Goal: Task Accomplishment & Management: Manage account settings

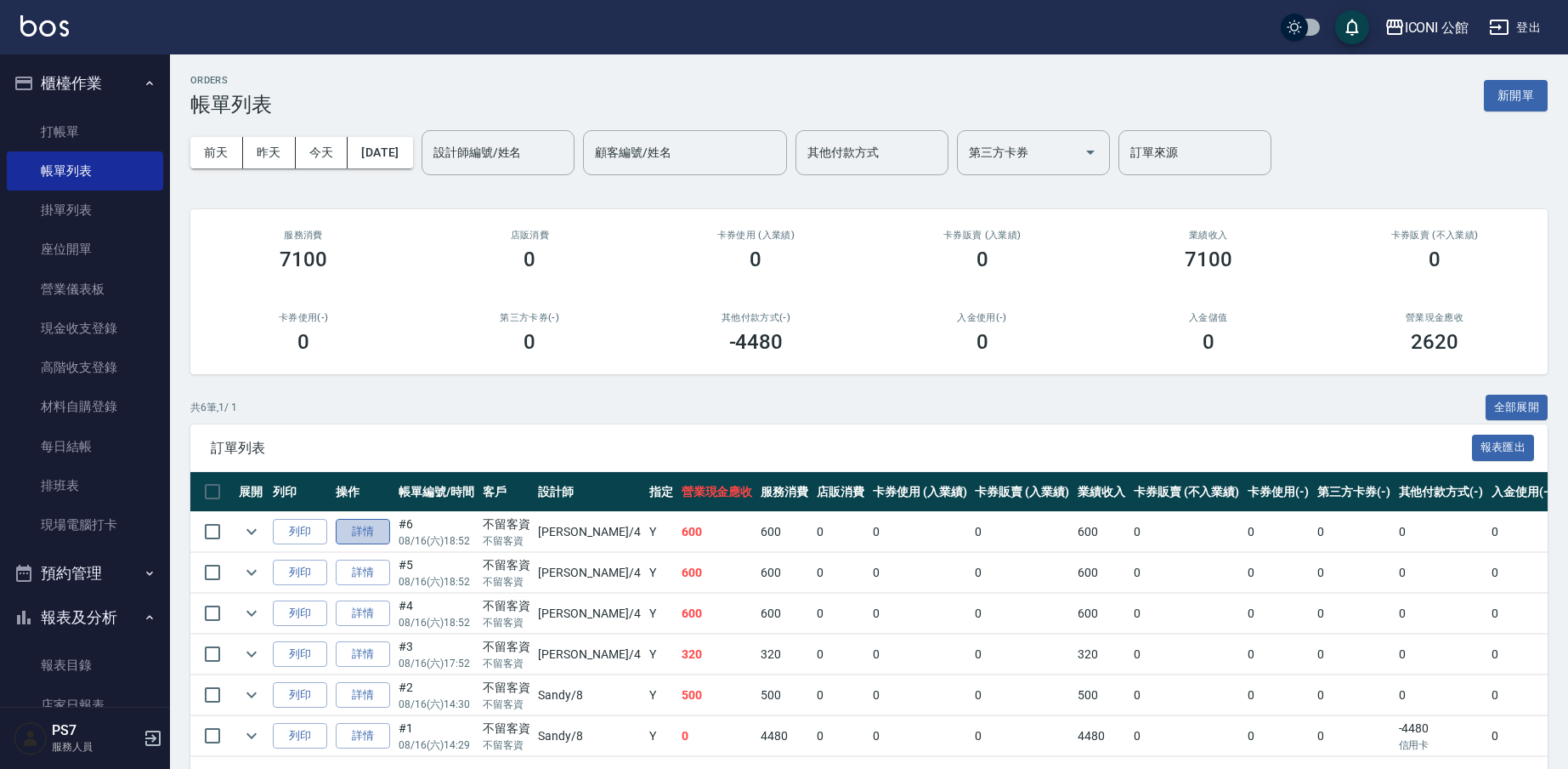
click at [386, 530] on link "詳情" at bounding box center [363, 532] width 54 height 27
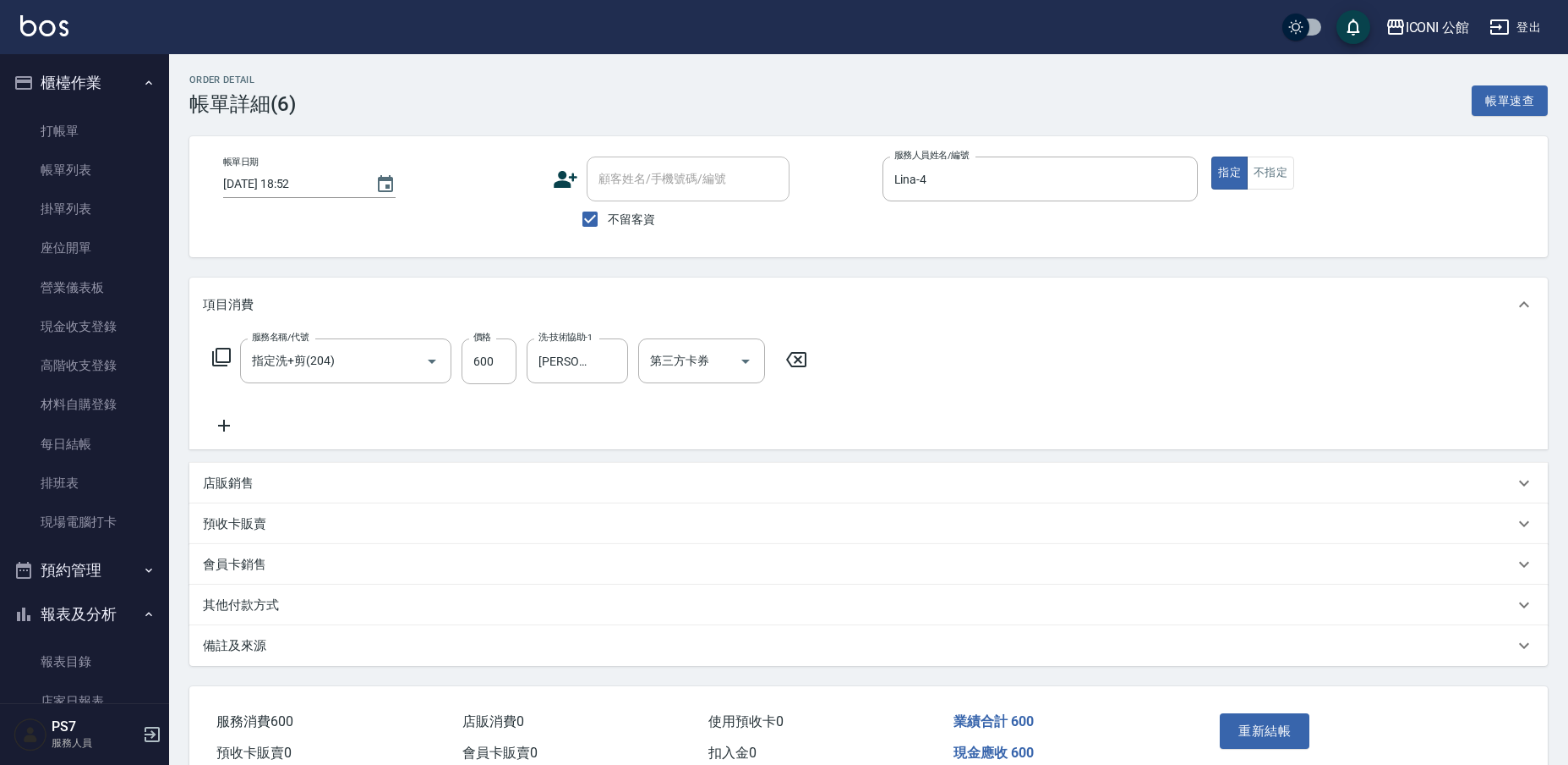
type input "[DATE] 18:52"
checkbox input "true"
type input "Lina-4"
click at [609, 361] on icon "Clear" at bounding box center [610, 361] width 10 height 10
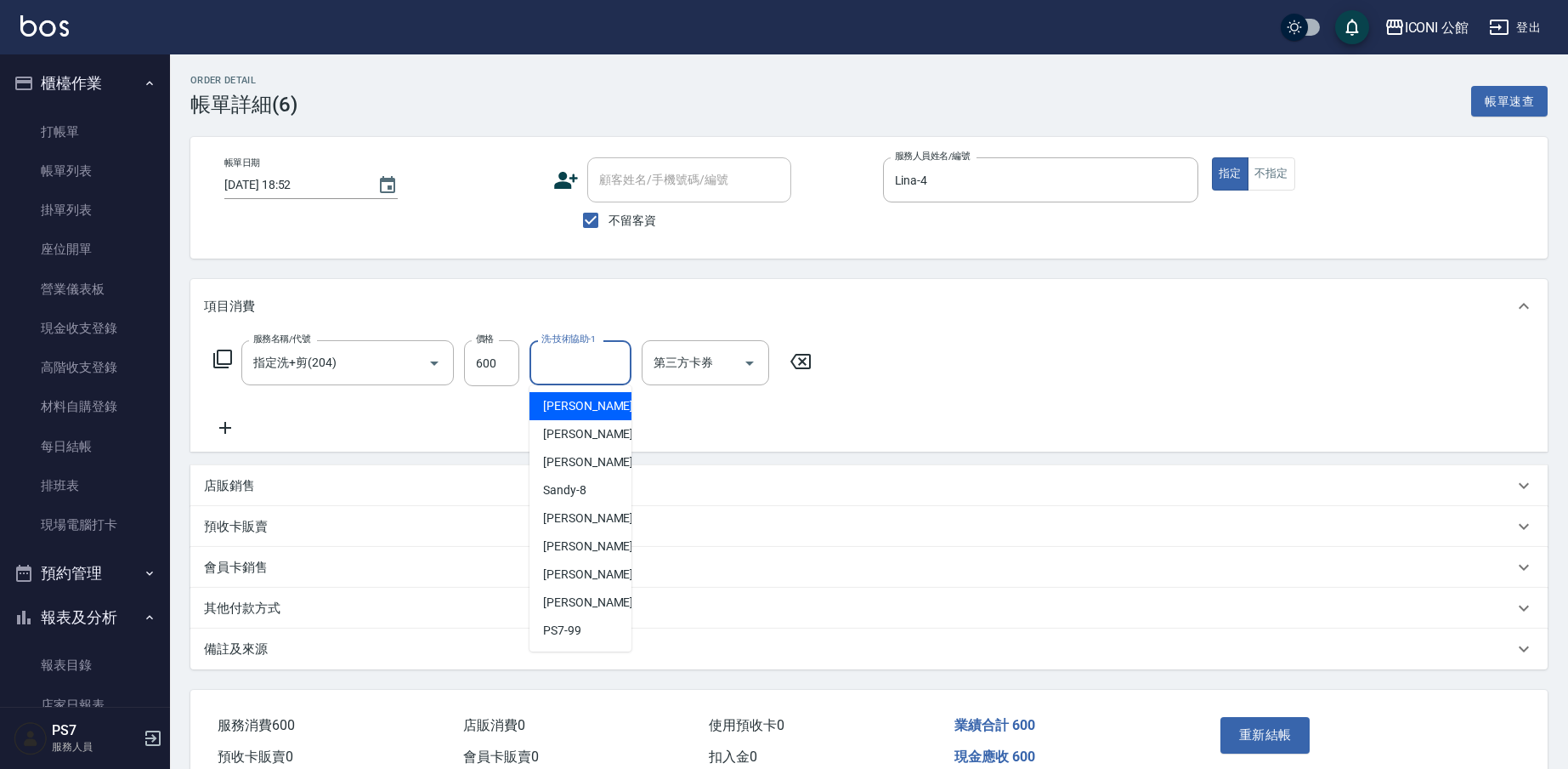
click at [557, 369] on input "洗-技術協助-1" at bounding box center [580, 362] width 87 height 30
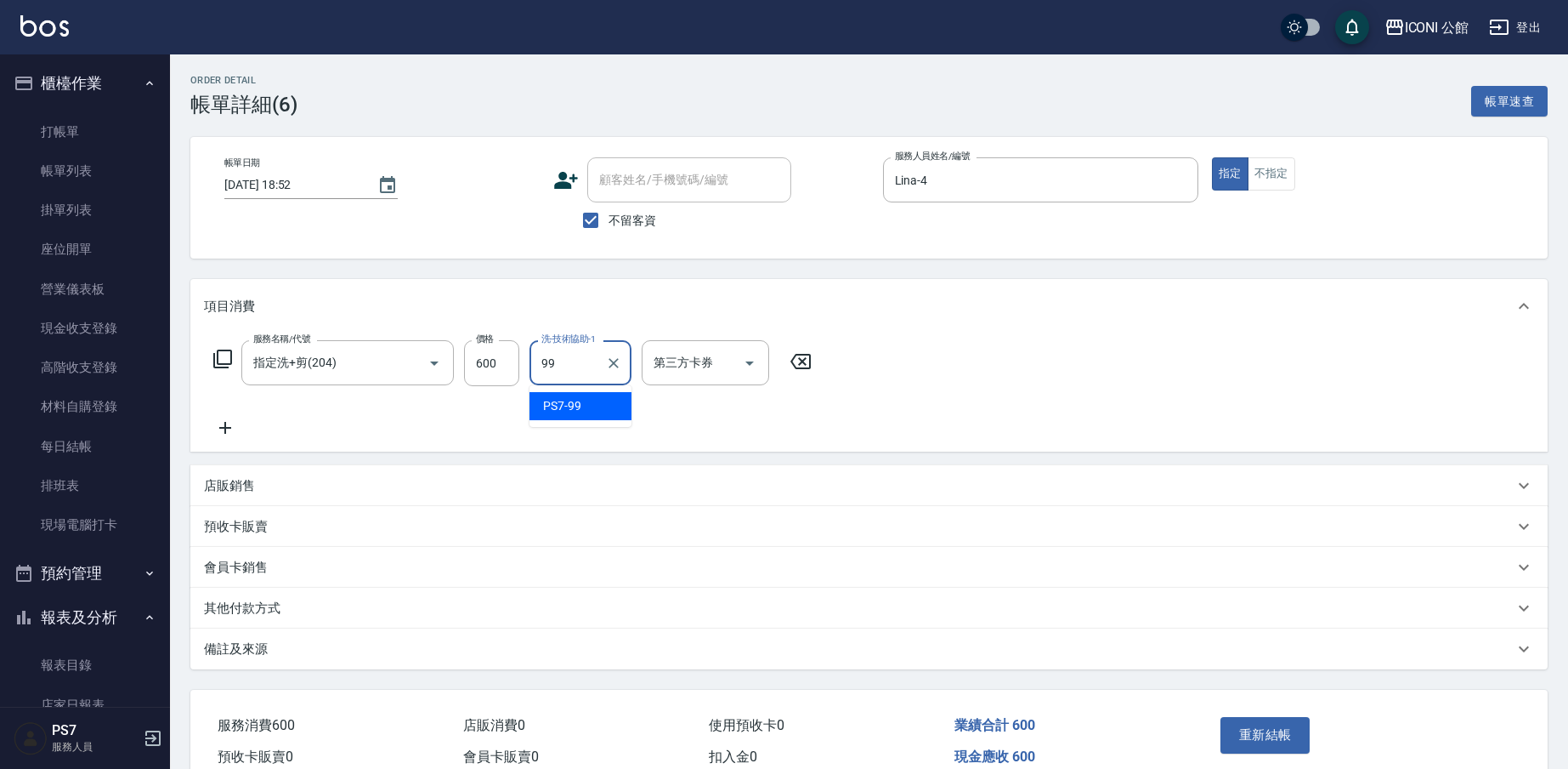
type input "PS7-99"
click at [1264, 740] on button "重新結帳" at bounding box center [1265, 735] width 90 height 36
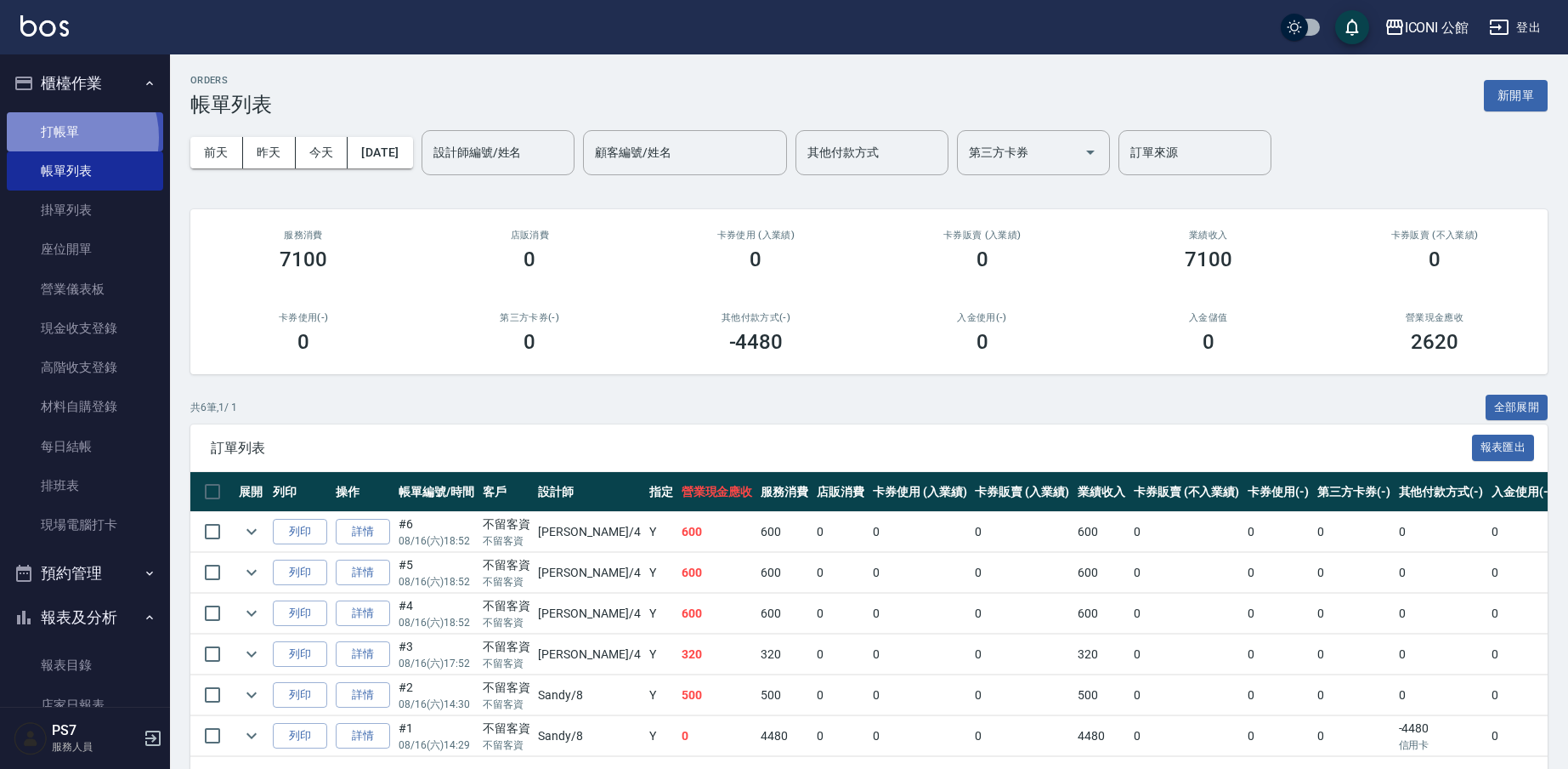
click at [61, 137] on link "打帳單" at bounding box center [85, 131] width 156 height 39
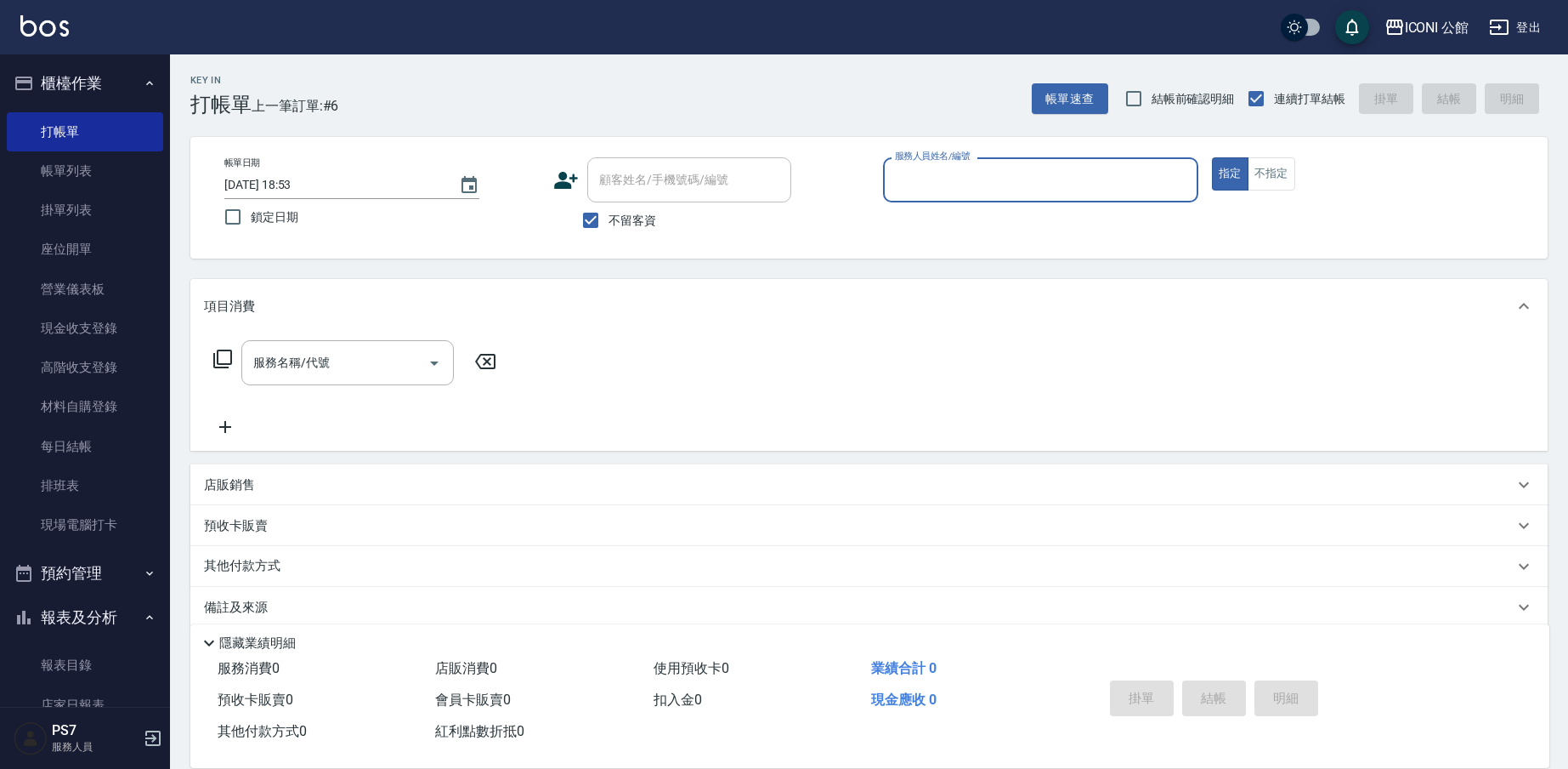
click at [955, 206] on p at bounding box center [1040, 211] width 315 height 18
click at [948, 193] on input "服務人員姓名/編號" at bounding box center [1040, 179] width 300 height 30
type input "Lina-4"
type button "true"
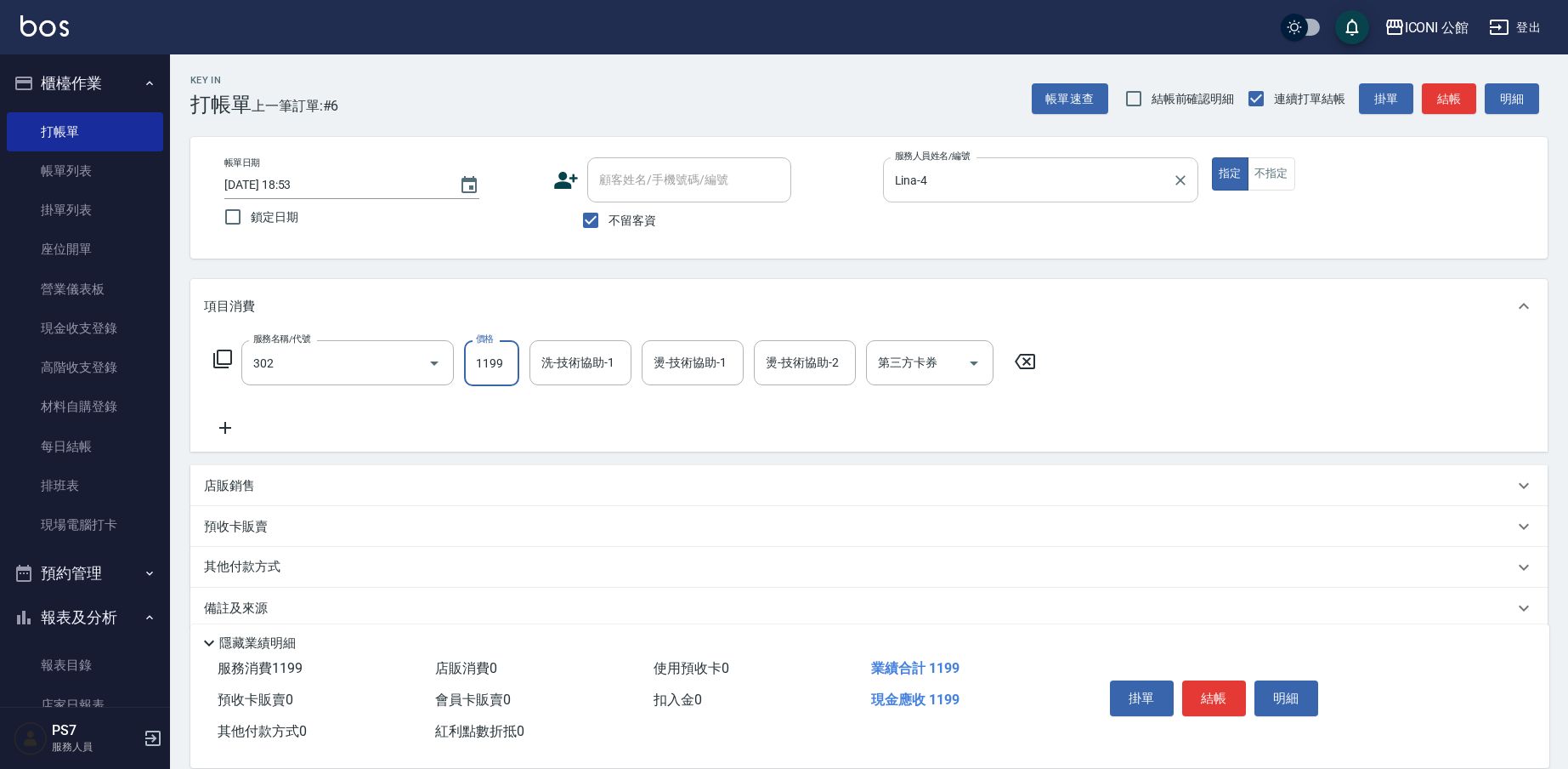
type input "設計燙髮(302)"
type input "PS7-99"
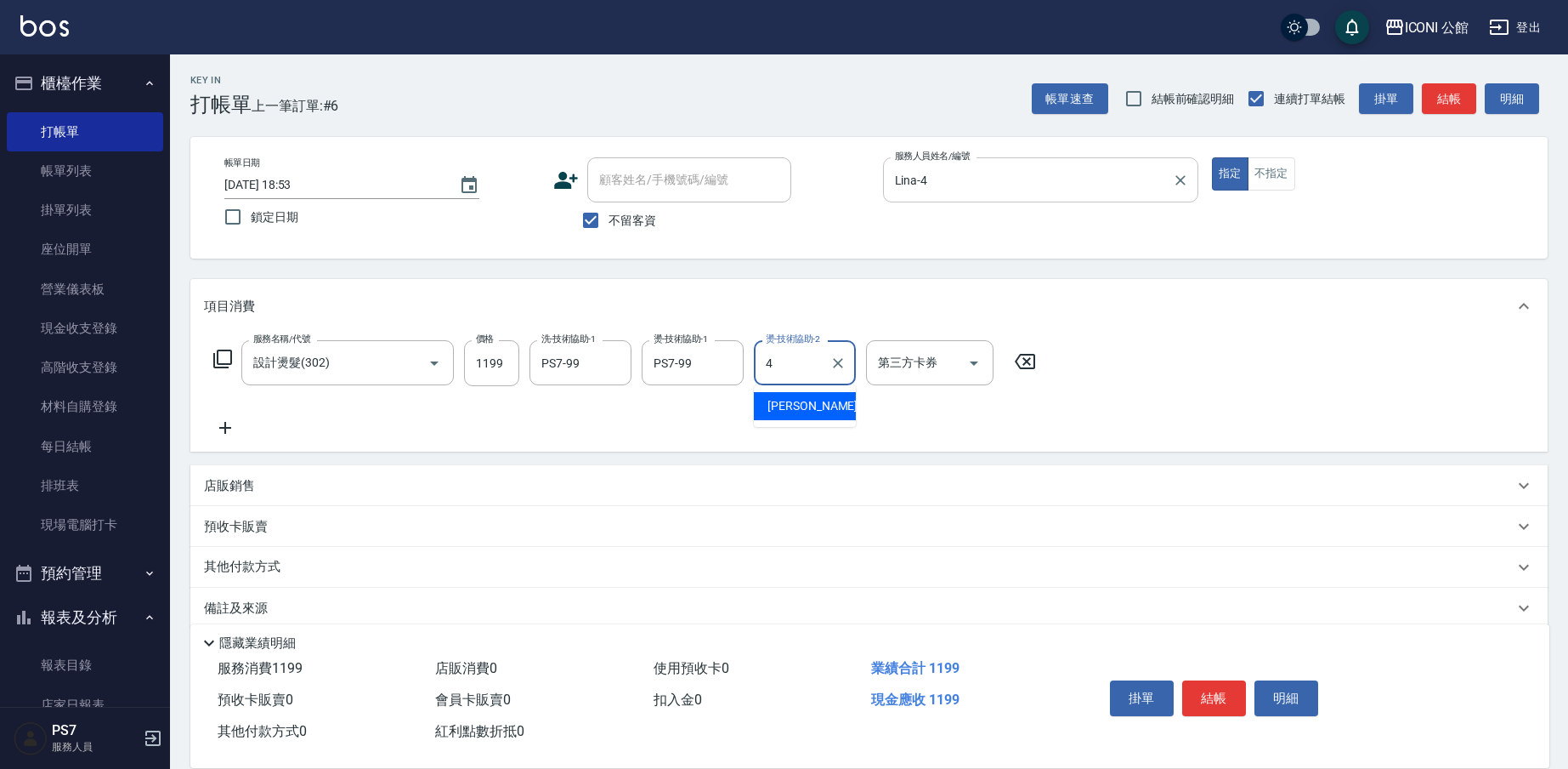
type input "Lina-4"
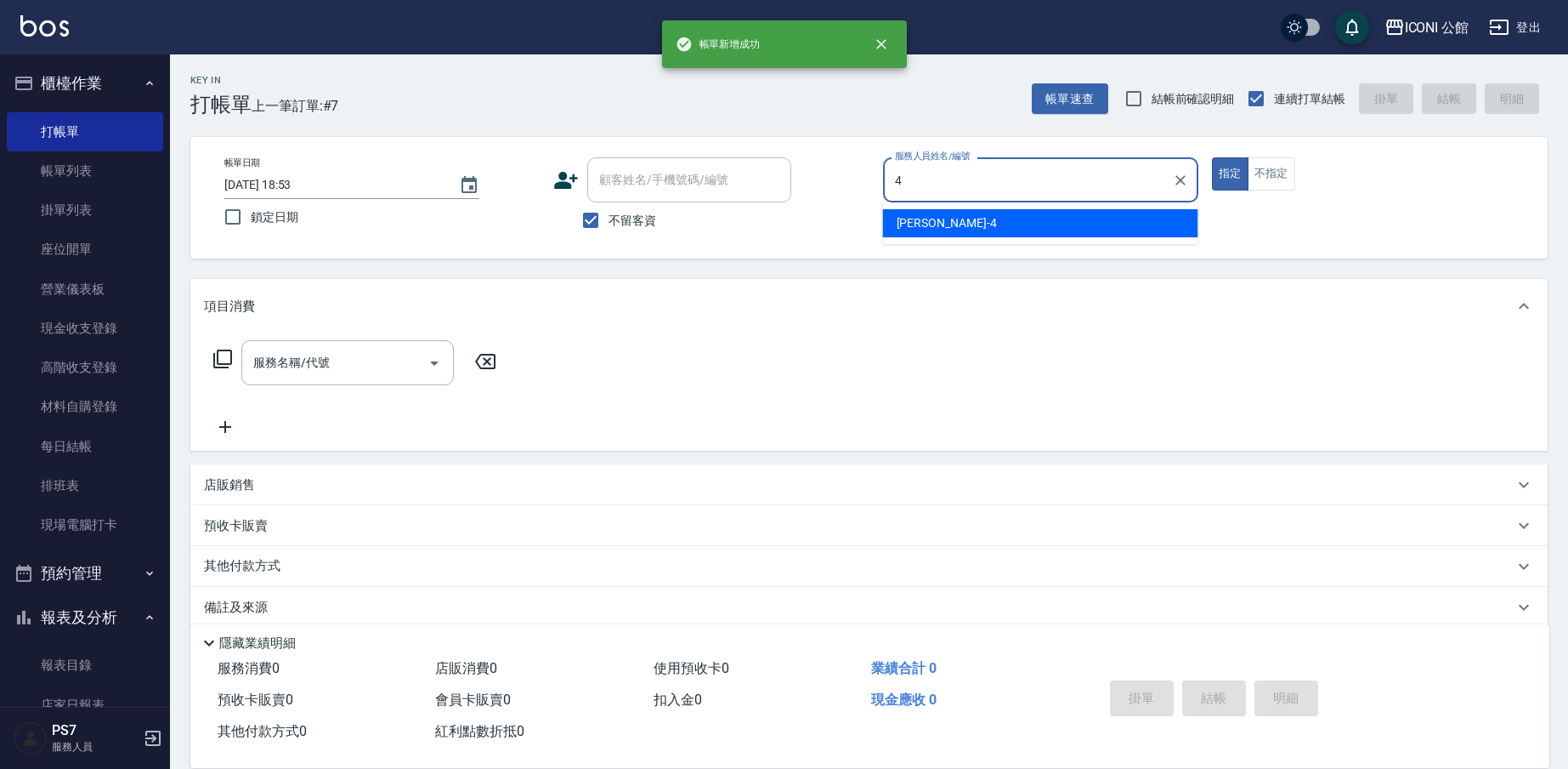
type input "Lina-4"
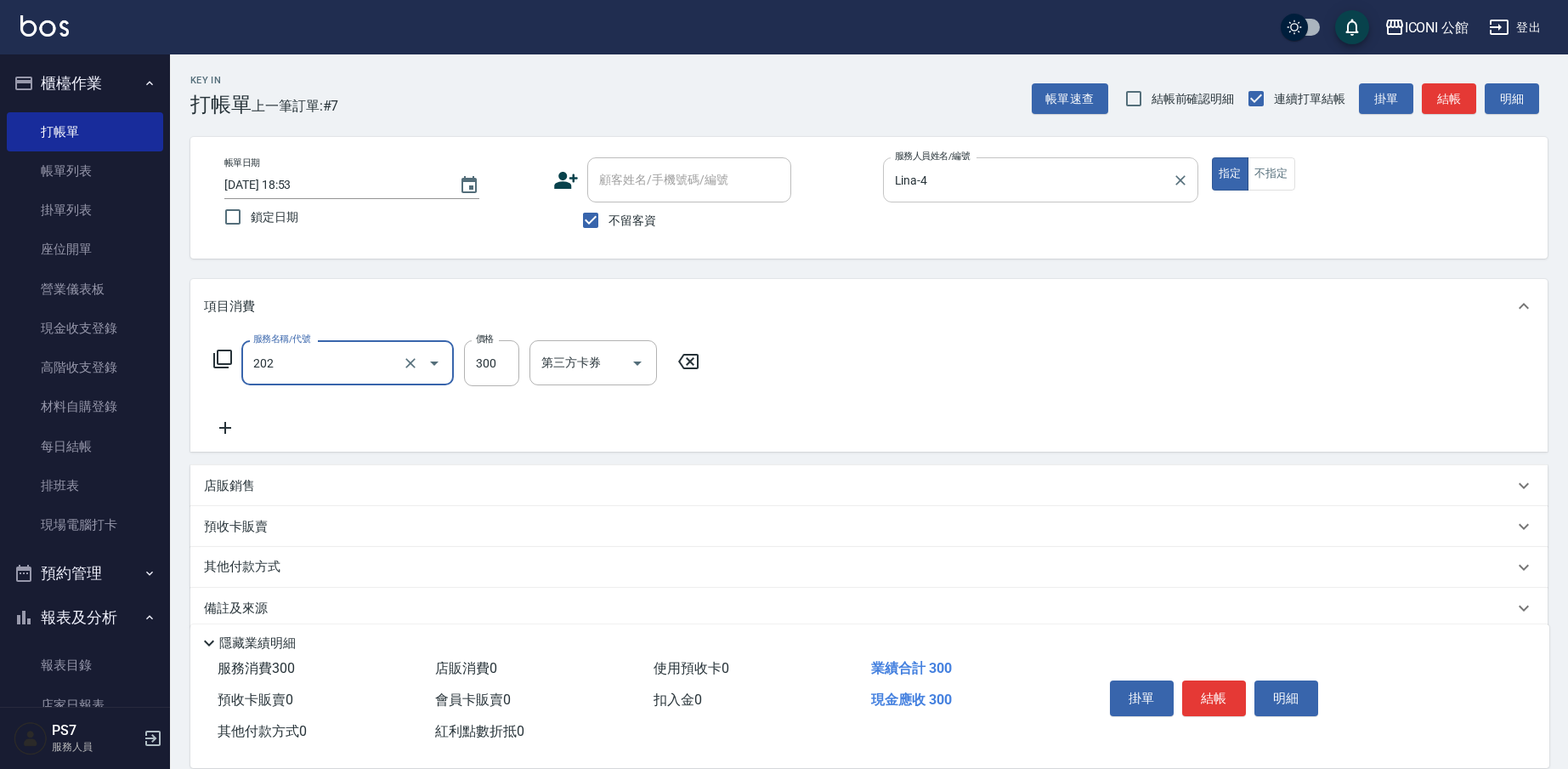
type input "單剪(202)"
type input "350"
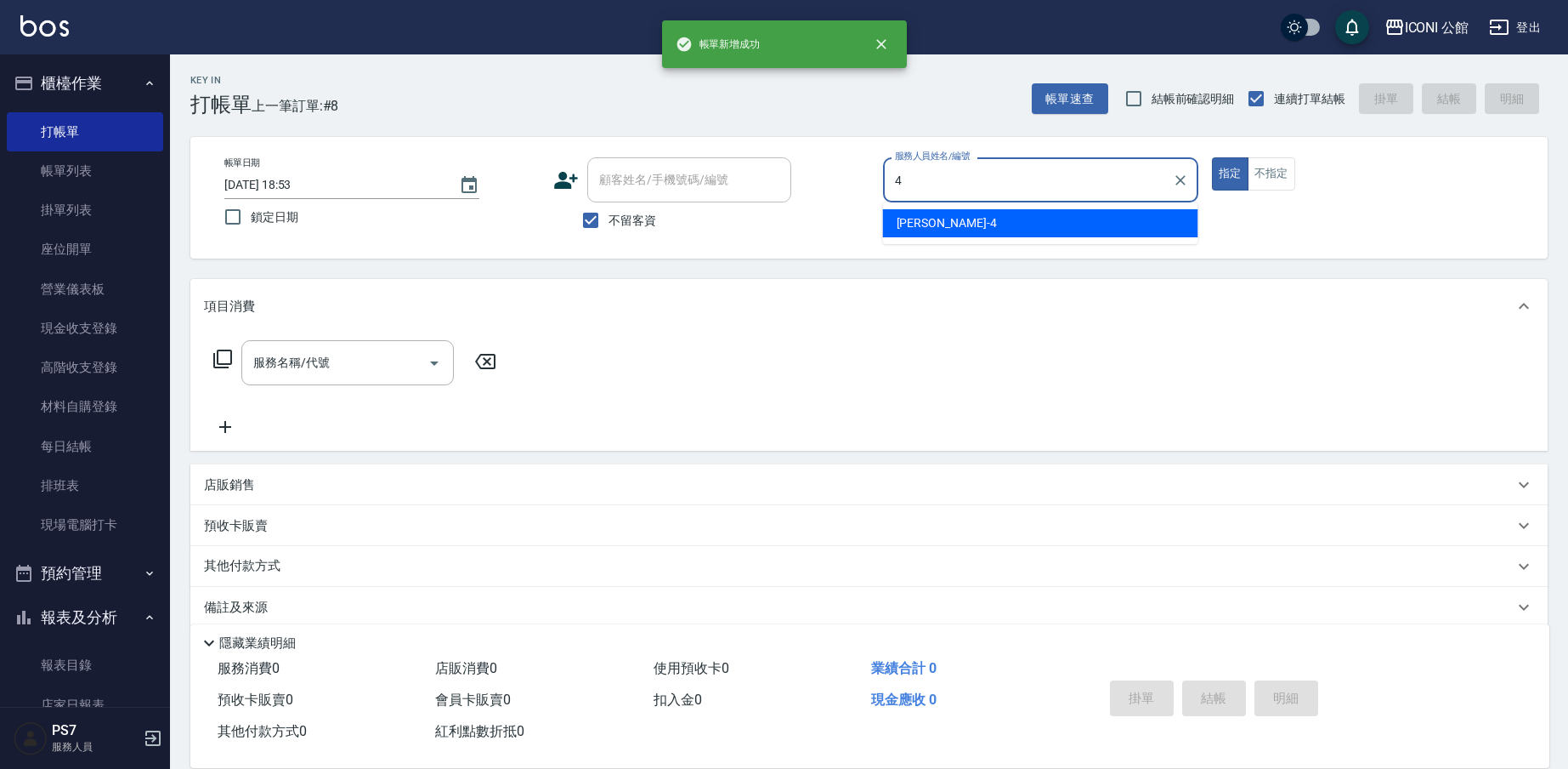
type input "Lina-4"
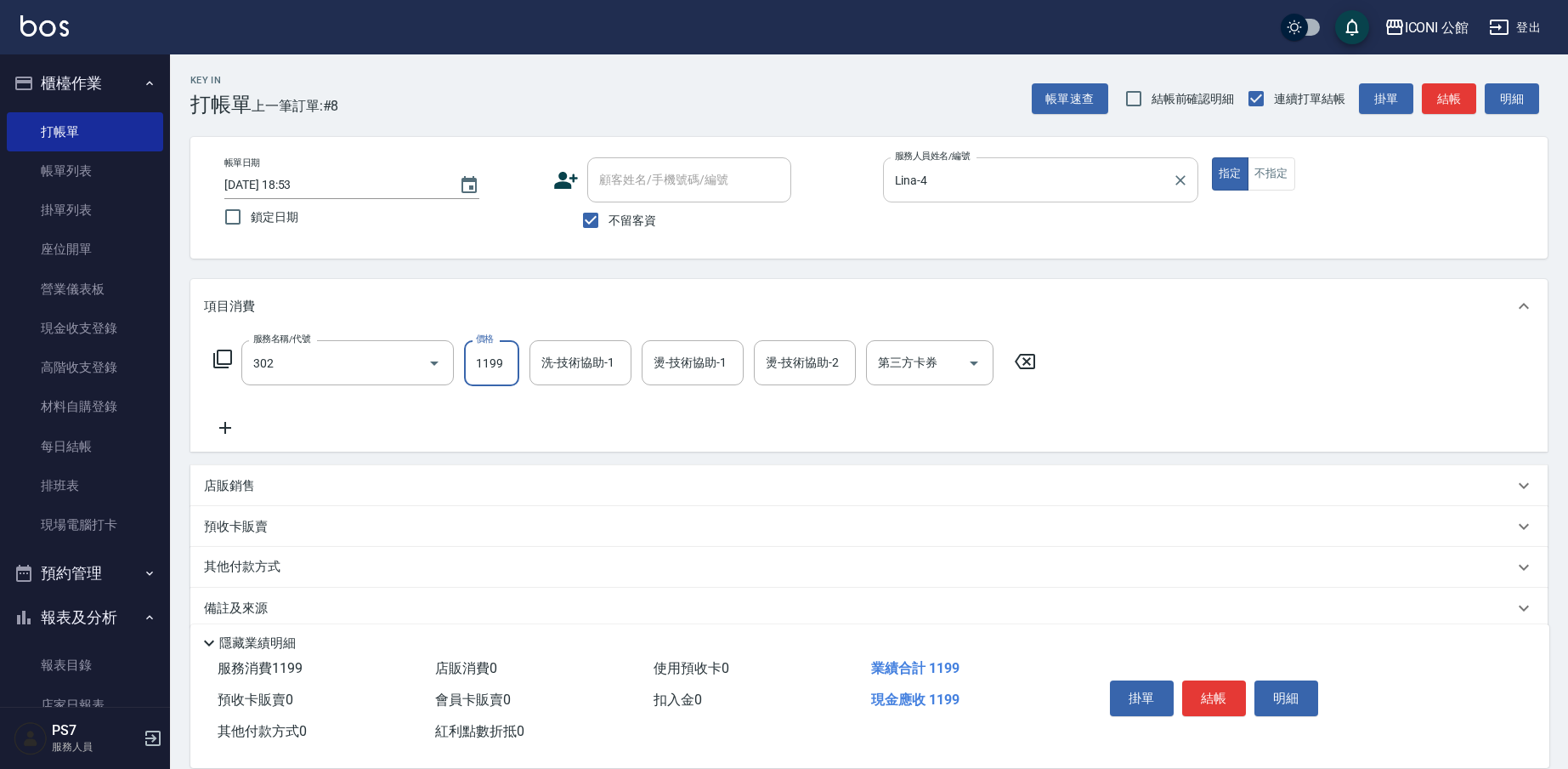
type input "設計燙髮(302)"
type input "PS7-99"
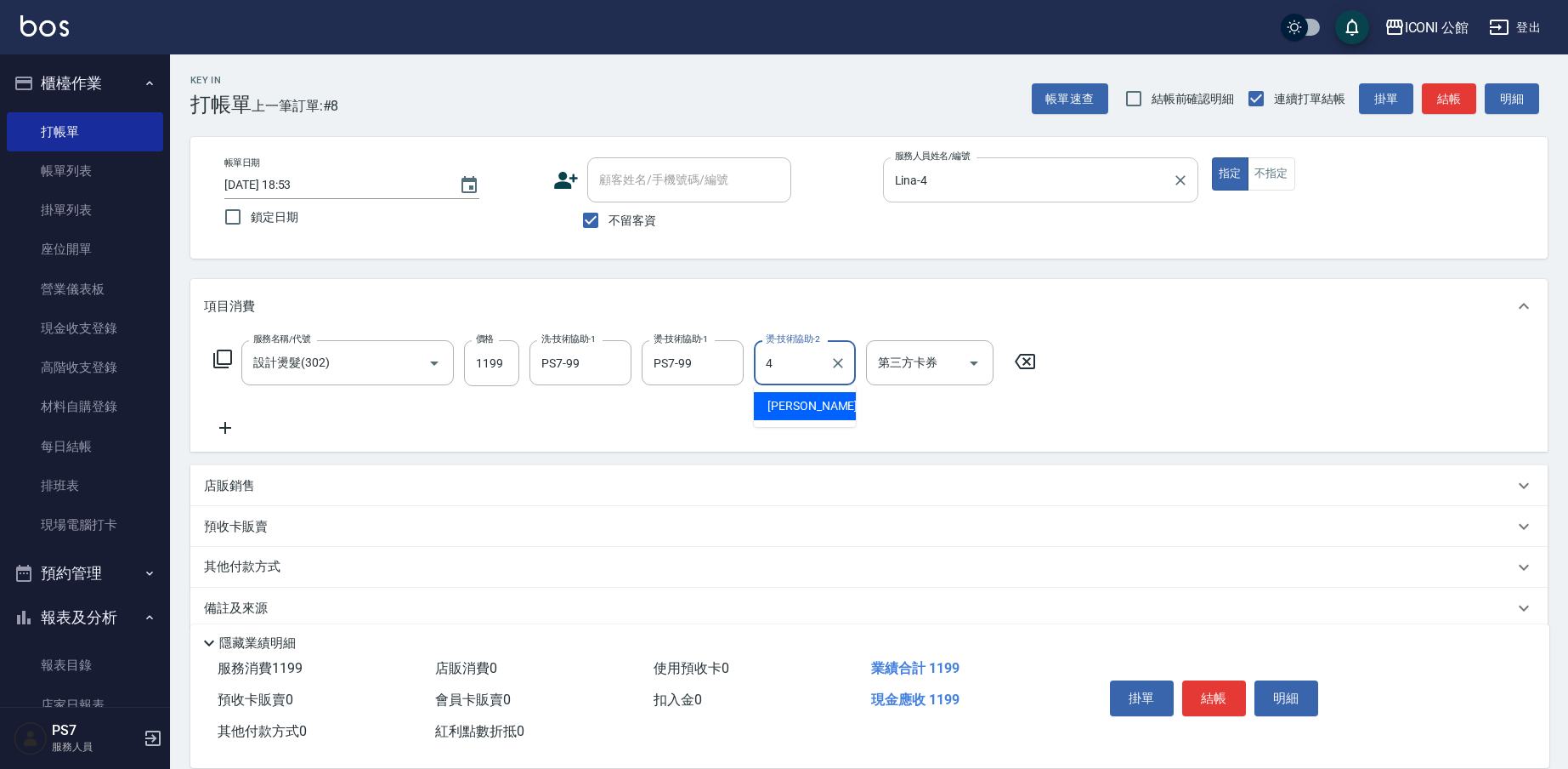
type input "Lina-4"
click at [252, 562] on p "其他付款方式" at bounding box center [245, 567] width 85 height 19
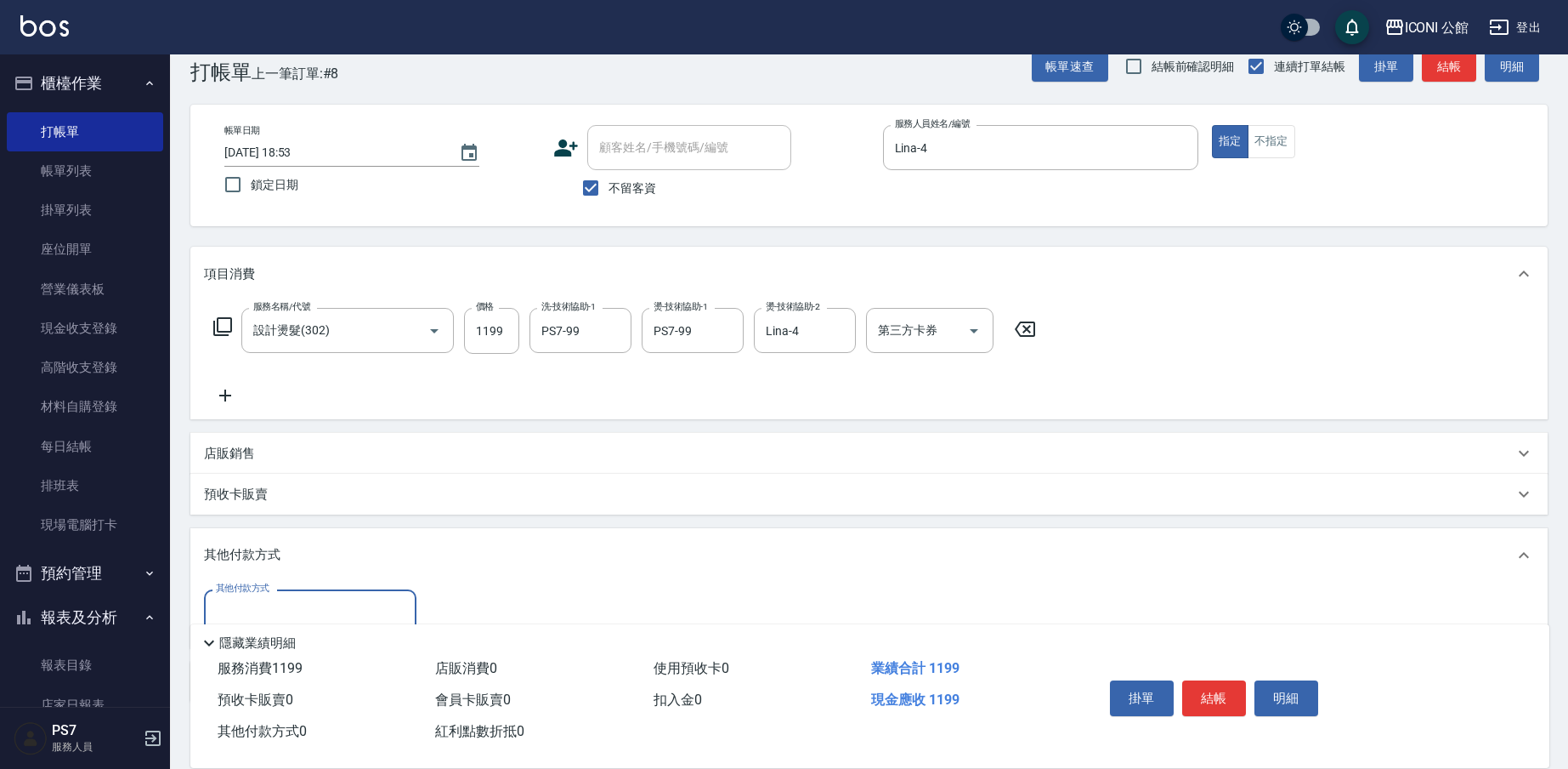
click at [245, 609] on input "其他付款方式" at bounding box center [309, 611] width 197 height 30
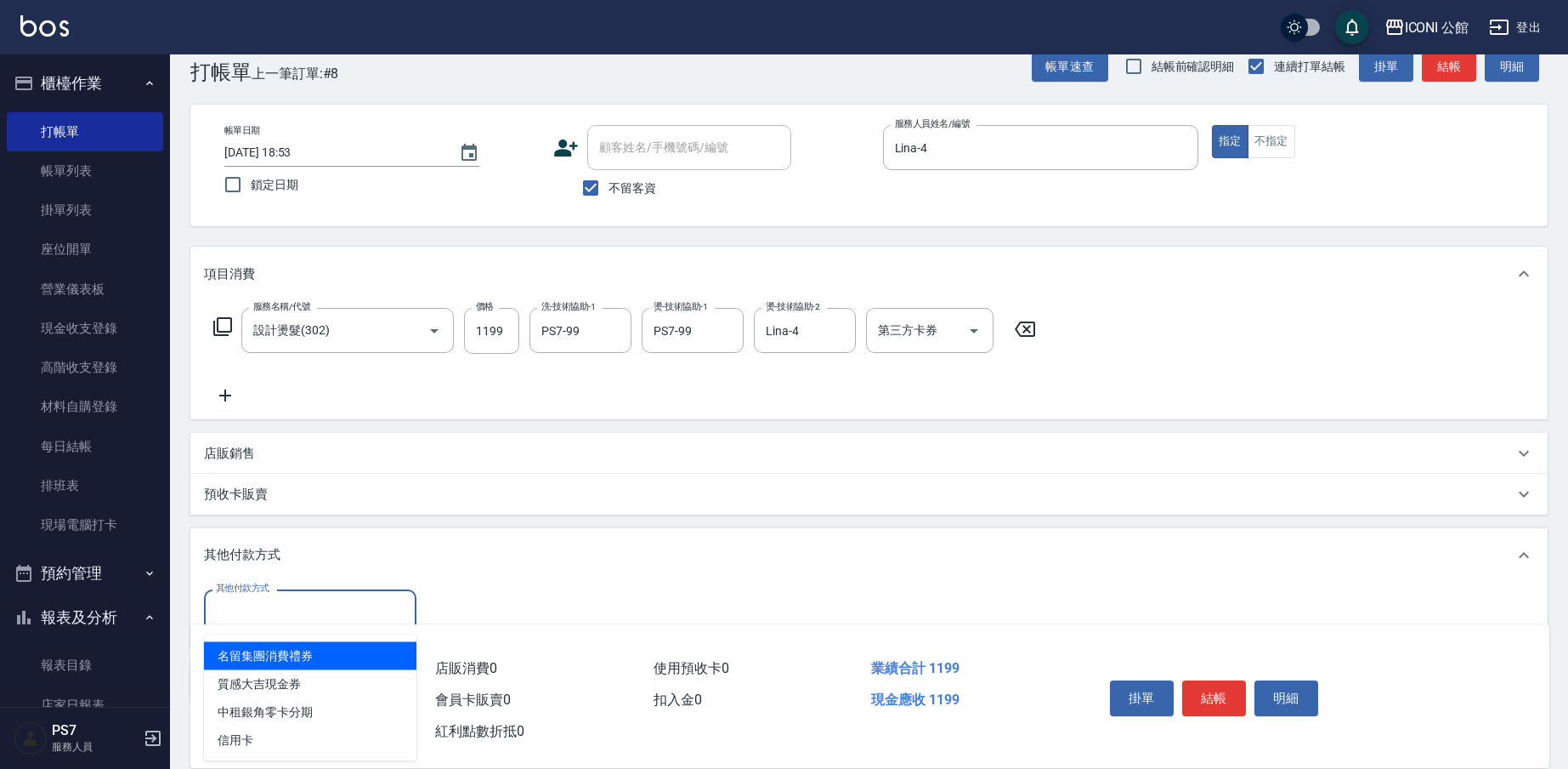
scroll to position [36, 0]
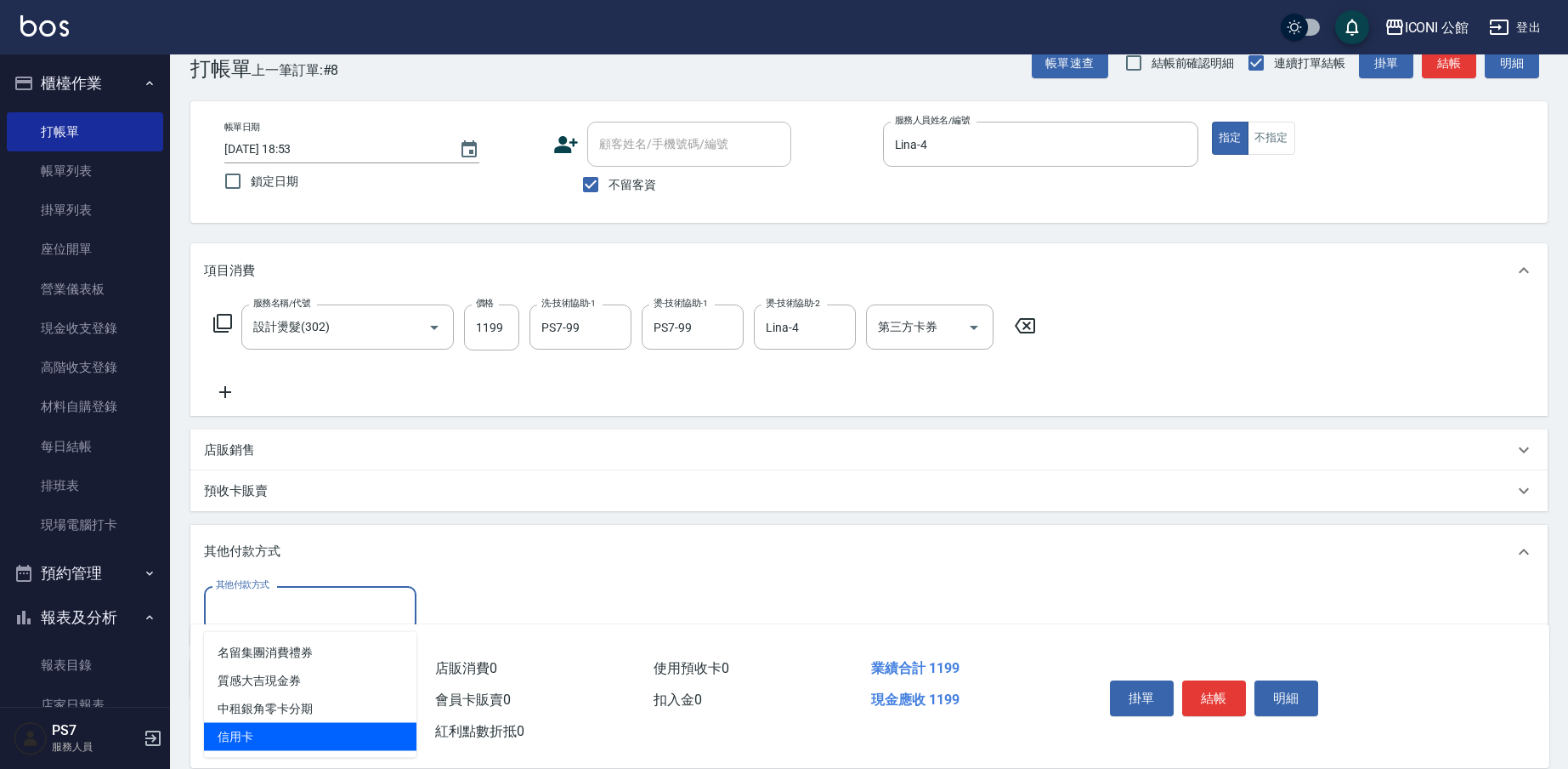
click at [267, 742] on span "信用卡" at bounding box center [309, 736] width 212 height 28
type input "信用卡"
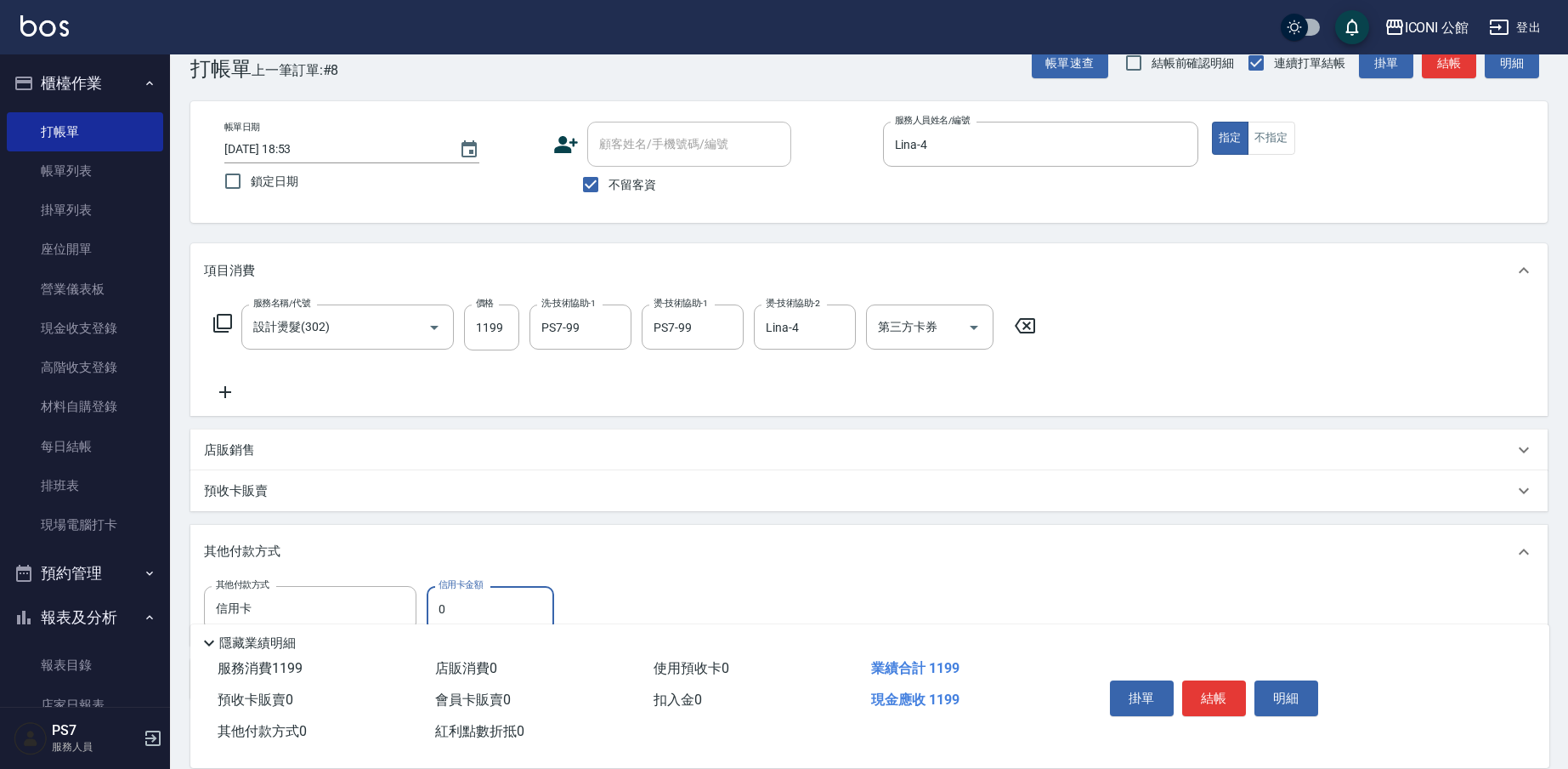
click at [489, 610] on input "0" at bounding box center [490, 609] width 127 height 46
type input "1199"
click at [1216, 690] on button "結帳" at bounding box center [1214, 699] width 64 height 36
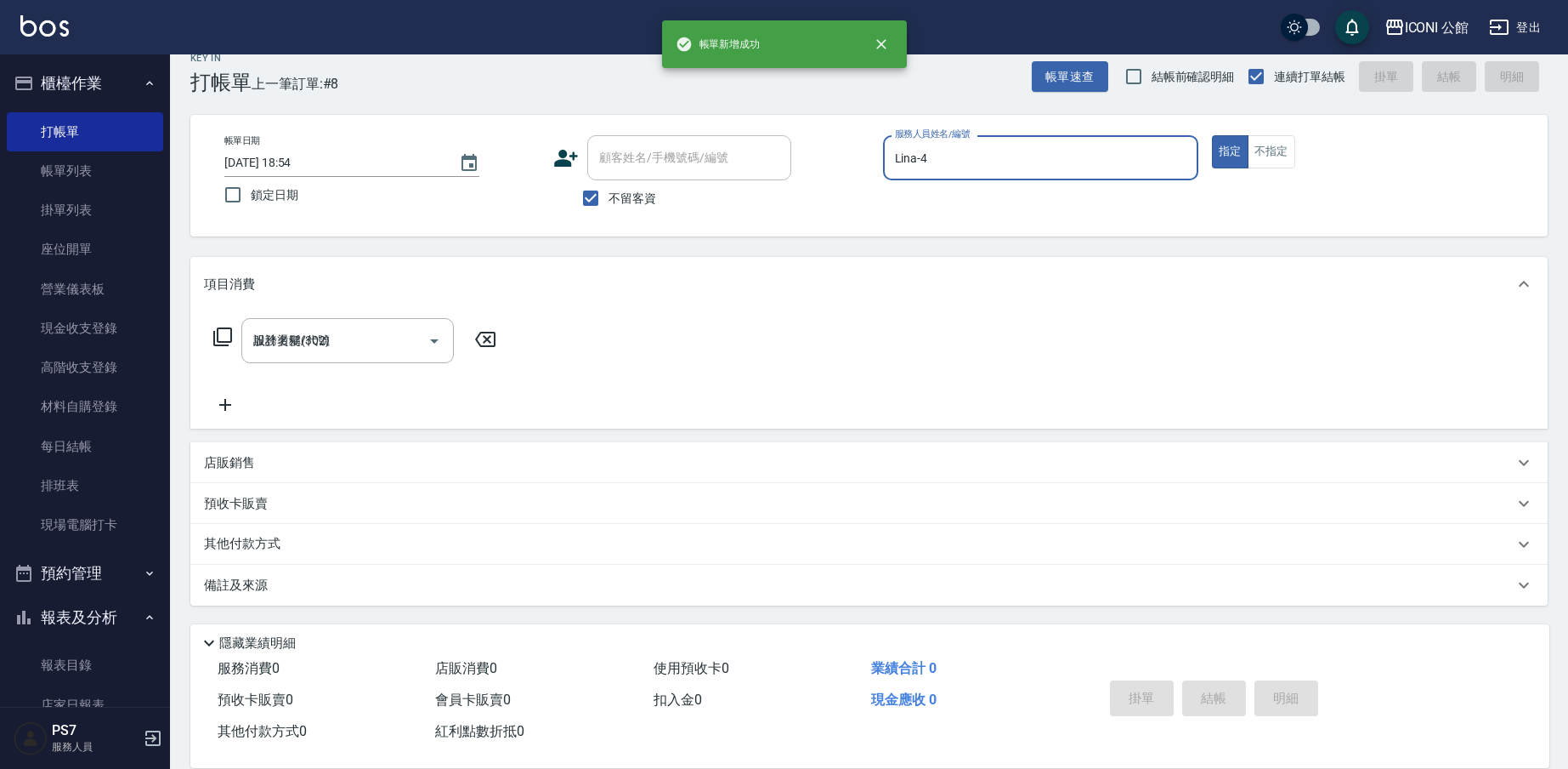
type input "[DATE] 18:54"
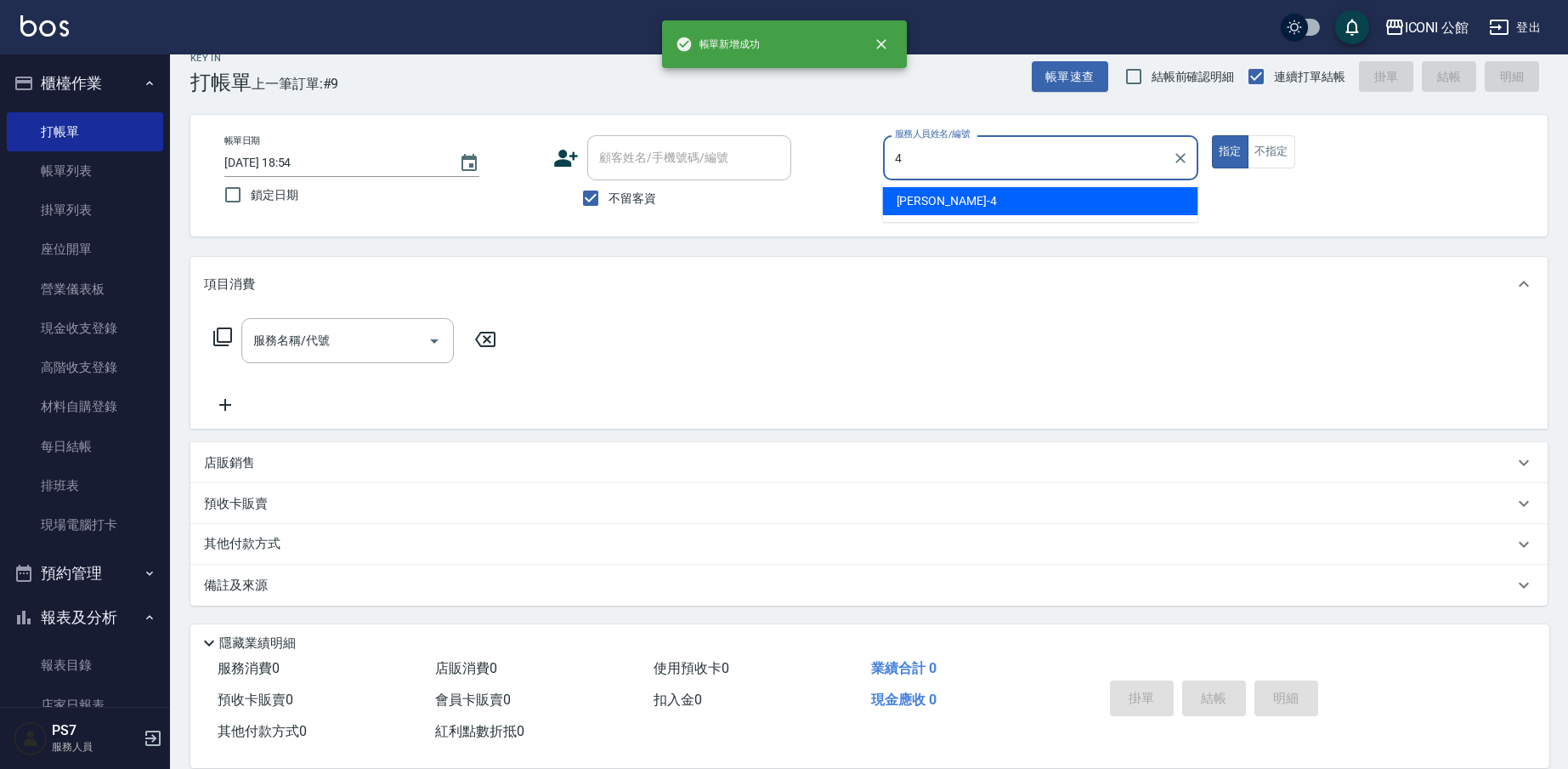
type input "Lina-4"
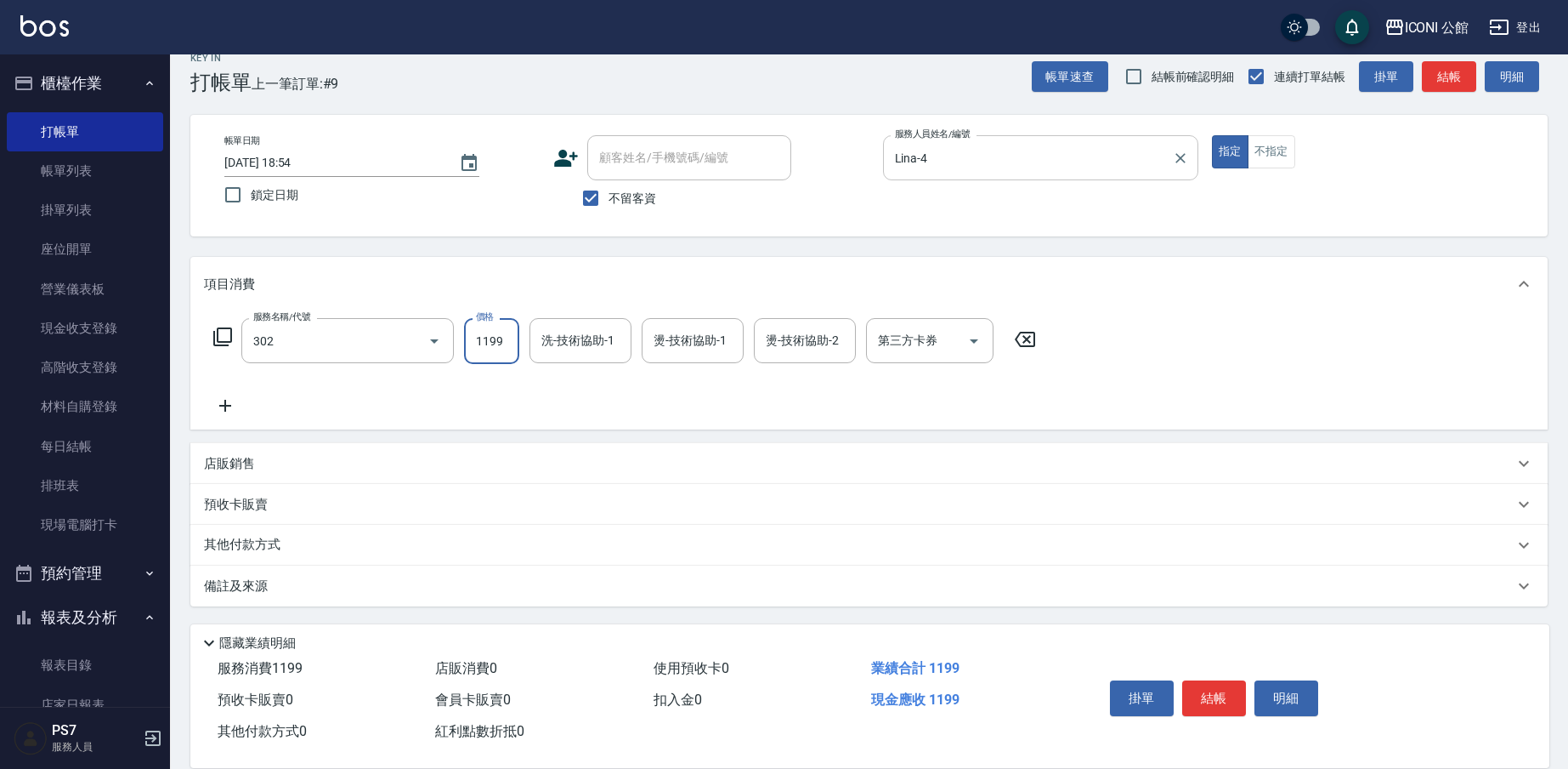
type input "設計燙髮(302)"
type input "2"
type input "PS7-99"
type input "4"
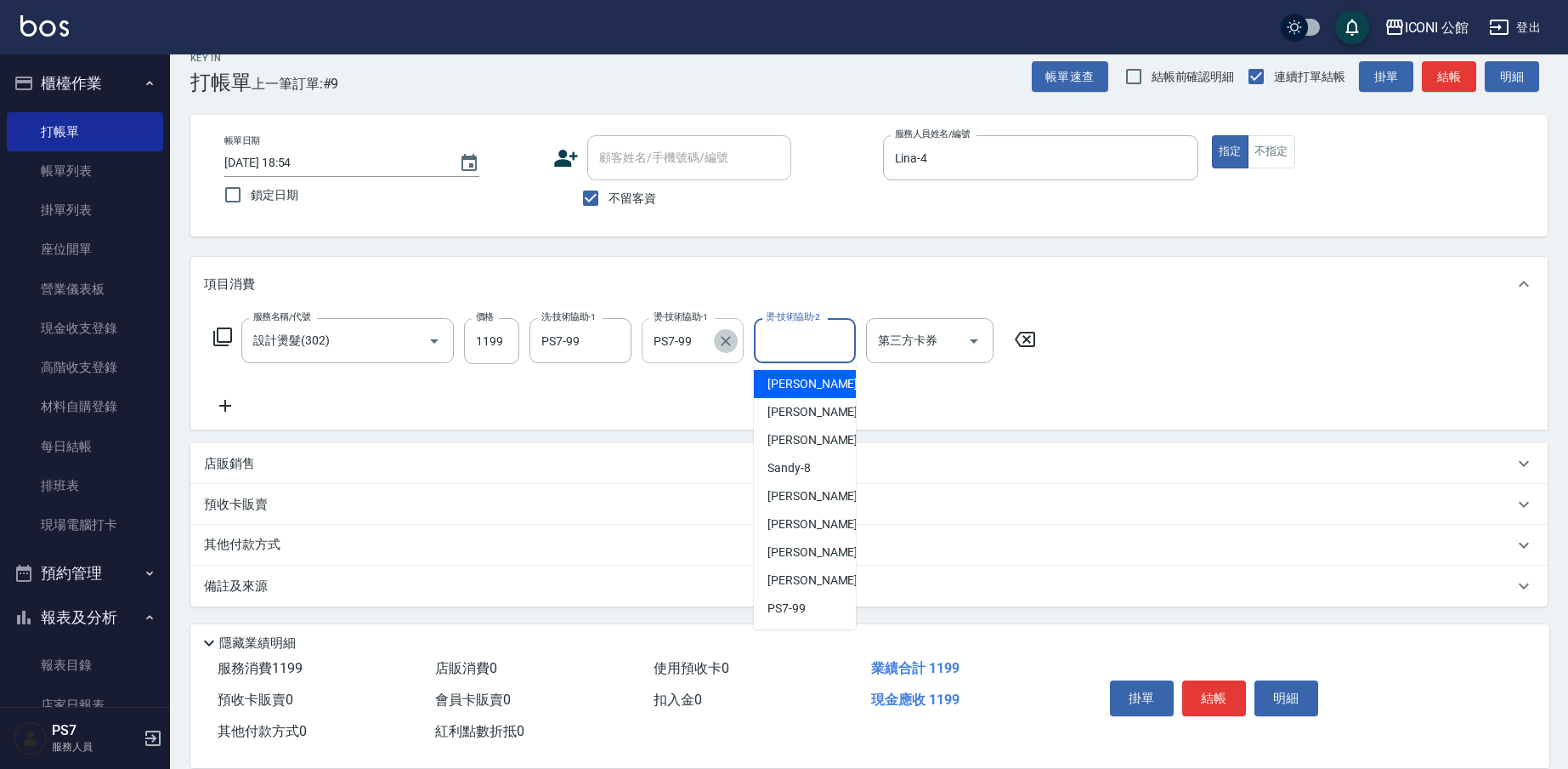
click at [723, 342] on icon "Clear" at bounding box center [726, 341] width 17 height 17
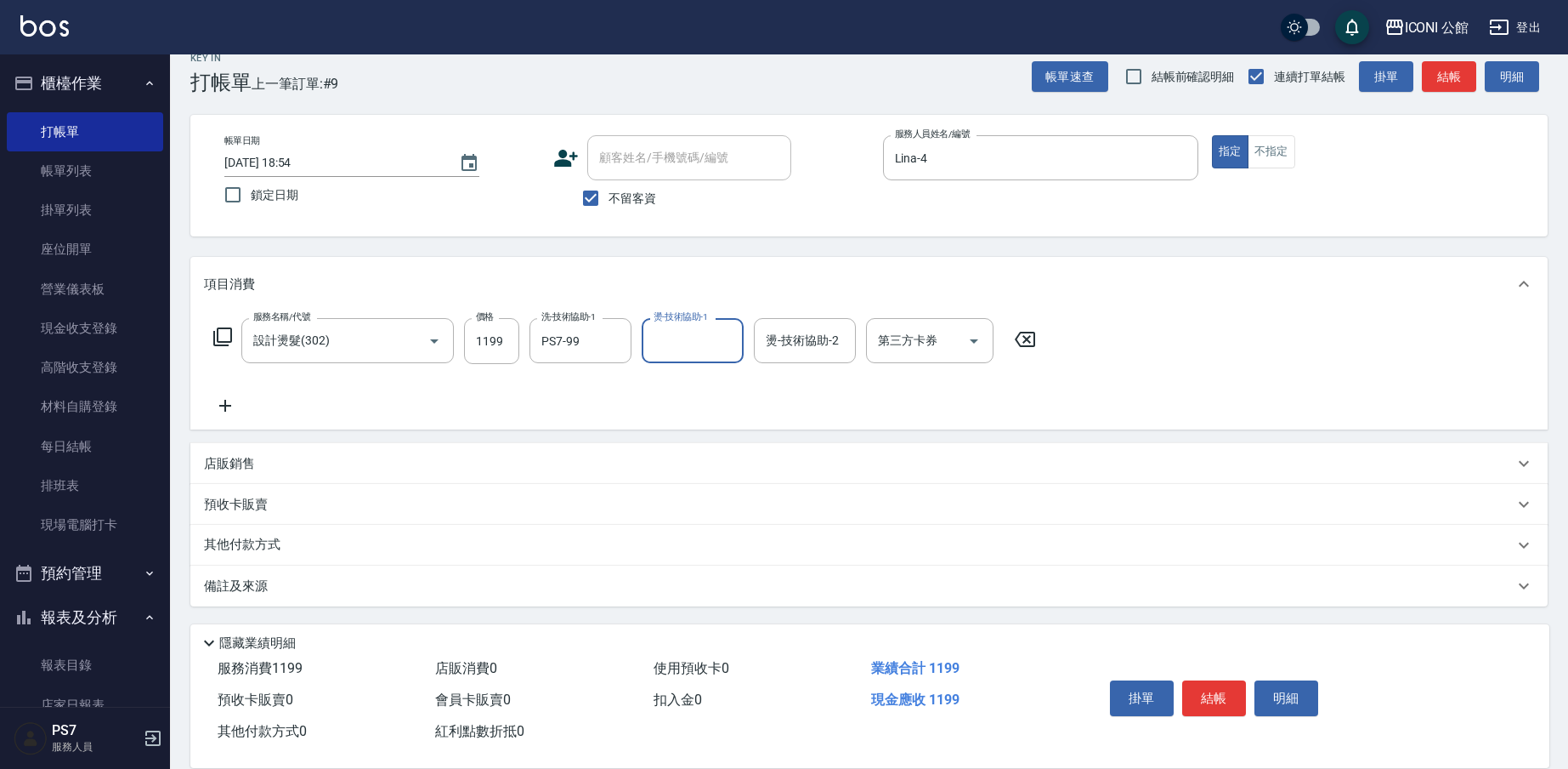
click at [699, 329] on input "燙-技術協助-1" at bounding box center [693, 340] width 87 height 30
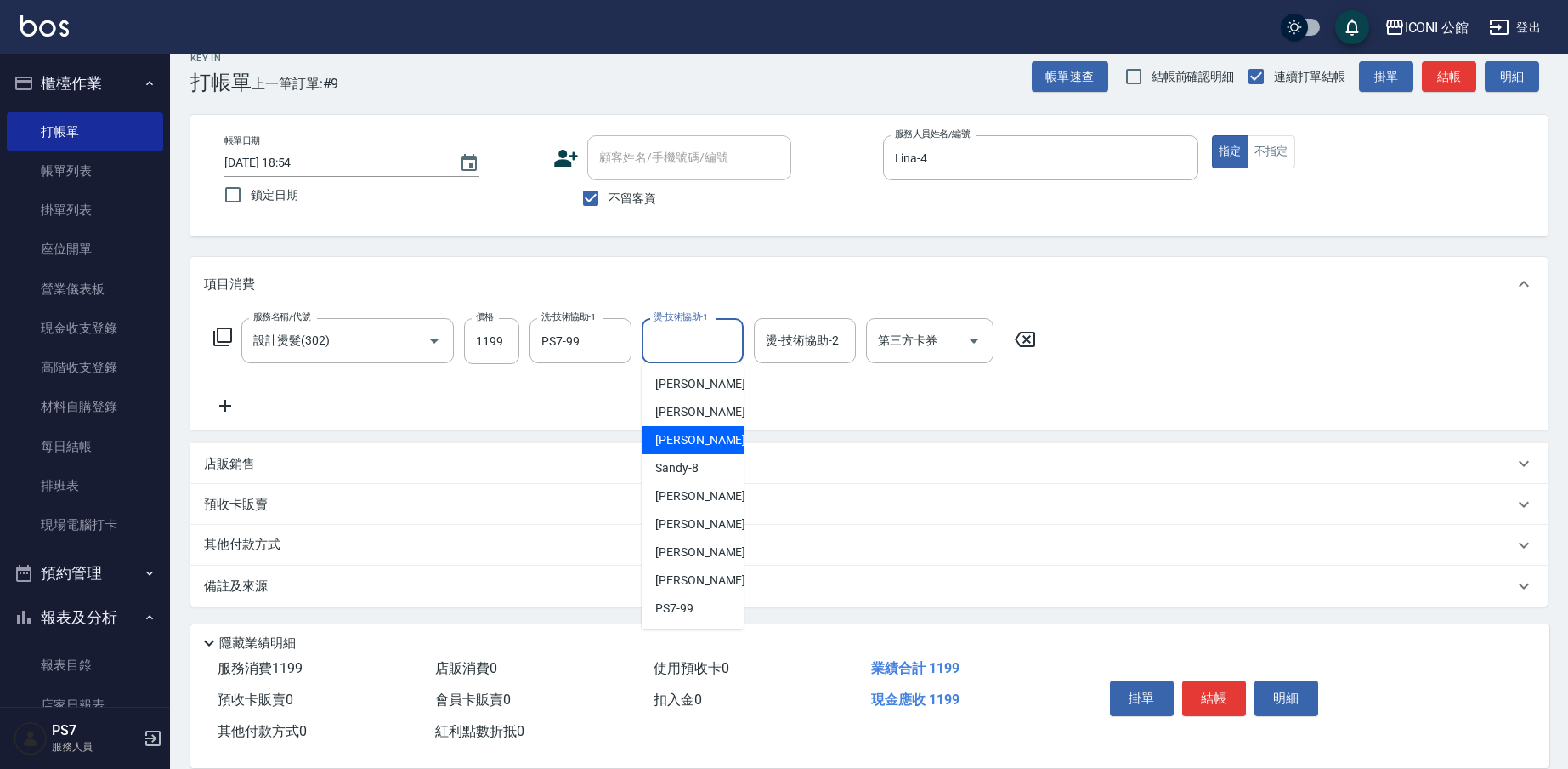
click at [694, 443] on div "Lina -4" at bounding box center [692, 440] width 102 height 28
type input "Lina-4"
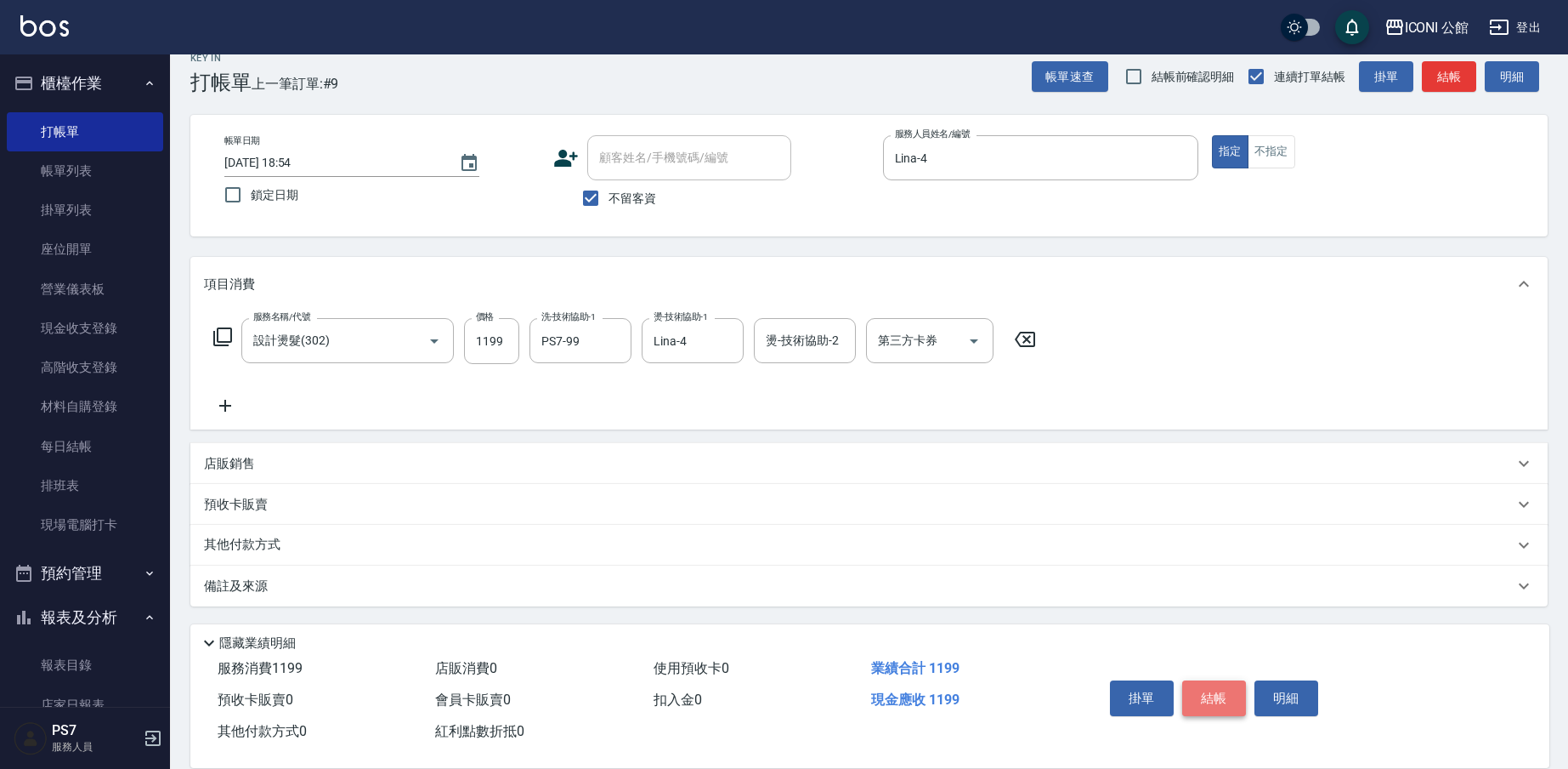
click at [1203, 694] on button "結帳" at bounding box center [1214, 699] width 64 height 36
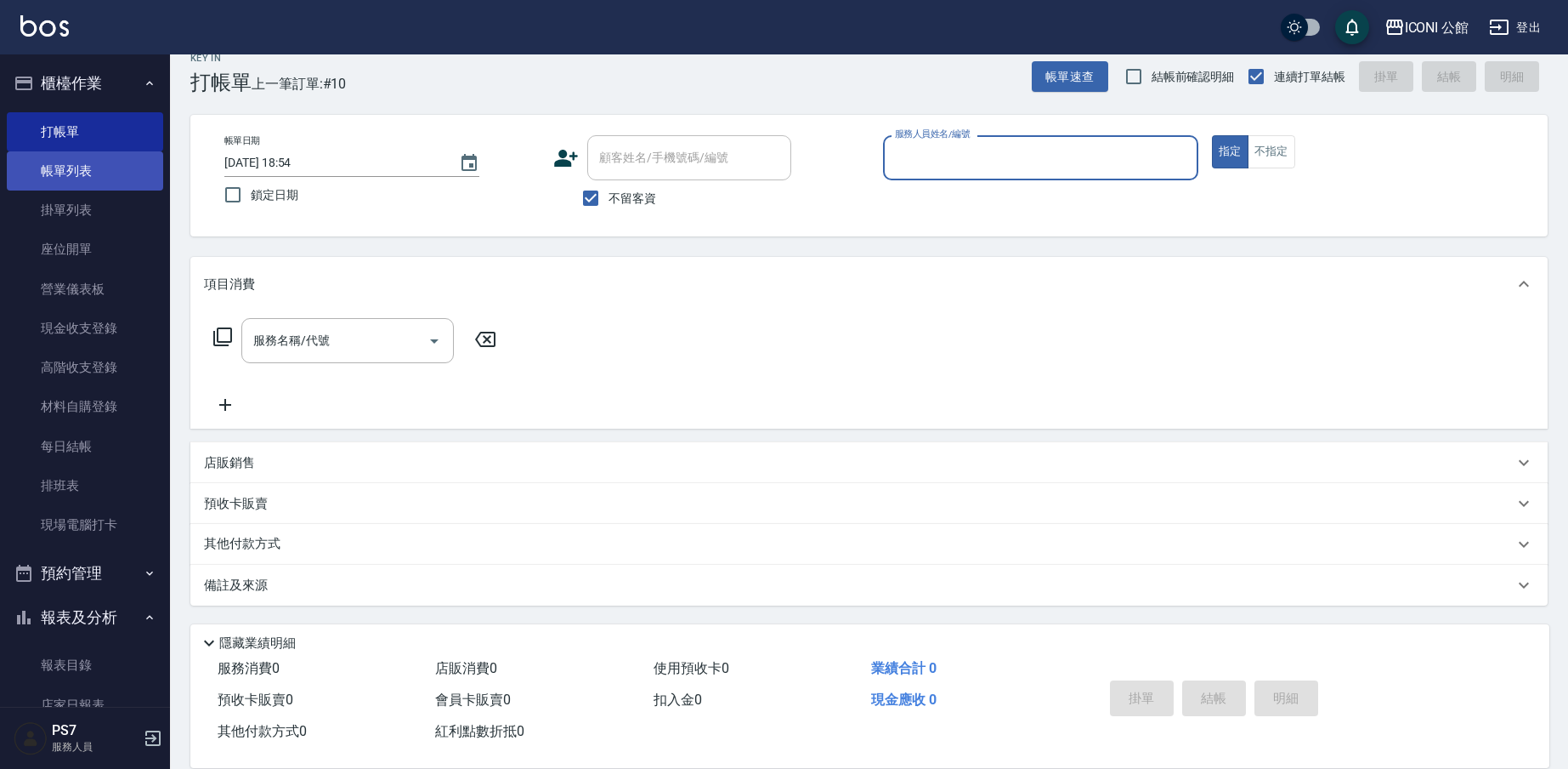
click at [76, 184] on link "帳單列表" at bounding box center [85, 170] width 156 height 39
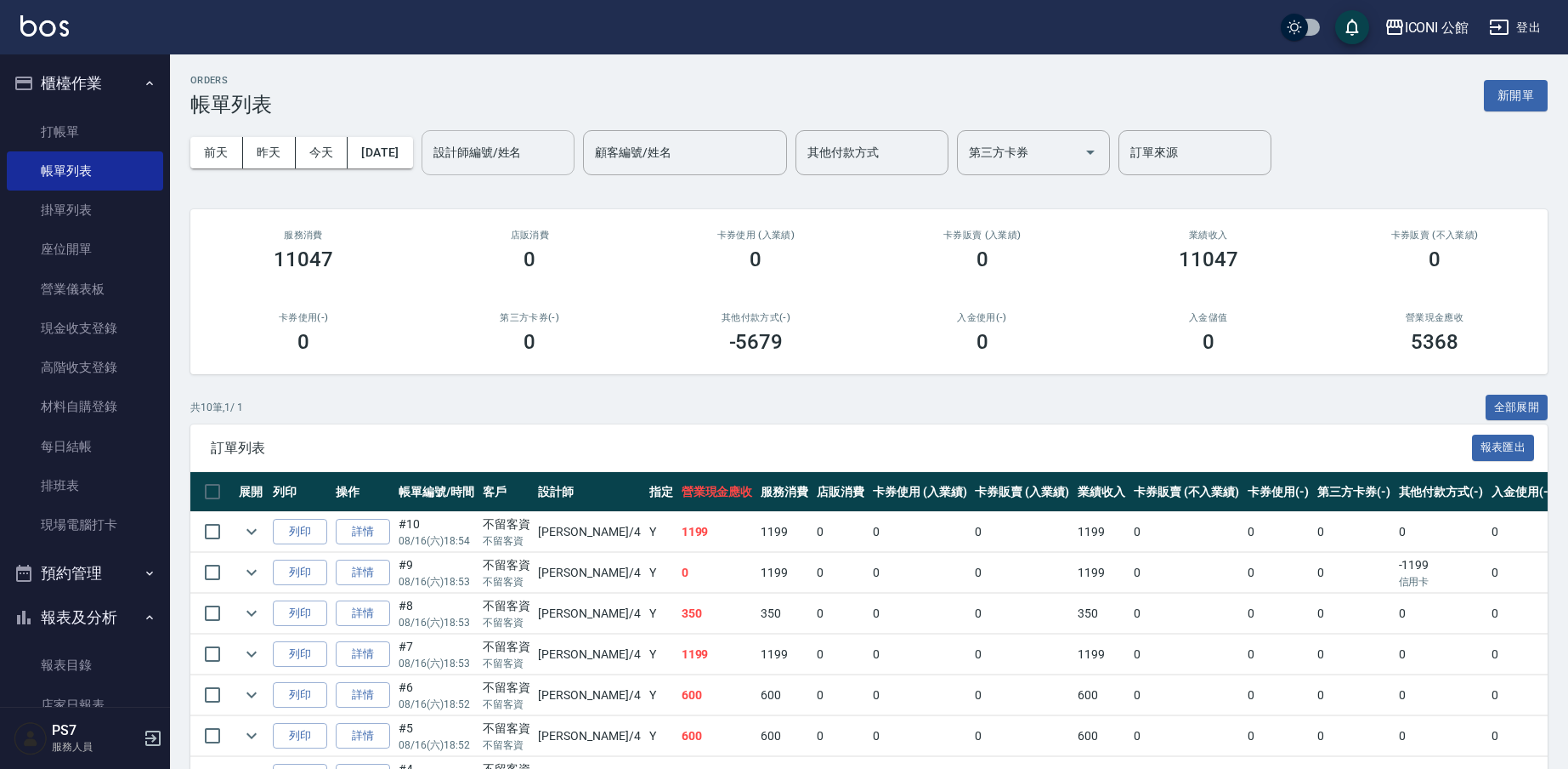
click at [479, 149] on input "設計師編號/姓名" at bounding box center [498, 152] width 138 height 30
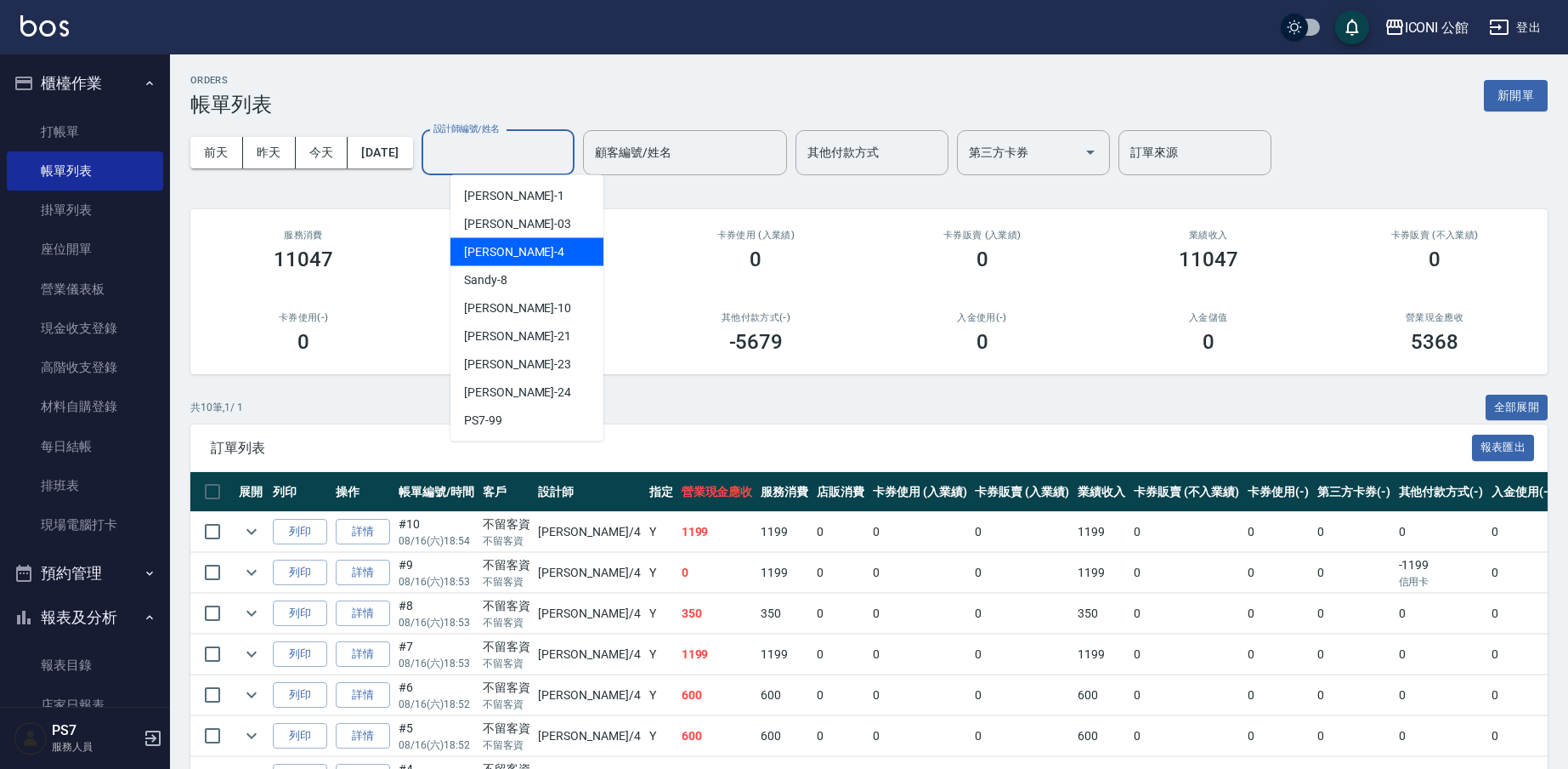
click at [498, 247] on div "Lina -4" at bounding box center [526, 251] width 153 height 28
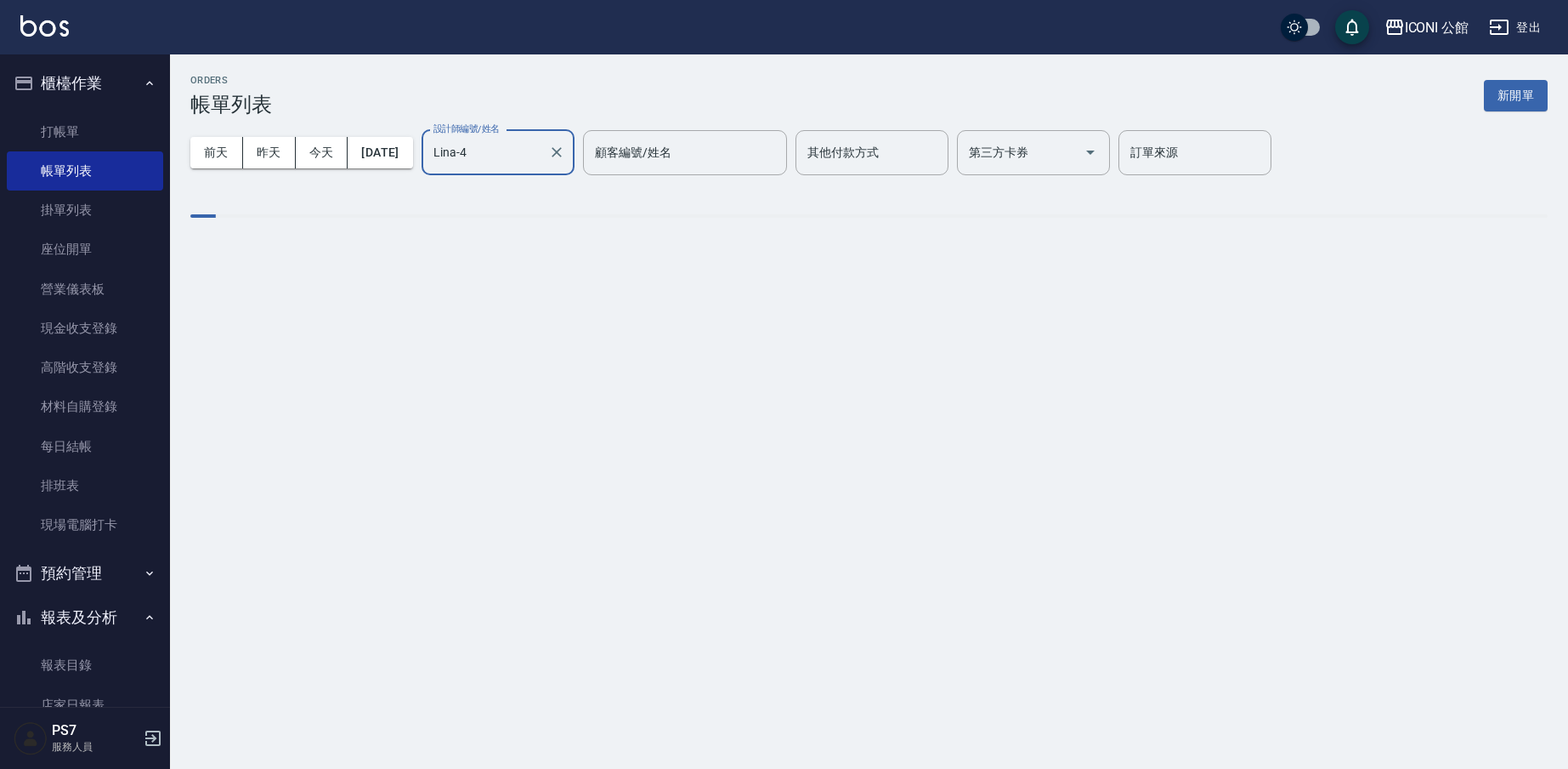
type input "Lina-4"
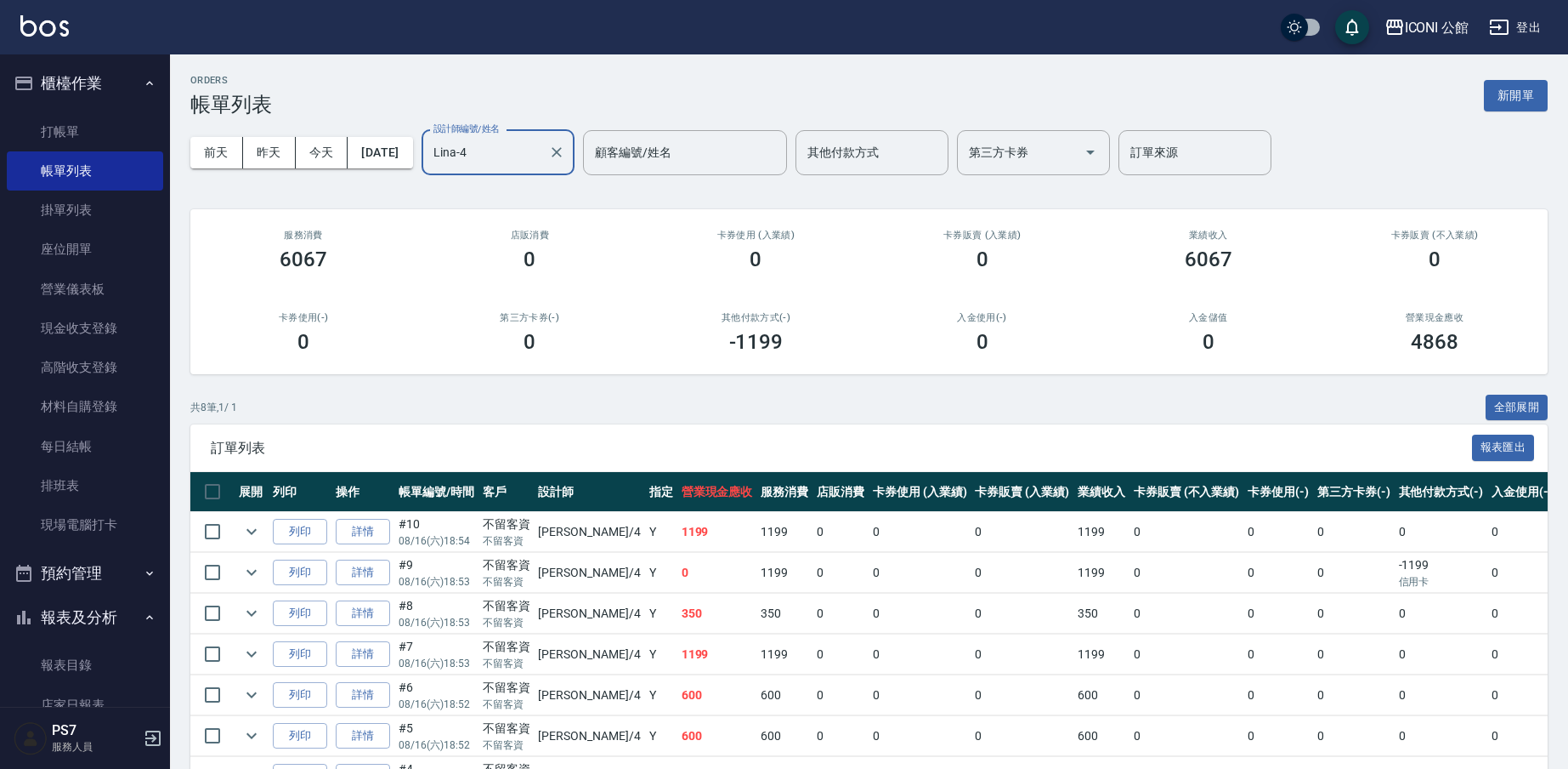
click at [605, 163] on div "設計師編號/姓名 [PERSON_NAME]-4 設計師編號/姓名 顧客編號/姓名 顧客編號/姓名 其他付款方式 其他付款方式 第三方卡券 第三方卡券 訂單來…" at bounding box center [846, 152] width 850 height 45
click at [565, 148] on icon "Clear" at bounding box center [557, 152] width 17 height 17
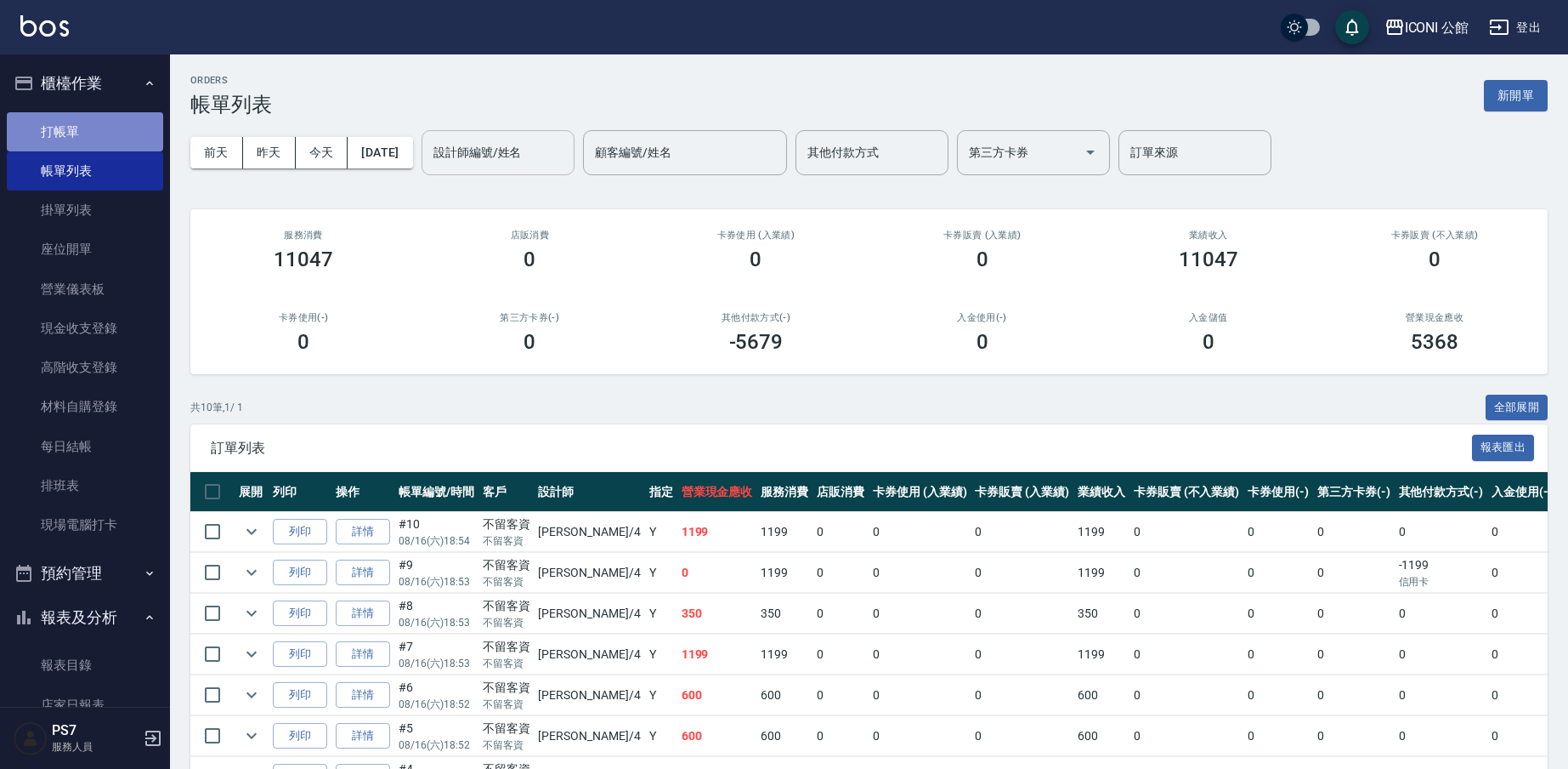
click at [98, 118] on link "打帳單" at bounding box center [85, 131] width 156 height 39
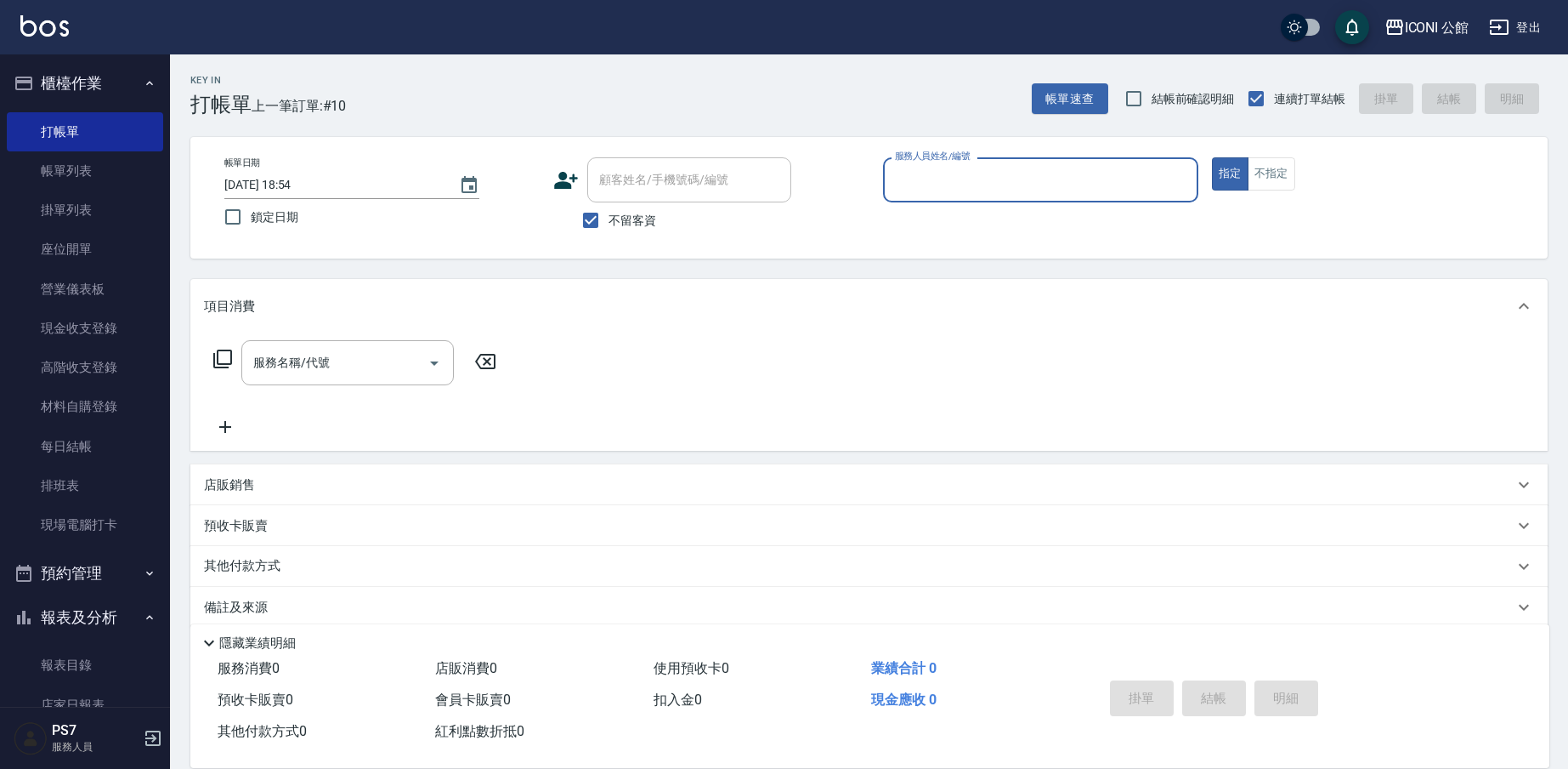
click at [950, 187] on input "服務人員姓名/編號" at bounding box center [1040, 179] width 300 height 30
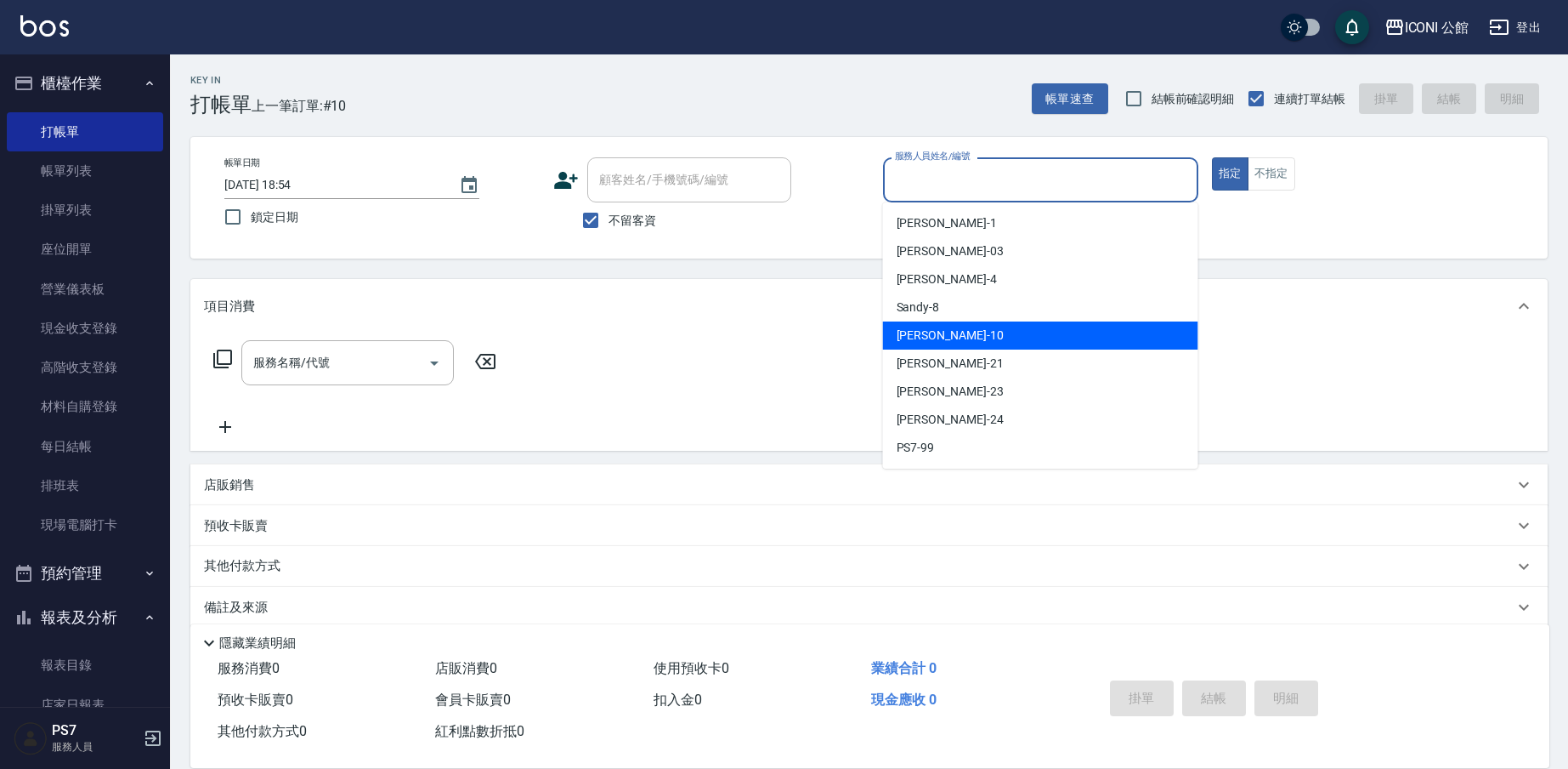
click at [960, 345] on div "[PERSON_NAME] -10" at bounding box center [1040, 335] width 315 height 28
type input "[PERSON_NAME]-10"
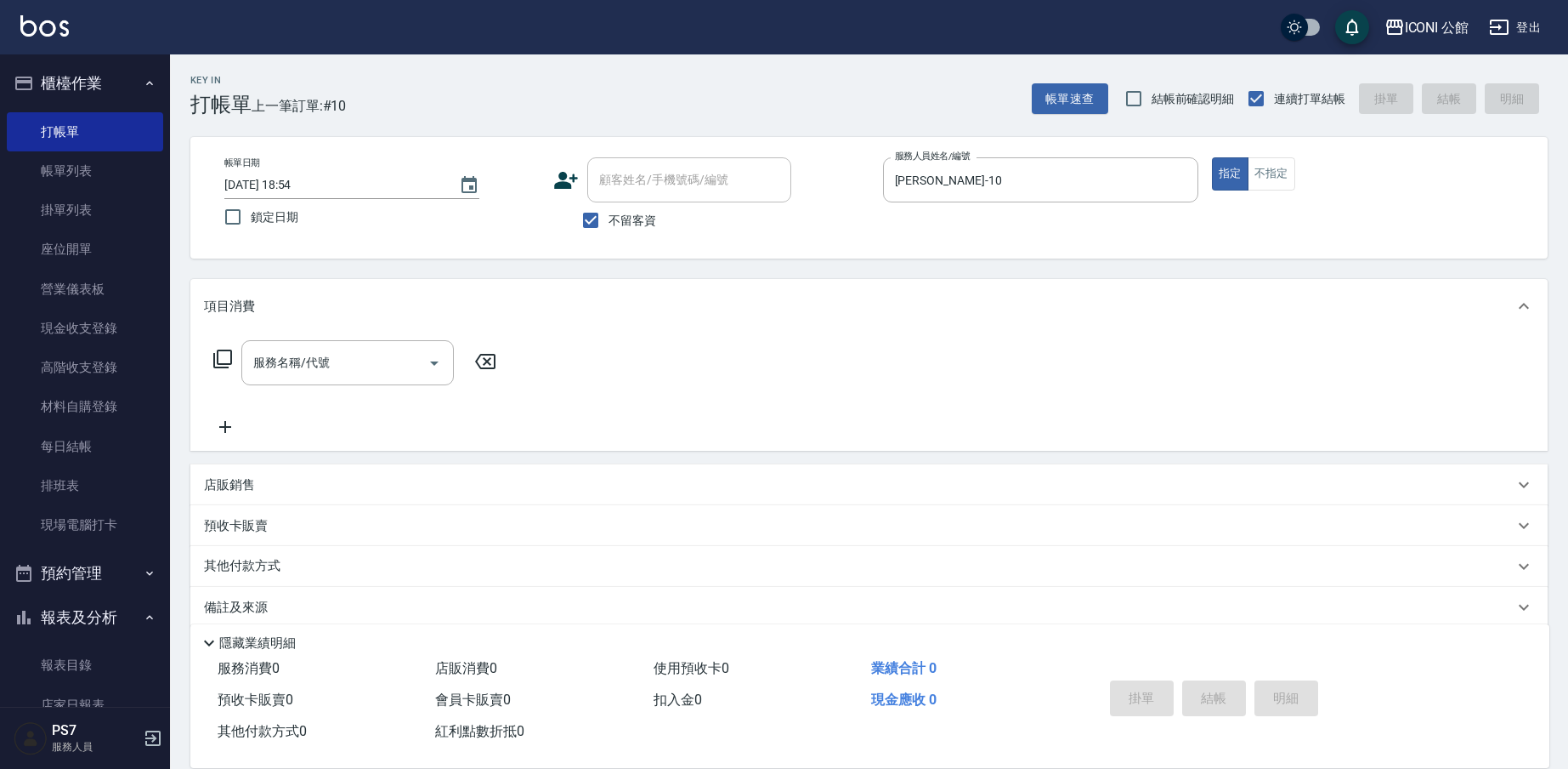
click at [221, 358] on icon at bounding box center [222, 358] width 20 height 20
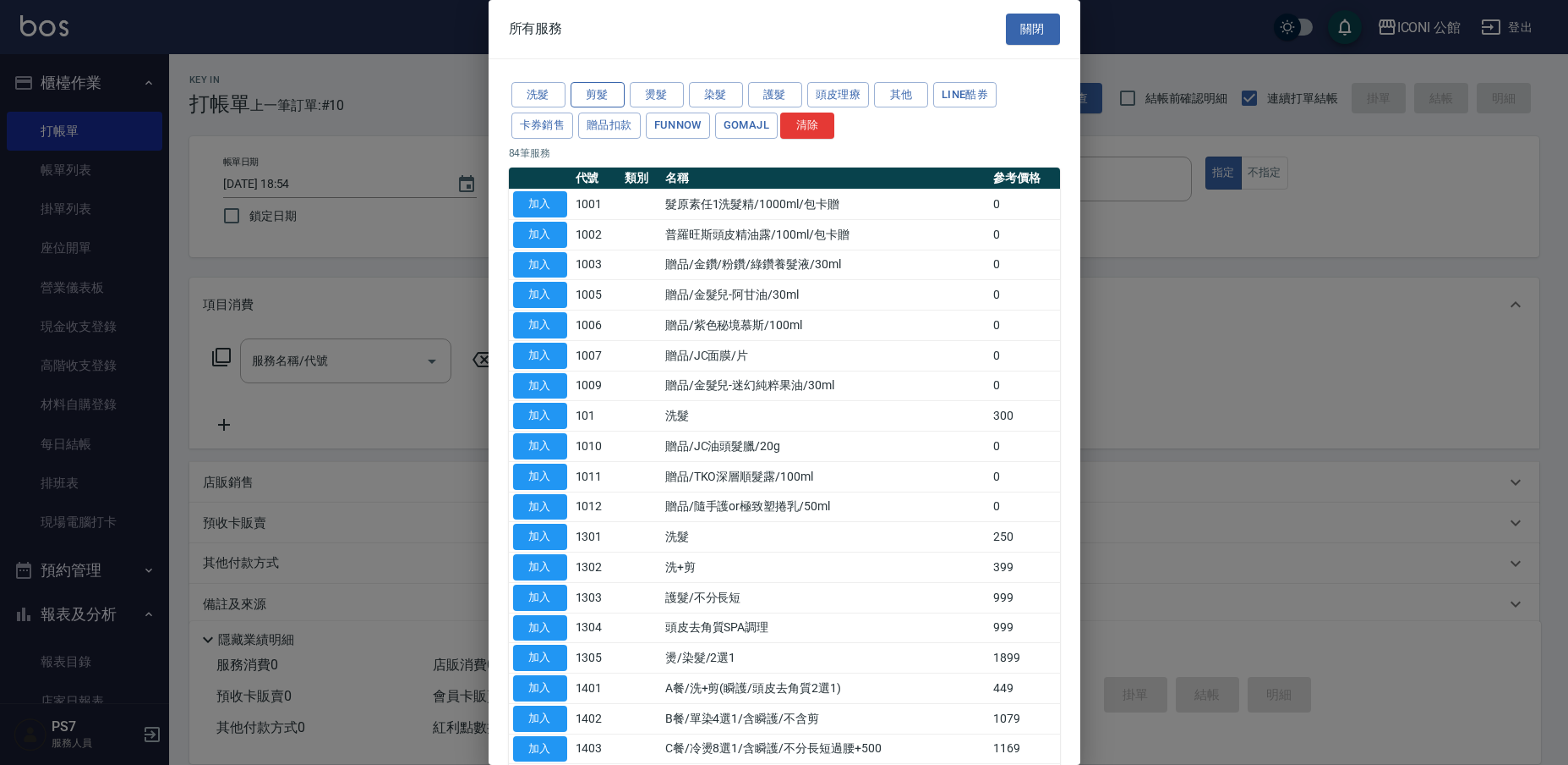
click at [598, 93] on button "剪髮" at bounding box center [597, 96] width 54 height 27
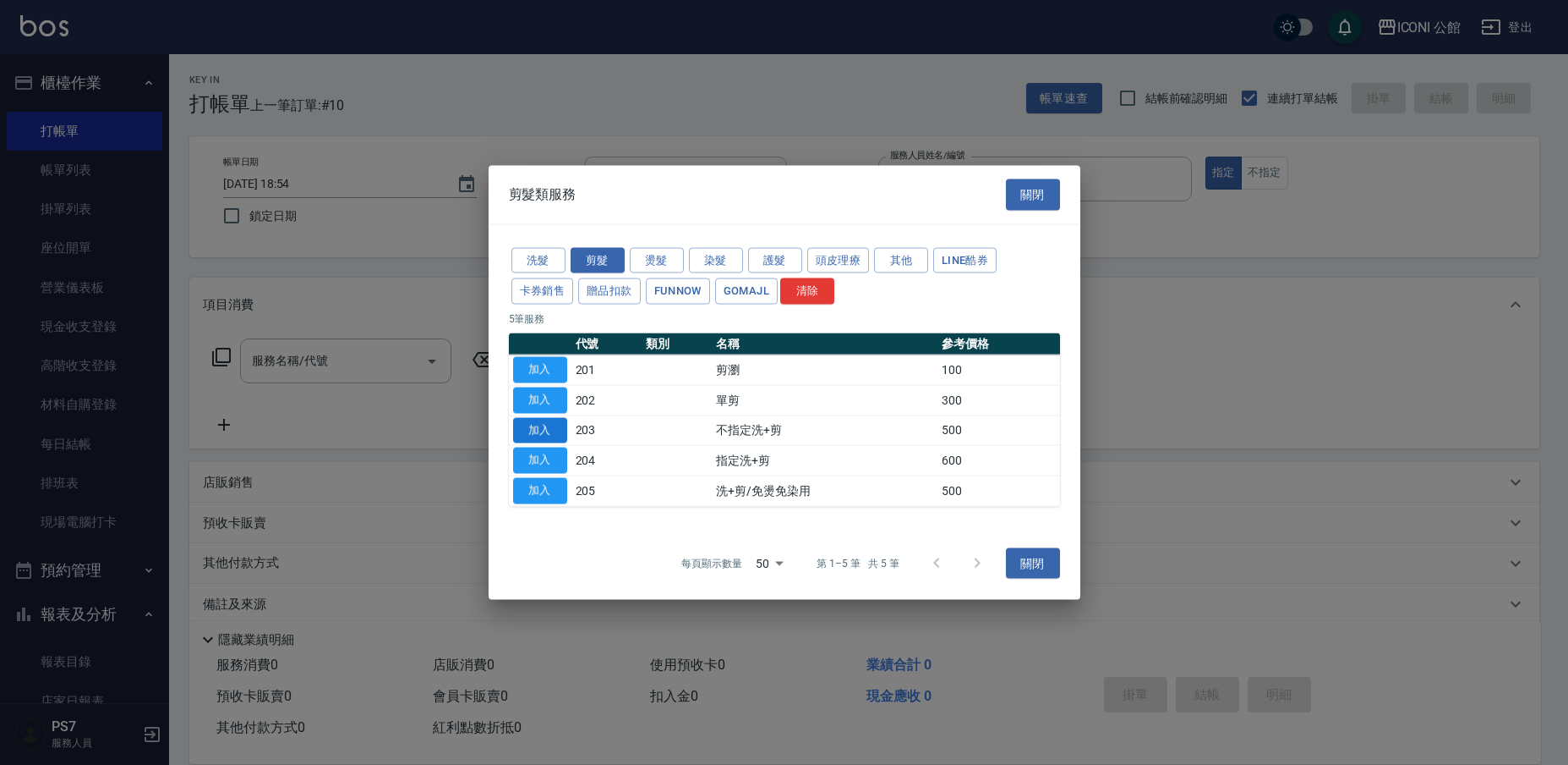
click at [544, 421] on button "加入" at bounding box center [539, 430] width 54 height 27
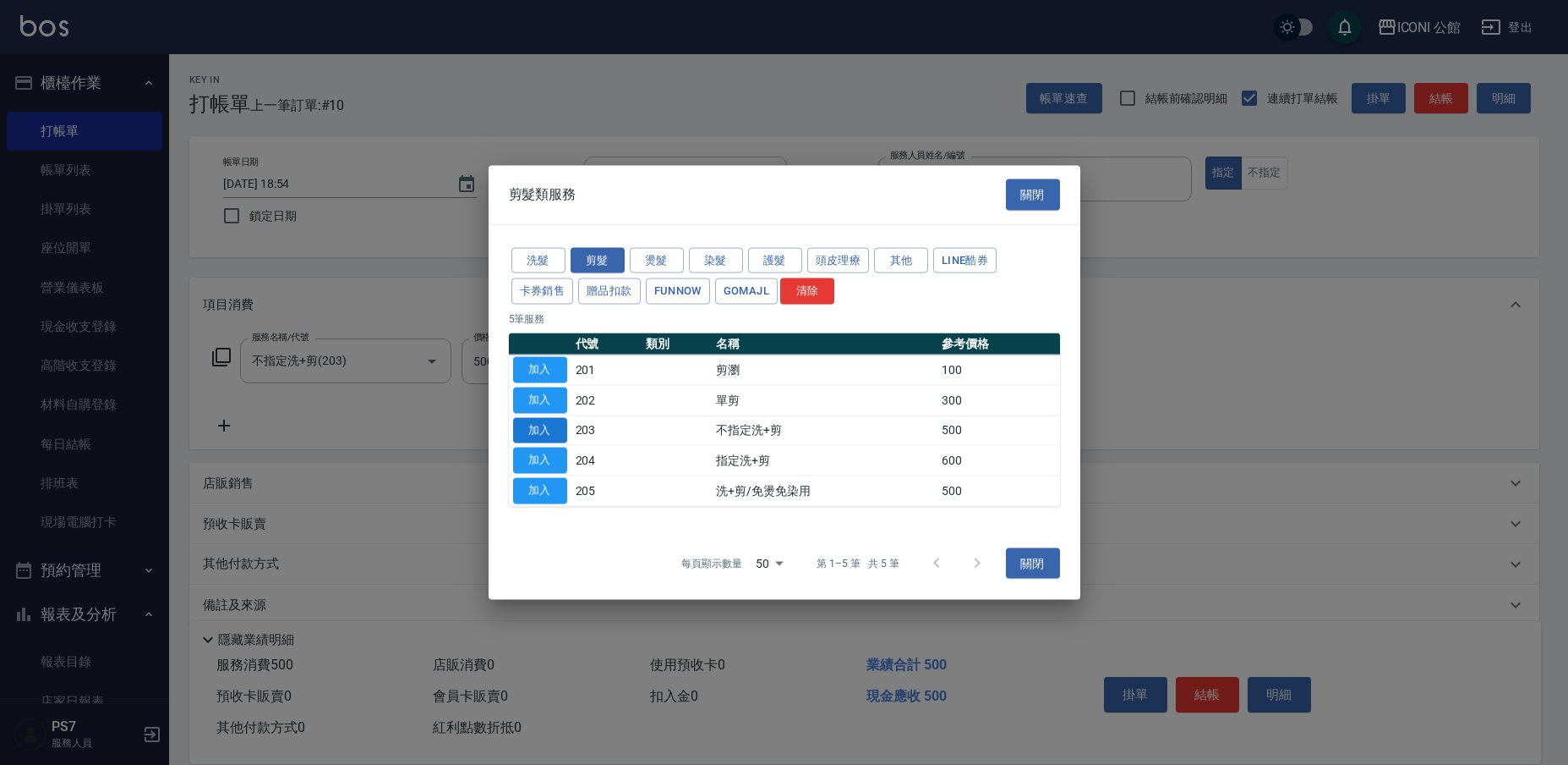
type input "不指定洗+剪(203)"
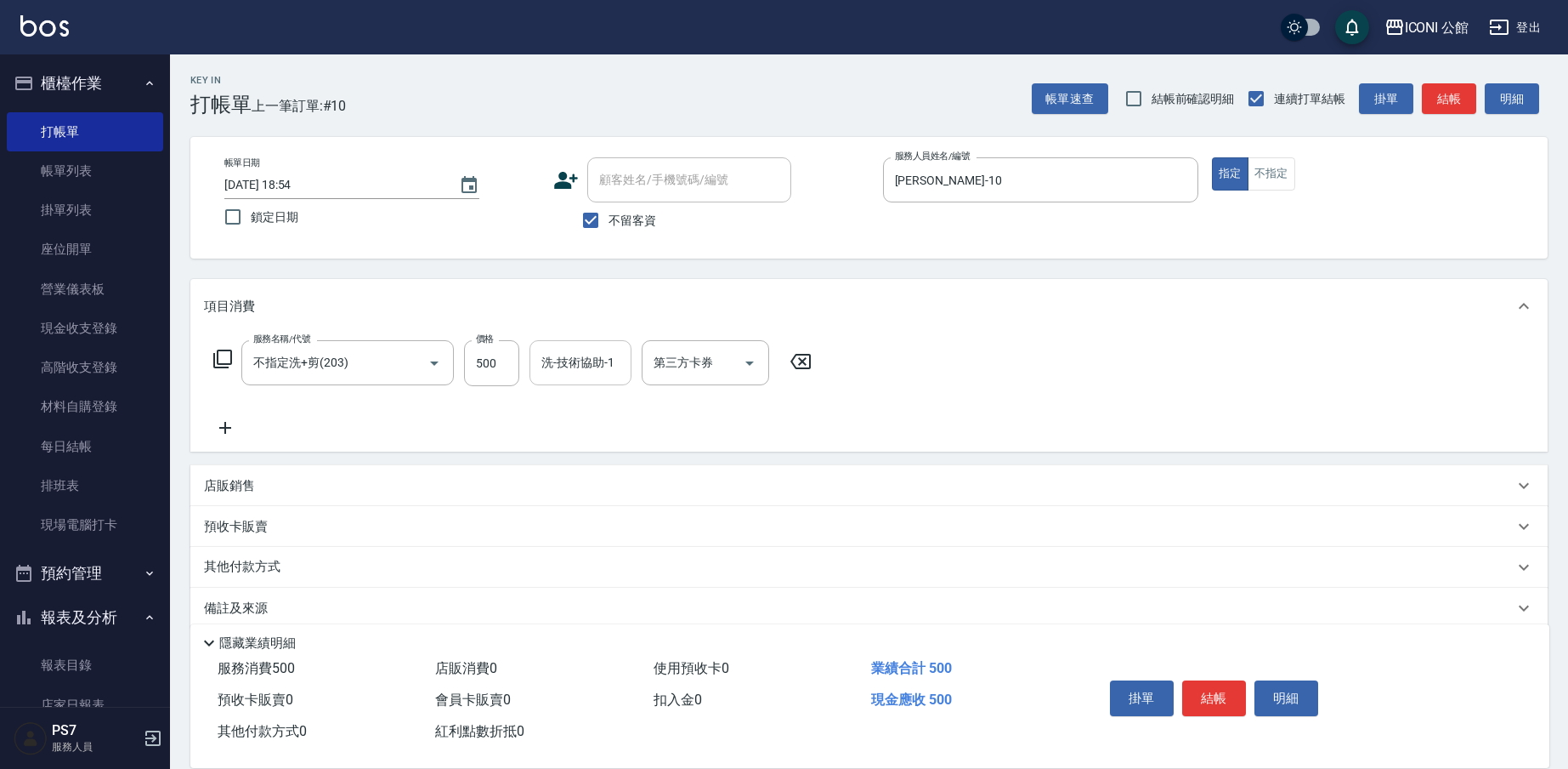
click at [574, 369] on input "洗-技術協助-1" at bounding box center [580, 362] width 87 height 30
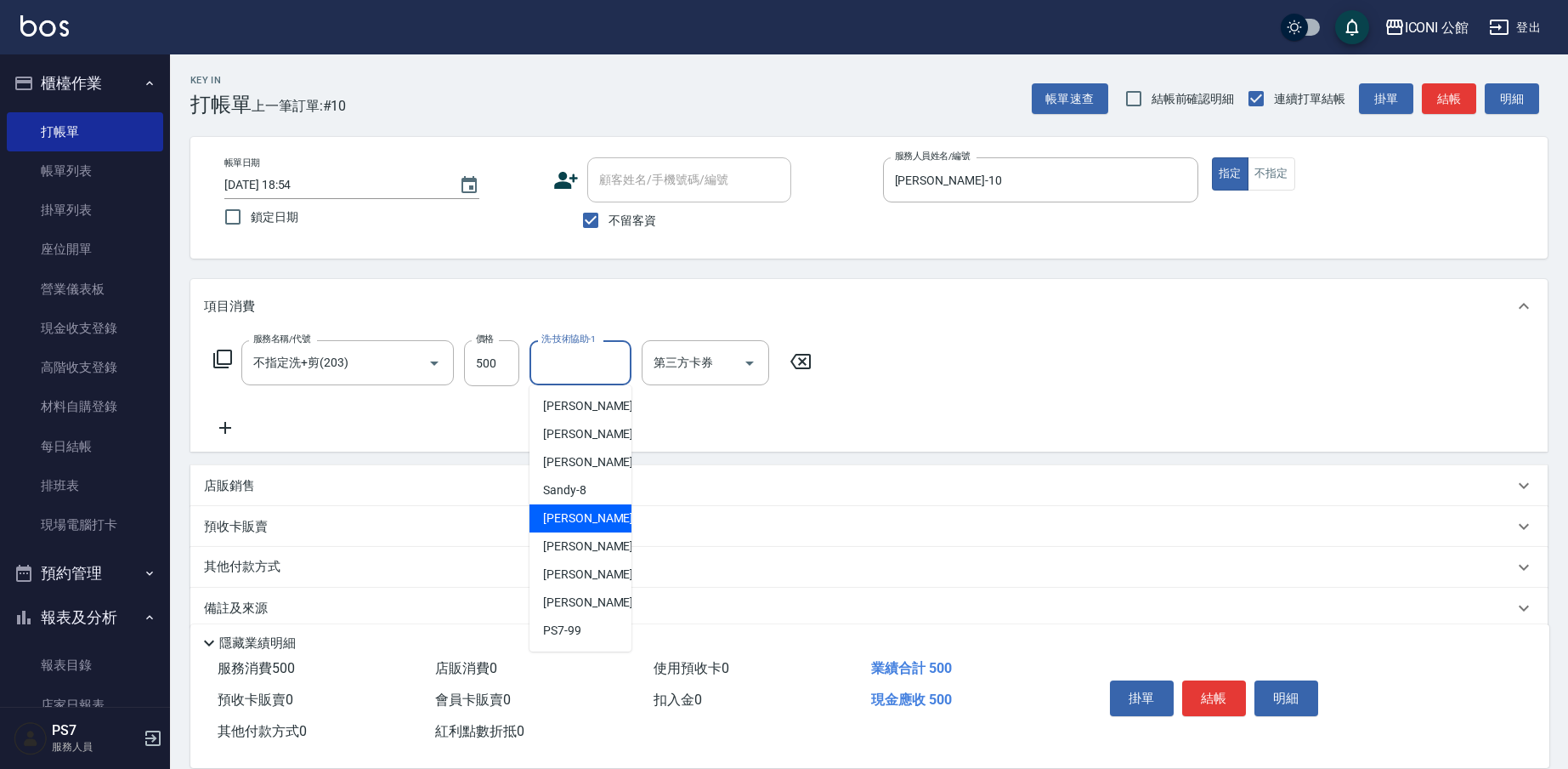
click at [590, 523] on div "[PERSON_NAME] -10" at bounding box center [580, 518] width 102 height 28
type input "[PERSON_NAME]-10"
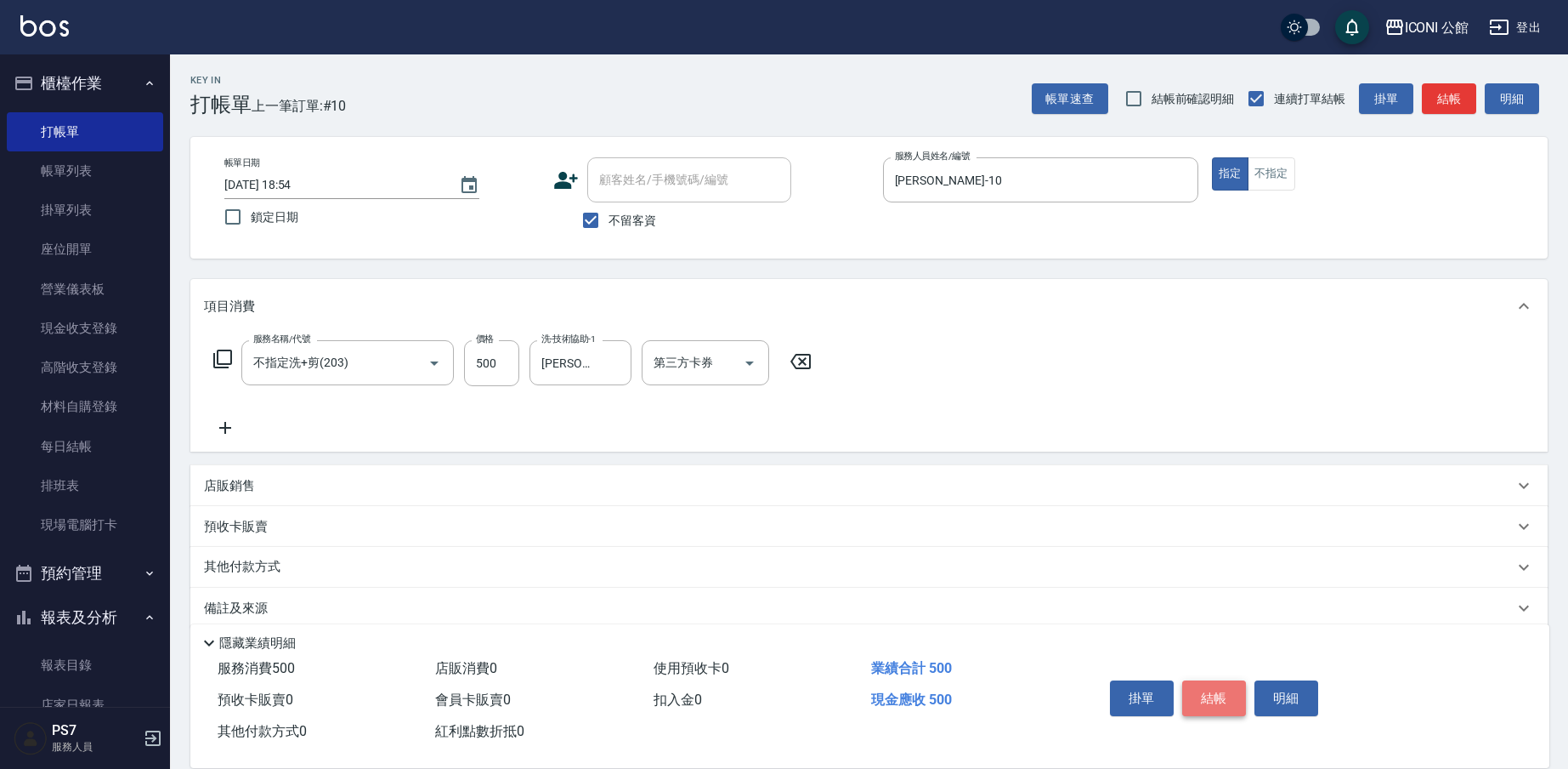
click at [1223, 700] on button "結帳" at bounding box center [1214, 699] width 64 height 36
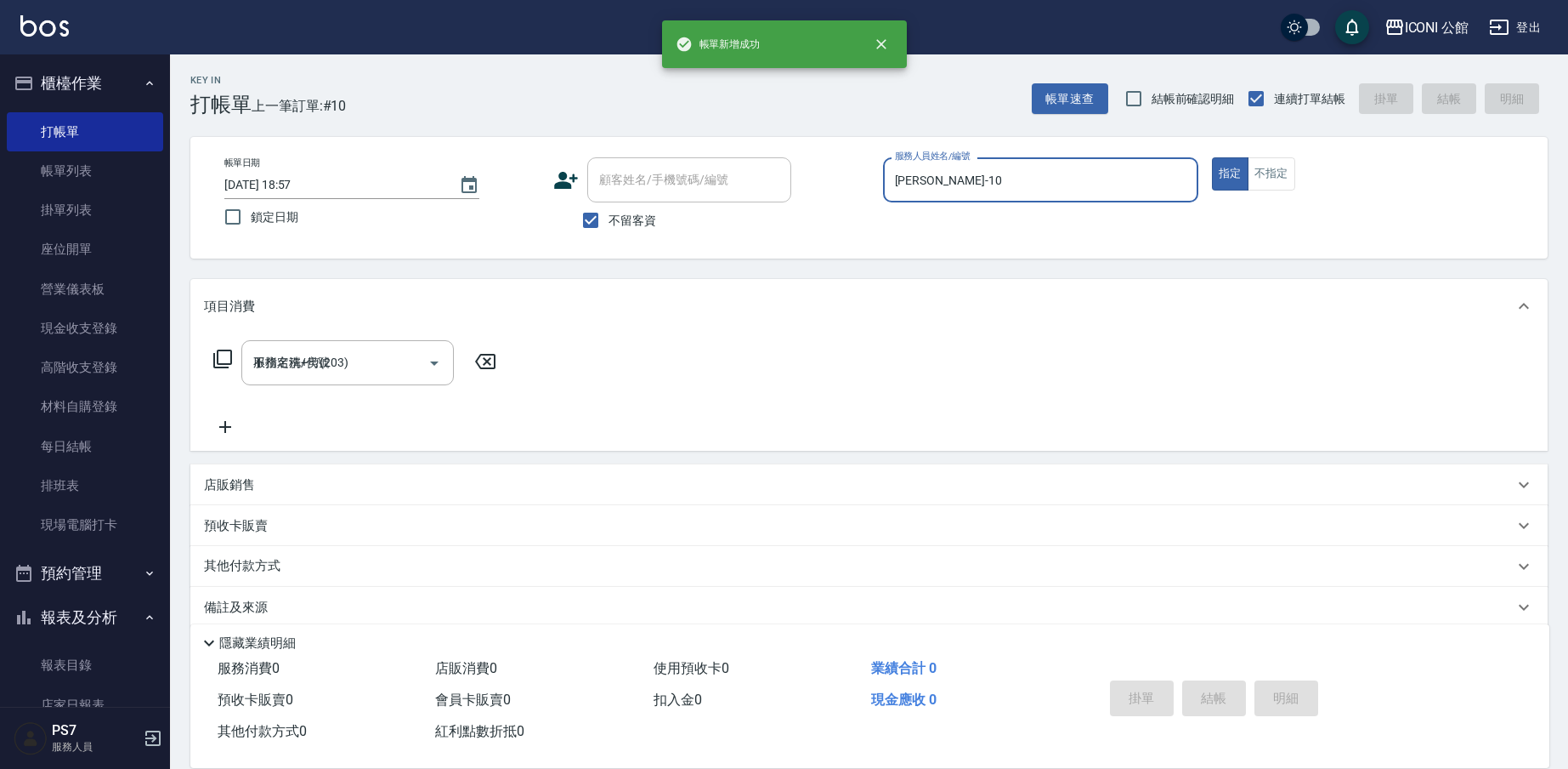
type input "[DATE] 18:57"
click at [956, 186] on input "服務人員姓名/編號" at bounding box center [1040, 179] width 300 height 30
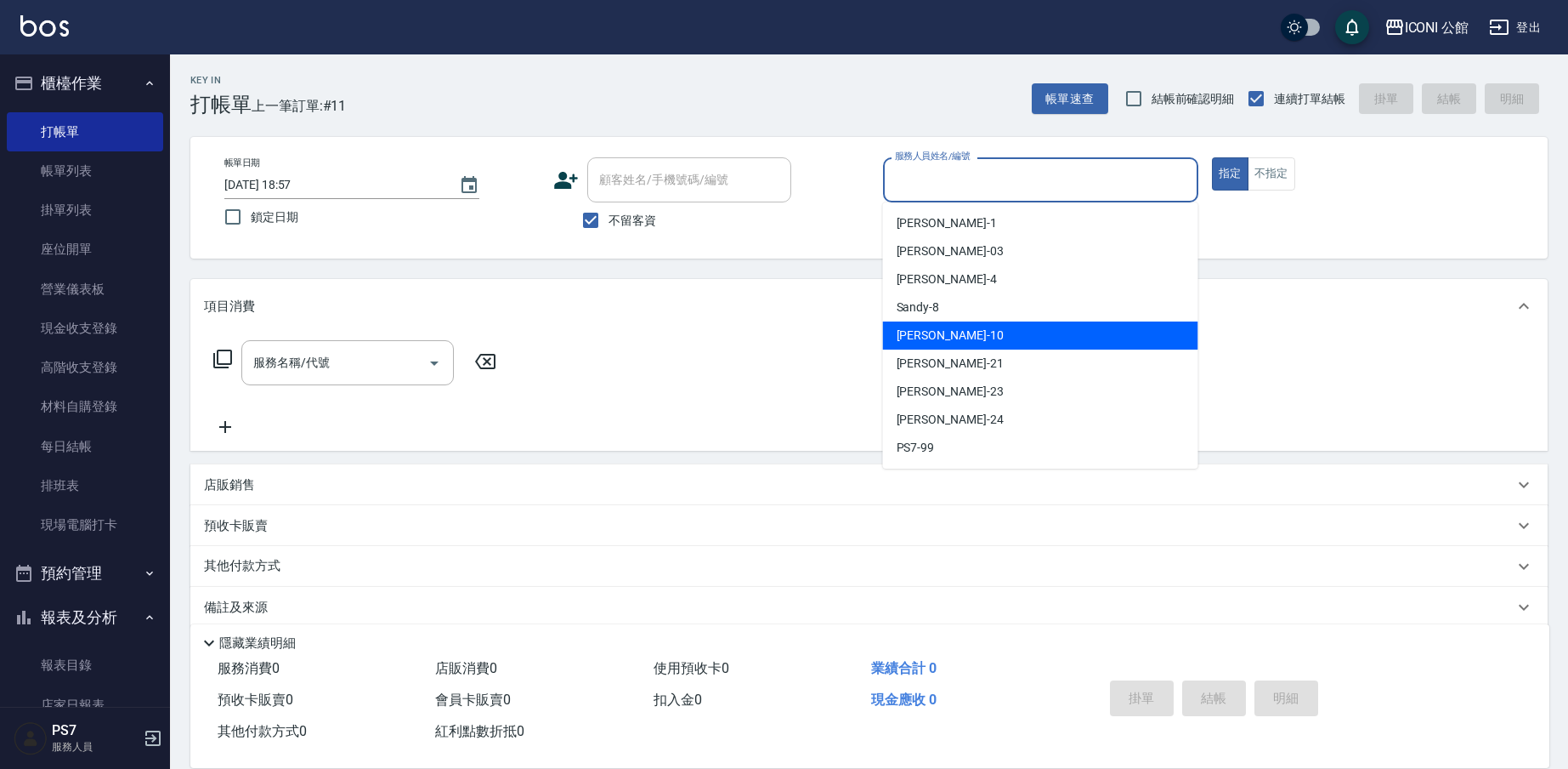
click at [969, 341] on div "[PERSON_NAME] -10" at bounding box center [1040, 335] width 315 height 28
type input "[PERSON_NAME]-10"
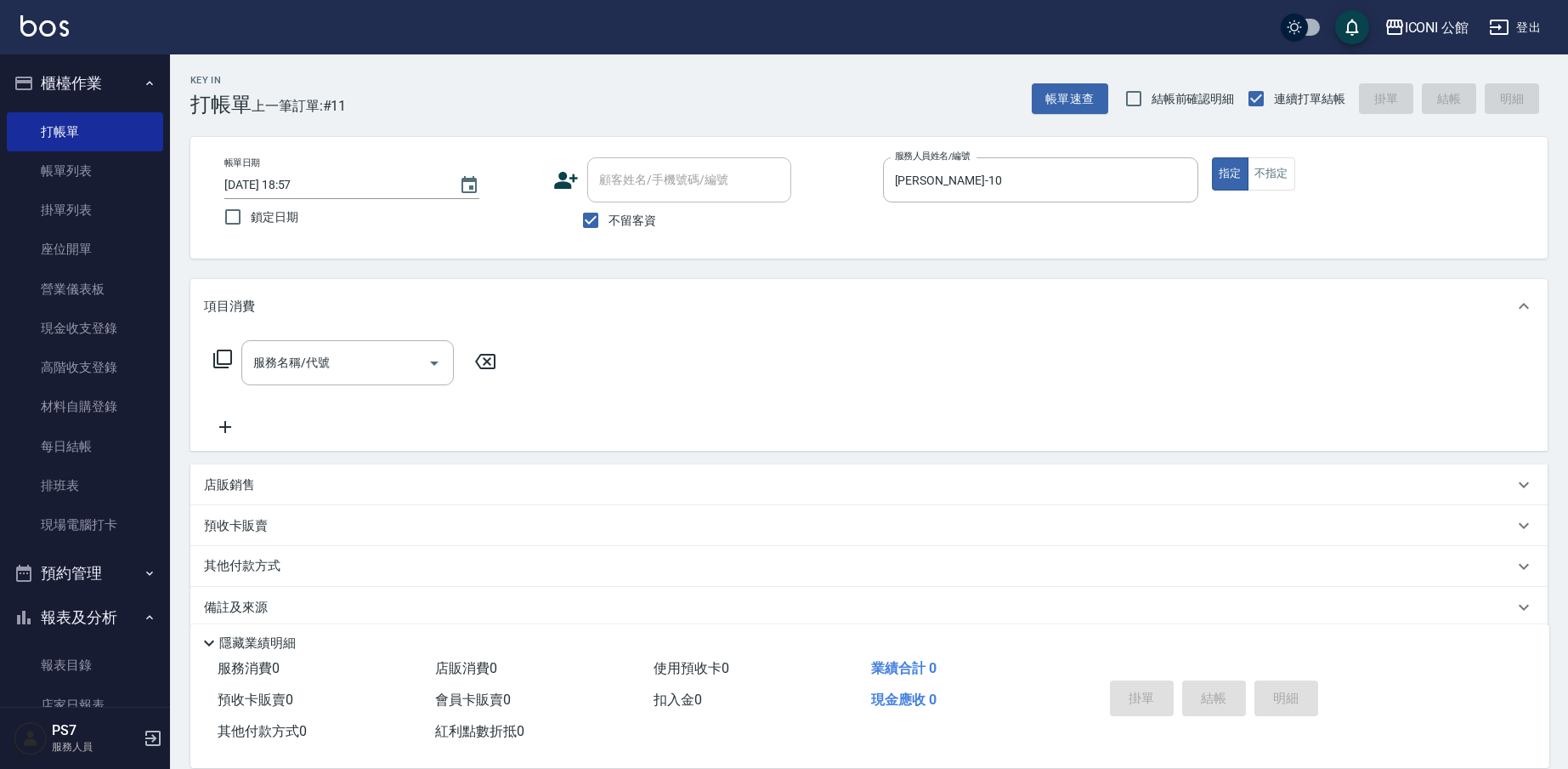
click at [222, 363] on icon at bounding box center [222, 358] width 20 height 20
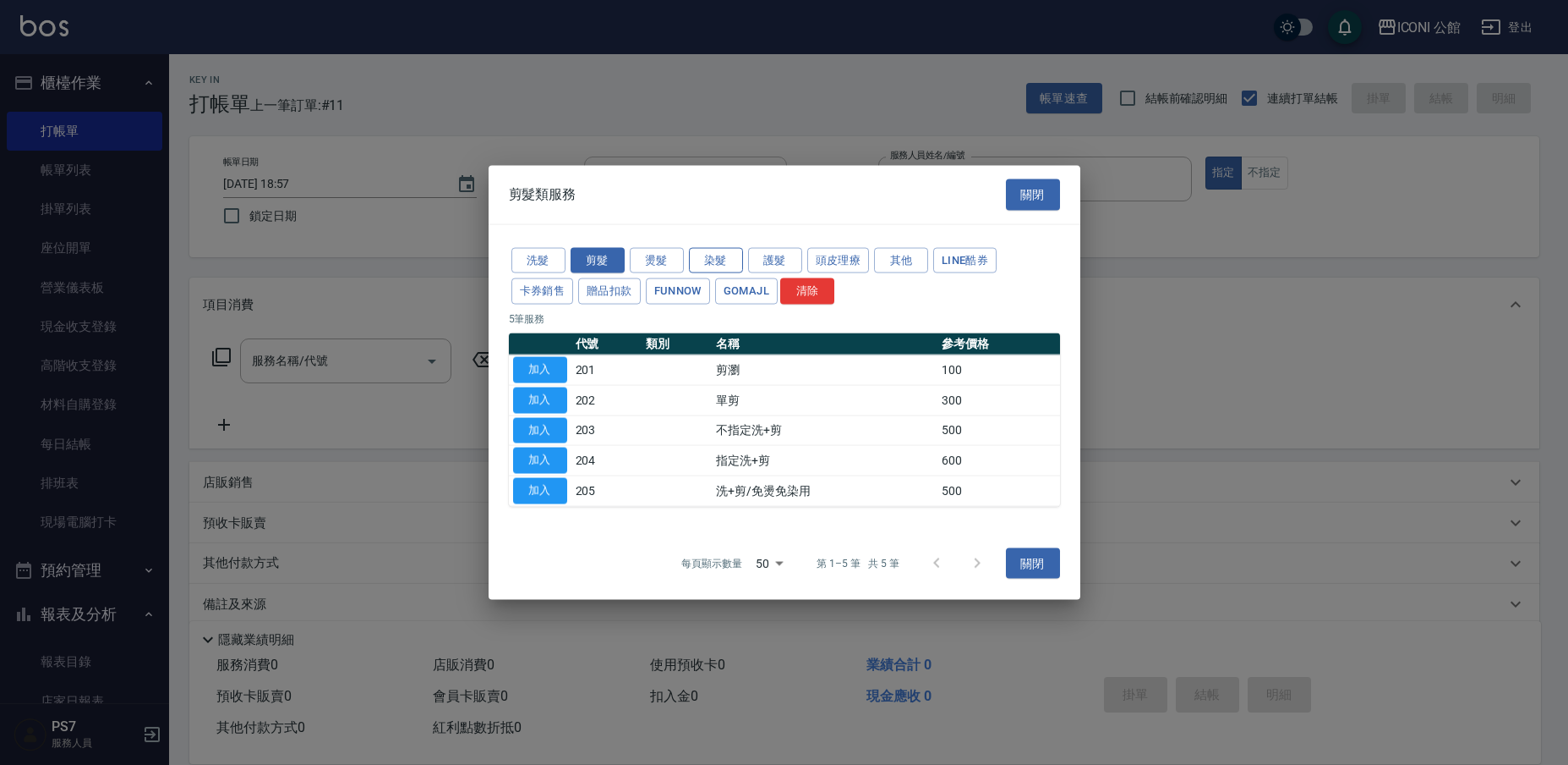
click at [717, 259] on button "染髮" at bounding box center [715, 260] width 54 height 27
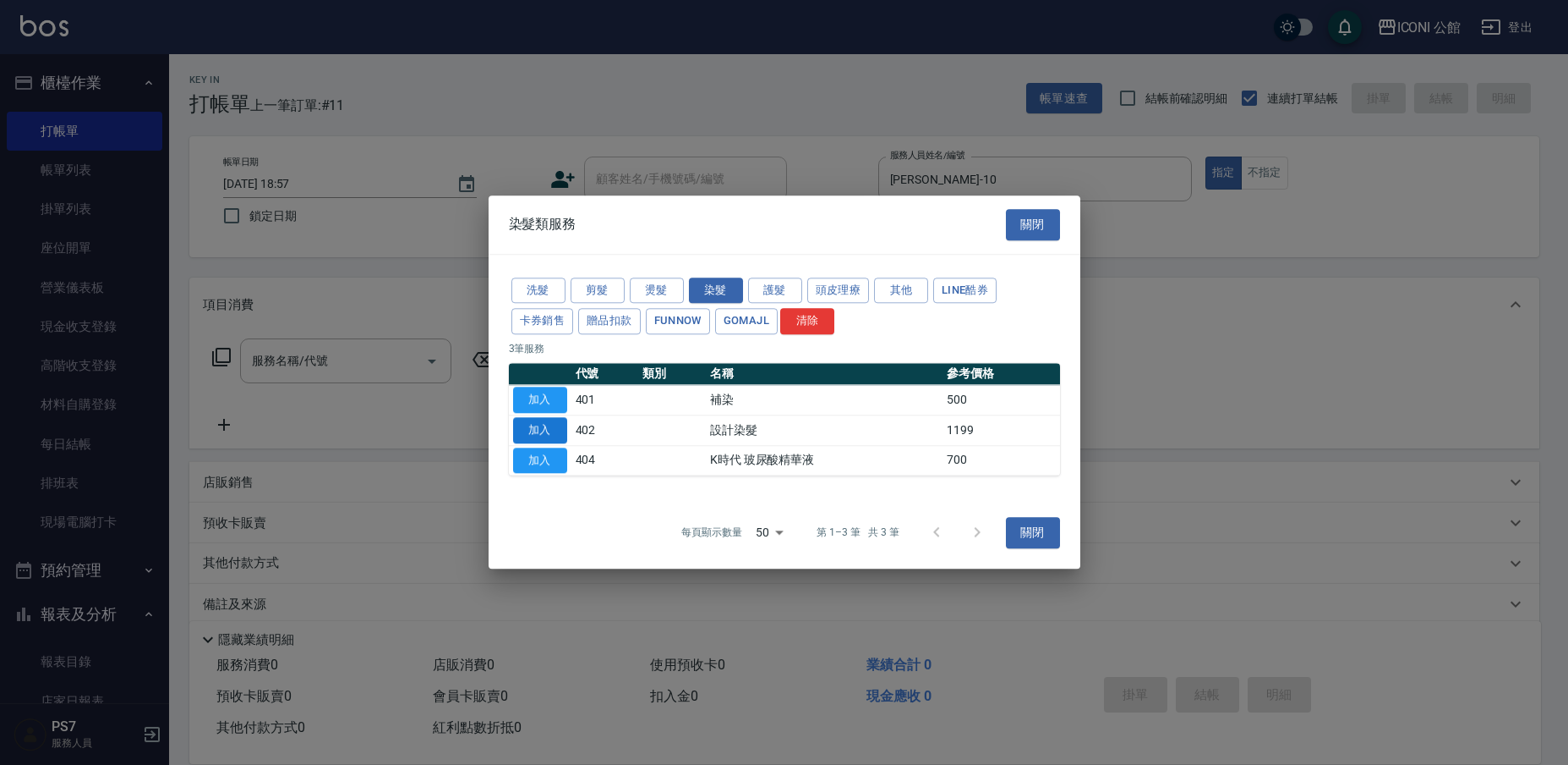
click at [531, 431] on button "加入" at bounding box center [539, 430] width 54 height 27
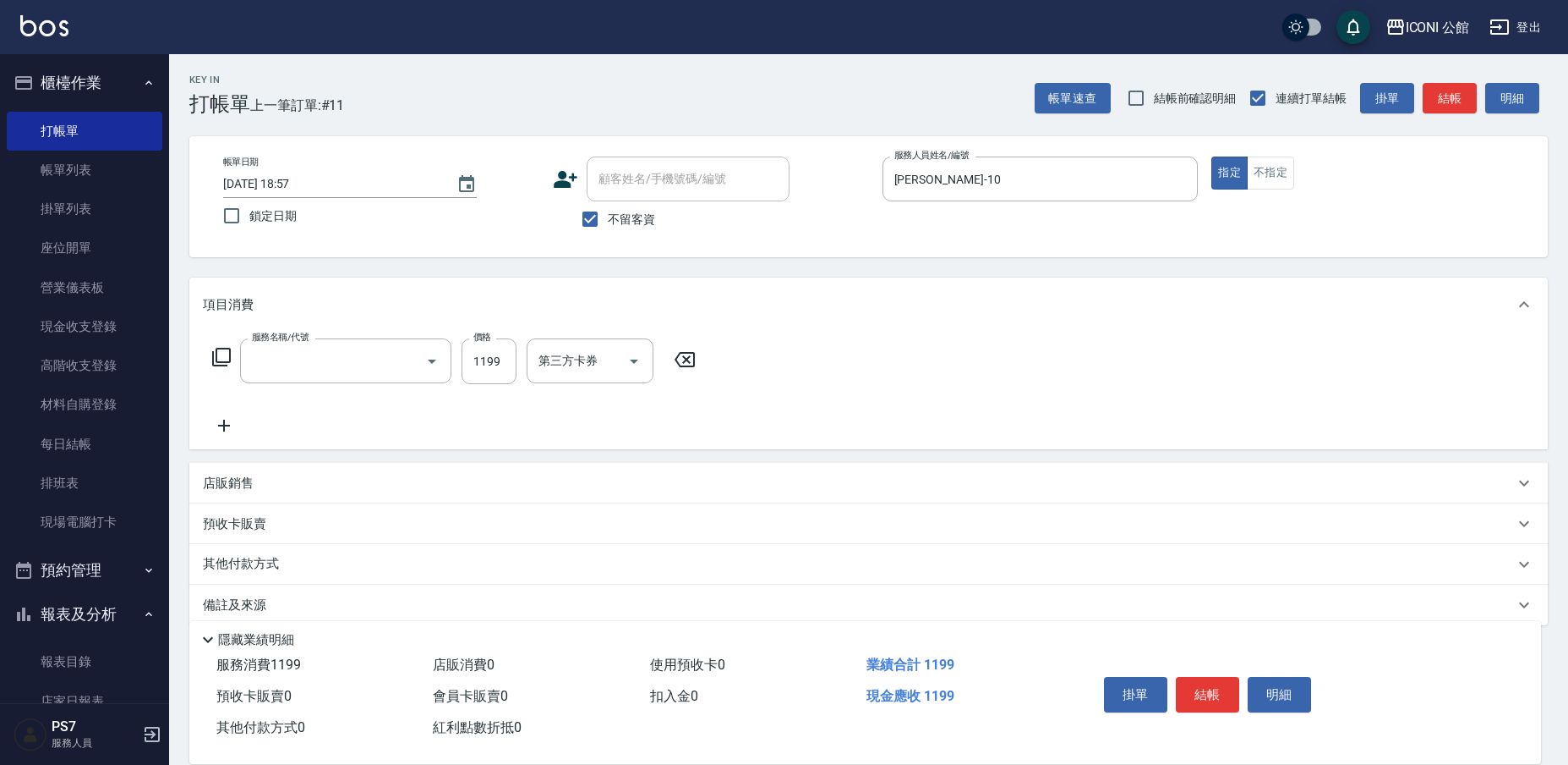
type input "設計染髮(402)"
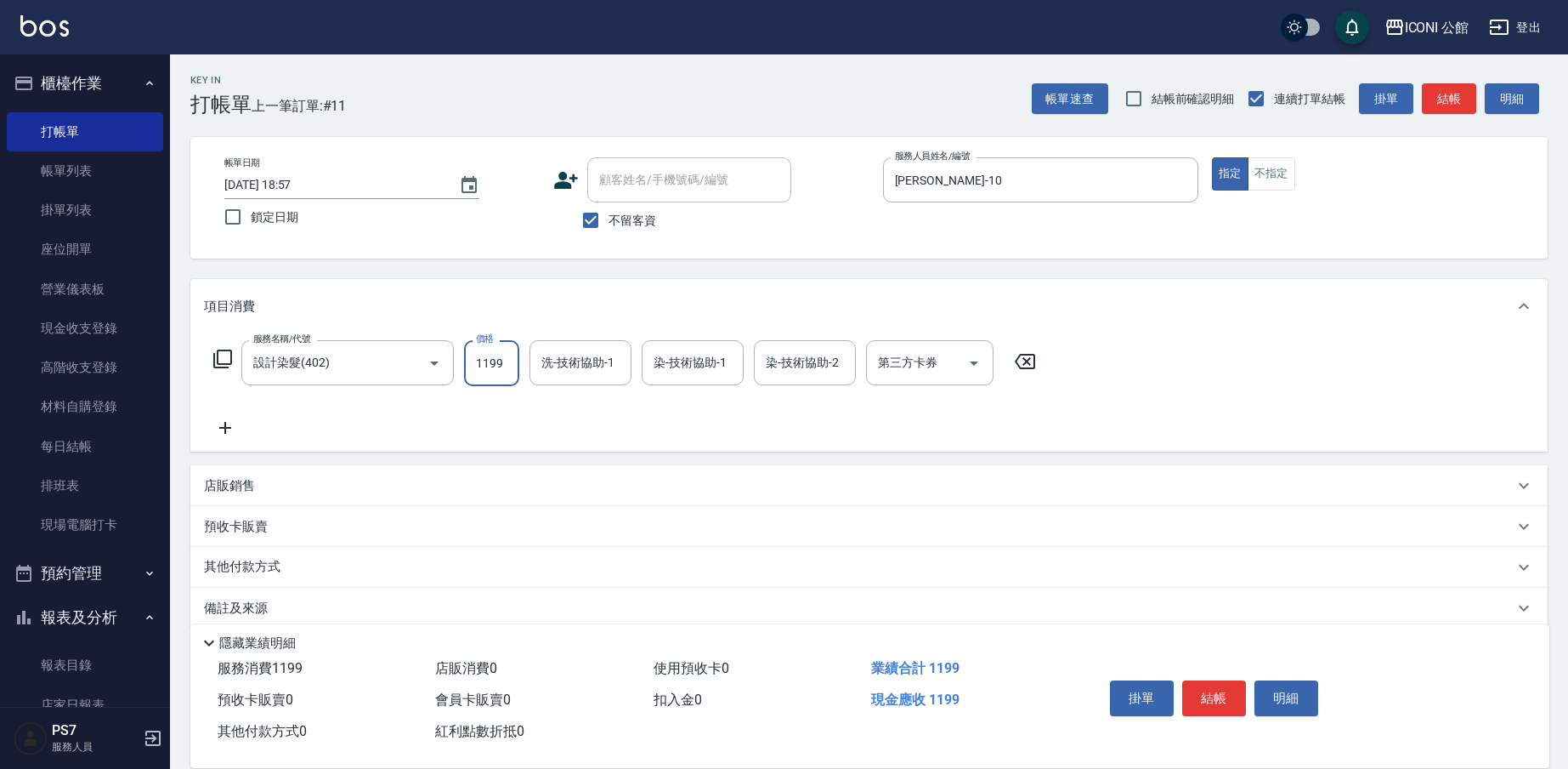
drag, startPoint x: 474, startPoint y: 361, endPoint x: 593, endPoint y: 390, distance: 122.5
click at [593, 390] on div "服務名稱/代號 設計染髮(402) 服務名稱/代號 價格 1199 價格 洗-技術協助-1 洗-技術協助-1 染-技術協助-1 染-技術協助-1 染-技術協助…" at bounding box center [624, 388] width 842 height 98
type input "1600"
type input "[PERSON_NAME]-21"
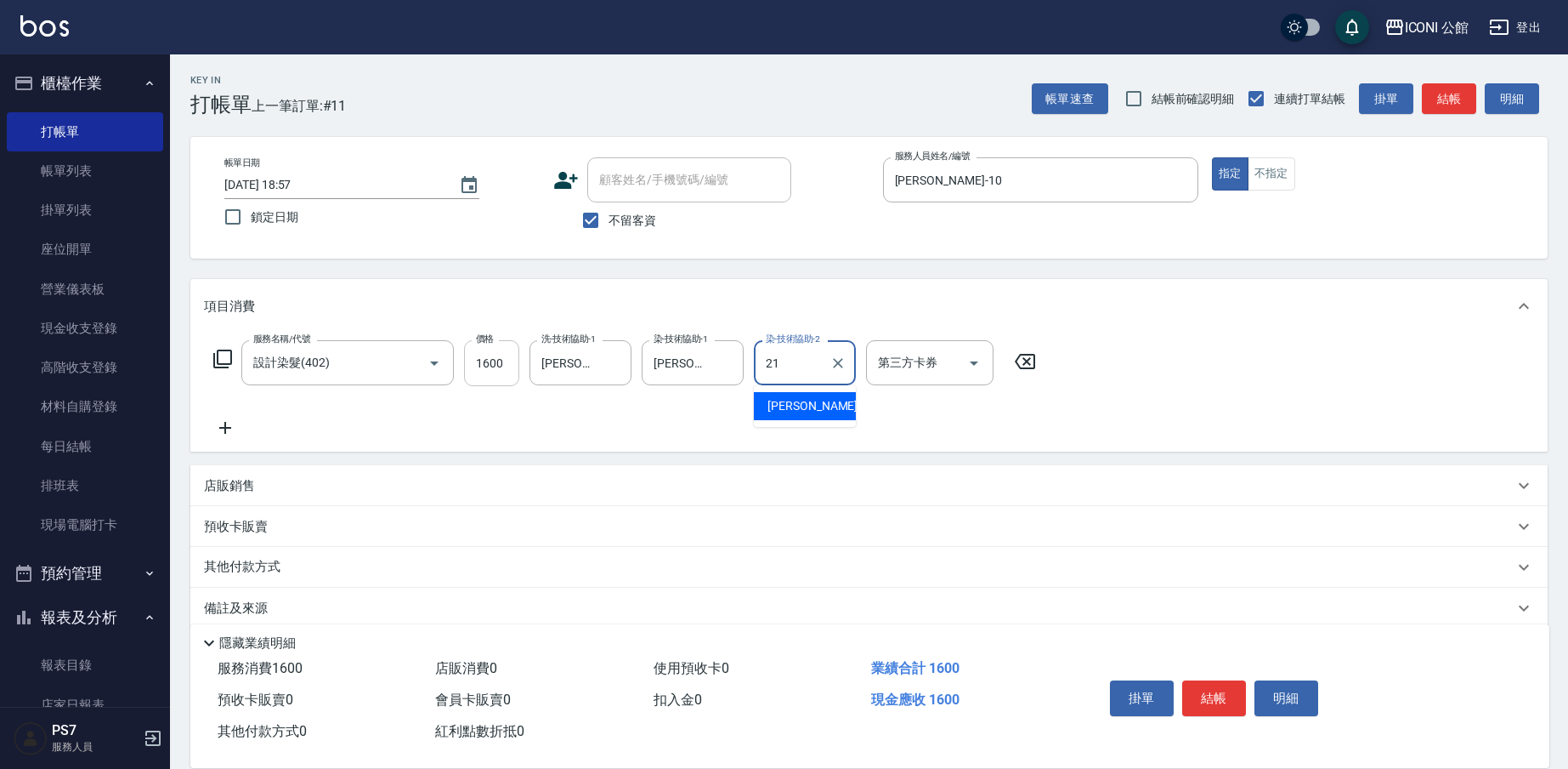
type input "[PERSON_NAME]-21"
click at [227, 358] on icon at bounding box center [222, 358] width 20 height 20
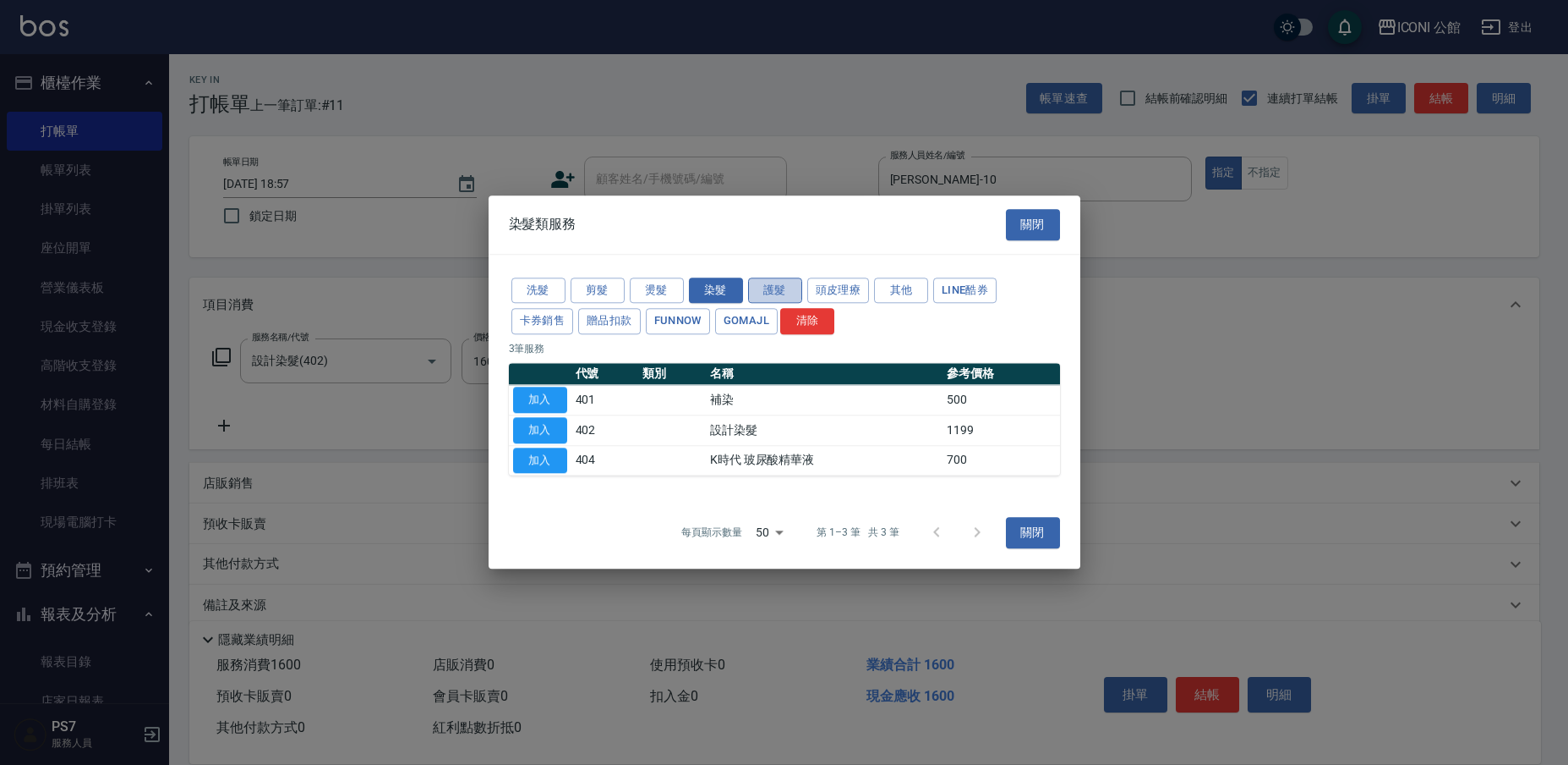
click at [786, 291] on button "護髮" at bounding box center [775, 291] width 54 height 27
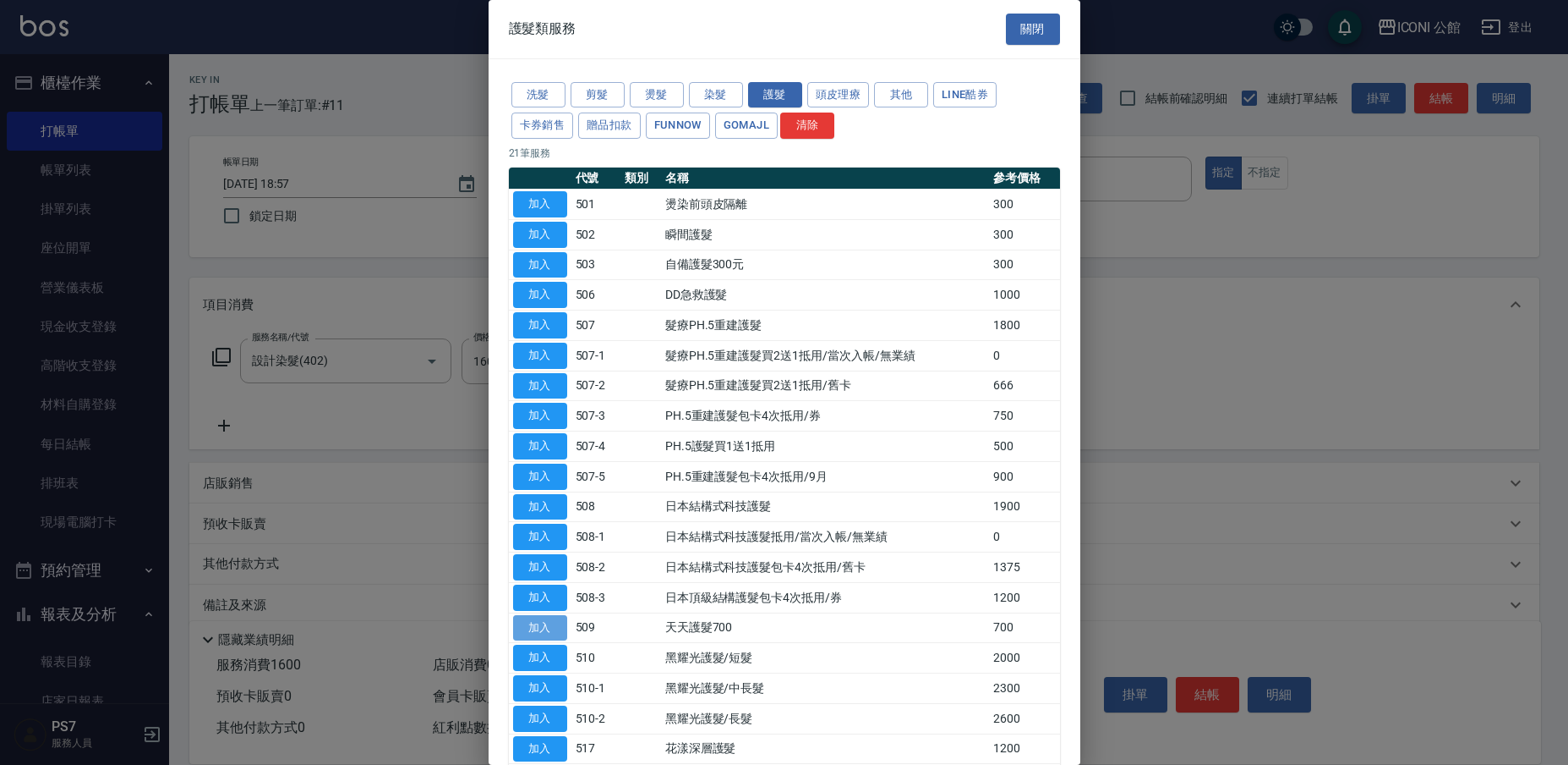
click at [553, 614] on button "加入" at bounding box center [539, 628] width 54 height 27
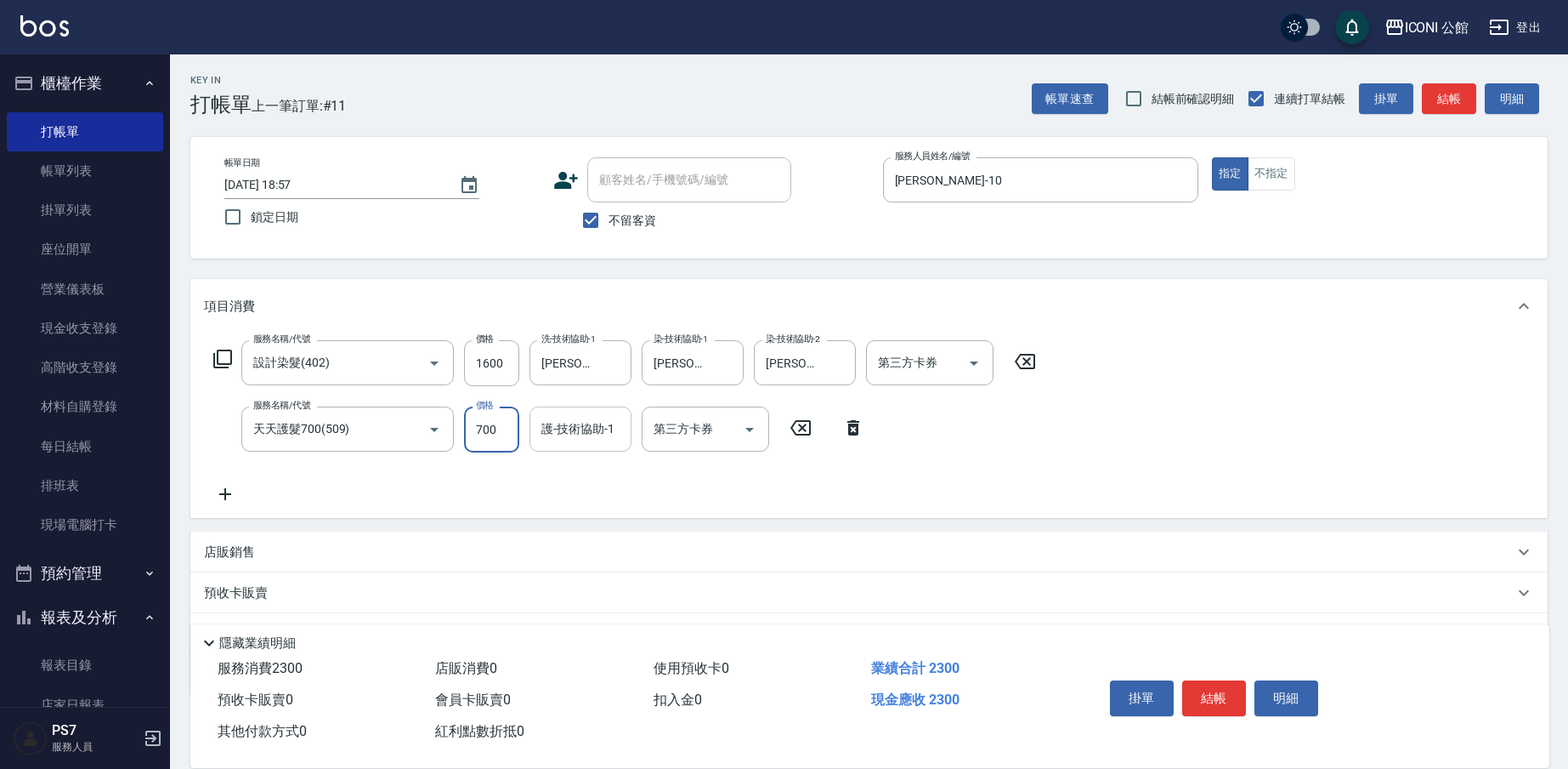
drag, startPoint x: 467, startPoint y: 429, endPoint x: 538, endPoint y: 443, distance: 72.4
click at [538, 443] on div "服務名稱/代號 天天護髮700(509) 服務名稱/代號 價格 700 價格 護-技術協助-1 護-技術協助-1 第三方卡券 第三方卡券" at bounding box center [539, 429] width 671 height 46
type input "500"
type input "[PERSON_NAME]-21"
click at [1229, 700] on button "結帳" at bounding box center [1214, 699] width 64 height 36
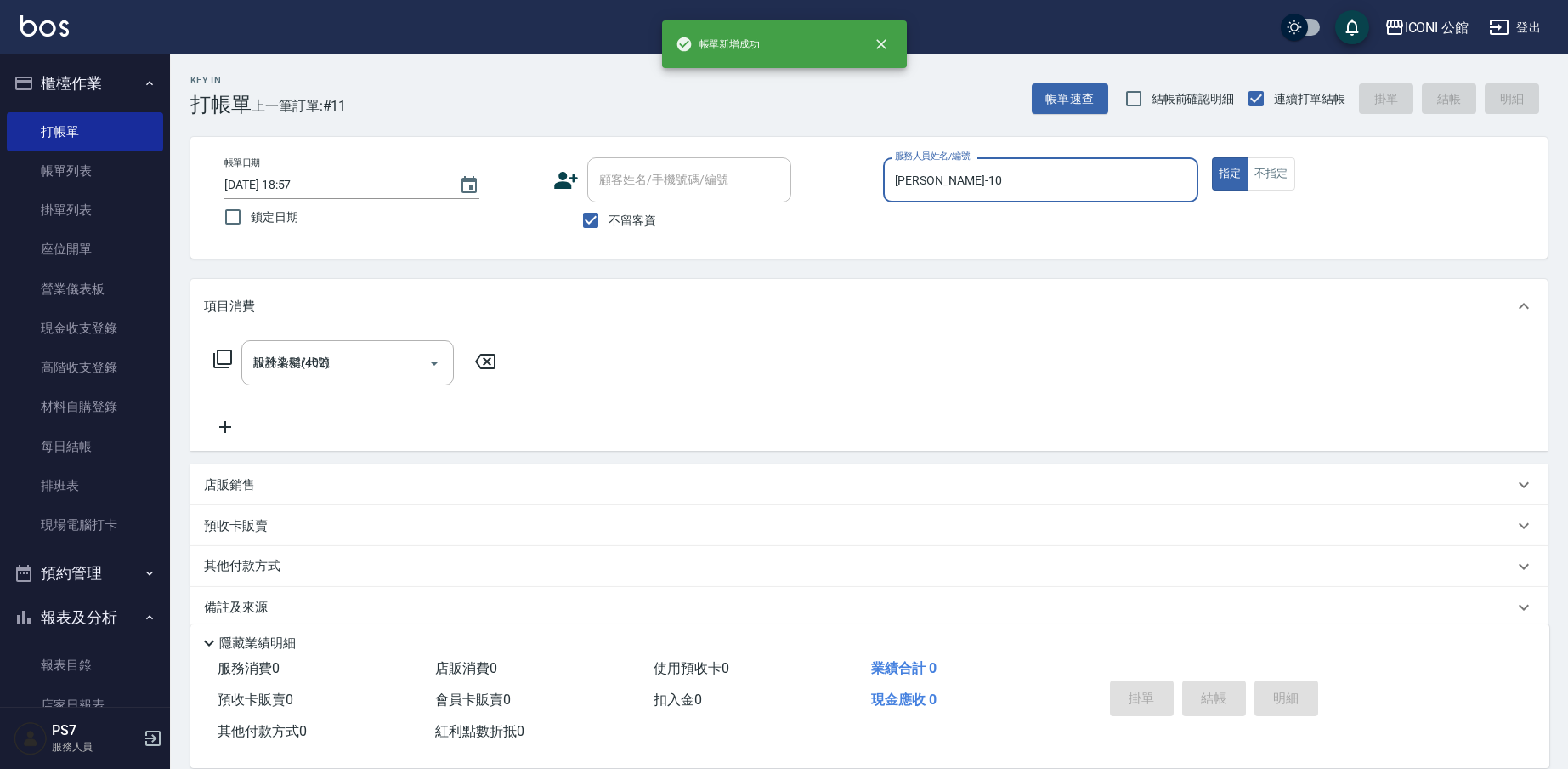
type input "[DATE] 18:58"
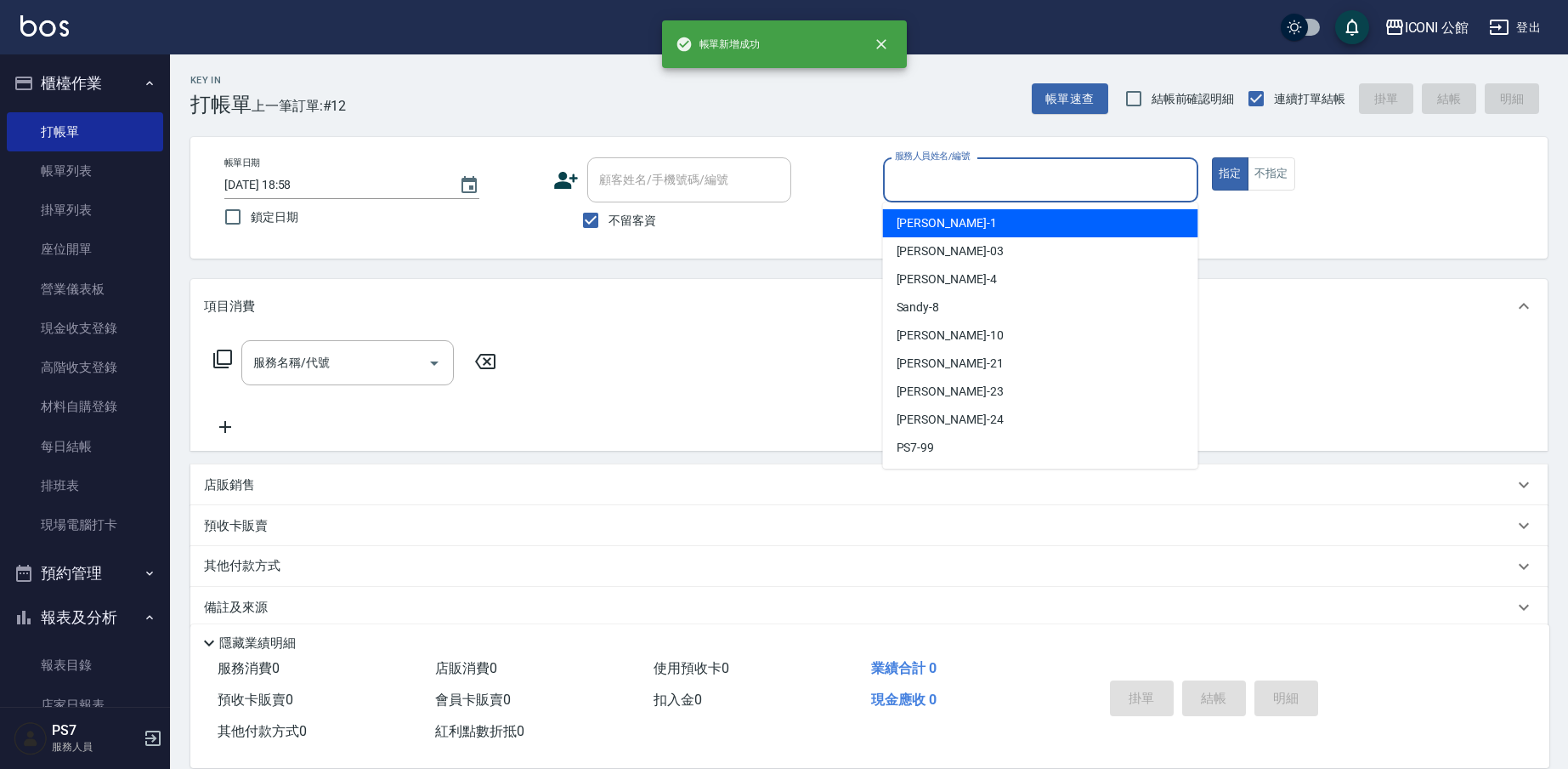
click at [945, 174] on input "服務人員姓名/編號" at bounding box center [1040, 179] width 300 height 30
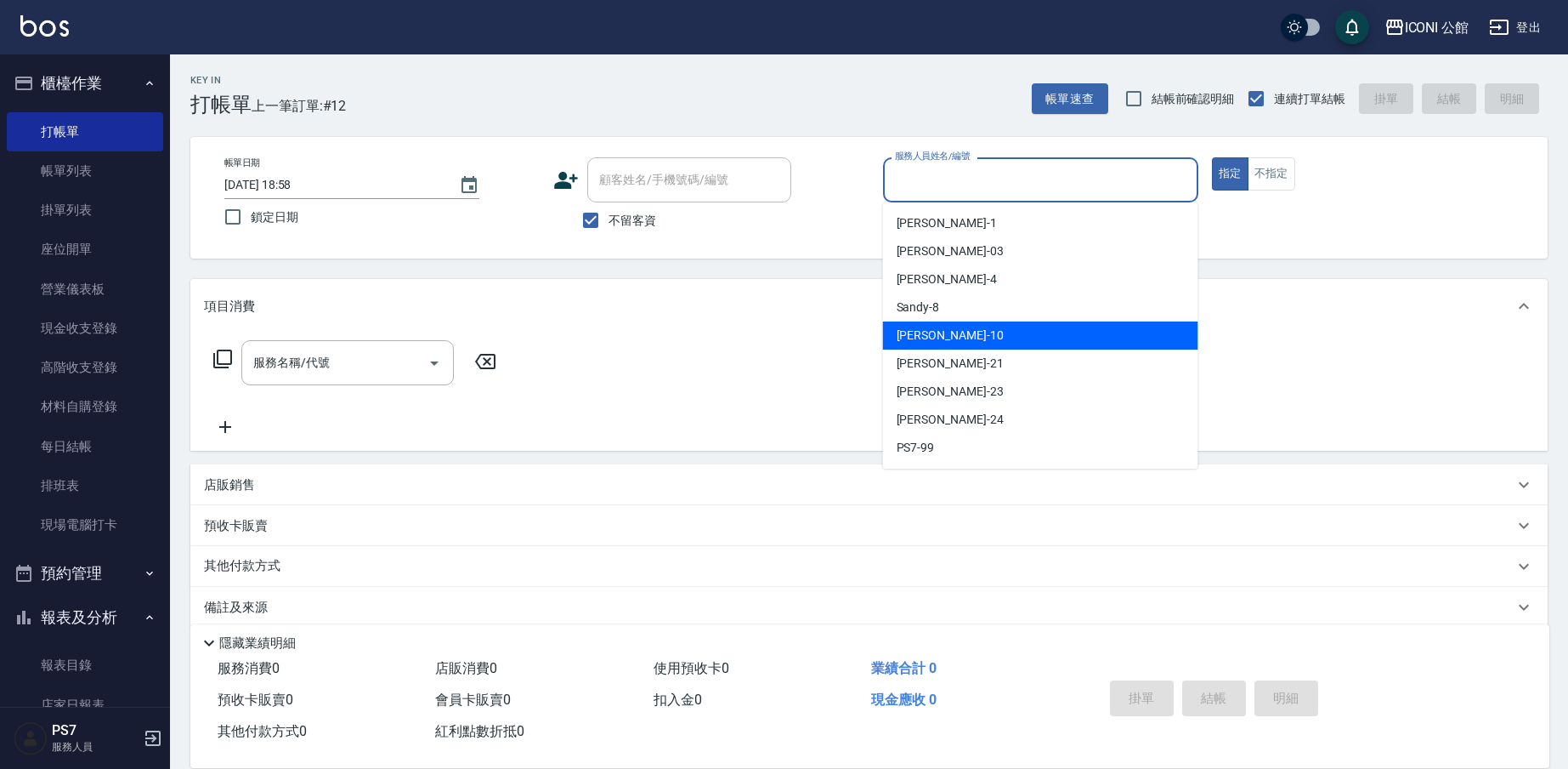
click at [982, 338] on div "[PERSON_NAME] -10" at bounding box center [1040, 335] width 315 height 28
type input "[PERSON_NAME]-10"
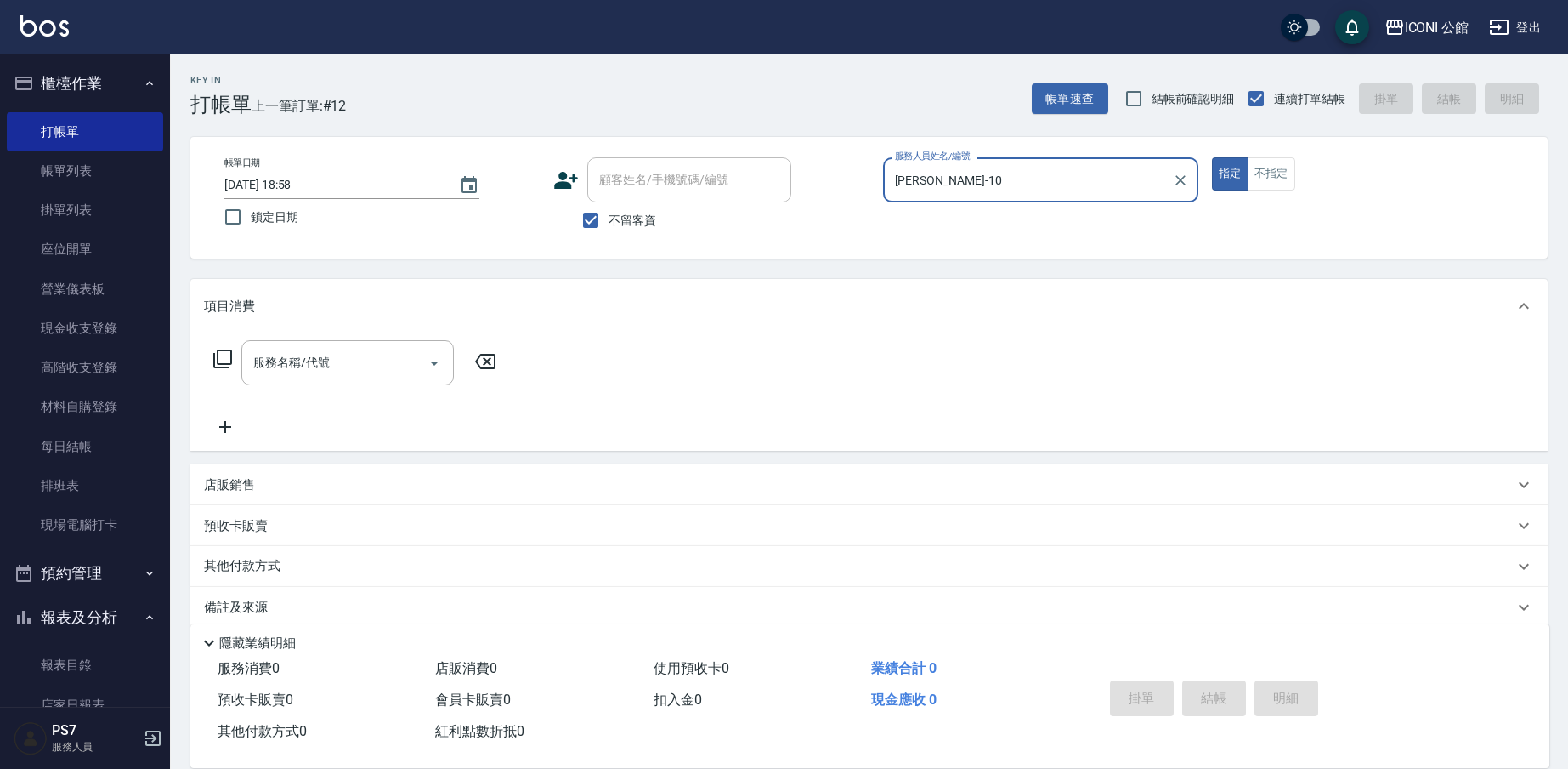
click at [214, 357] on icon at bounding box center [223, 359] width 19 height 19
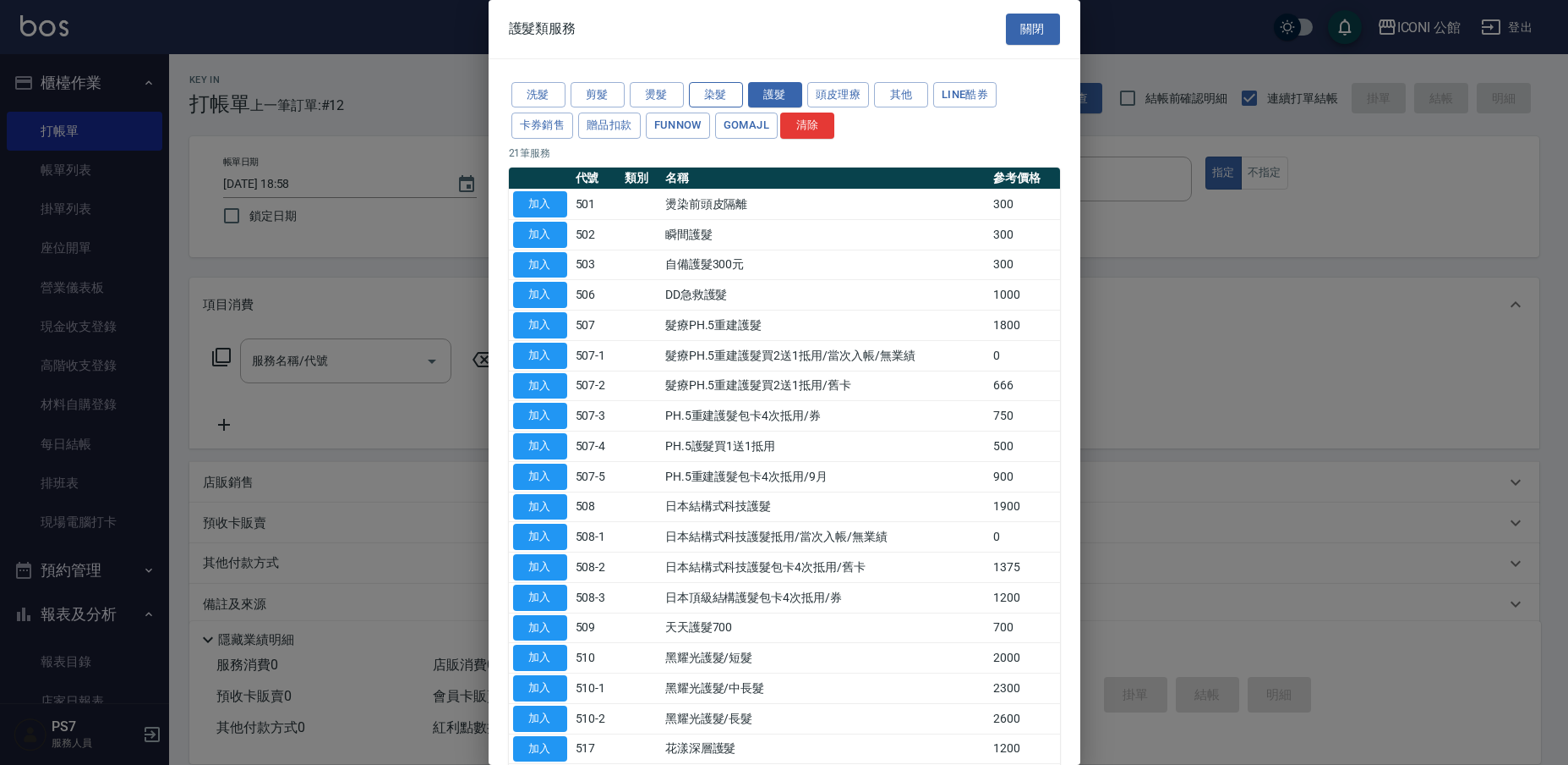
click at [720, 99] on button "染髮" at bounding box center [715, 96] width 54 height 27
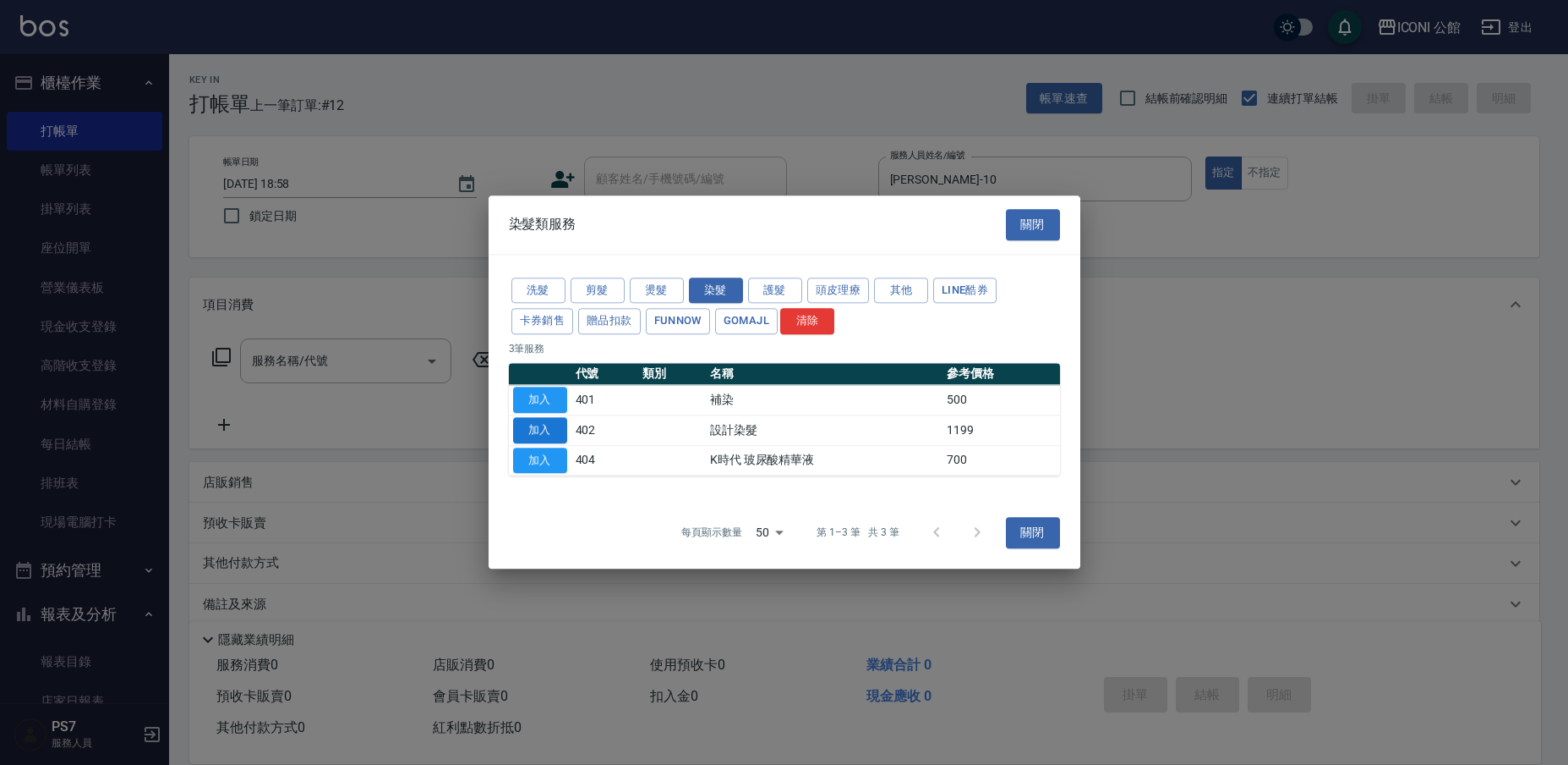
click at [532, 437] on button "加入" at bounding box center [539, 430] width 54 height 27
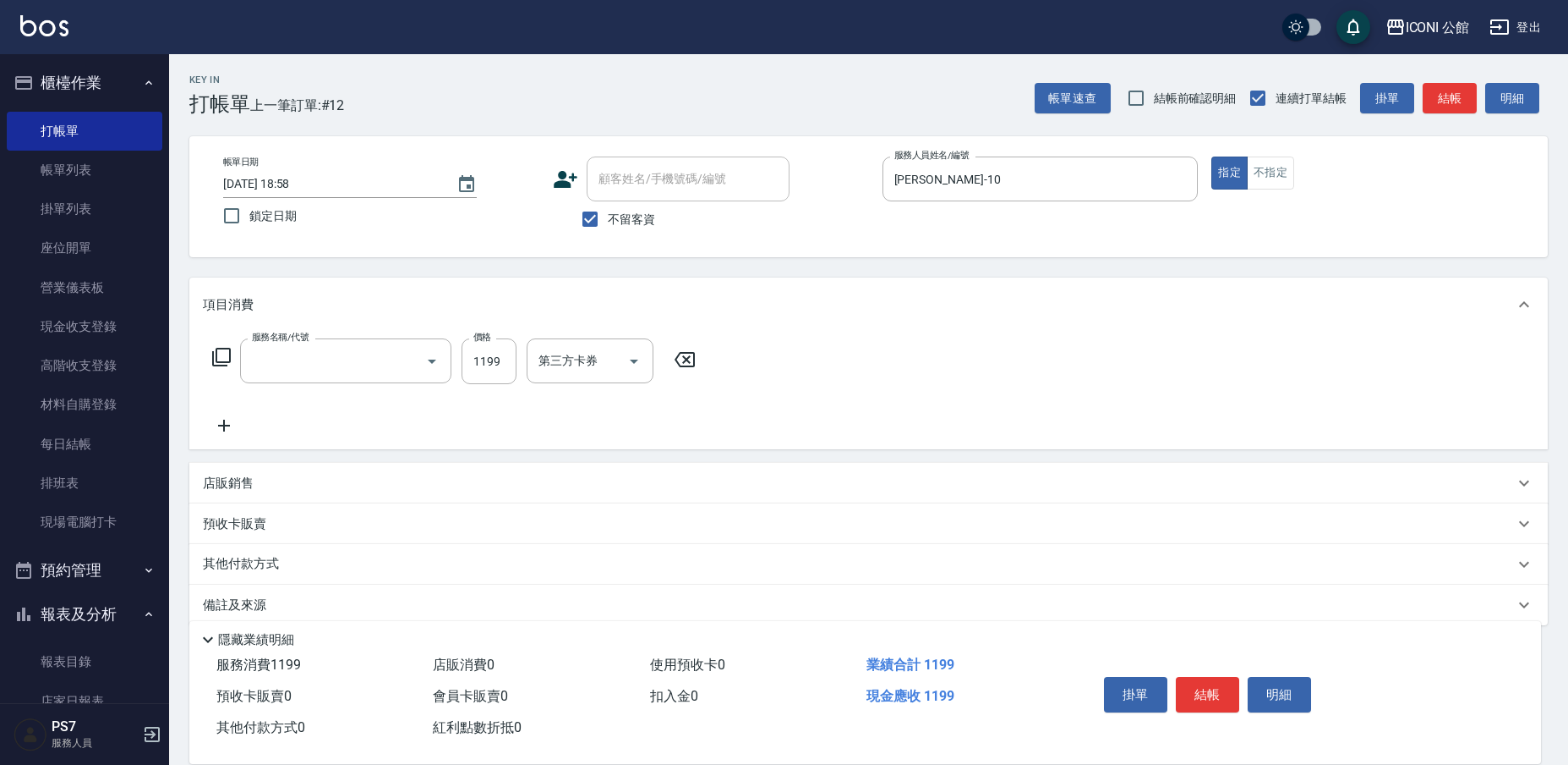
type input "設計染髮(402)"
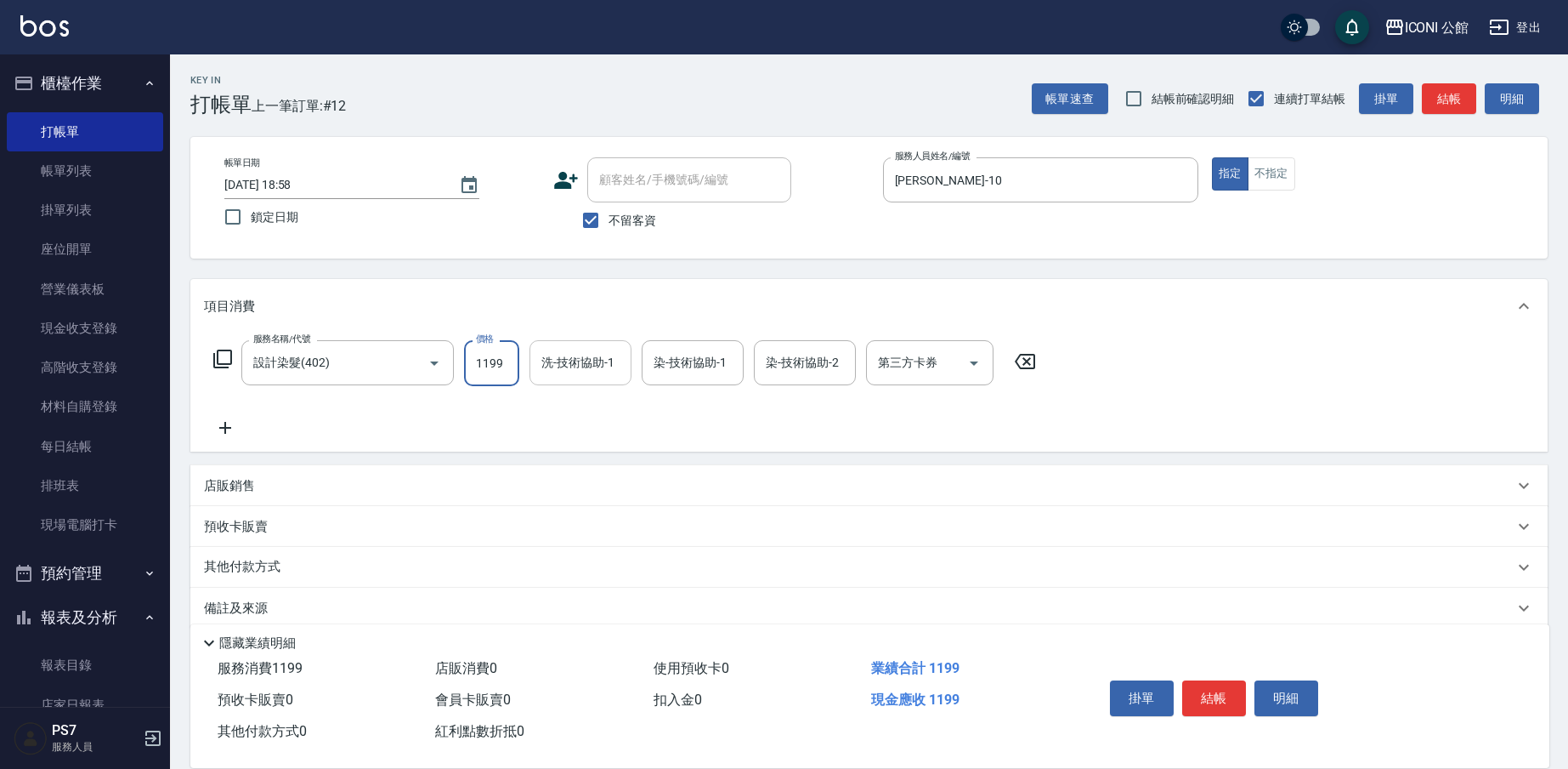
drag, startPoint x: 468, startPoint y: 361, endPoint x: 576, endPoint y: 370, distance: 108.4
click at [576, 370] on div "服務名稱/代號 設計染髮(402) 服務名稱/代號 價格 1199 價格 洗-技術協助-1 洗-技術協助-1 染-技術協助-1 染-技術協助-1 染-技術協助…" at bounding box center [624, 363] width 842 height 46
type input "1799"
type input "[PERSON_NAME]-21"
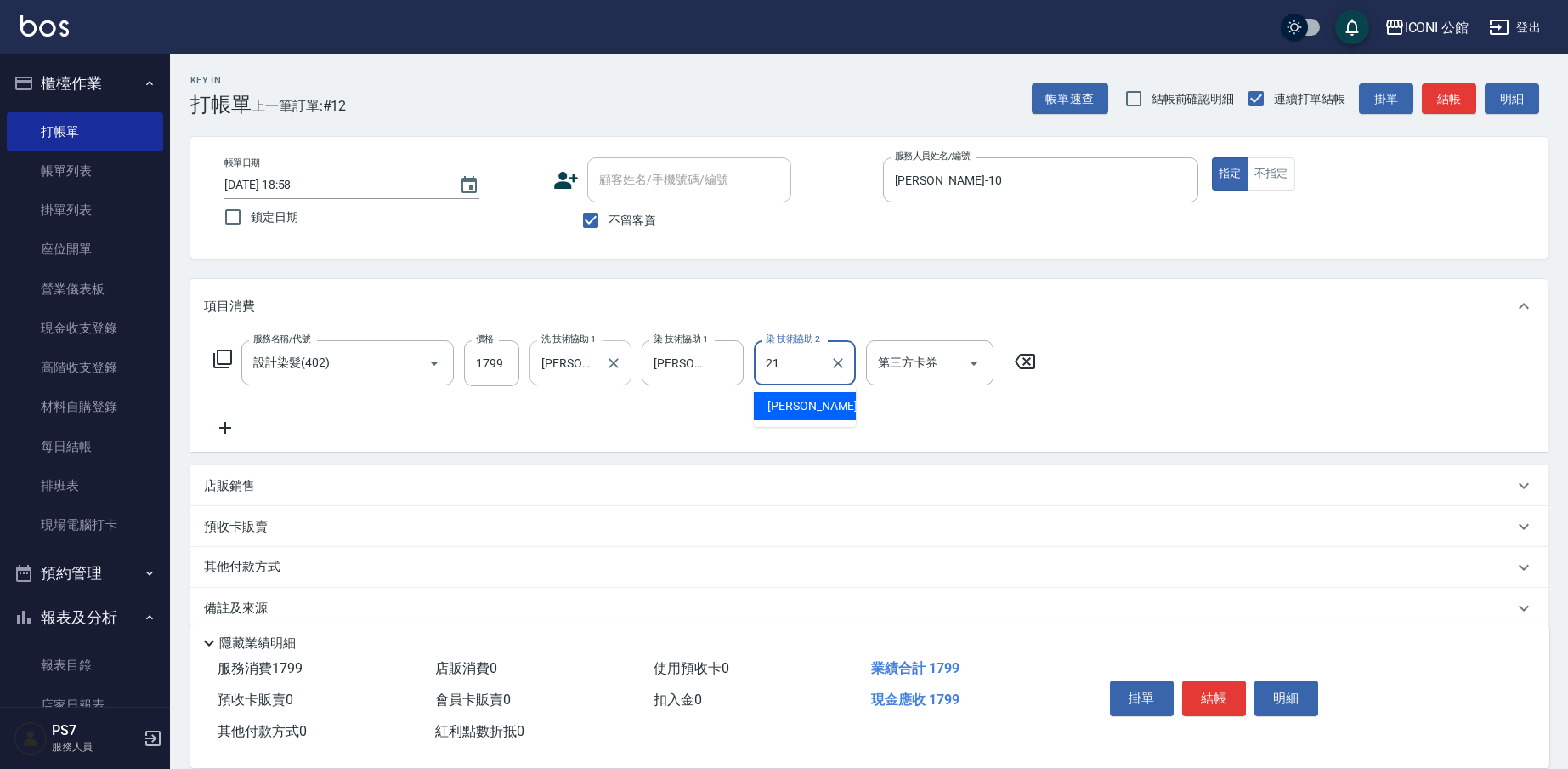
type input "[PERSON_NAME]-21"
click at [226, 360] on icon at bounding box center [222, 358] width 20 height 20
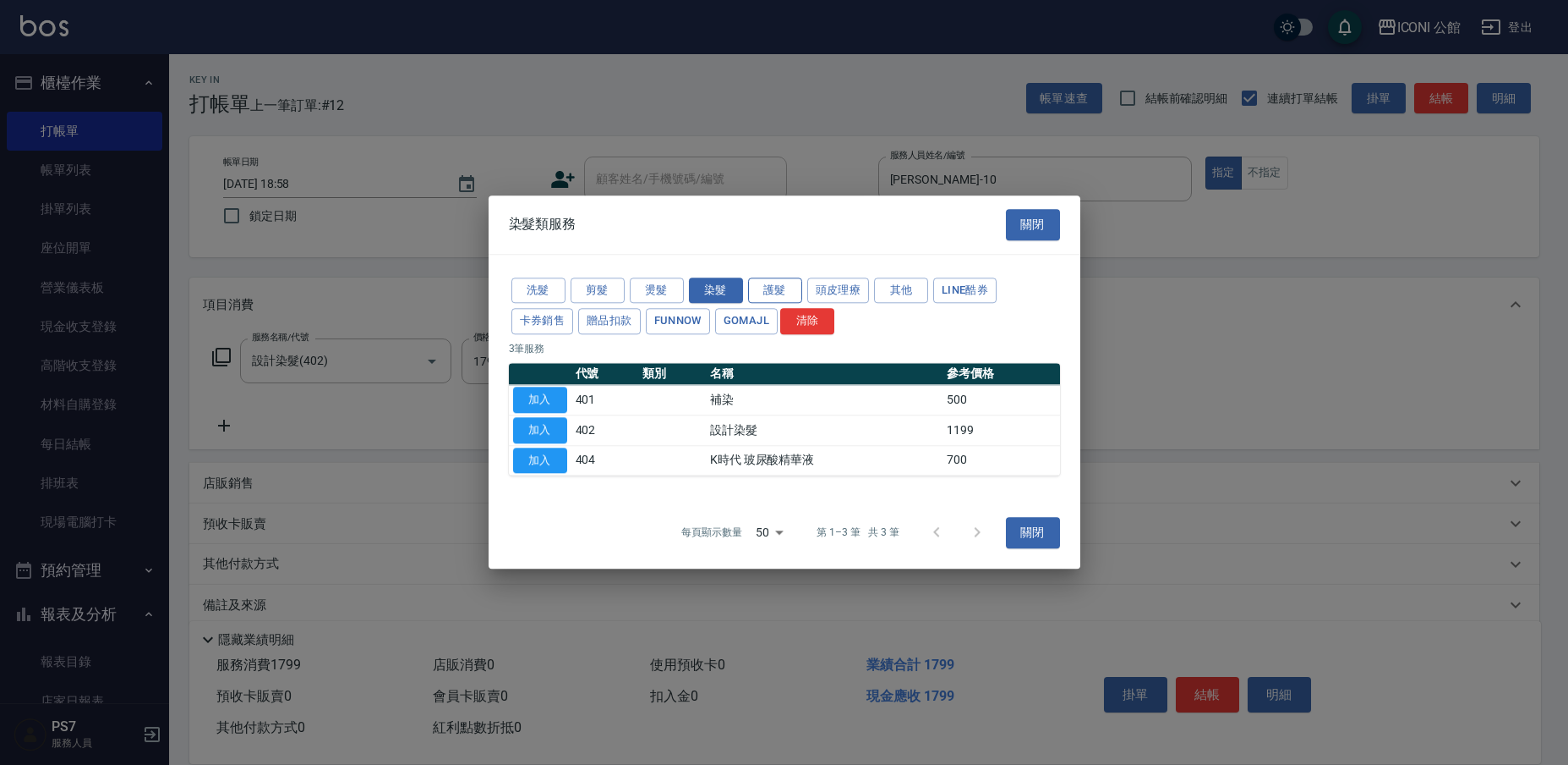
click at [773, 300] on button "護髮" at bounding box center [775, 291] width 54 height 27
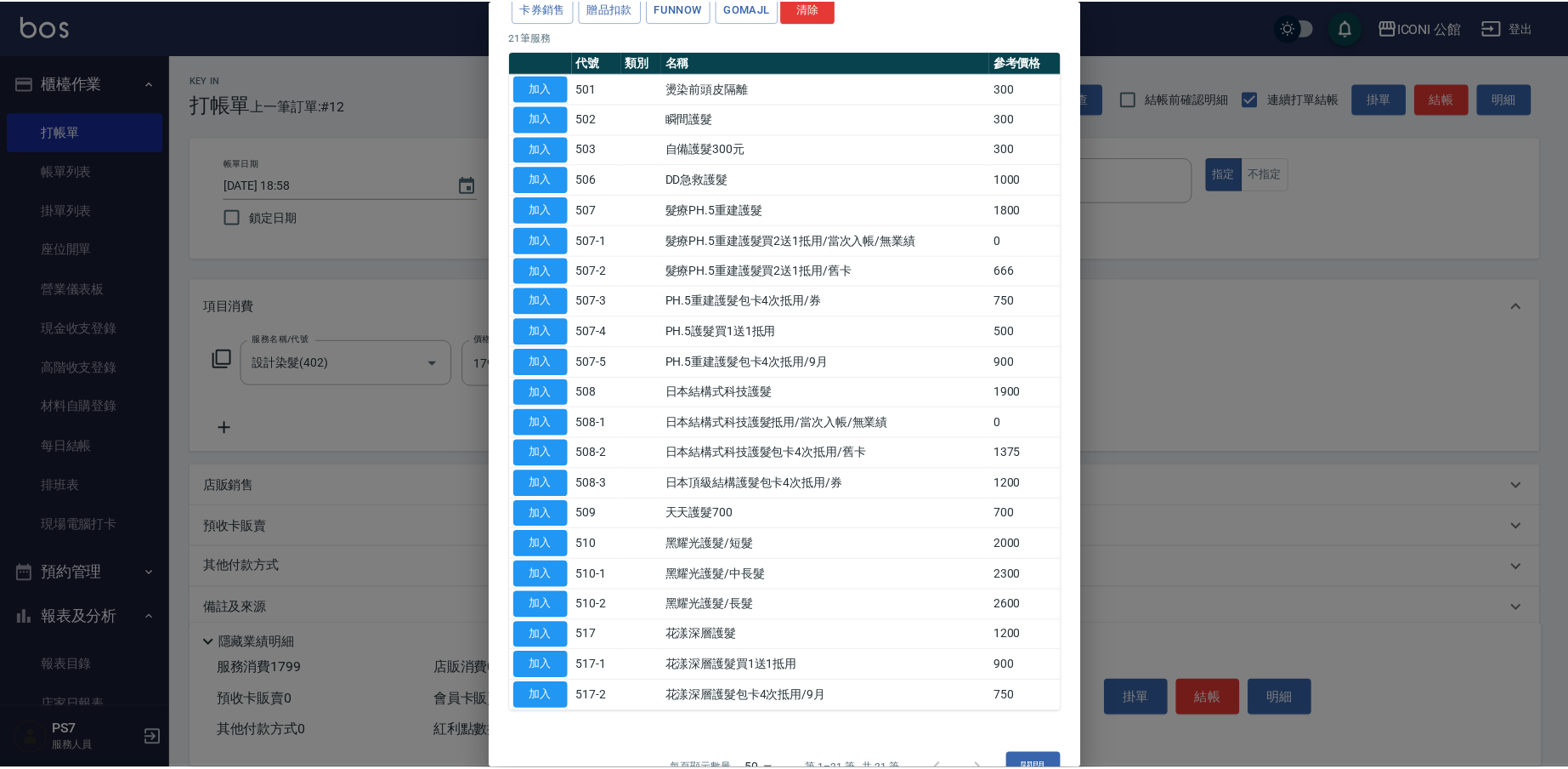
scroll to position [118, 0]
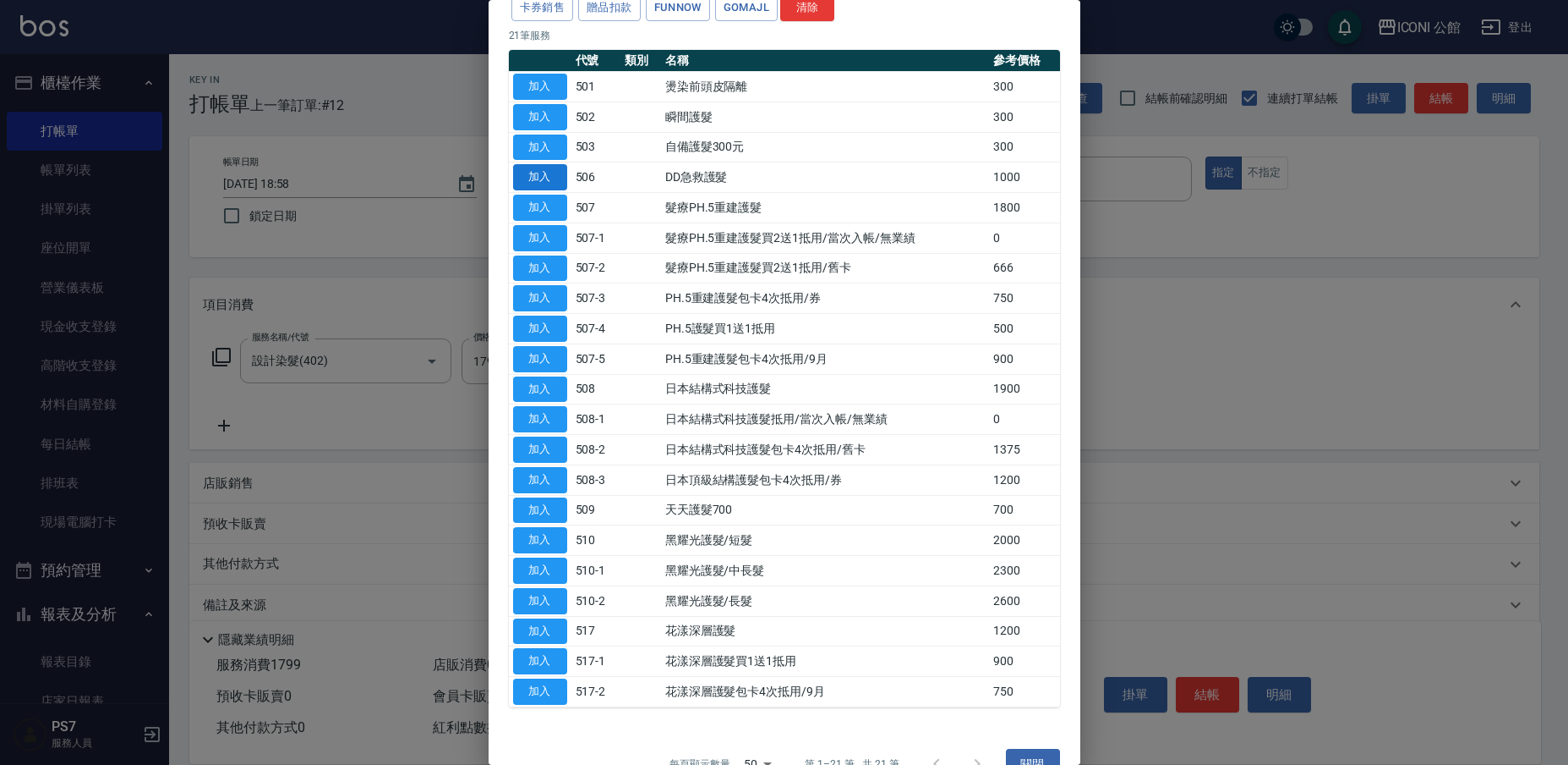
click at [520, 178] on button "加入" at bounding box center [539, 177] width 54 height 27
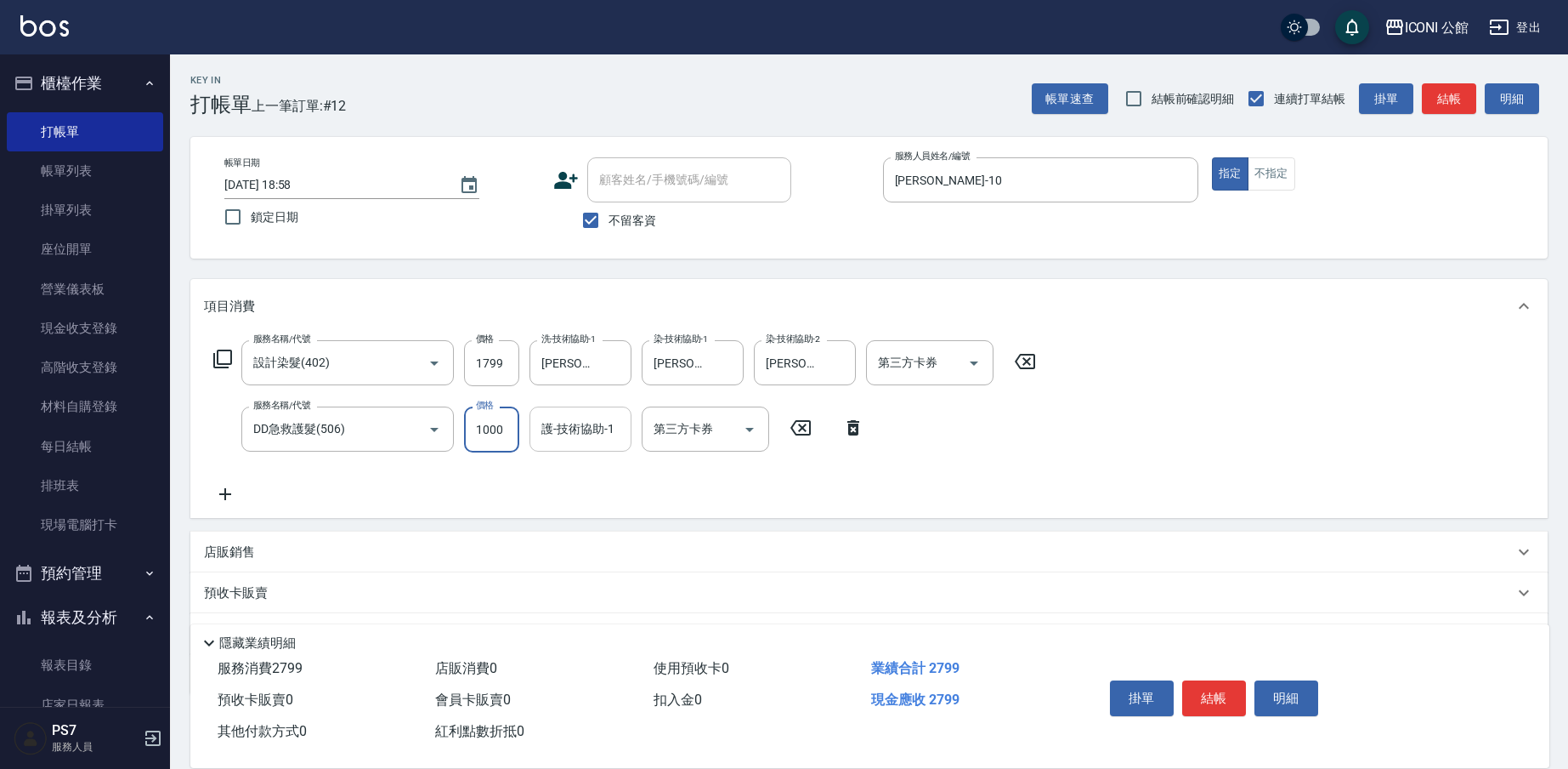
drag, startPoint x: 477, startPoint y: 428, endPoint x: 561, endPoint y: 436, distance: 84.4
click at [561, 436] on div "服務名稱/代號 DD急救護髮(506) 服務名稱/代號 價格 1000 價格 護-技術協助-1 護-技術協助-1 第三方卡券 第三方卡券" at bounding box center [539, 429] width 671 height 46
type input "800"
type input "[PERSON_NAME]-21"
click at [1215, 702] on button "結帳" at bounding box center [1214, 699] width 64 height 36
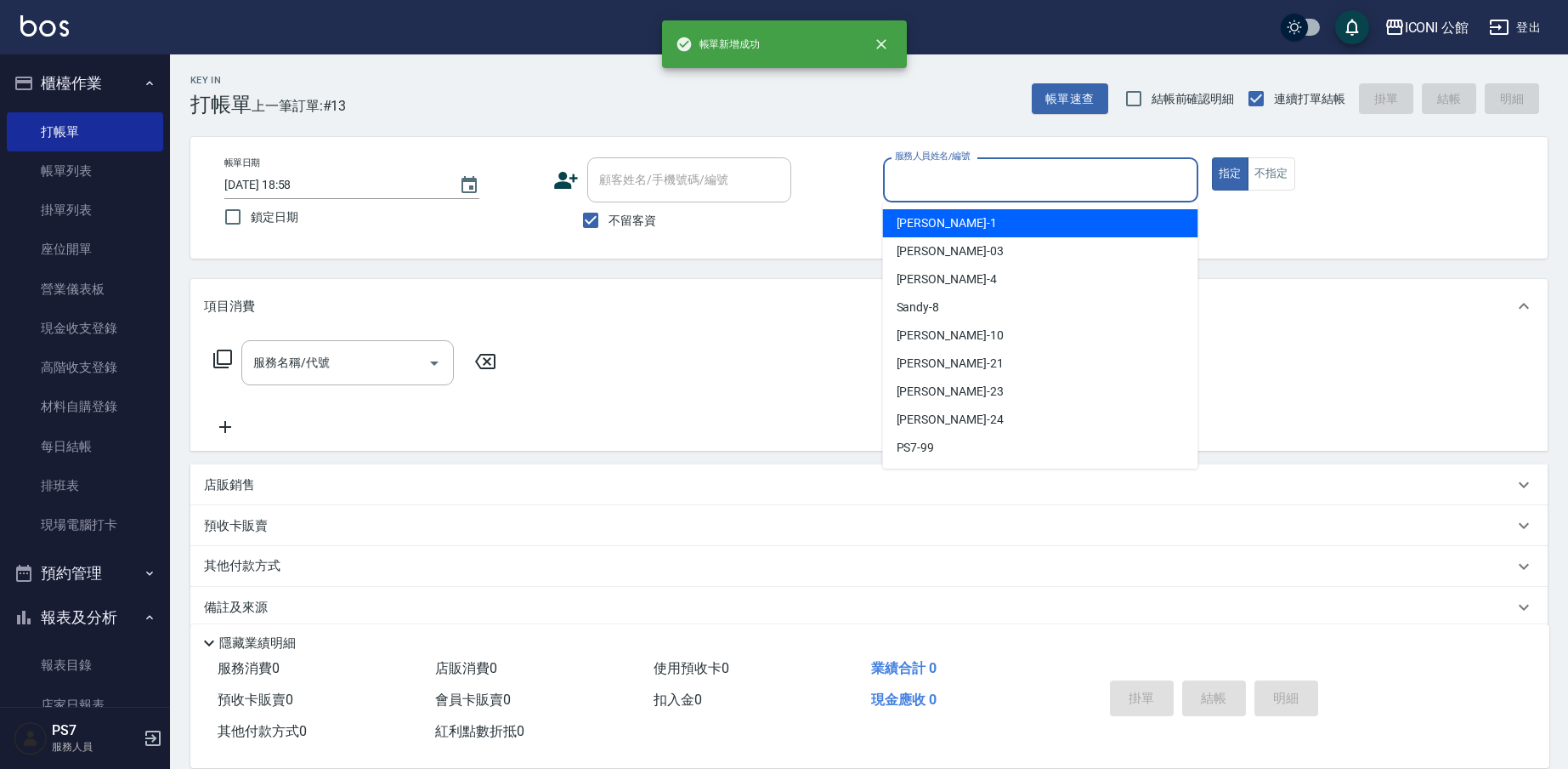
click at [904, 170] on input "服務人員姓名/編號" at bounding box center [1040, 179] width 300 height 30
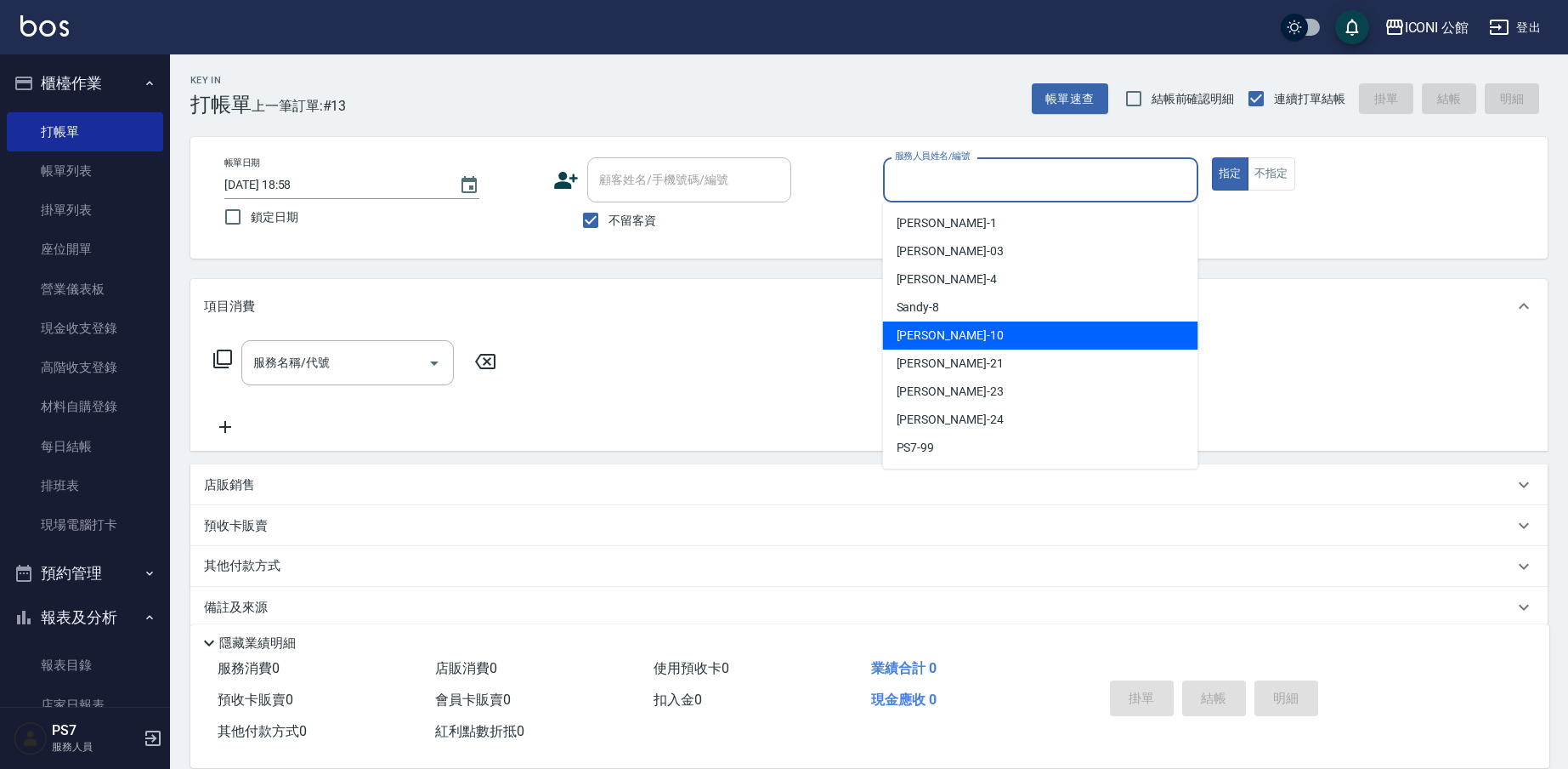
click at [957, 339] on div "[PERSON_NAME] -10" at bounding box center [1040, 335] width 315 height 28
type input "[PERSON_NAME]-10"
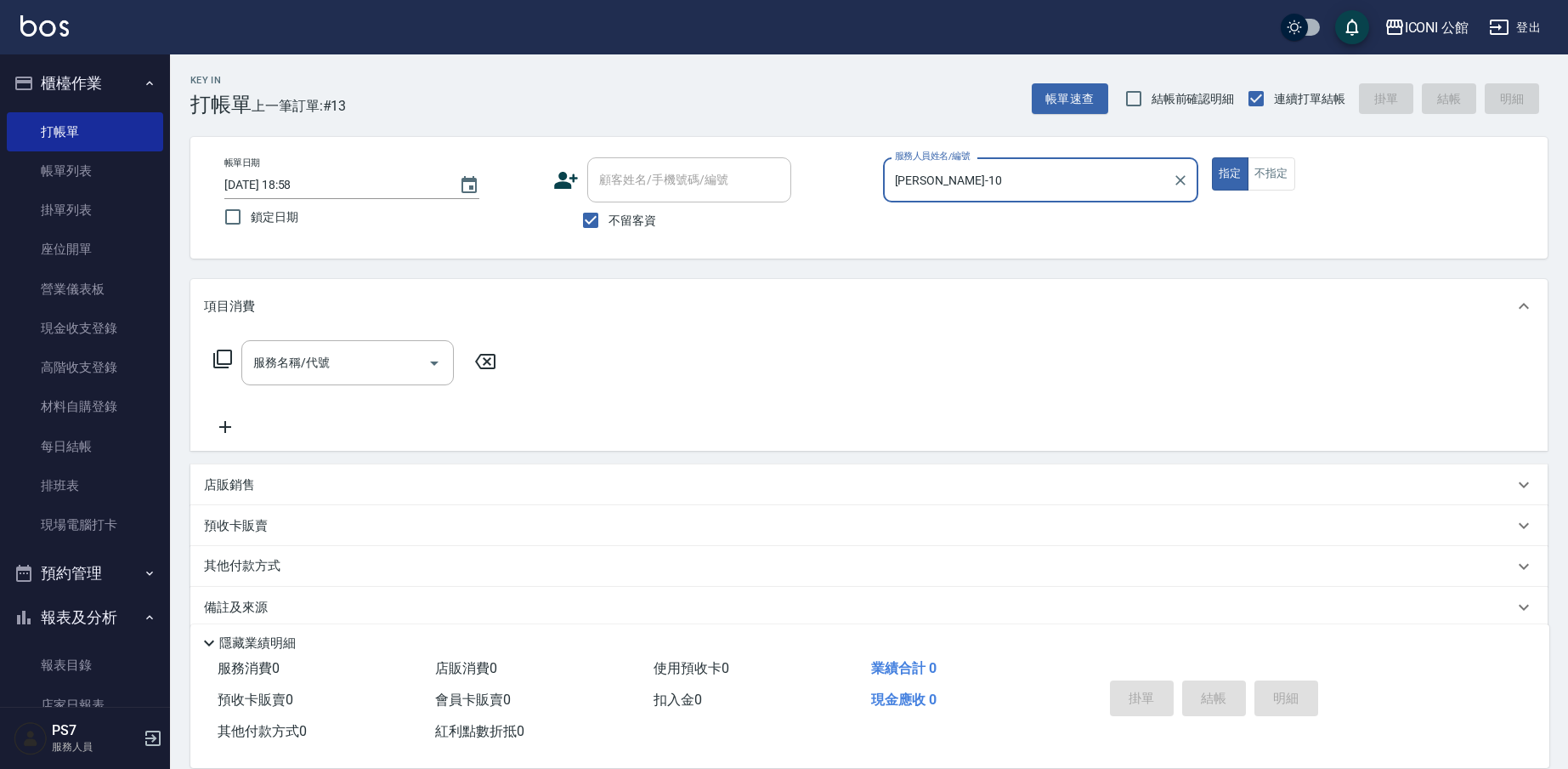
click at [224, 360] on icon at bounding box center [222, 358] width 20 height 20
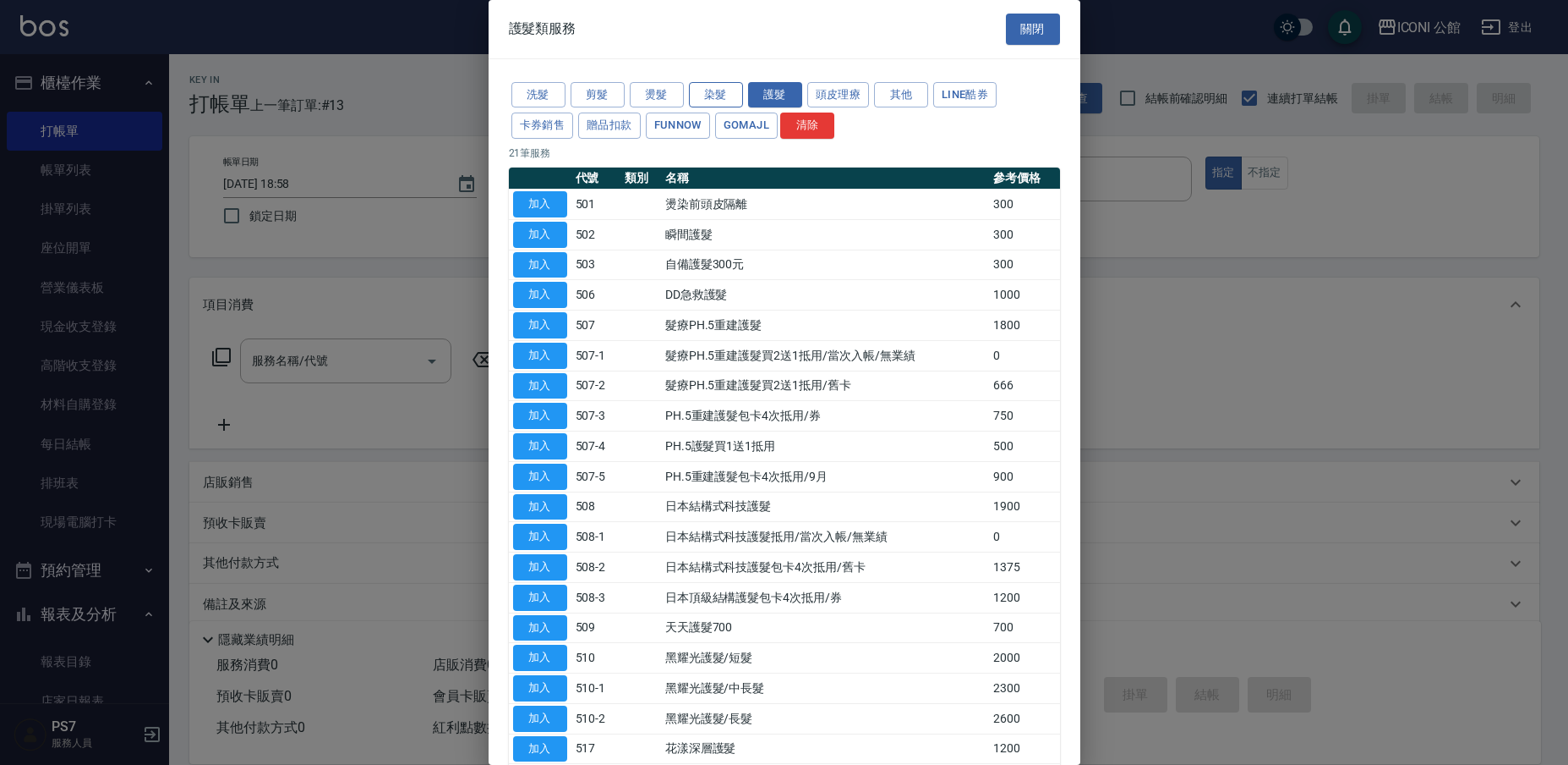
click at [710, 95] on button "染髮" at bounding box center [715, 96] width 54 height 27
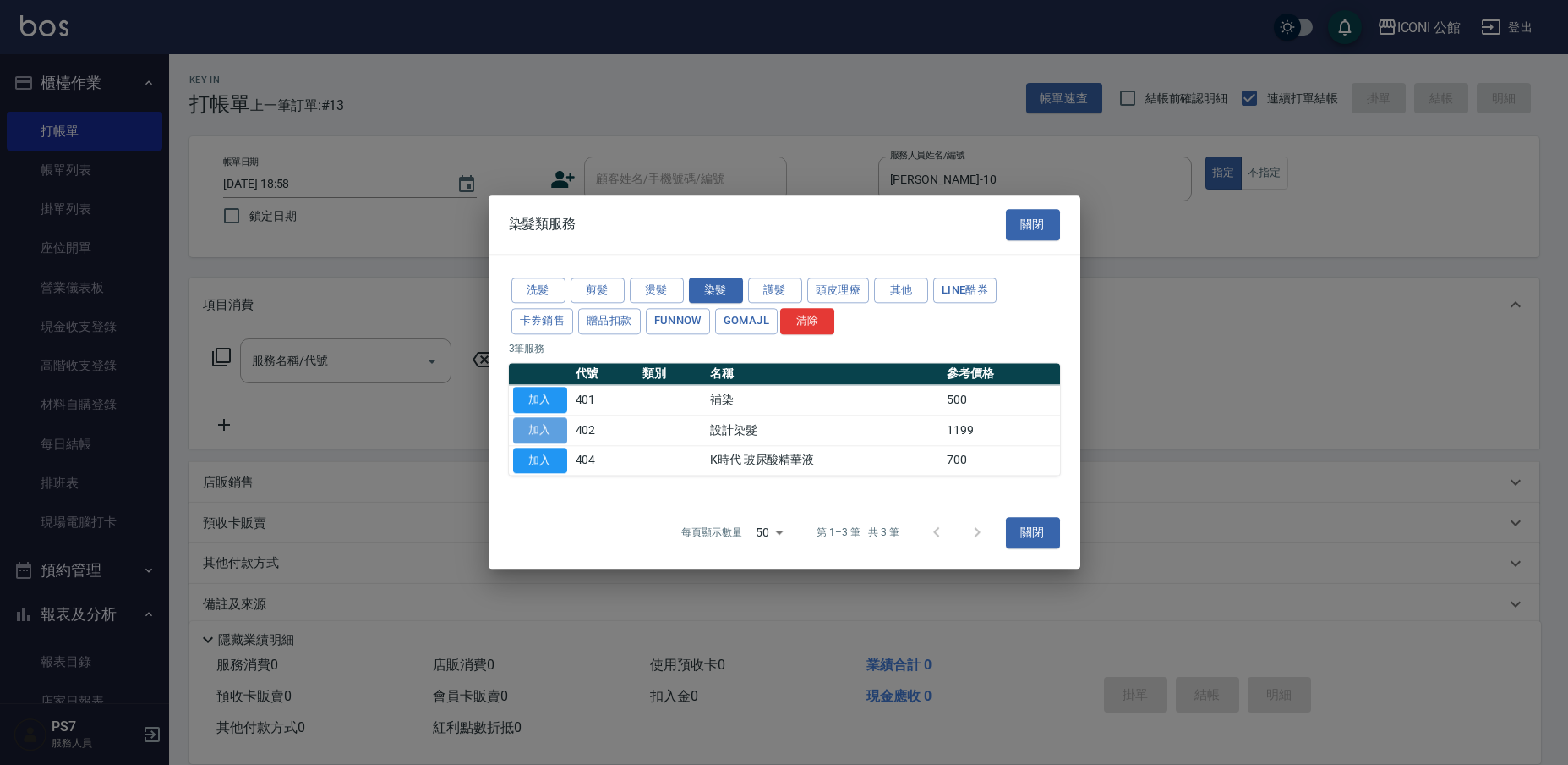
click at [534, 425] on button "加入" at bounding box center [539, 430] width 54 height 27
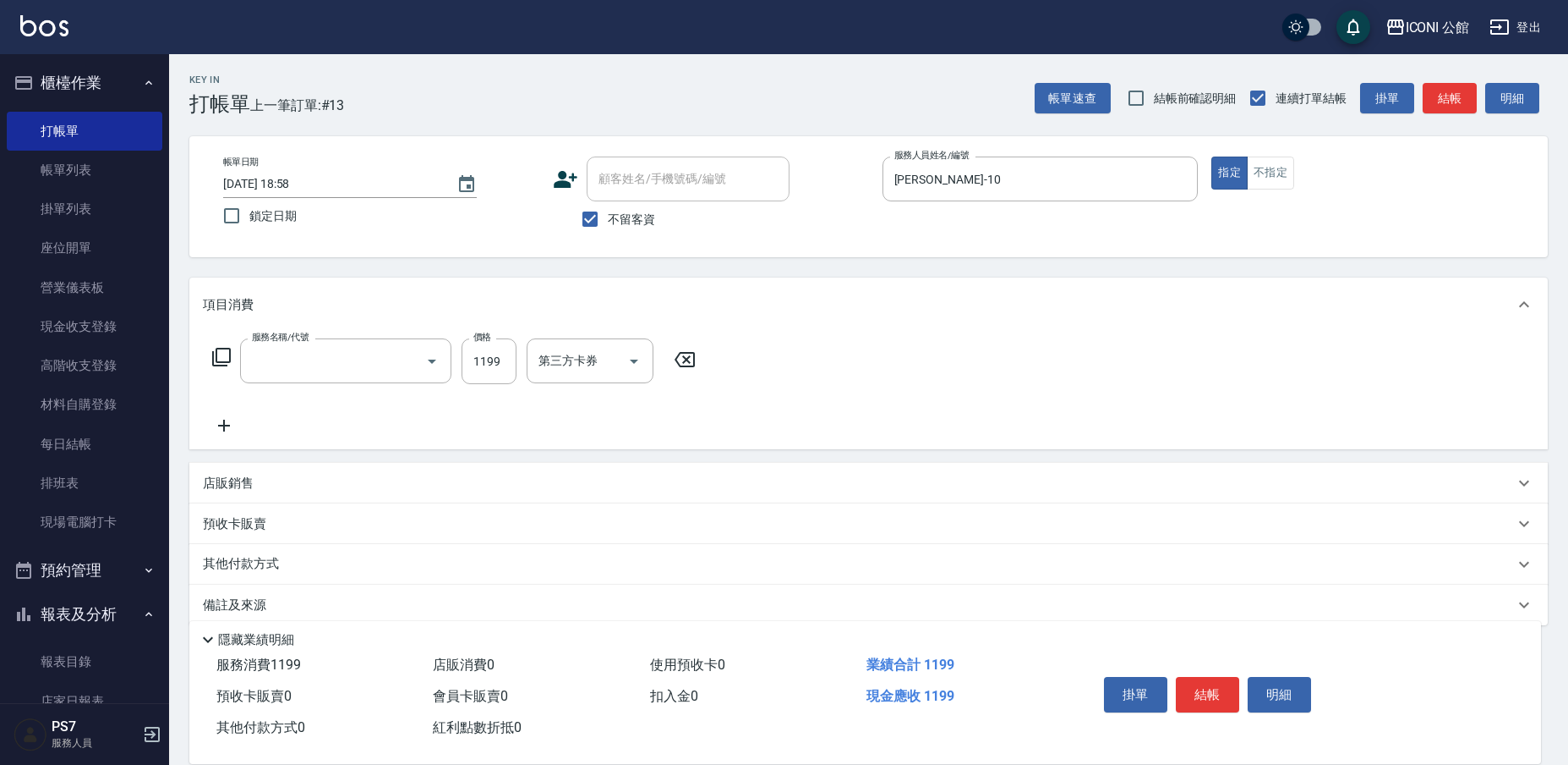
type input "設計染髮(402)"
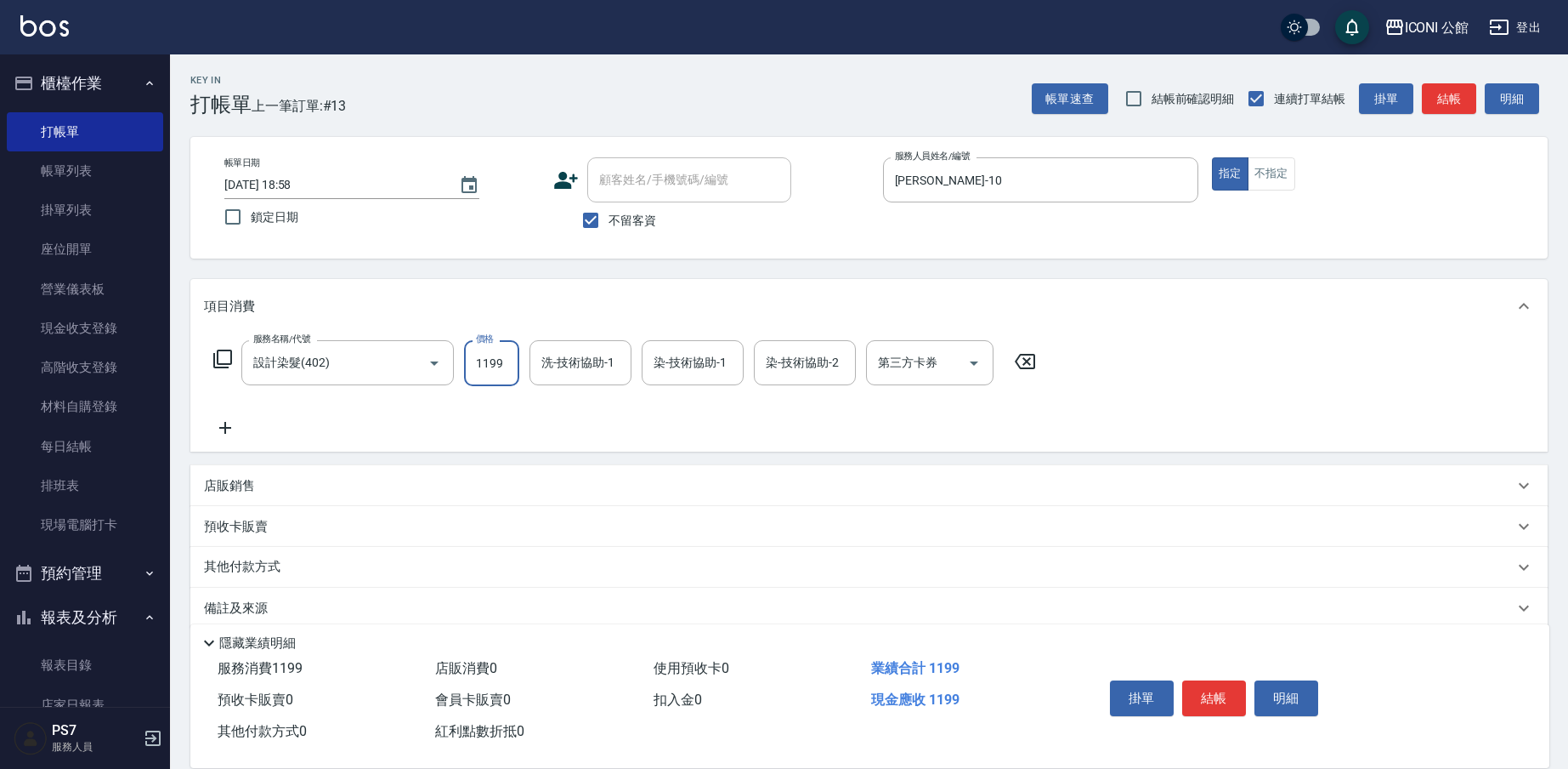
drag, startPoint x: 475, startPoint y: 359, endPoint x: 594, endPoint y: 389, distance: 122.7
click at [594, 389] on div "服務名稱/代號 設計染髮(402) 服務名稱/代號 價格 1199 價格 洗-技術協助-1 洗-技術協助-1 染-技術協助-1 染-技術協助-1 染-技術協助…" at bounding box center [624, 388] width 842 height 98
type input "1799"
type input "[PERSON_NAME]-21"
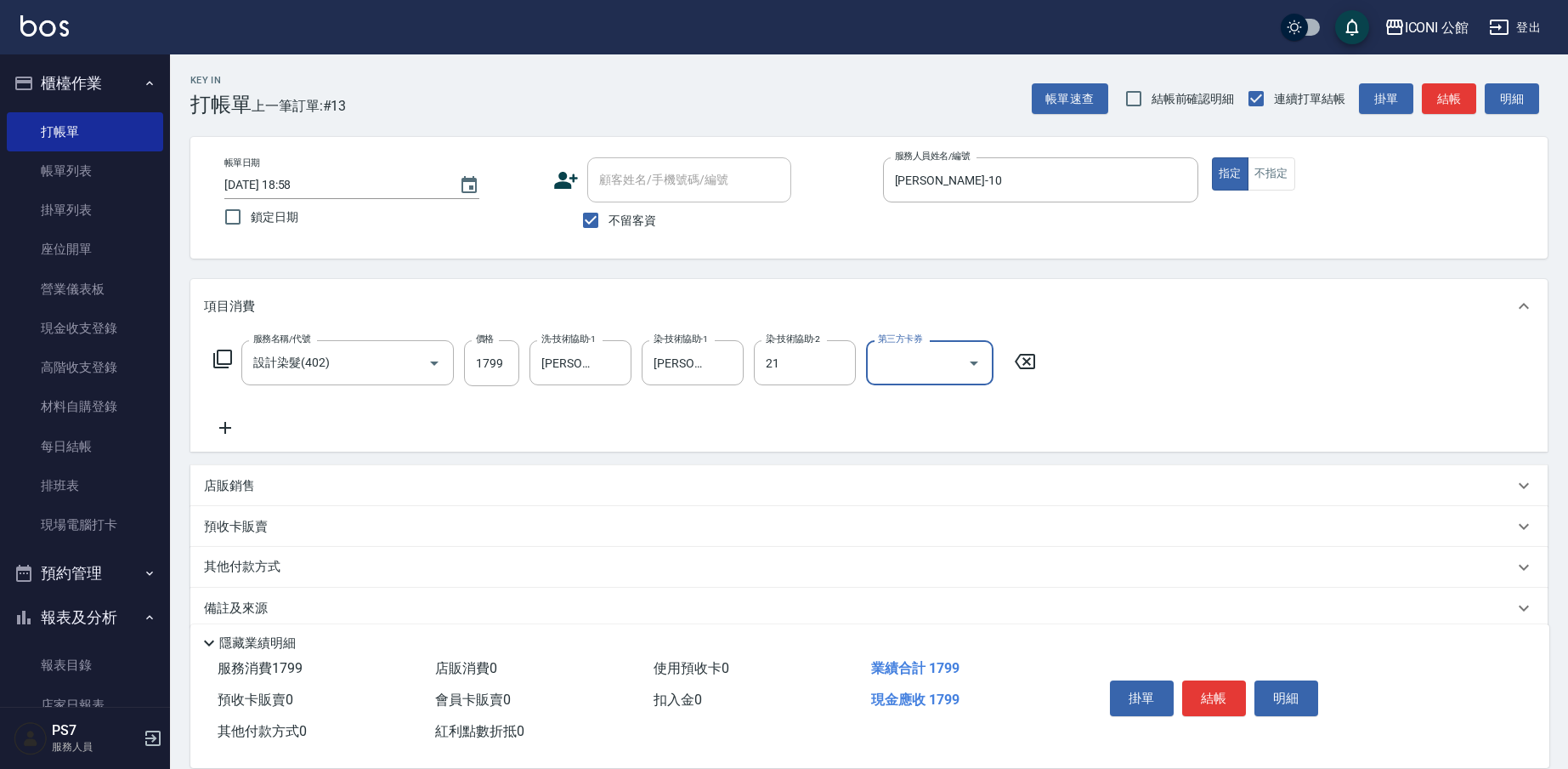
type input "[PERSON_NAME]-21"
click at [228, 360] on icon at bounding box center [222, 358] width 20 height 20
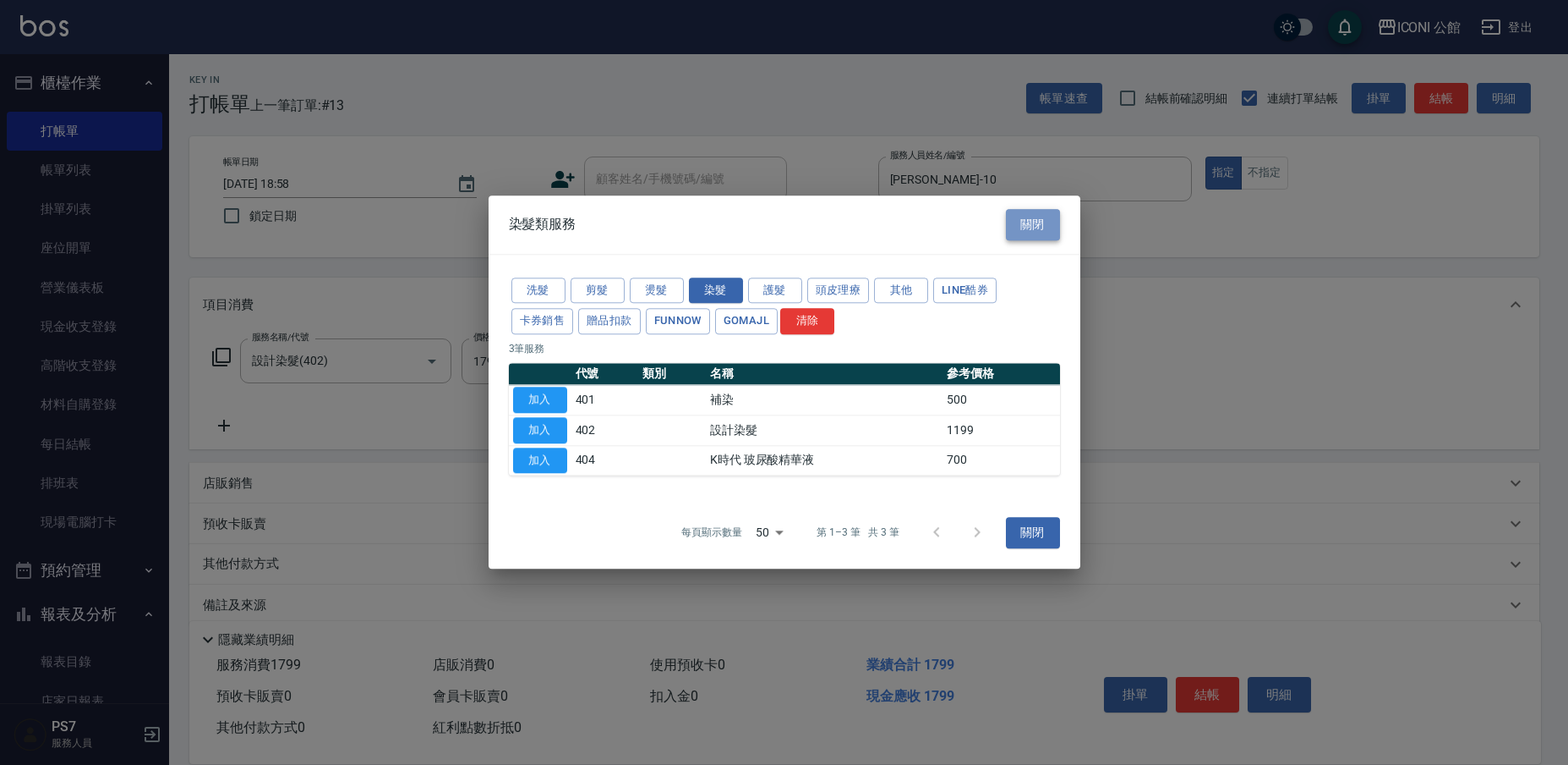
click at [1034, 234] on button "關閉" at bounding box center [1032, 224] width 54 height 31
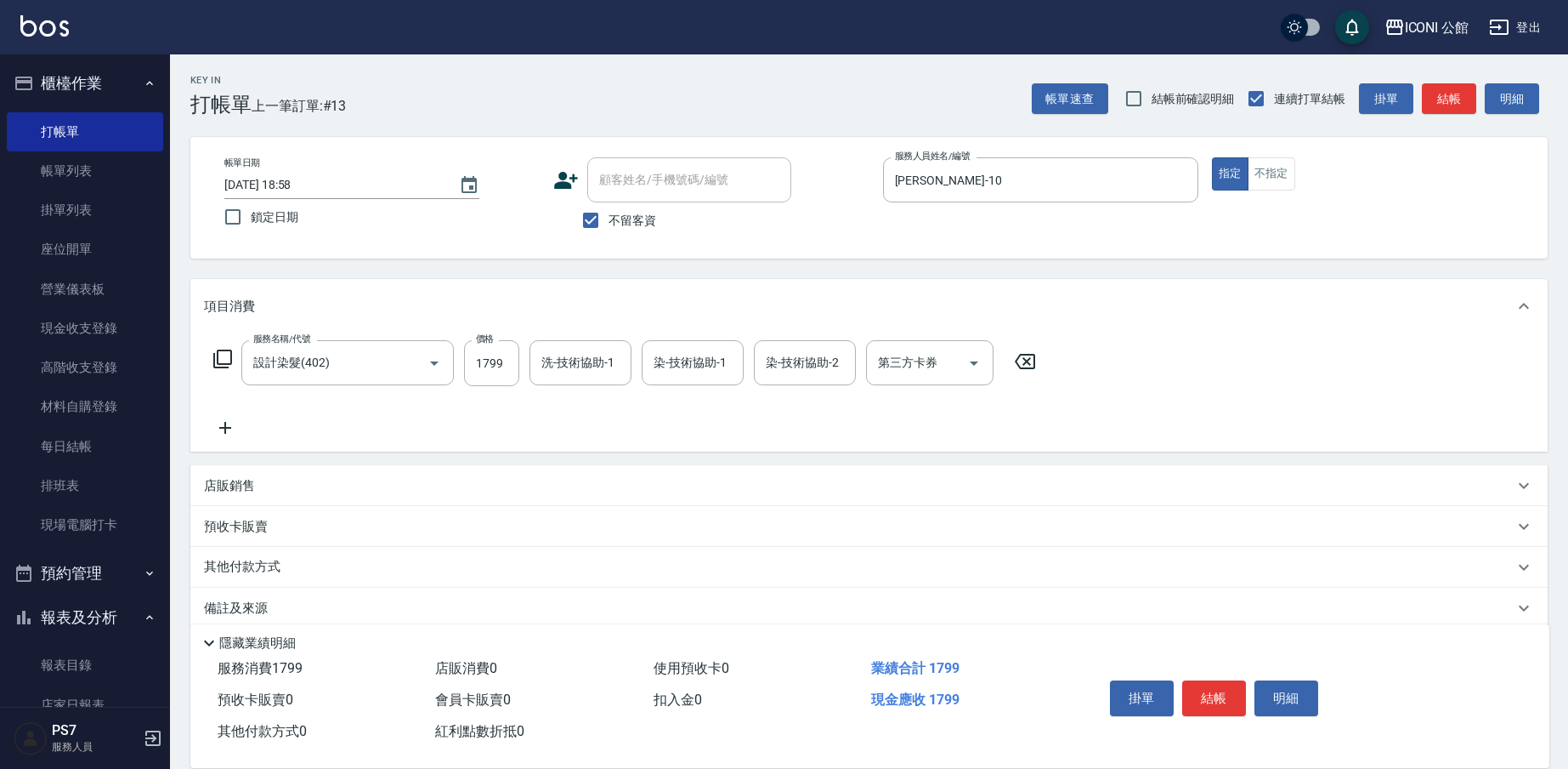
click at [670, 174] on input "顧客姓名/手機號碼/編號" at bounding box center [689, 179] width 188 height 30
click at [580, 225] on input "不留客資" at bounding box center [591, 221] width 36 height 36
checkbox input "false"
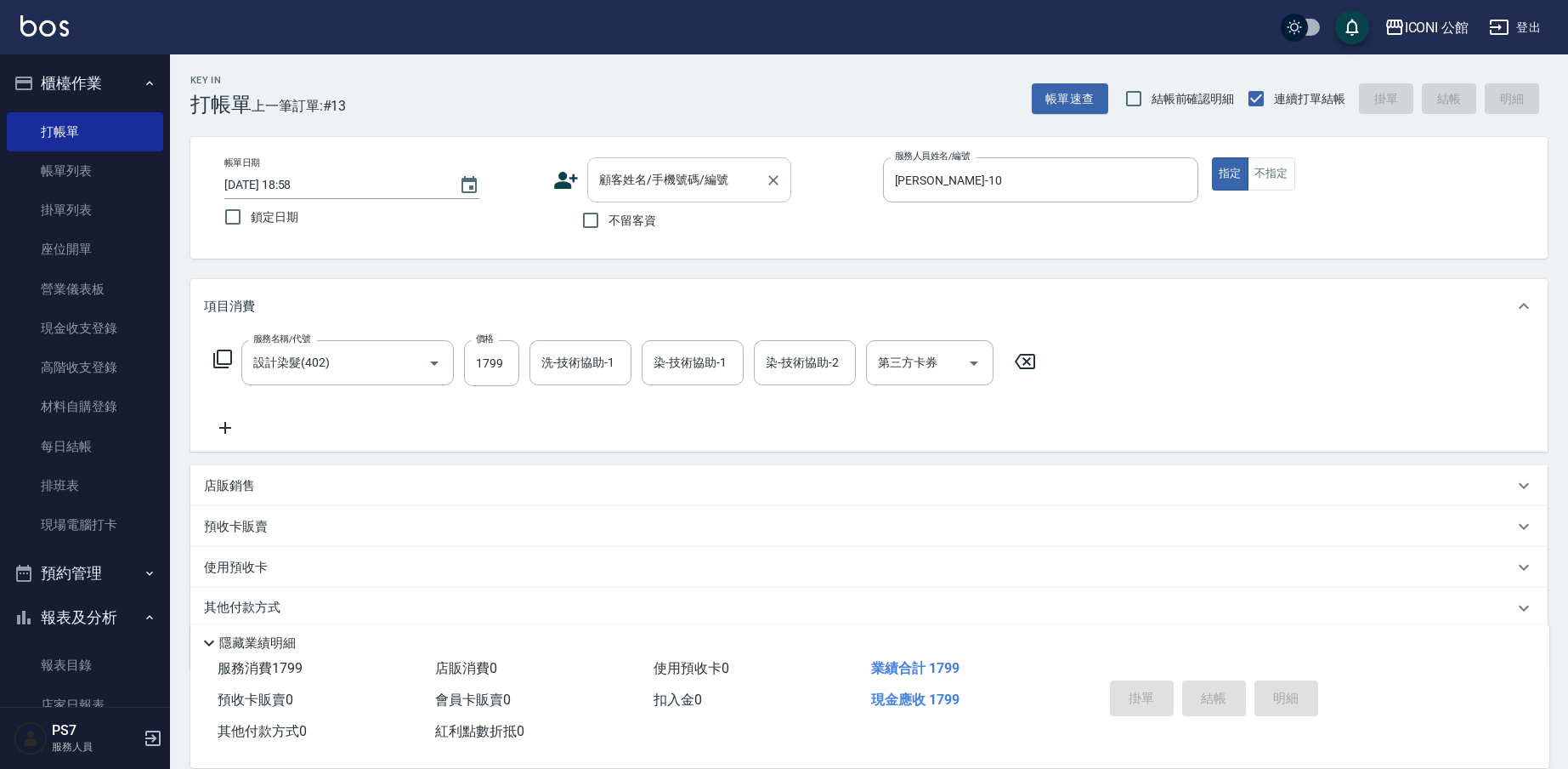
click at [674, 187] on input "顧客姓名/手機號碼/編號" at bounding box center [676, 179] width 164 height 30
click at [694, 189] on input "顧客姓名/手機號碼/編號" at bounding box center [676, 179] width 164 height 30
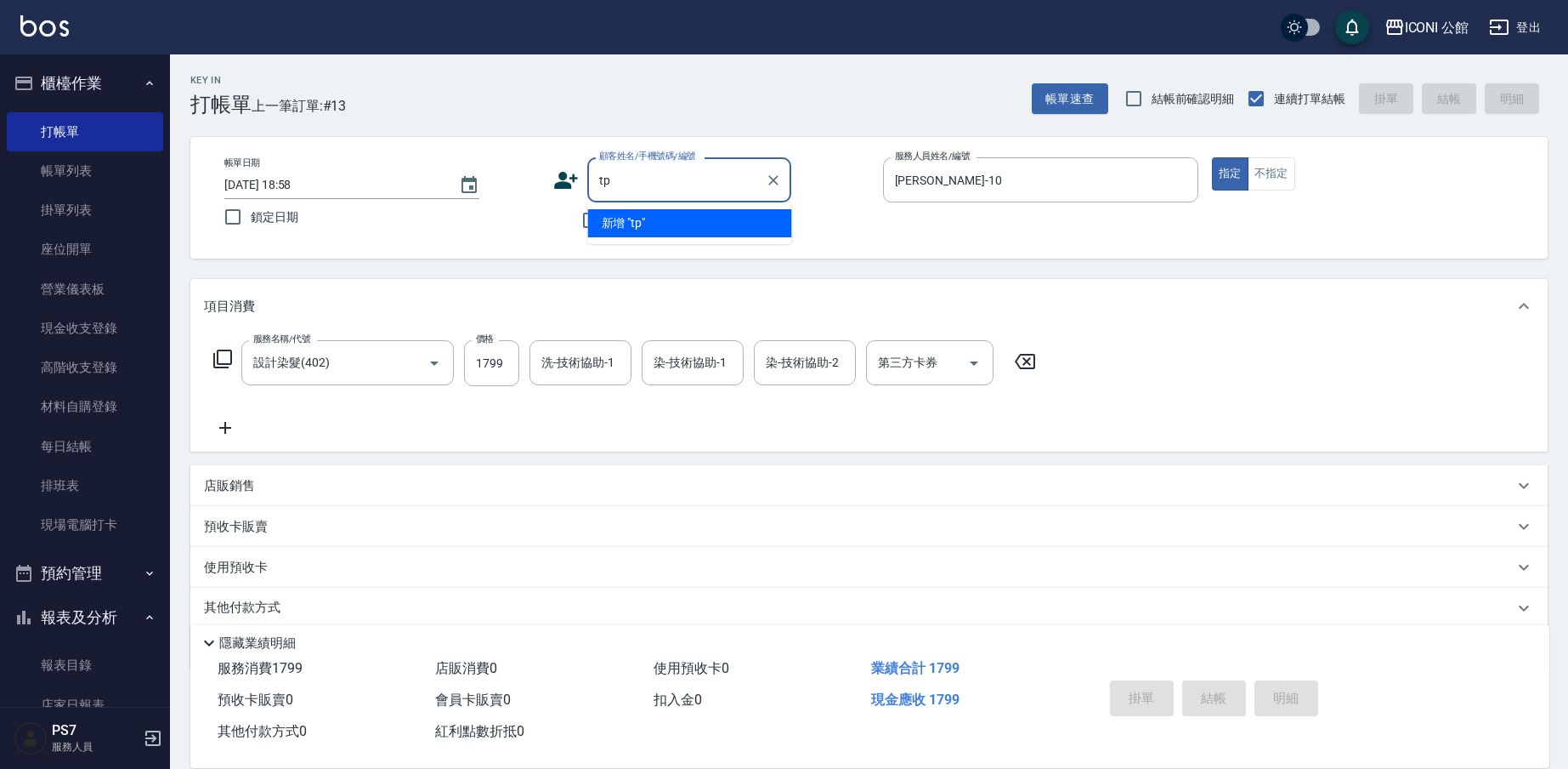
type input "t"
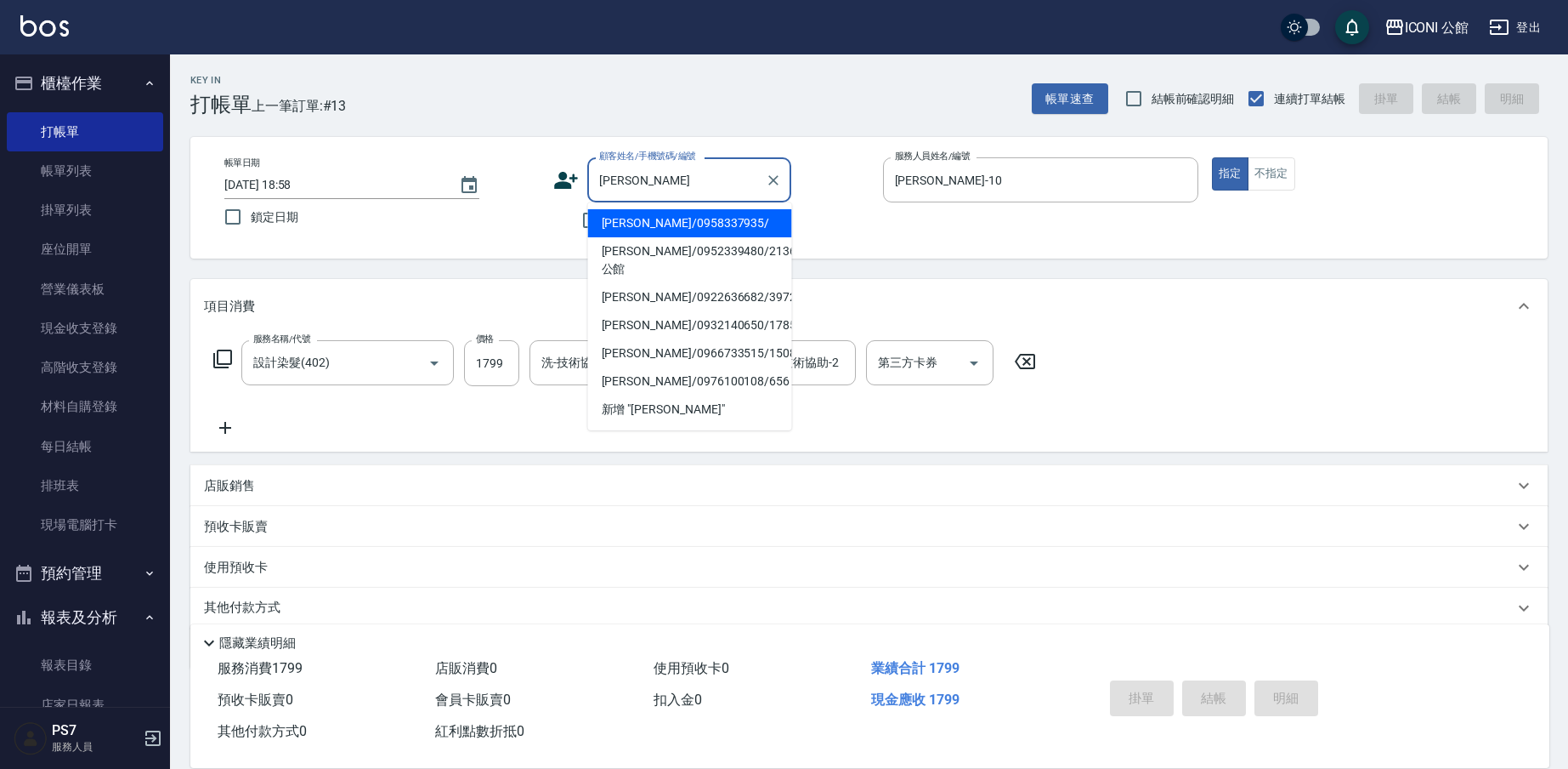
click at [698, 227] on li "[PERSON_NAME]/0958337935/" at bounding box center [690, 223] width 204 height 28
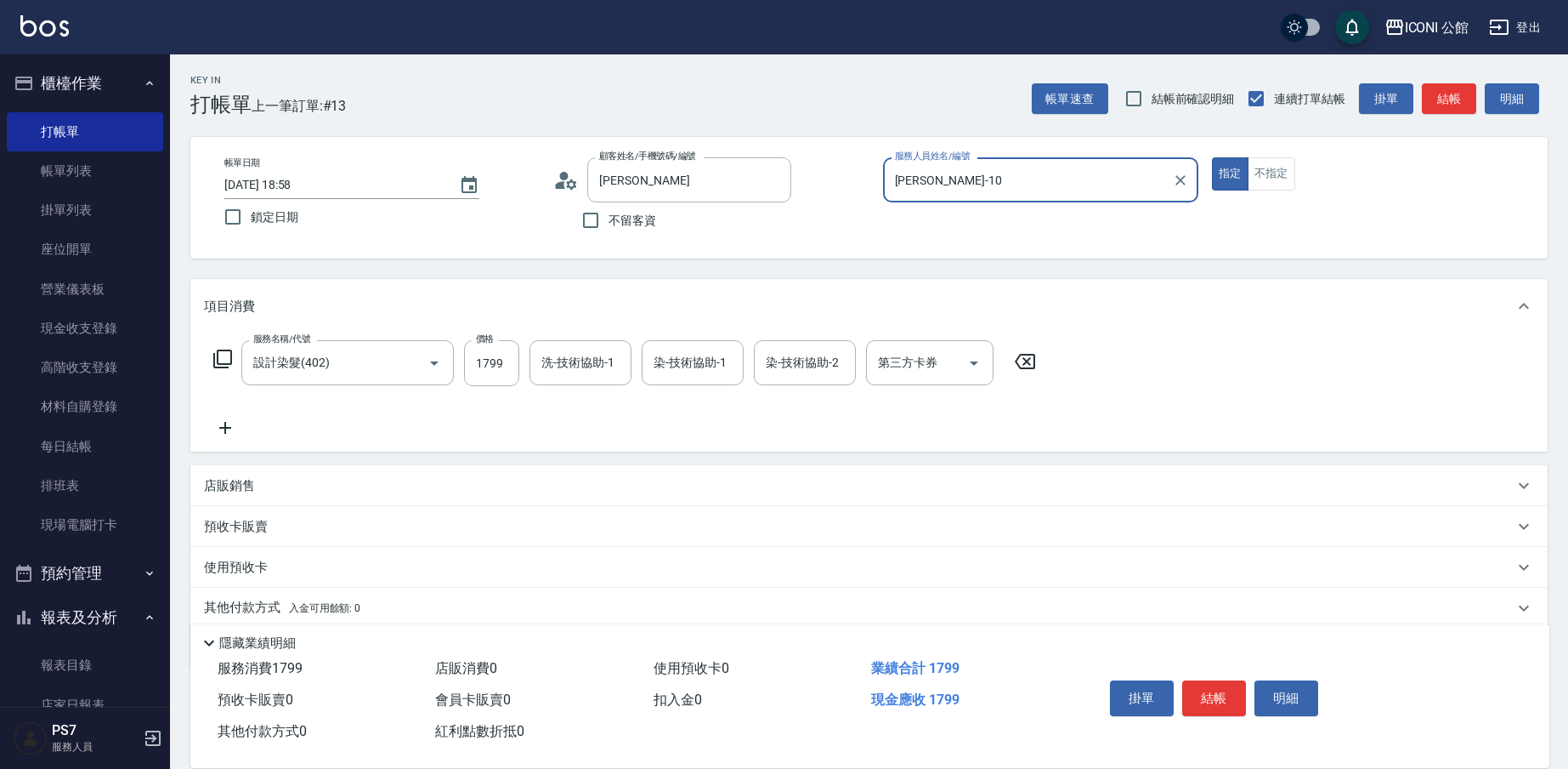
type input "[PERSON_NAME]/0958337935/"
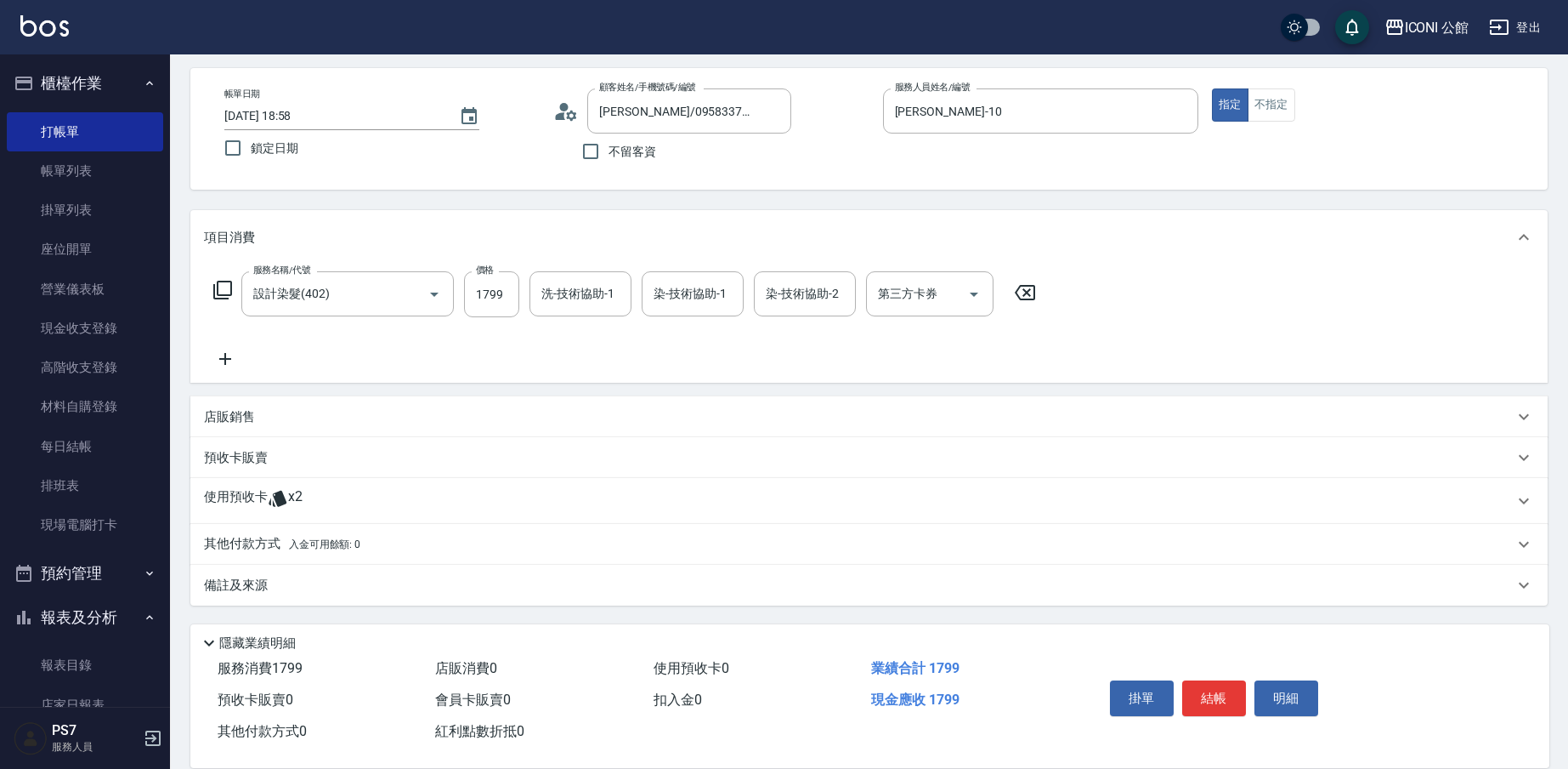
click at [227, 492] on p "使用預收卡" at bounding box center [235, 501] width 64 height 26
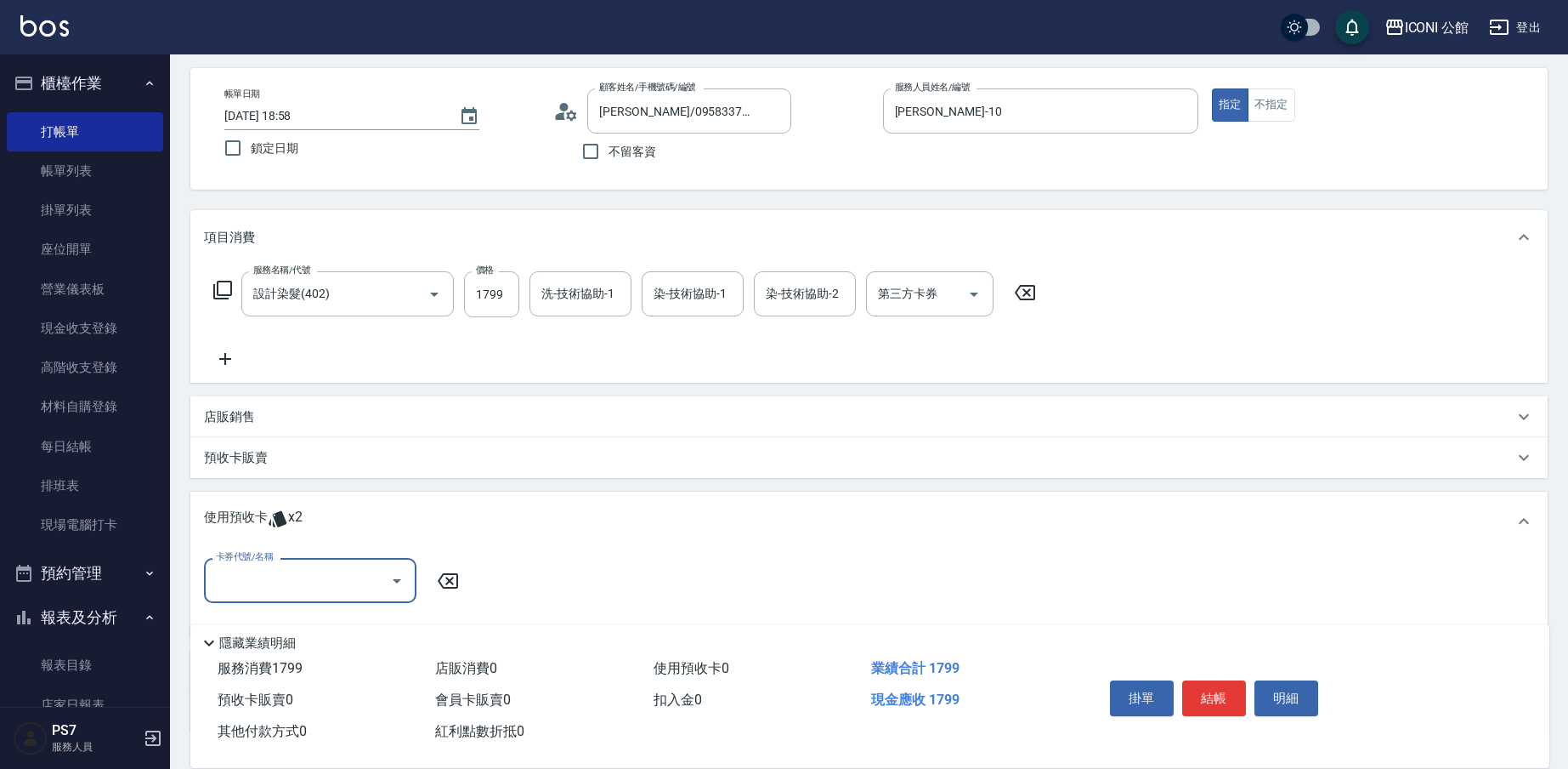
scroll to position [0, 0]
click at [310, 571] on input "卡券代號/名稱" at bounding box center [297, 580] width 171 height 30
click at [304, 621] on div "花漾深層護髮包卡4次/9月 剩餘2張" at bounding box center [309, 623] width 212 height 28
type input "花漾深層護髮包卡4次/9月"
click at [528, 584] on input "護-技術協助-1" at bounding box center [556, 581] width 112 height 30
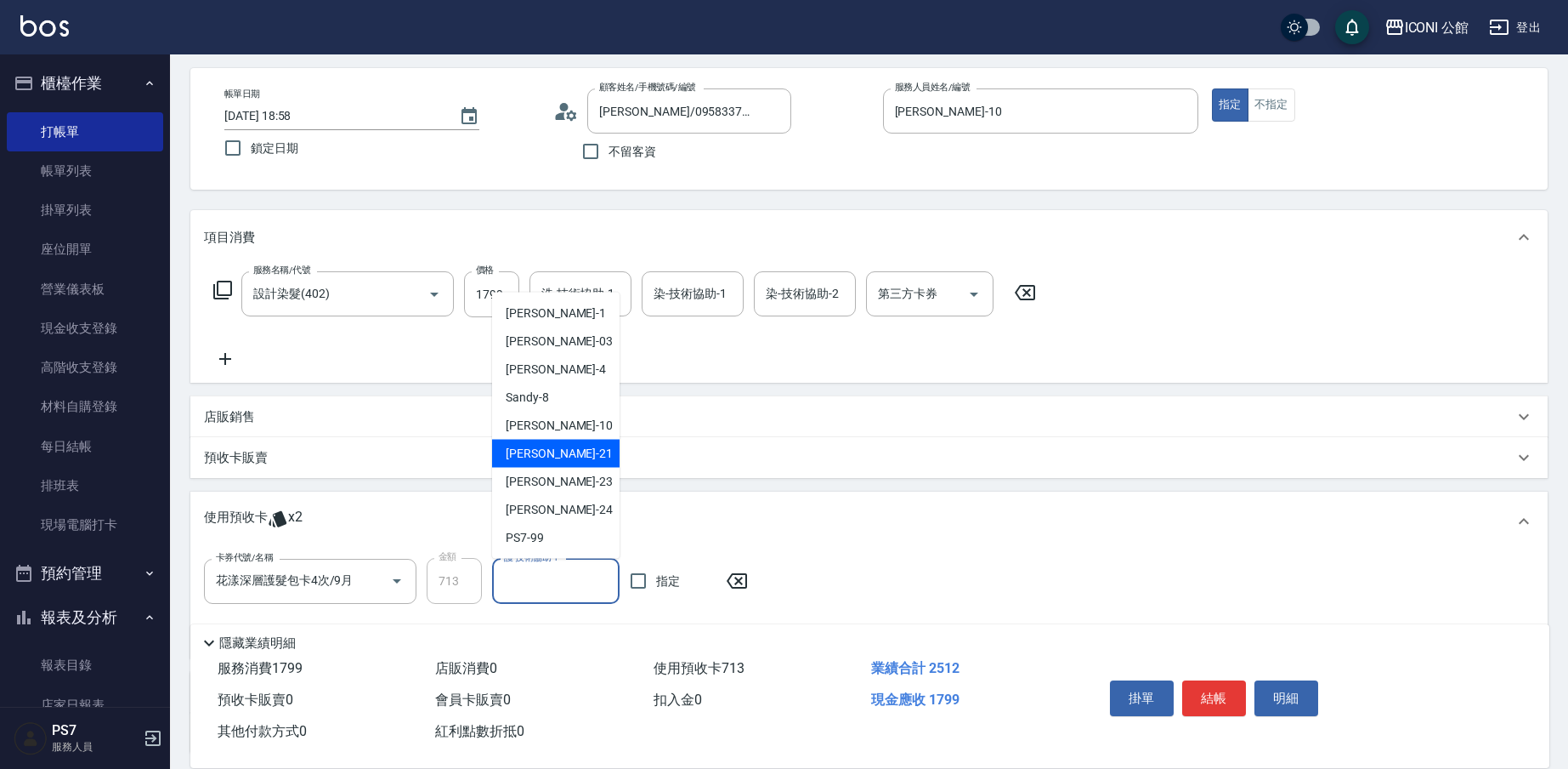
click at [537, 451] on span "[PERSON_NAME] -21" at bounding box center [559, 453] width 108 height 18
type input "[PERSON_NAME]-21"
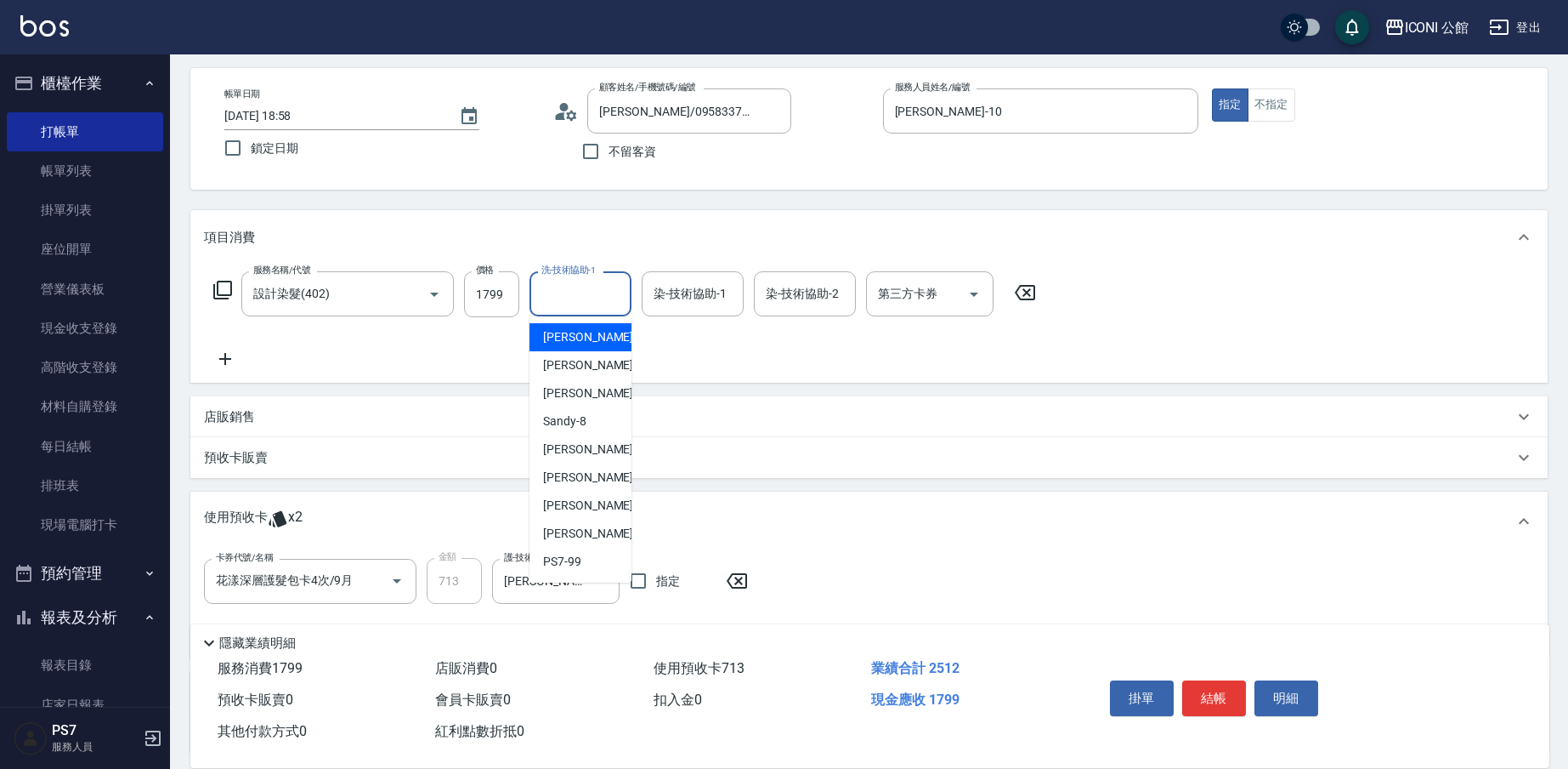
click at [554, 304] on input "洗-技術協助-1" at bounding box center [580, 293] width 87 height 30
drag, startPoint x: 610, startPoint y: 477, endPoint x: 615, endPoint y: 463, distance: 14.9
click at [610, 477] on div "[PERSON_NAME] -21" at bounding box center [580, 477] width 102 height 28
type input "[PERSON_NAME]-21"
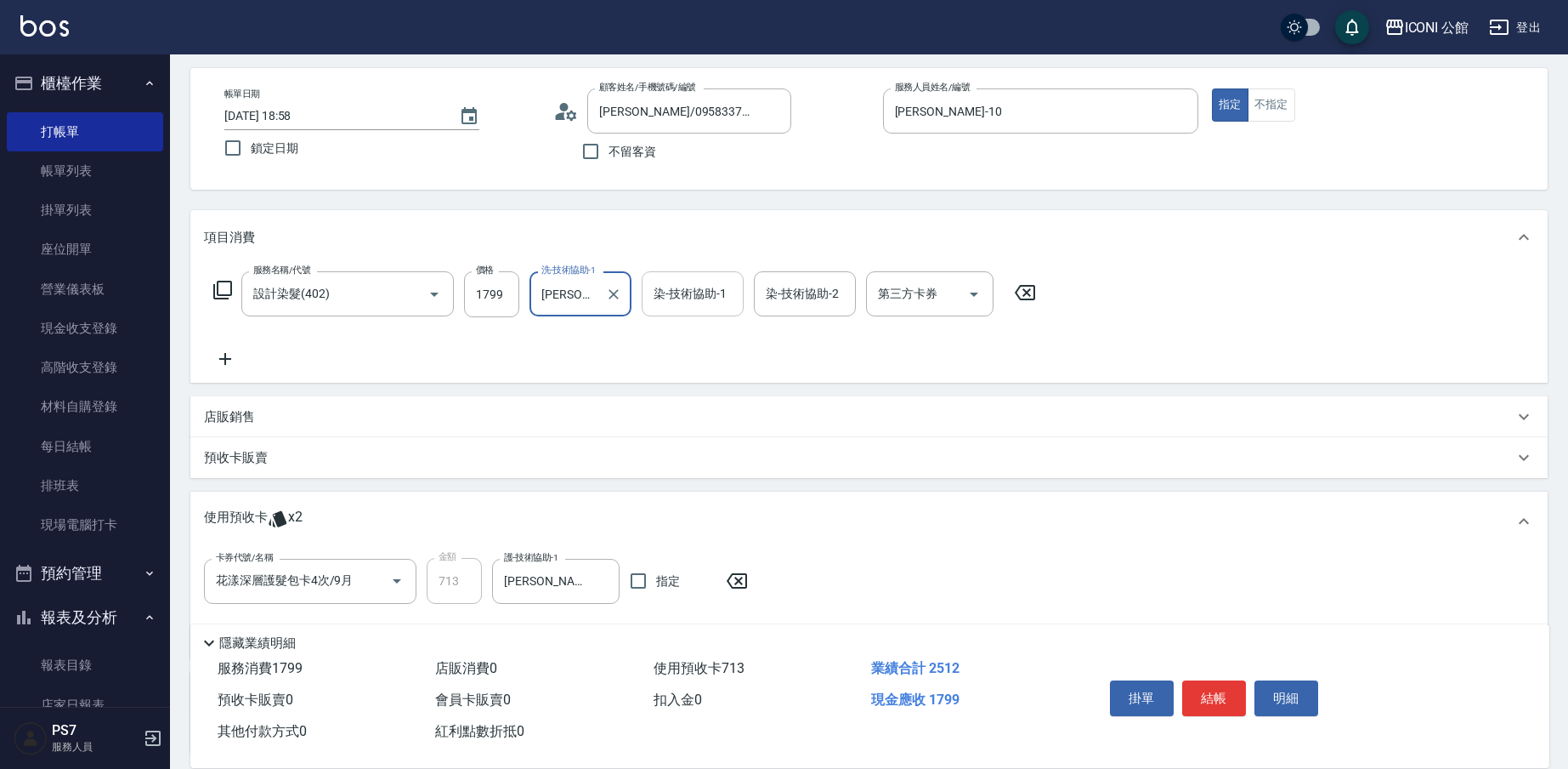
click at [657, 299] on input "染-技術協助-1" at bounding box center [693, 293] width 87 height 30
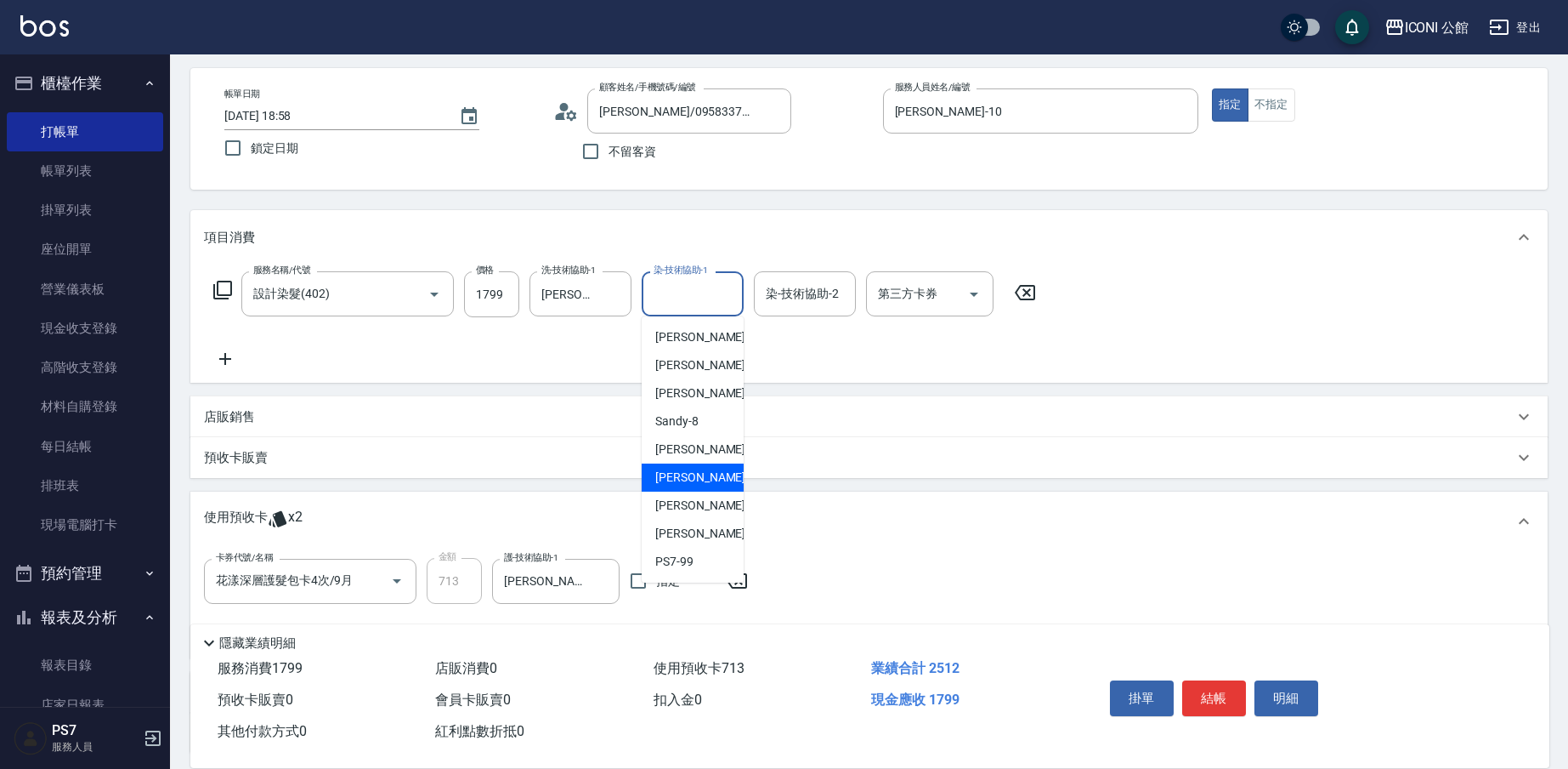
drag, startPoint x: 692, startPoint y: 480, endPoint x: 716, endPoint y: 427, distance: 58.2
click at [692, 480] on span "[PERSON_NAME] -21" at bounding box center [709, 477] width 108 height 18
type input "[PERSON_NAME]-21"
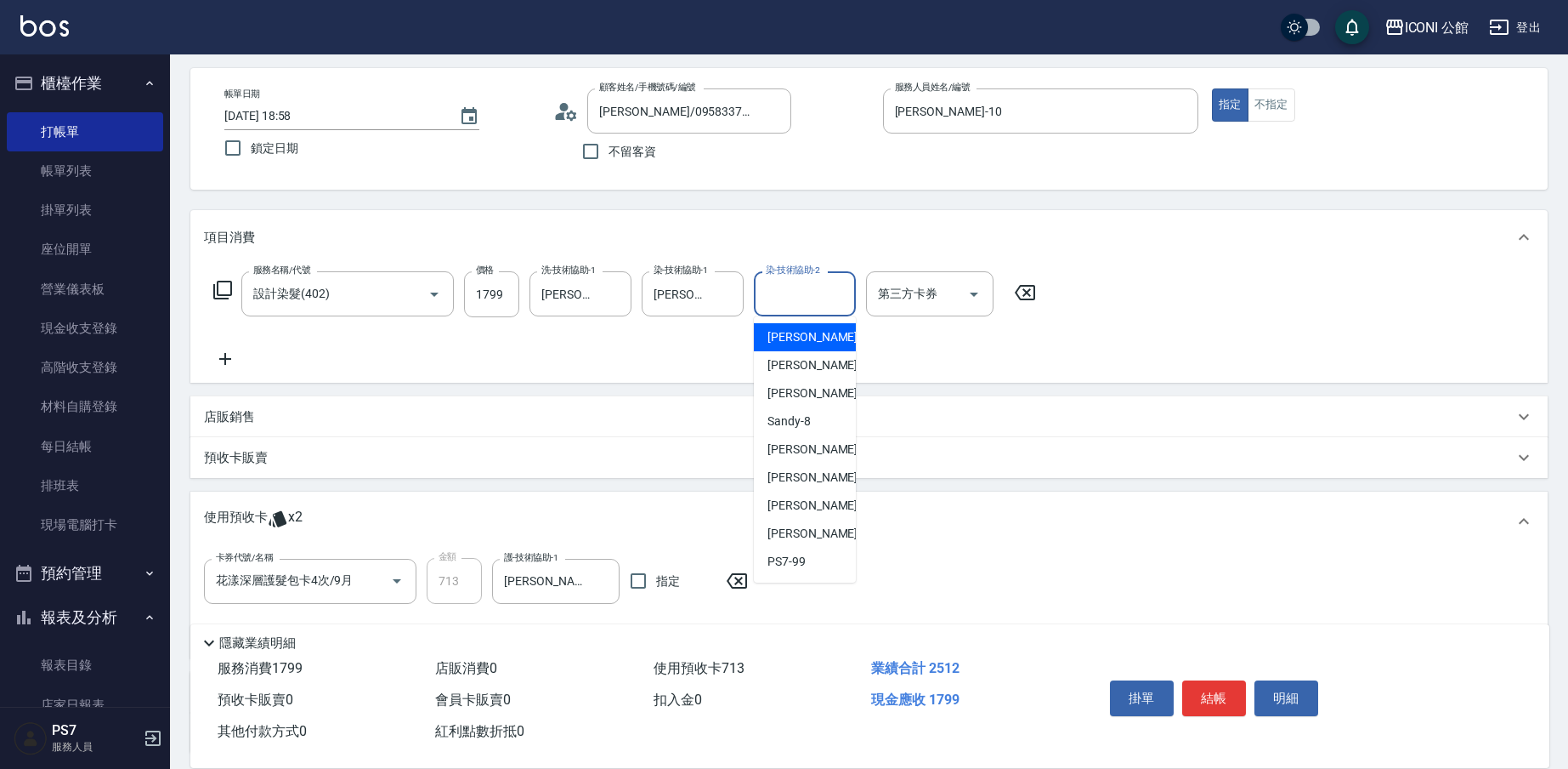
drag, startPoint x: 785, startPoint y: 294, endPoint x: 805, endPoint y: 393, distance: 101.0
click at [785, 294] on input "染-技術協助-2" at bounding box center [804, 293] width 87 height 30
click at [794, 474] on span "[PERSON_NAME] -21" at bounding box center [821, 477] width 108 height 18
type input "[PERSON_NAME]-21"
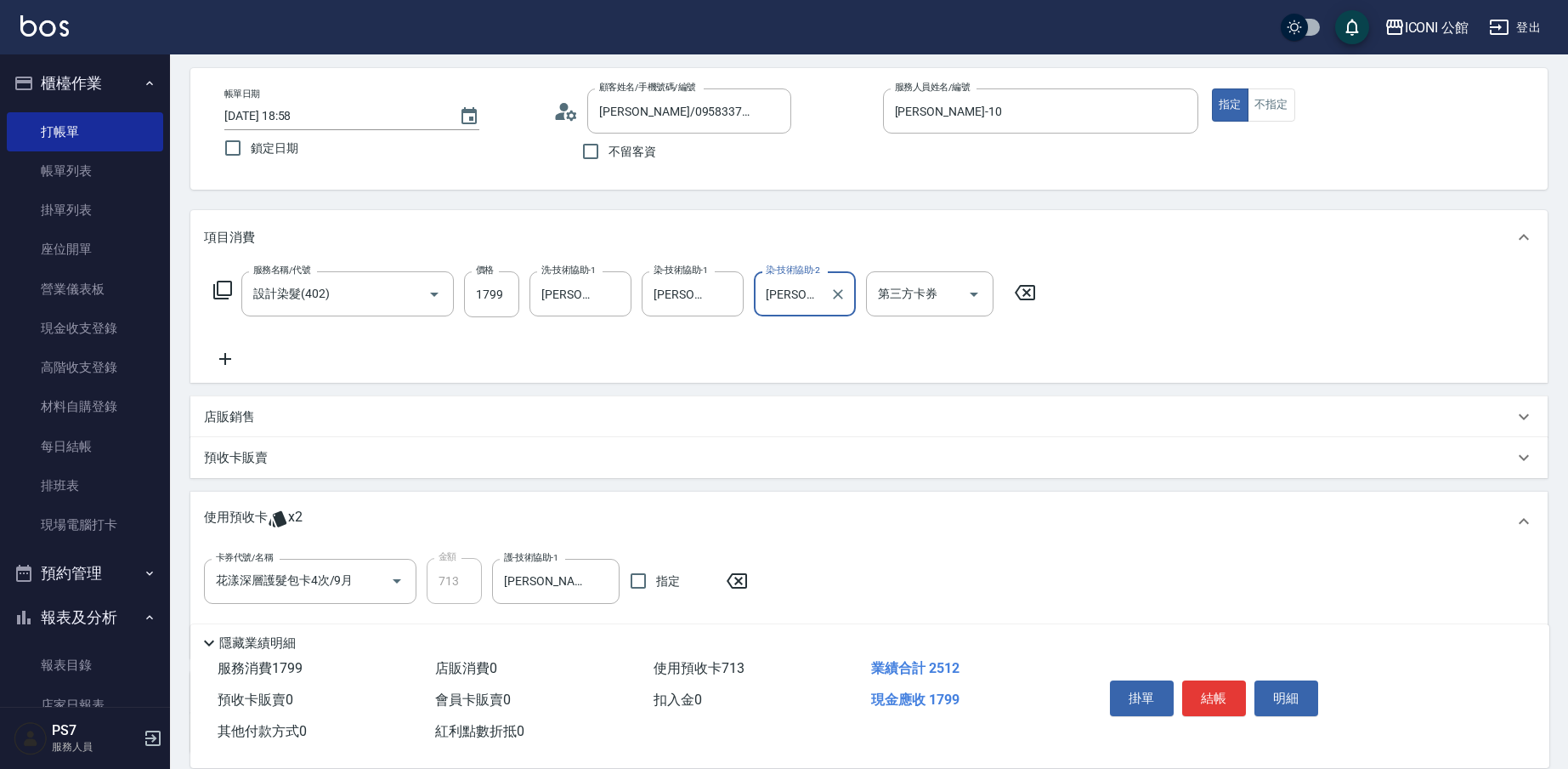
click at [212, 409] on p "店販銷售" at bounding box center [229, 417] width 51 height 18
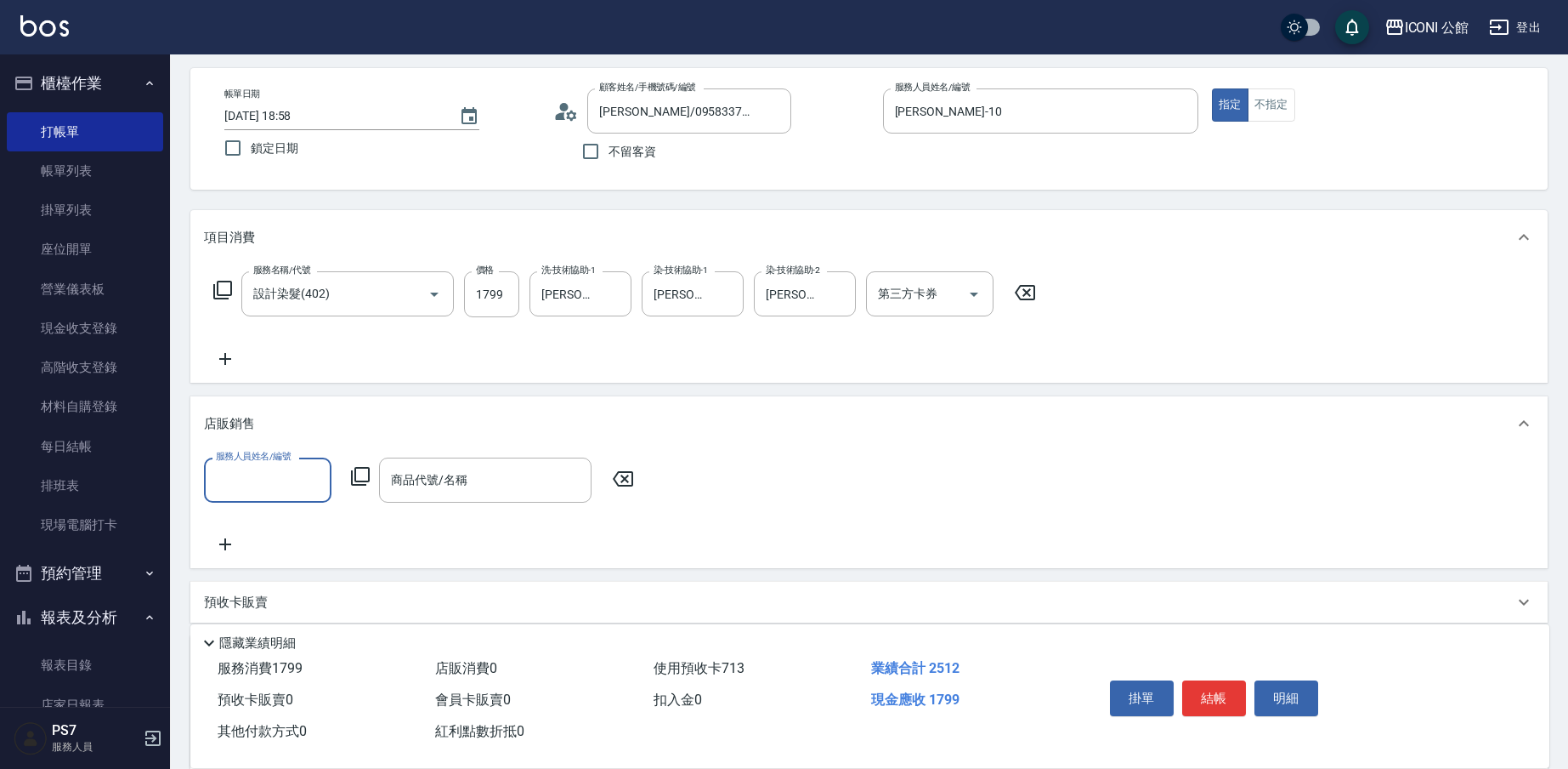
click at [288, 500] on div "服務人員姓名/編號" at bounding box center [267, 480] width 127 height 45
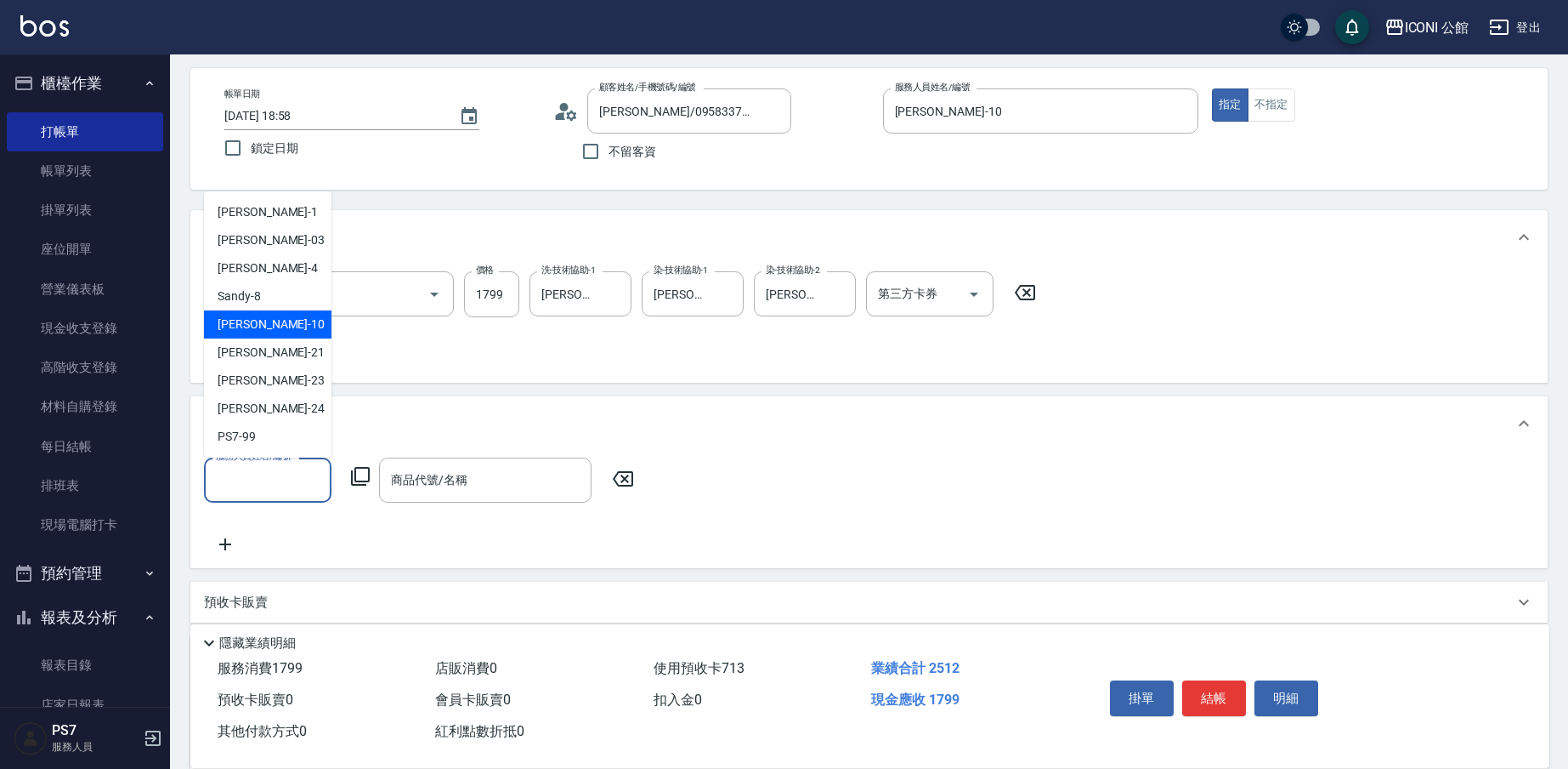
click at [269, 332] on div "[PERSON_NAME] -10" at bounding box center [267, 324] width 127 height 28
type input "[PERSON_NAME]-10"
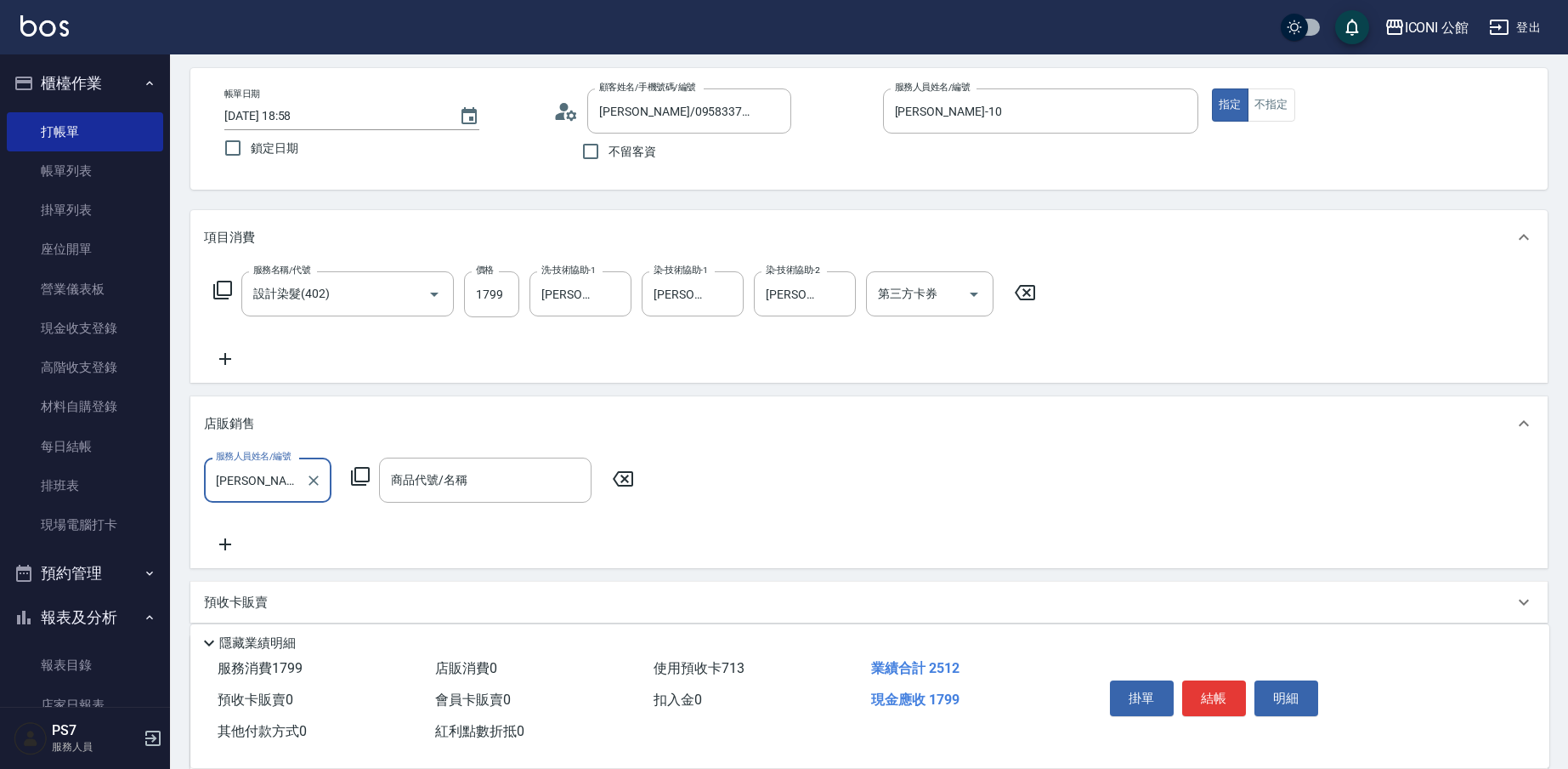
click at [358, 478] on icon at bounding box center [360, 476] width 20 height 20
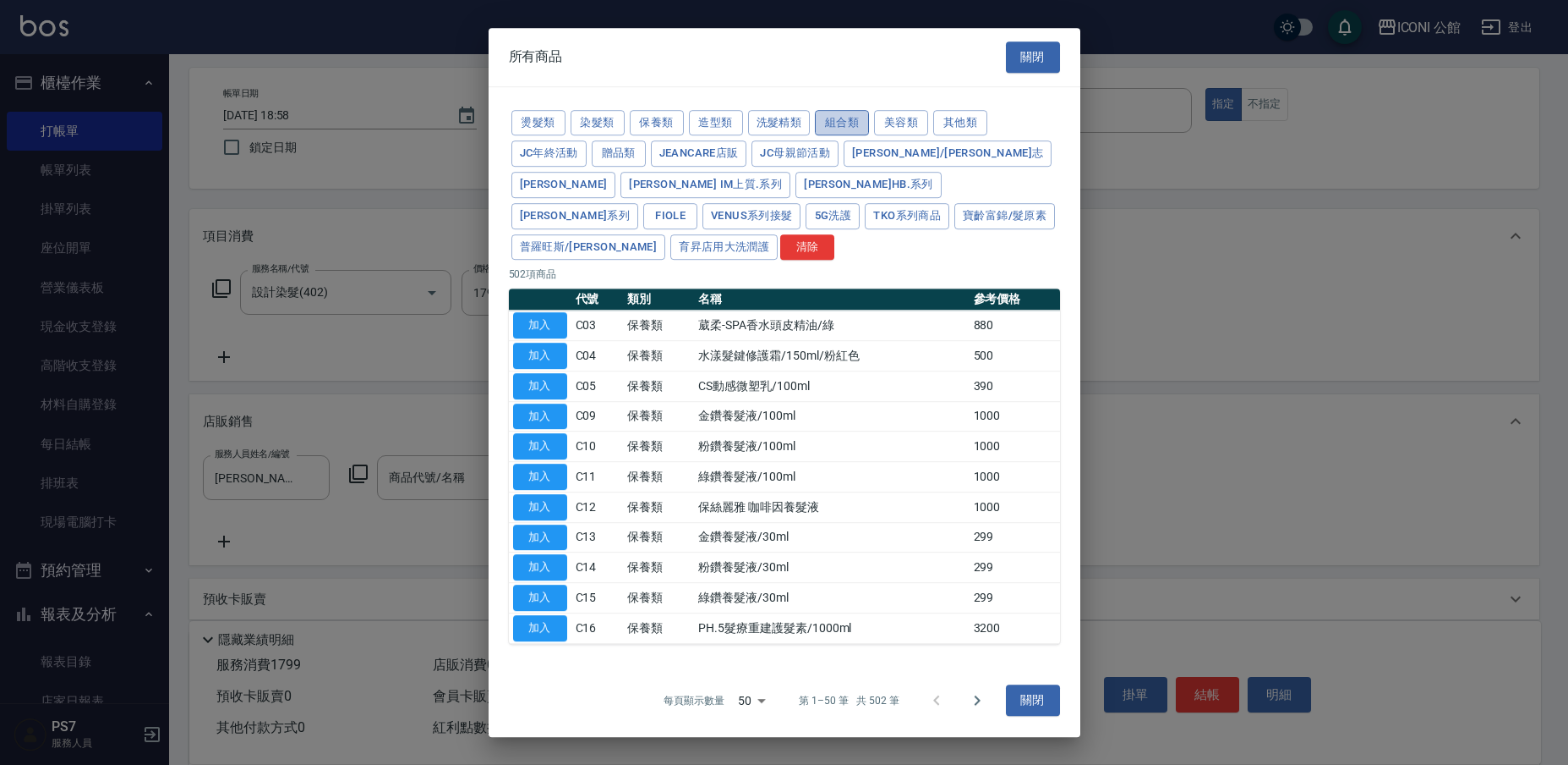
click at [830, 136] on button "組合類" at bounding box center [841, 123] width 54 height 27
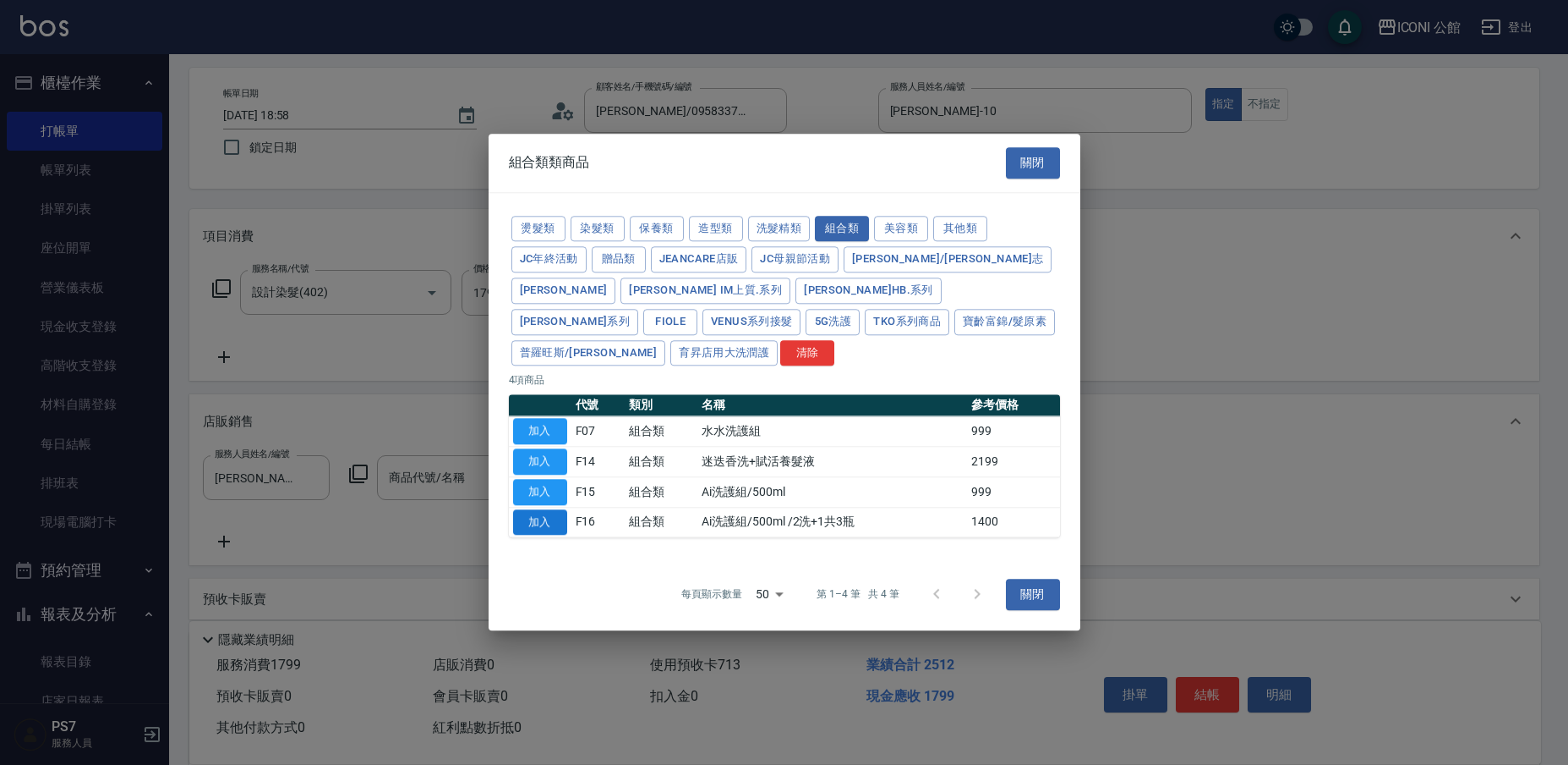
click at [551, 509] on button "加入" at bounding box center [539, 523] width 54 height 27
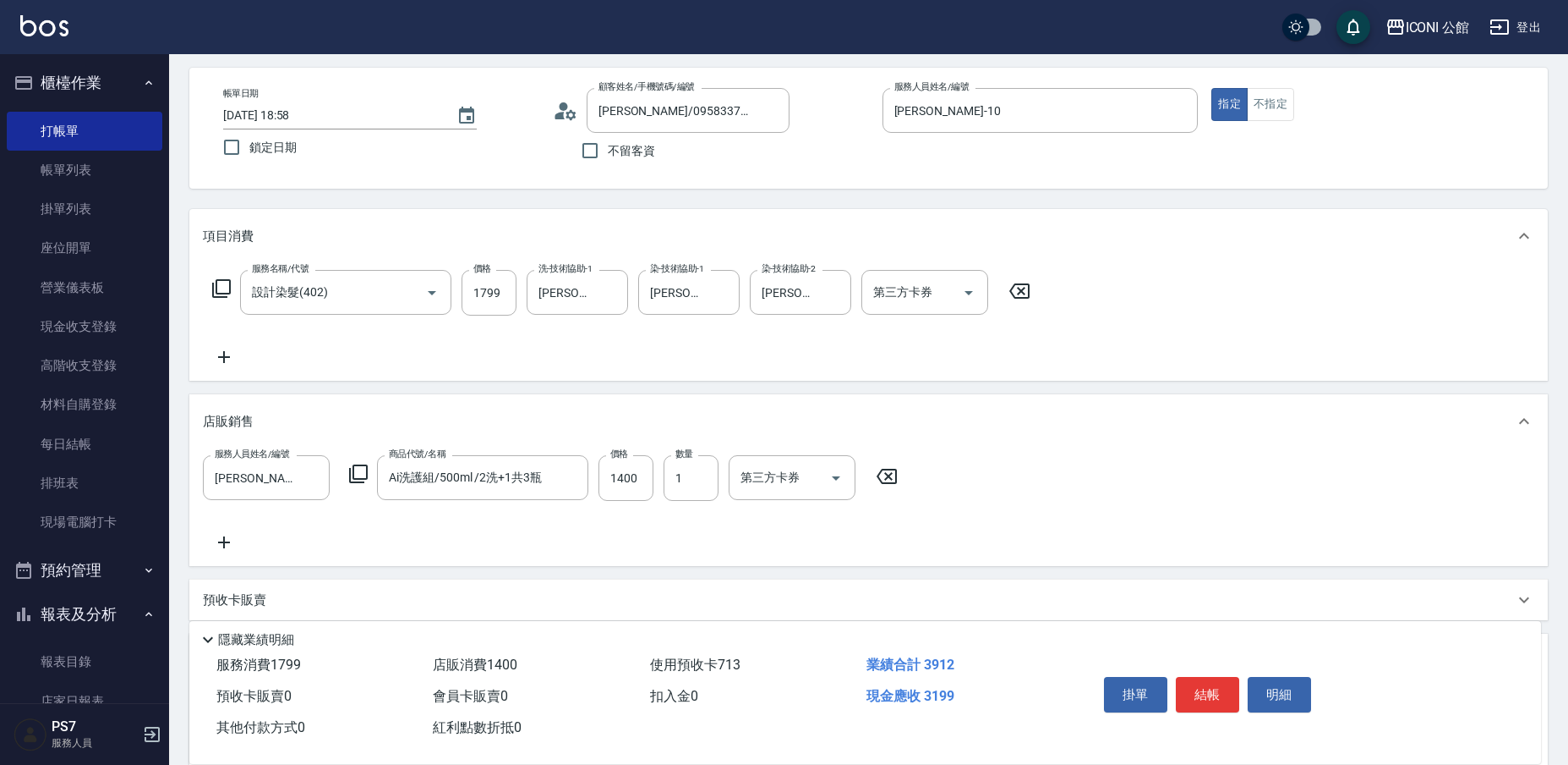
type input "Ai洗護組/500ml /2洗+1共3瓶"
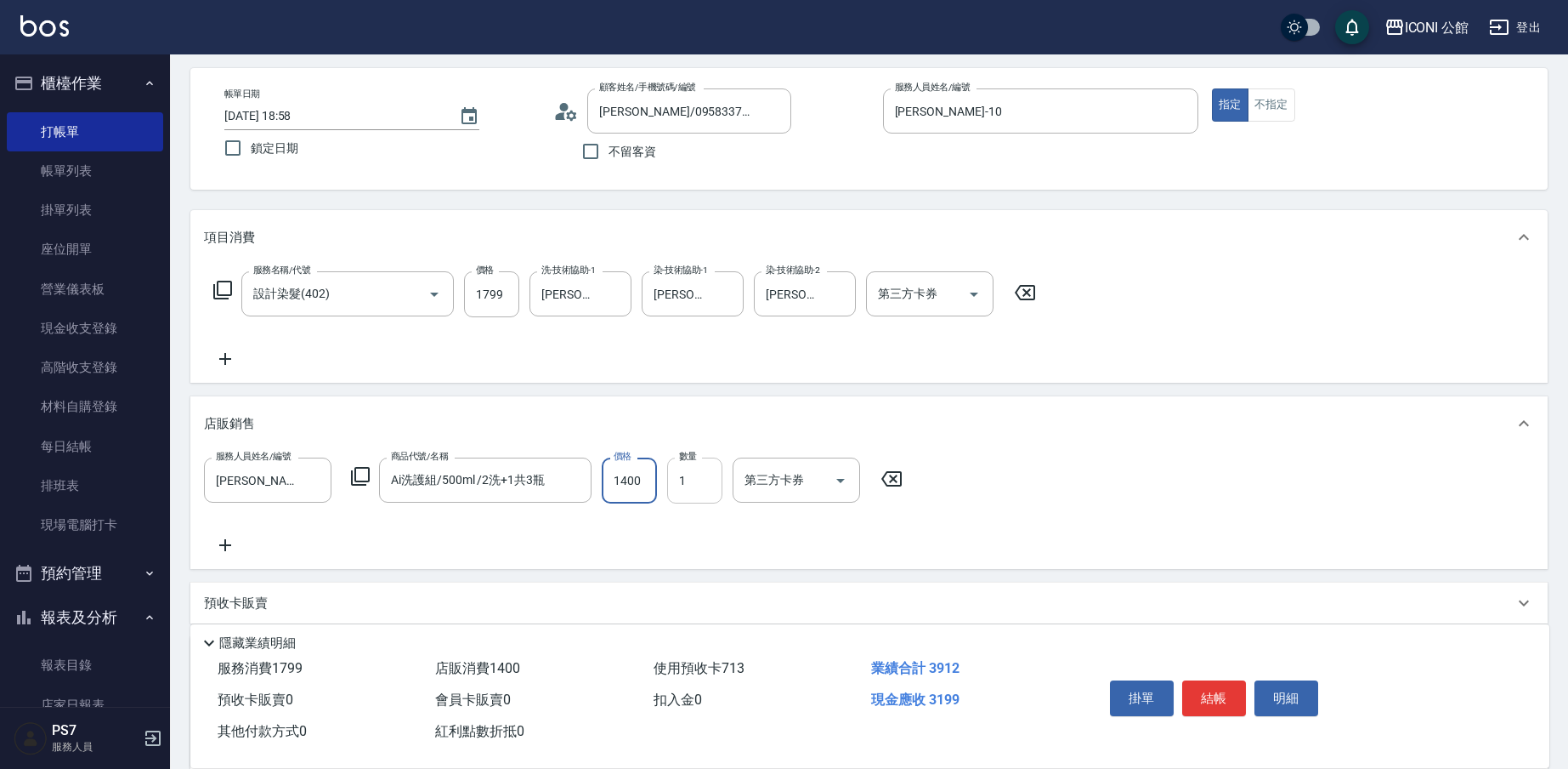
drag, startPoint x: 610, startPoint y: 481, endPoint x: 721, endPoint y: 489, distance: 111.3
click at [721, 489] on div "服務人員姓名/編號 [PERSON_NAME]-10 服務人員姓名/編號 商品代號/名稱 Ai洗護組/500ml /2洗+1共3瓶 商品代號/名稱 價格 14…" at bounding box center [558, 481] width 709 height 46
type input "1200"
drag, startPoint x: 1566, startPoint y: 396, endPoint x: 1485, endPoint y: 463, distance: 105.1
click at [1470, 600] on div "Key In 打帳單 上一筆訂單:#13 帳單速查 結帳前確認明細 連續打單結帳 掛單 結帳 明細 帳單日期 [DATE] 18:58 鎖定日期 顧客姓名/手…" at bounding box center [870, 524] width 1399 height 1077
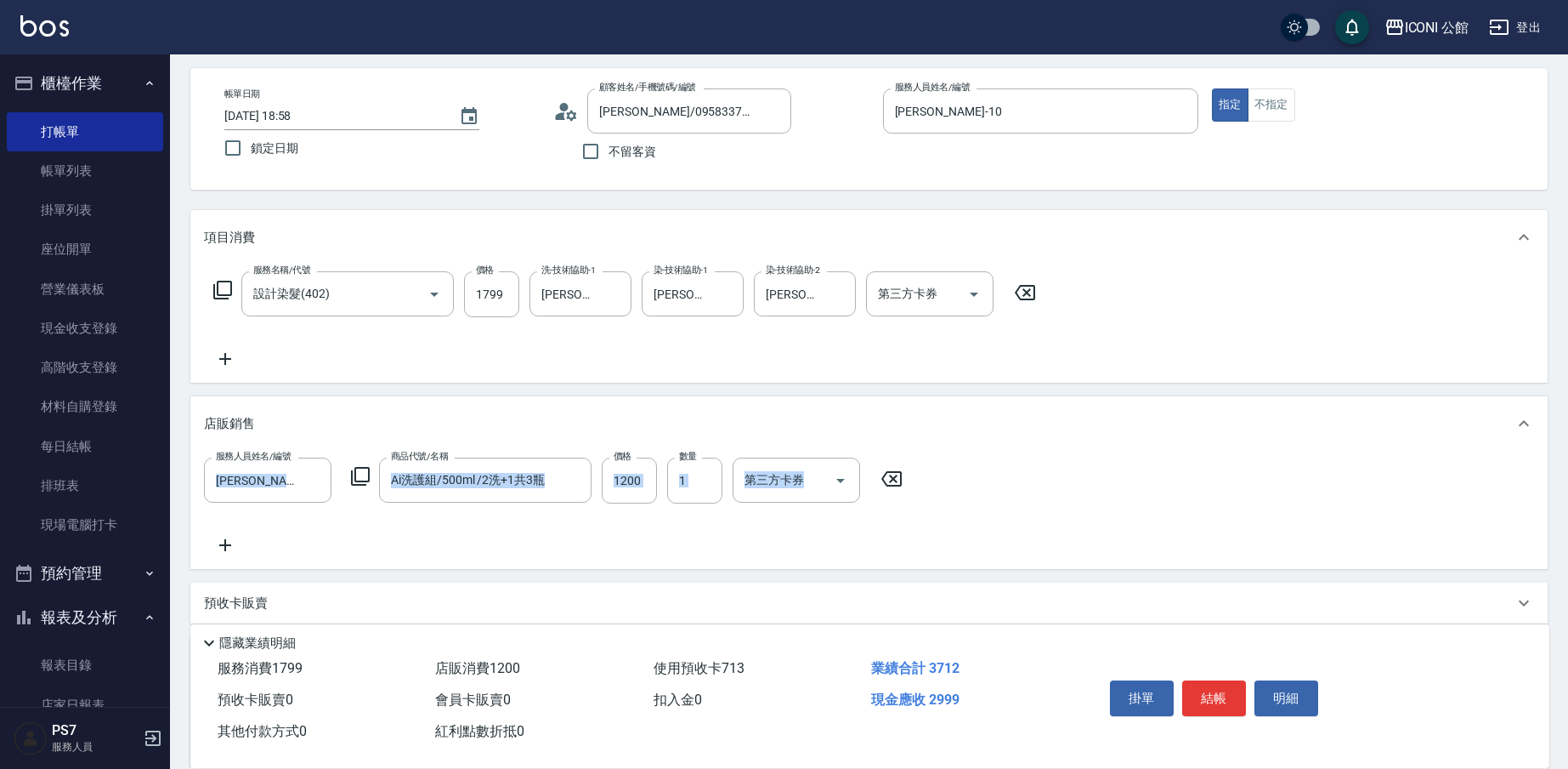
scroll to position [363, 0]
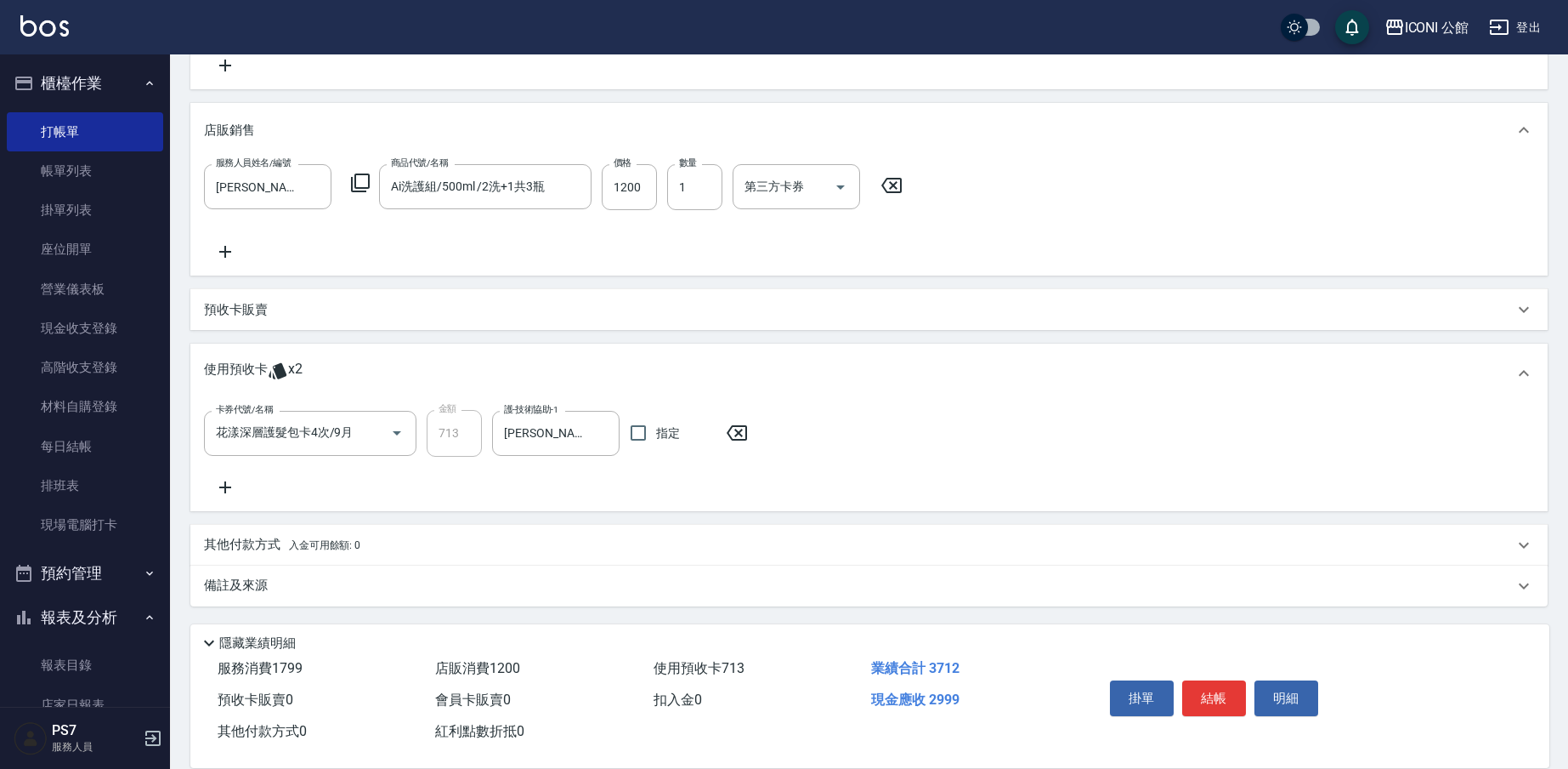
click at [230, 540] on p "其他付款方式 入金可用餘額: 0" at bounding box center [282, 545] width 156 height 19
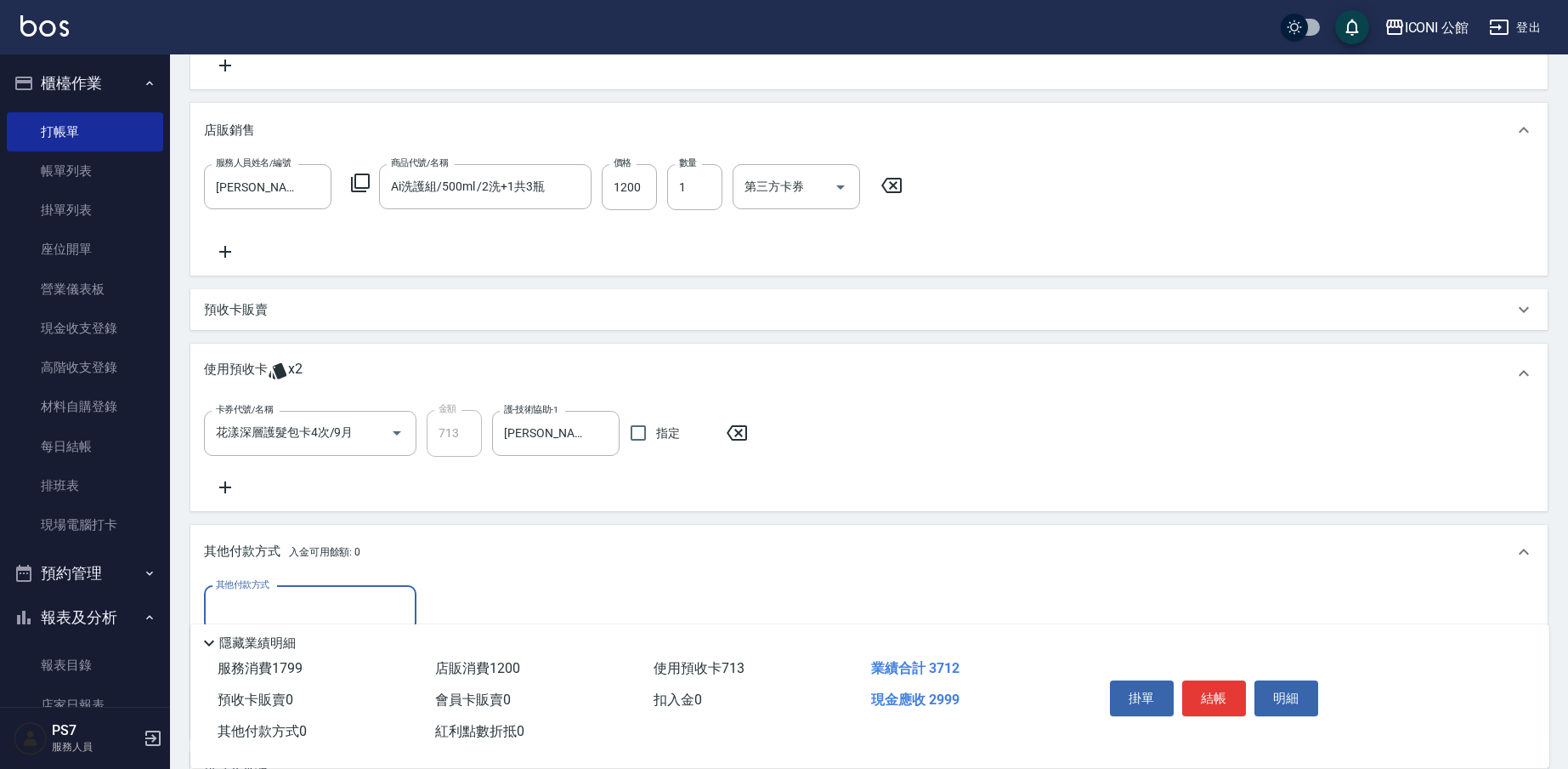
scroll to position [0, 0]
click at [267, 589] on label "其他付款方式" at bounding box center [243, 583] width 53 height 12
click at [267, 594] on input "其他付款方式" at bounding box center [309, 608] width 197 height 30
click at [300, 607] on input "其他付款方式" at bounding box center [309, 608] width 197 height 30
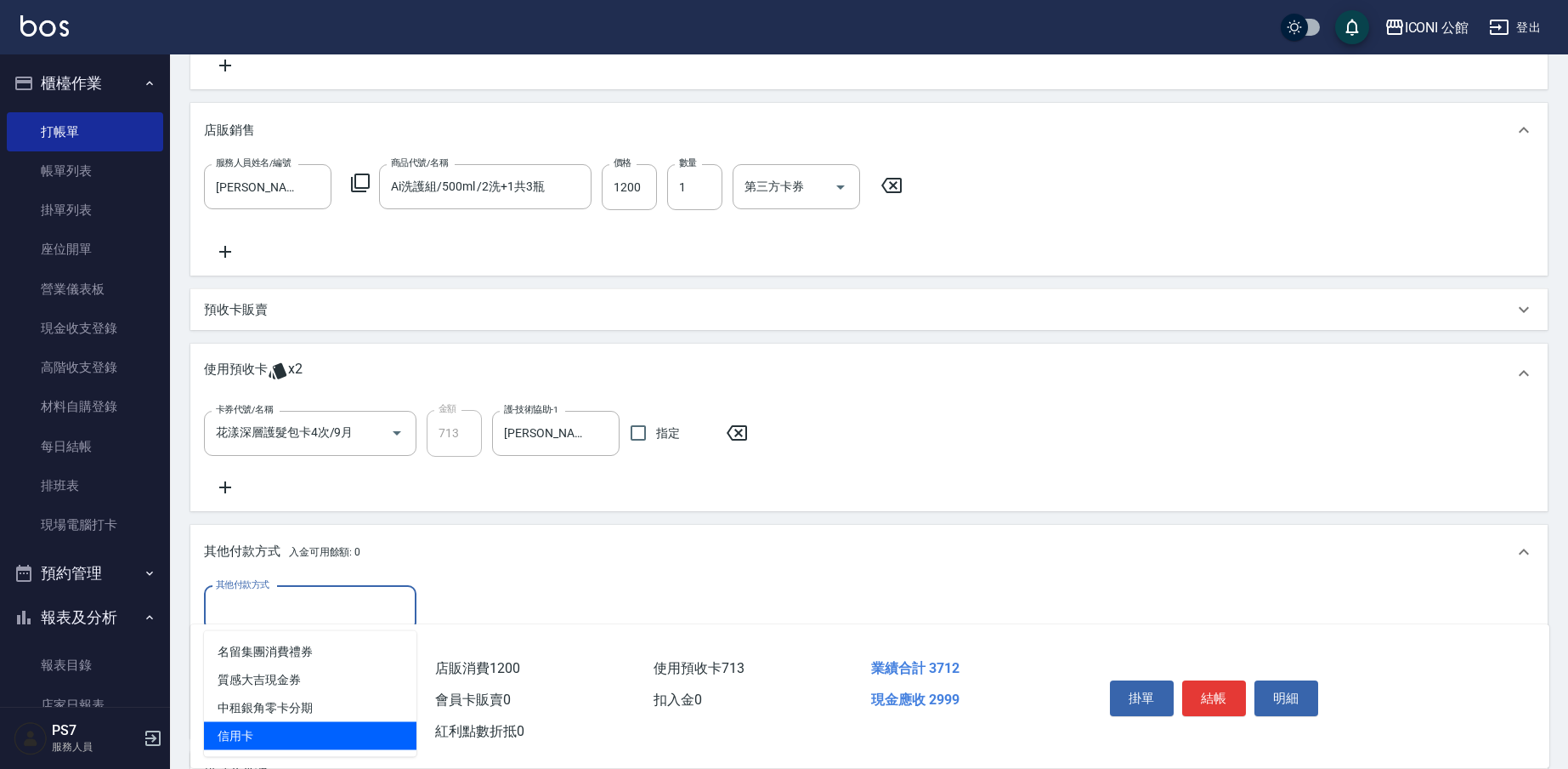
click at [283, 728] on span "信用卡" at bounding box center [309, 735] width 212 height 28
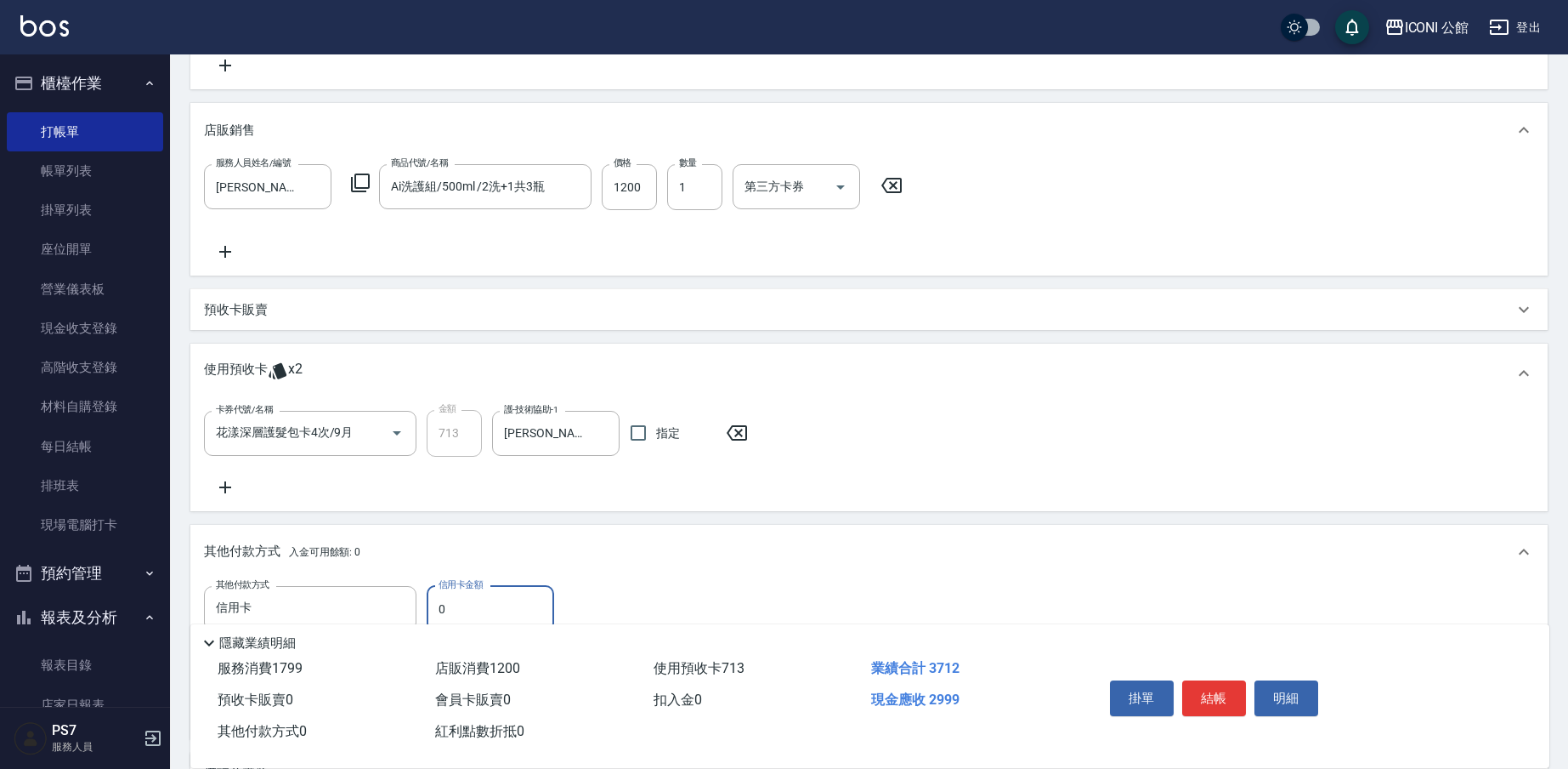
type input "信用卡"
type input "2999"
click at [1229, 687] on button "結帳" at bounding box center [1214, 699] width 64 height 36
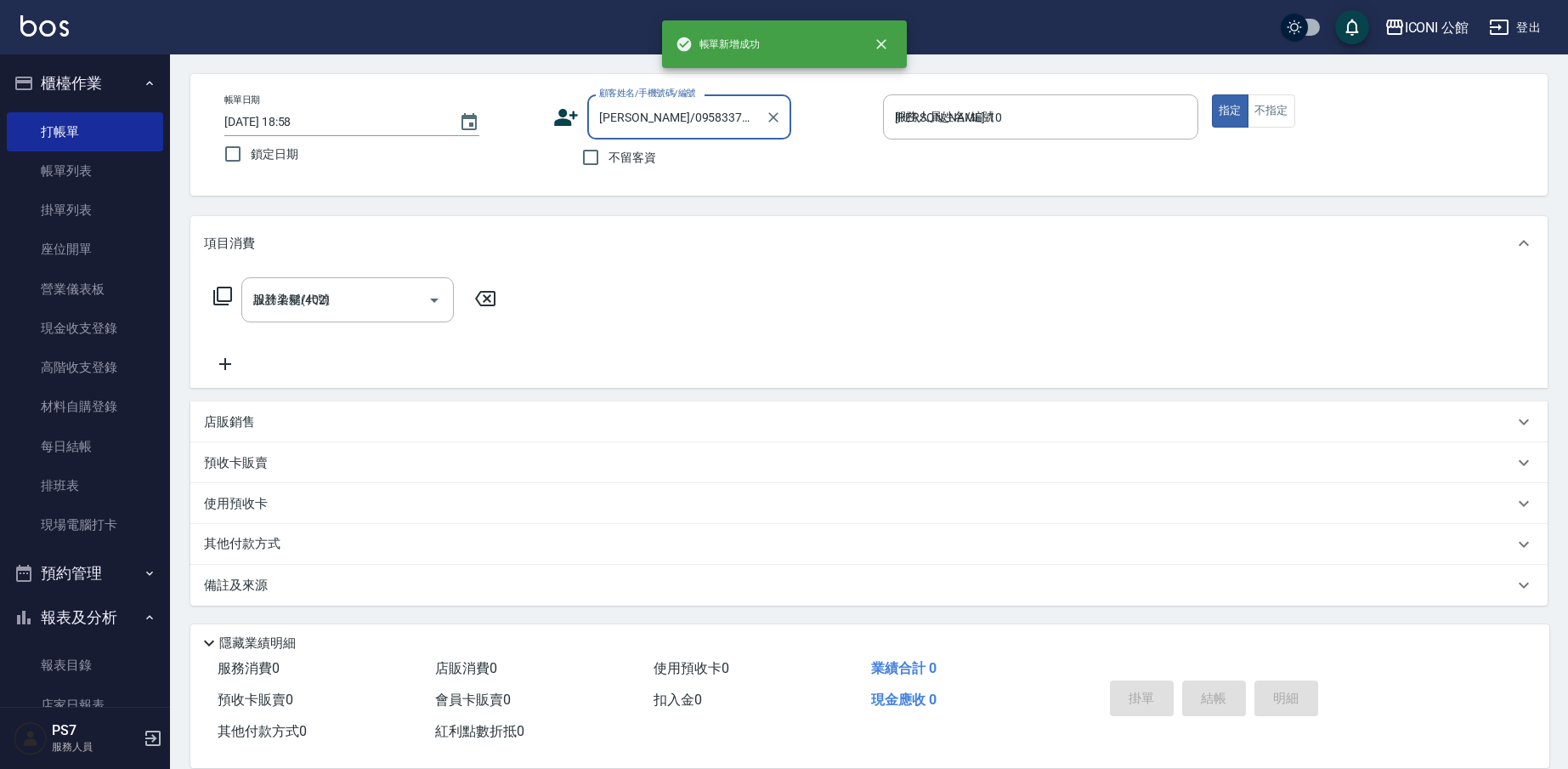
type input "[DATE] 19:01"
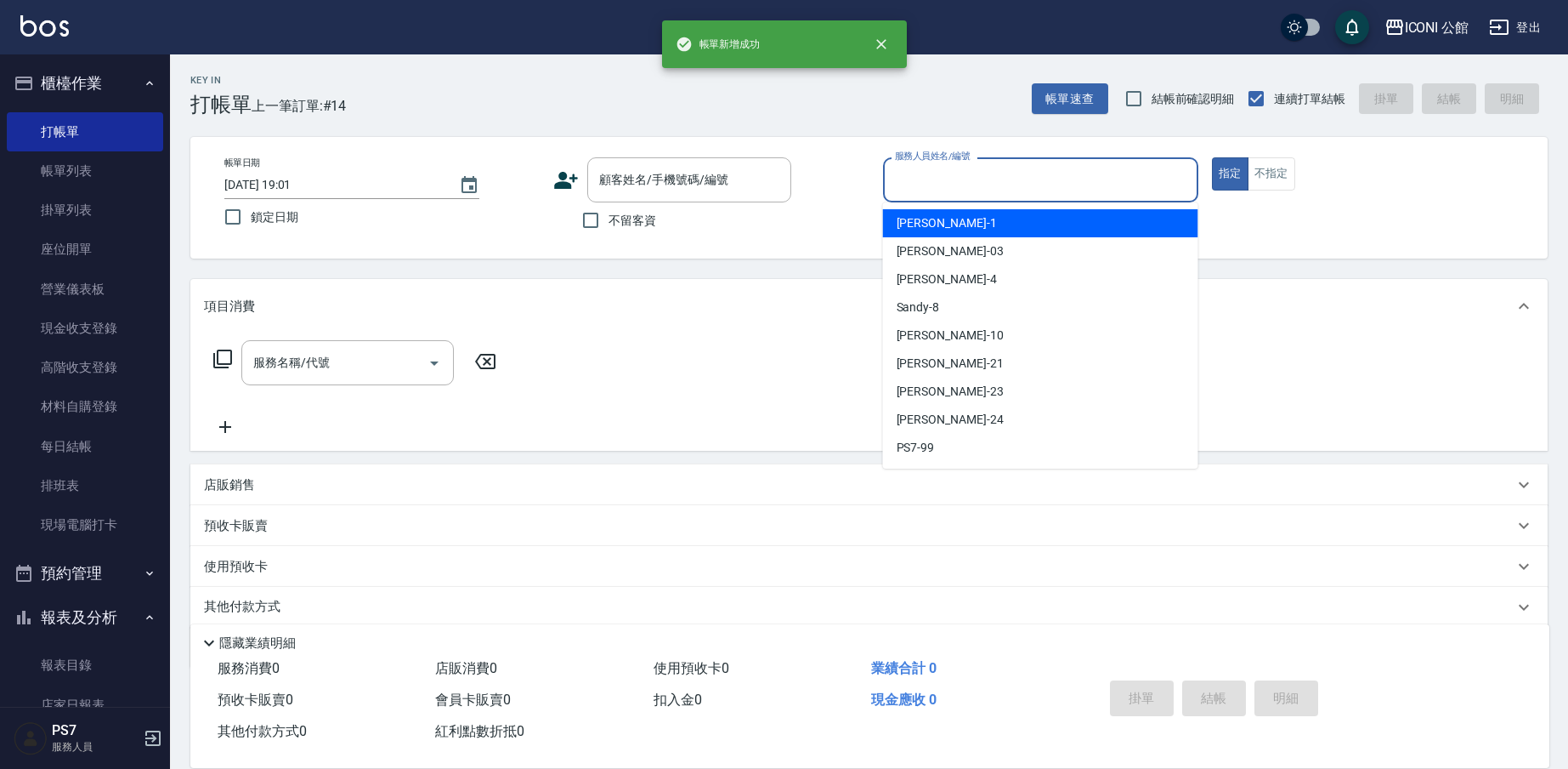
click at [969, 176] on input "服務人員姓名/編號" at bounding box center [1040, 179] width 300 height 30
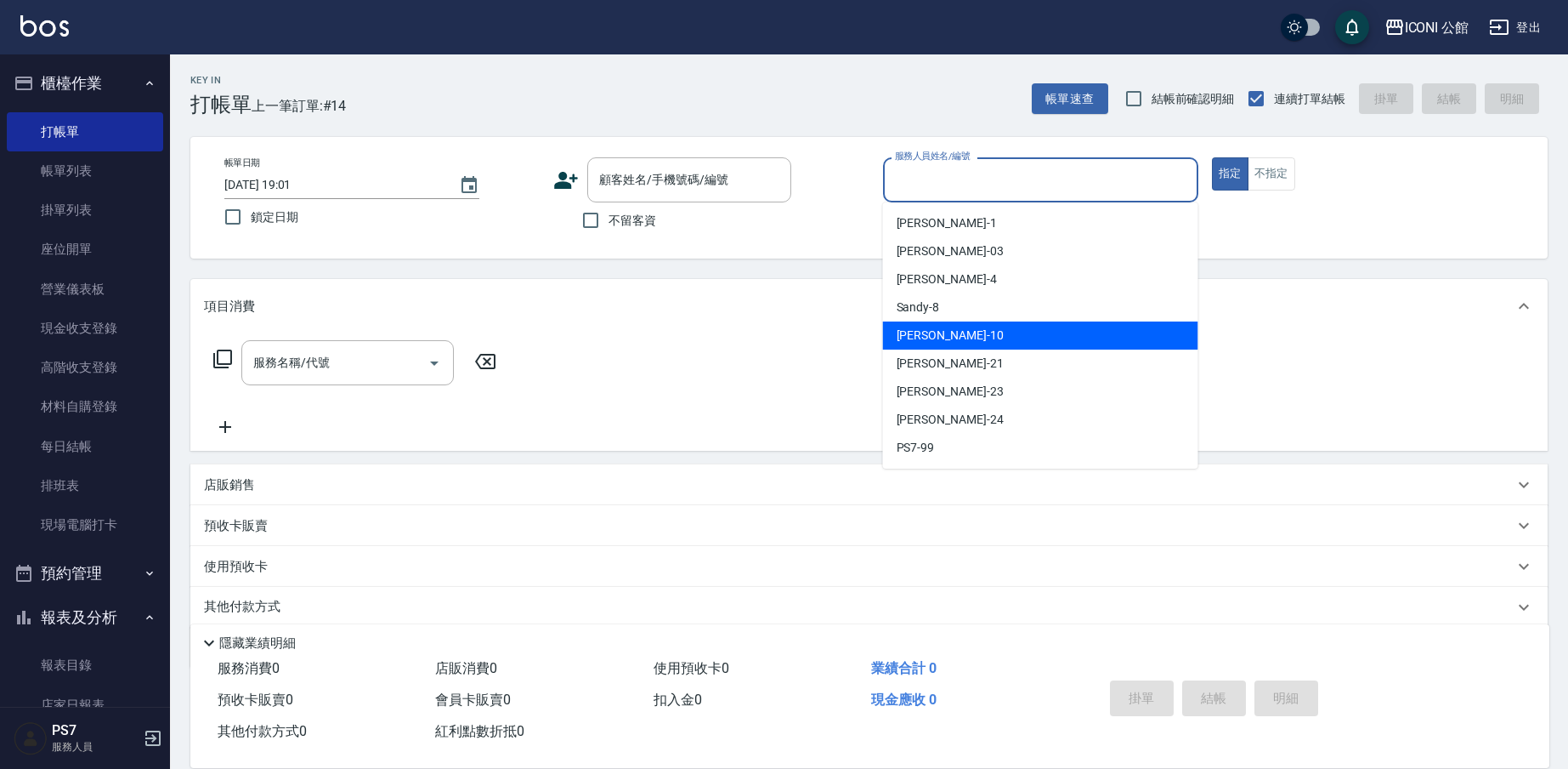
click at [979, 330] on div "[PERSON_NAME] -10" at bounding box center [1040, 335] width 315 height 28
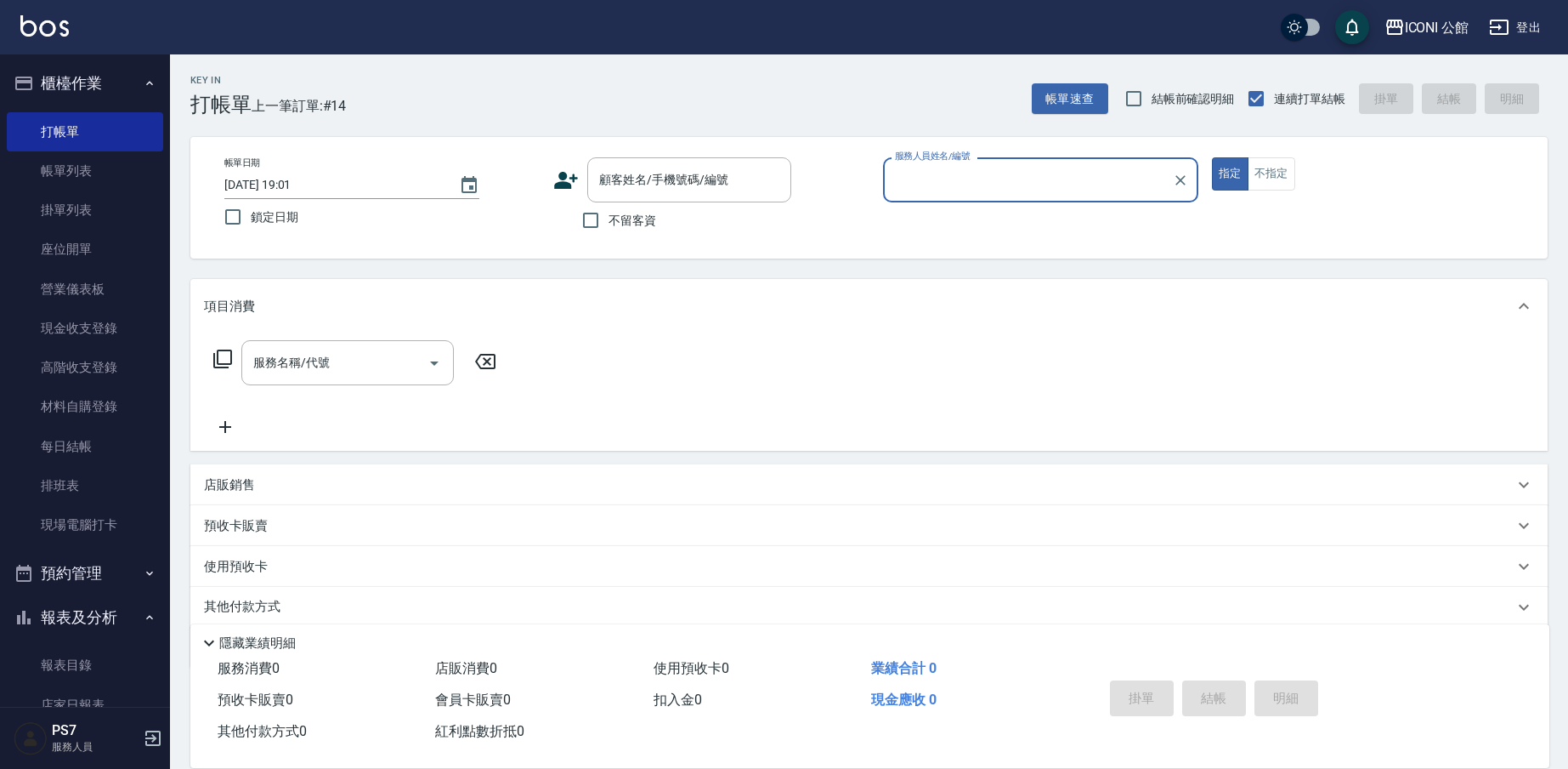
type input "[PERSON_NAME]-10"
click at [224, 358] on icon at bounding box center [222, 358] width 20 height 20
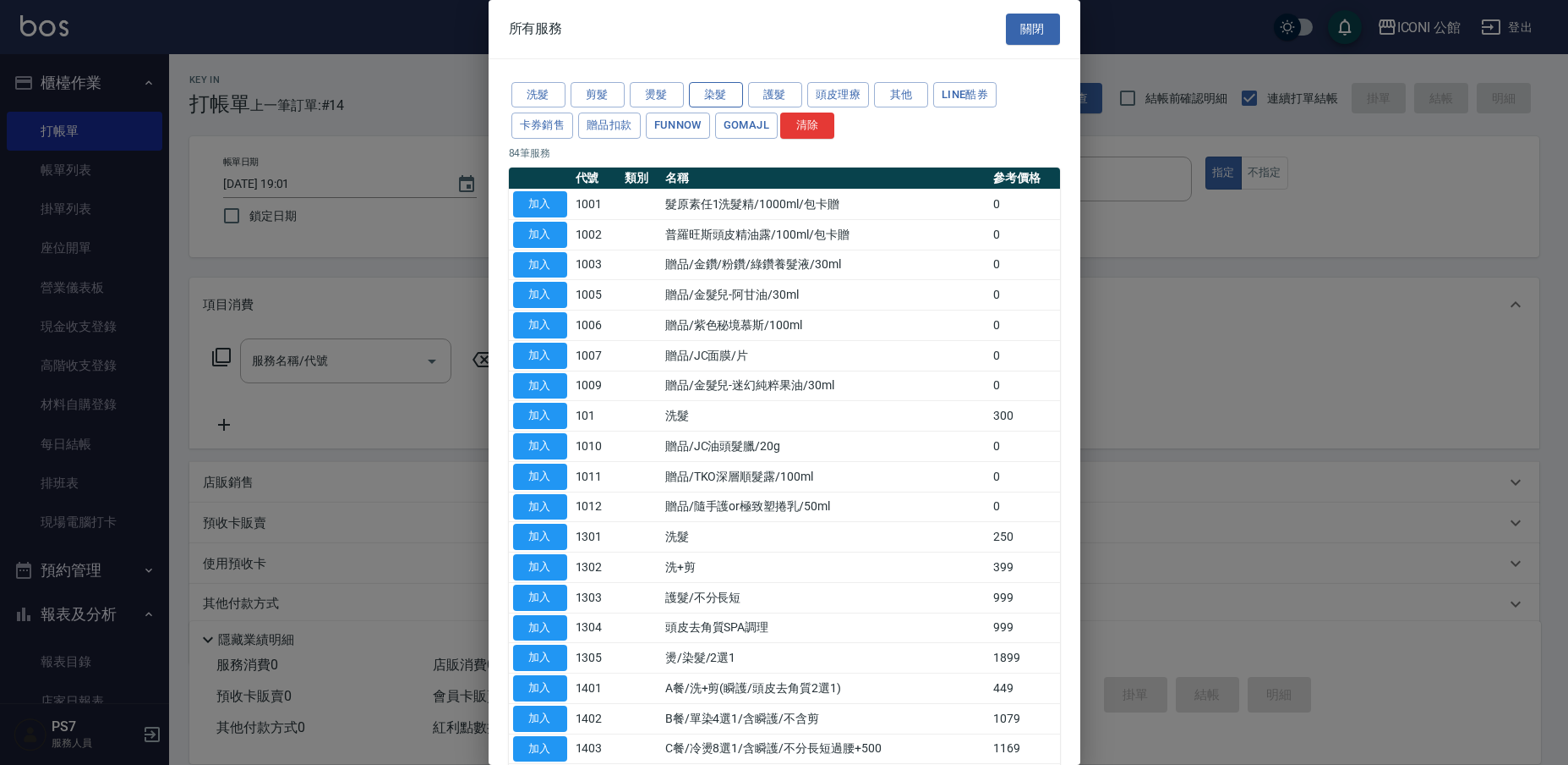
click at [714, 99] on button "染髮" at bounding box center [715, 96] width 54 height 27
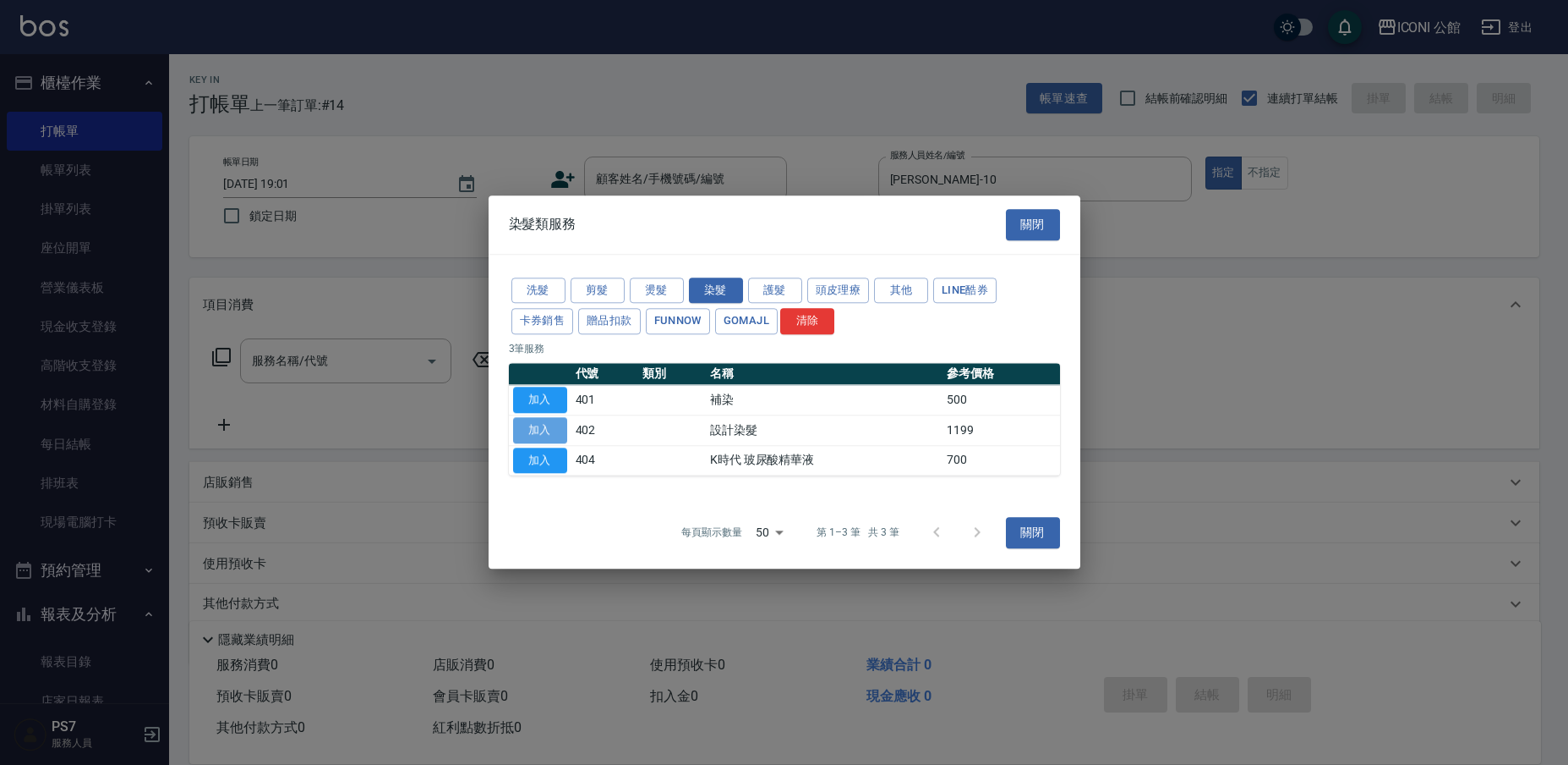
click at [536, 424] on button "加入" at bounding box center [539, 430] width 54 height 27
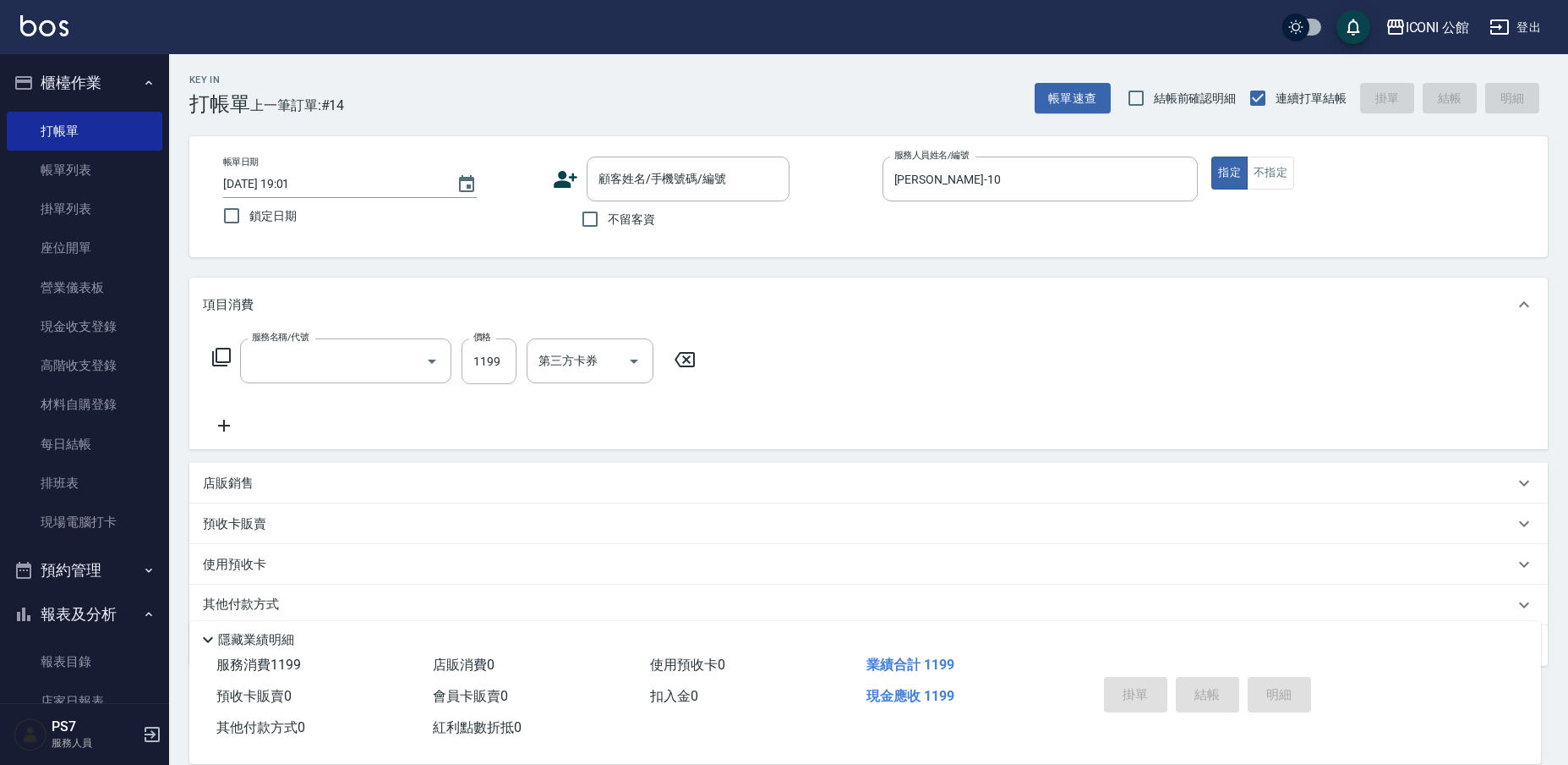
type input "設計染髮(402)"
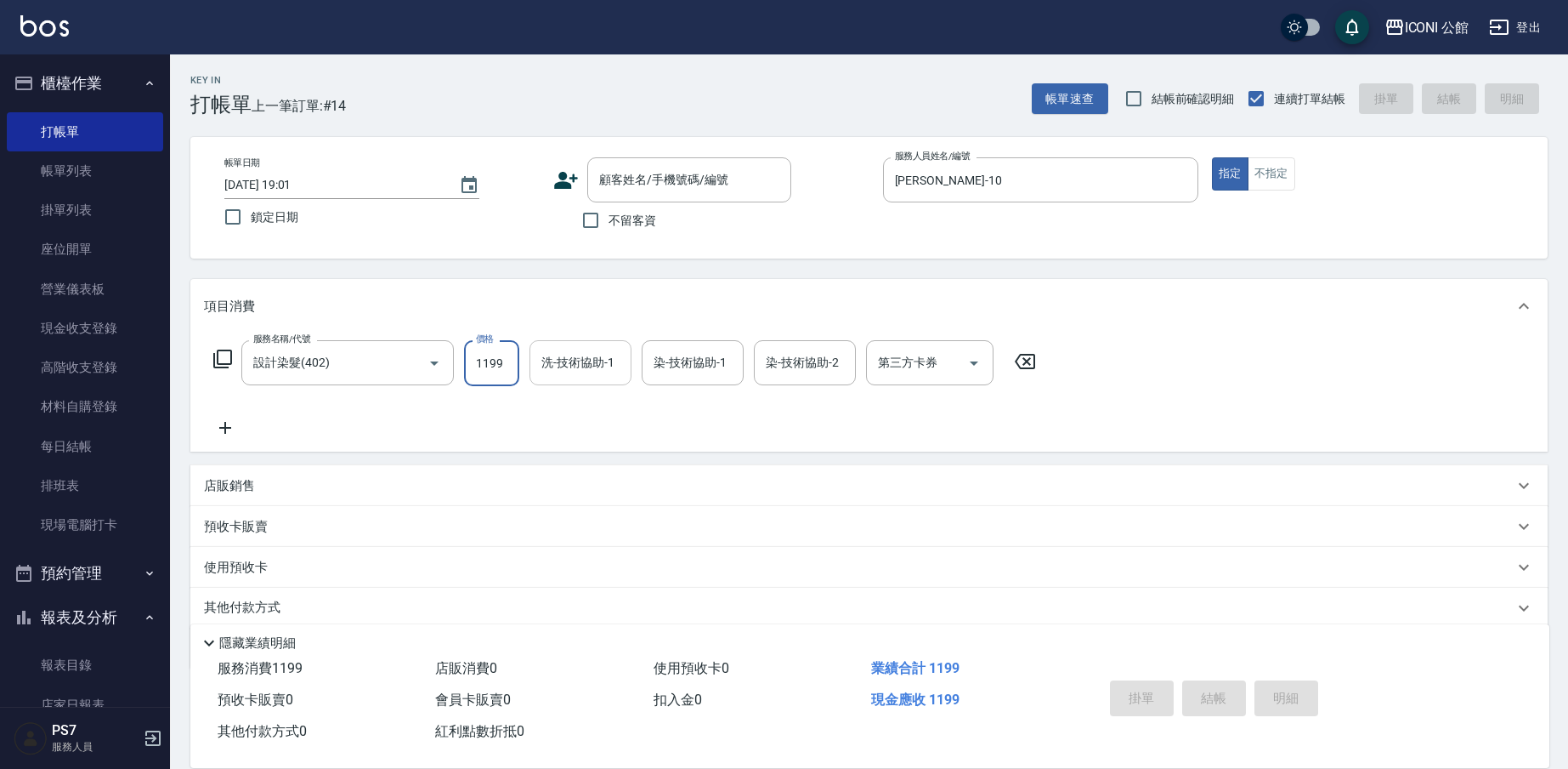
drag, startPoint x: 470, startPoint y: 370, endPoint x: 562, endPoint y: 367, distance: 92.0
click at [562, 367] on div "服務名稱/代號 設計染髮(402) 服務名稱/代號 價格 1199 價格 洗-技術協助-1 洗-技術協助-1 染-技術協助-1 染-技術協助-1 染-技術協助…" at bounding box center [624, 363] width 842 height 46
drag, startPoint x: 508, startPoint y: 356, endPoint x: 461, endPoint y: 364, distance: 47.7
click at [461, 364] on div "服務名稱/代號 設計染髮(402) 服務名稱/代號 價格 1199 價格 洗-技術協助-1 洗-技術協助-1 染-技術協助-1 染-技術協助-1 染-技術協助…" at bounding box center [624, 363] width 842 height 46
type input "1600"
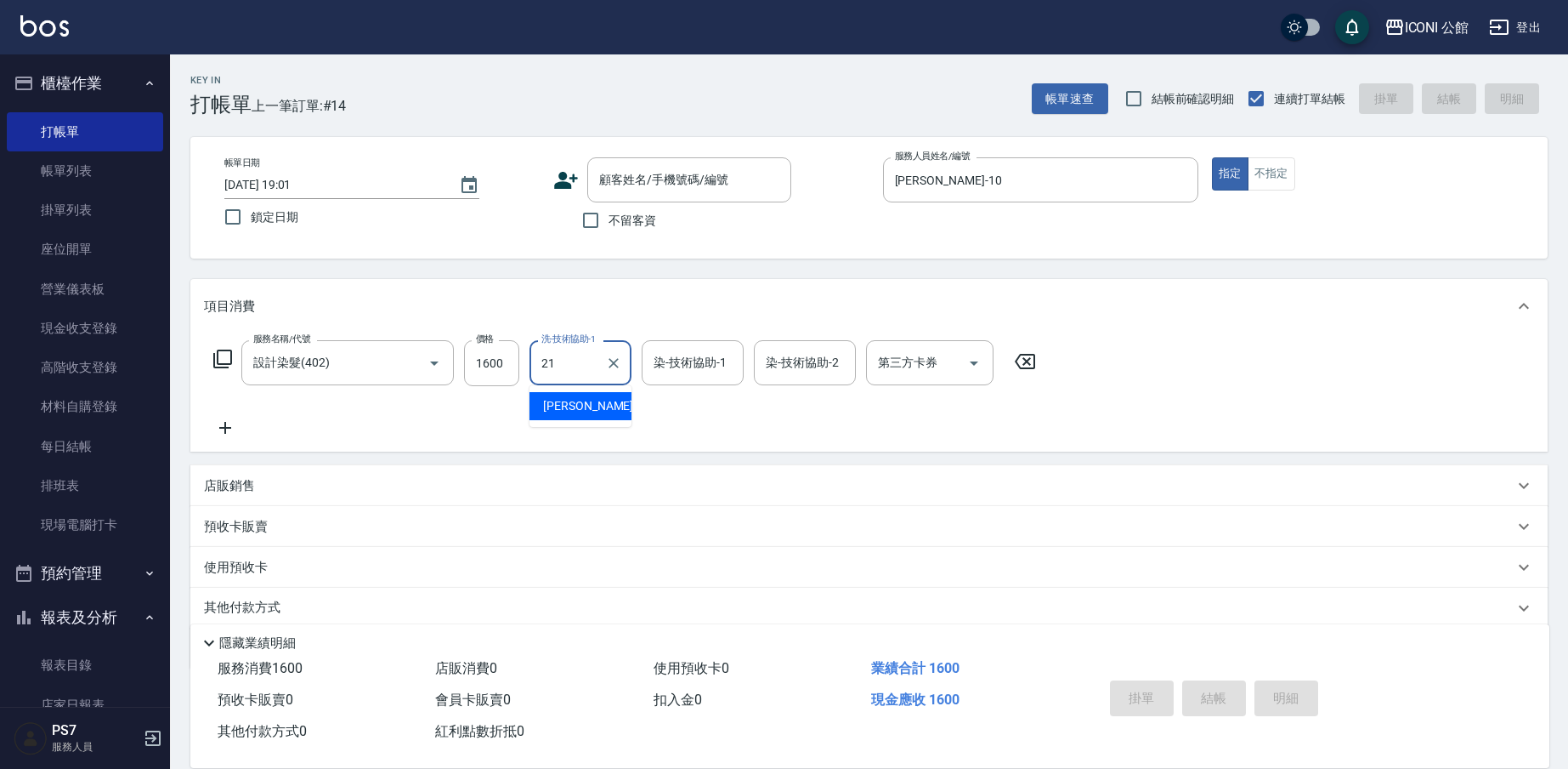
type input "[PERSON_NAME]-21"
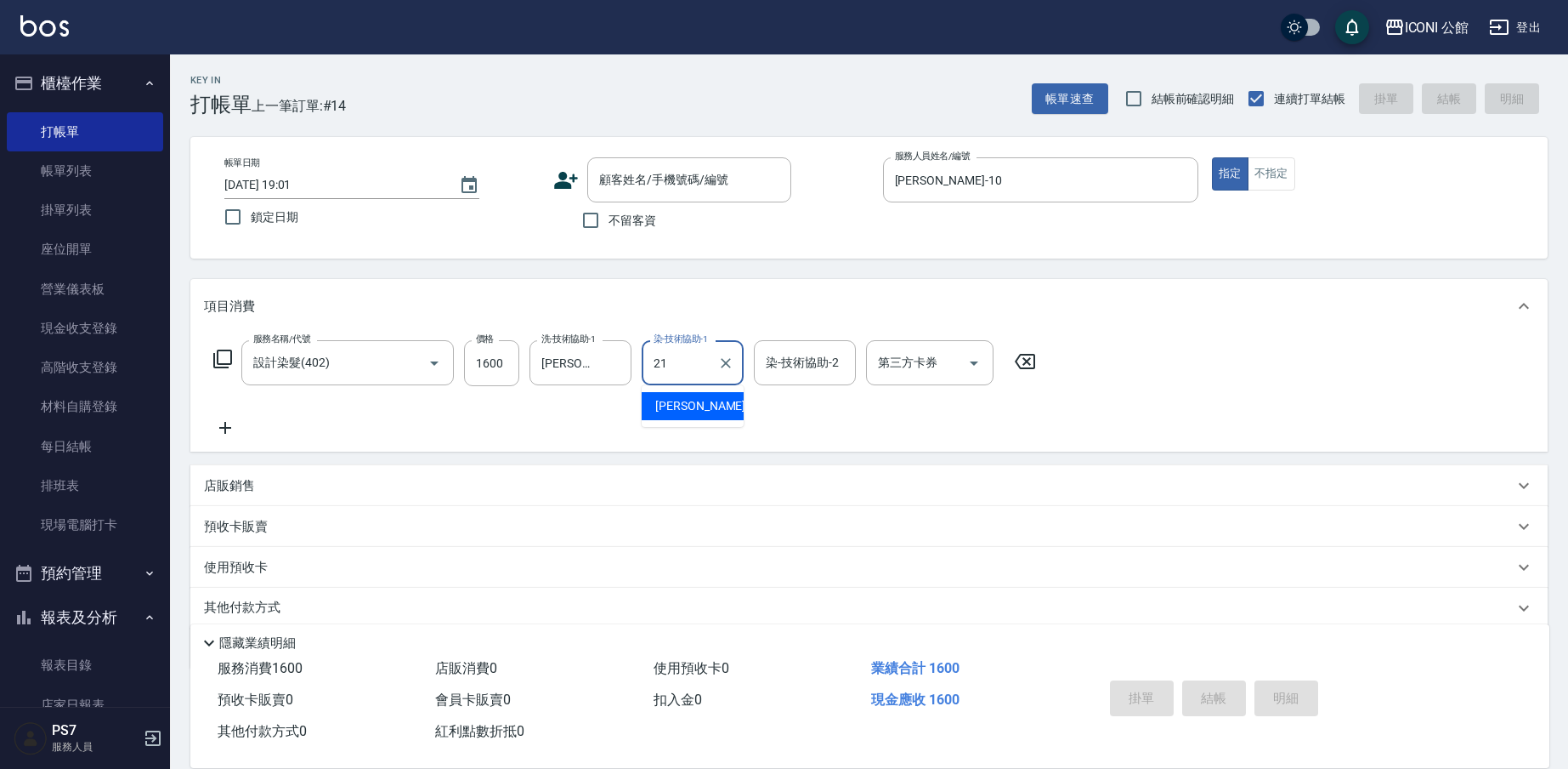
type input "[PERSON_NAME]-21"
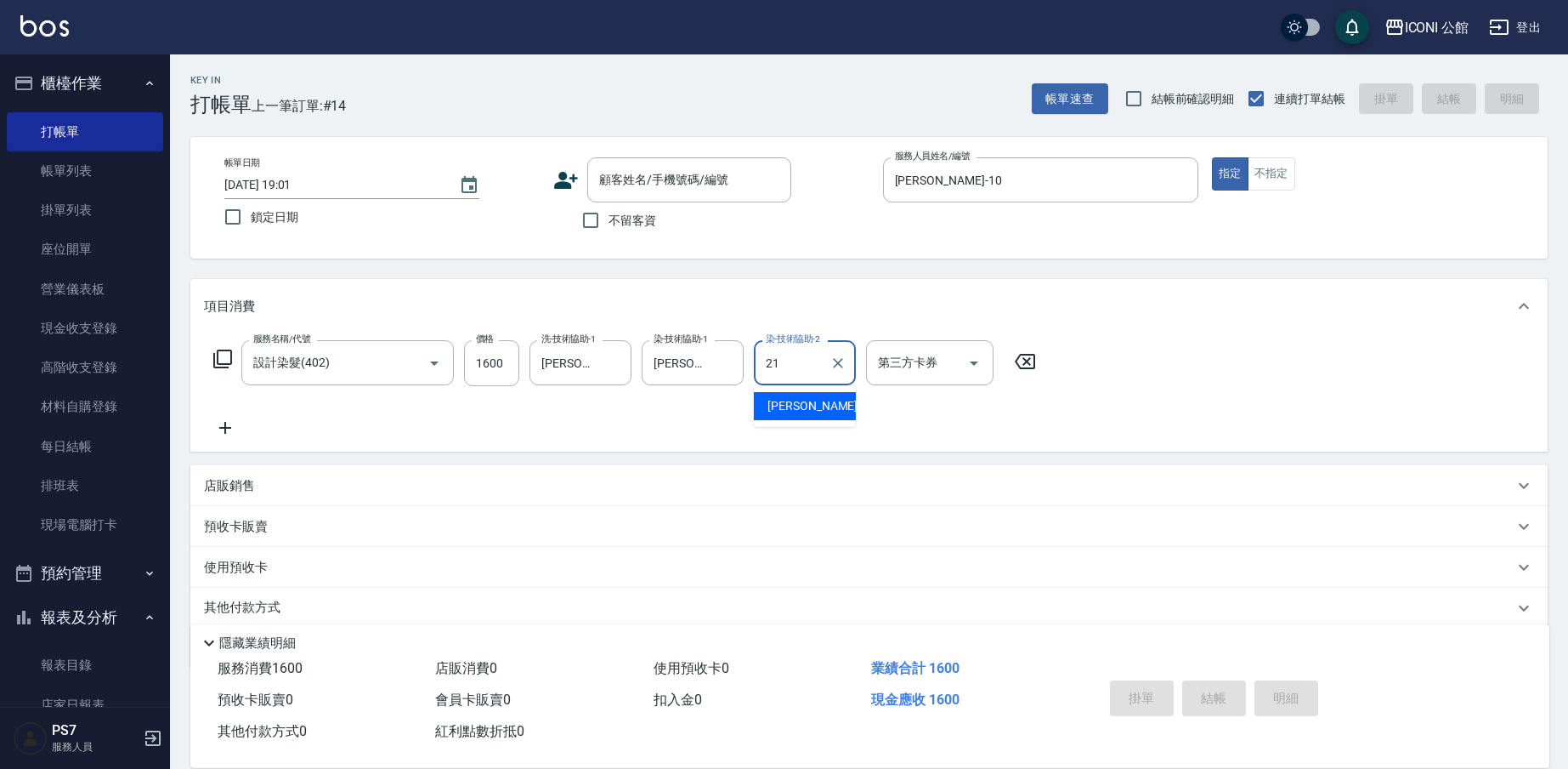
type input "[PERSON_NAME]-21"
click at [594, 221] on input "不留客資" at bounding box center [591, 221] width 36 height 36
checkbox input "true"
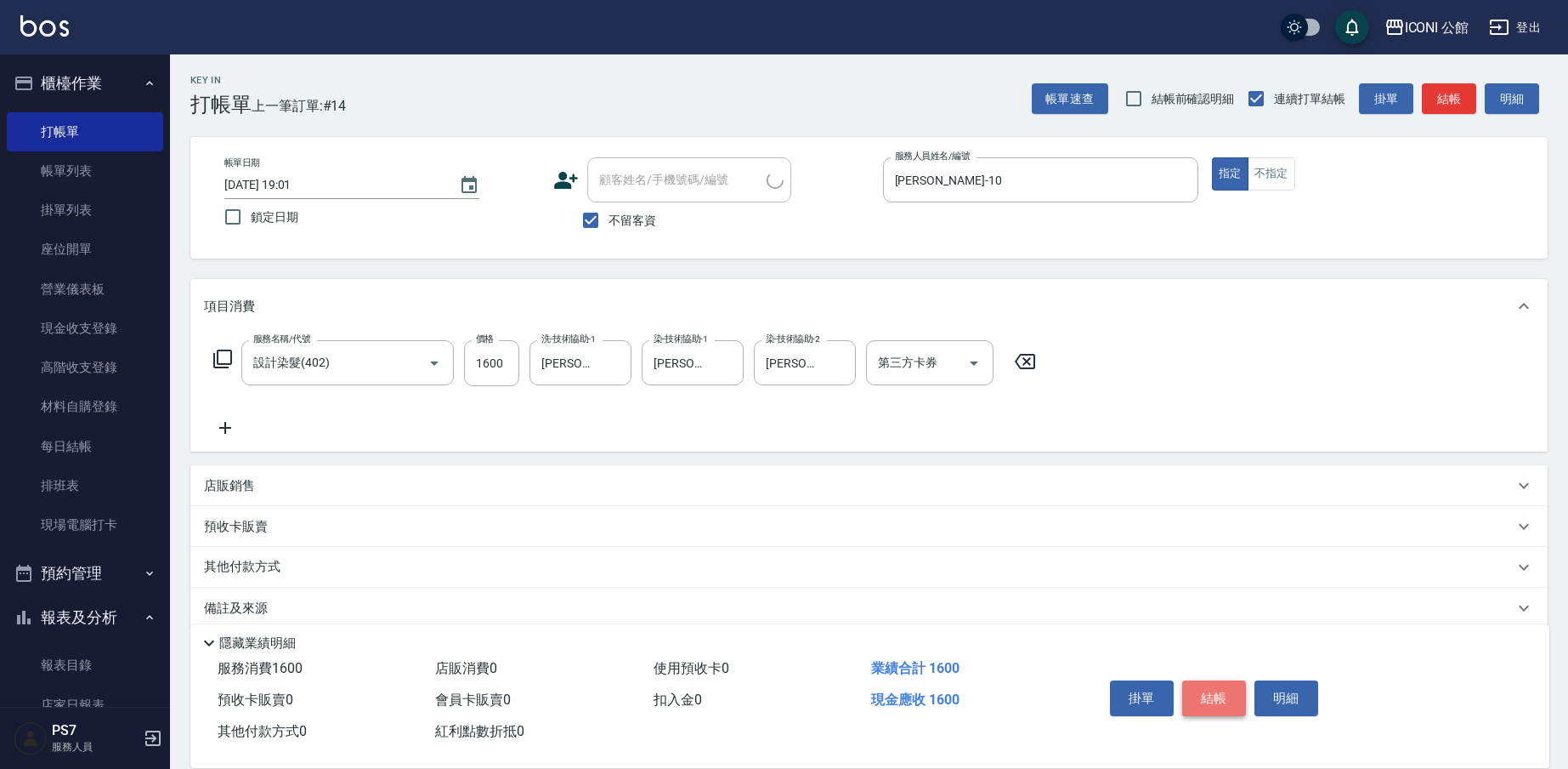
click at [1231, 692] on button "結帳" at bounding box center [1214, 699] width 64 height 36
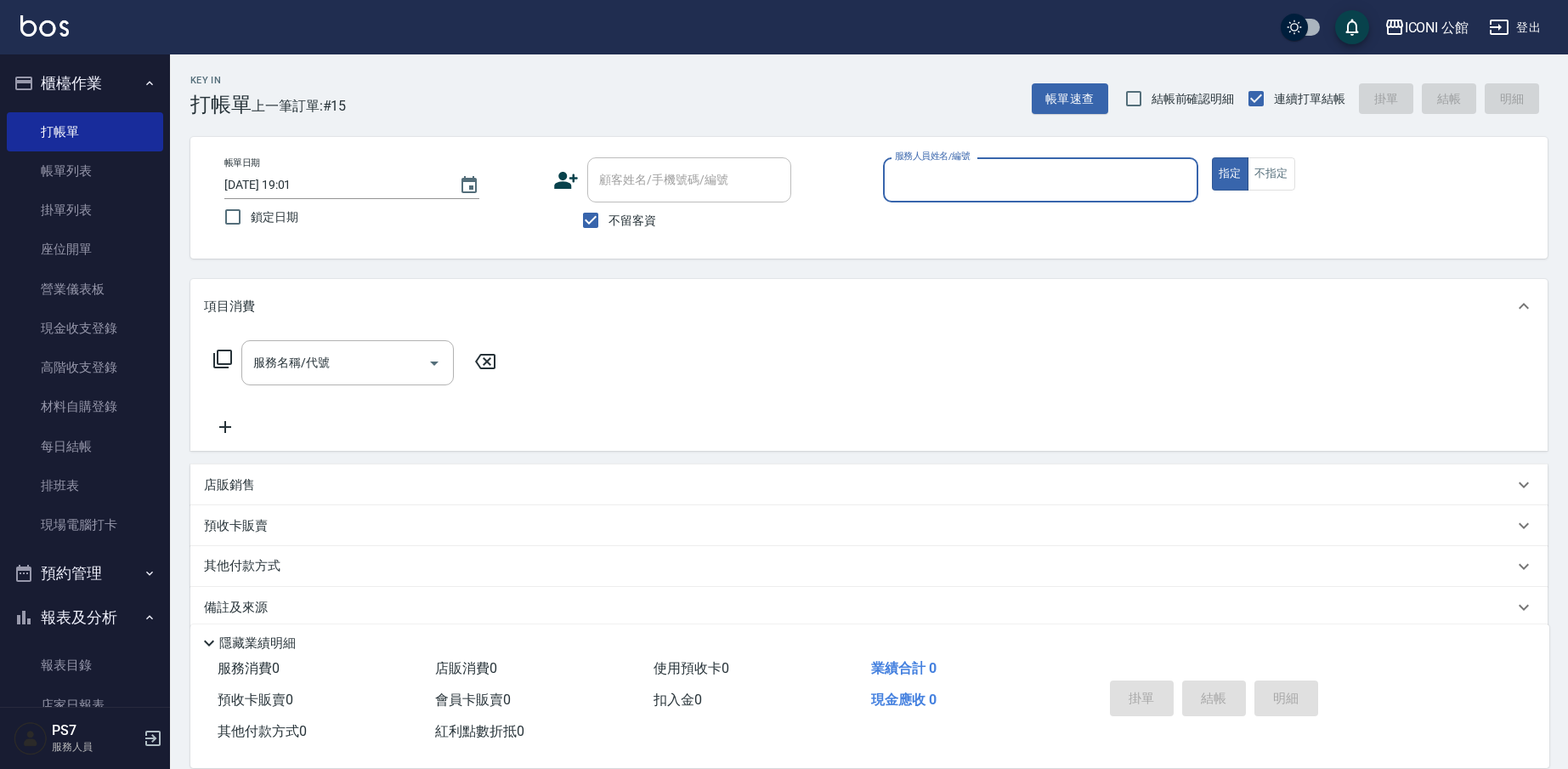
click at [929, 177] on input "服務人員姓名/編號" at bounding box center [1040, 179] width 300 height 30
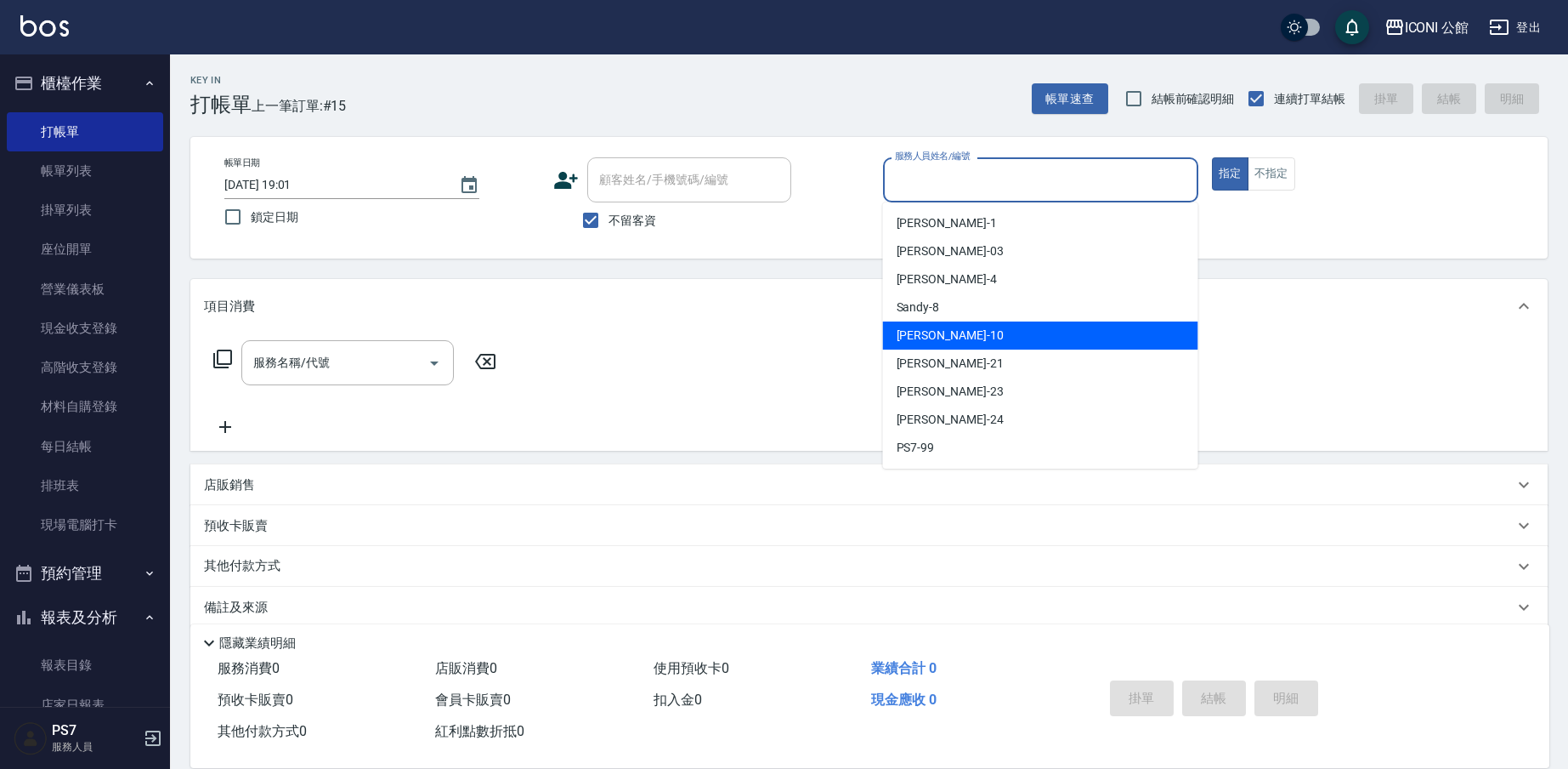
click at [936, 329] on span "[PERSON_NAME] -10" at bounding box center [950, 335] width 108 height 18
type input "[PERSON_NAME]-10"
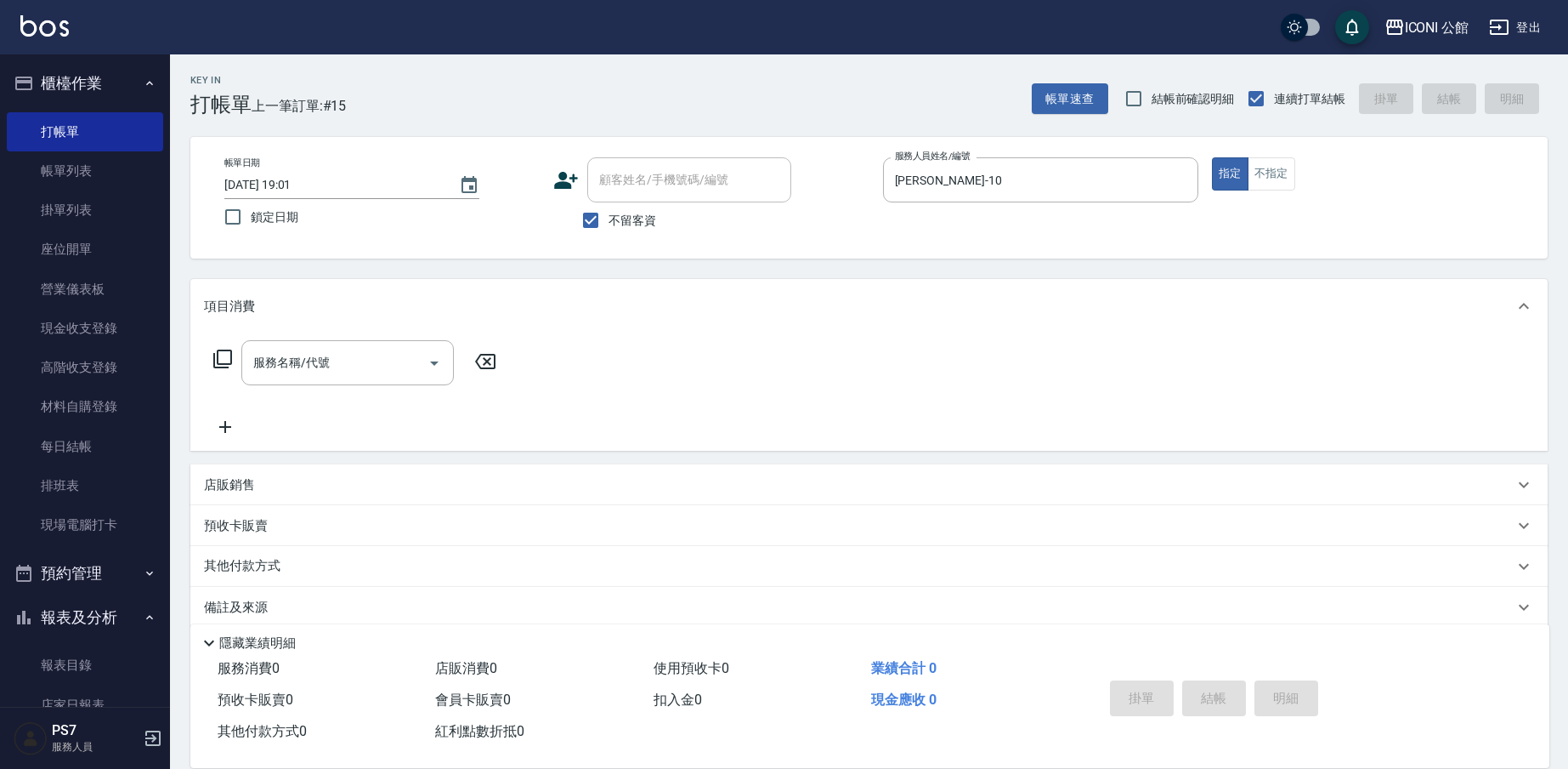
click at [222, 357] on icon at bounding box center [222, 358] width 20 height 20
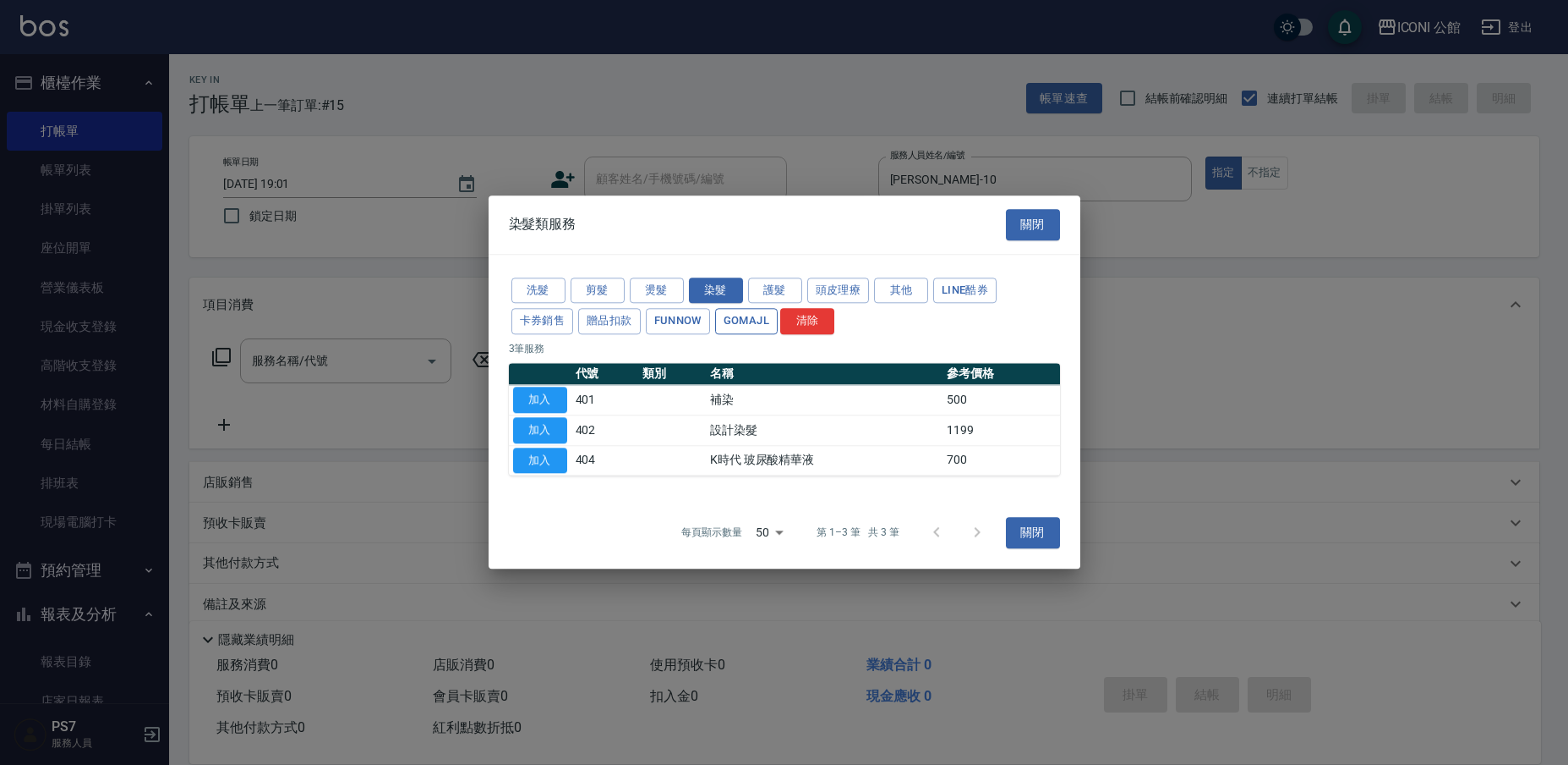
click at [752, 321] on button "GOMAJL" at bounding box center [747, 322] width 62 height 27
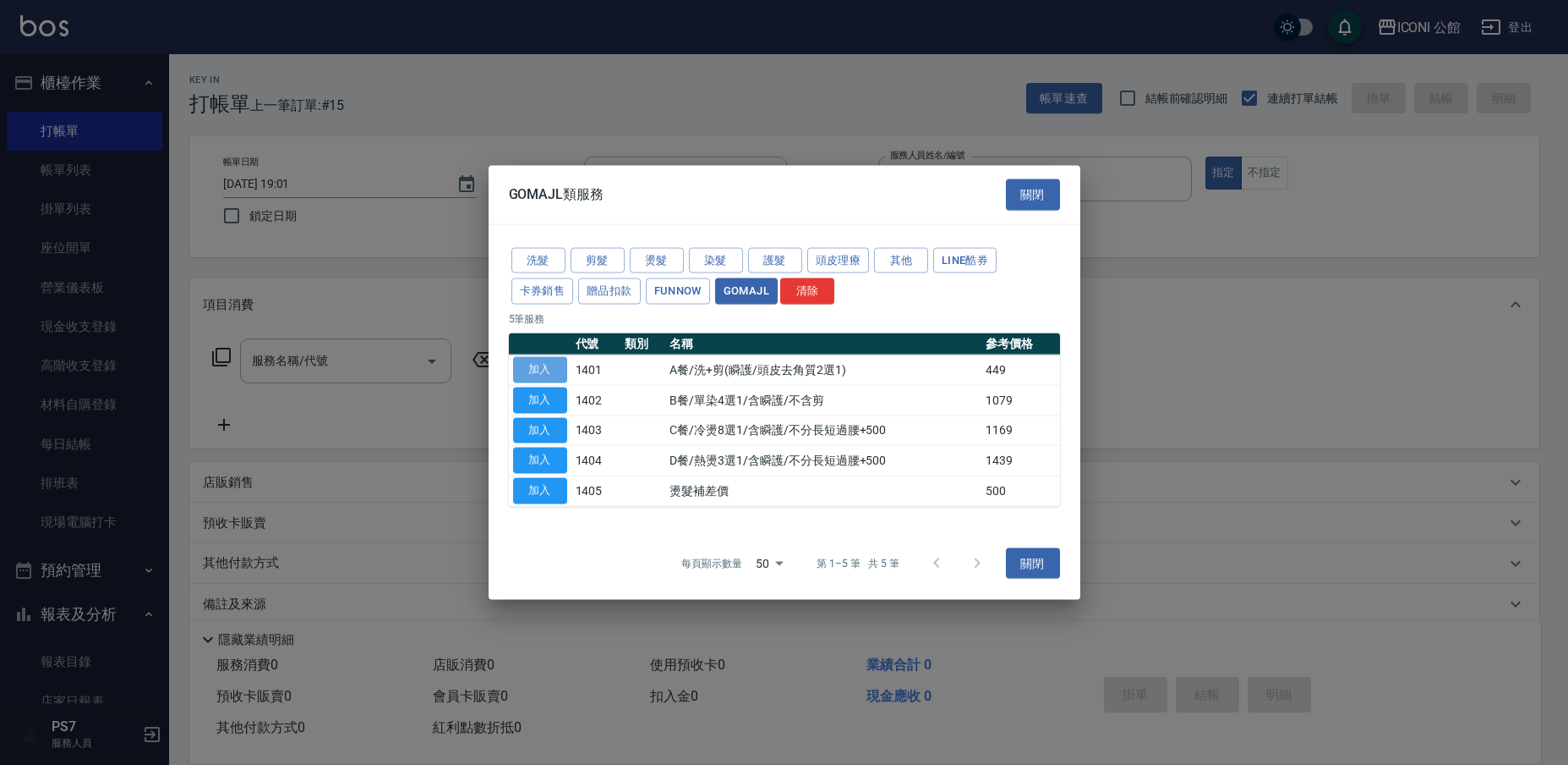
click at [555, 369] on button "加入" at bounding box center [539, 370] width 54 height 27
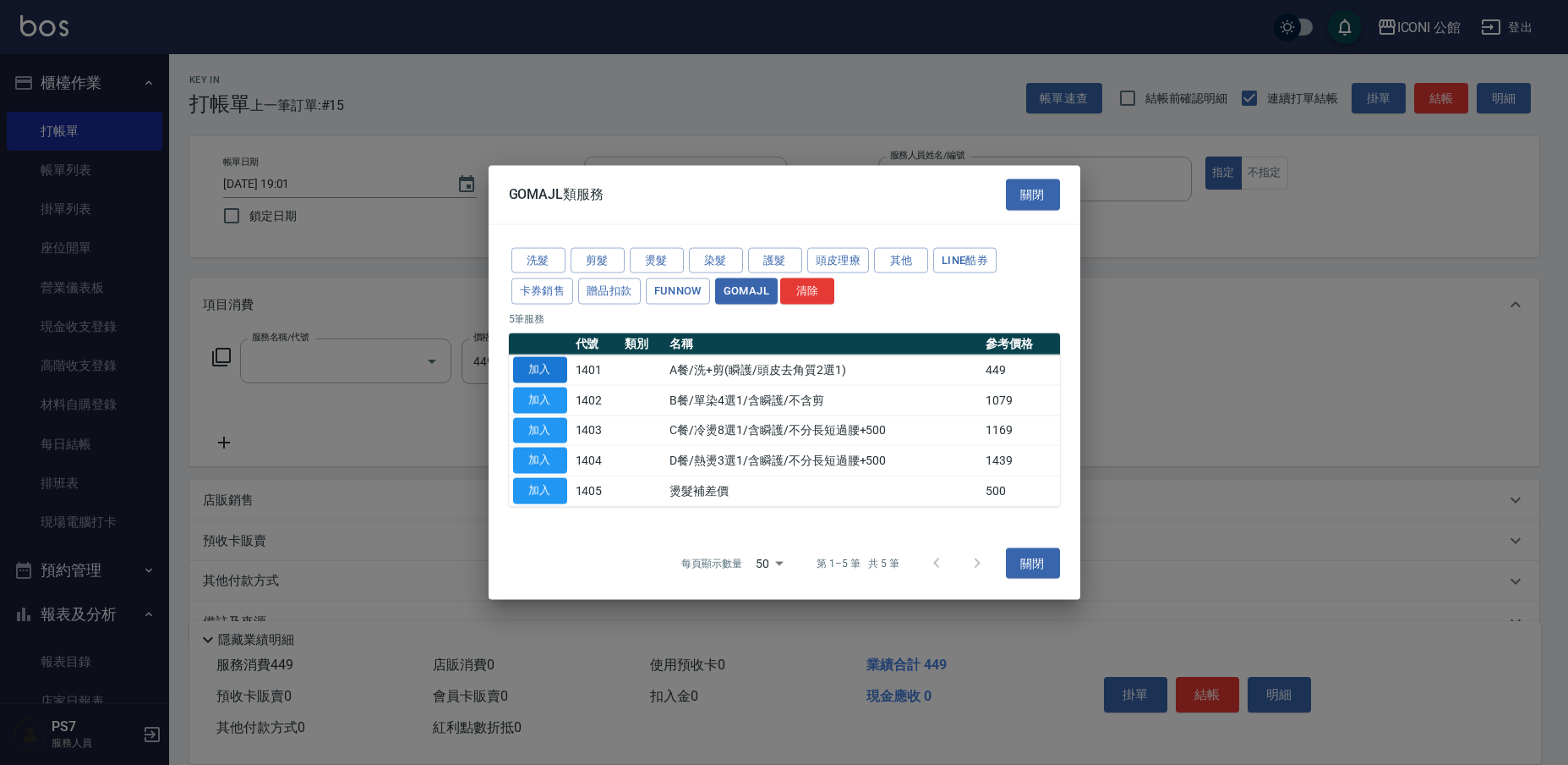
type input "A餐/洗+剪(瞬護/頭皮去角質2選1)(1401)"
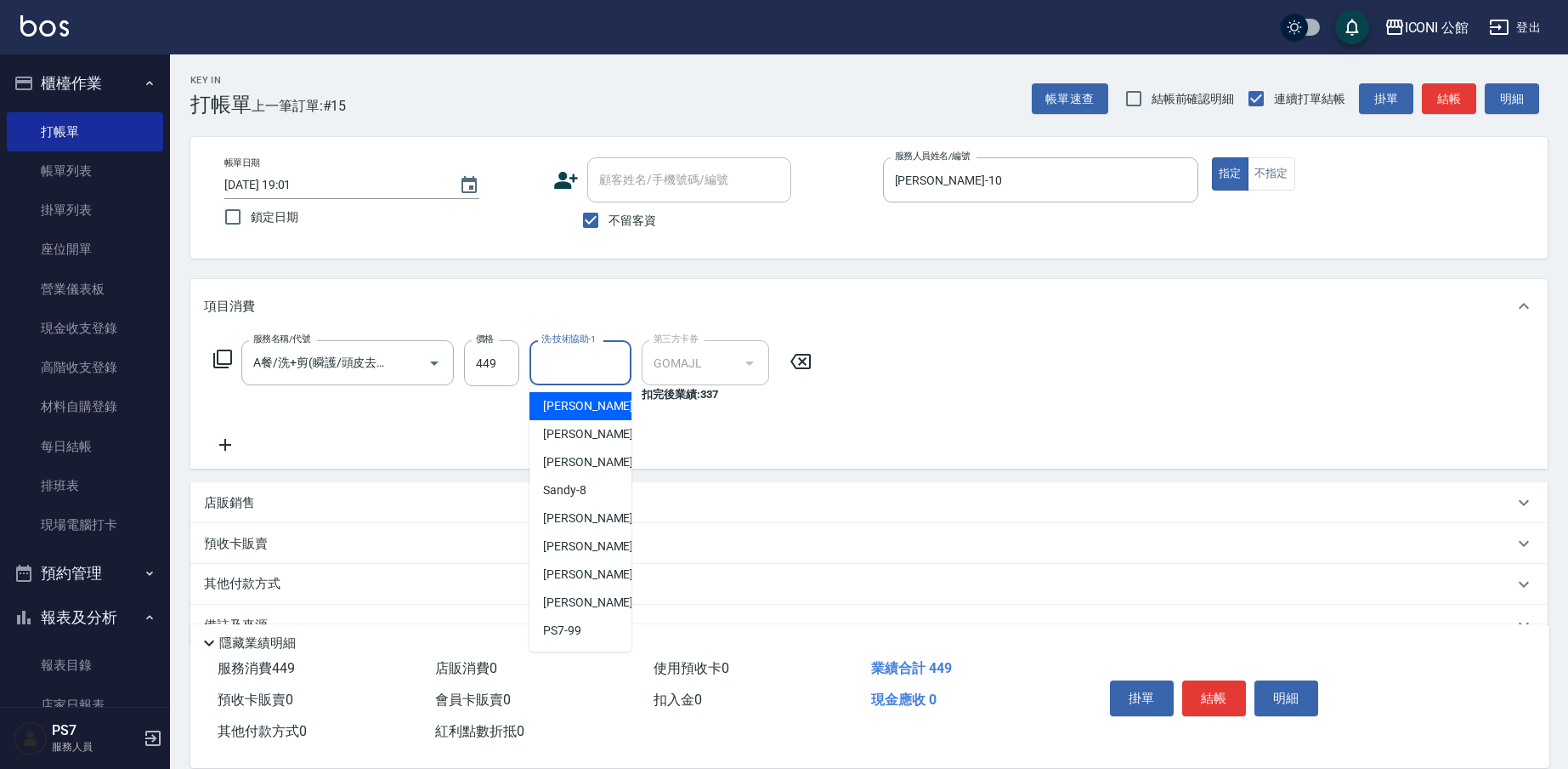
click at [604, 367] on input "洗-技術協助-1" at bounding box center [580, 362] width 87 height 30
click at [595, 538] on div "[PERSON_NAME] -21" at bounding box center [580, 545] width 102 height 28
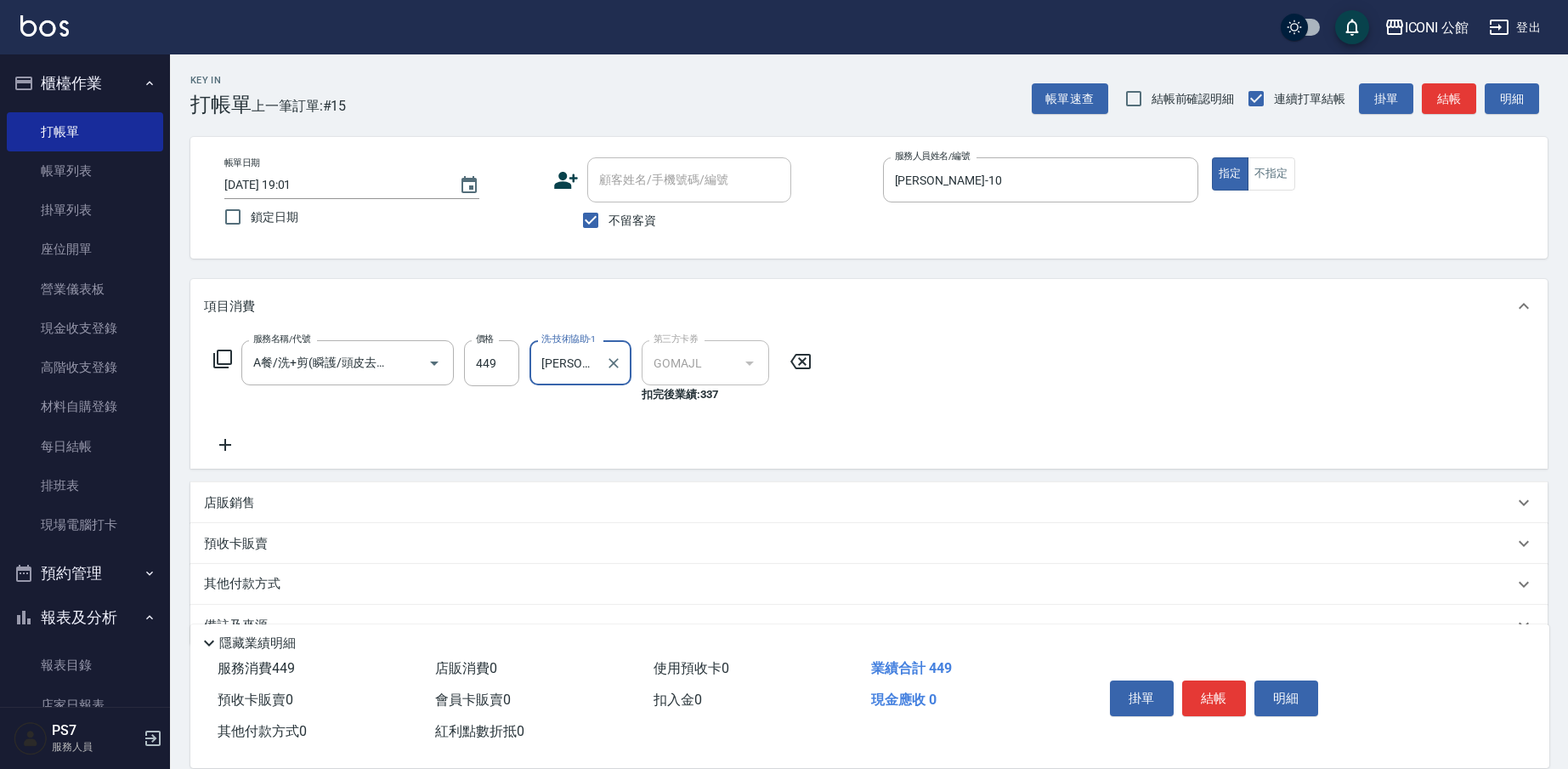
click at [590, 365] on input "[PERSON_NAME]-21" at bounding box center [568, 362] width 61 height 30
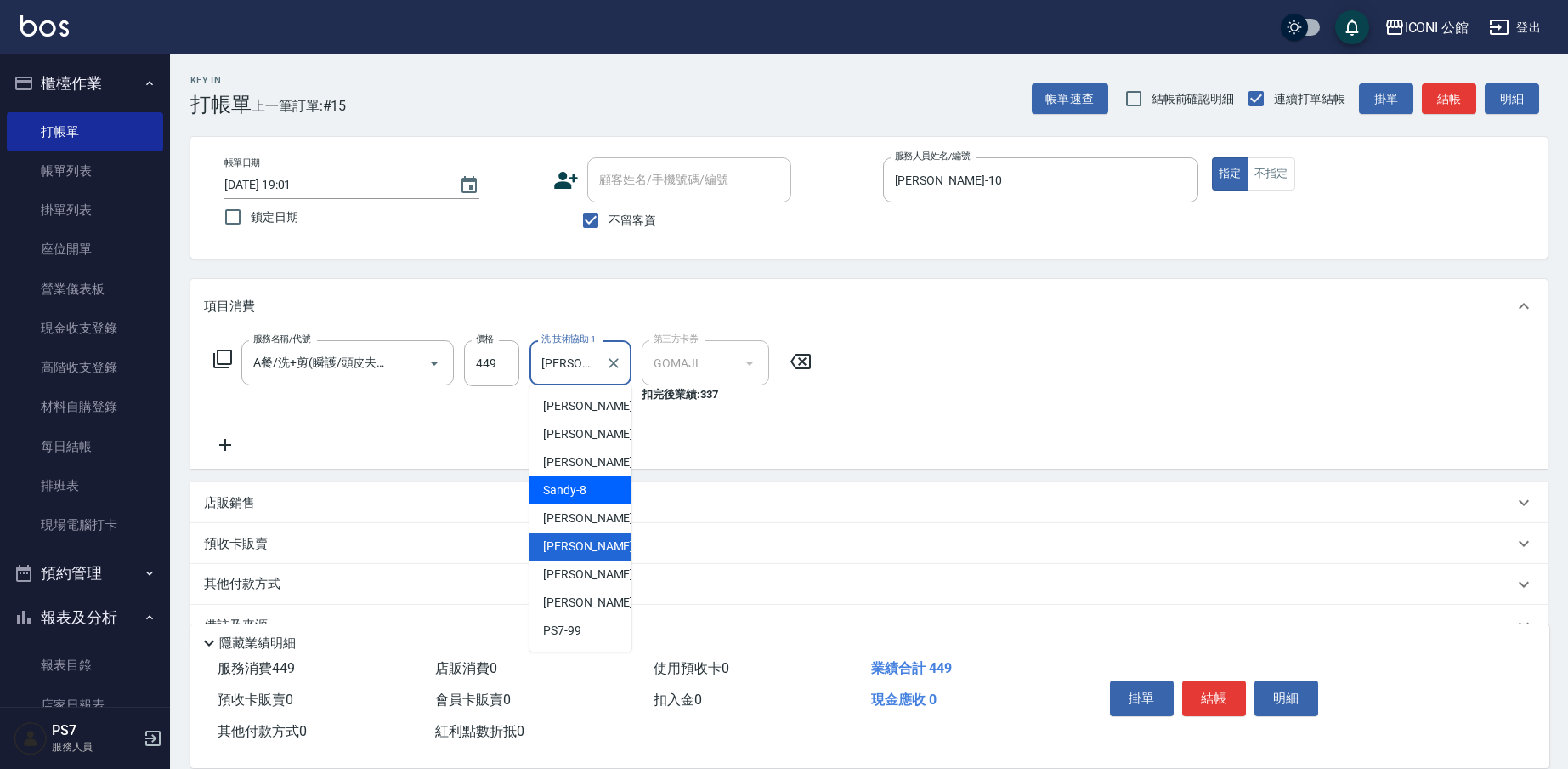
click at [586, 503] on div "Sandy -8" at bounding box center [580, 489] width 102 height 28
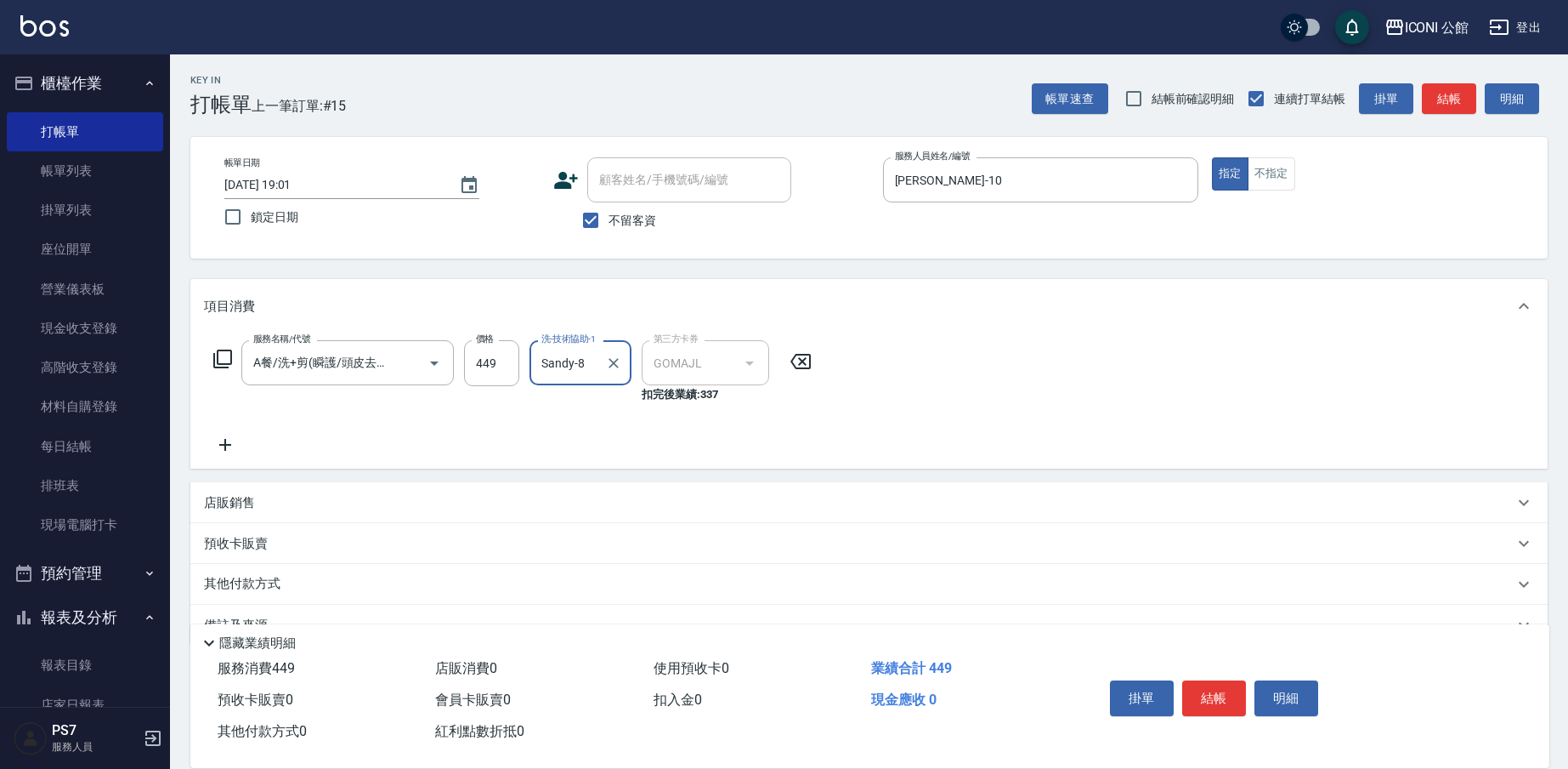
click at [574, 384] on div "[PERSON_NAME]-8 洗-技術協助-1" at bounding box center [580, 362] width 102 height 45
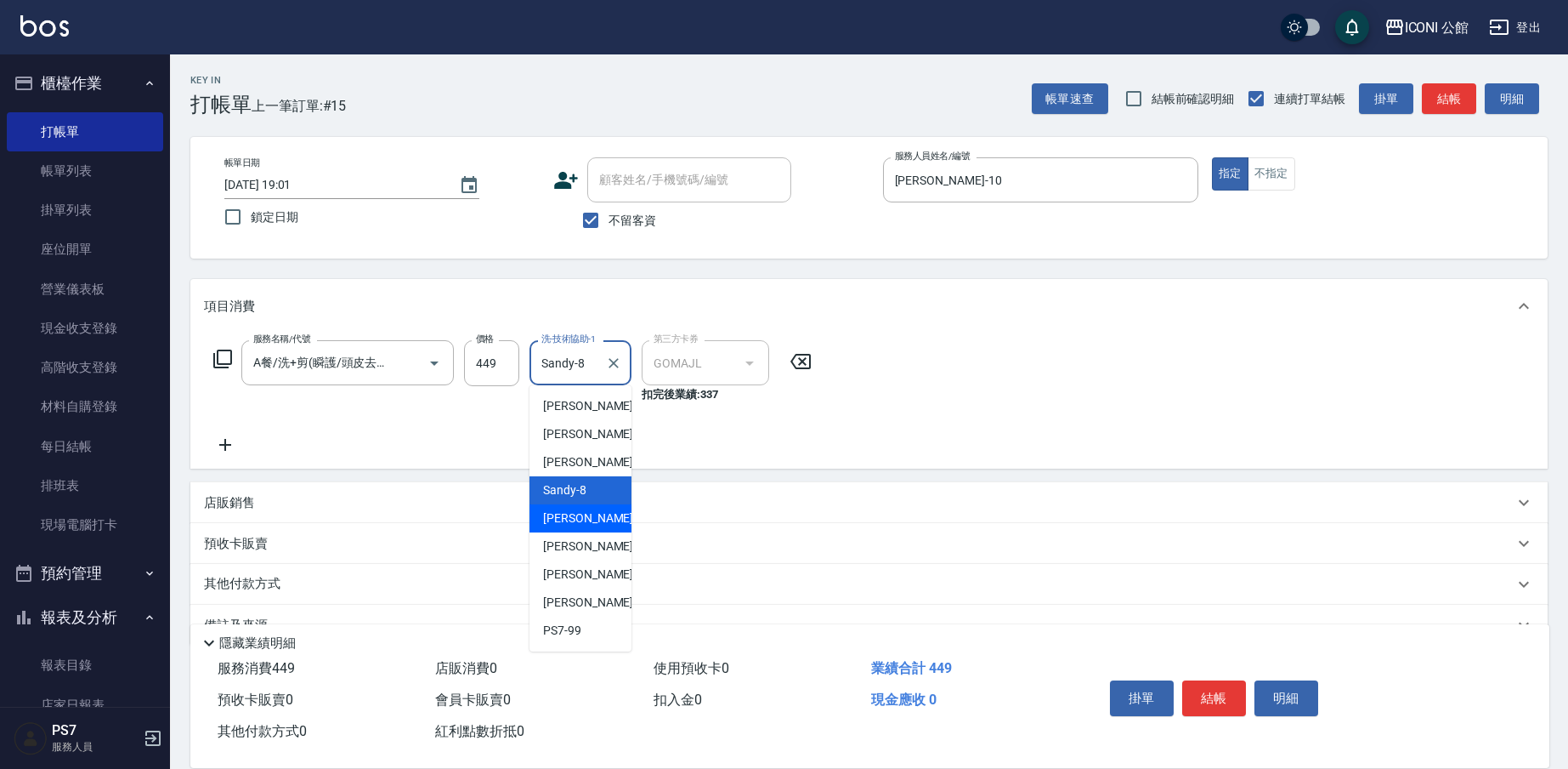
click at [579, 514] on span "[PERSON_NAME] -10" at bounding box center [597, 518] width 108 height 18
type input "[PERSON_NAME]-10"
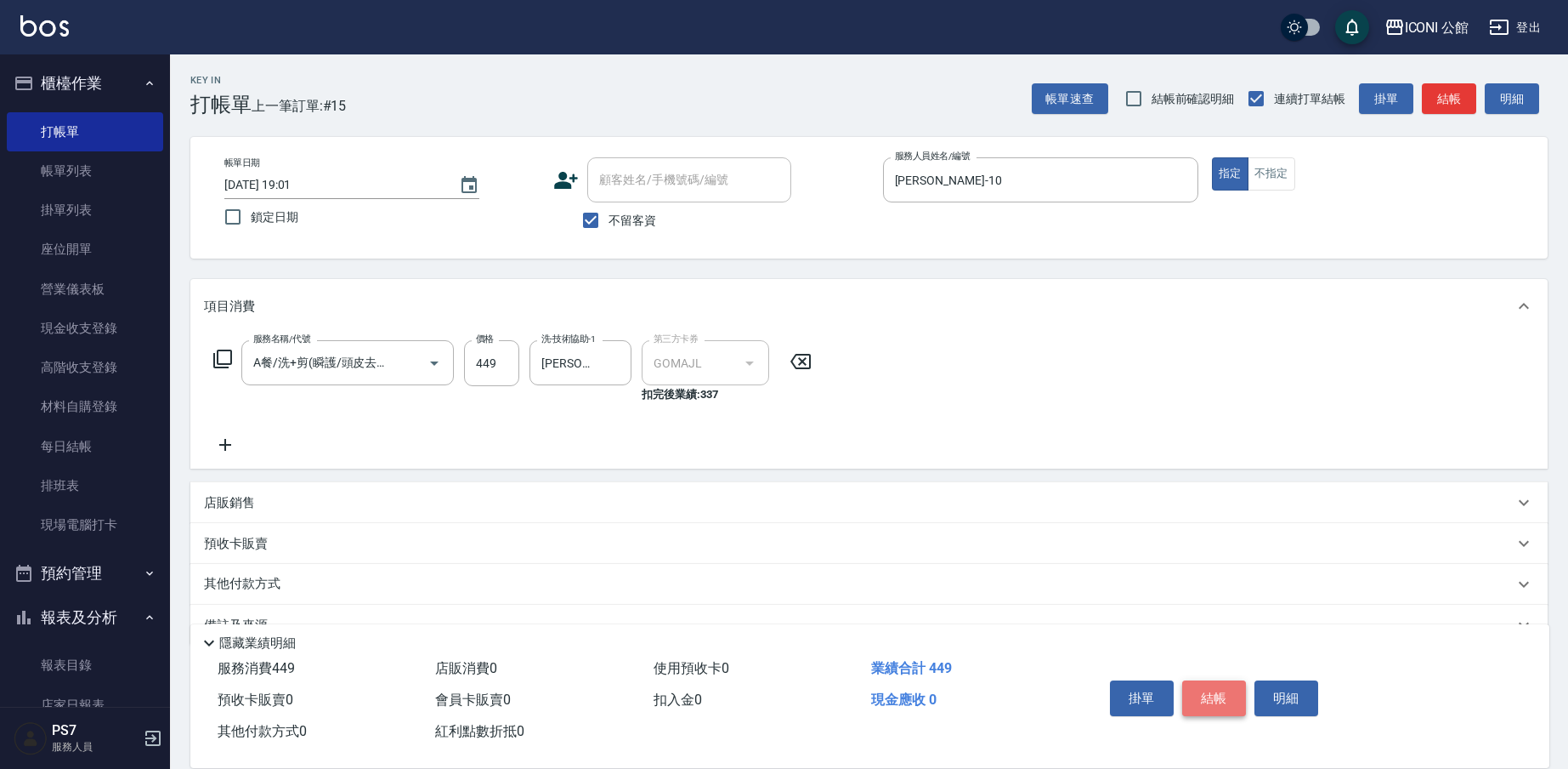
click at [1205, 680] on button "結帳" at bounding box center [1214, 699] width 64 height 36
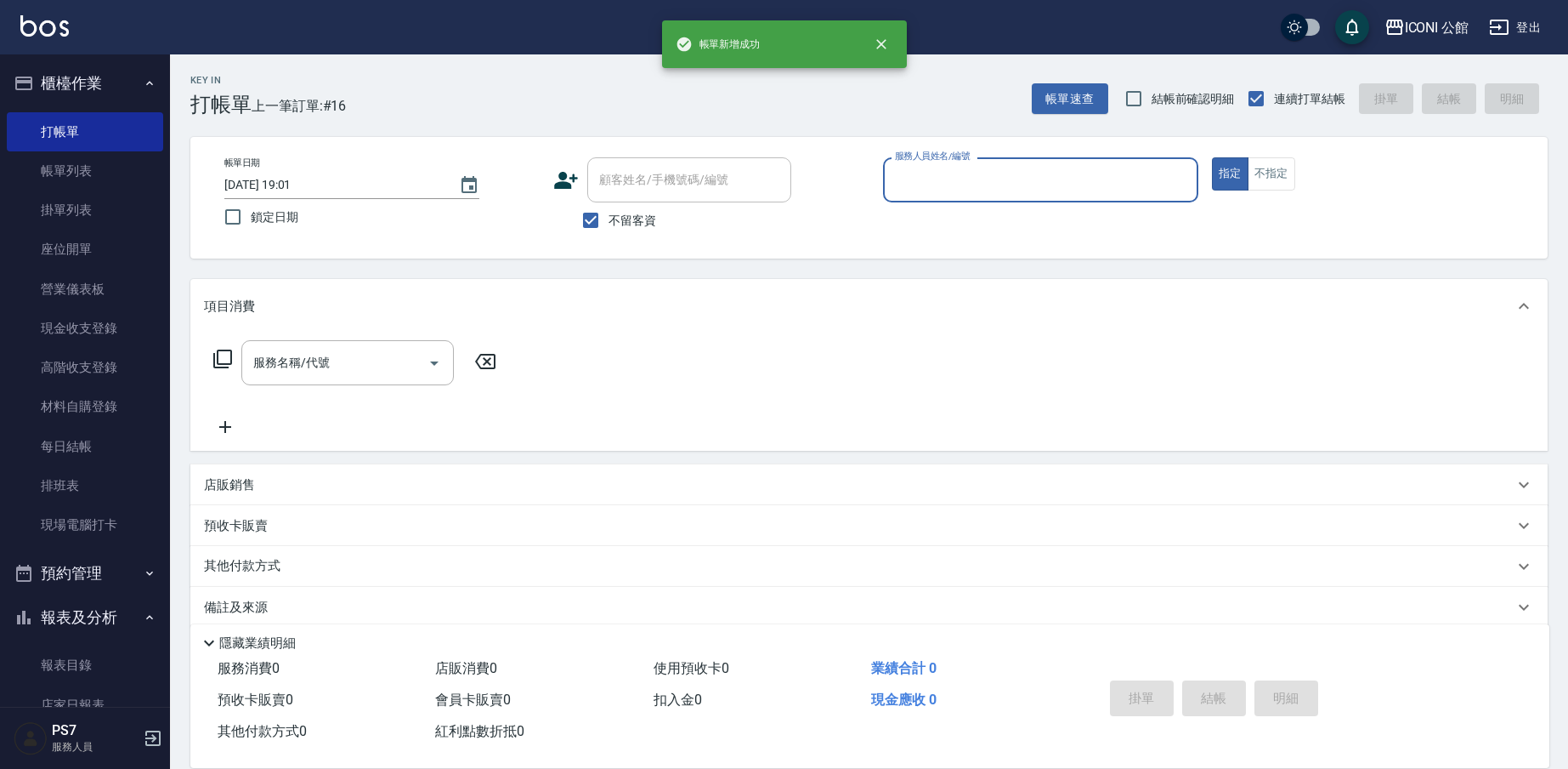
click at [1036, 191] on input "服務人員姓名/編號" at bounding box center [1040, 179] width 300 height 30
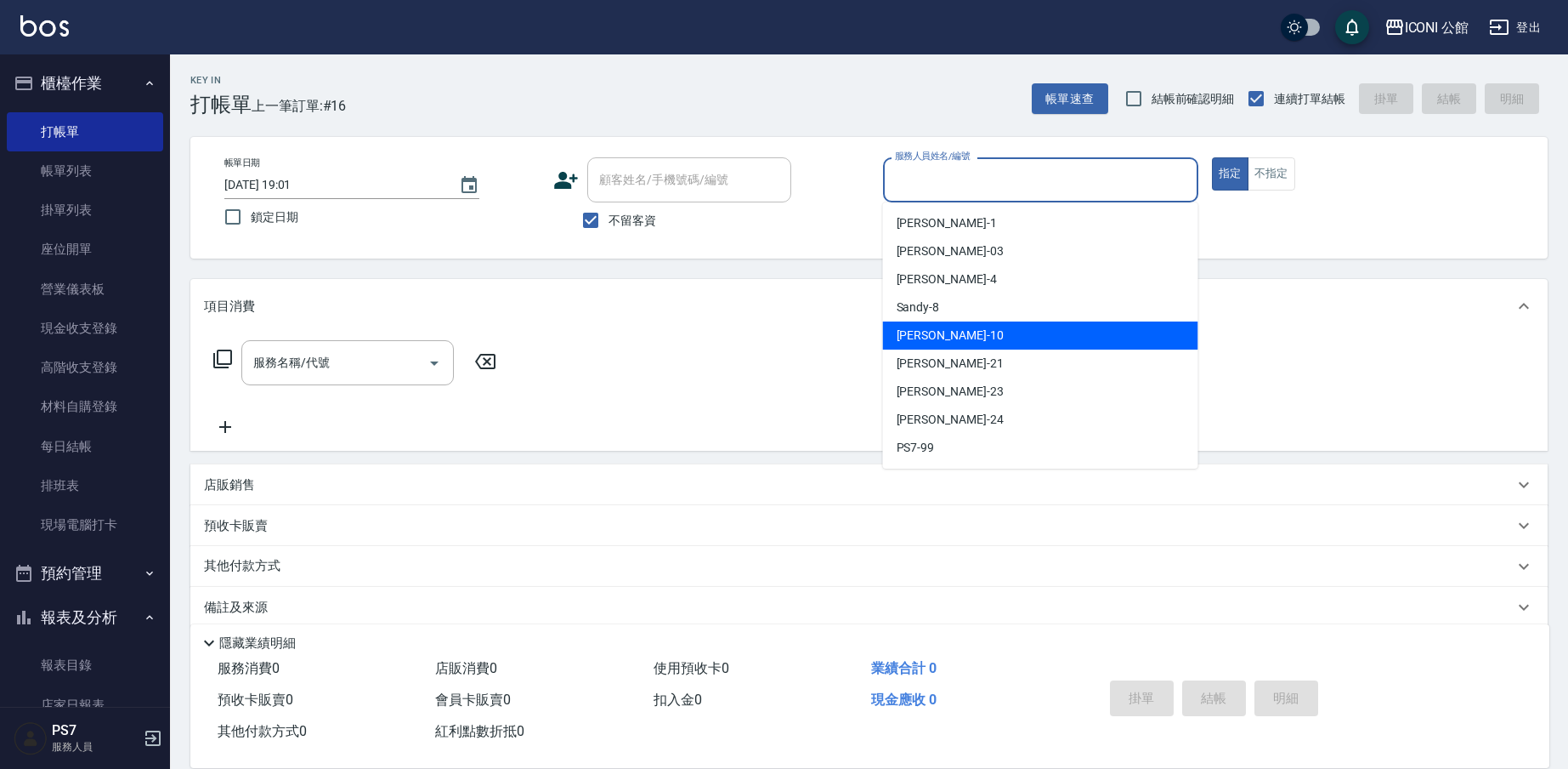
click at [970, 339] on div "[PERSON_NAME] -10" at bounding box center [1040, 335] width 315 height 28
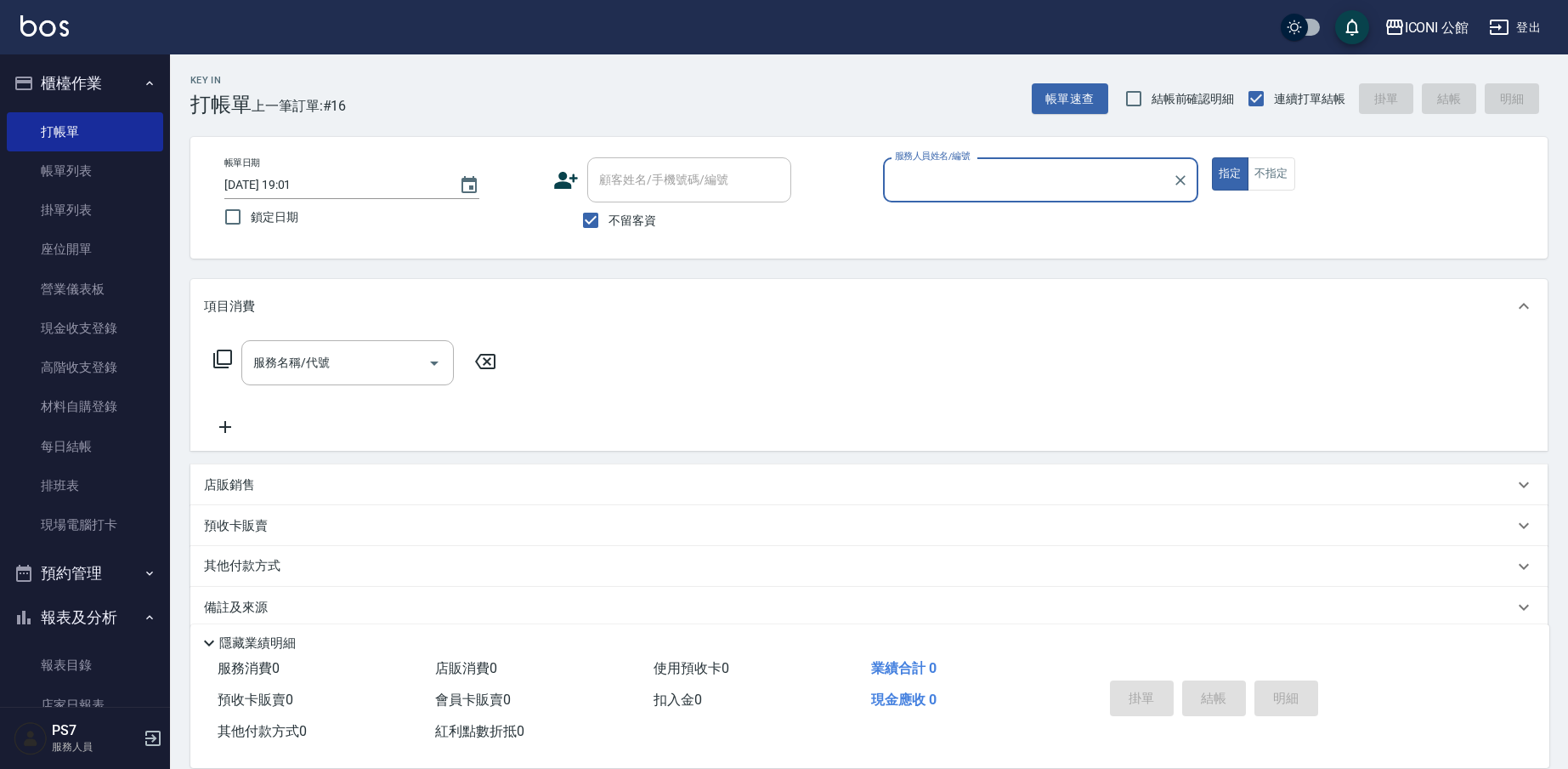
type input "[PERSON_NAME]-10"
click at [220, 363] on icon at bounding box center [223, 359] width 19 height 19
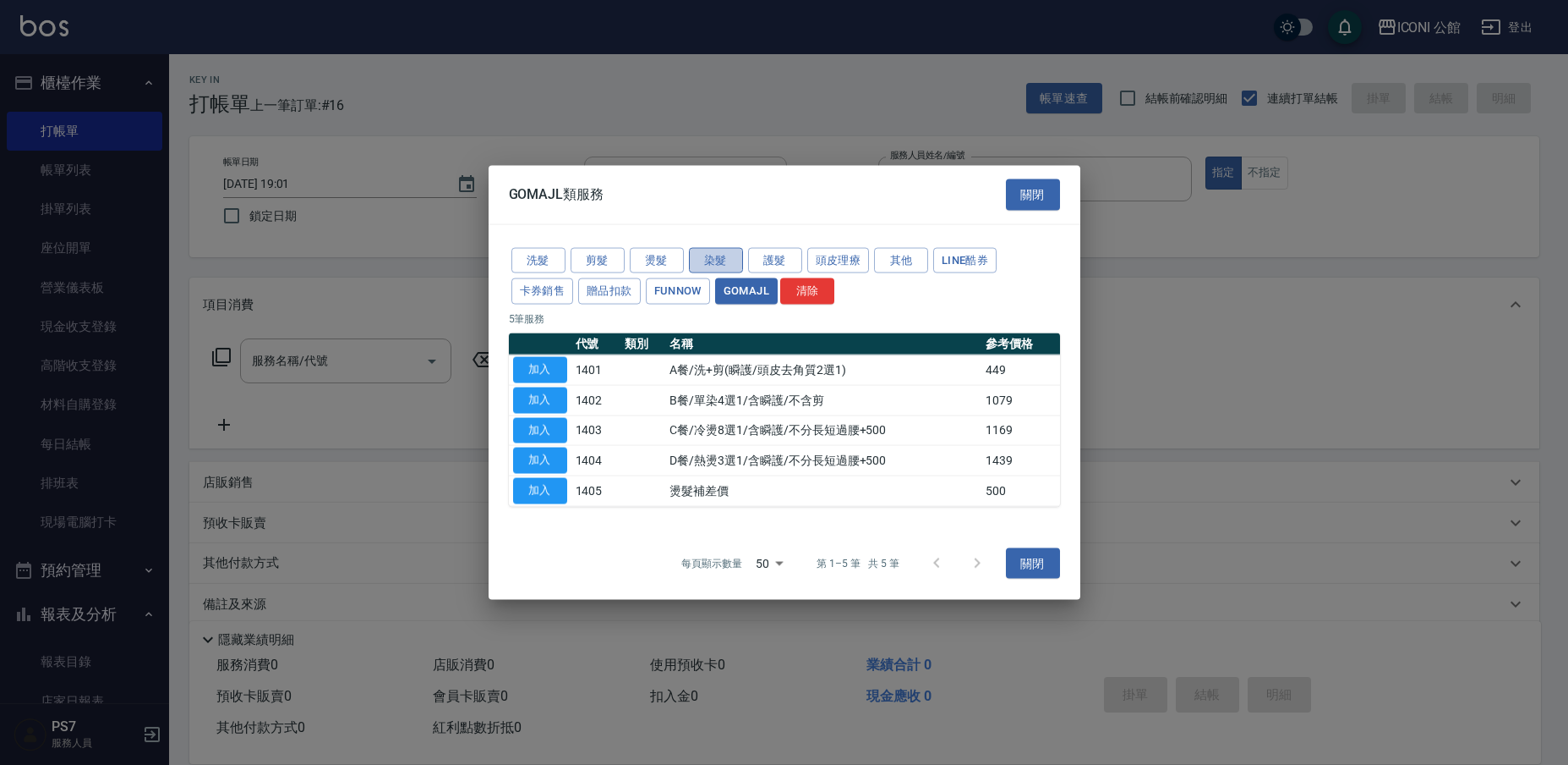
click at [733, 256] on button "染髮" at bounding box center [715, 260] width 54 height 27
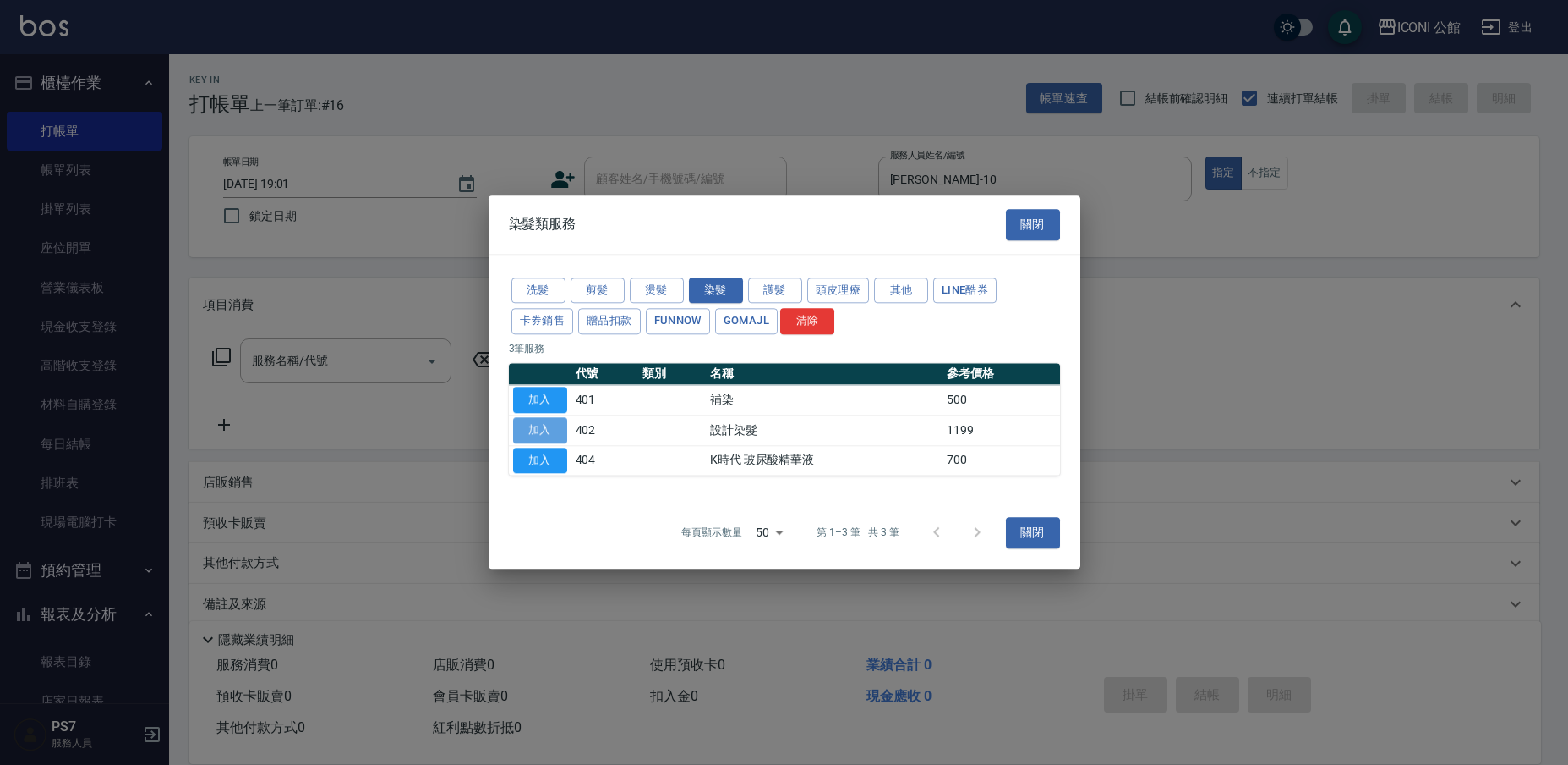
click at [527, 425] on button "加入" at bounding box center [539, 430] width 54 height 27
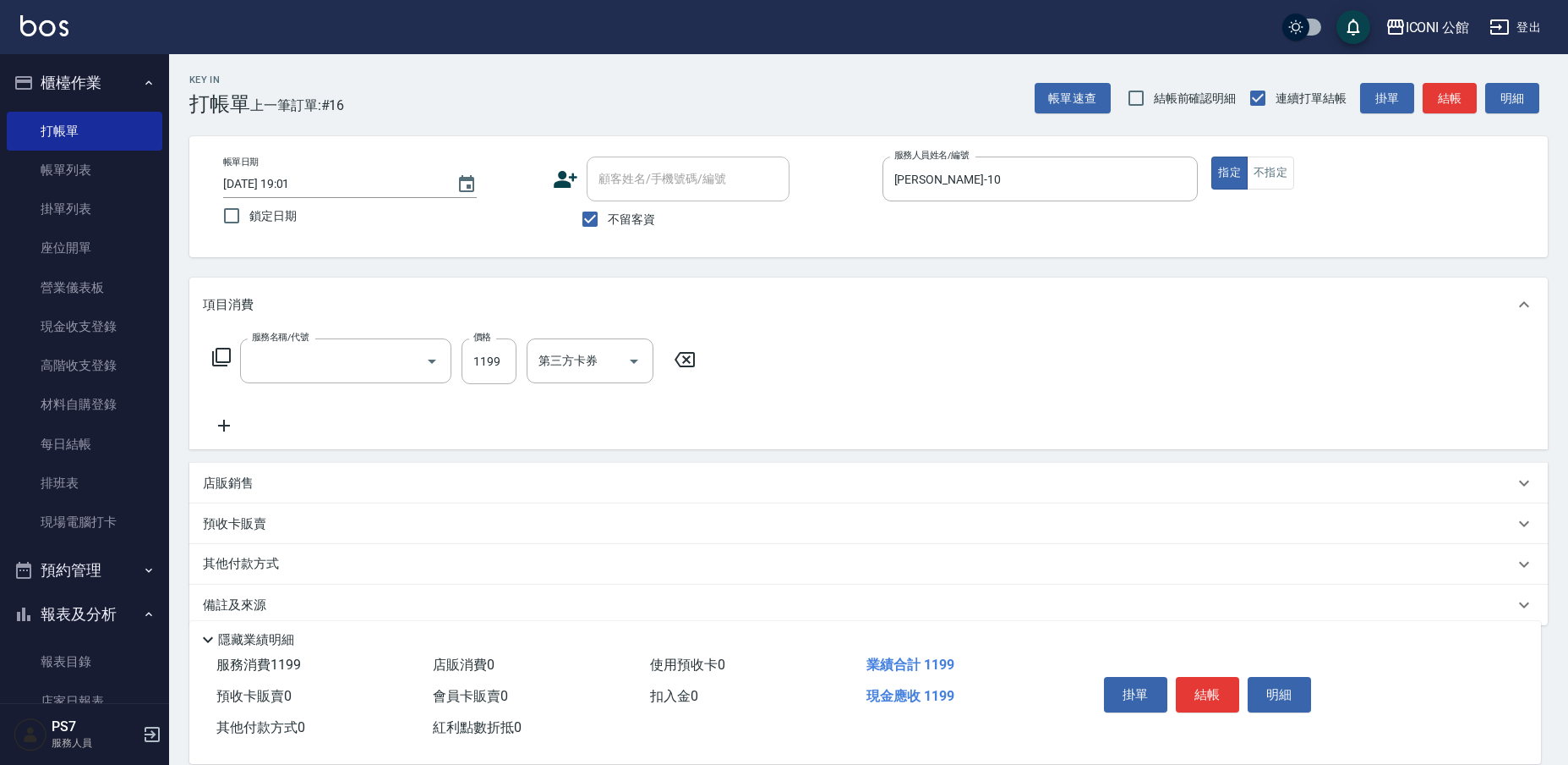
type input "設計染髮(402)"
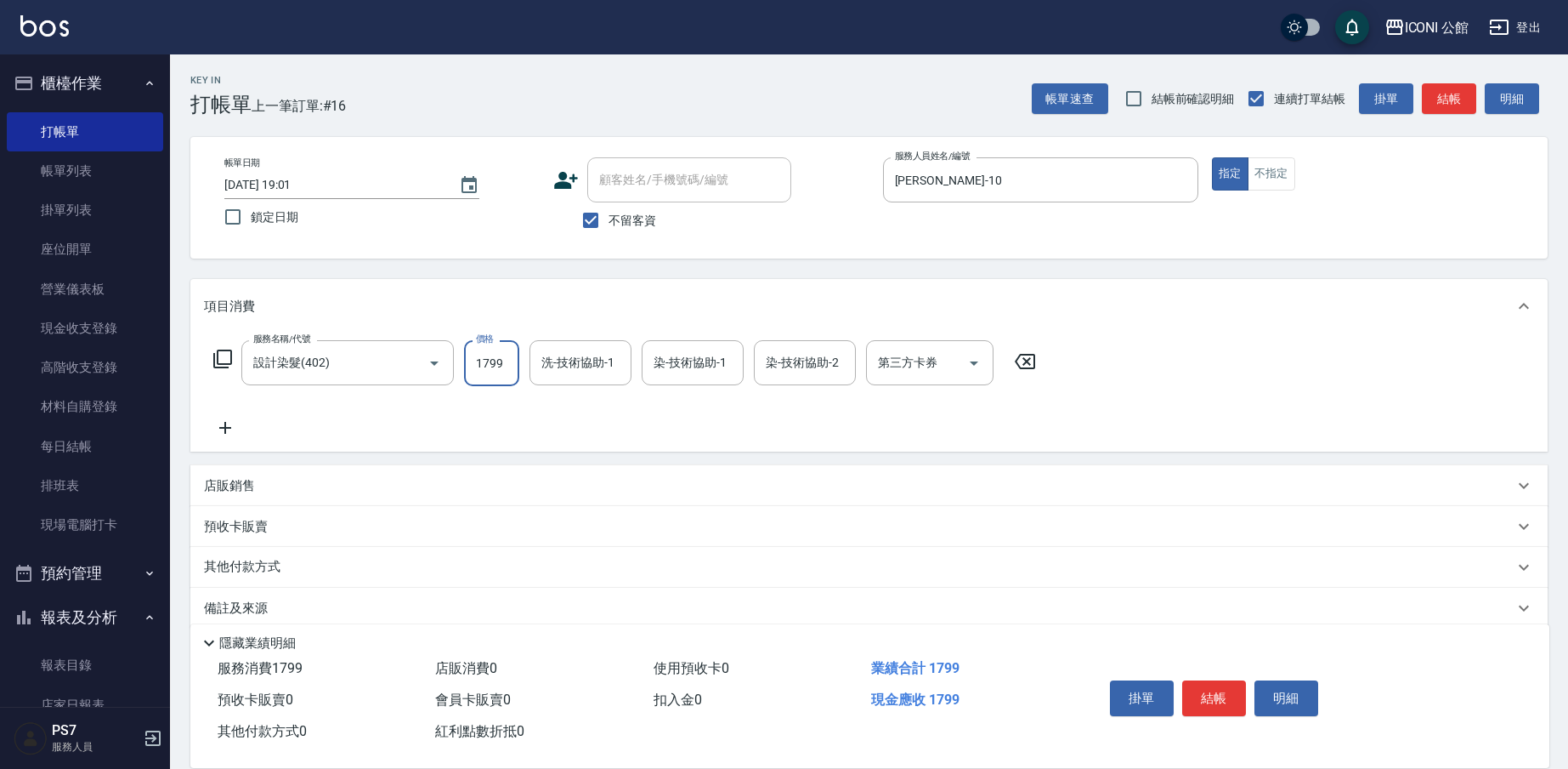
type input "1799"
type input "[PERSON_NAME]-21"
click at [214, 365] on icon at bounding box center [223, 359] width 19 height 19
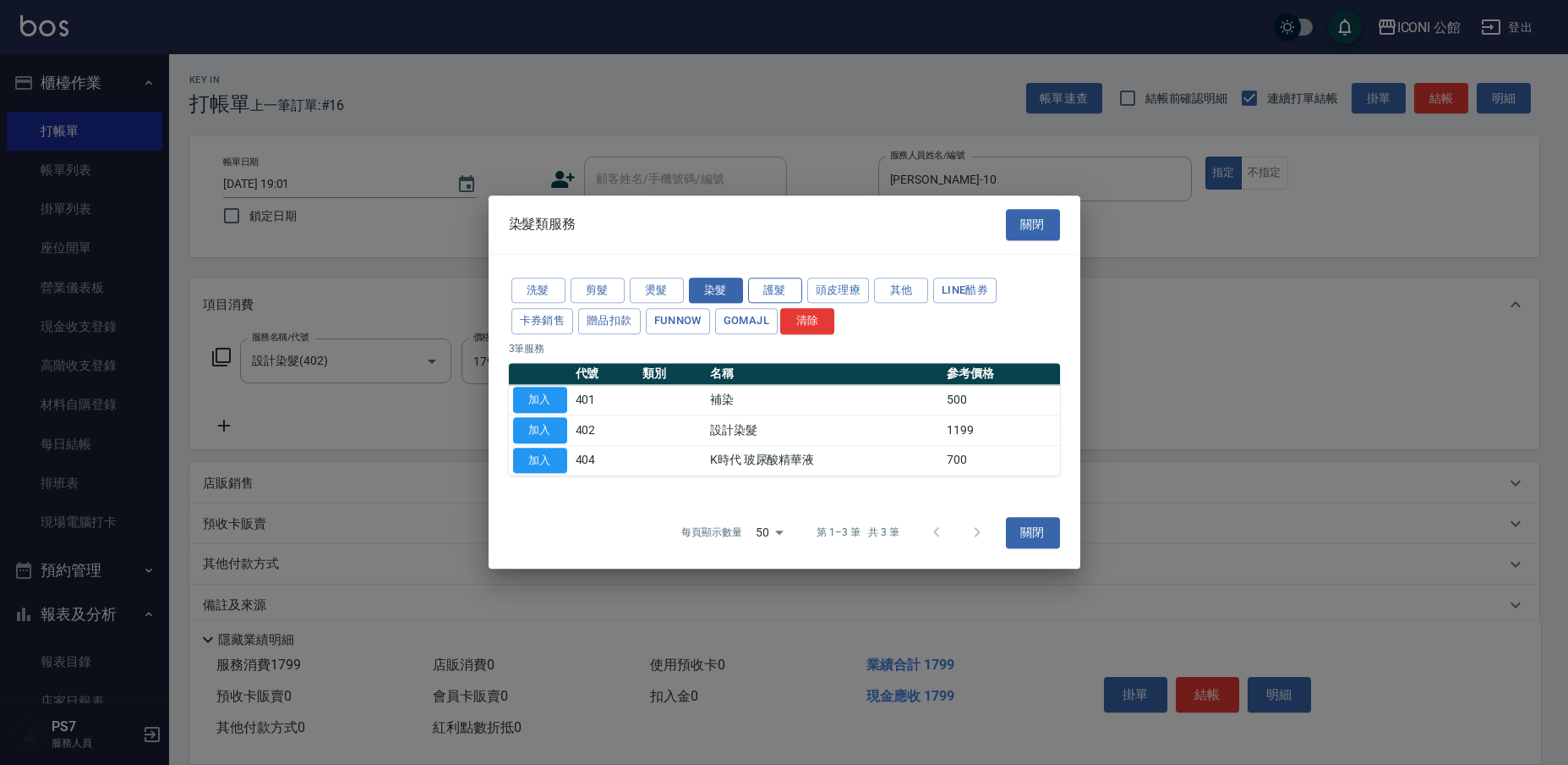
click at [788, 298] on button "護髮" at bounding box center [775, 291] width 54 height 27
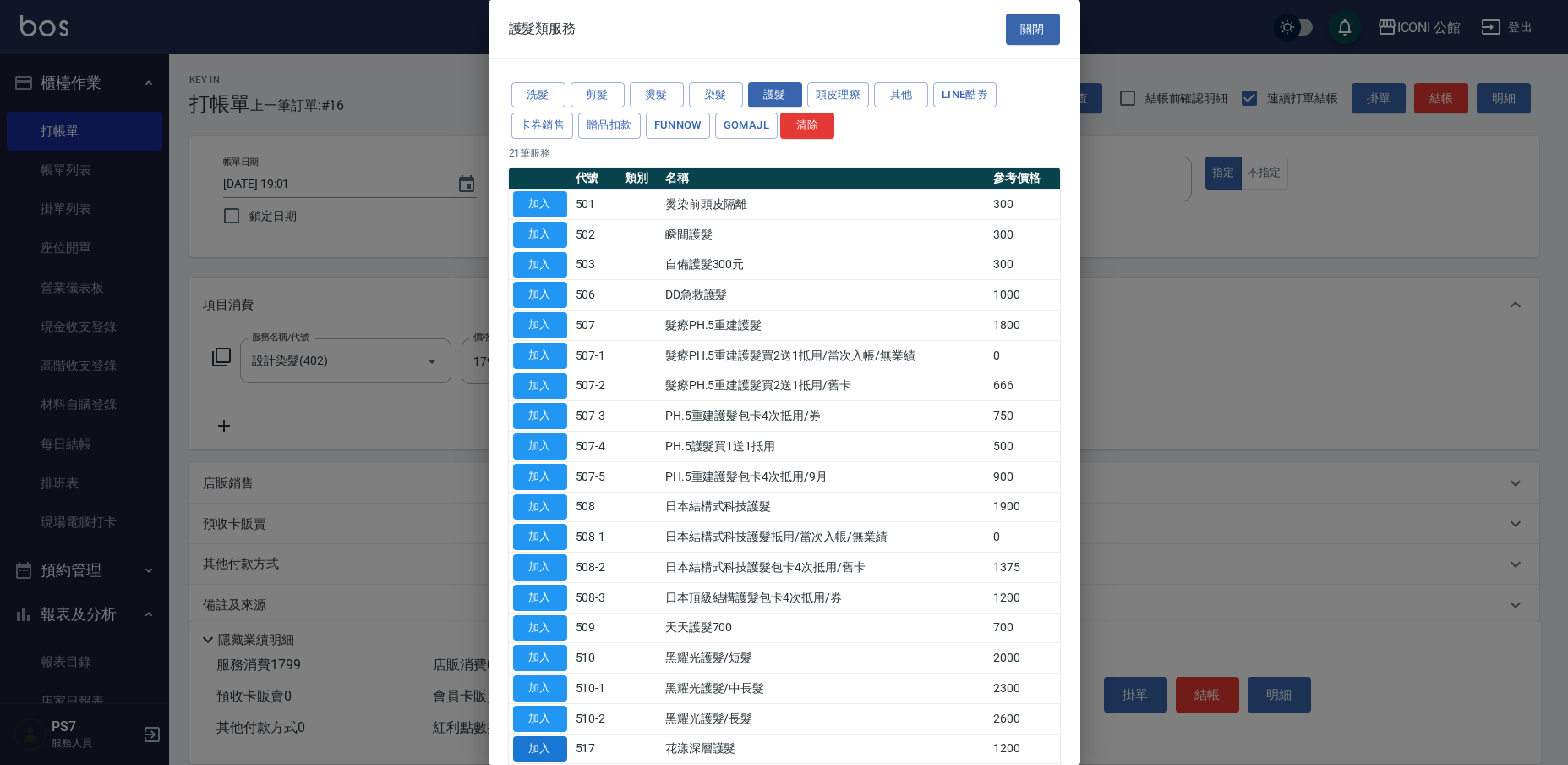
click at [551, 736] on button "加入" at bounding box center [539, 749] width 54 height 27
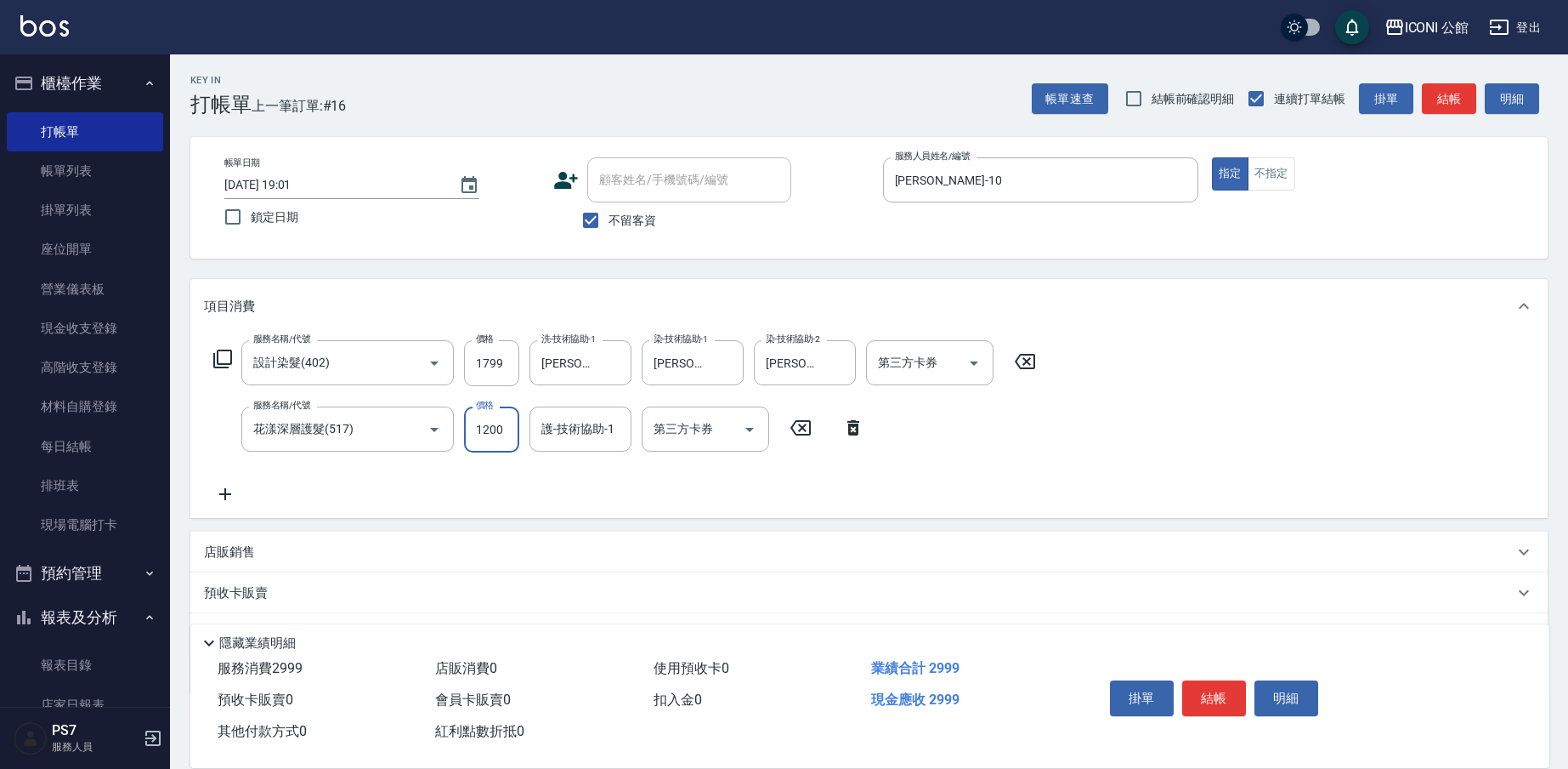
drag, startPoint x: 473, startPoint y: 429, endPoint x: 582, endPoint y: 456, distance: 112.3
click at [582, 456] on div "服務名稱/代號 設計染髮(402) 服務名稱/代號 價格 1799 價格 洗-技術協助-1 [PERSON_NAME]-21 洗-技術協助-1 染-技術協助-…" at bounding box center [624, 422] width 842 height 164
type input "9600"
type input "[PERSON_NAME]-21"
click at [500, 430] on input "9600" at bounding box center [492, 429] width 55 height 46
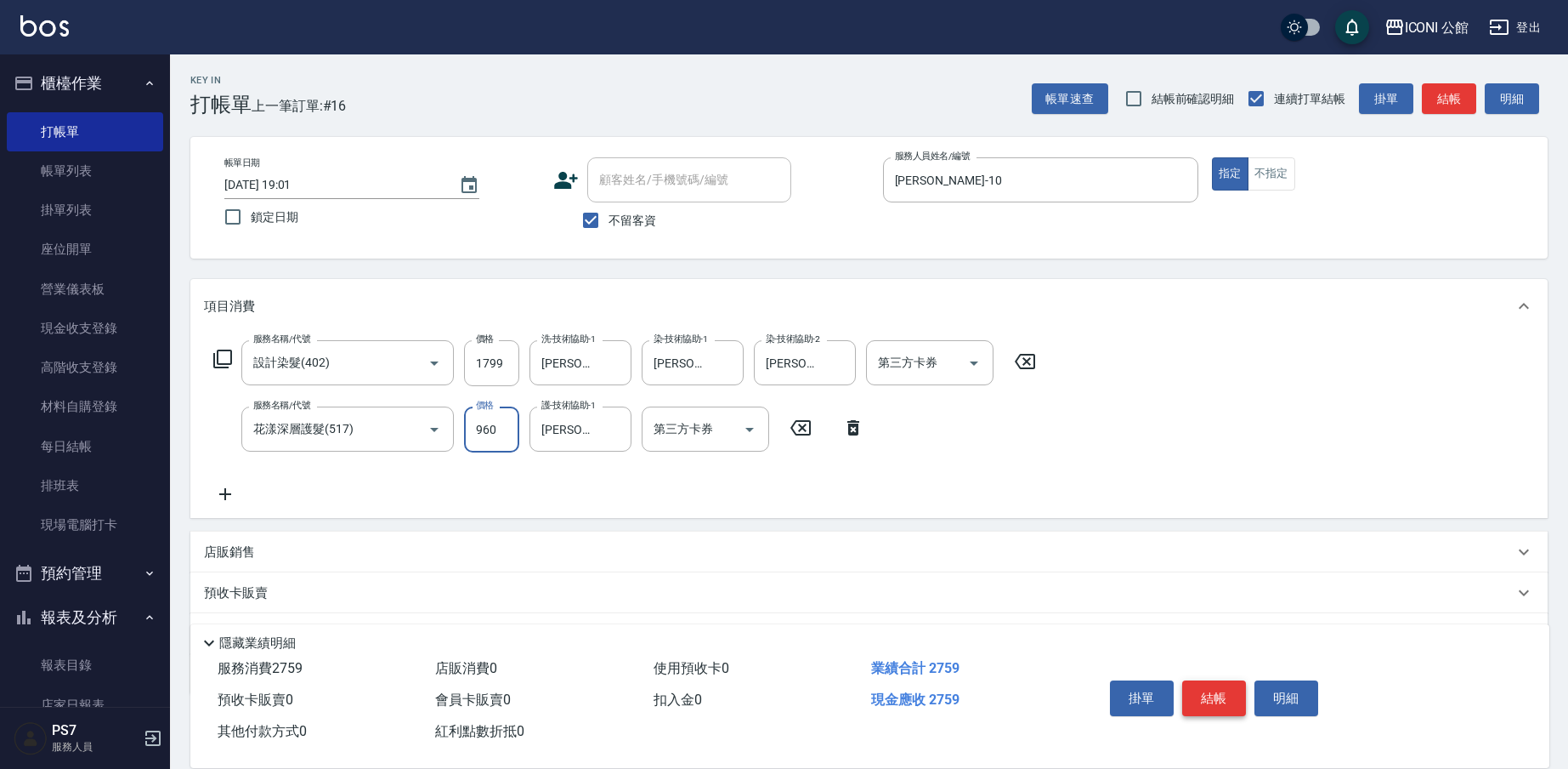
type input "960"
click at [1191, 689] on button "結帳" at bounding box center [1214, 699] width 64 height 36
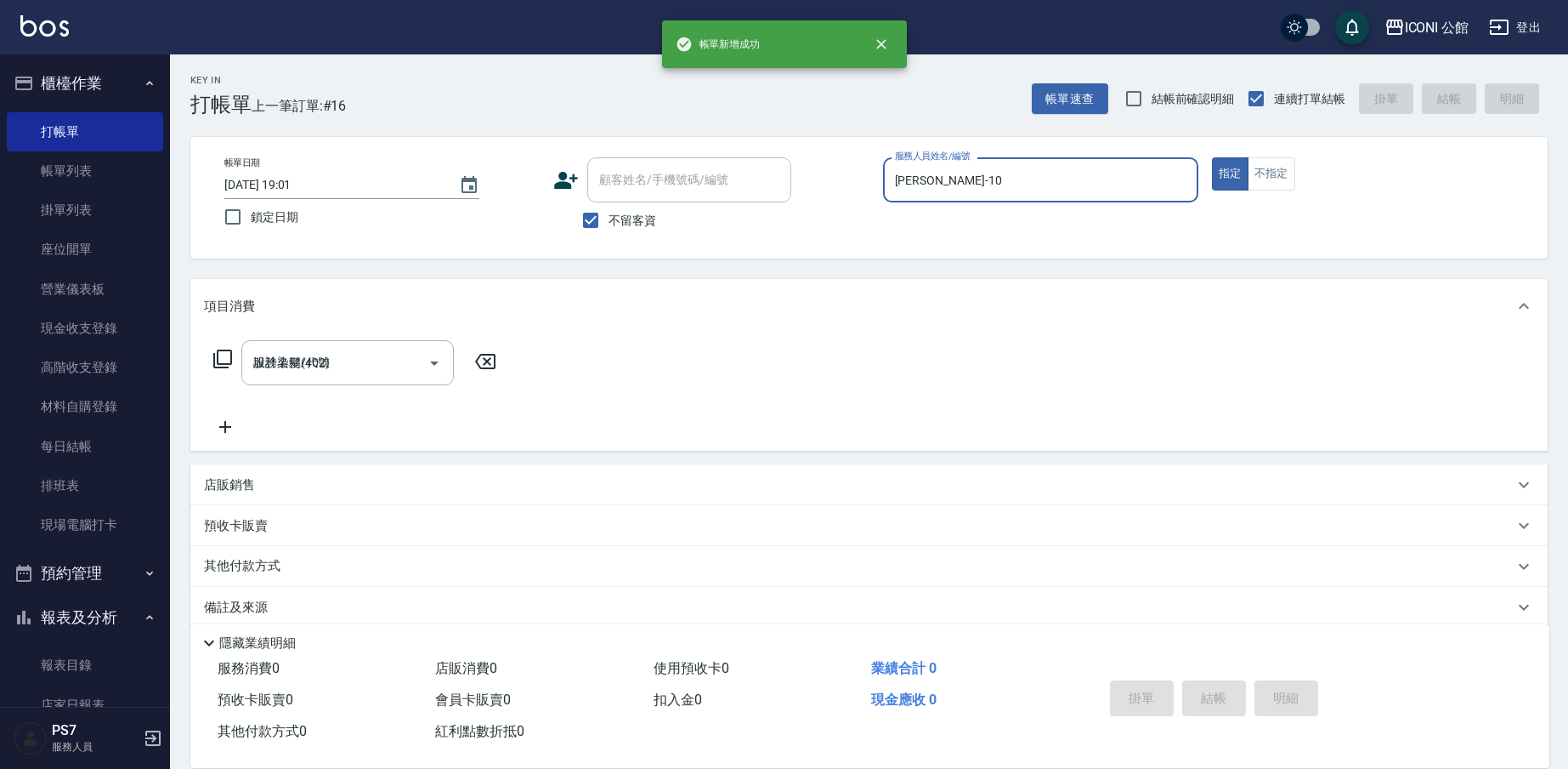
type input "[DATE] 19:02"
click at [1020, 195] on div "服務人員姓名/編號" at bounding box center [1040, 179] width 315 height 45
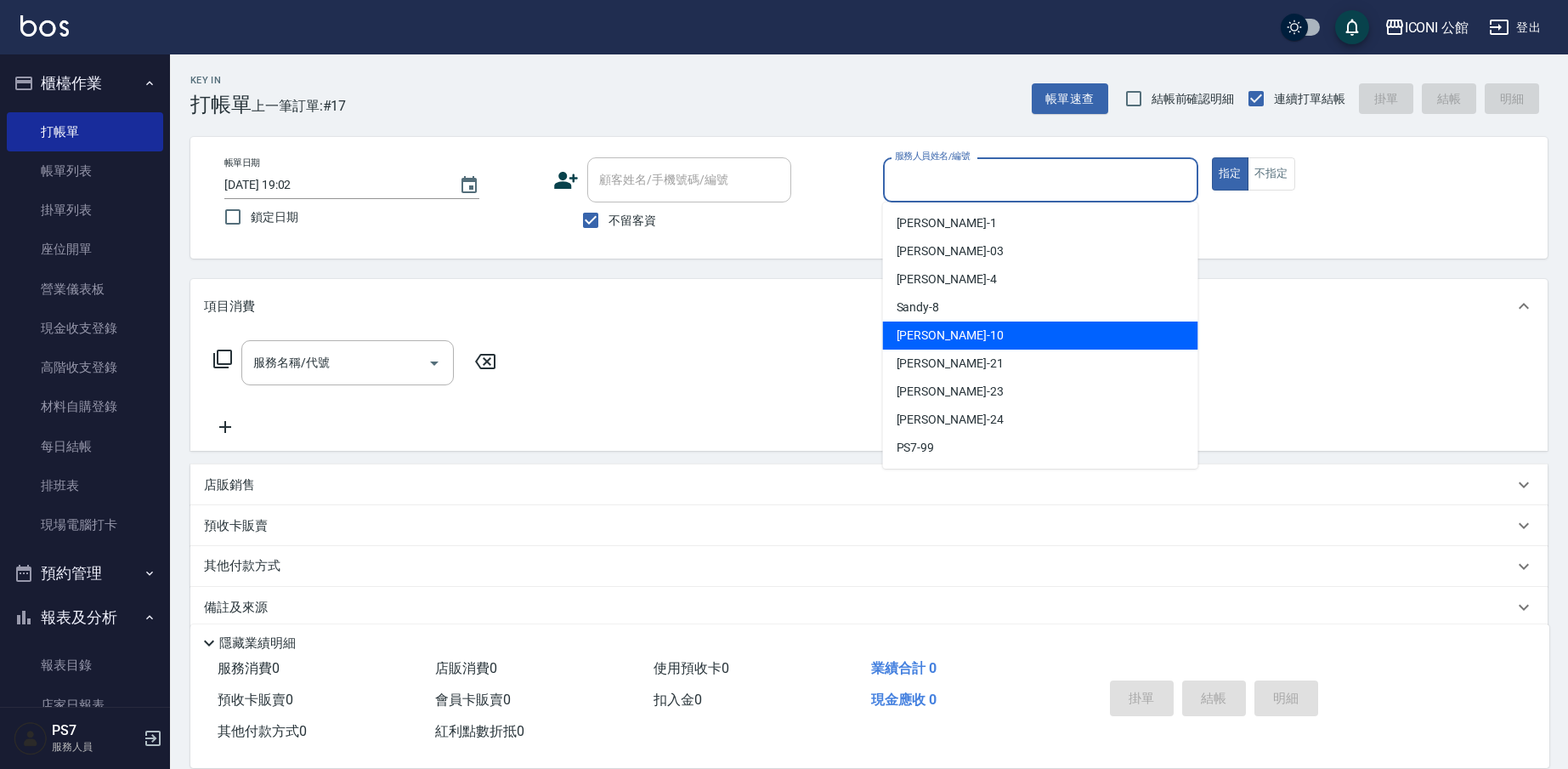
click at [963, 346] on div "[PERSON_NAME] -10" at bounding box center [1040, 335] width 315 height 28
type input "[PERSON_NAME]-10"
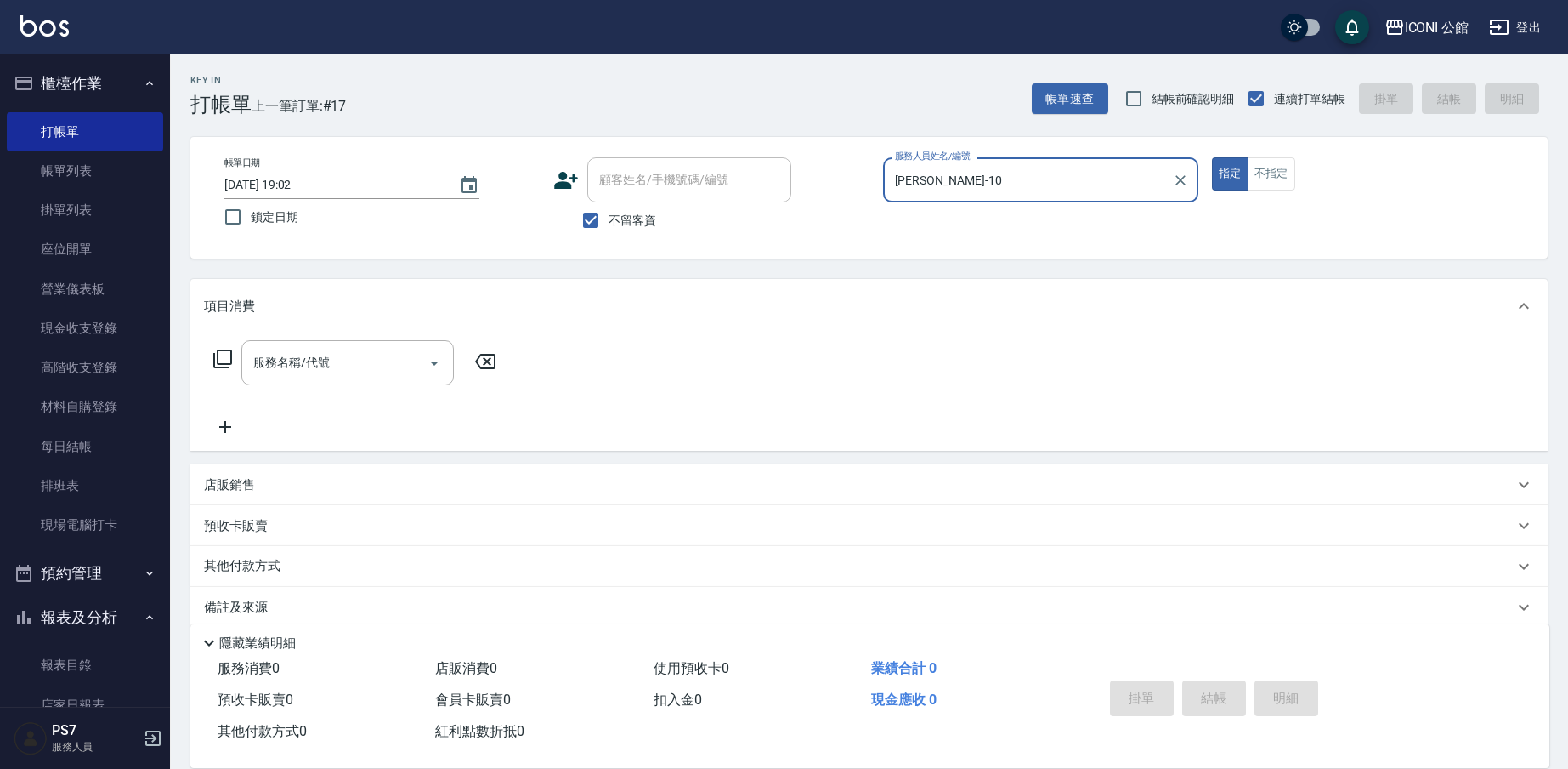
click at [217, 365] on icon at bounding box center [222, 358] width 20 height 20
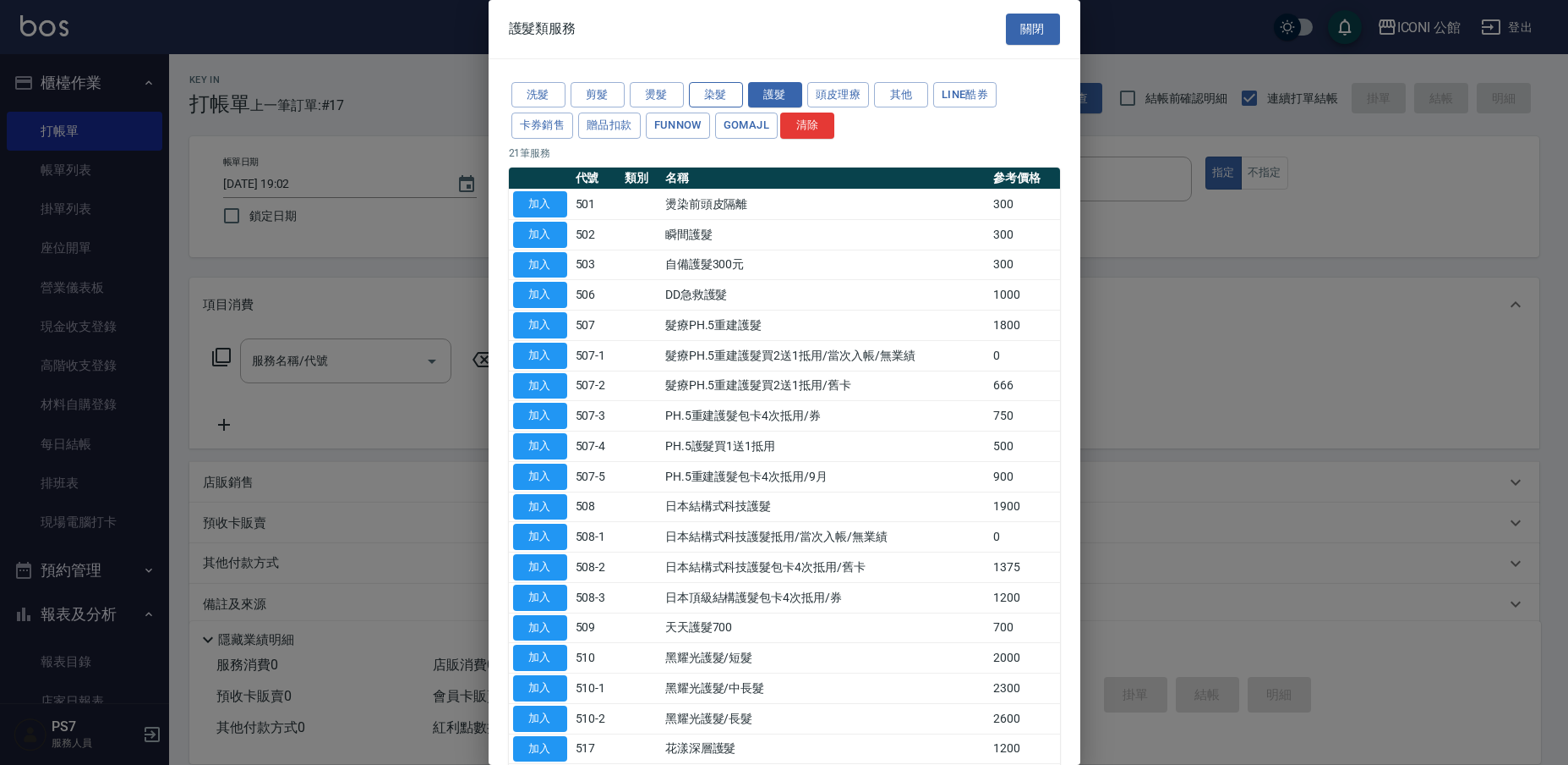
click at [709, 94] on button "染髮" at bounding box center [715, 96] width 54 height 27
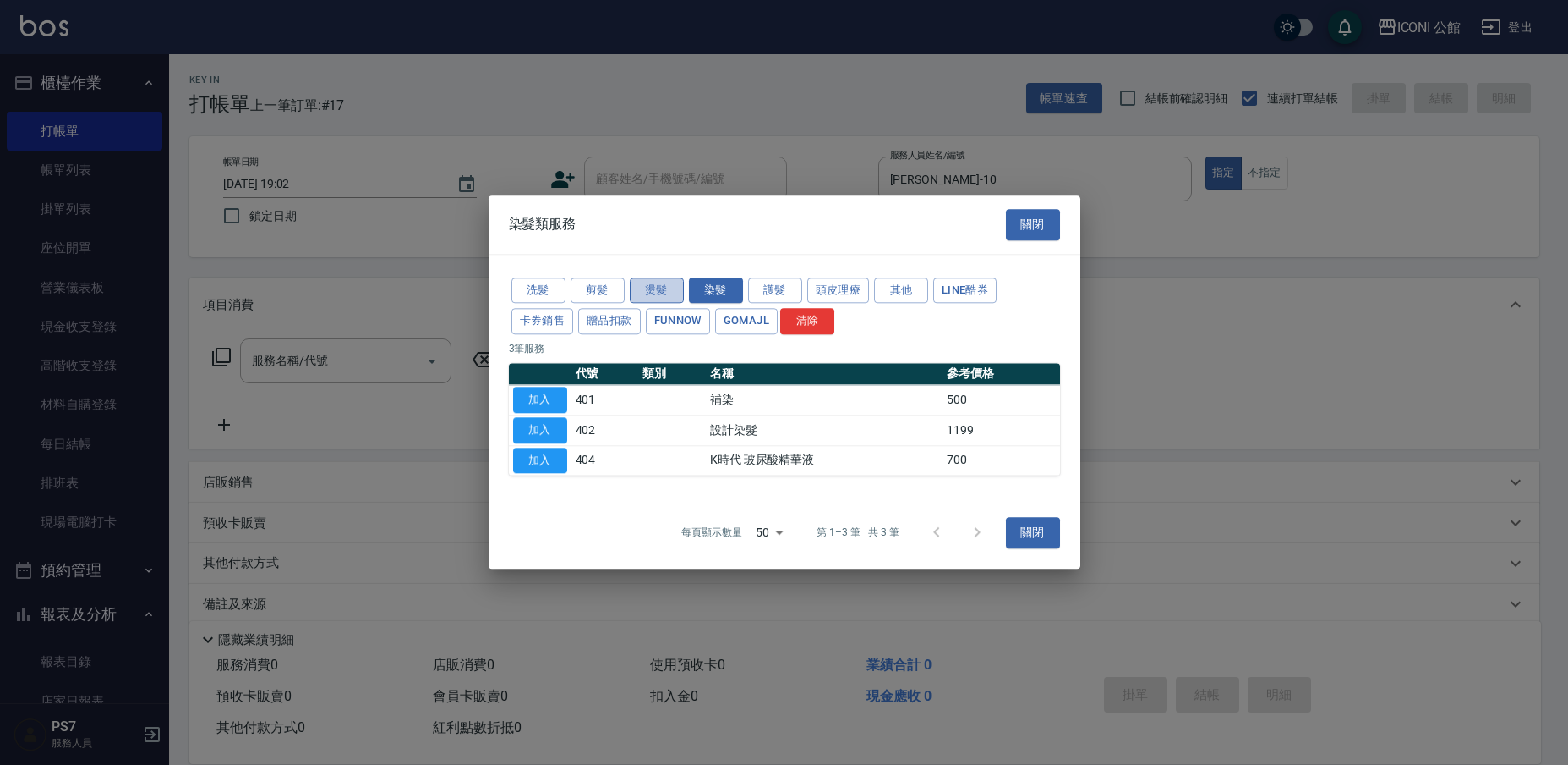
click at [663, 298] on button "燙髮" at bounding box center [657, 291] width 54 height 27
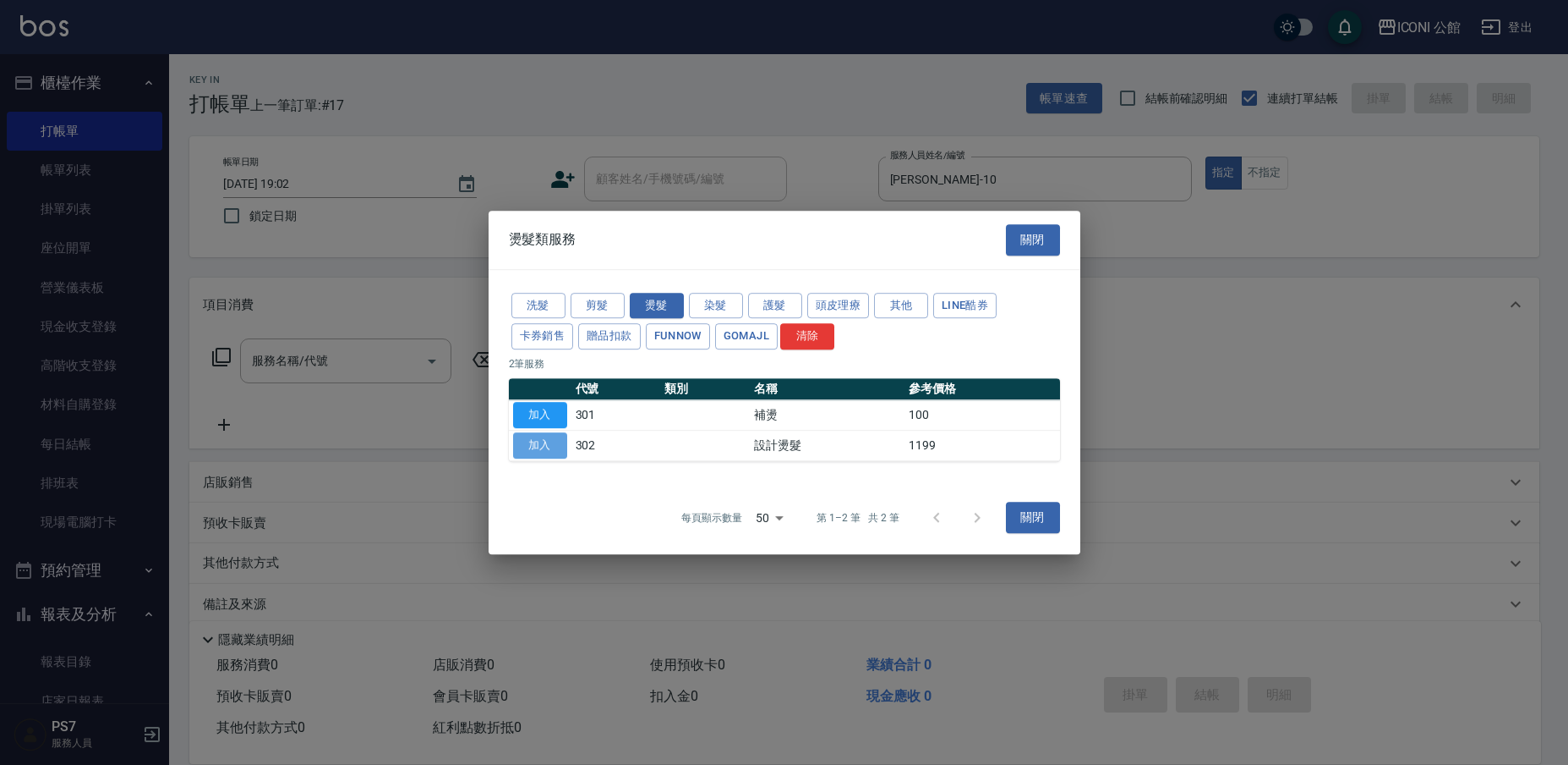
click at [551, 446] on button "加入" at bounding box center [539, 445] width 54 height 27
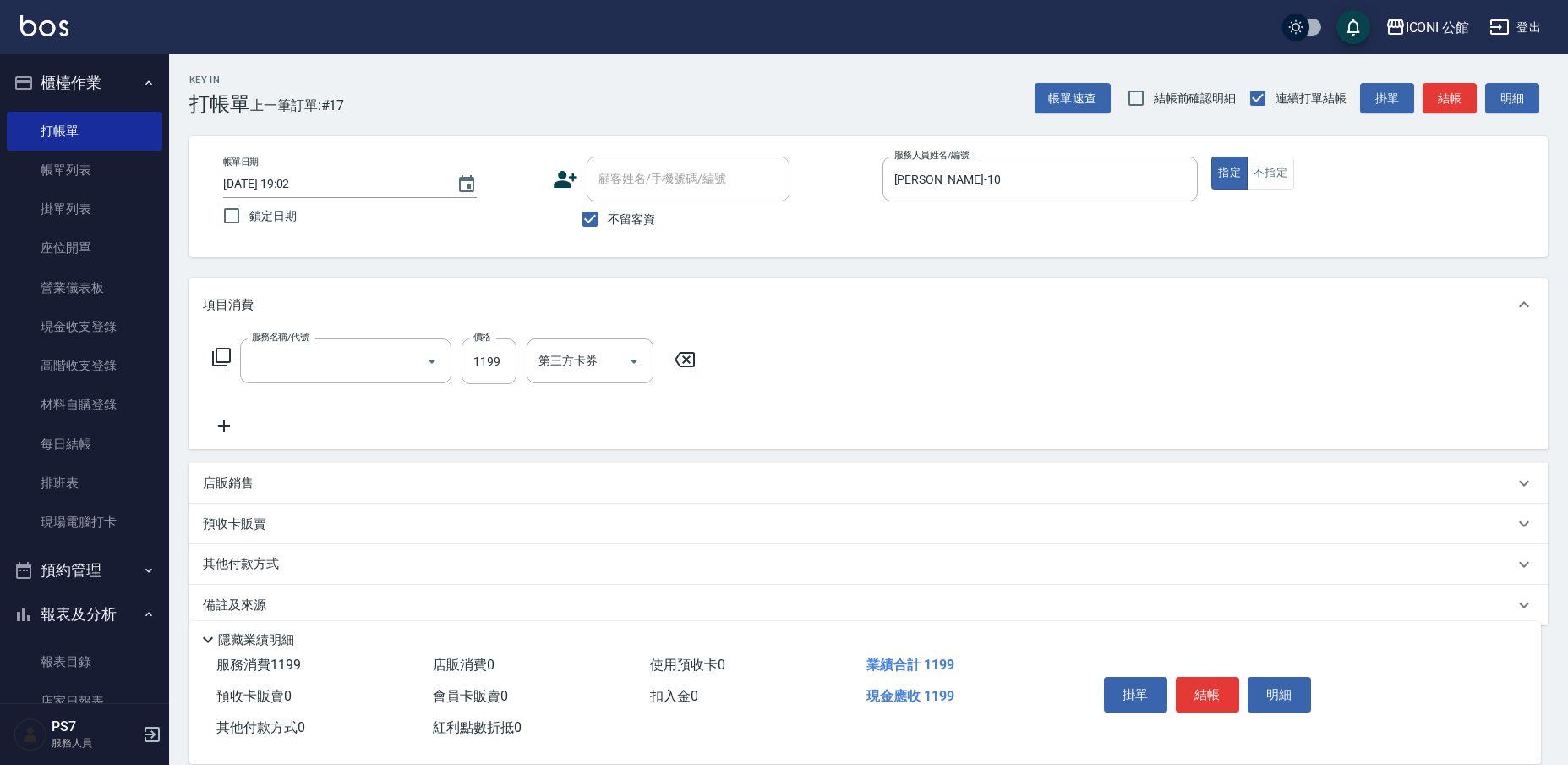
type input "設計燙髮(302)"
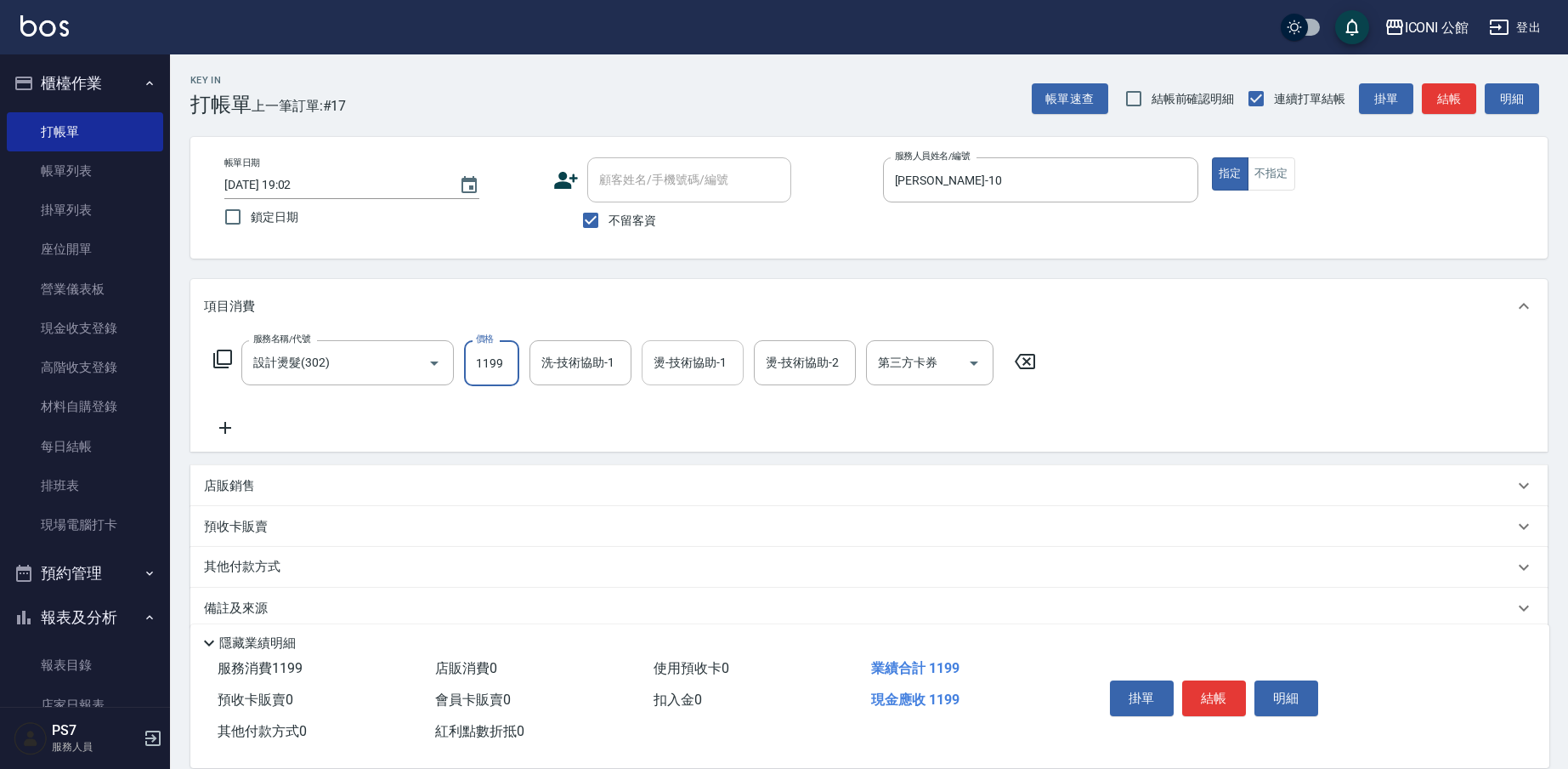
drag, startPoint x: 476, startPoint y: 365, endPoint x: 642, endPoint y: 373, distance: 166.2
click at [642, 373] on div "服務名稱/代號 設計燙髮(302) 服務名稱/代號 價格 1199 價格 洗-技術協助-1 洗-技術協助-1 燙-技術協助-1 燙-技術協助-1 燙-技術協助…" at bounding box center [624, 363] width 842 height 46
type input "1600"
type input "[PERSON_NAME]-21"
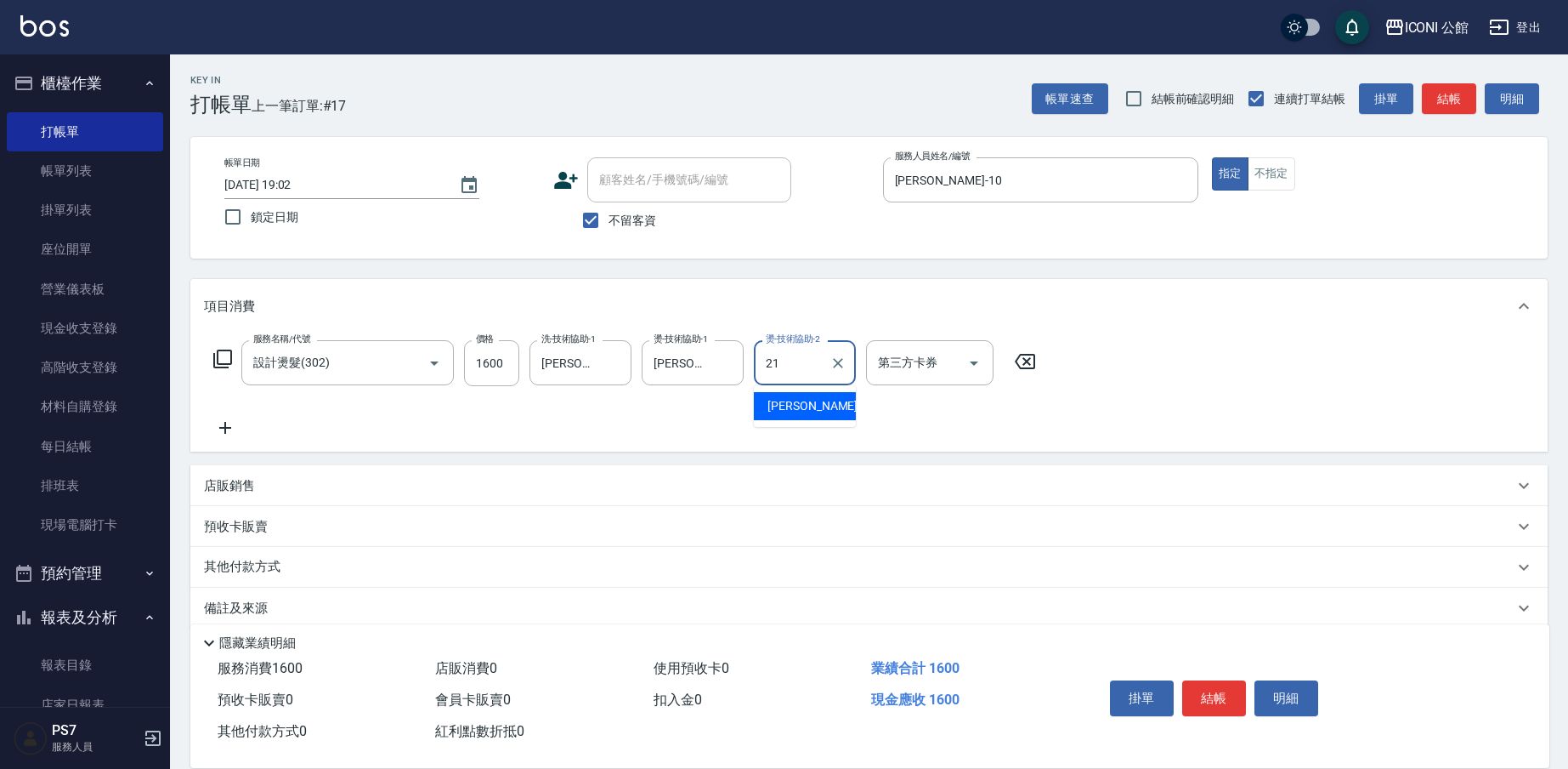
type input "[PERSON_NAME]-21"
click at [219, 362] on icon at bounding box center [223, 359] width 19 height 19
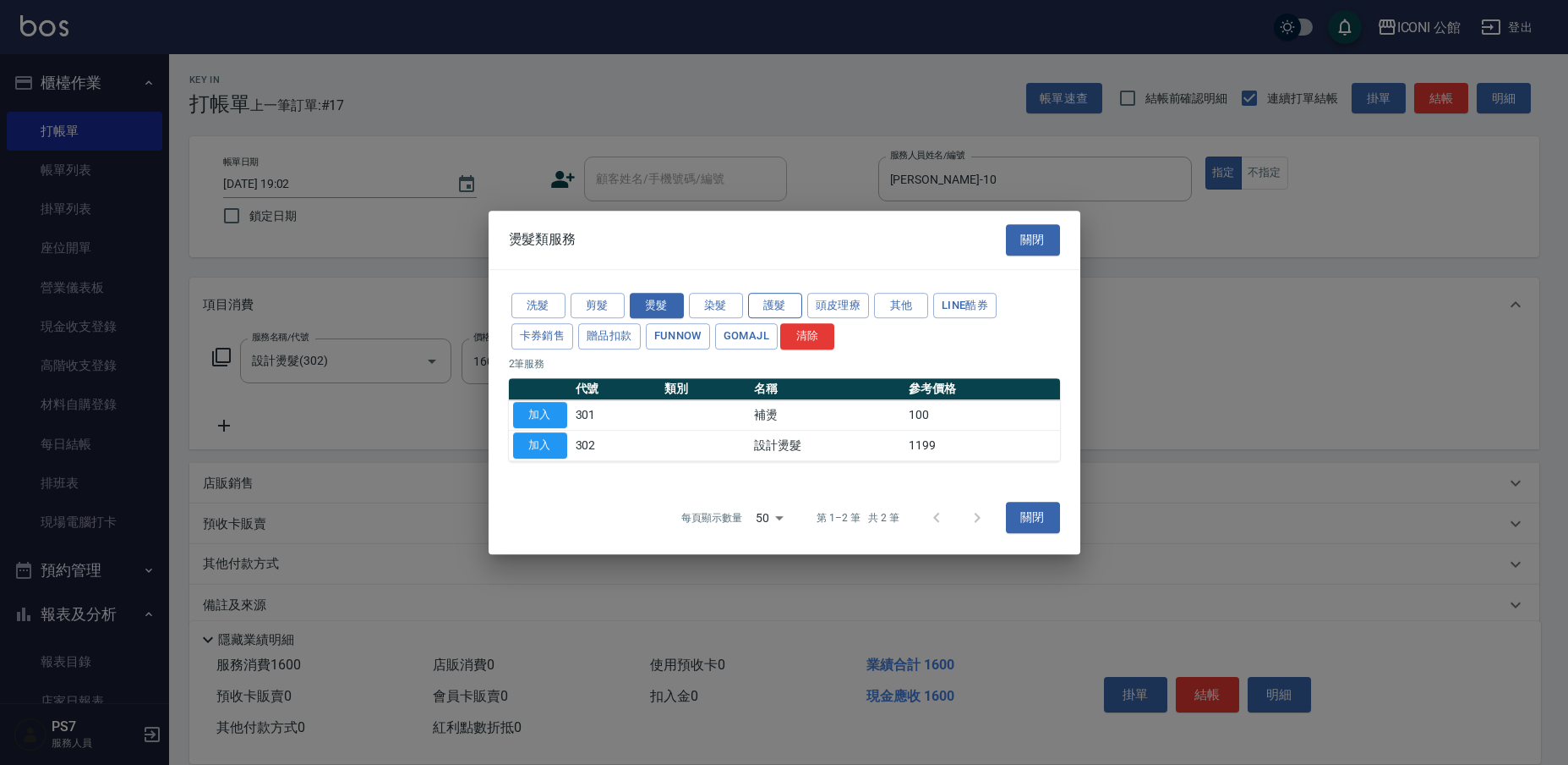
click at [786, 309] on button "護髮" at bounding box center [775, 306] width 54 height 27
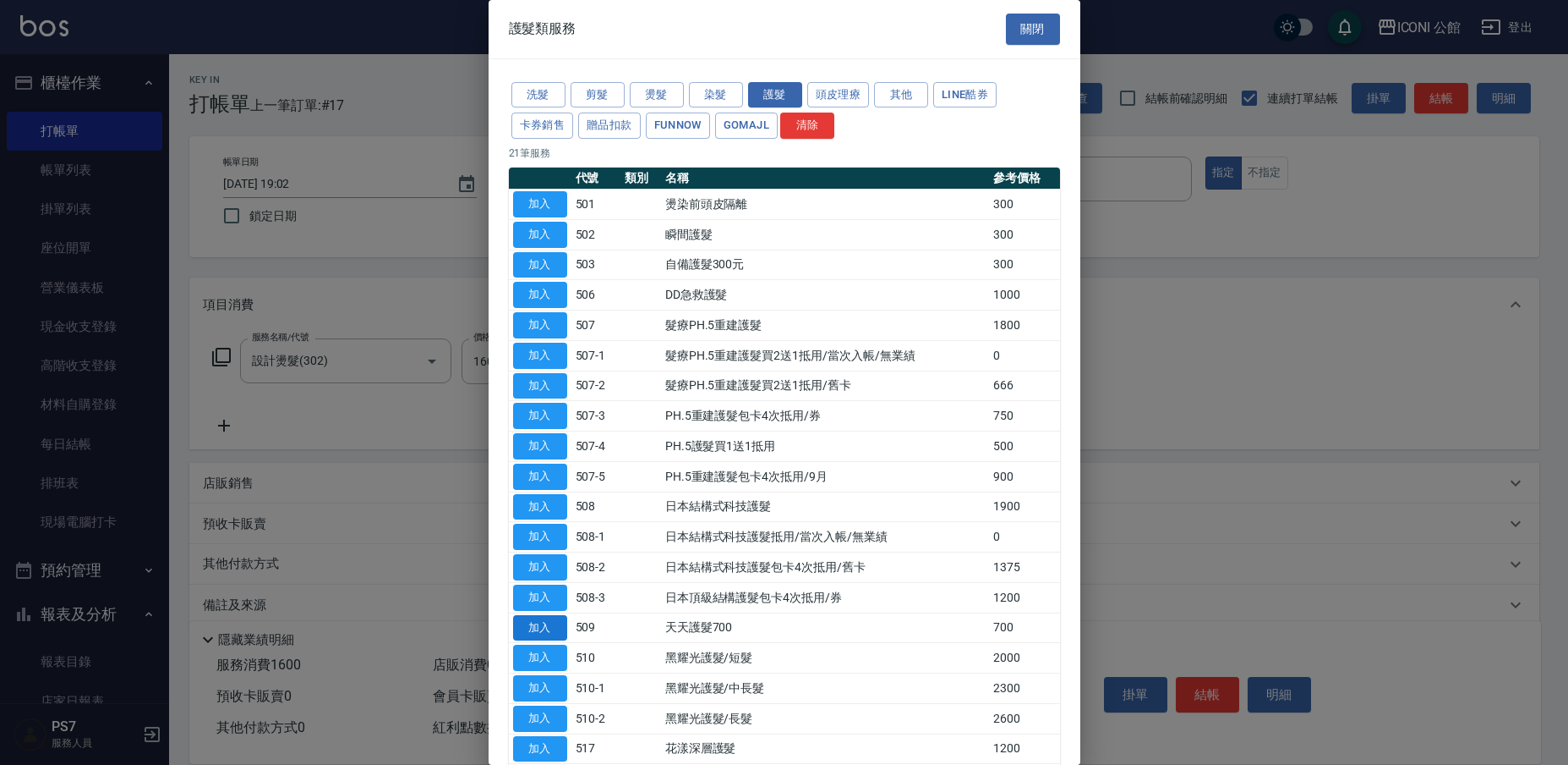
click at [537, 614] on button "加入" at bounding box center [539, 628] width 54 height 27
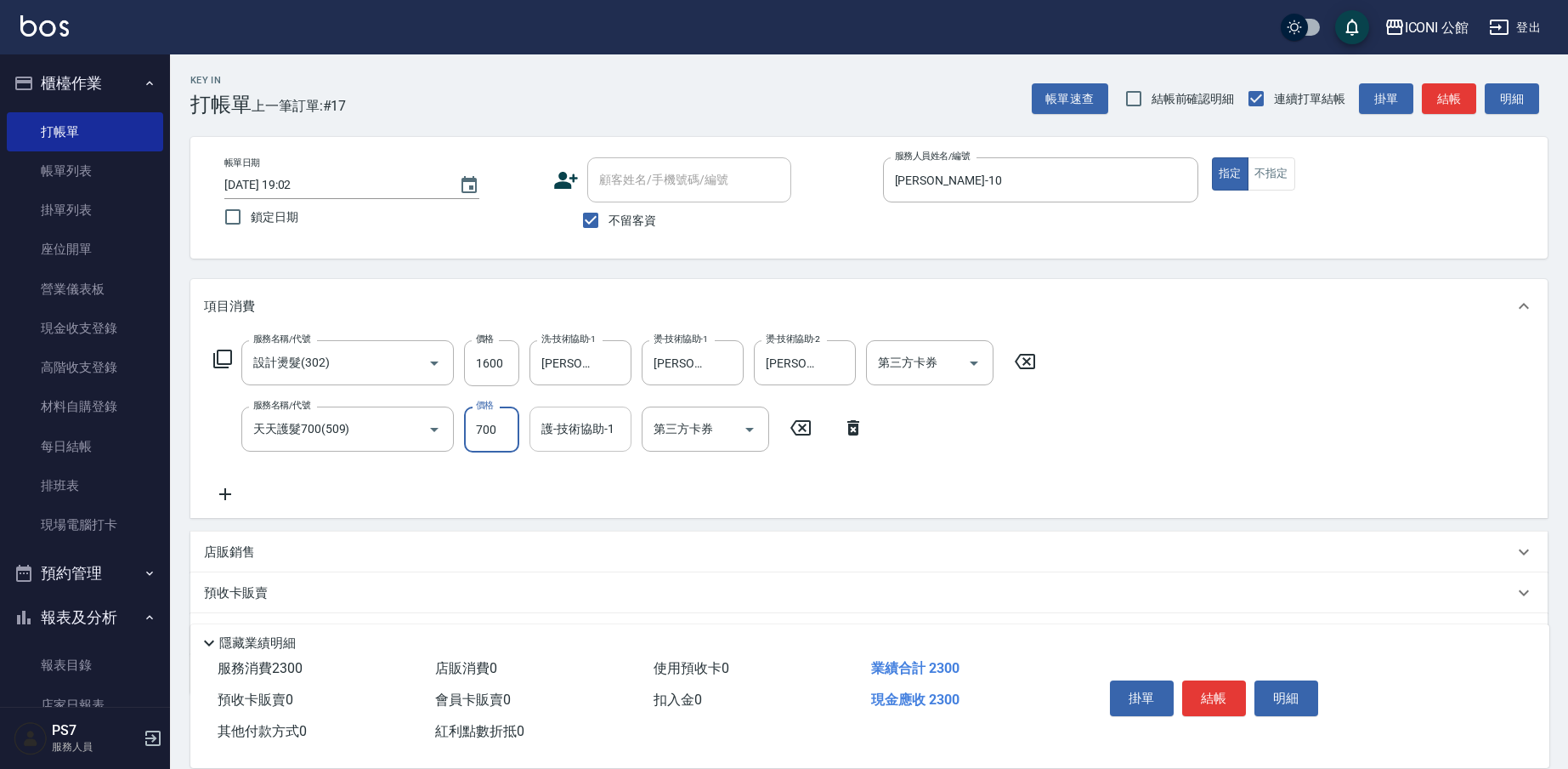
drag, startPoint x: 469, startPoint y: 426, endPoint x: 578, endPoint y: 446, distance: 110.8
click at [578, 446] on div "服務名稱/代號 天天護髮700(509) 服務名稱/代號 價格 700 價格 護-技術協助-1 護-技術協助-1 第三方卡券 第三方卡券" at bounding box center [539, 429] width 671 height 46
type input "500"
type input "[PERSON_NAME]-21"
click at [1202, 693] on button "結帳" at bounding box center [1214, 699] width 64 height 36
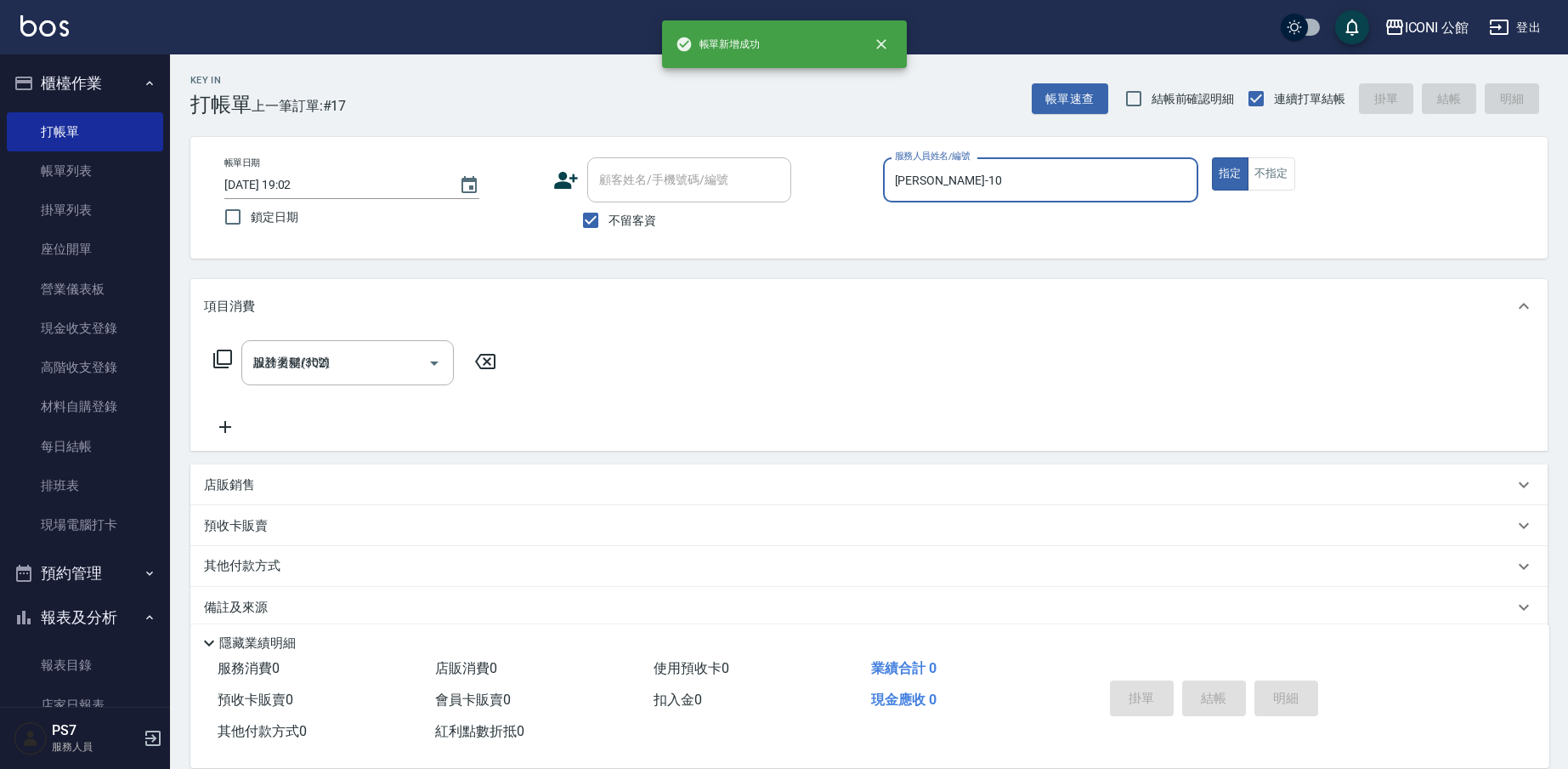
type input "[DATE] 19:03"
click at [952, 182] on input "服務人員姓名/編號" at bounding box center [1040, 179] width 300 height 30
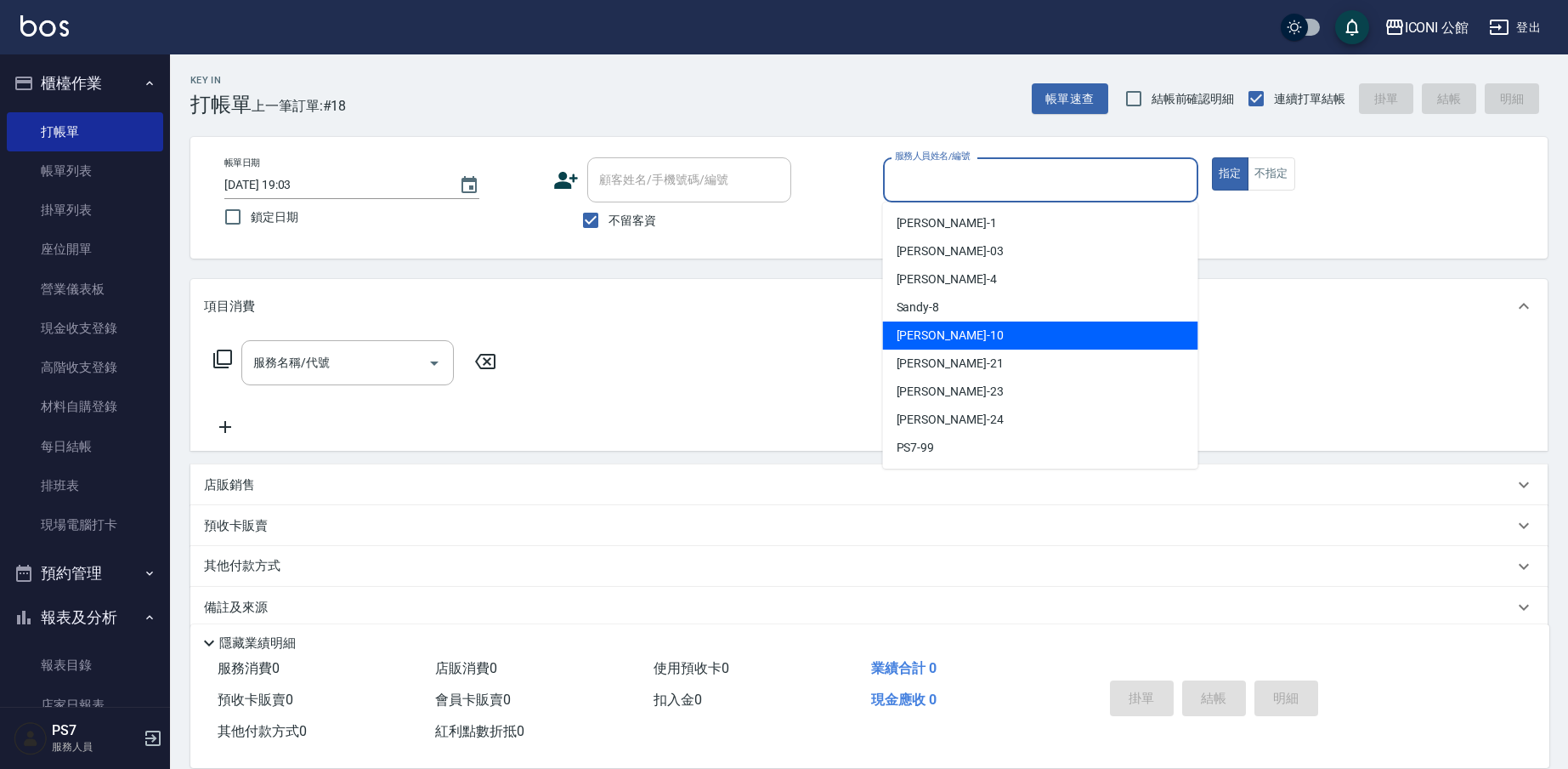
click at [924, 339] on span "[PERSON_NAME] -10" at bounding box center [950, 335] width 108 height 18
type input "[PERSON_NAME]-10"
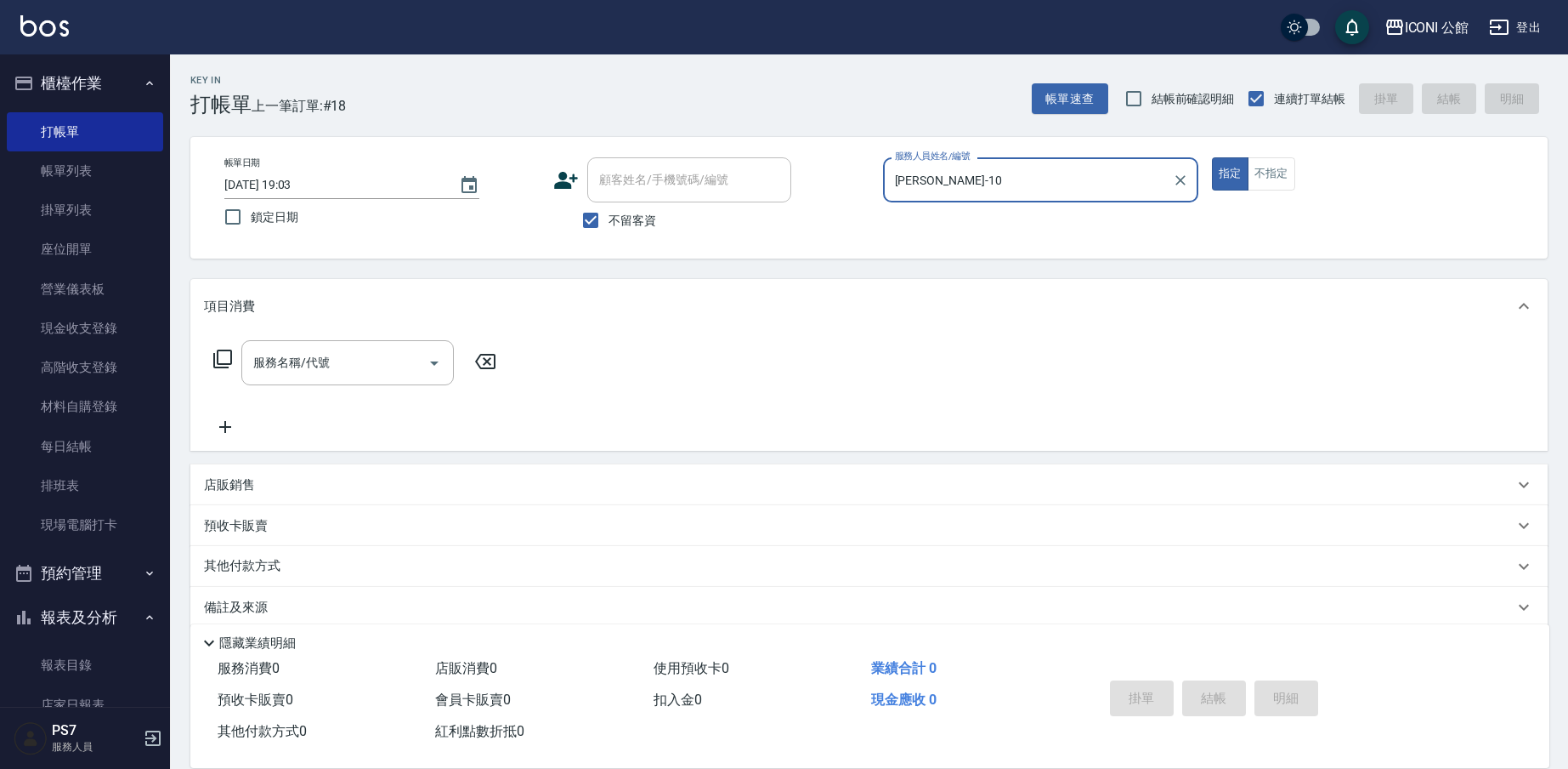
click at [219, 359] on icon at bounding box center [223, 359] width 19 height 19
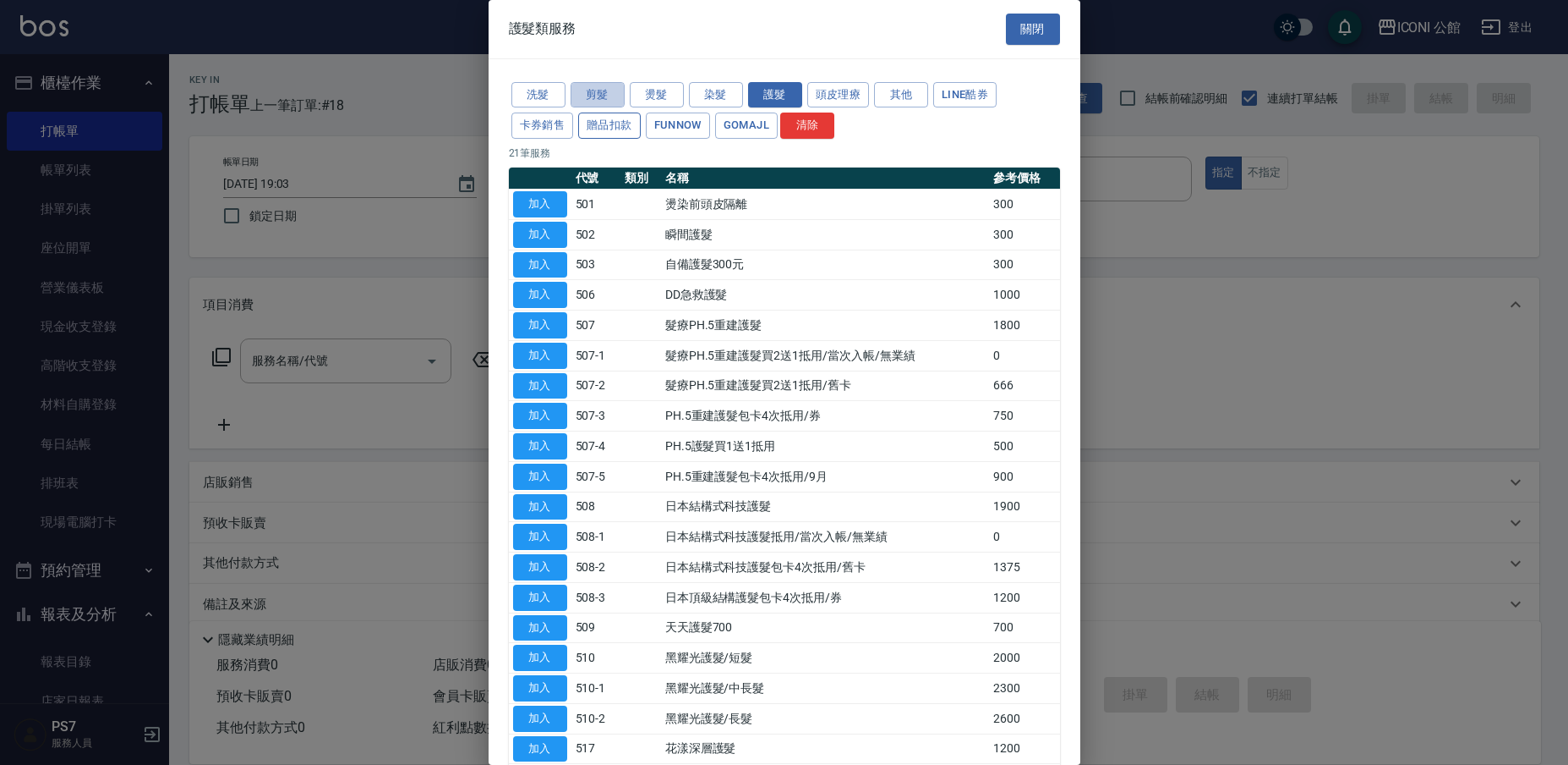
drag, startPoint x: 615, startPoint y: 98, endPoint x: 597, endPoint y: 122, distance: 30.0
click at [614, 98] on button "剪髮" at bounding box center [597, 96] width 54 height 27
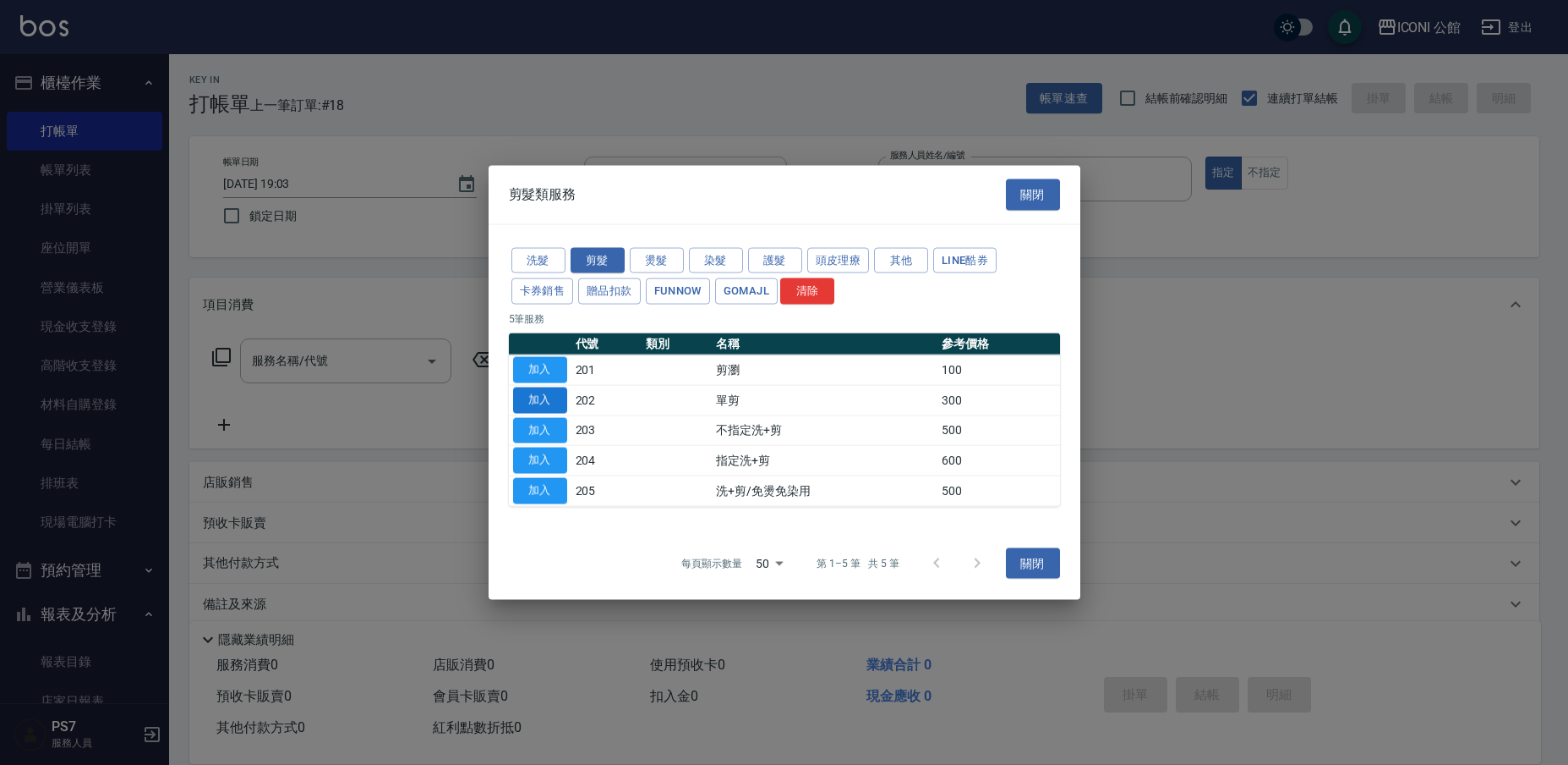
click at [532, 395] on button "加入" at bounding box center [539, 400] width 54 height 27
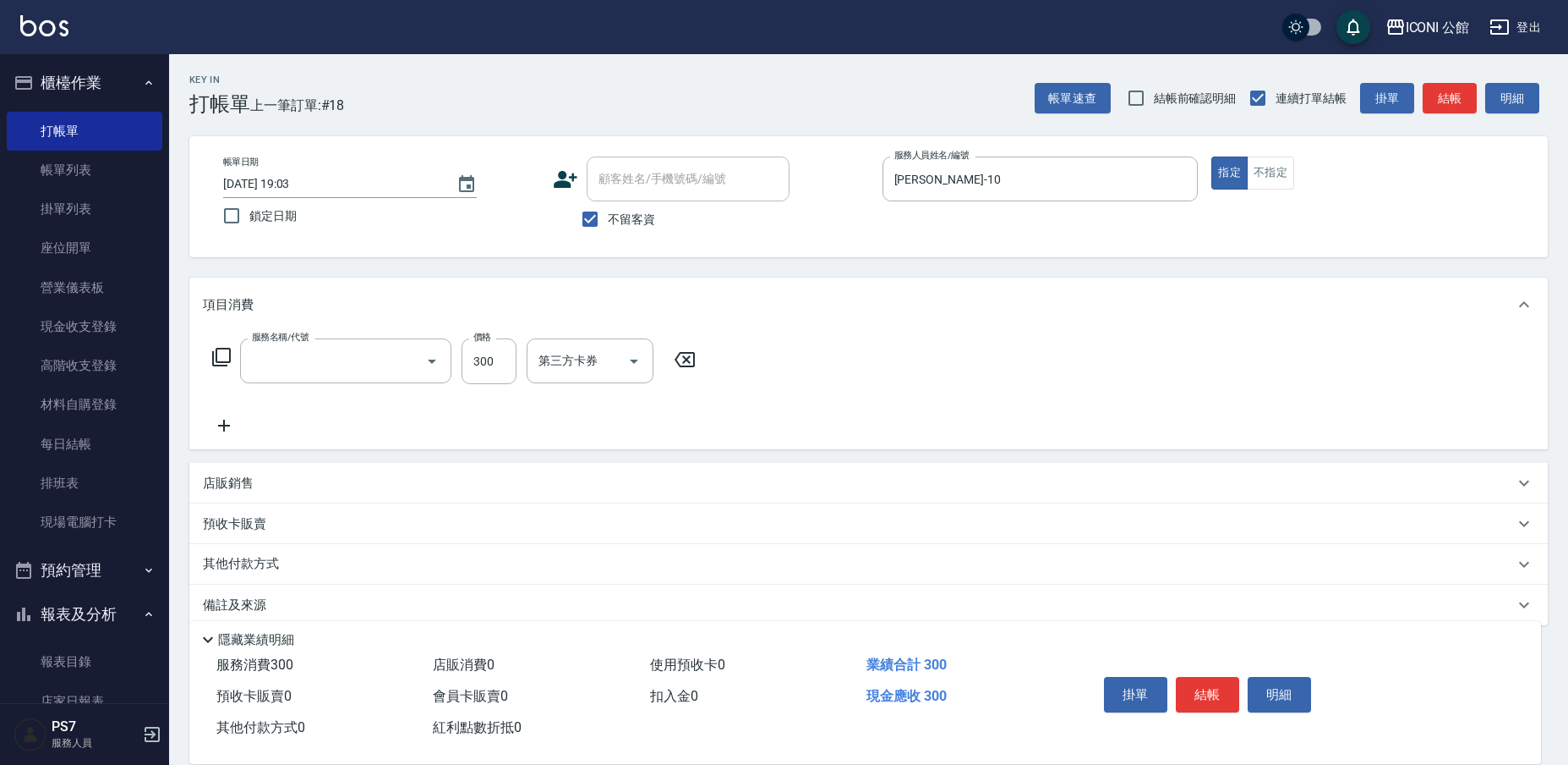
type input "單剪(202)"
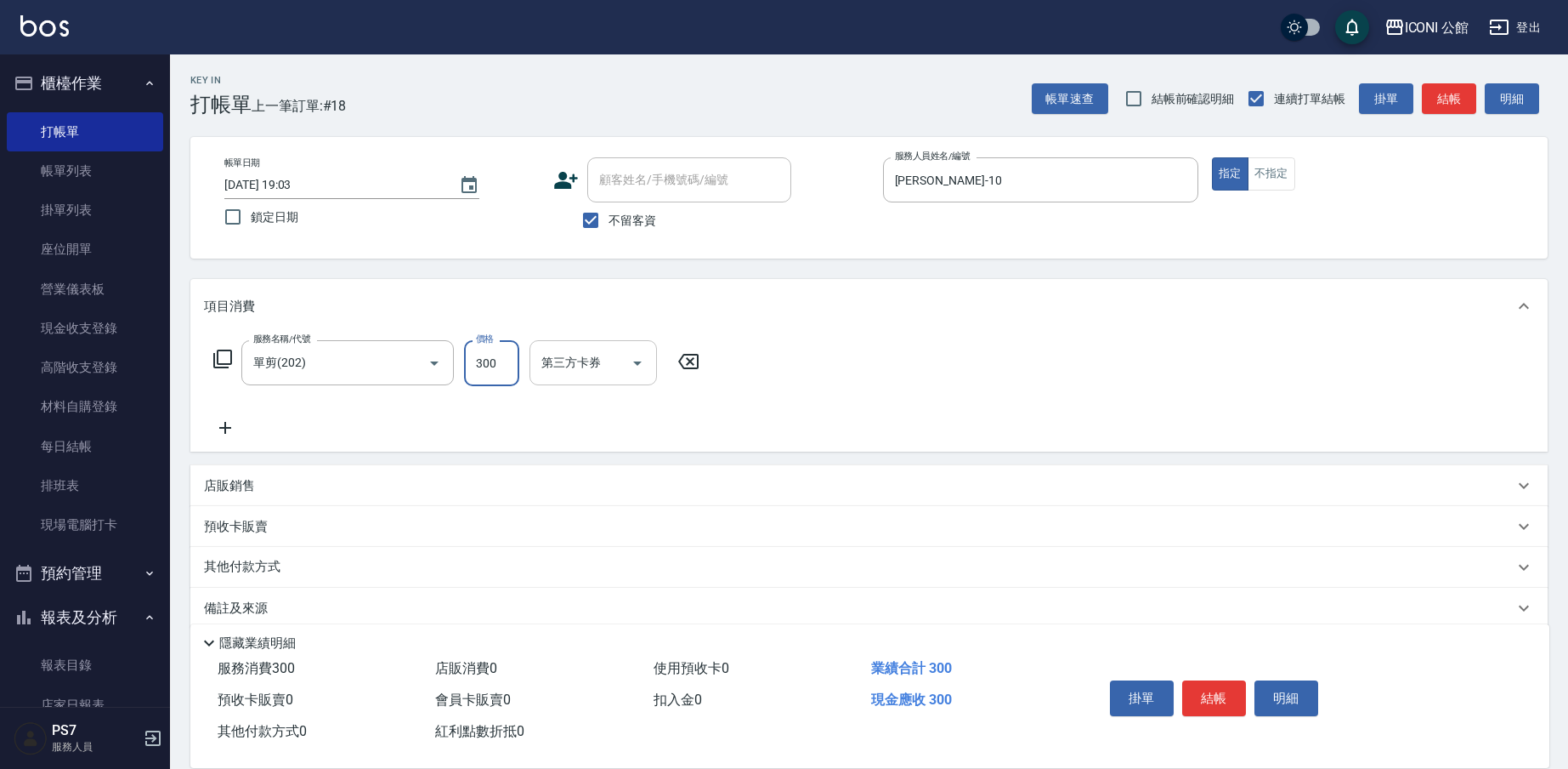
drag, startPoint x: 474, startPoint y: 367, endPoint x: 596, endPoint y: 385, distance: 123.3
click at [596, 385] on div "服務名稱/代號 單剪(202) 服務名稱/代號 價格 300 價格 第三方卡券 第三方卡券" at bounding box center [457, 363] width 506 height 46
type input "400"
click at [1199, 688] on button "結帳" at bounding box center [1214, 699] width 64 height 36
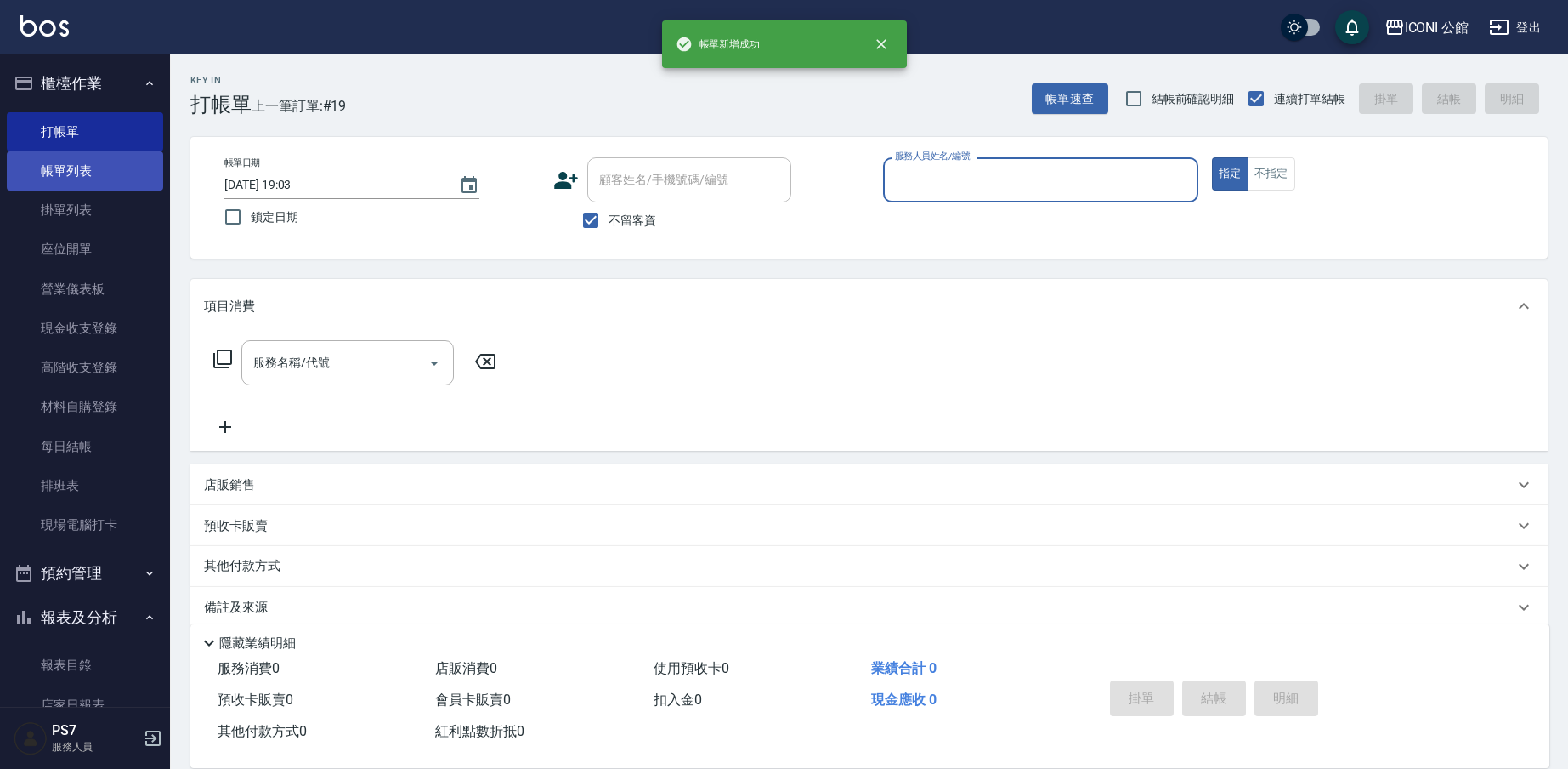
click at [83, 178] on link "帳單列表" at bounding box center [85, 170] width 156 height 39
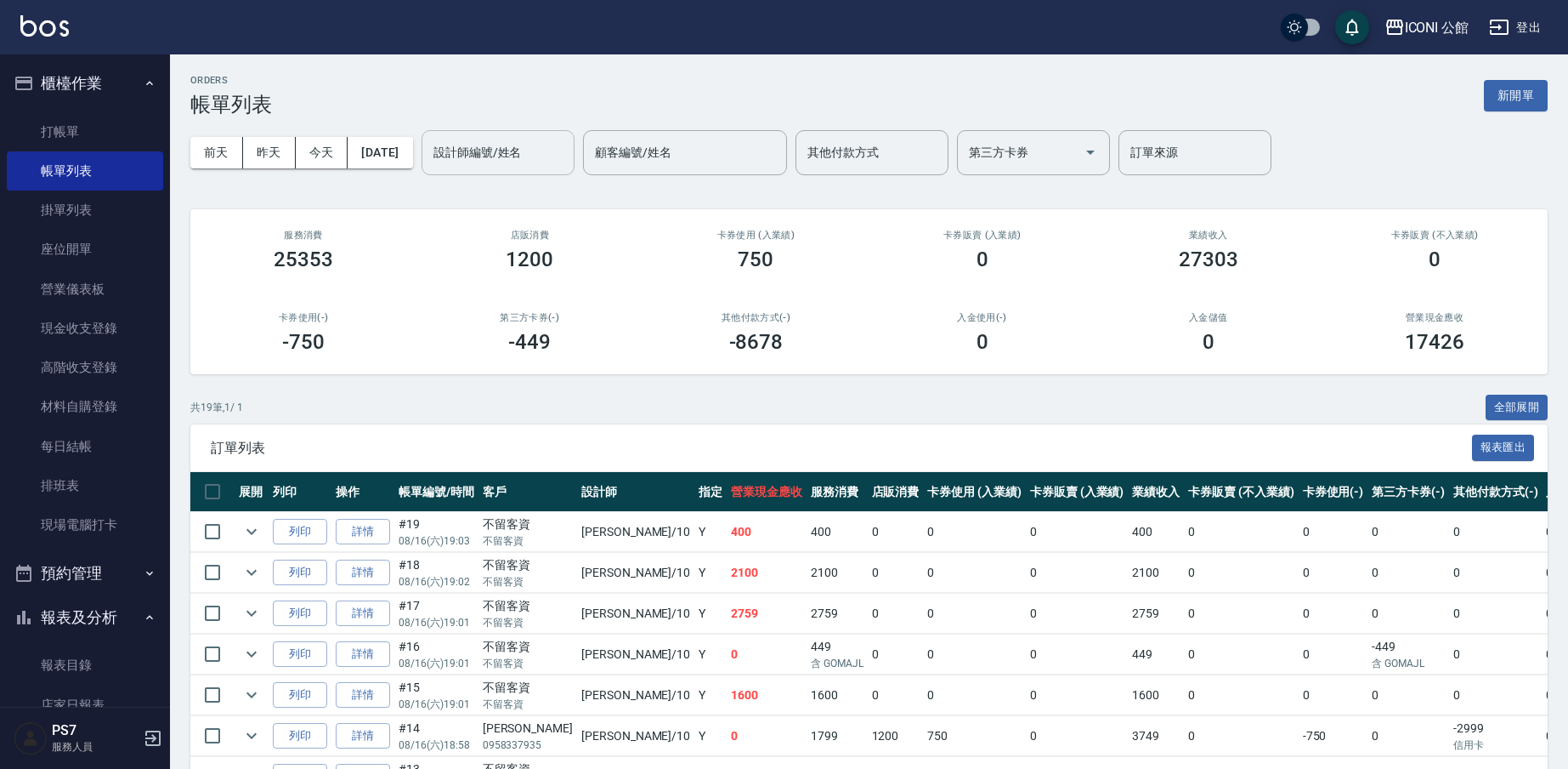
click at [512, 162] on input "設計師編號/姓名" at bounding box center [498, 152] width 138 height 30
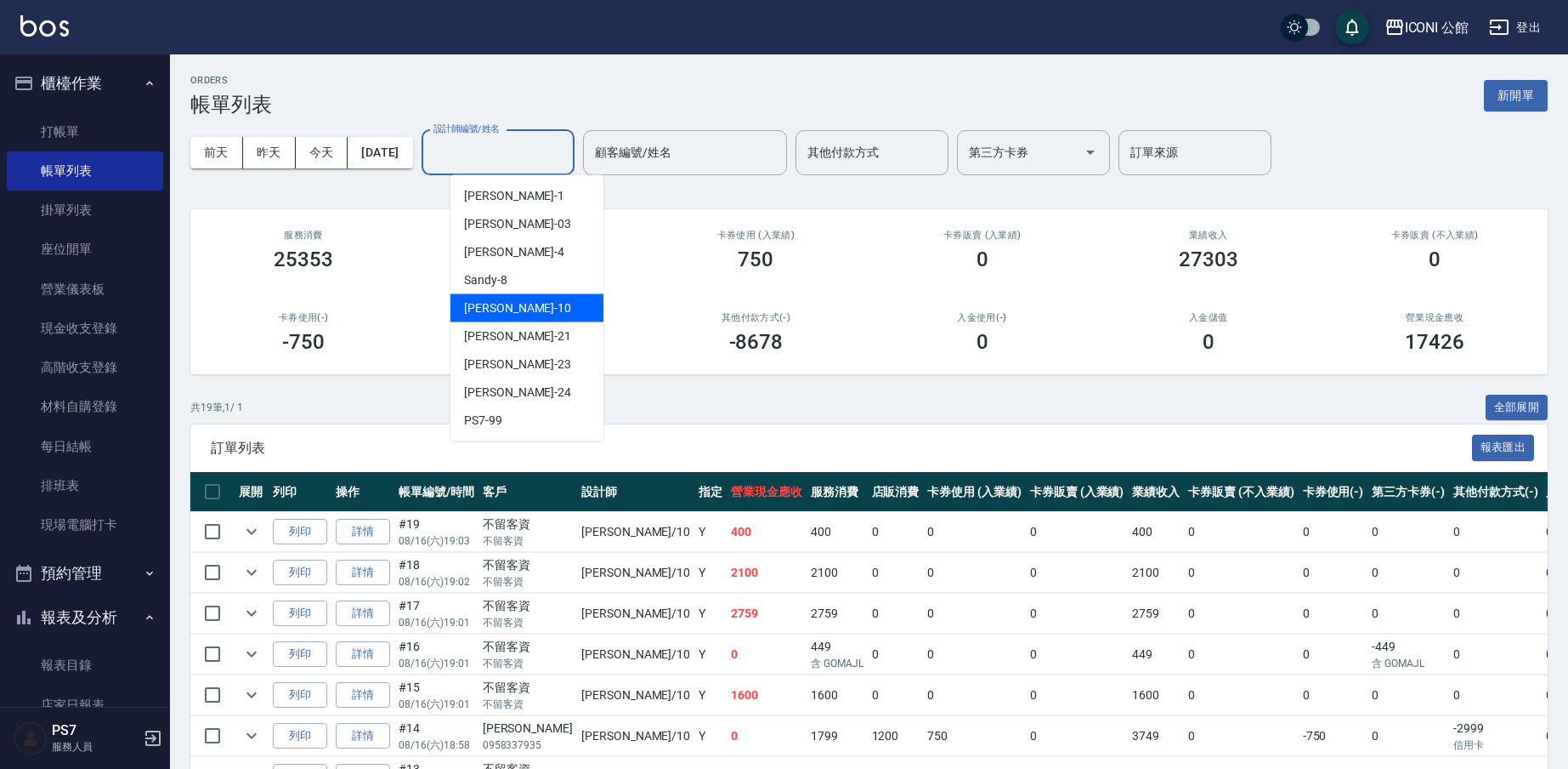
click at [529, 301] on div "[PERSON_NAME] -10" at bounding box center [526, 307] width 153 height 28
type input "[PERSON_NAME]-10"
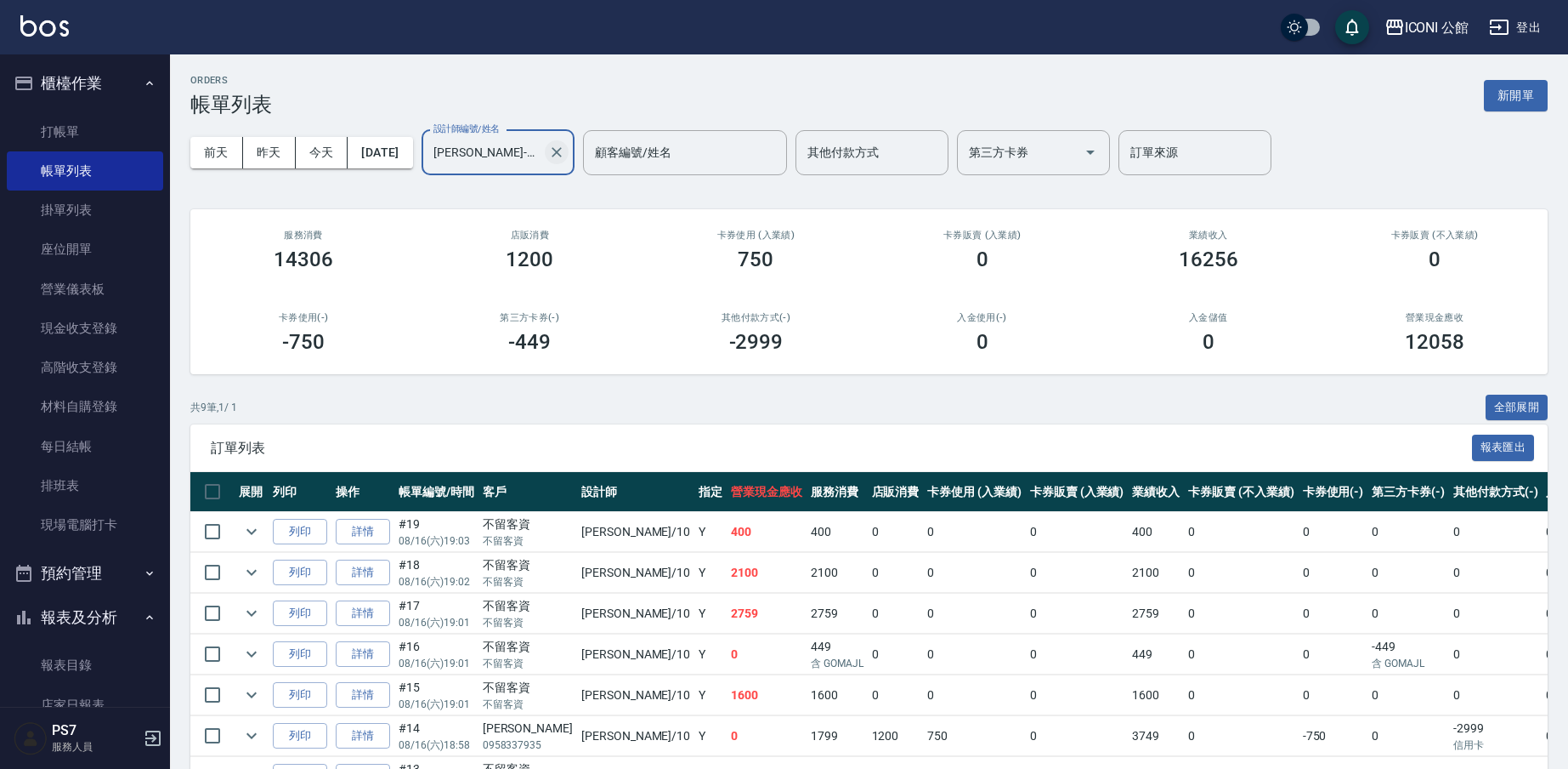
click at [569, 163] on button "Clear" at bounding box center [557, 151] width 24 height 24
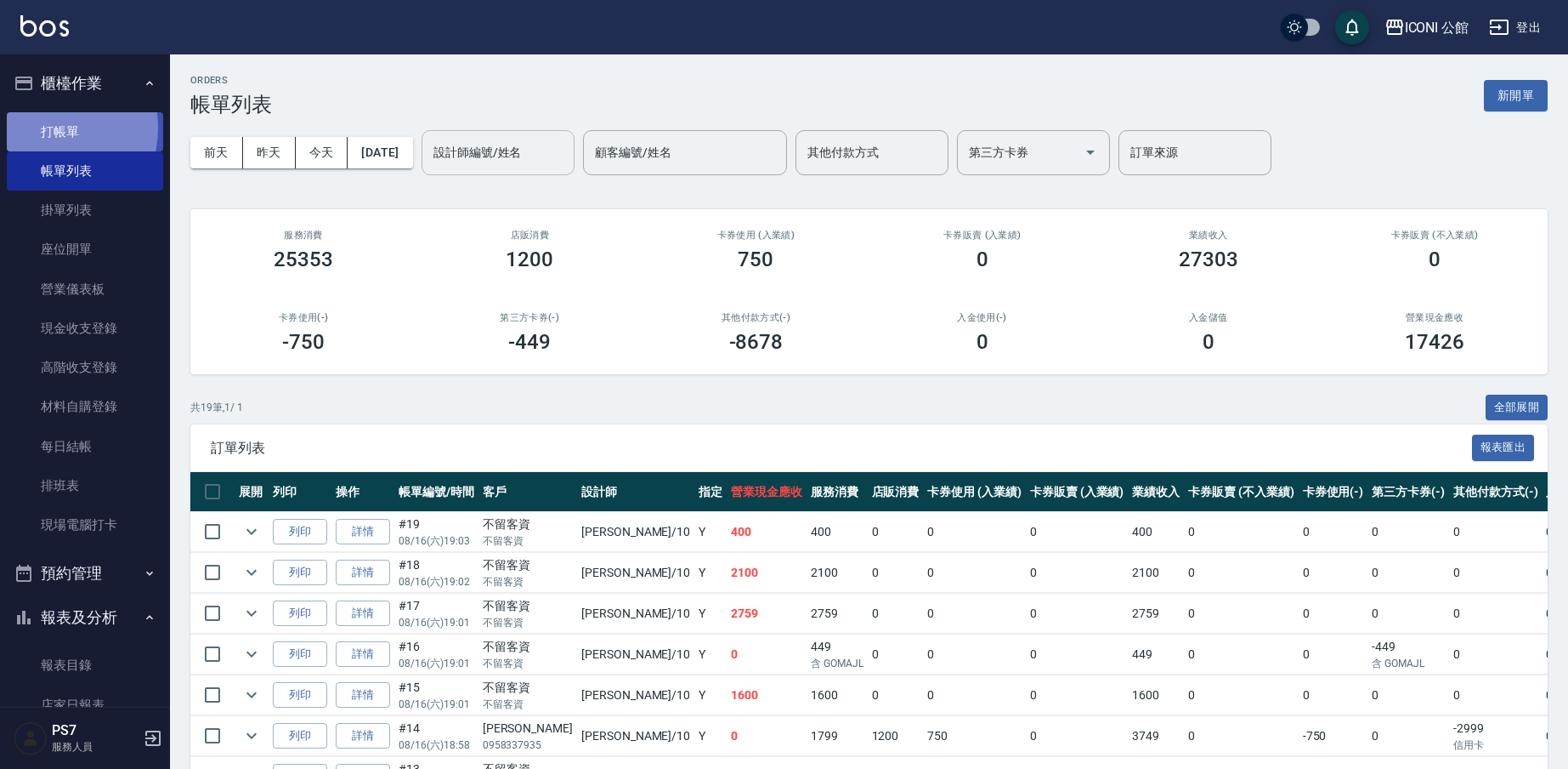
click at [34, 128] on link "打帳單" at bounding box center [85, 131] width 156 height 39
click at [34, 127] on link "打帳單" at bounding box center [85, 131] width 156 height 39
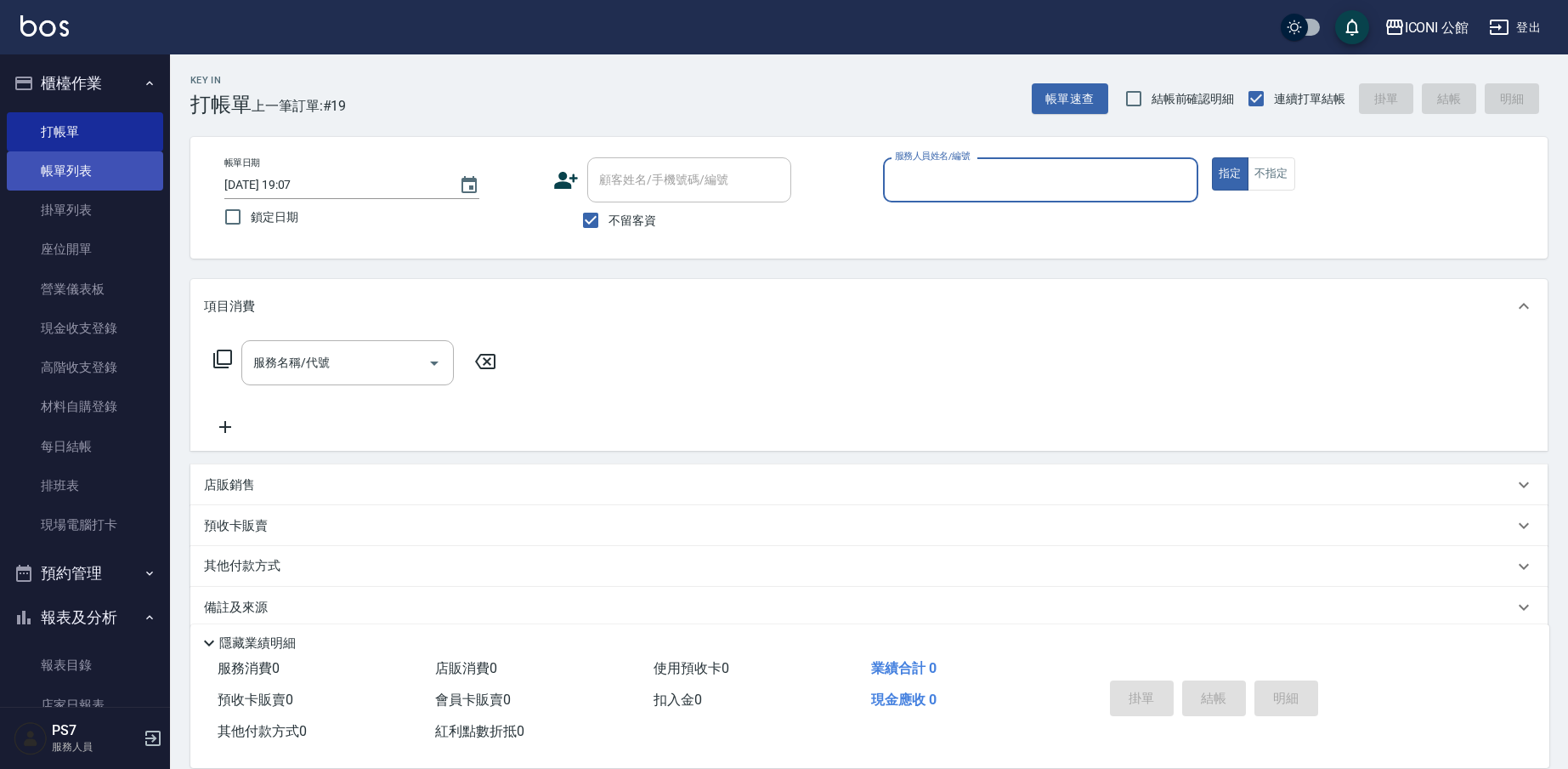
click at [129, 160] on link "帳單列表" at bounding box center [85, 170] width 156 height 39
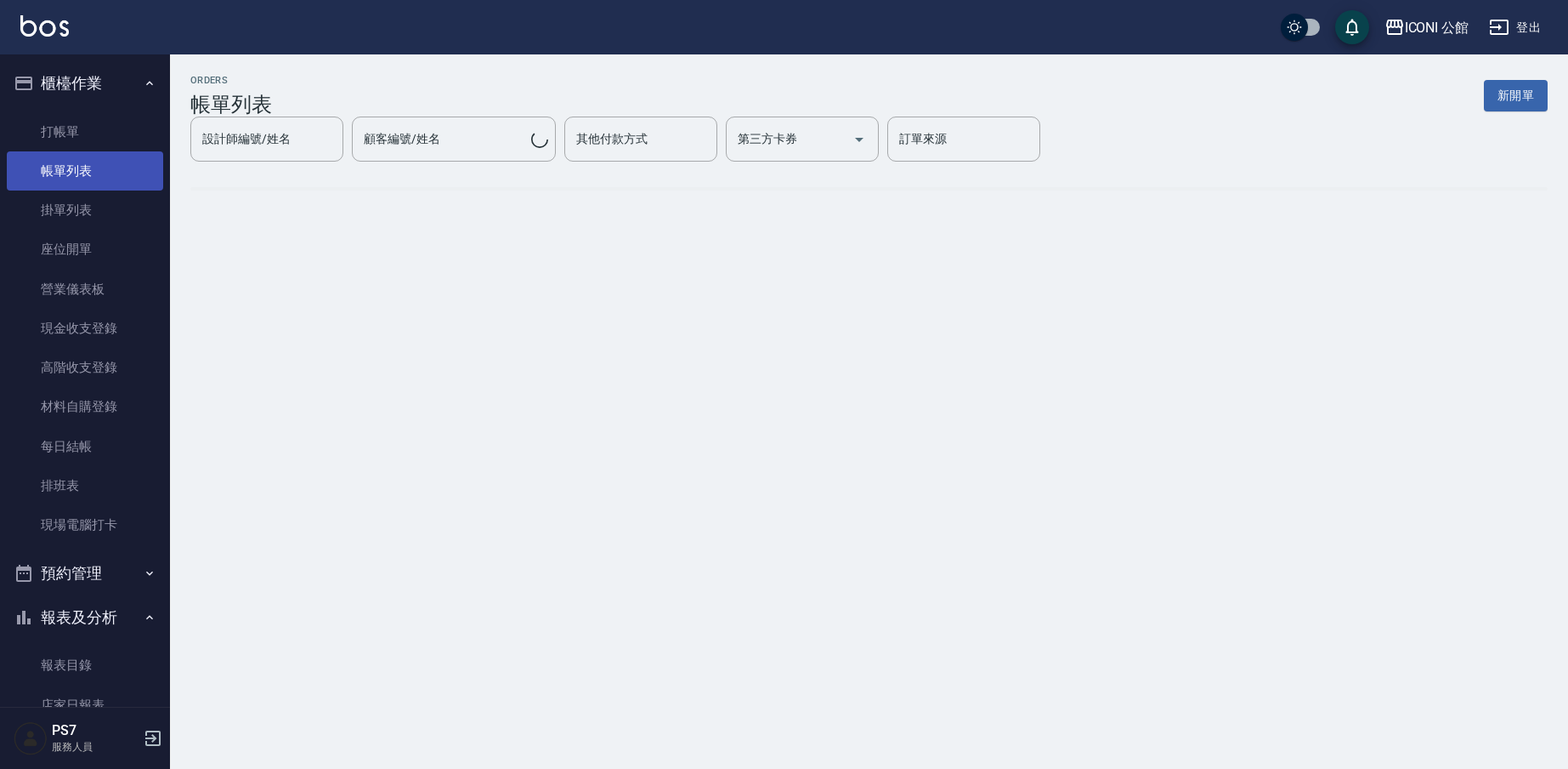
click at [129, 160] on link "帳單列表" at bounding box center [85, 170] width 156 height 39
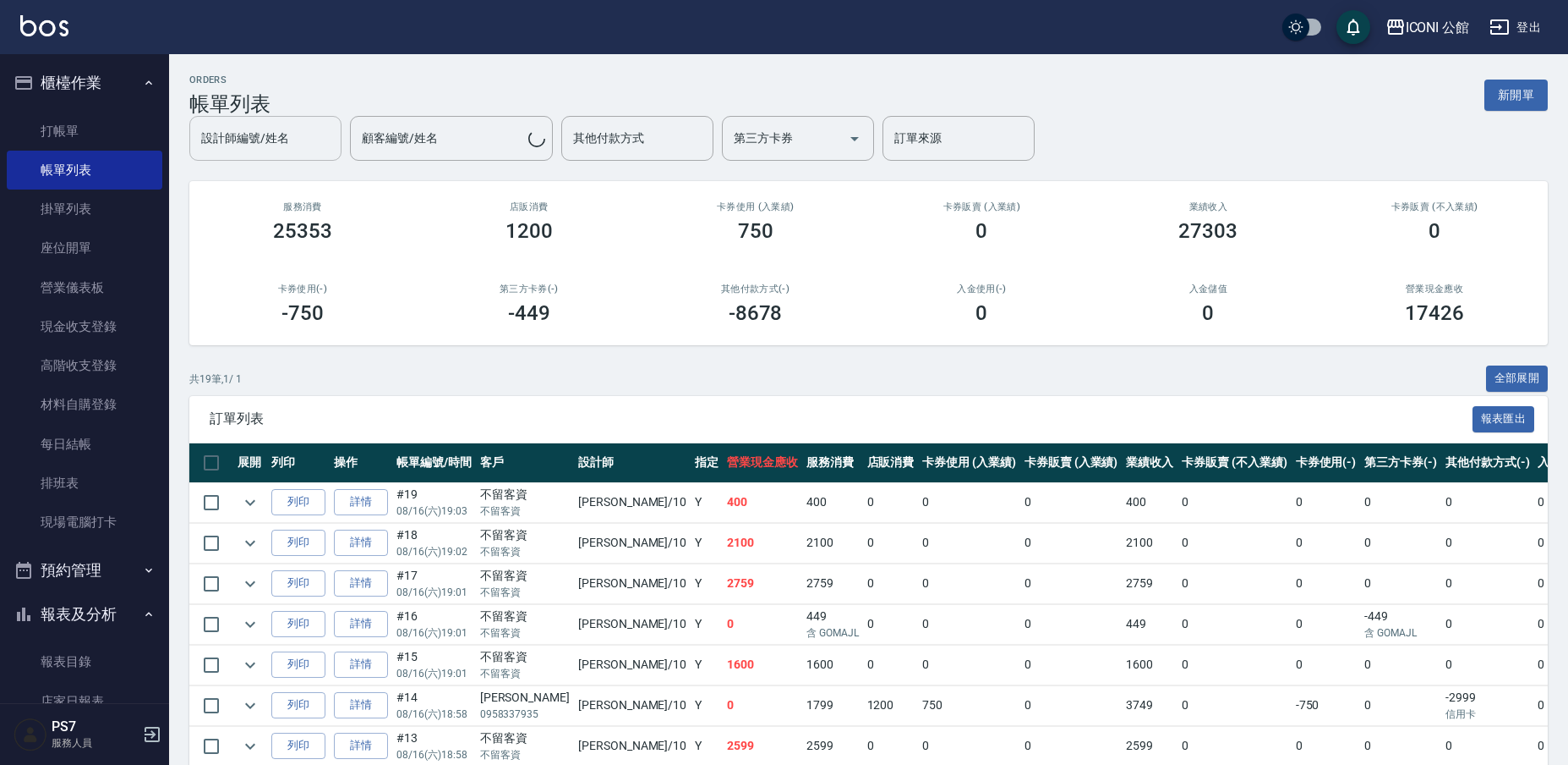
click at [342, 152] on div "設計師編號/姓名" at bounding box center [265, 137] width 152 height 44
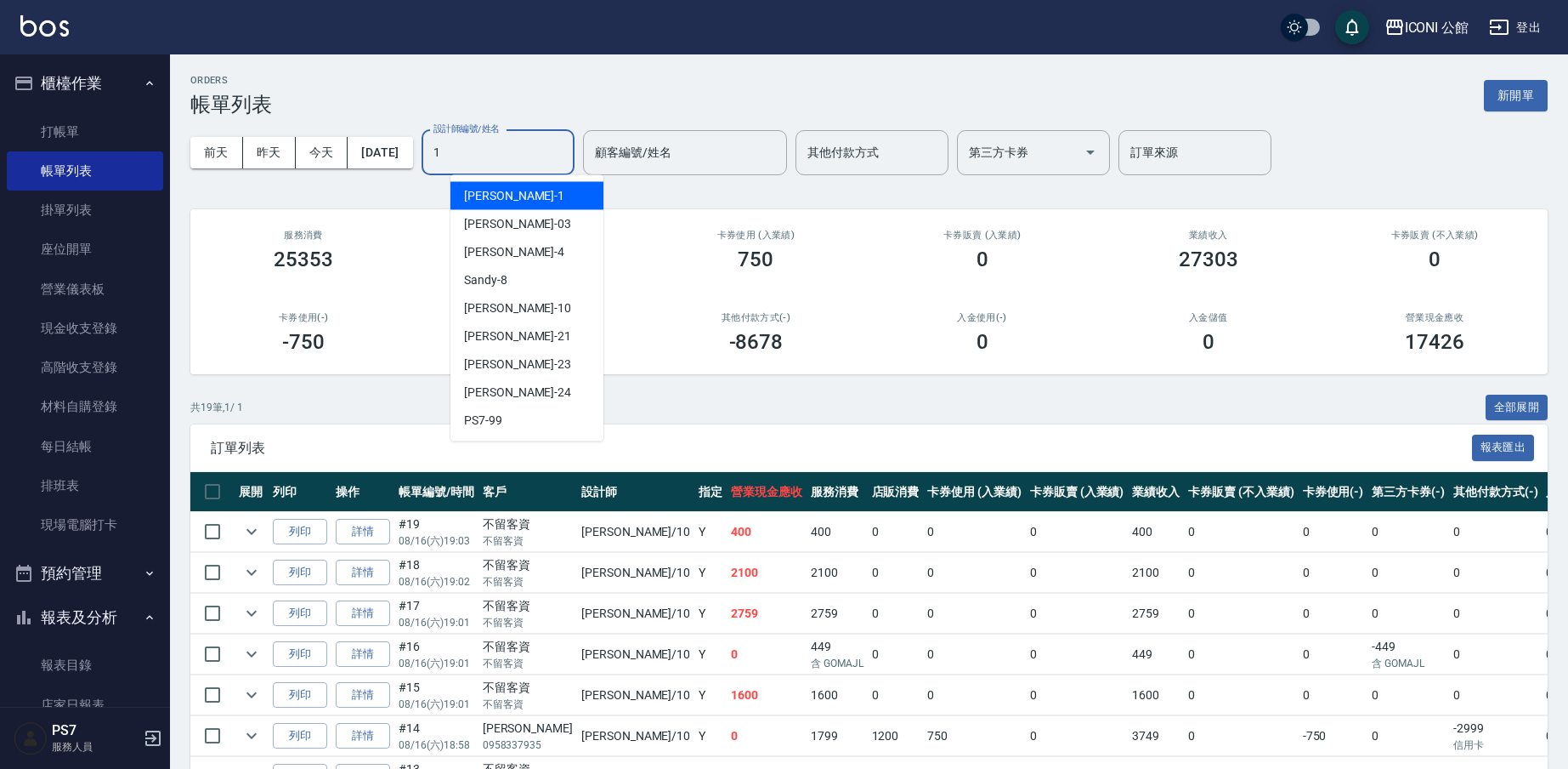
type input "[PERSON_NAME]-1"
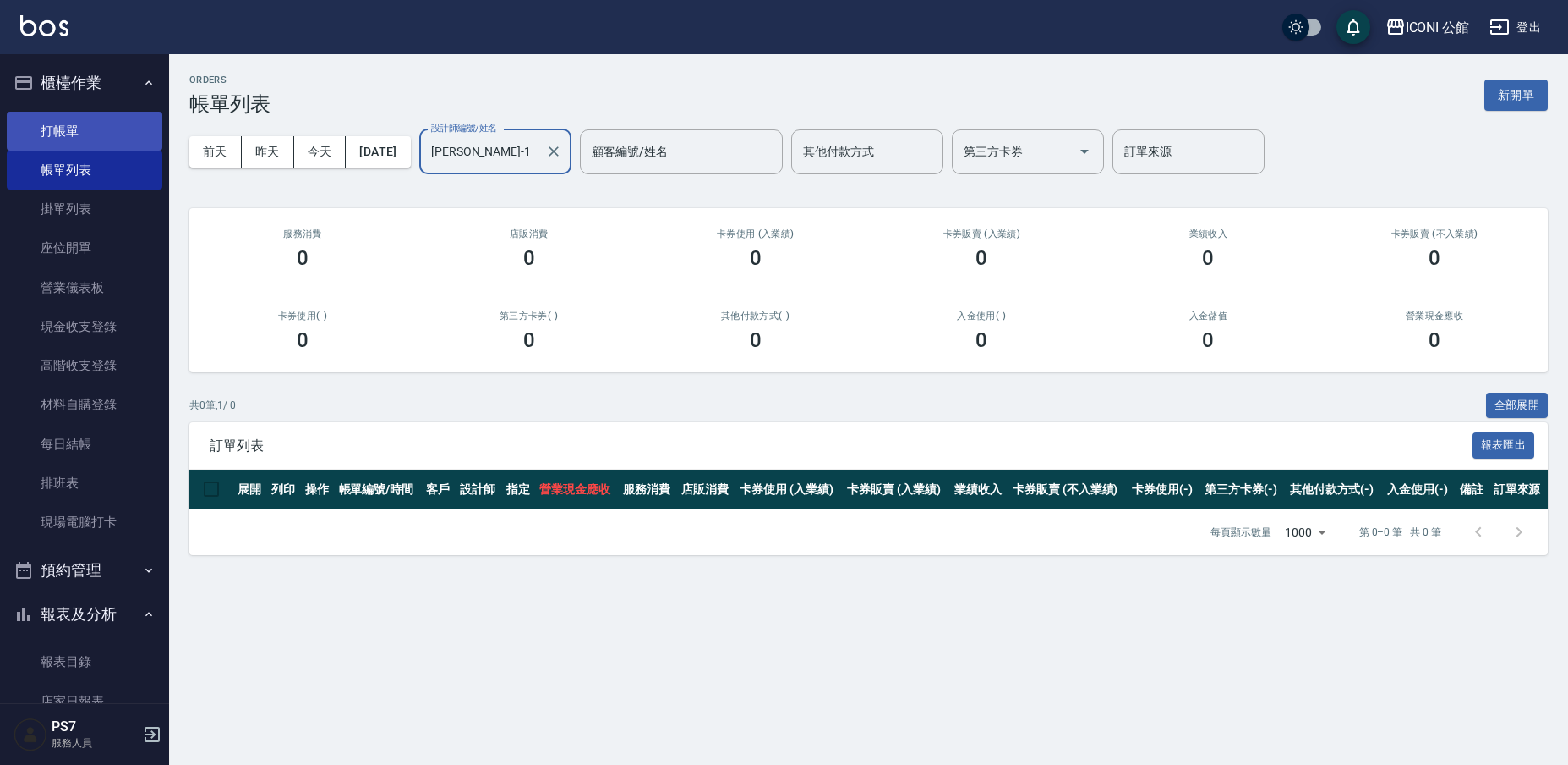
click at [64, 131] on link "打帳單" at bounding box center [84, 131] width 155 height 39
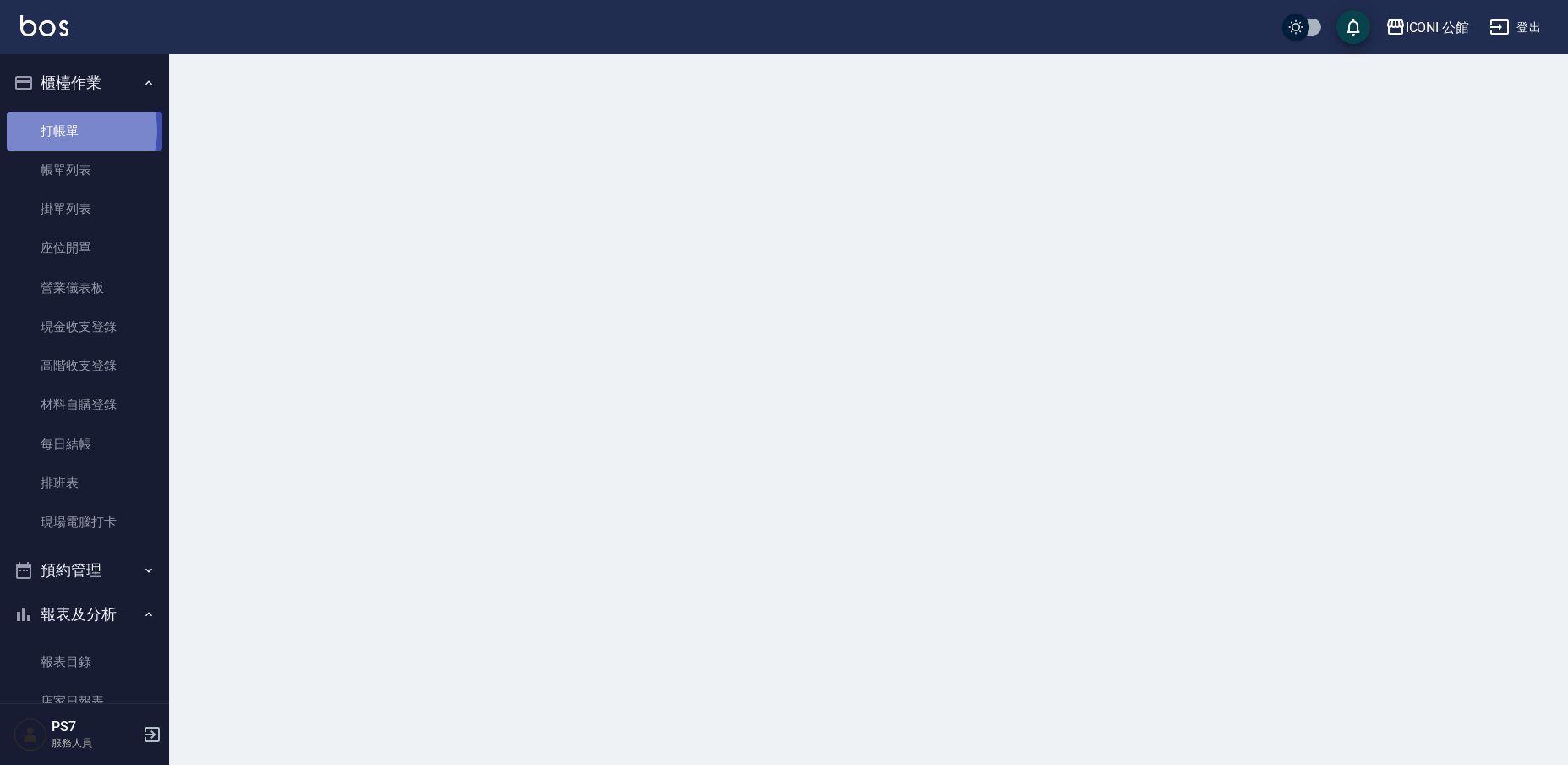
click at [64, 131] on link "打帳單" at bounding box center [84, 131] width 155 height 39
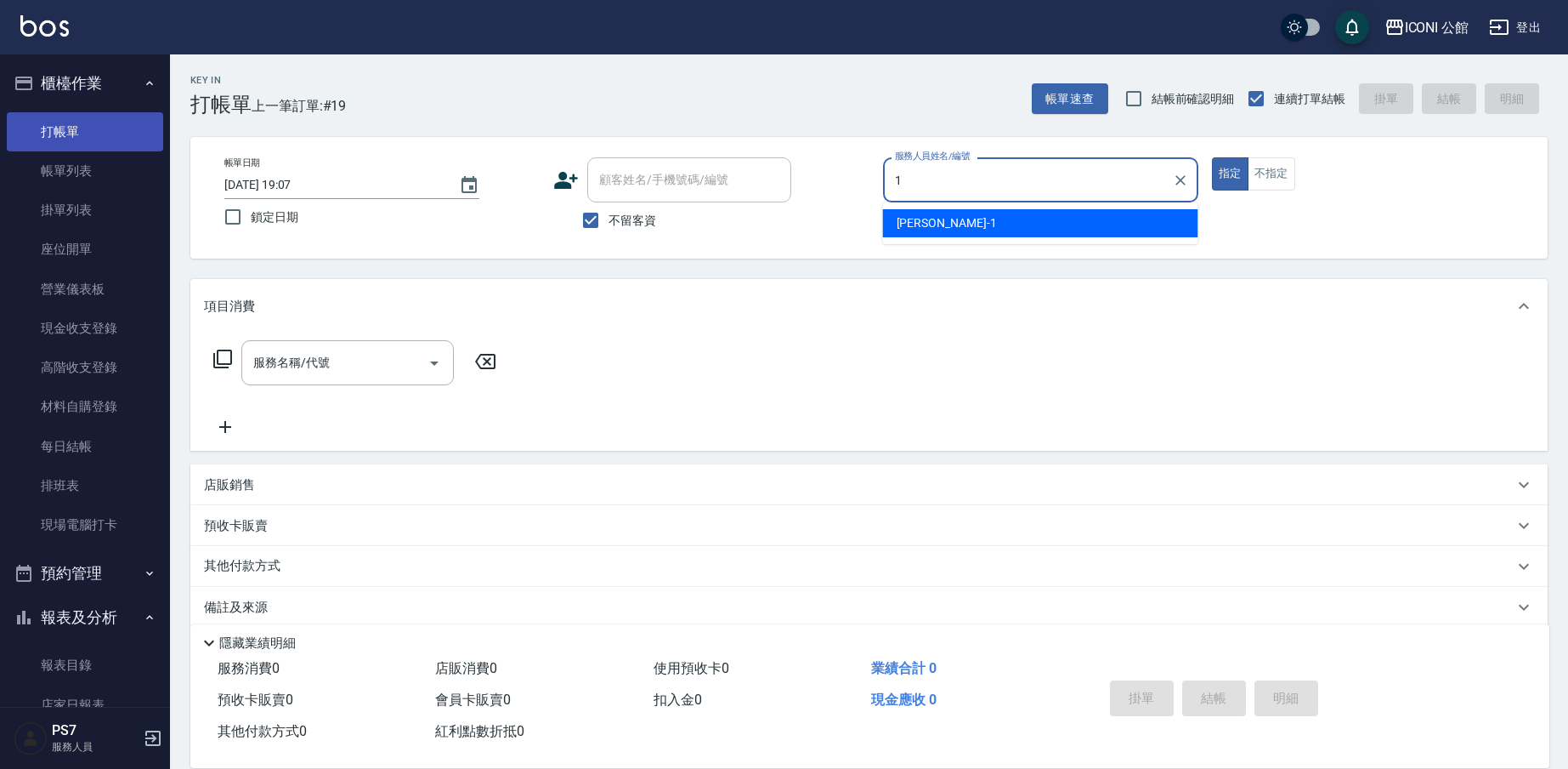
type input "[PERSON_NAME]-1"
type button "true"
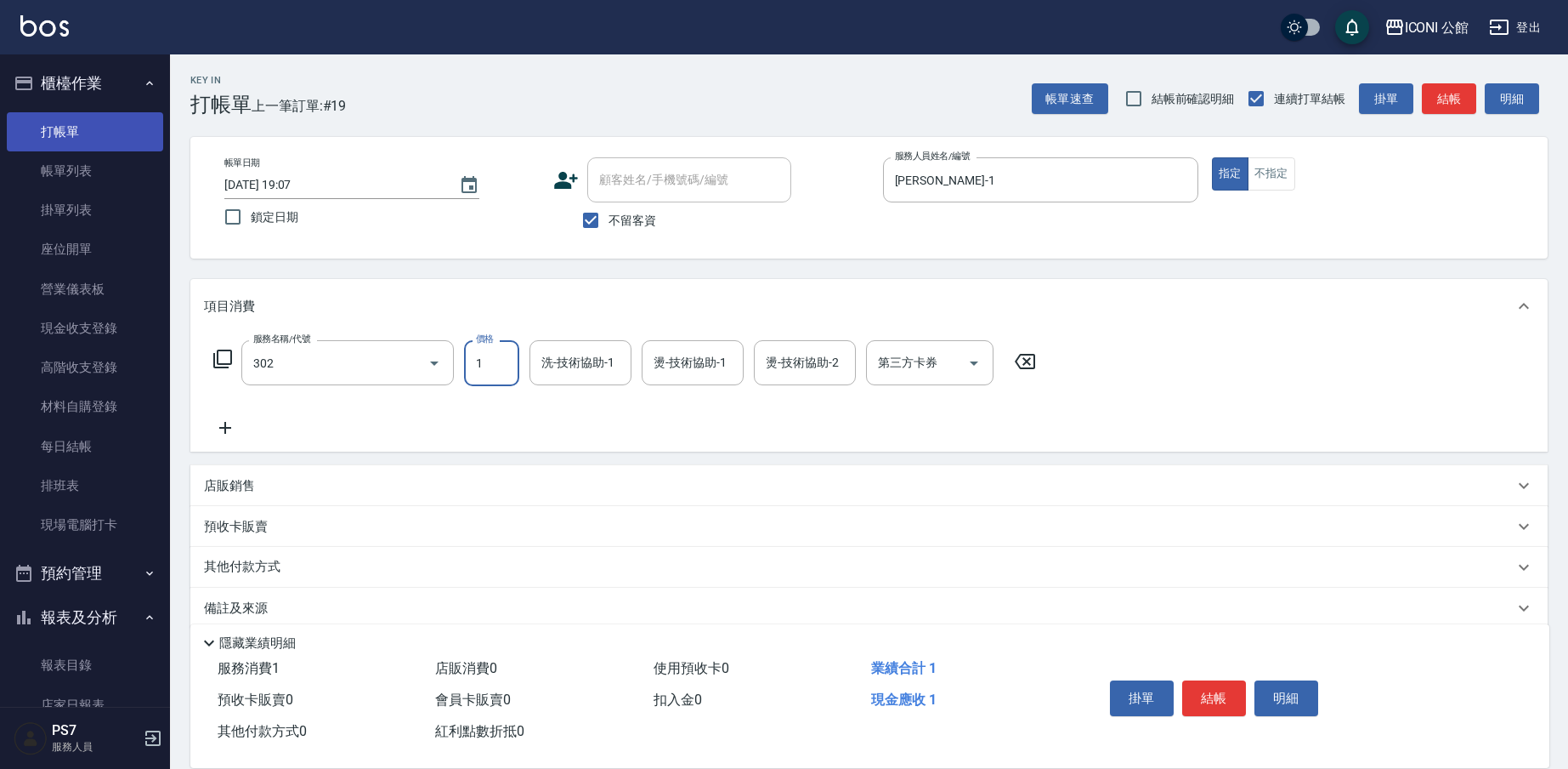
type input "設計燙髮(302)"
type input "1200"
type input "[PERSON_NAME]-1"
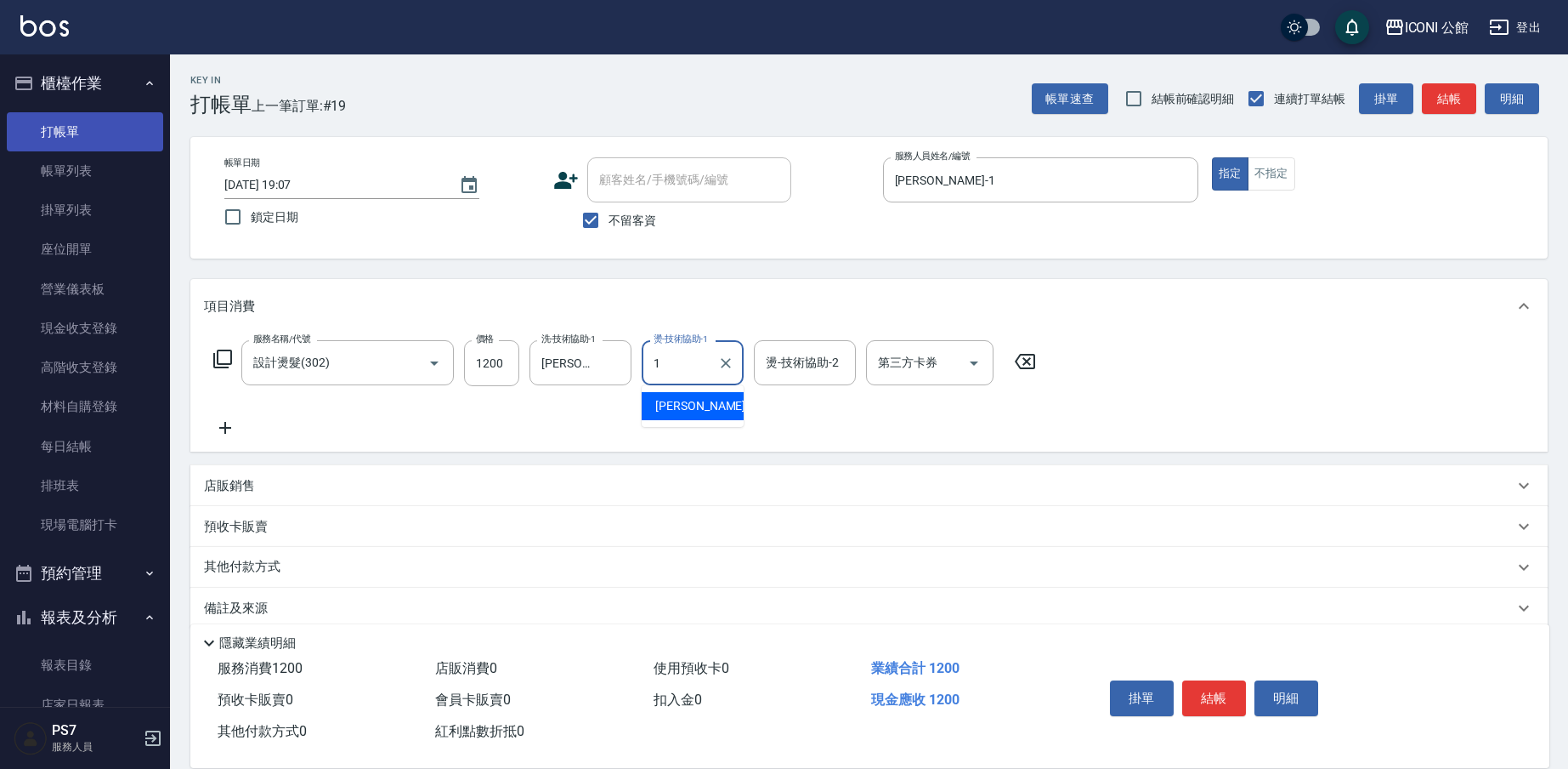
type input "[PERSON_NAME]-1"
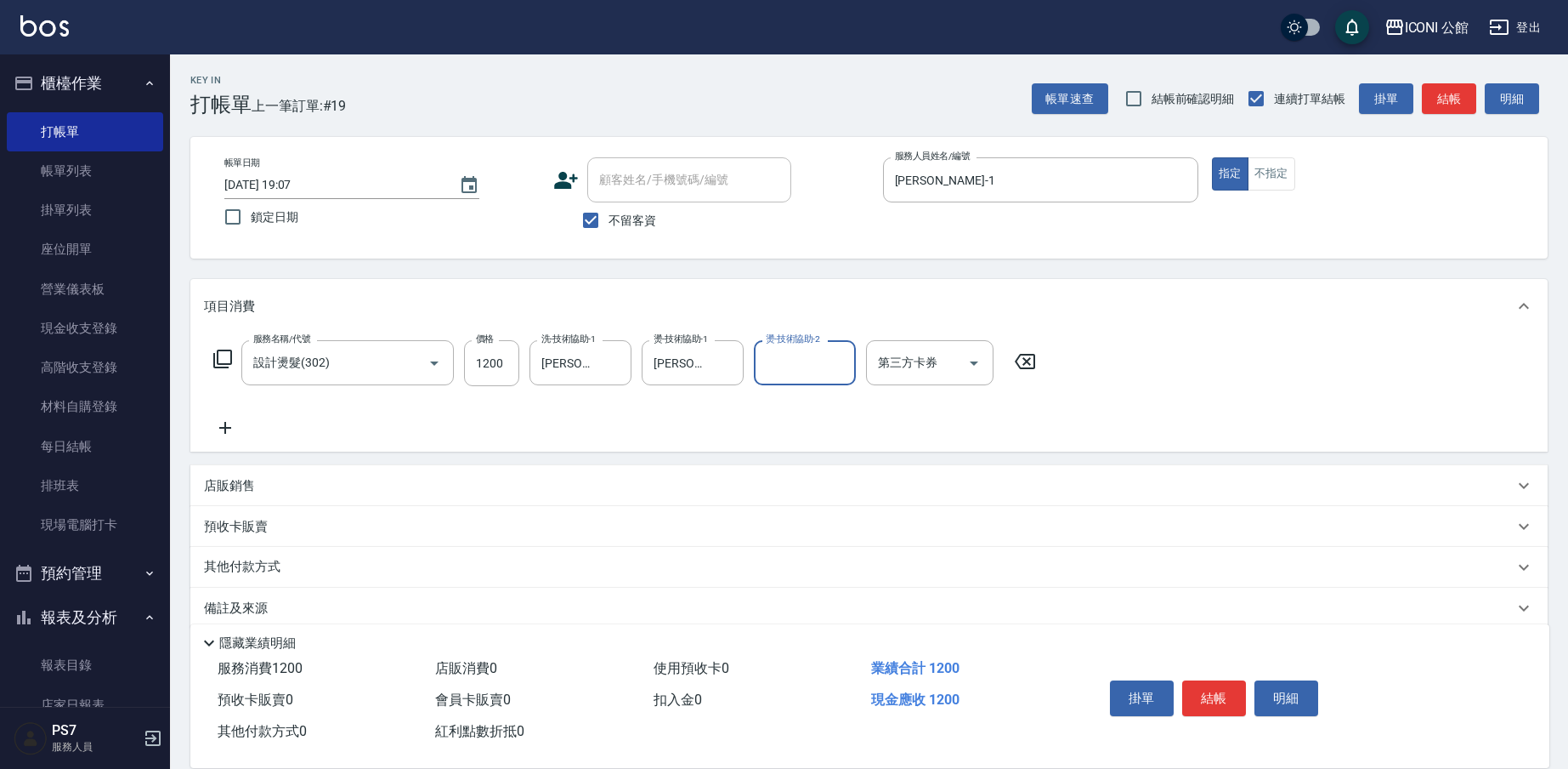
click at [283, 562] on p "其他付款方式" at bounding box center [245, 567] width 85 height 19
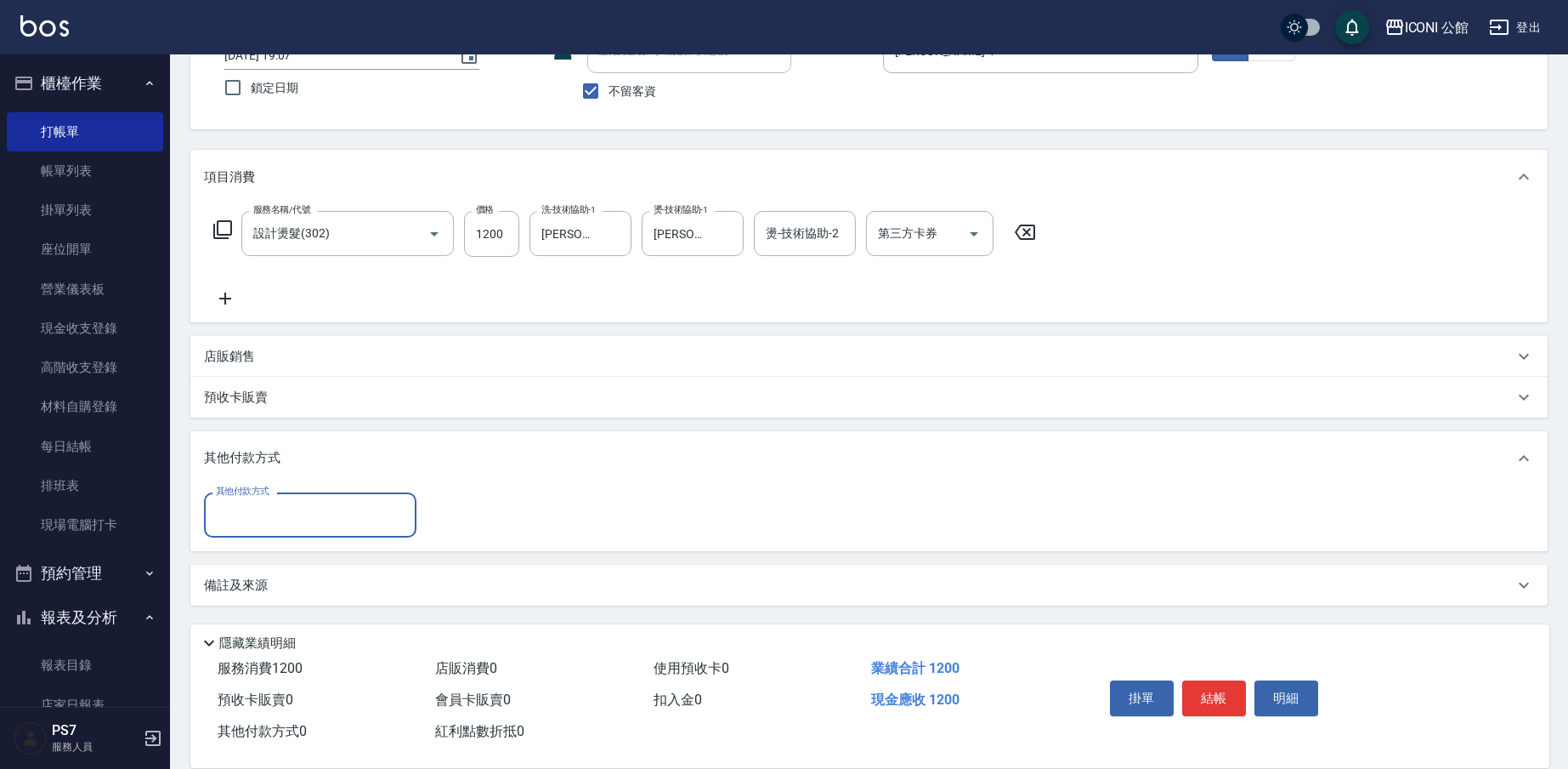
click at [265, 483] on div "其他付款方式" at bounding box center [869, 458] width 1358 height 54
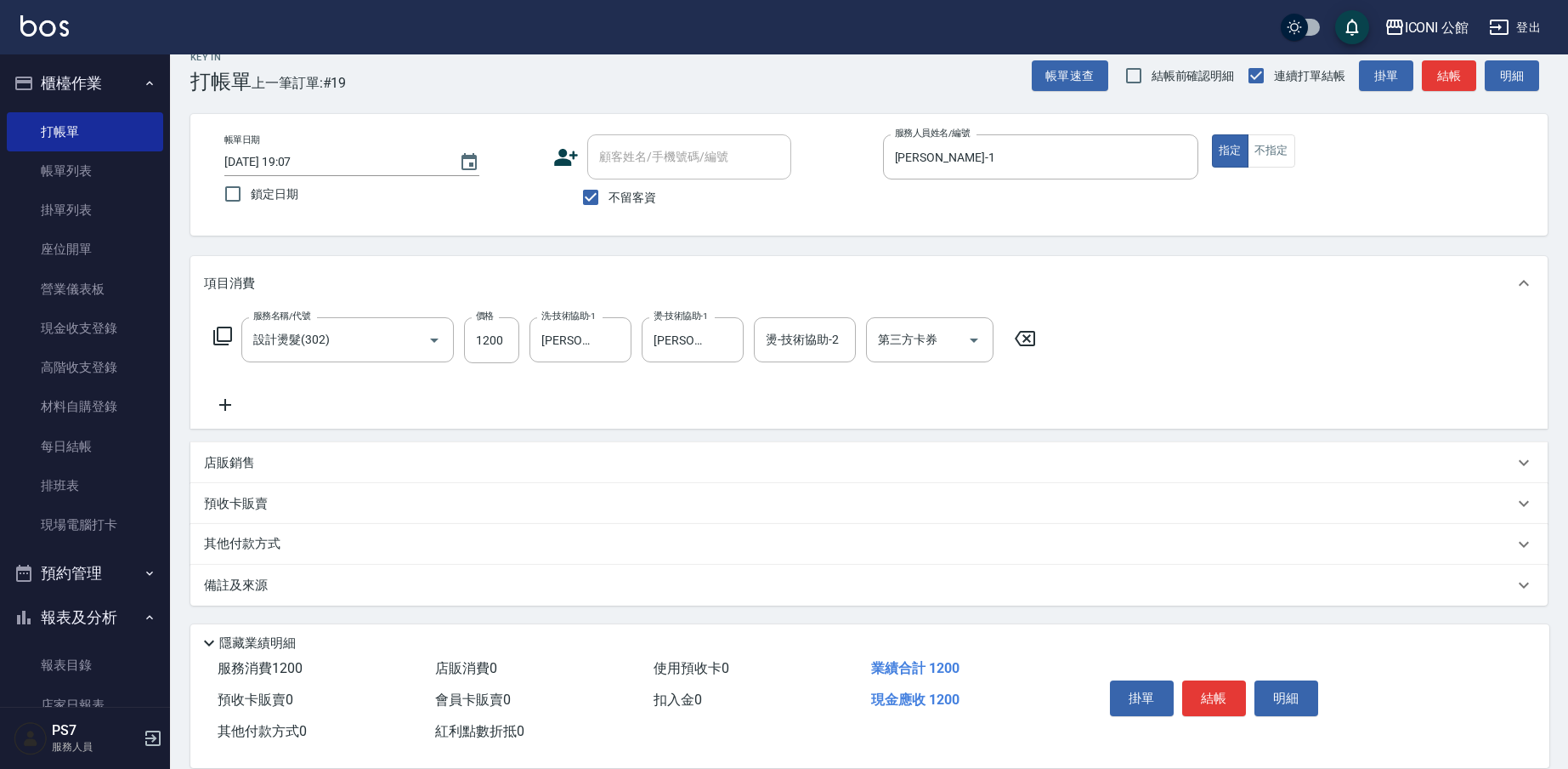
scroll to position [23, 0]
click at [259, 538] on p "其他付款方式" at bounding box center [245, 544] width 85 height 19
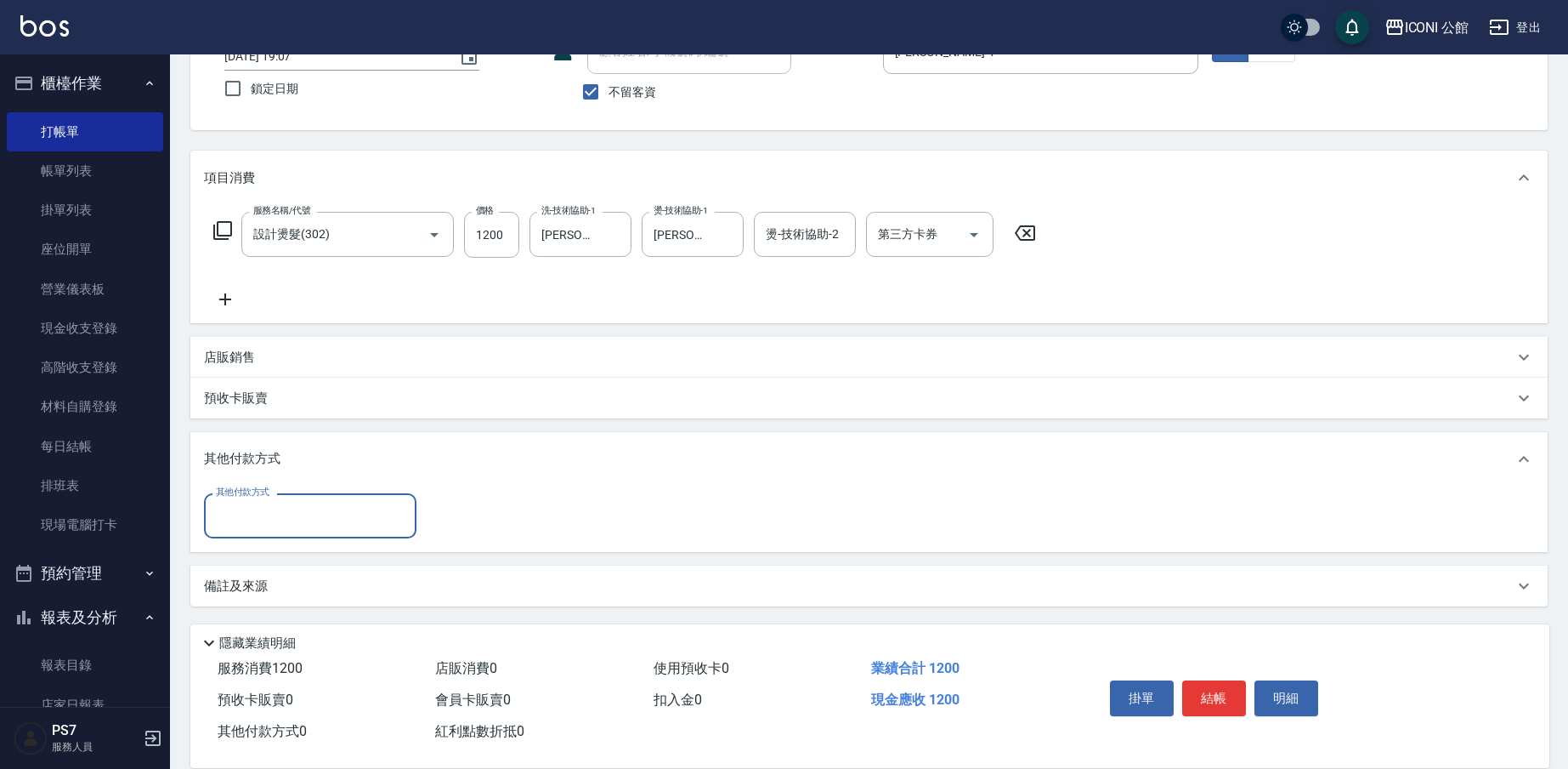
scroll to position [0, 0]
click at [262, 514] on input "其他付款方式" at bounding box center [309, 515] width 197 height 30
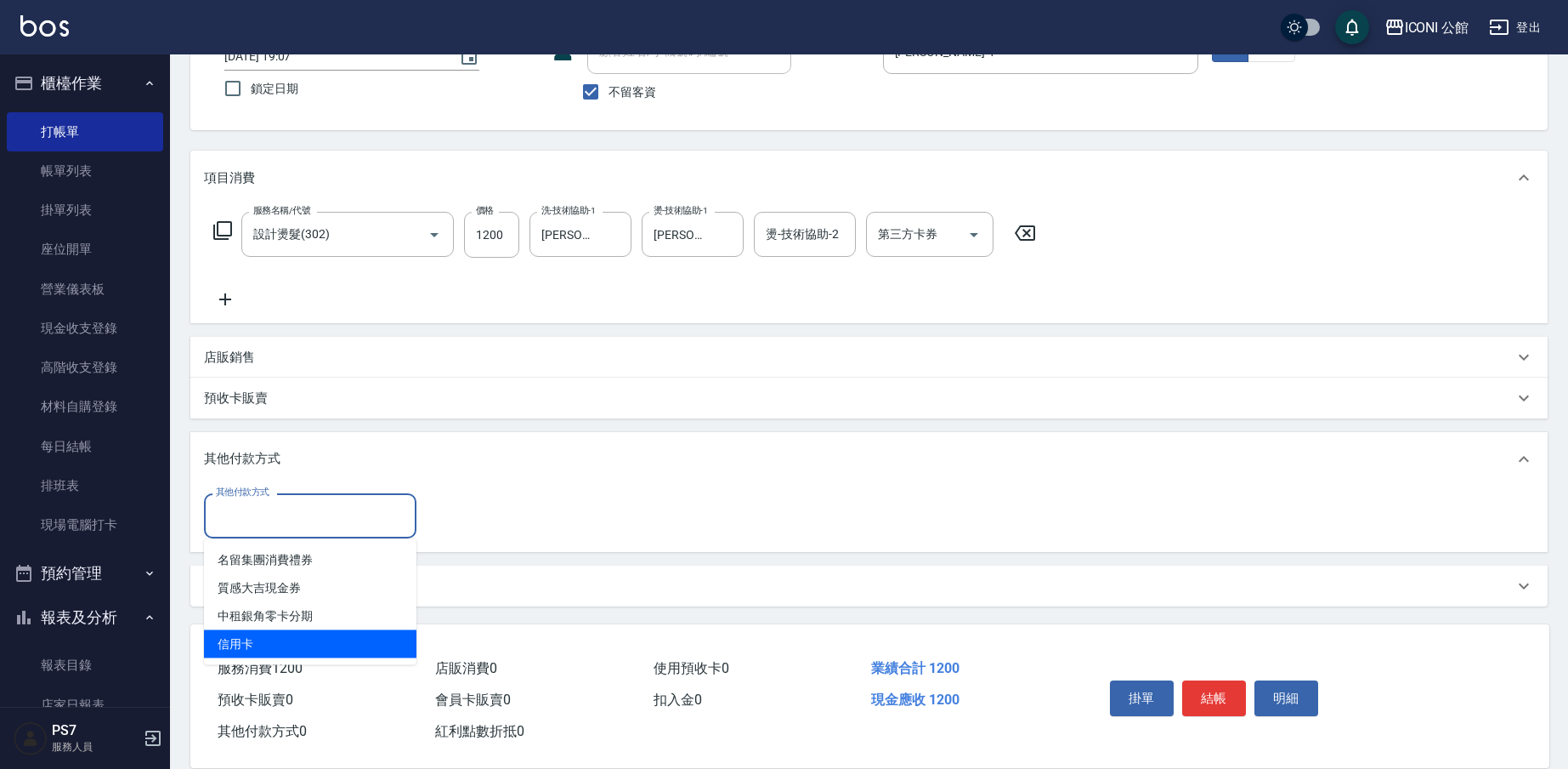
click at [286, 655] on span "信用卡" at bounding box center [309, 643] width 212 height 28
type input "信用卡"
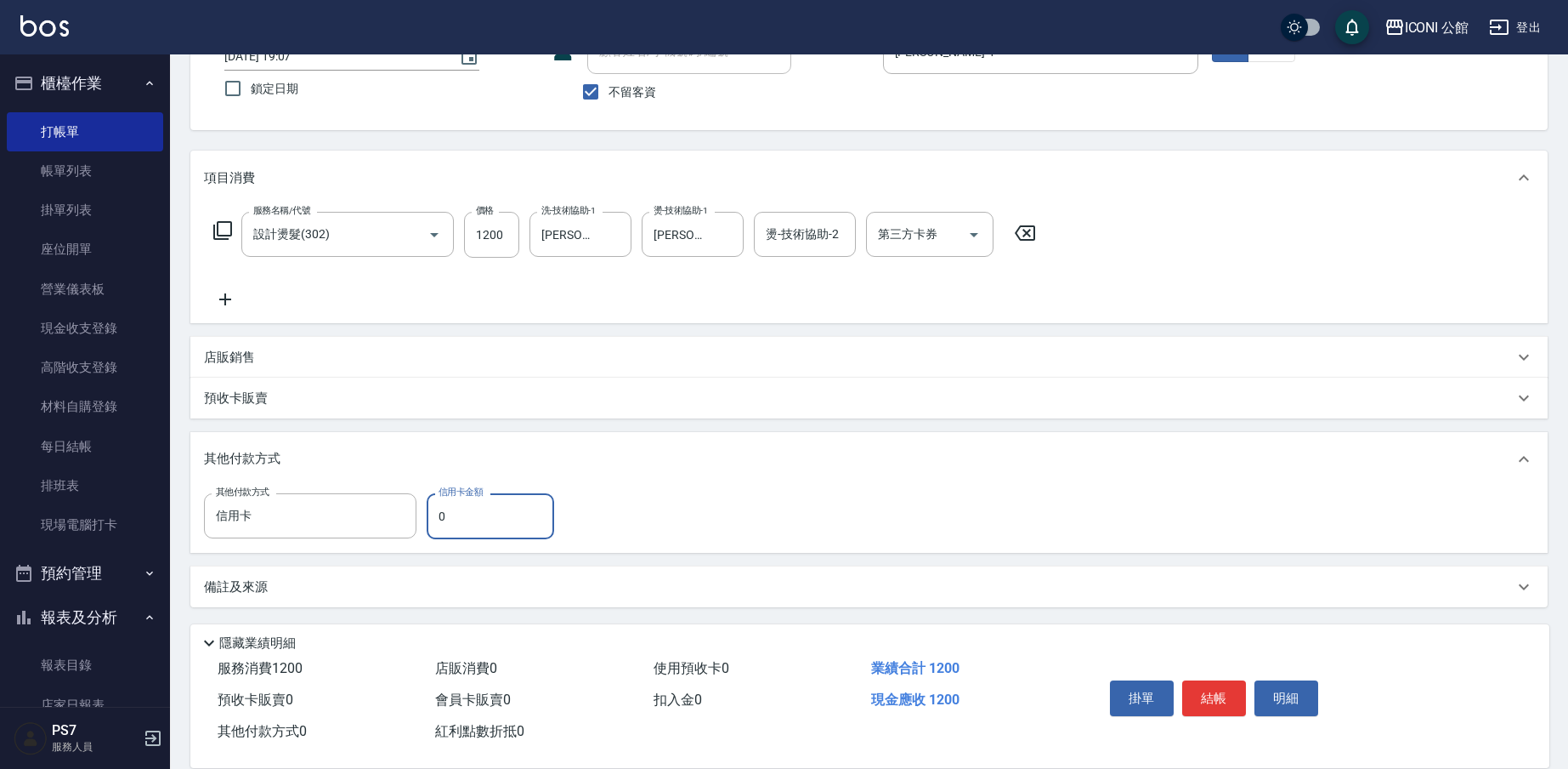
click at [451, 521] on input "0" at bounding box center [490, 516] width 127 height 46
type input "1200"
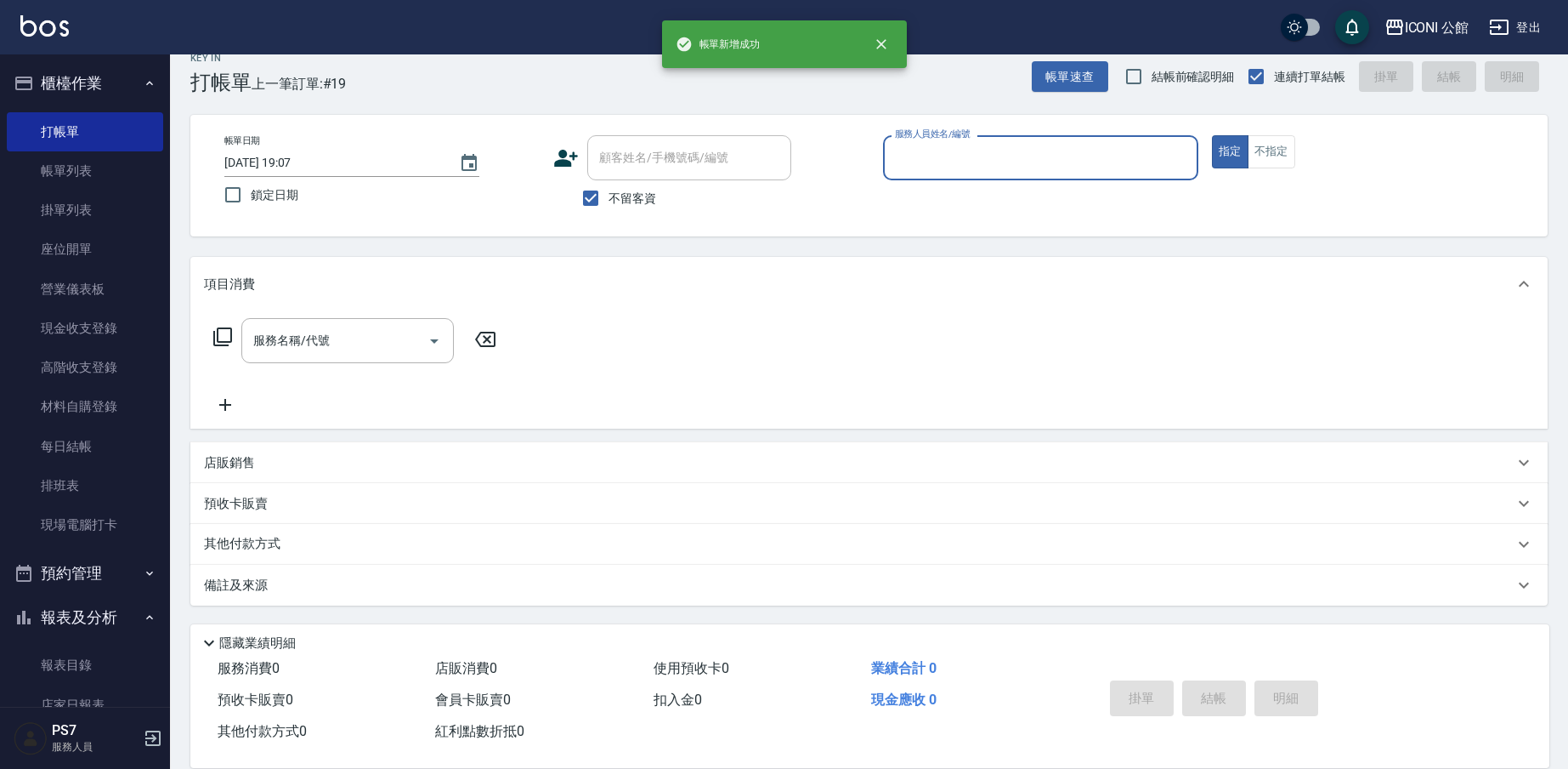
scroll to position [22, 0]
type input "[PERSON_NAME]-1"
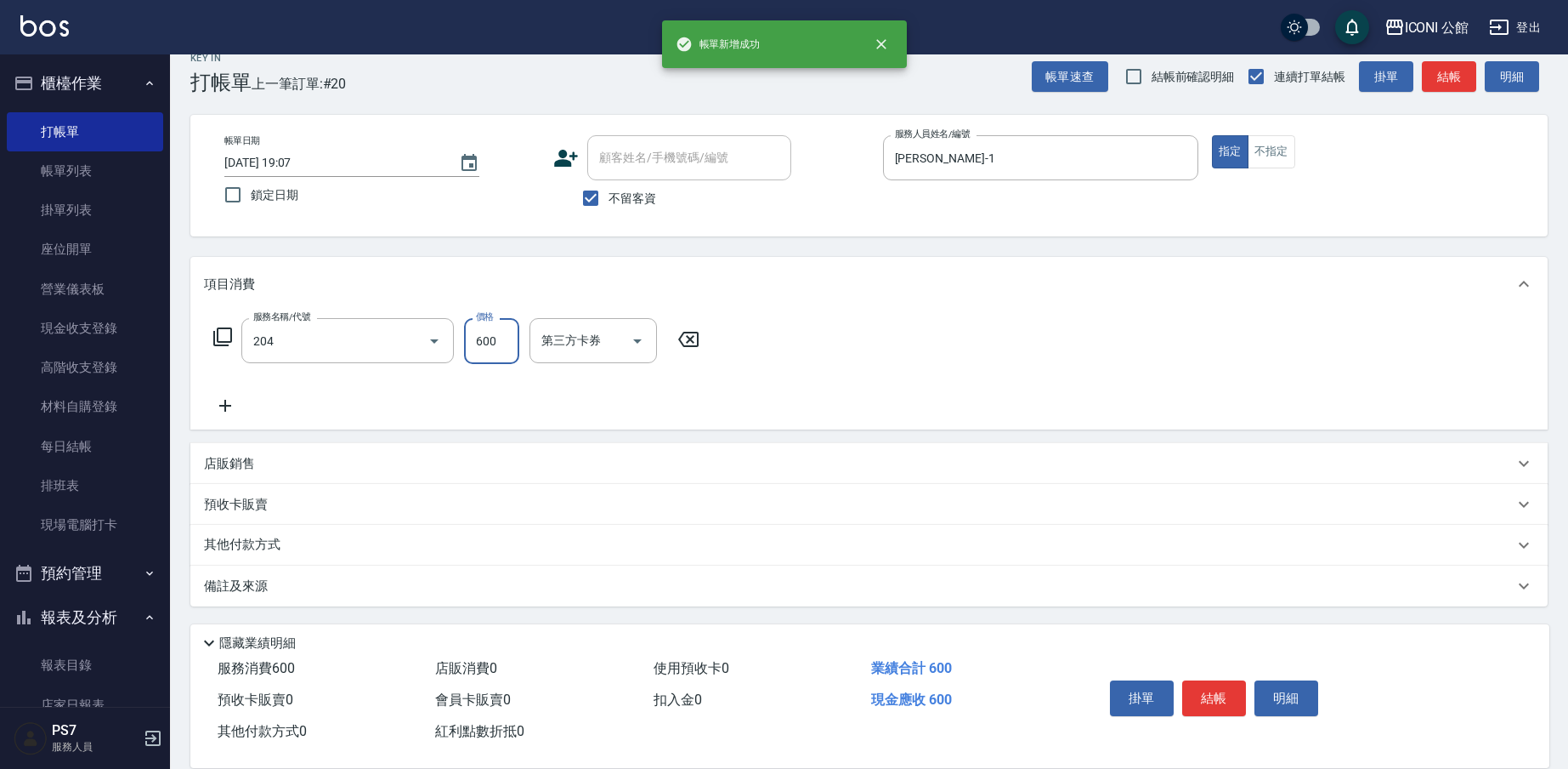
type input "指定洗+剪(204)"
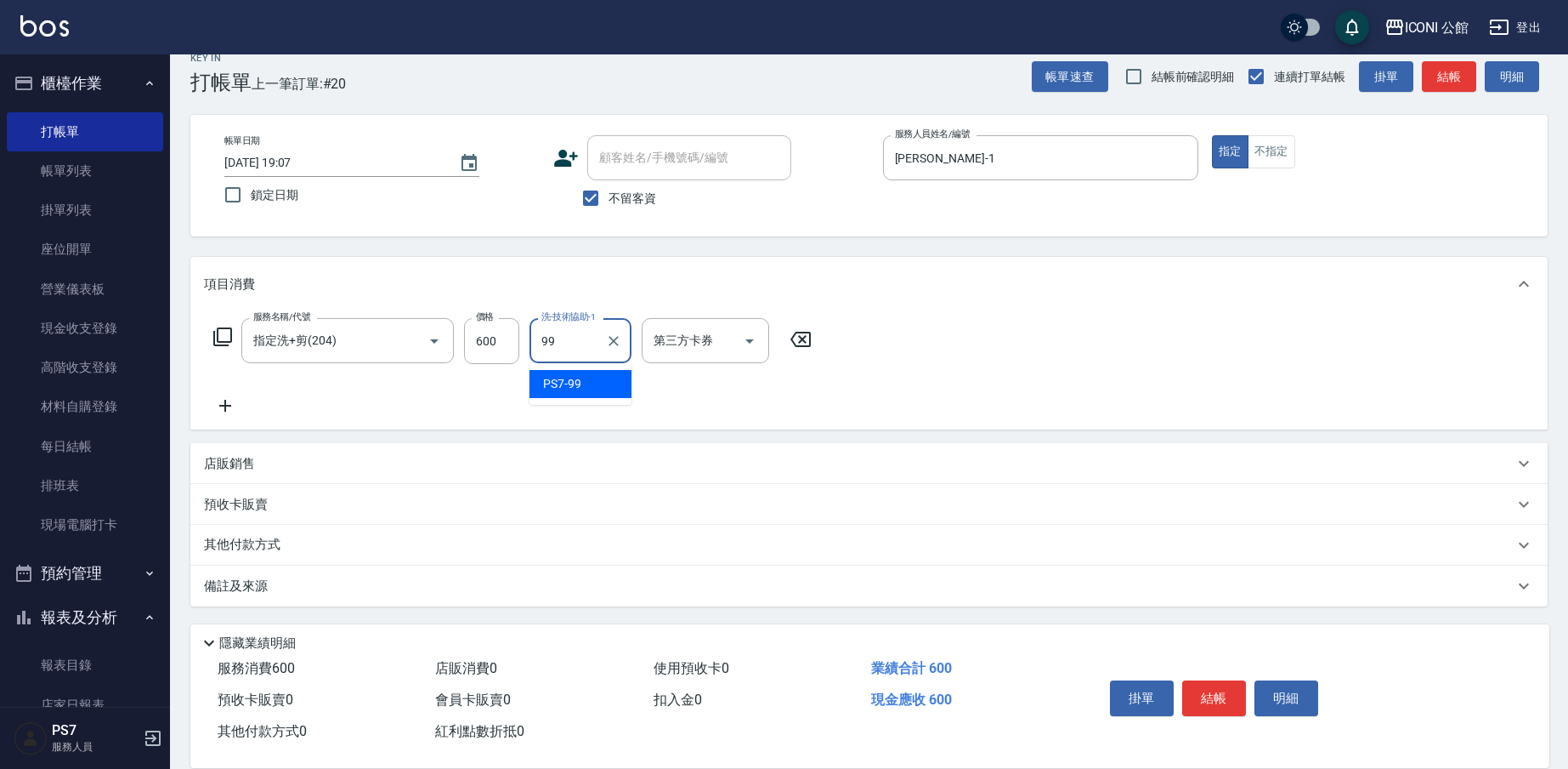
type input "PS7-99"
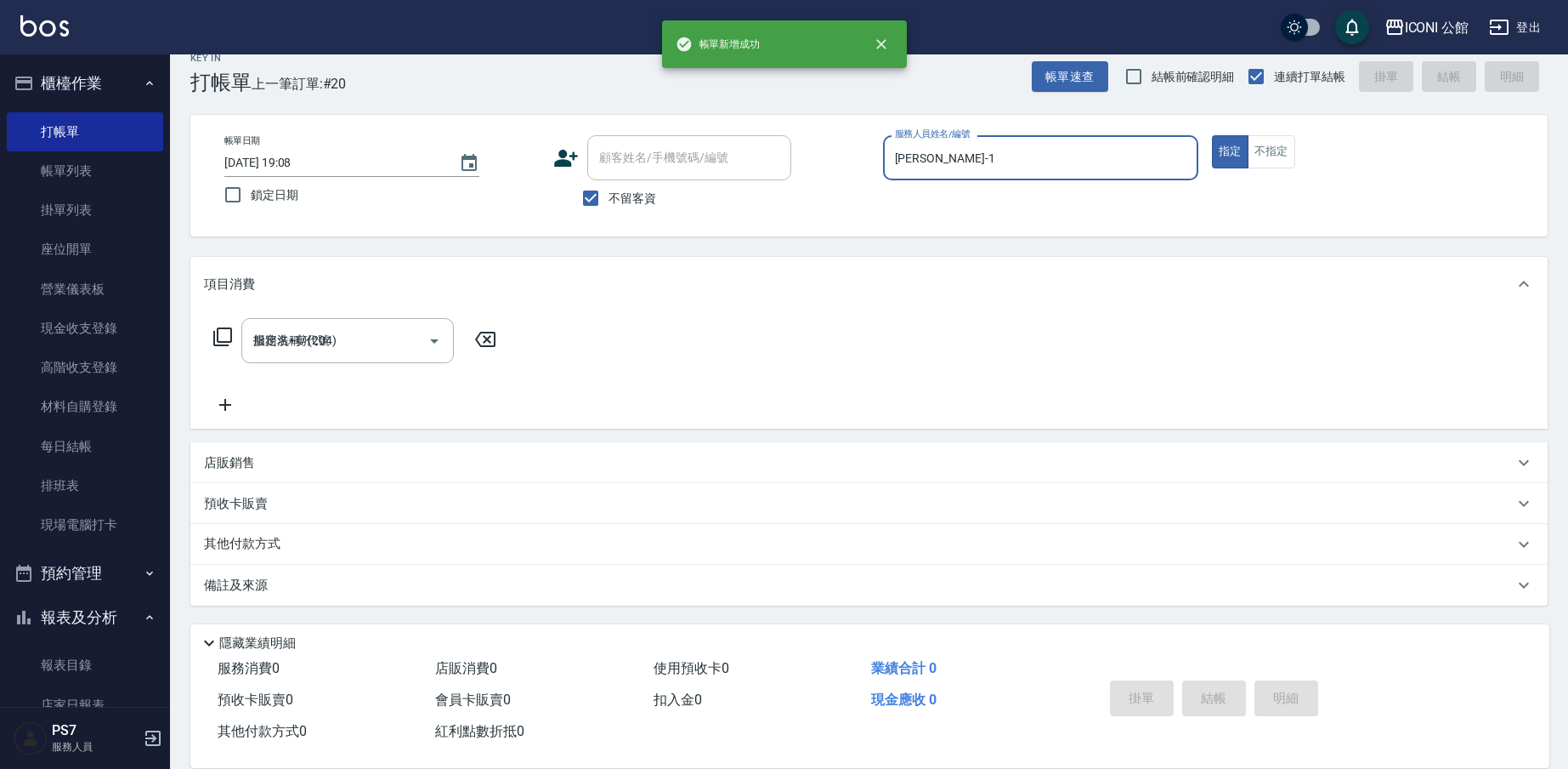
type input "[DATE] 19:08"
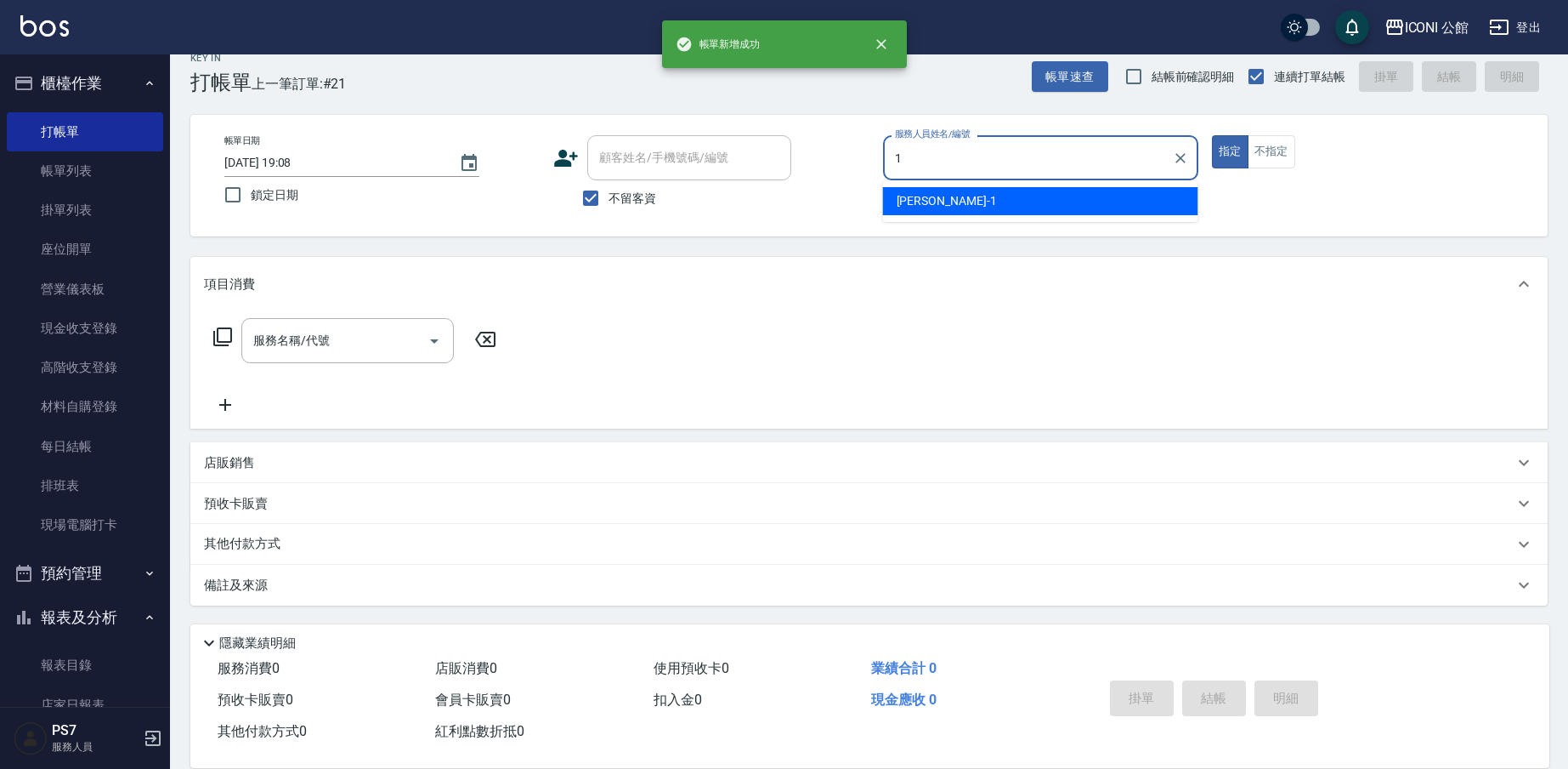
type input "[PERSON_NAME]-1"
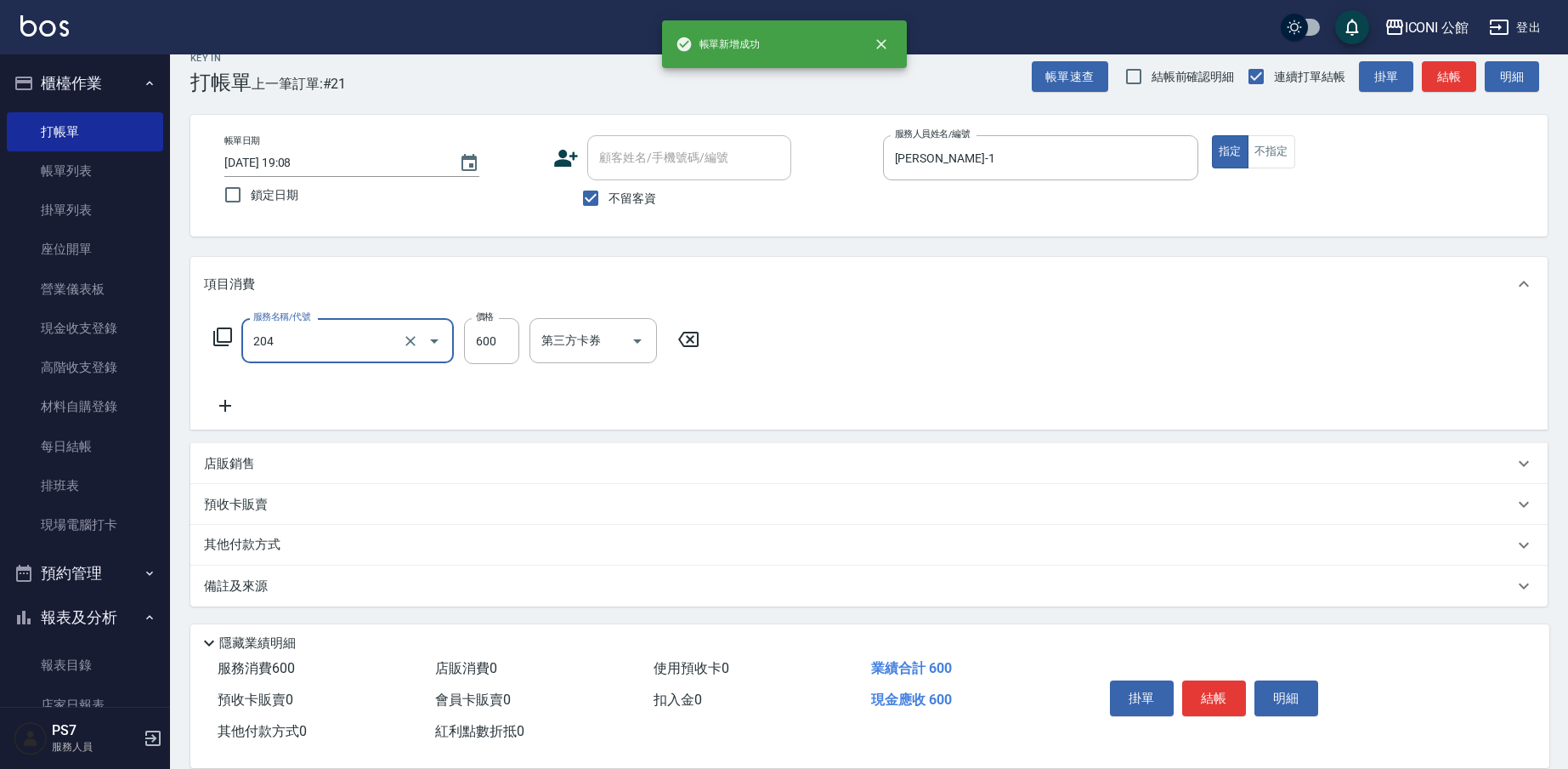
type input "指定洗+剪(204)"
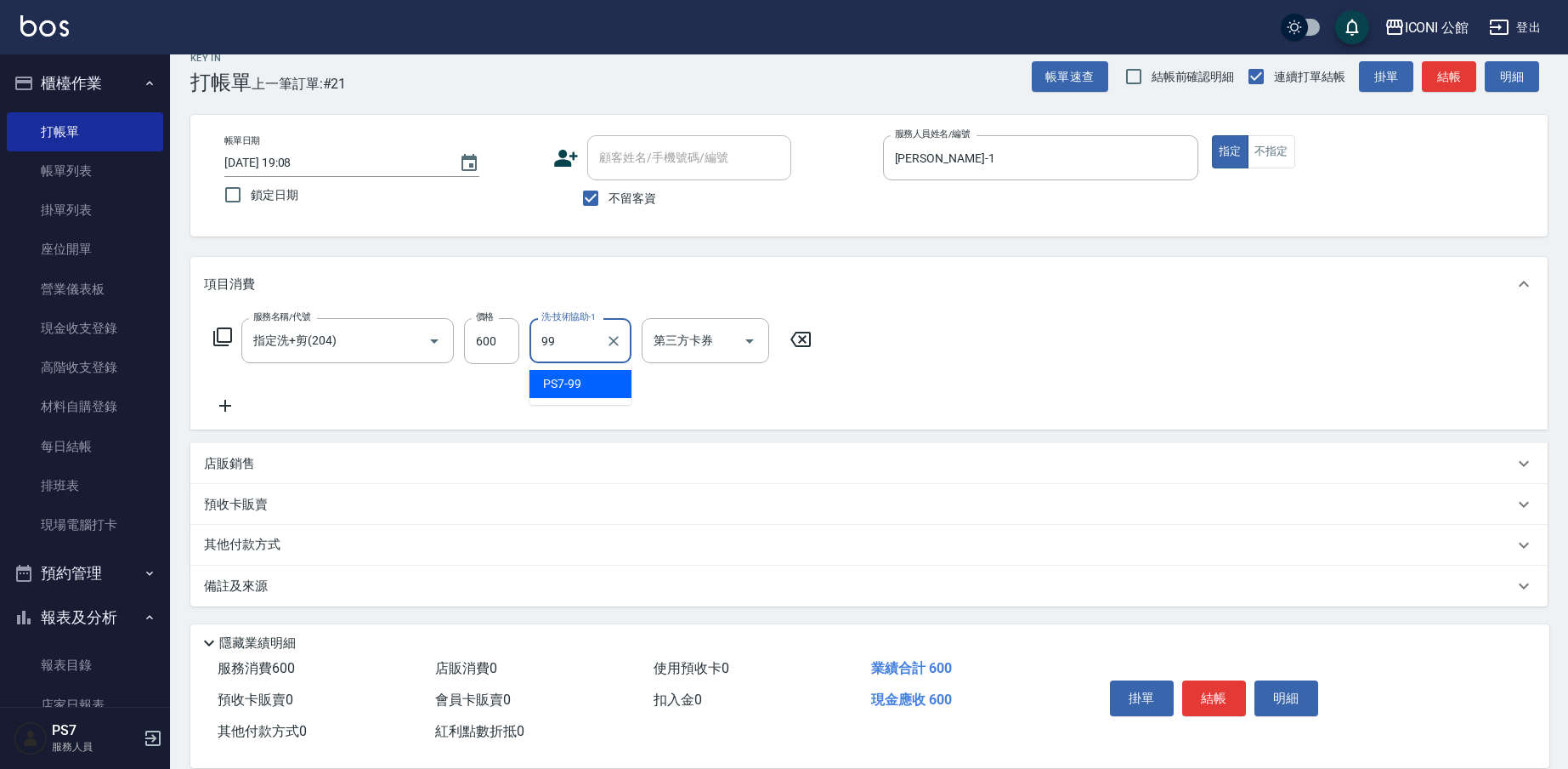
type input "PS7-99"
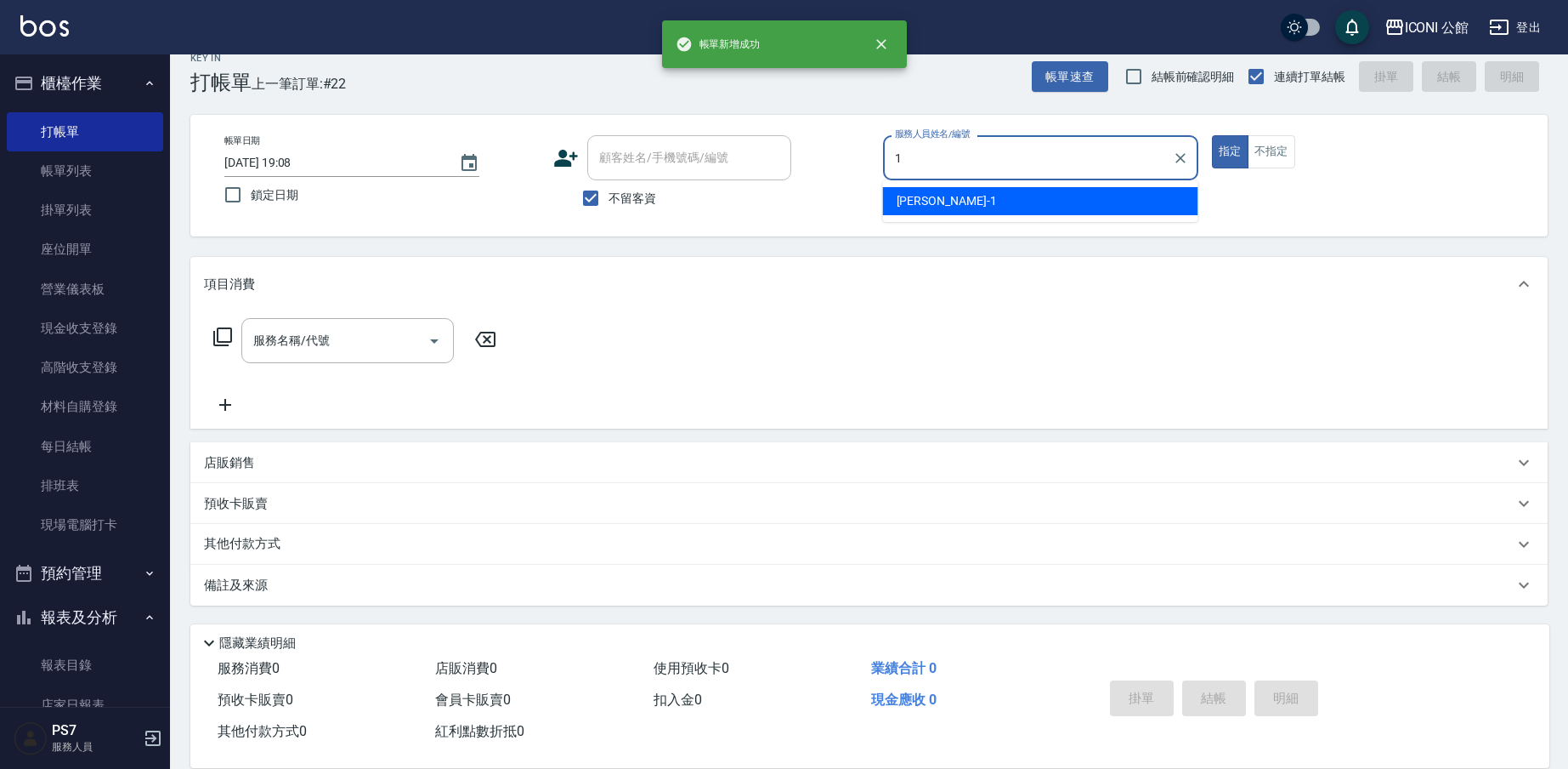
type input "[PERSON_NAME]-1"
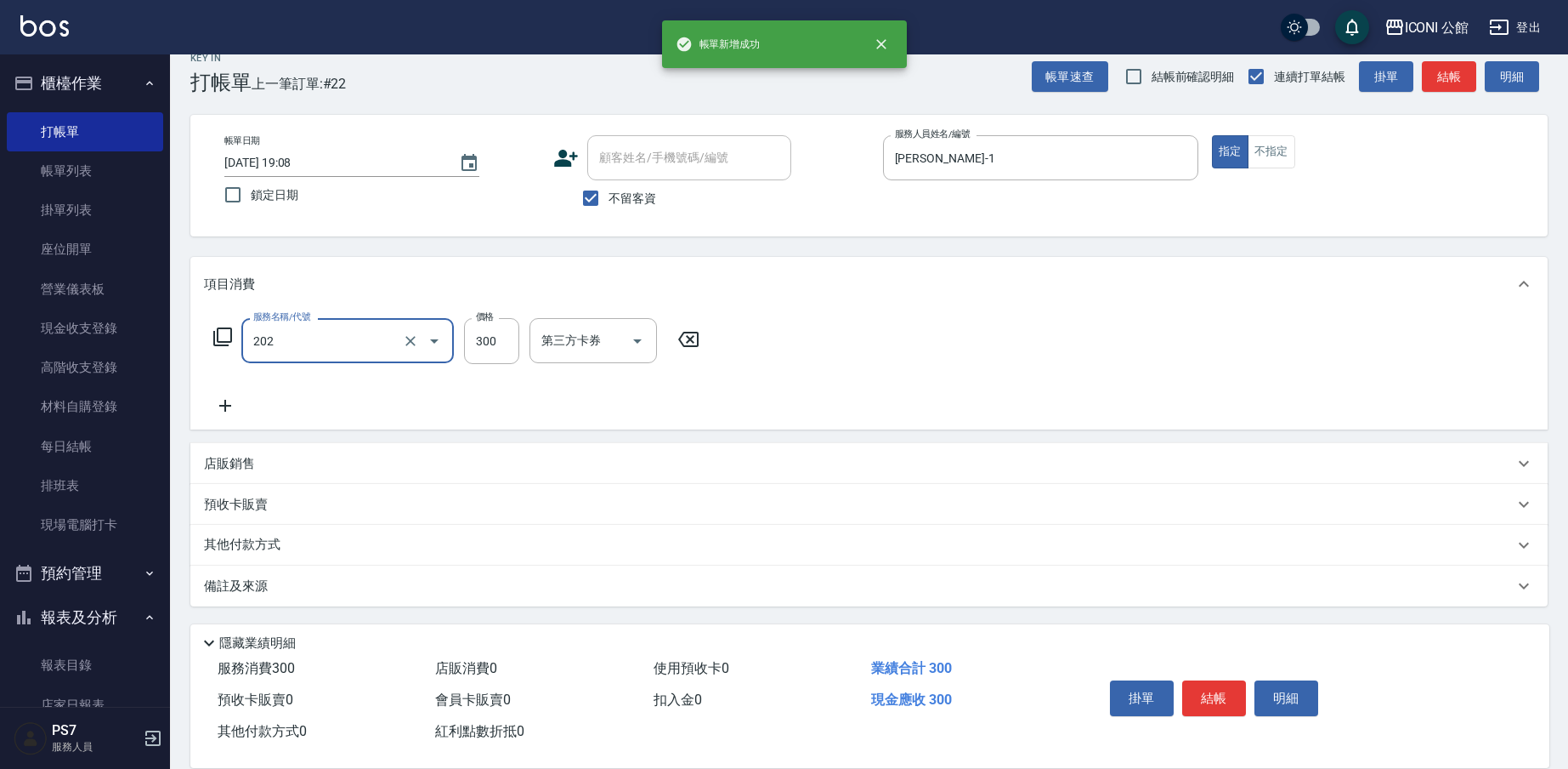
type input "單剪(202)"
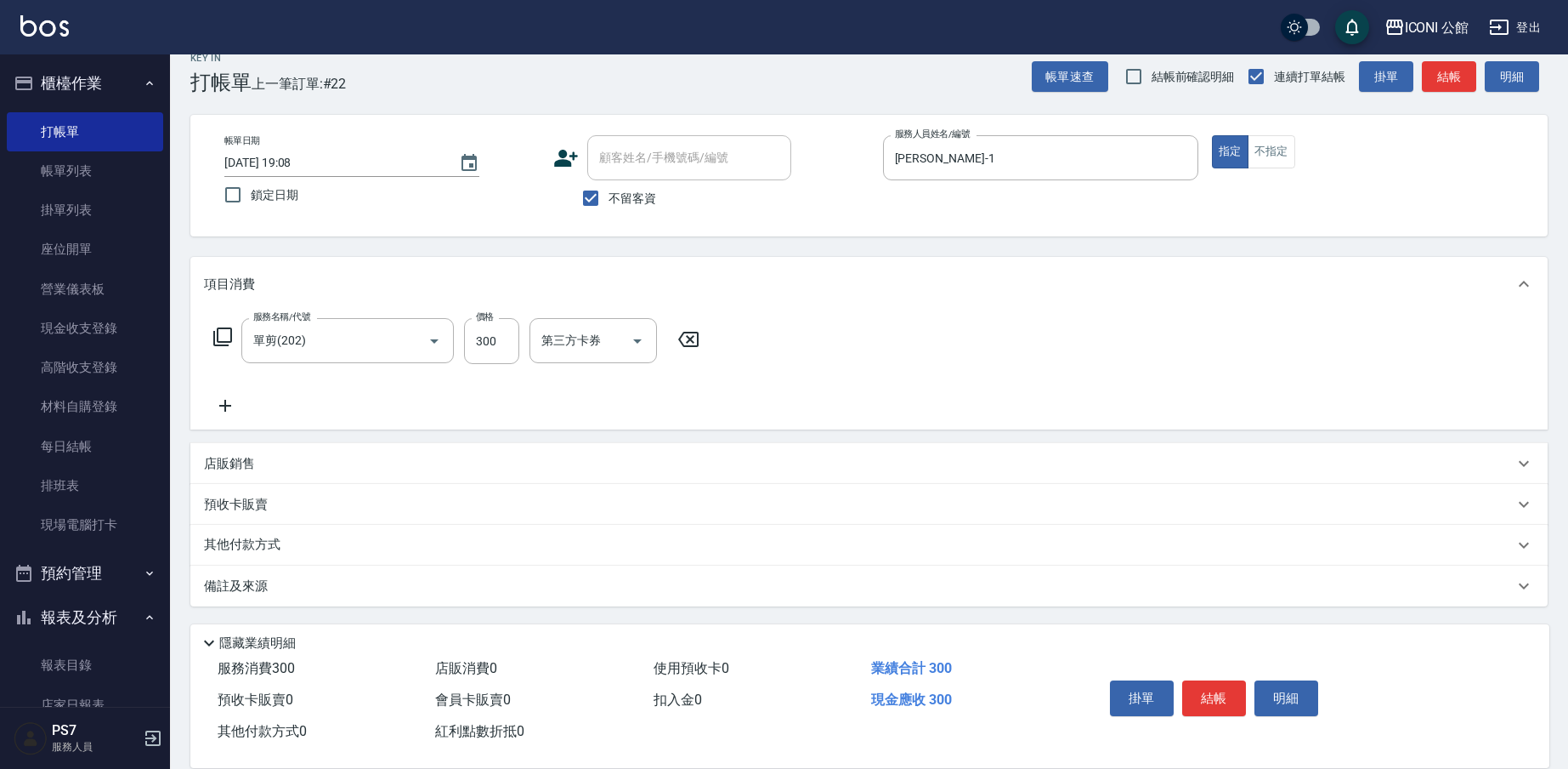
click at [467, 312] on div "服務名稱/代號 單剪(202) 服務名稱/代號 價格 300 價格 第三方卡券 第三方卡券" at bounding box center [869, 370] width 1358 height 118
click at [488, 321] on label "價格" at bounding box center [484, 316] width 18 height 12
click at [488, 321] on input "300" at bounding box center [492, 341] width 55 height 46
type input "400"
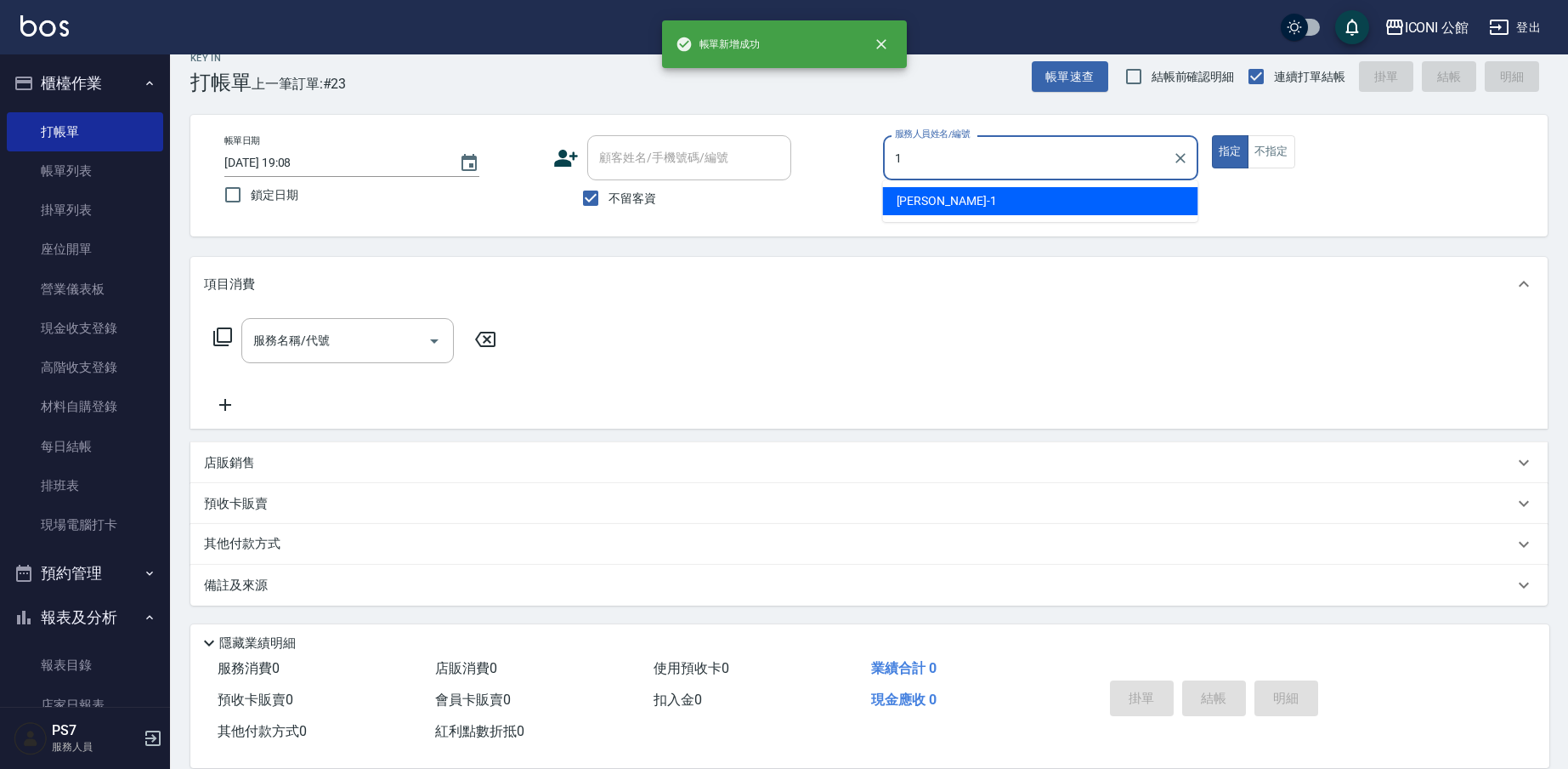
type input "[PERSON_NAME]-1"
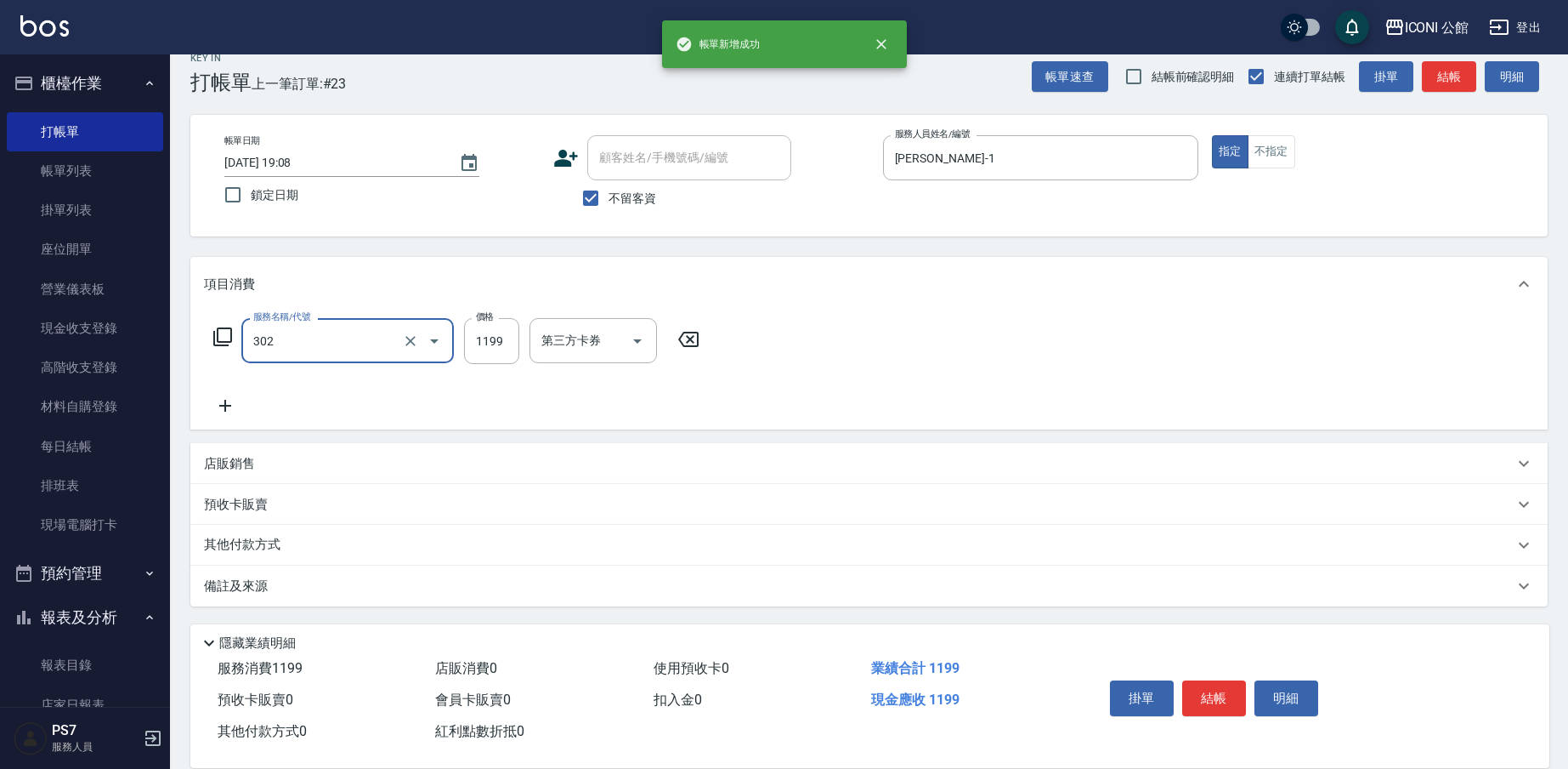
type input "302"
type input "1"
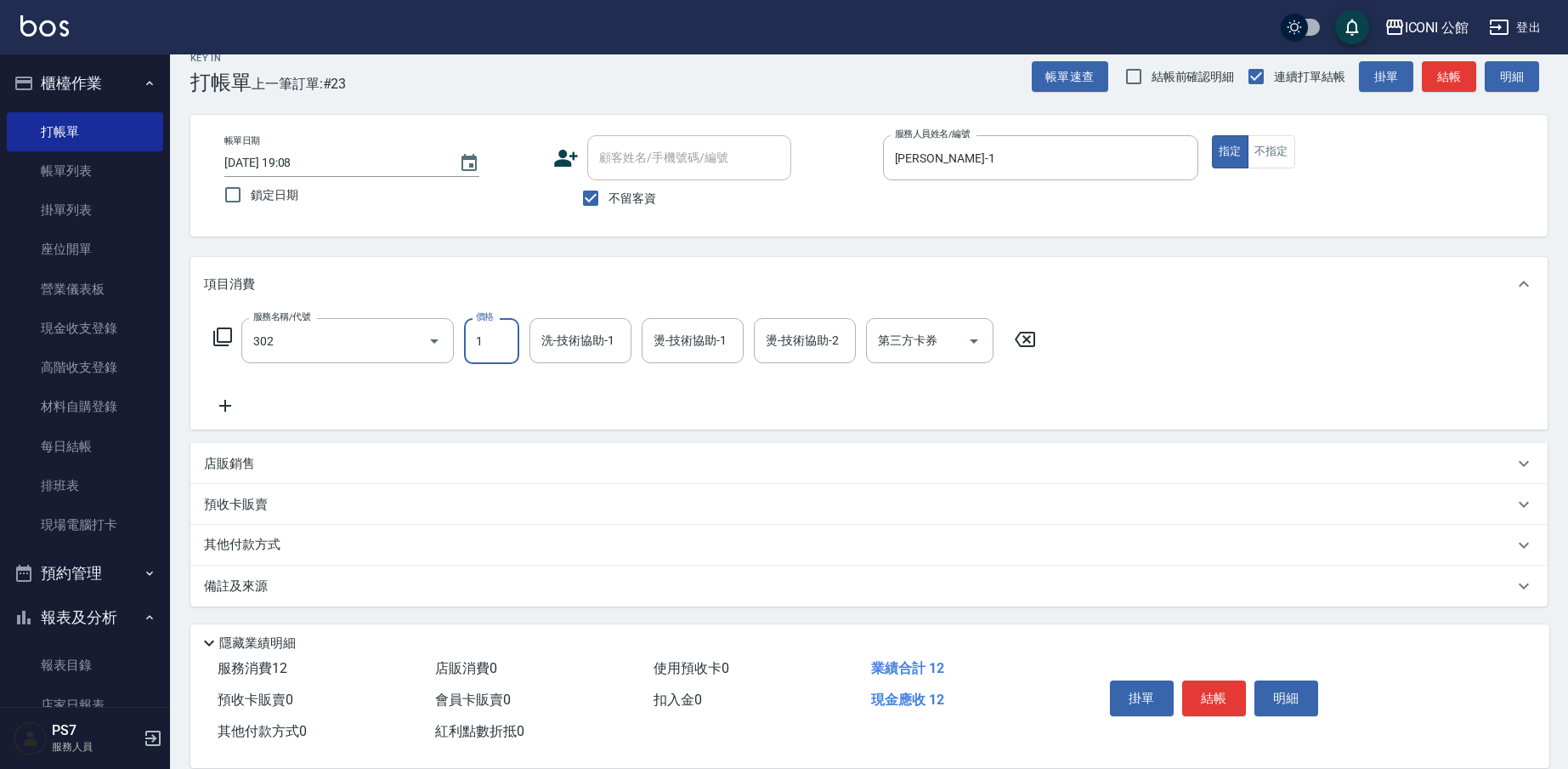
type input "設計燙髮(302)"
type input "1200"
type input "[PERSON_NAME]-24"
click at [268, 544] on p "其他付款方式" at bounding box center [245, 545] width 85 height 19
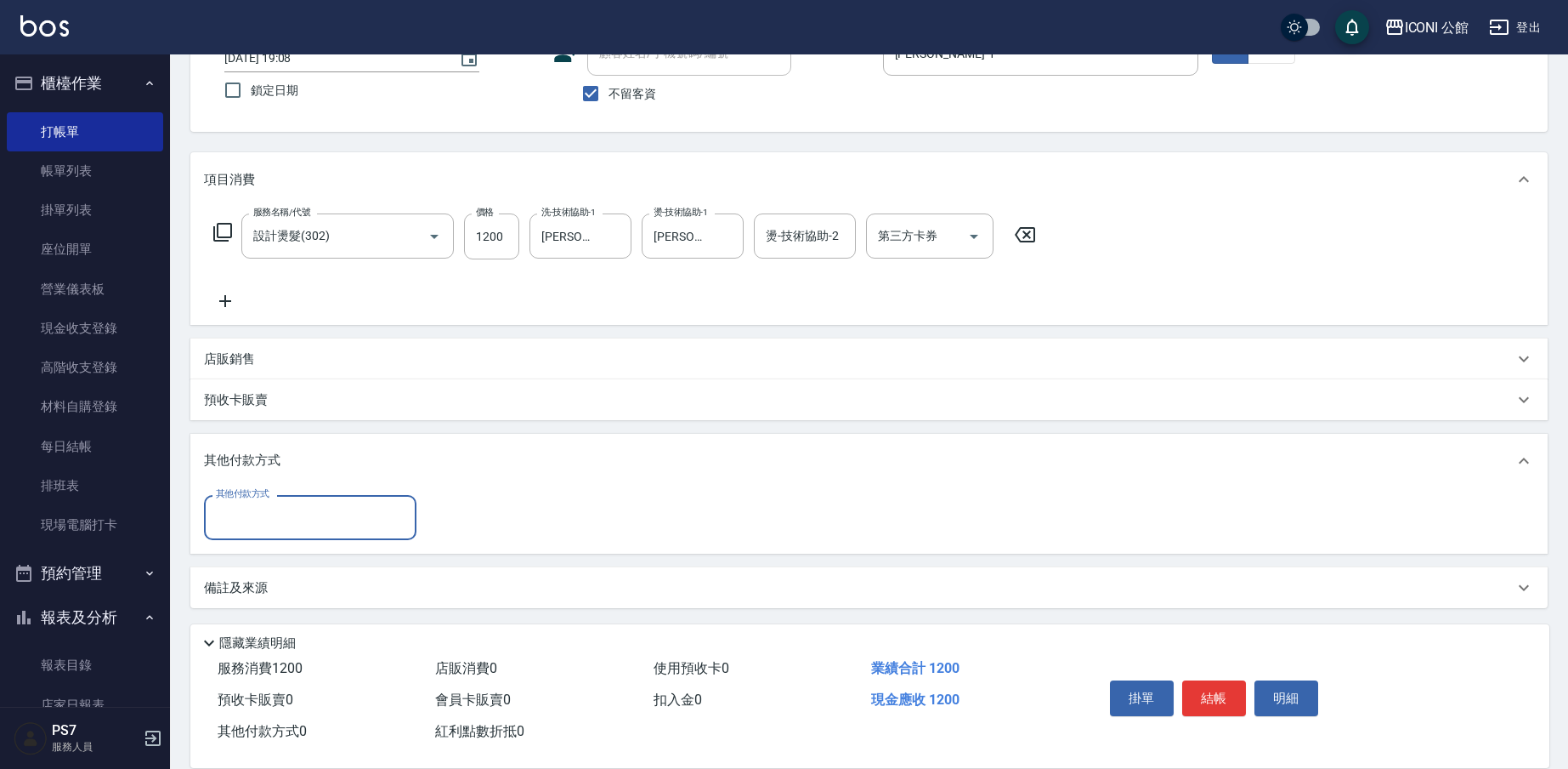
scroll to position [0, 0]
click at [275, 518] on input "其他付款方式" at bounding box center [309, 517] width 197 height 30
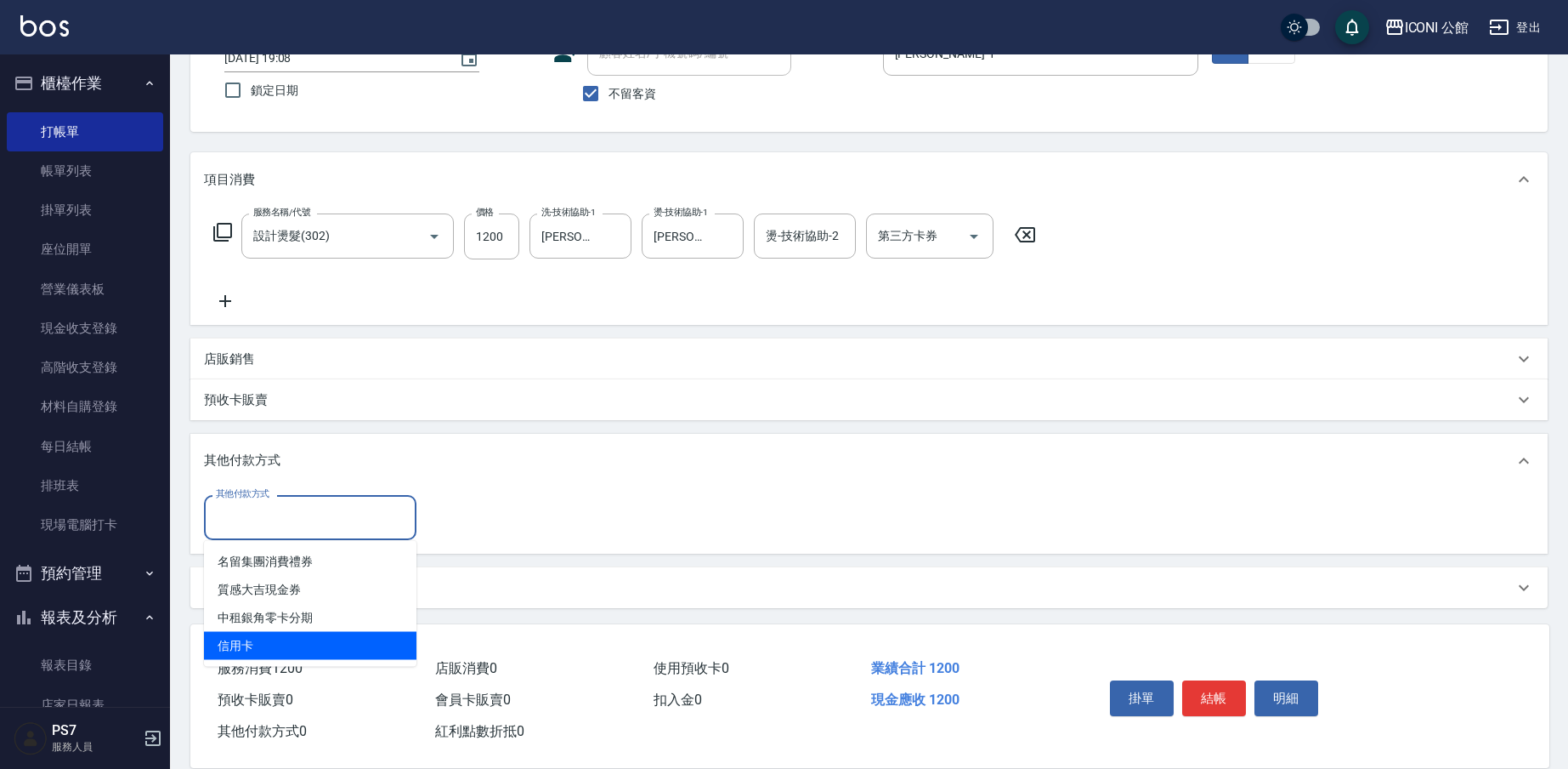
click at [263, 665] on ul "名留集團消費禮券 質感大吉現金券 中租銀角零卡分期 信用卡" at bounding box center [309, 603] width 212 height 126
click at [268, 648] on span "信用卡" at bounding box center [309, 645] width 212 height 28
type input "信用卡"
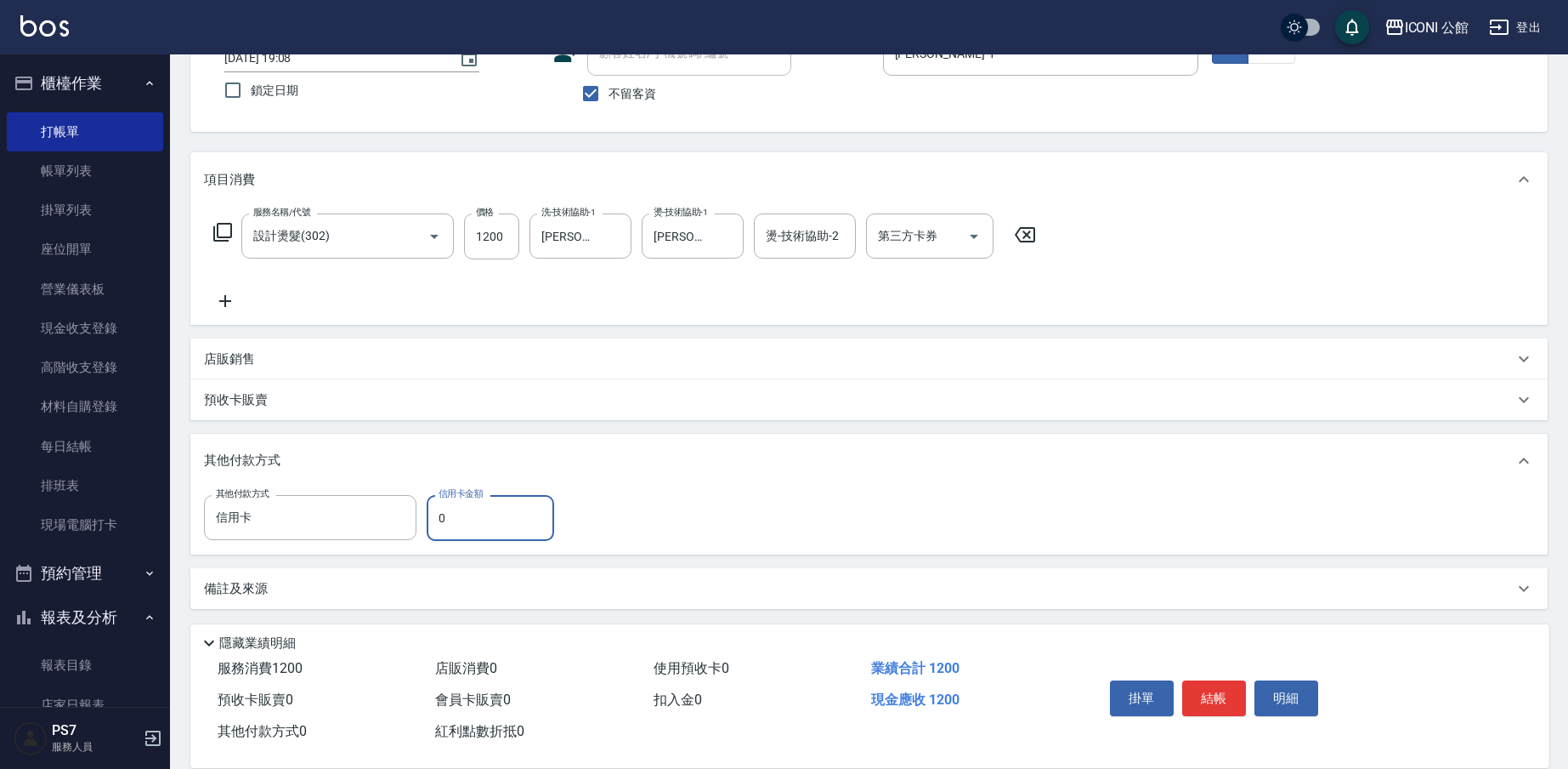
click at [443, 538] on input "0" at bounding box center [490, 518] width 127 height 46
type input "1200"
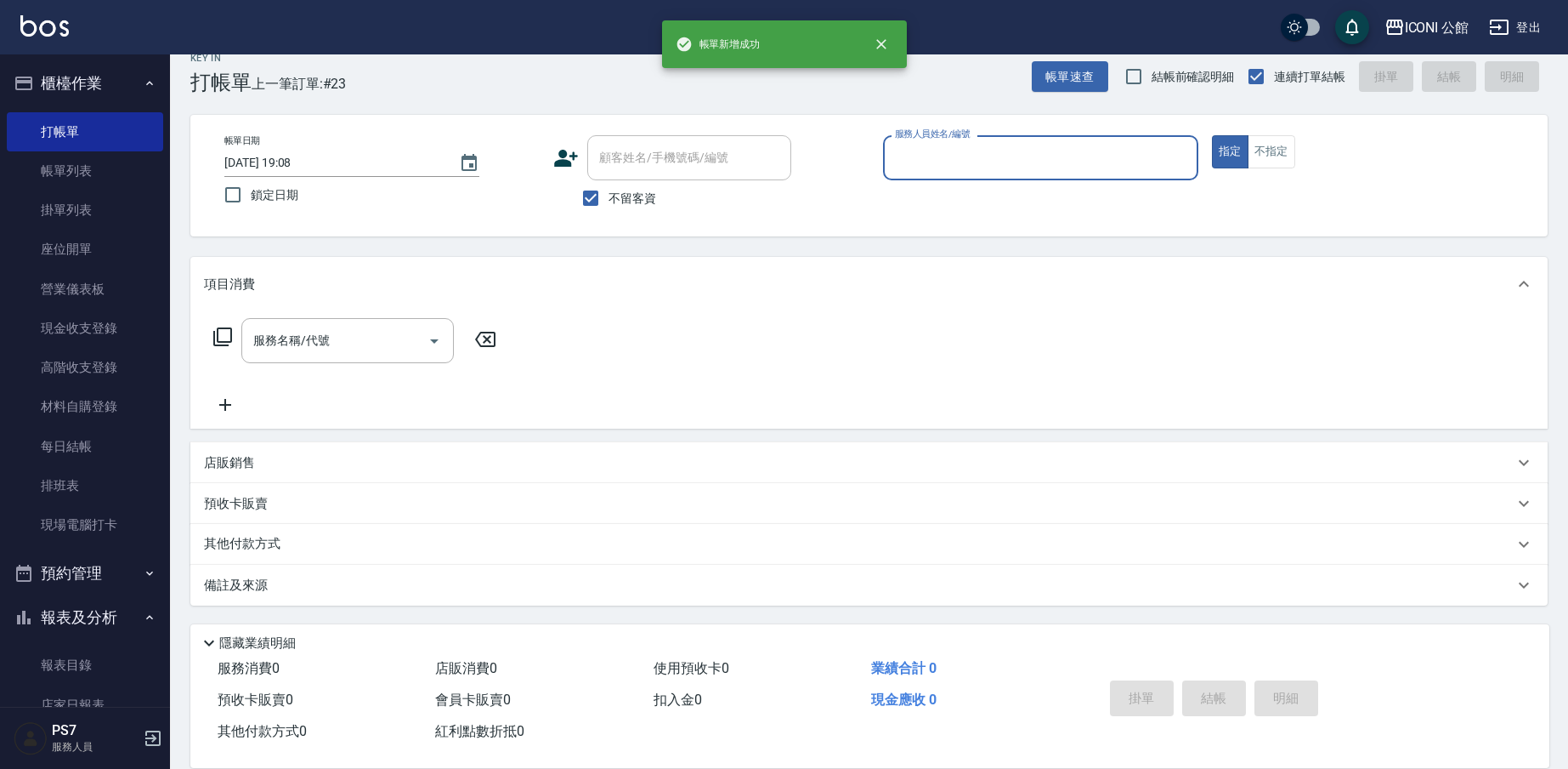
scroll to position [22, 0]
type input "[PERSON_NAME]-1"
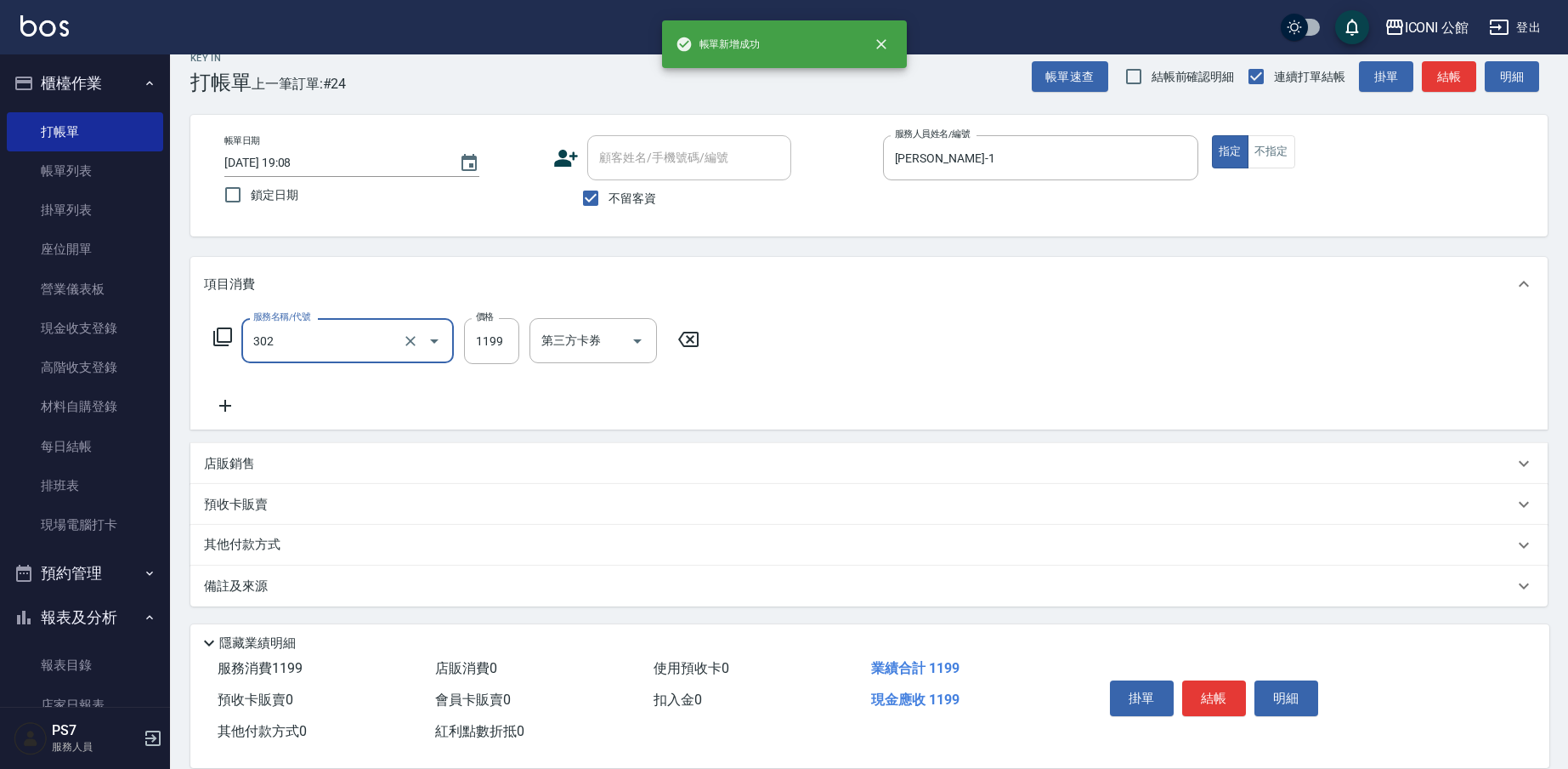
type input "設計燙髮(302)"
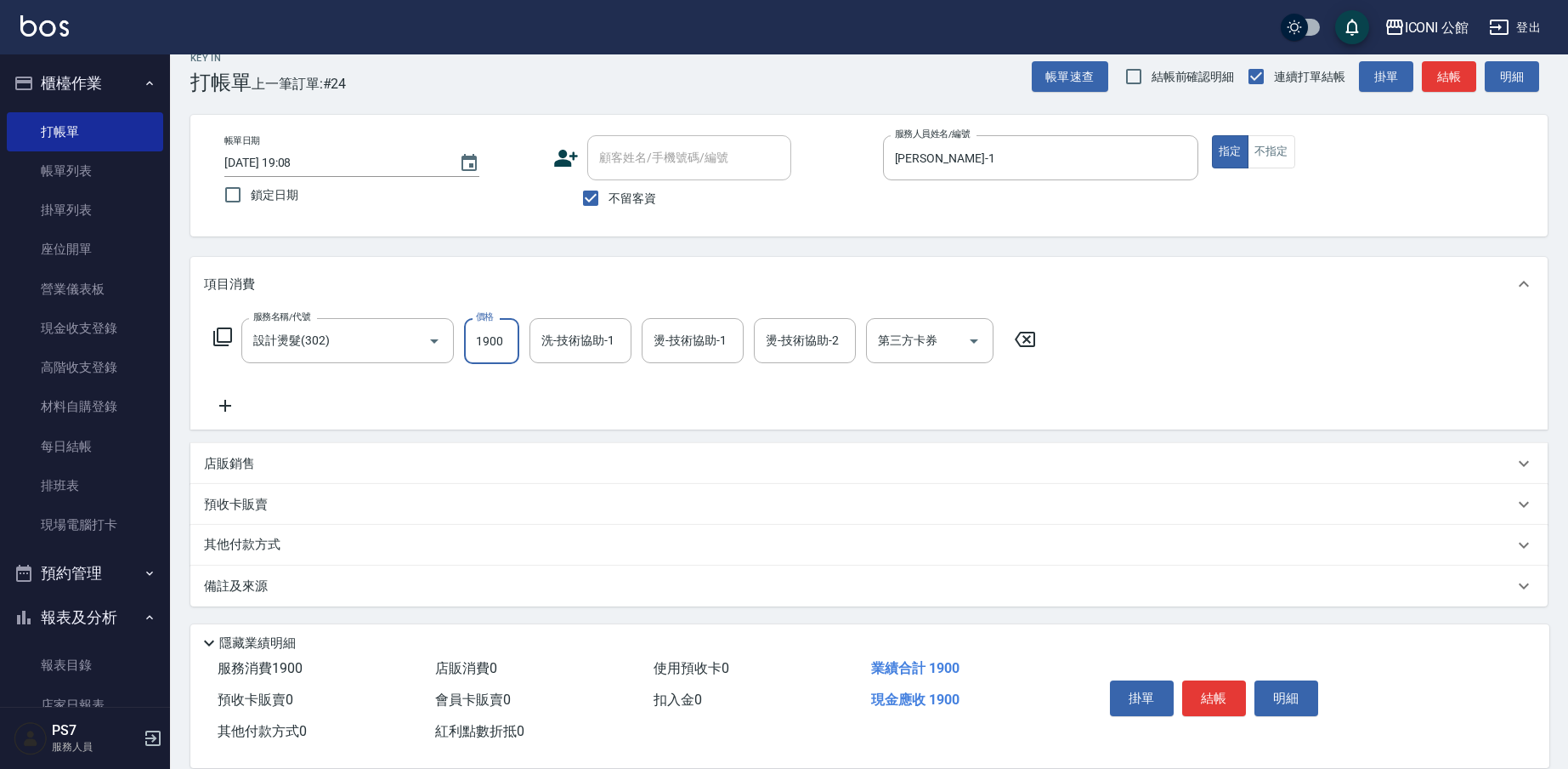
type input "1900"
type input "[PERSON_NAME]-1"
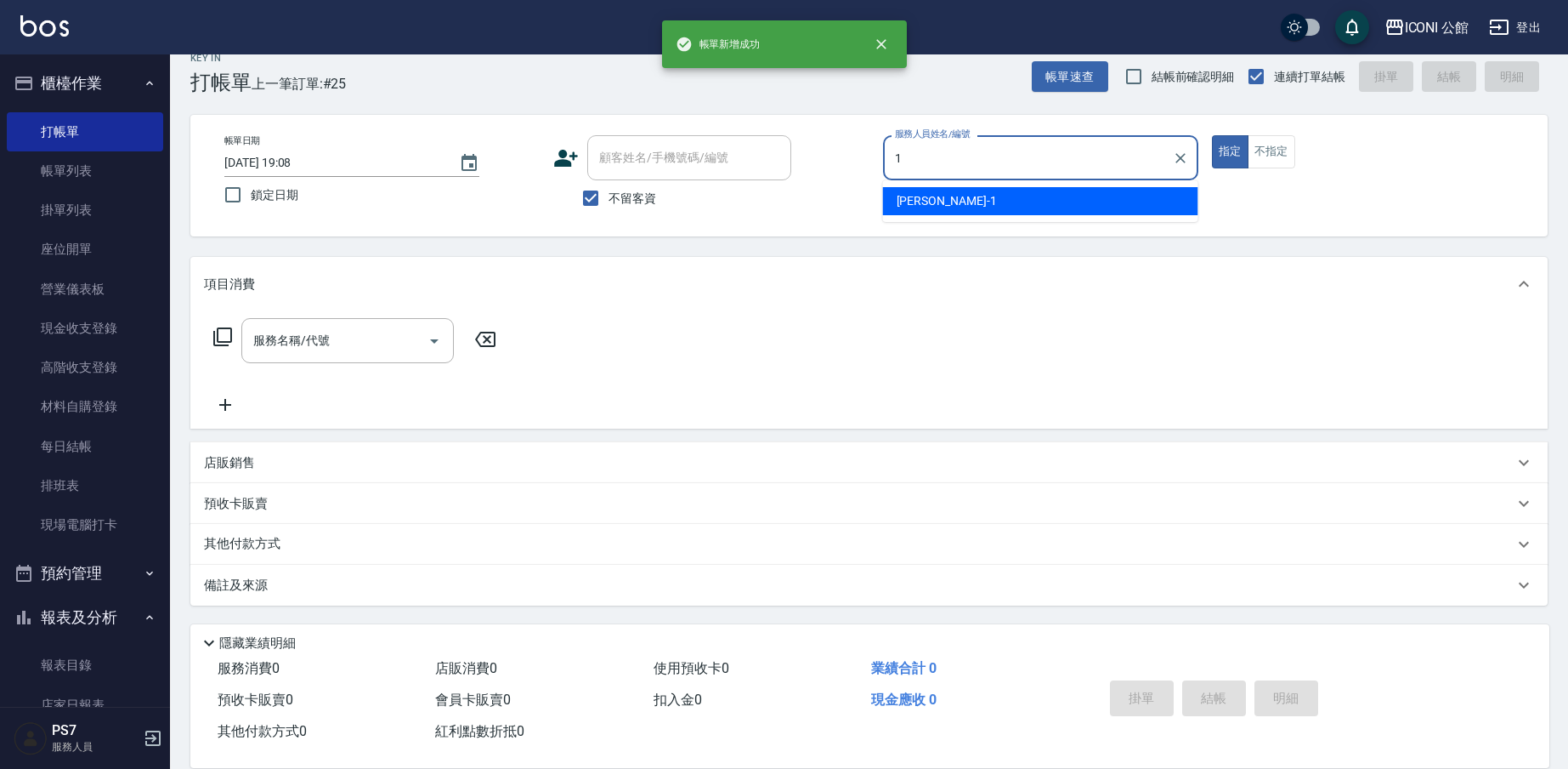
type input "[PERSON_NAME]-1"
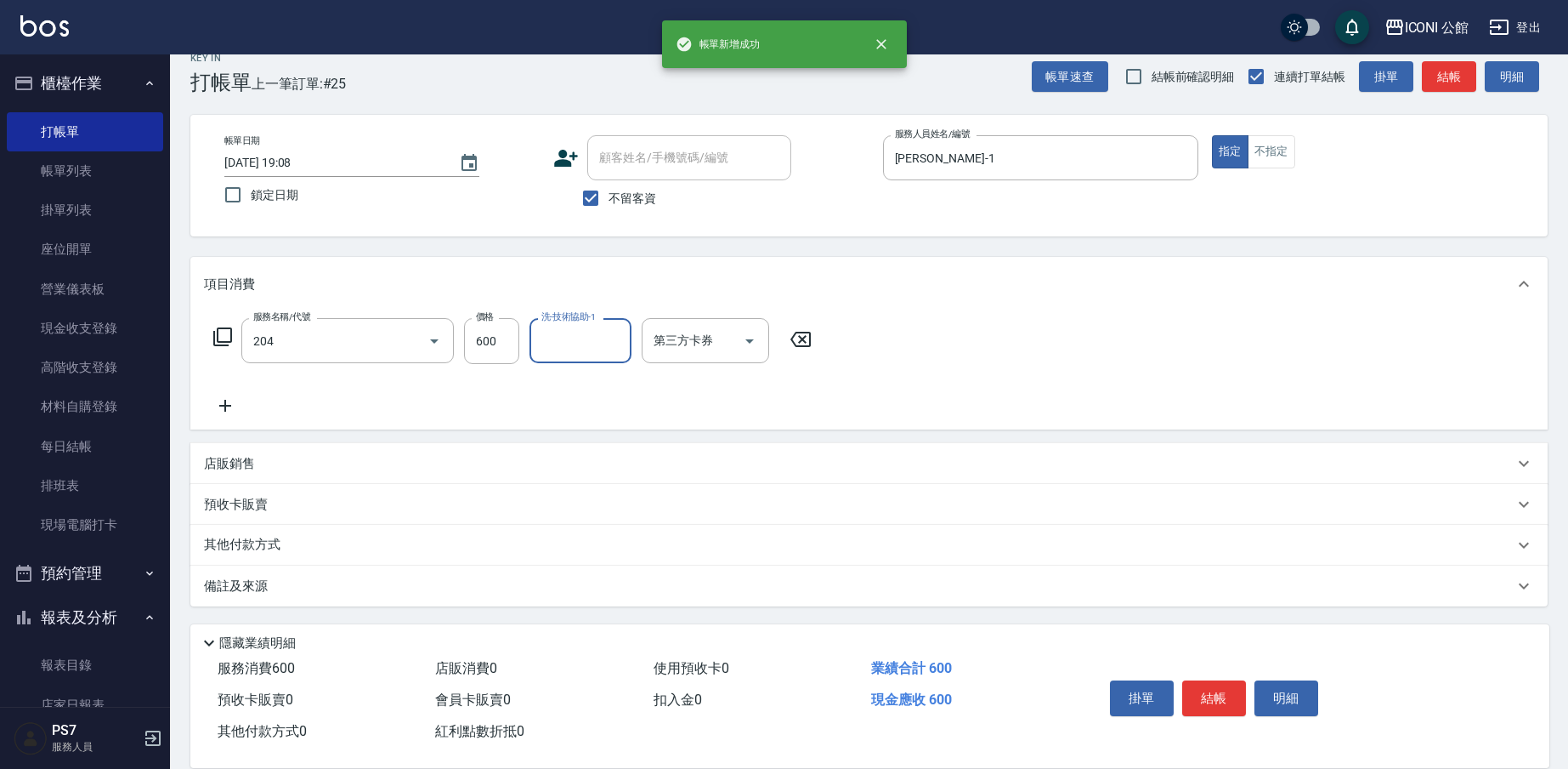
type input "指定洗+剪(204)"
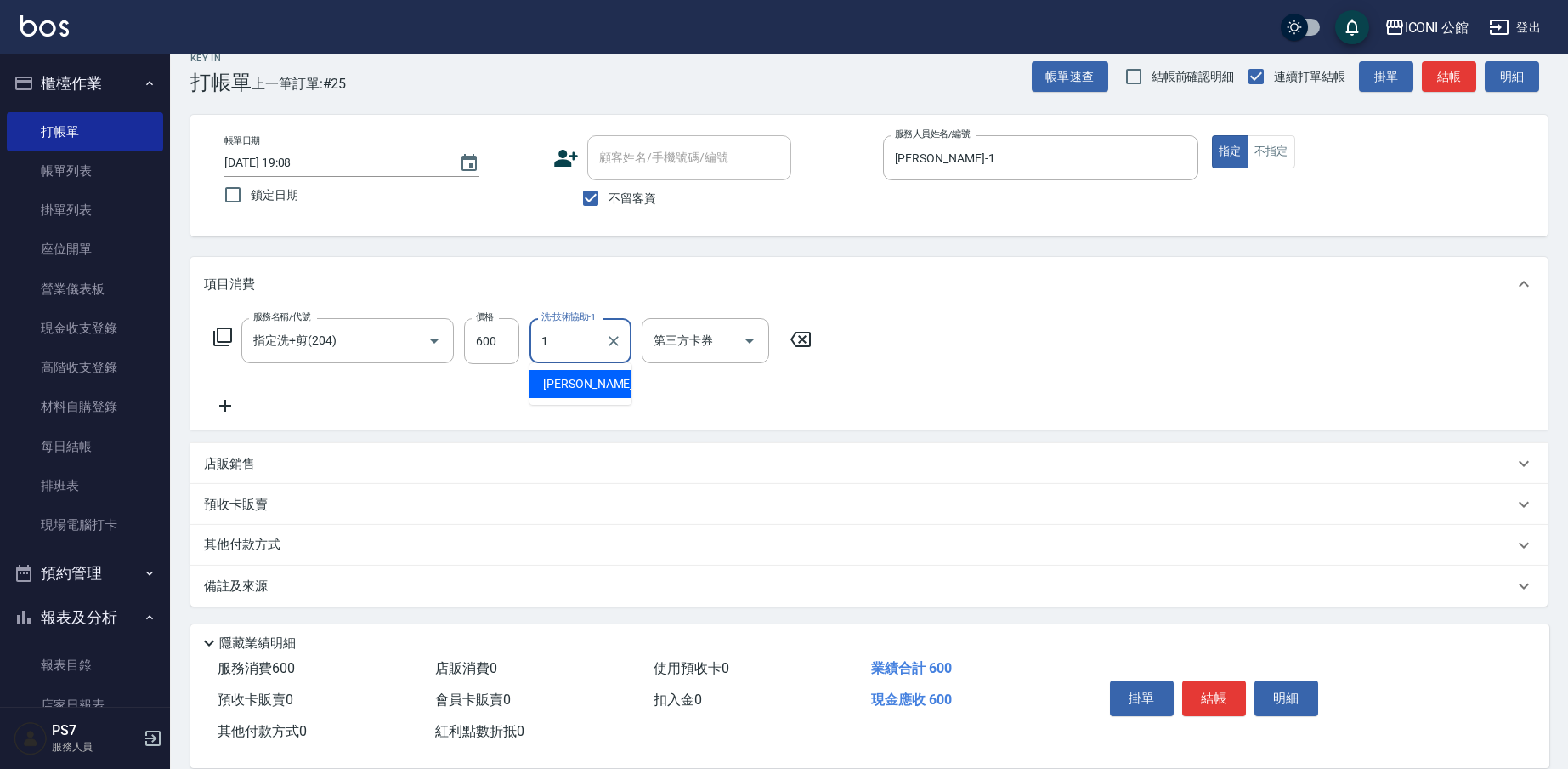
type input "[PERSON_NAME]-1"
click at [239, 557] on div "其他付款方式" at bounding box center [869, 544] width 1358 height 41
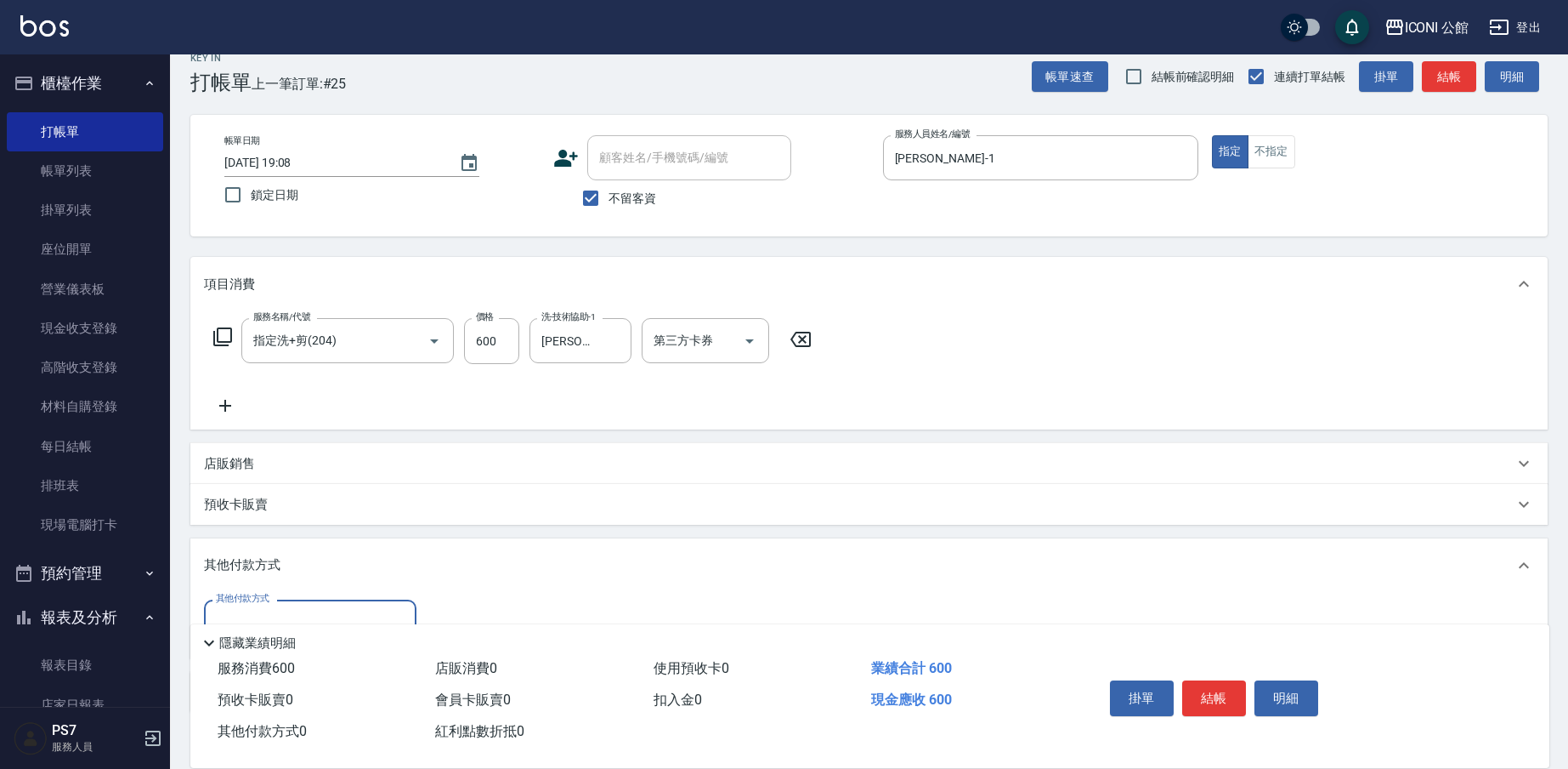
scroll to position [129, 0]
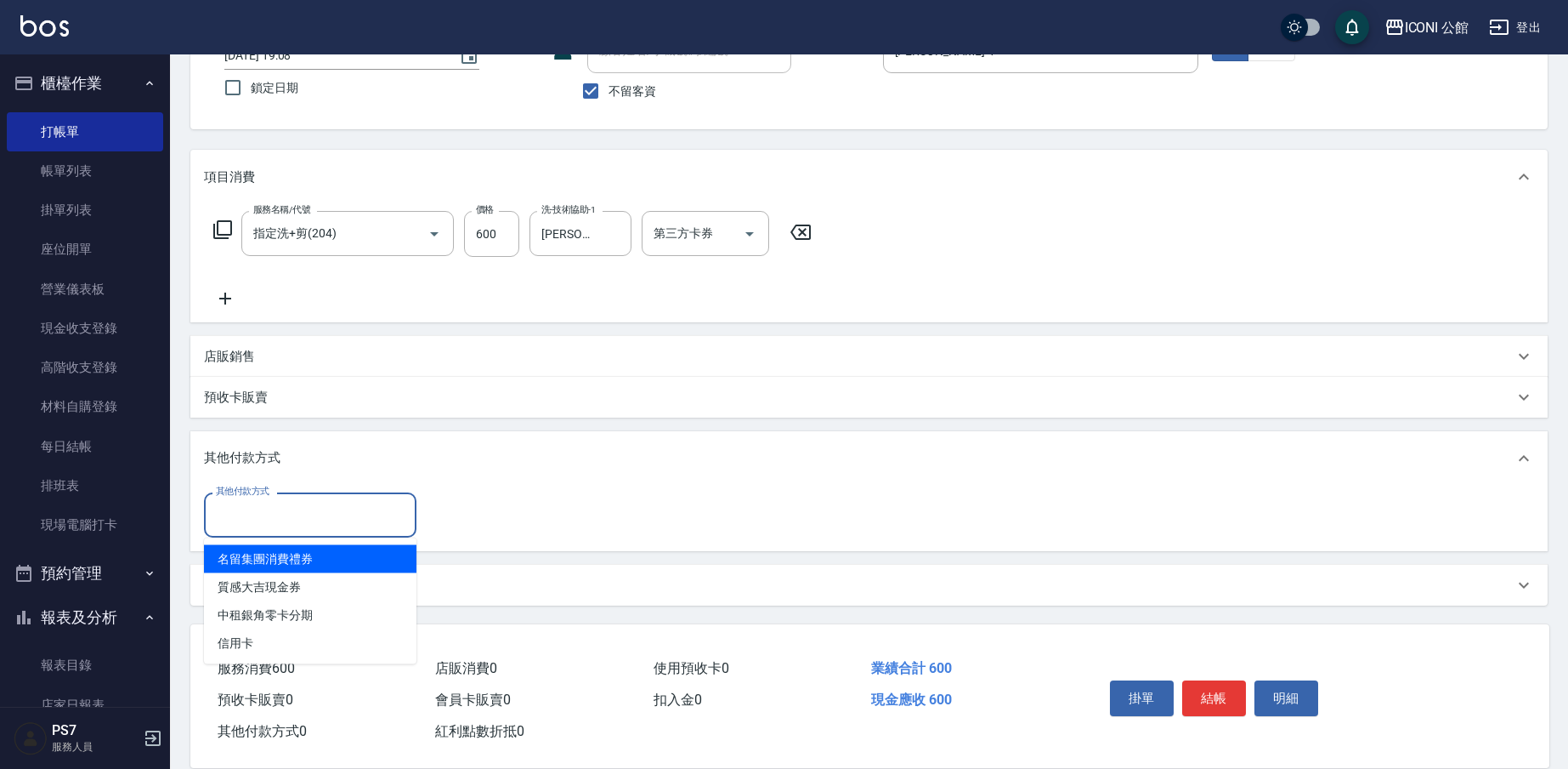
drag, startPoint x: 270, startPoint y: 511, endPoint x: 274, endPoint y: 573, distance: 62.1
click at [270, 512] on input "其他付款方式" at bounding box center [309, 514] width 197 height 30
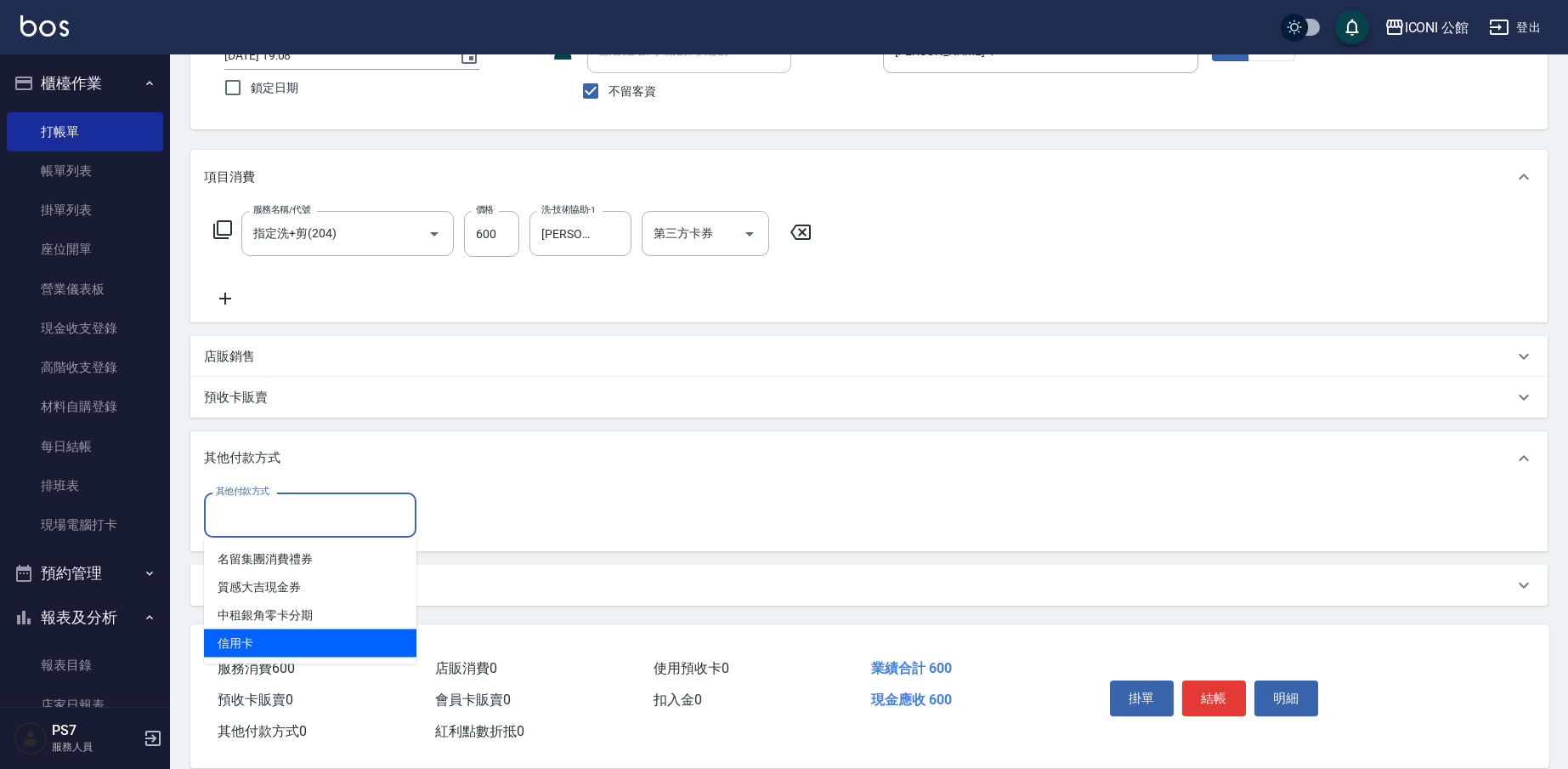
click at [271, 648] on span "信用卡" at bounding box center [309, 642] width 212 height 28
type input "信用卡"
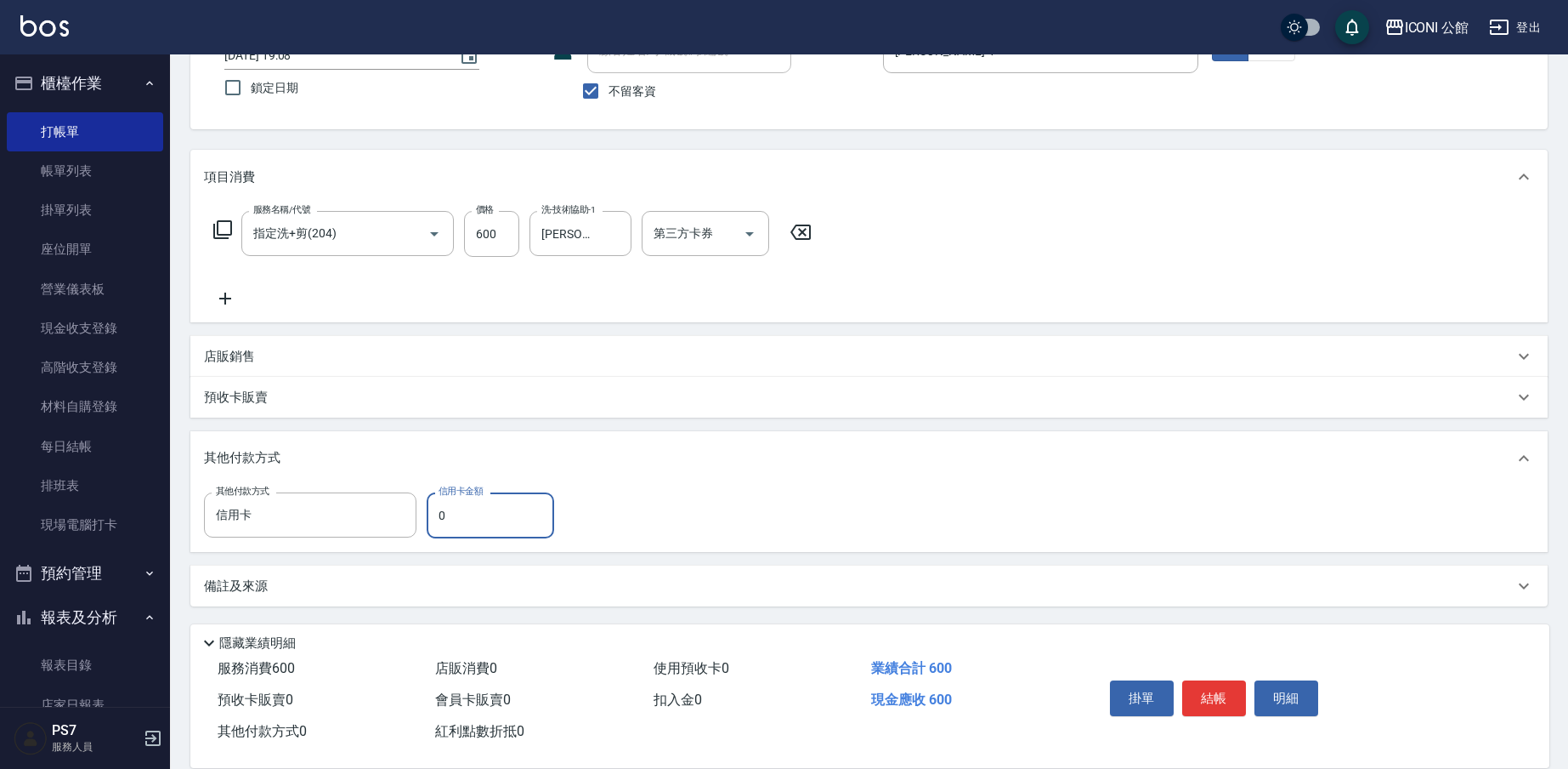
click at [472, 512] on input "0" at bounding box center [490, 515] width 127 height 46
type input "600"
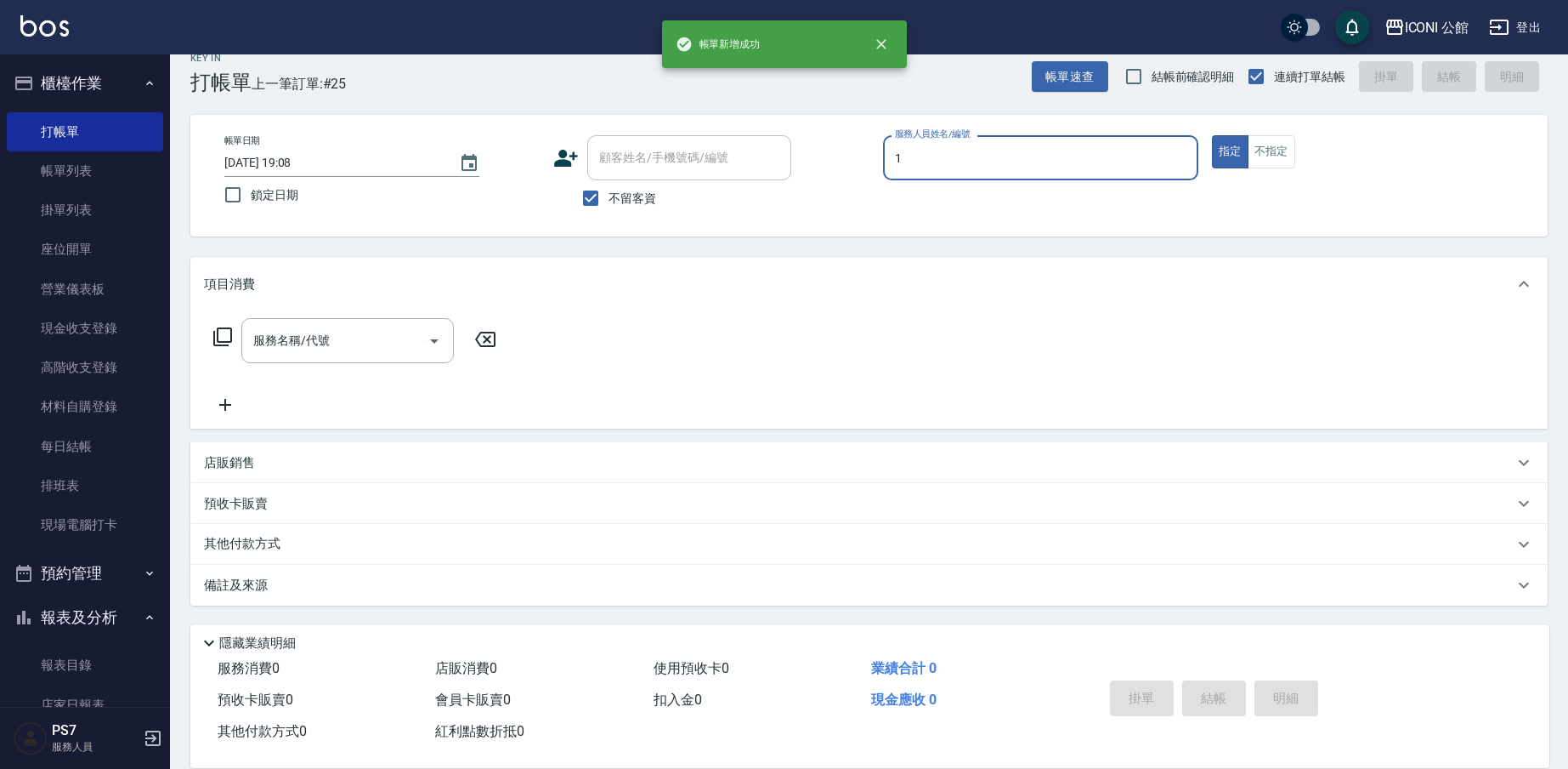
scroll to position [22, 0]
type input "[PERSON_NAME]-1"
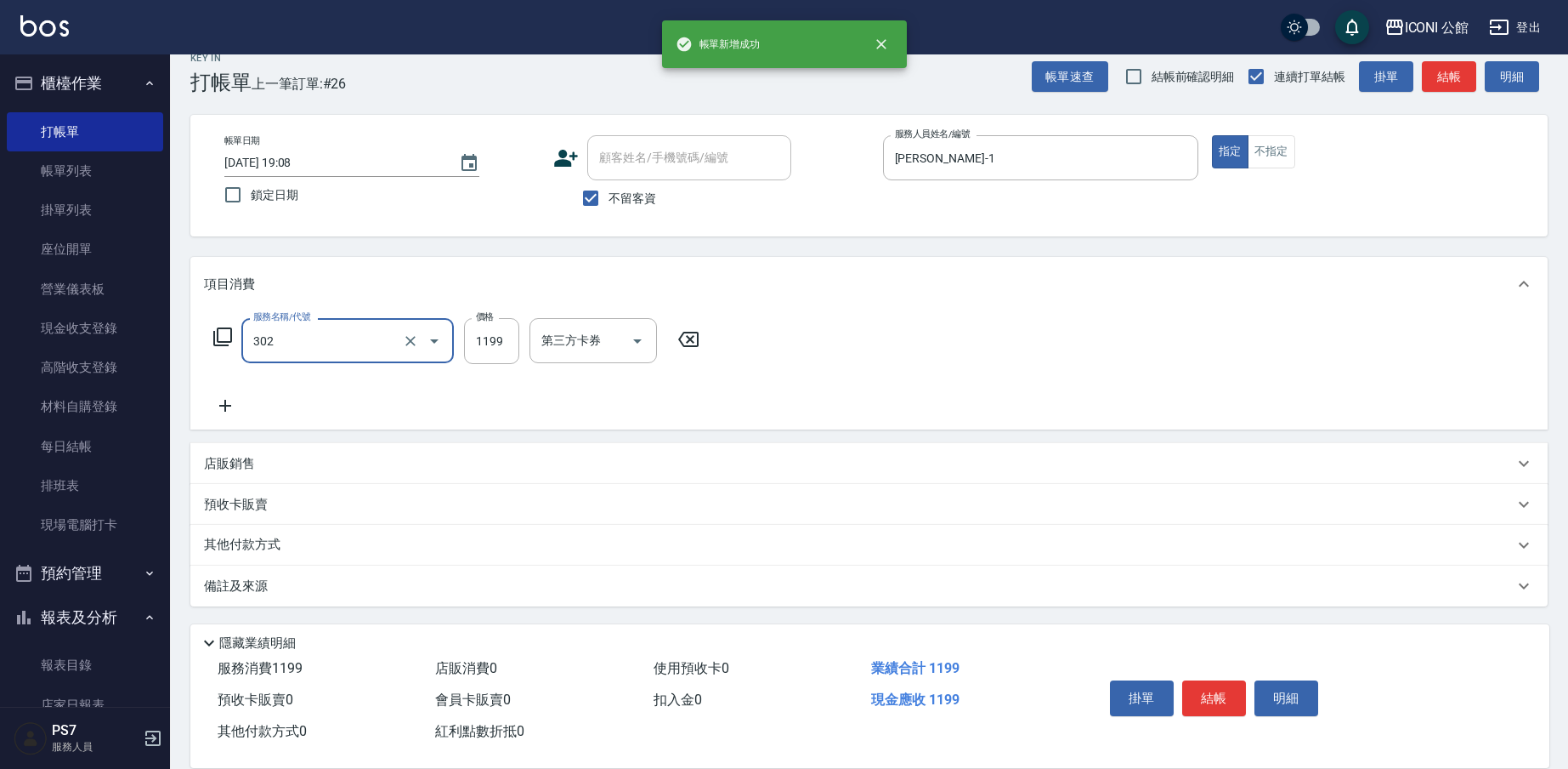
type input "302"
type input "1"
type input "設計燙髮(302)"
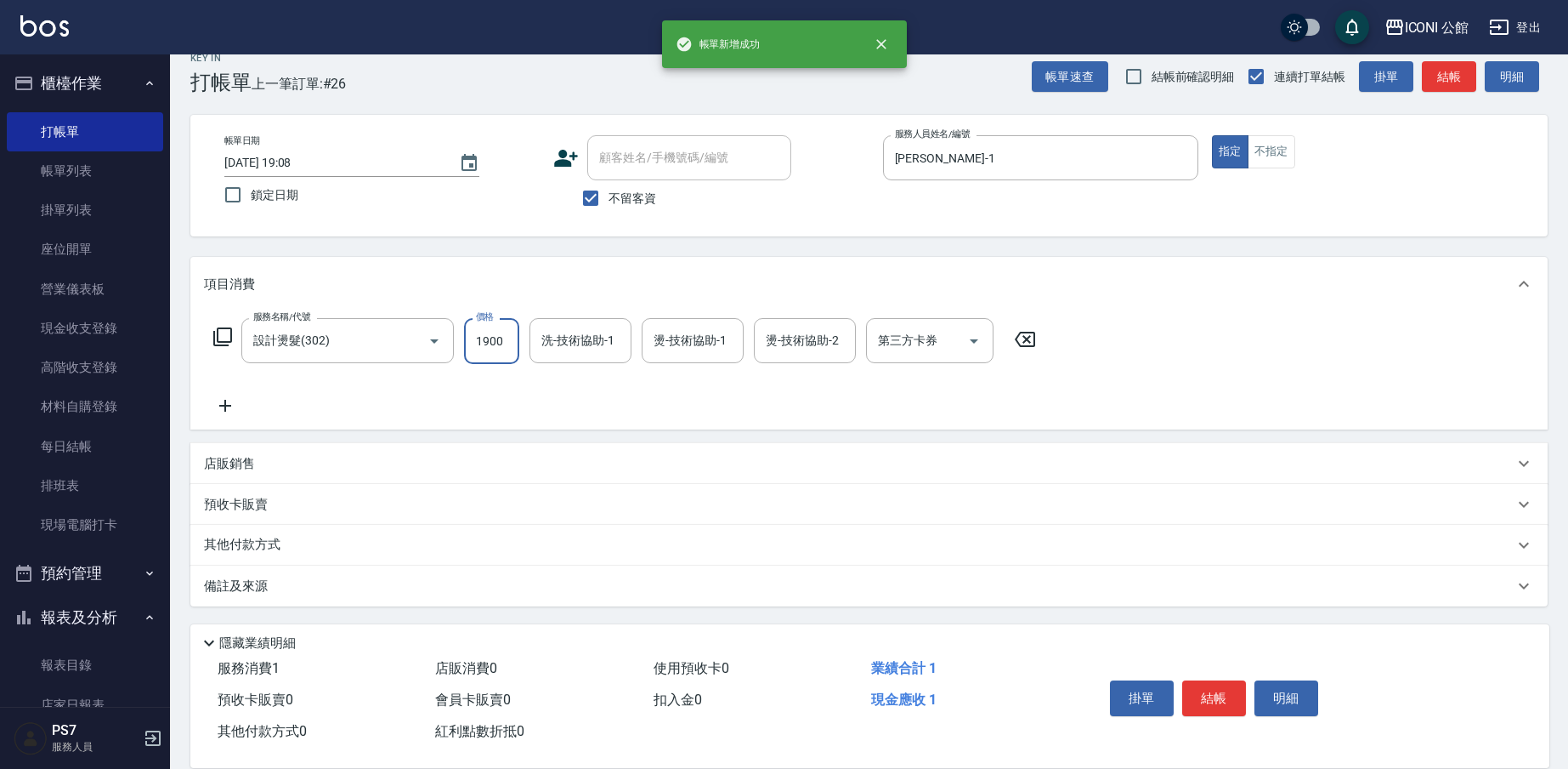
type input "1900"
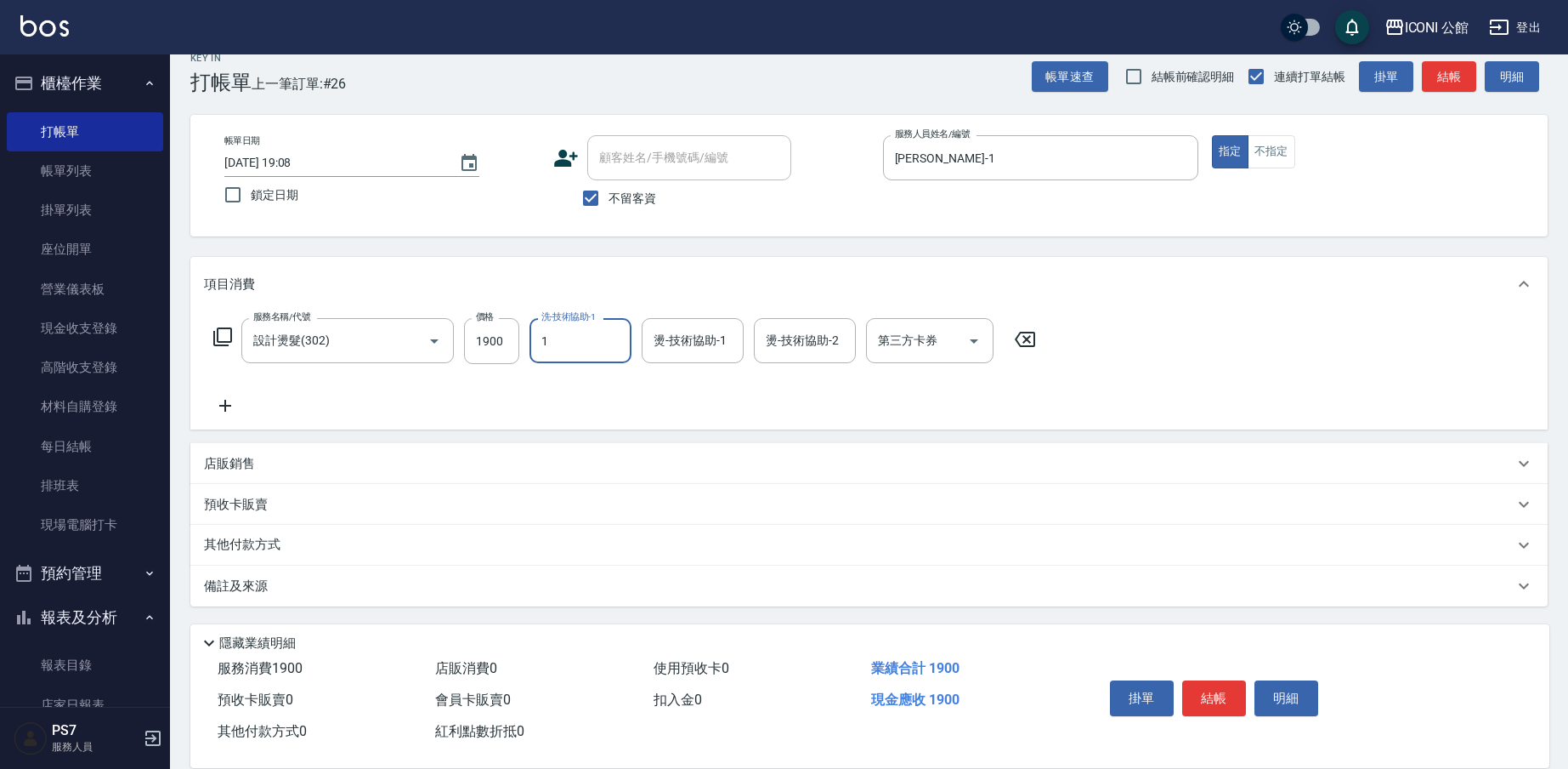
type input "[PERSON_NAME]-1"
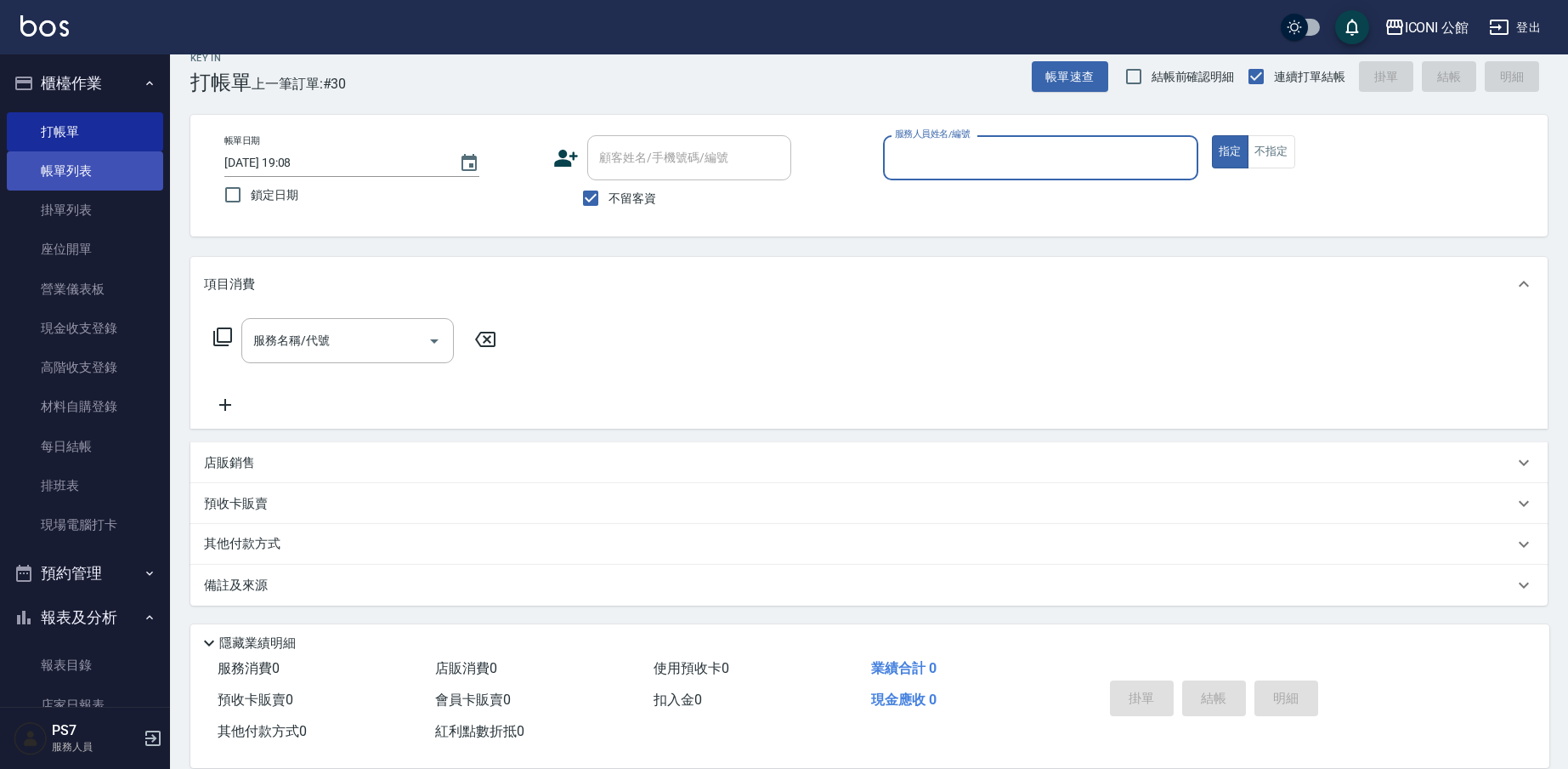
click at [106, 172] on link "帳單列表" at bounding box center [85, 170] width 156 height 39
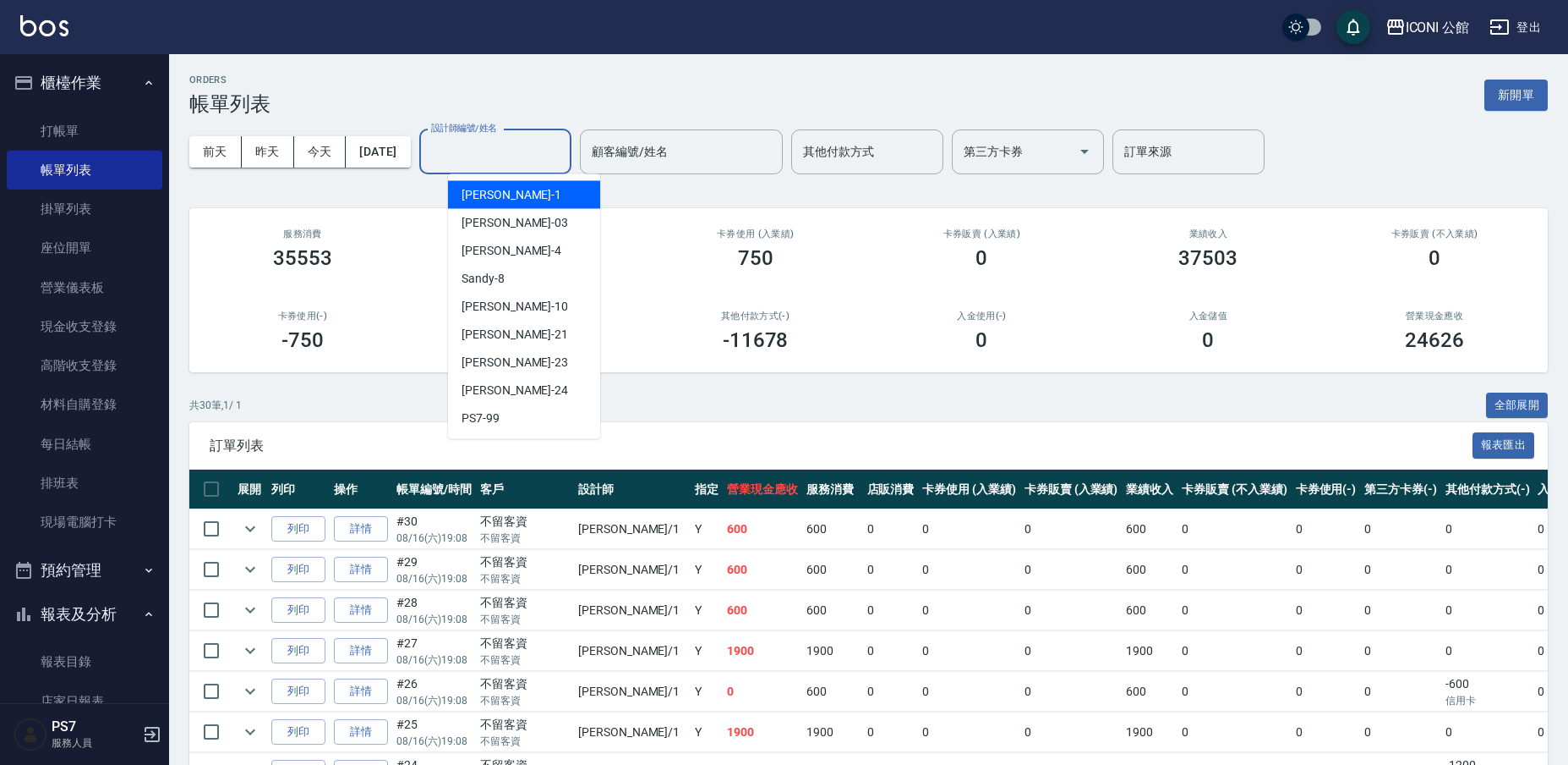
click at [528, 152] on input "設計師編號/姓名" at bounding box center [495, 151] width 137 height 29
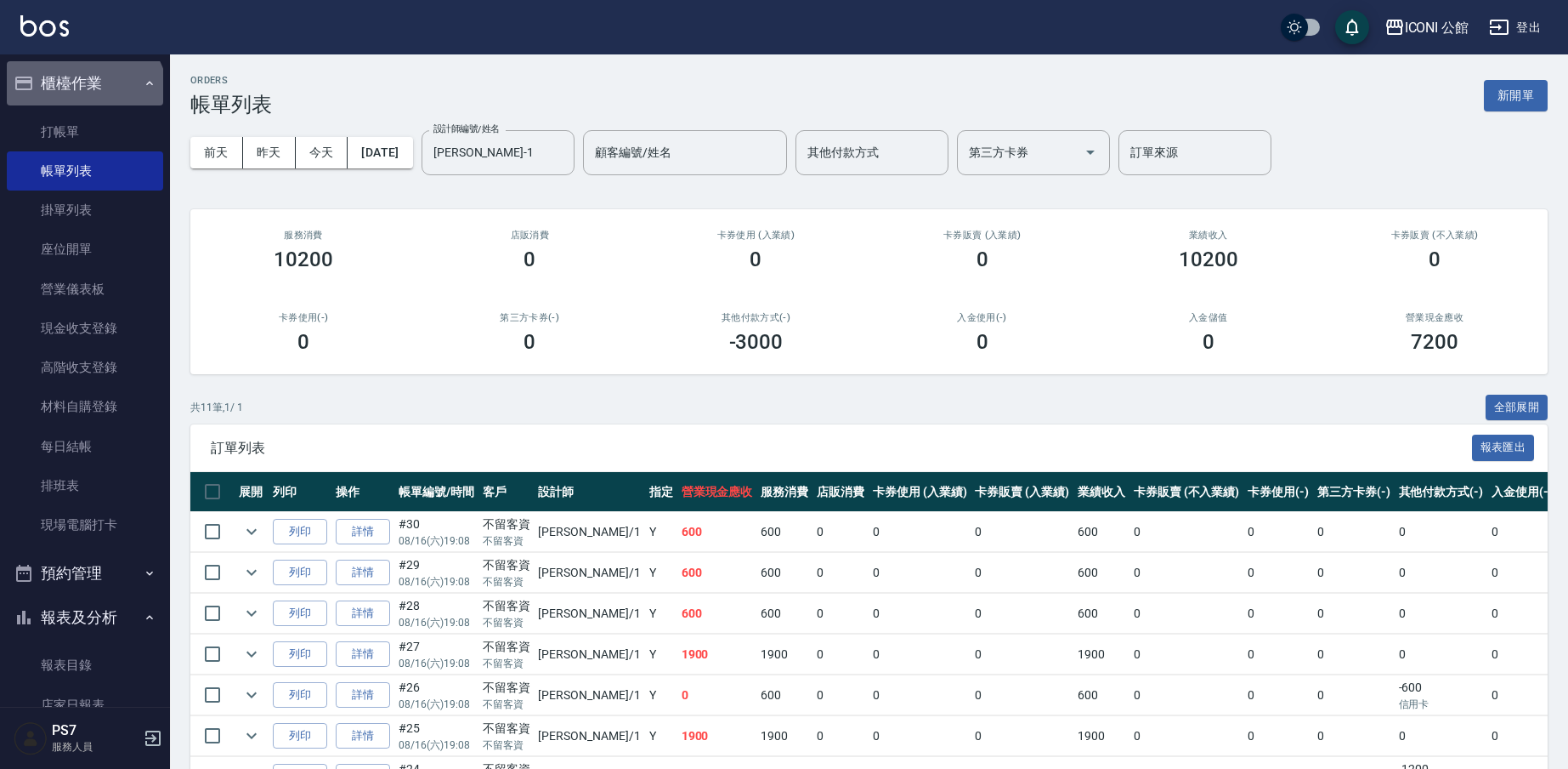
click at [84, 100] on button "櫃檯作業" at bounding box center [85, 83] width 156 height 44
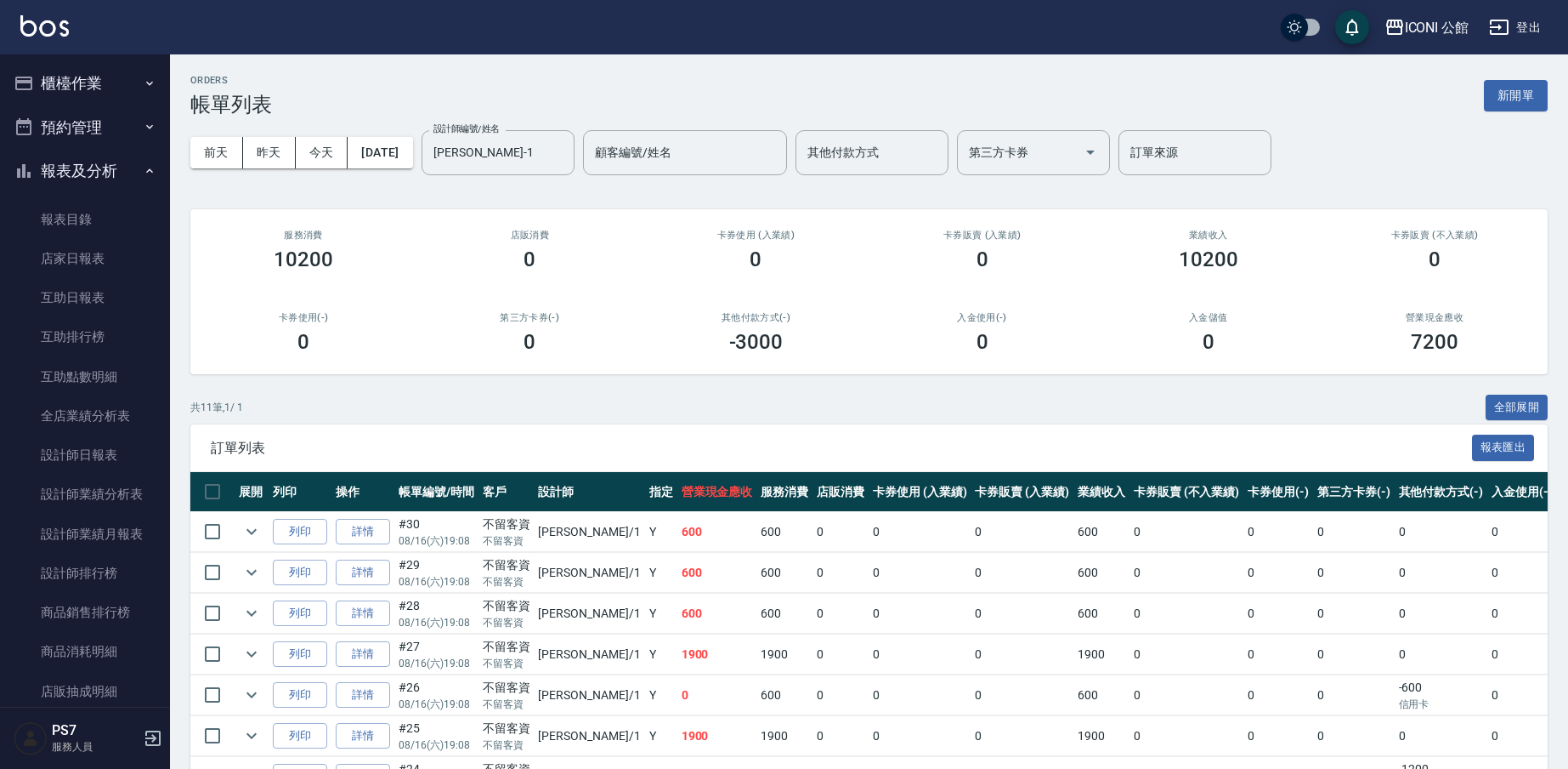
click at [79, 117] on ul "櫃檯作業 打帳單 帳單列表 掛單列表 座位開單 營業儀表板 現金收支登錄 高階收支登錄 材料自購登錄 每日結帳 排班表 現場電腦打卡 預約管理 預約管理 單日…" at bounding box center [85, 578] width 156 height 1047
click at [81, 120] on button "預約管理" at bounding box center [85, 128] width 156 height 44
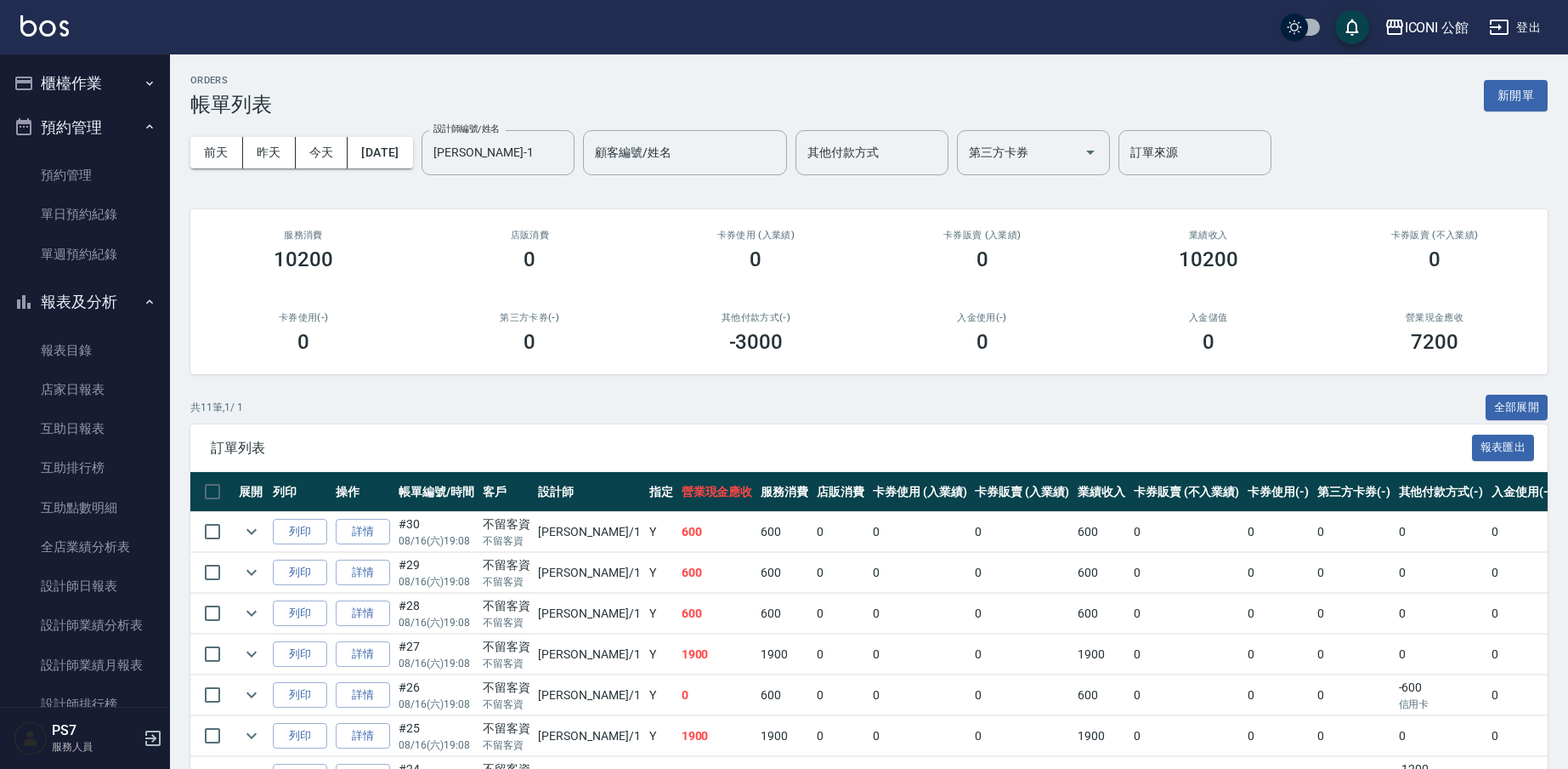
click at [92, 110] on button "預約管理" at bounding box center [85, 128] width 156 height 44
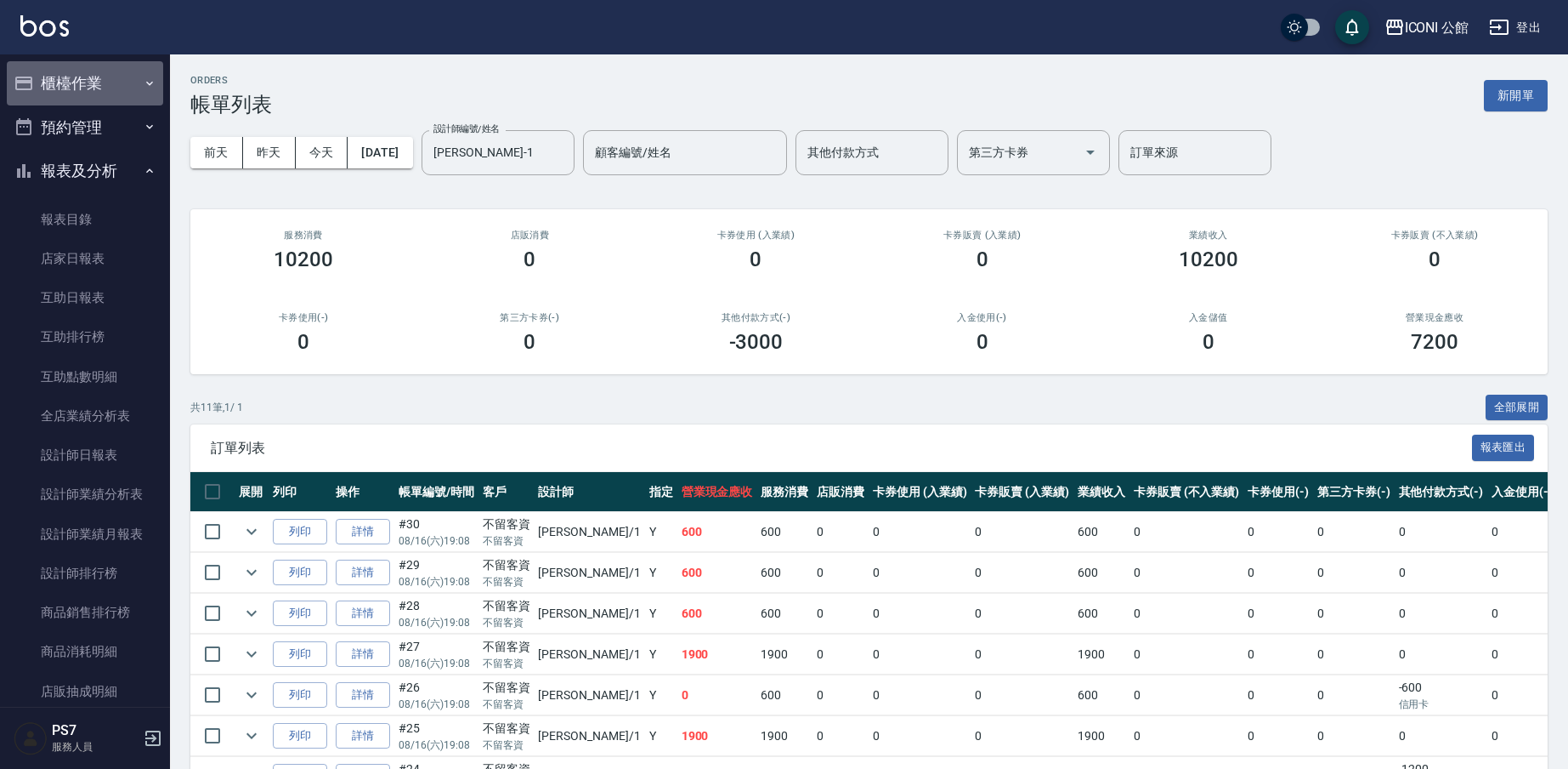
click at [119, 89] on button "櫃檯作業" at bounding box center [85, 83] width 156 height 44
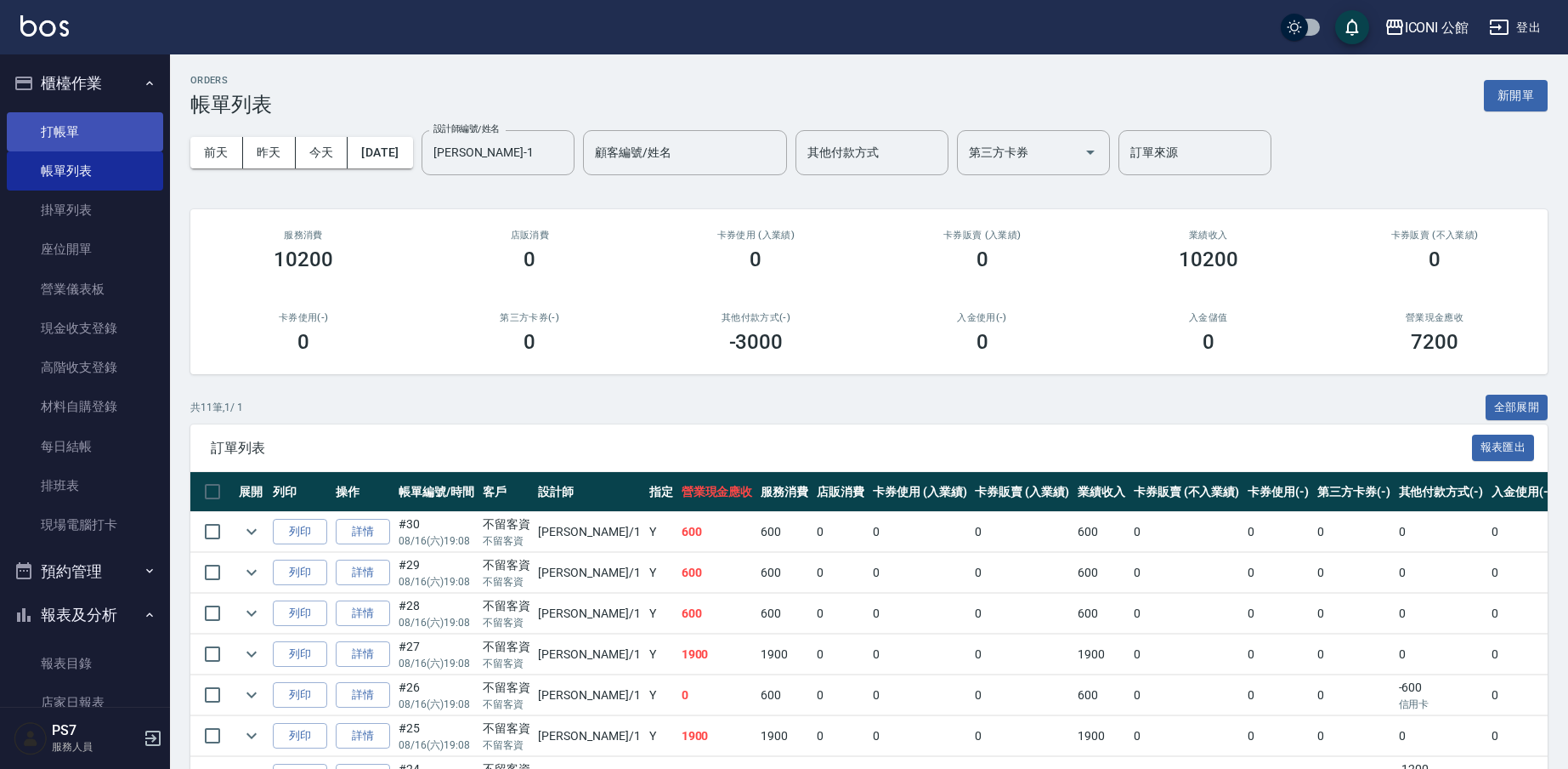
click at [124, 133] on link "打帳單" at bounding box center [85, 131] width 156 height 39
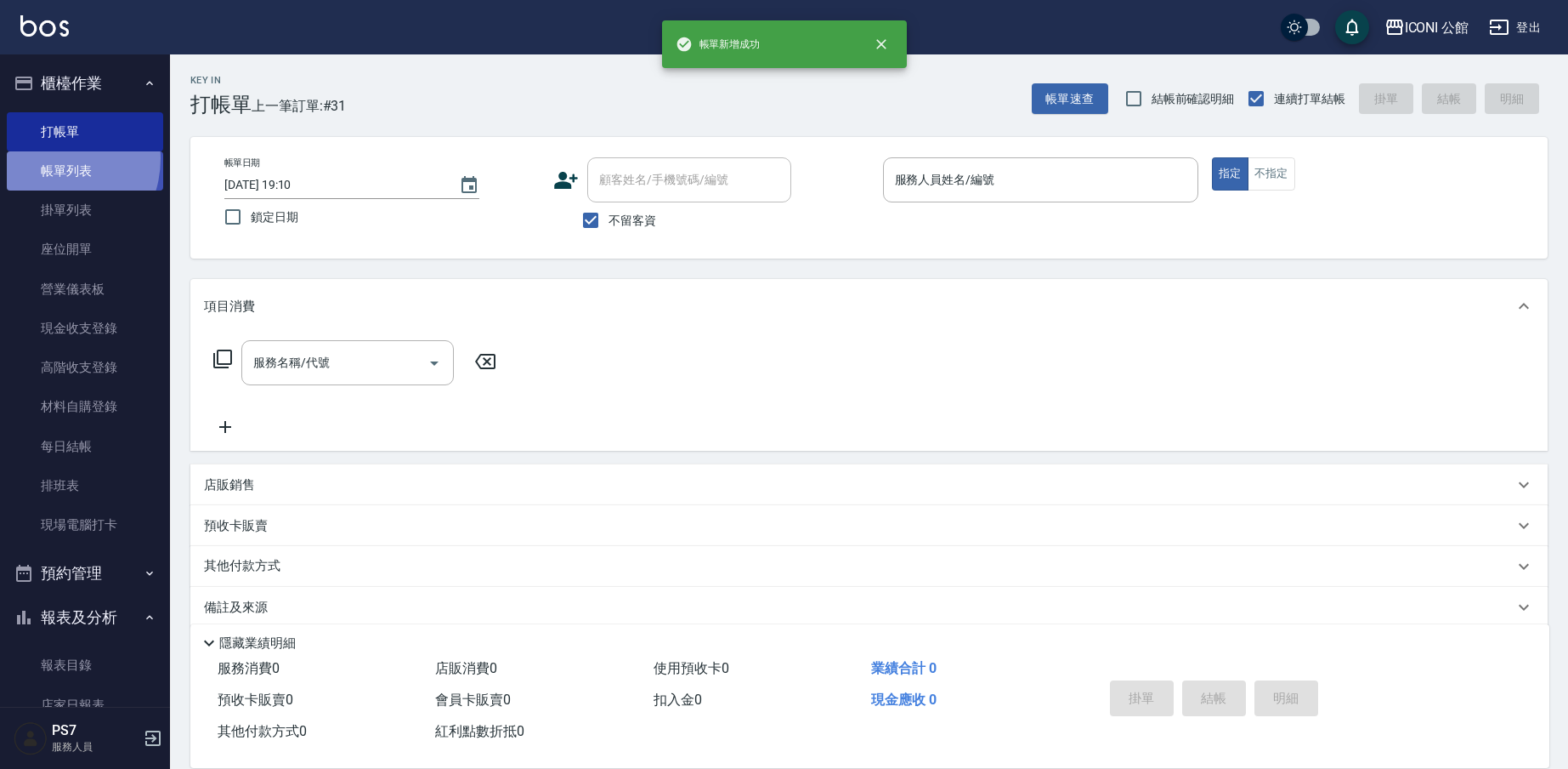
click at [49, 158] on link "帳單列表" at bounding box center [85, 170] width 156 height 39
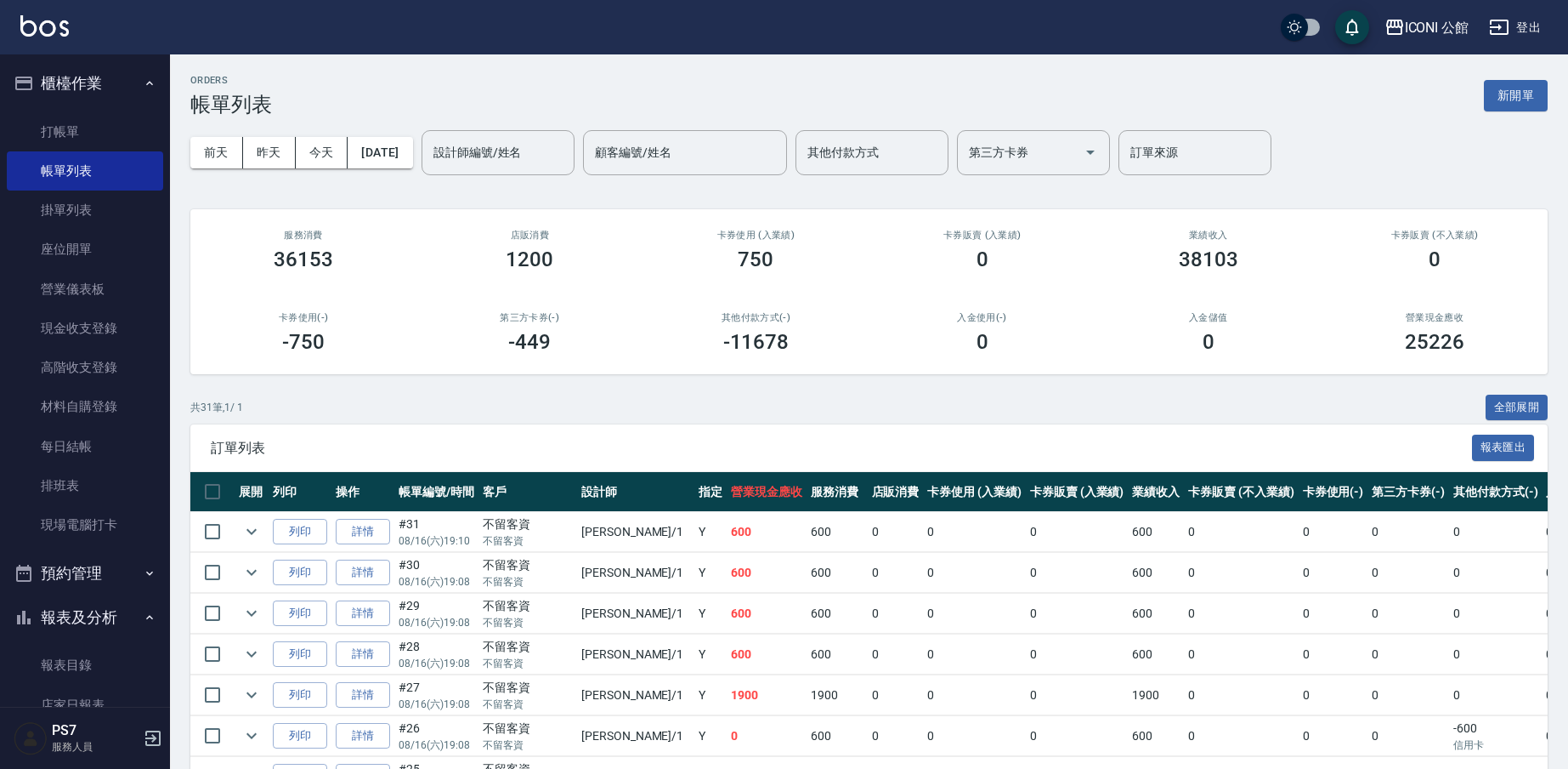
click at [490, 177] on div "[DATE] [DATE] [DATE] [DATE] 設計師編號/姓名 設計師編號/姓名 顧客編號/姓名 顧客編號/姓名 其他付款方式 其他付款方式 第三方…" at bounding box center [869, 152] width 1358 height 72
click at [497, 139] on div "設計師編號/姓名 設計師編號/姓名" at bounding box center [498, 152] width 153 height 45
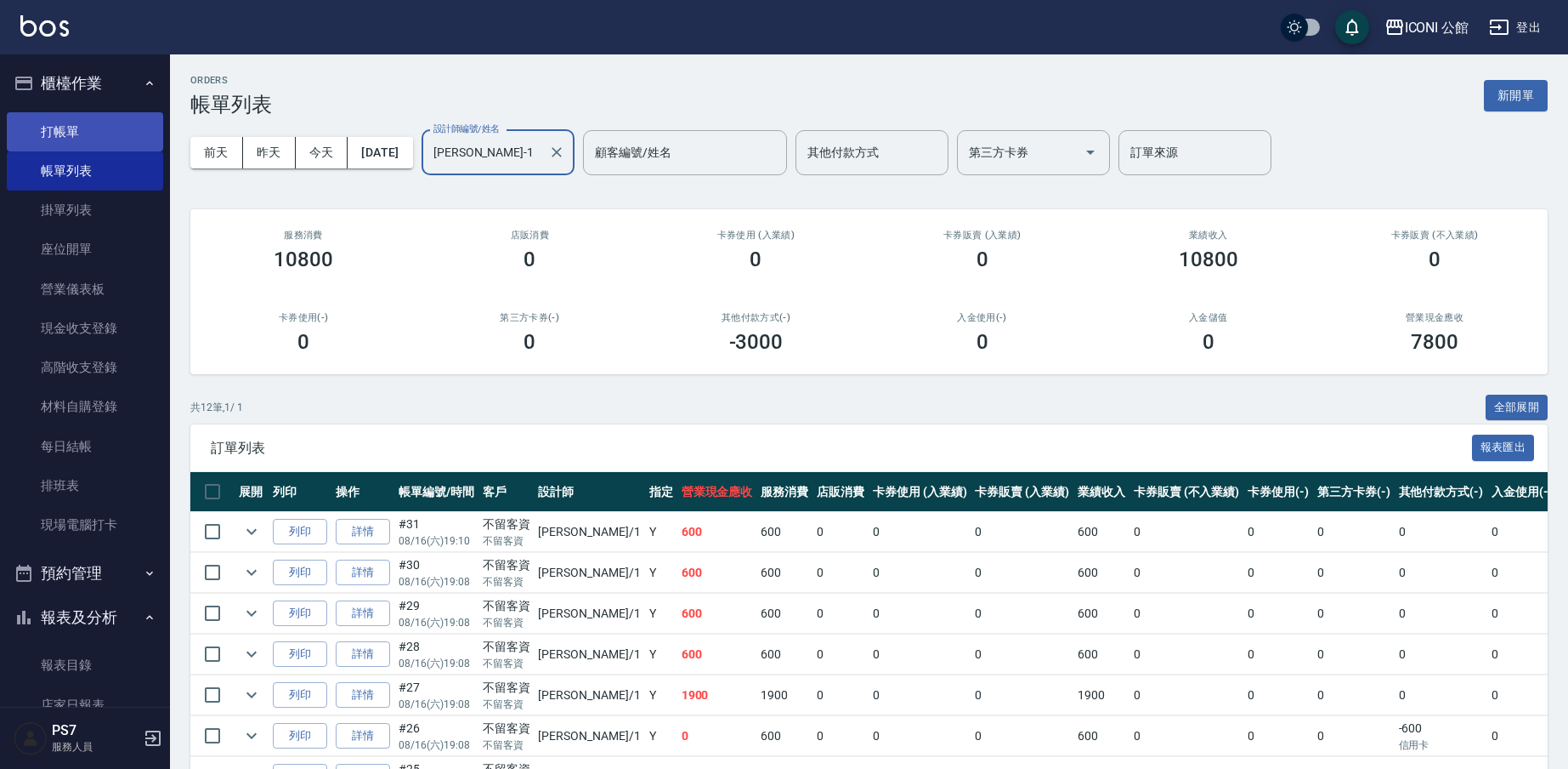
click at [113, 119] on link "打帳單" at bounding box center [85, 131] width 156 height 39
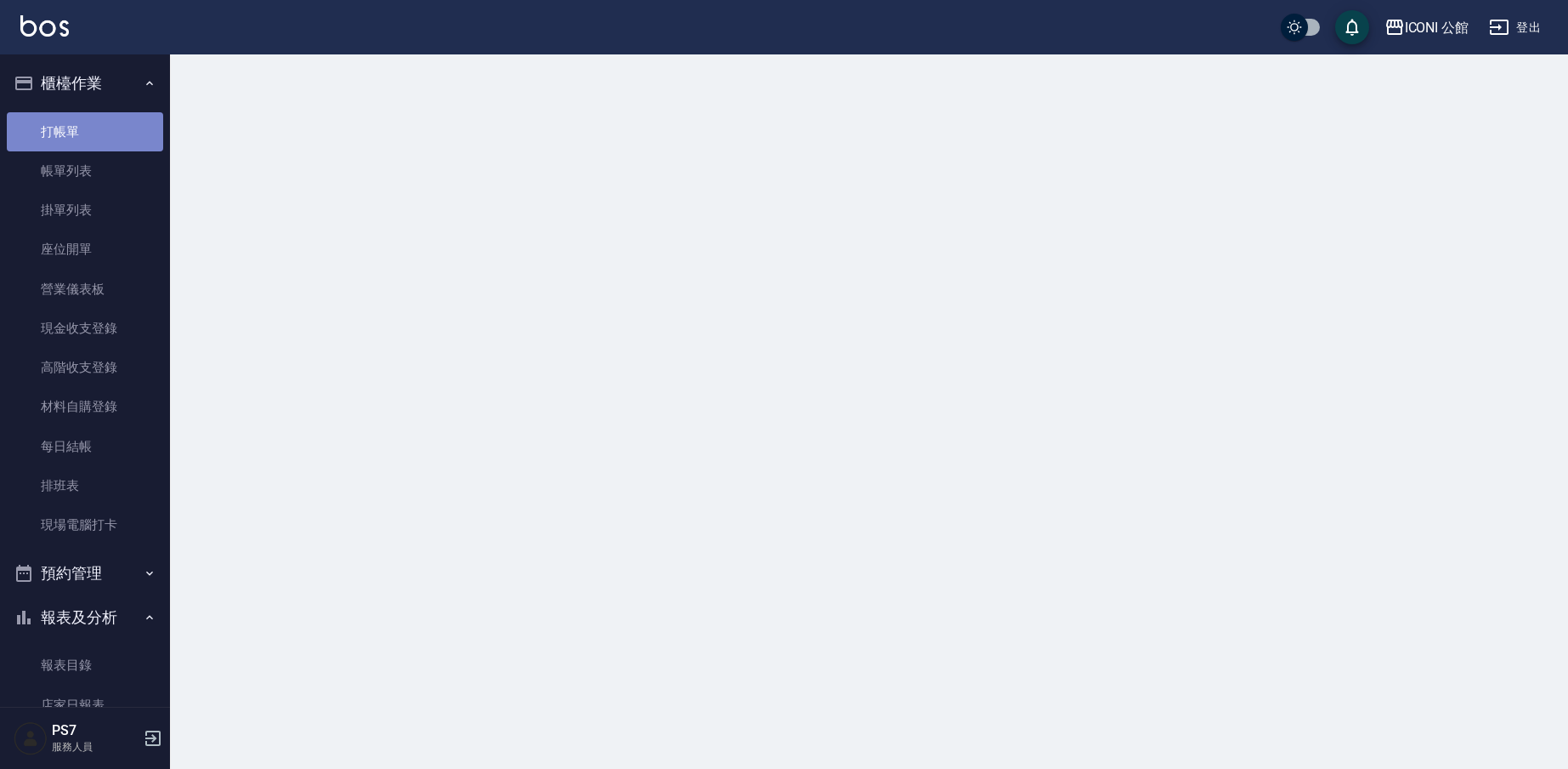
click at [113, 119] on link "打帳單" at bounding box center [85, 131] width 156 height 39
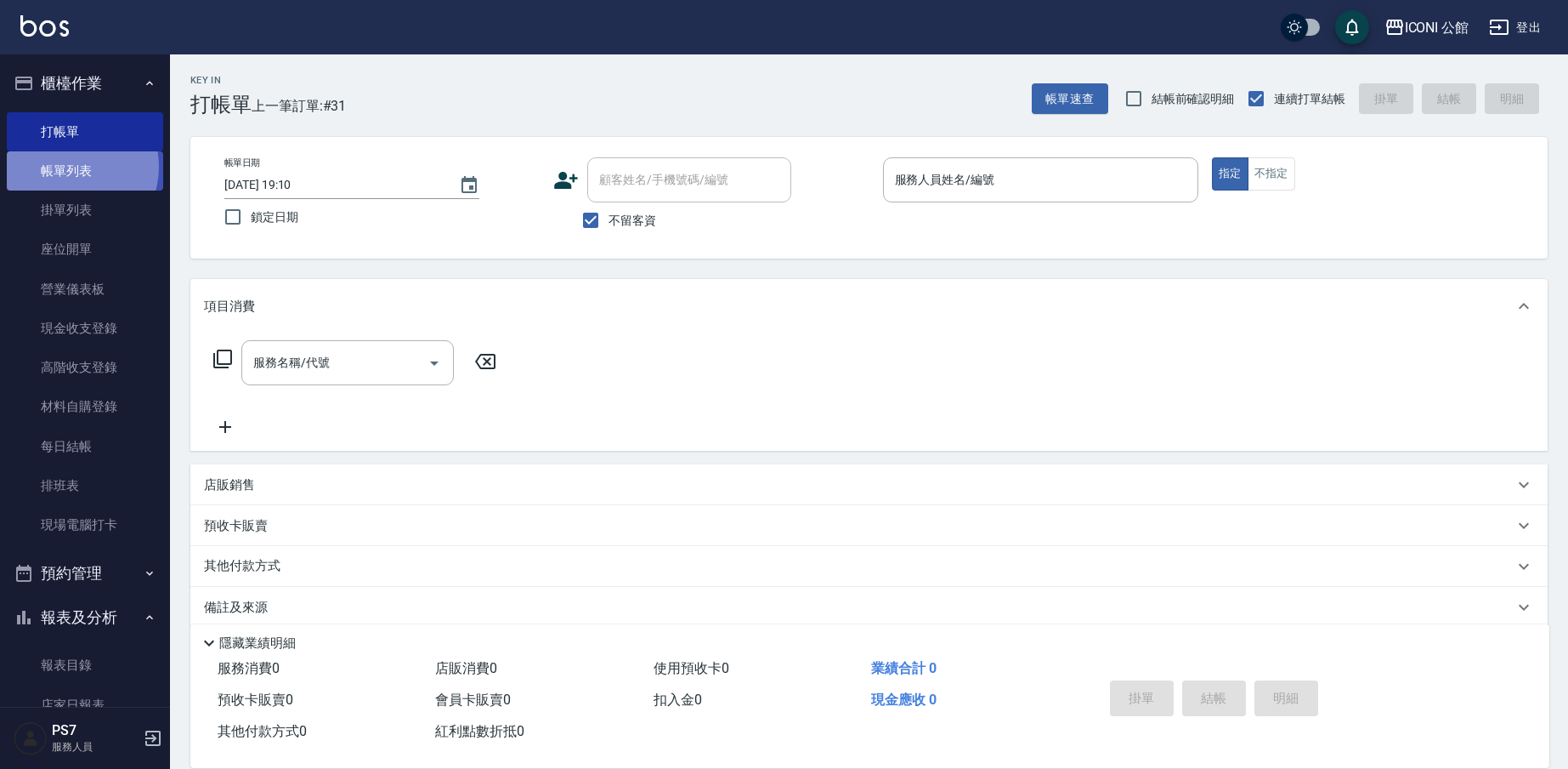
click at [68, 166] on link "帳單列表" at bounding box center [85, 170] width 156 height 39
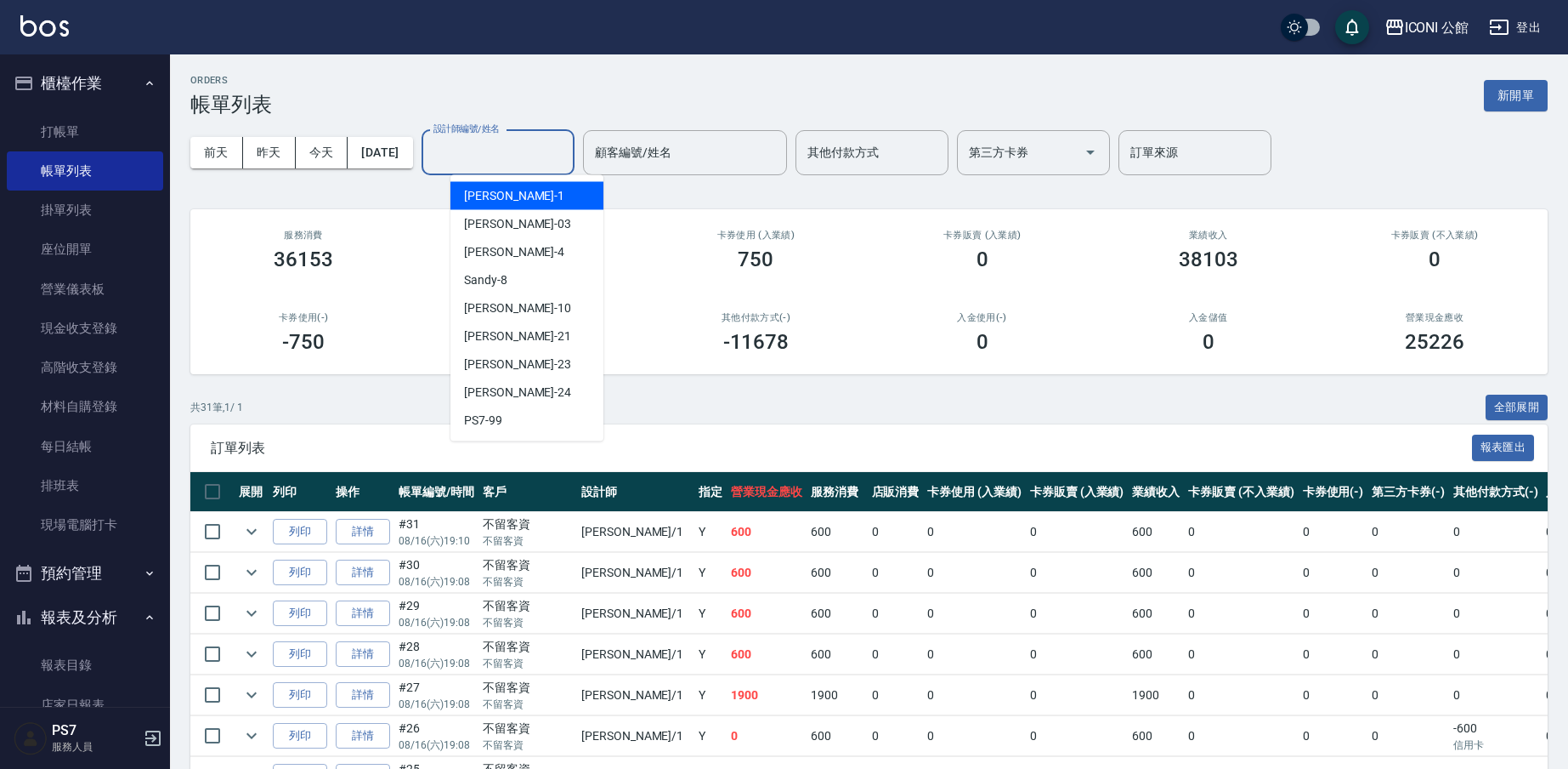
click at [489, 145] on input "設計師編號/姓名" at bounding box center [498, 152] width 138 height 30
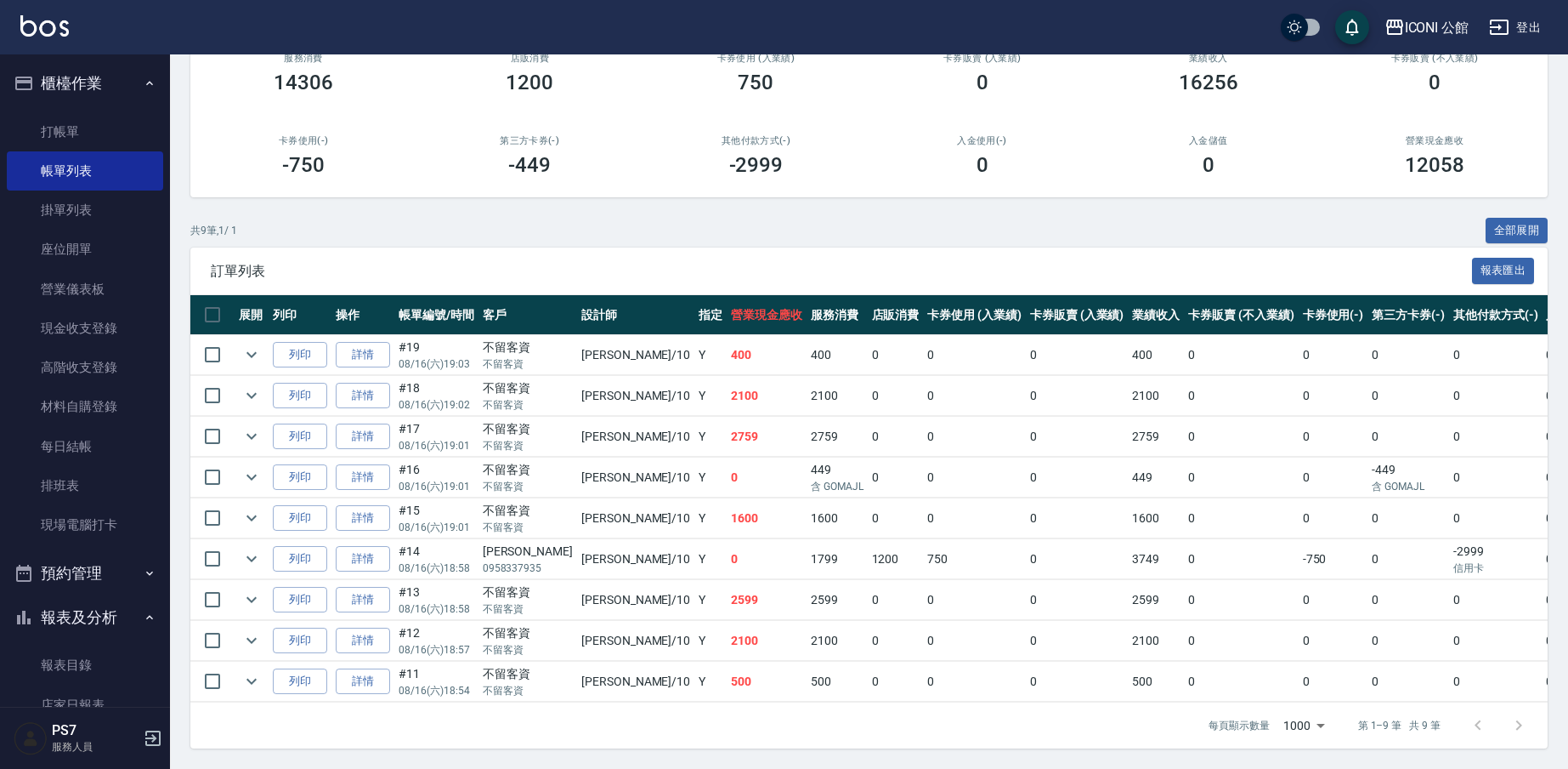
scroll to position [187, 0]
click at [357, 592] on link "詳情" at bounding box center [363, 600] width 54 height 27
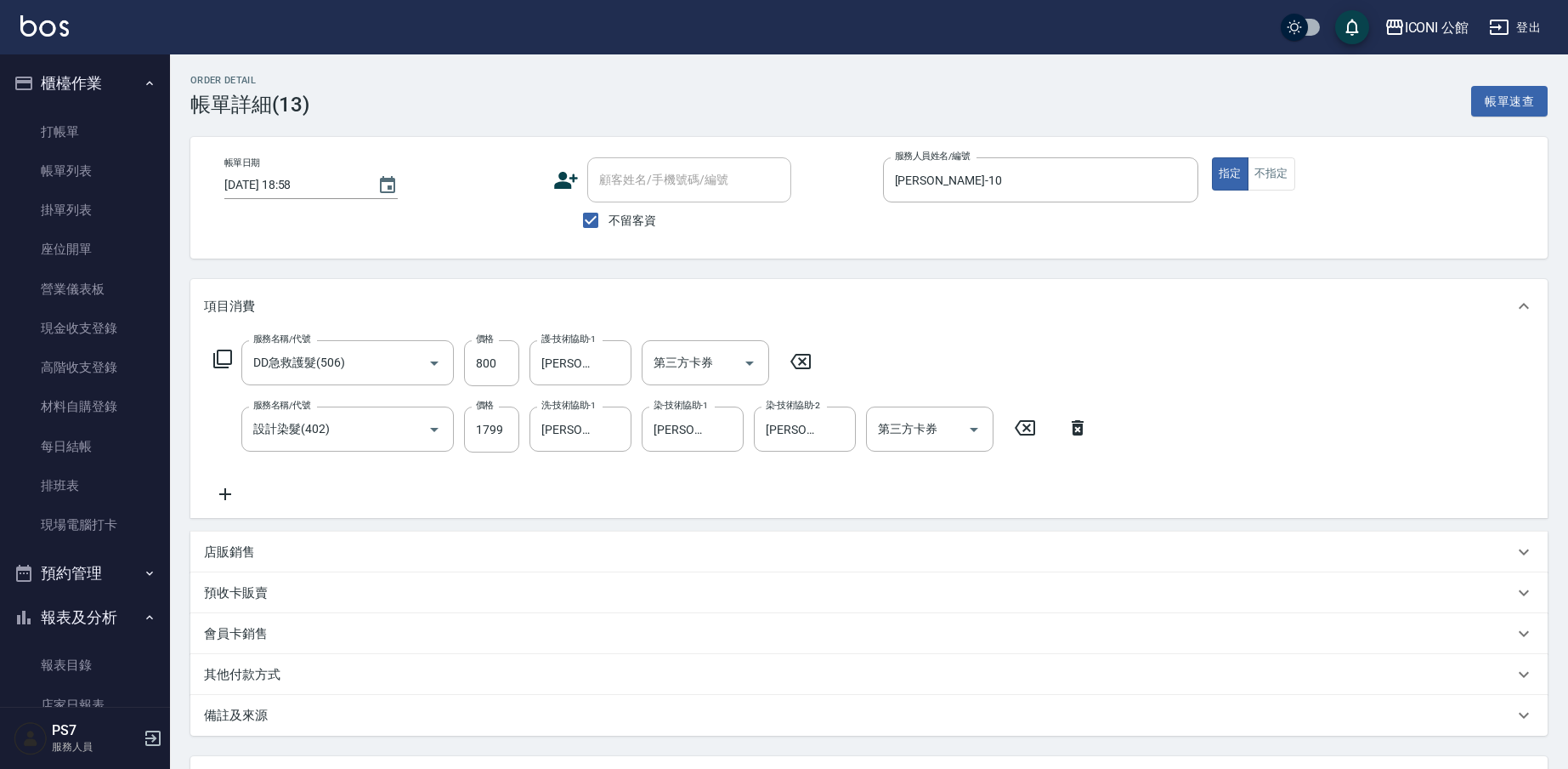
scroll to position [150, 0]
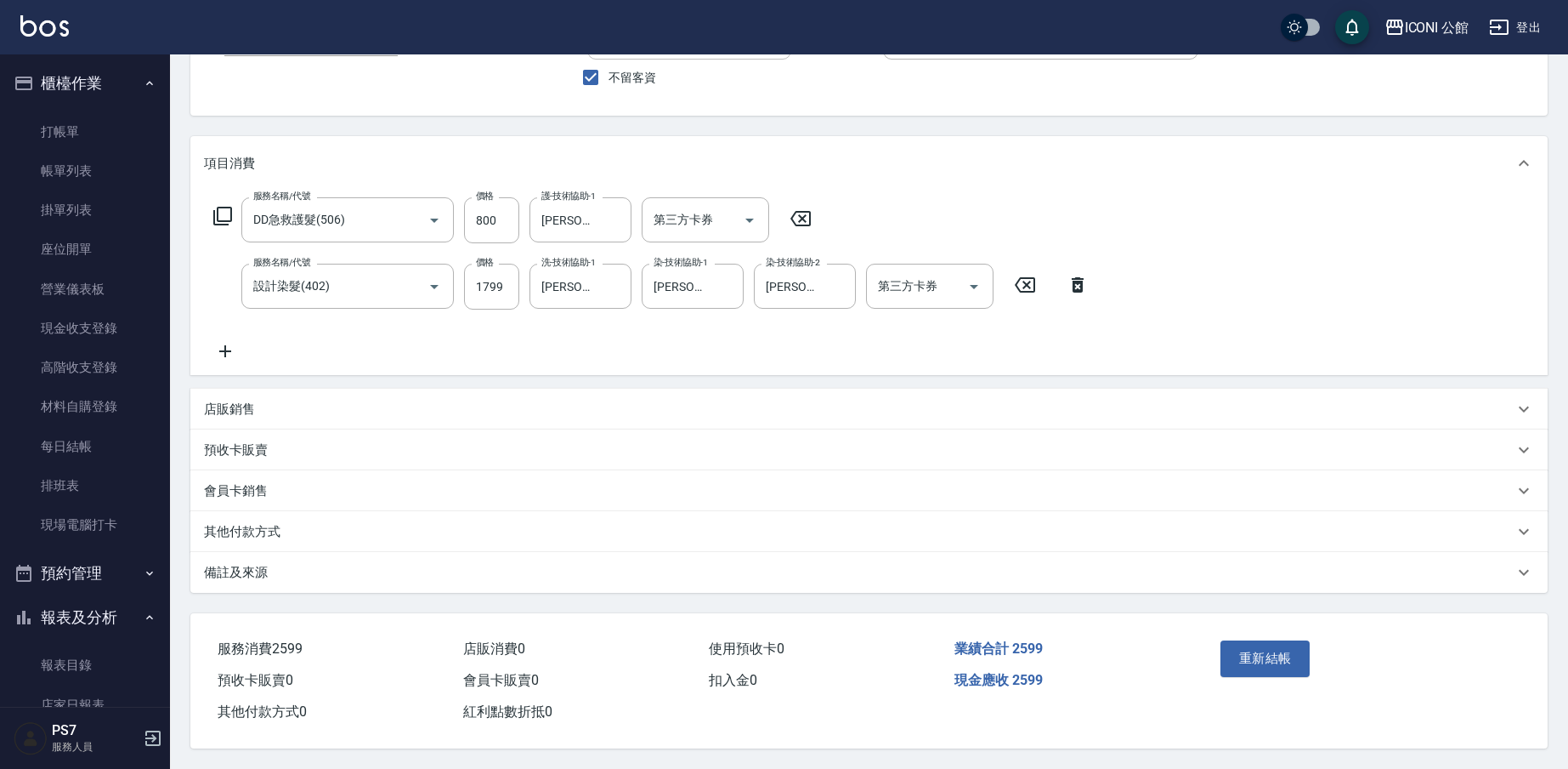
click at [242, 523] on p "其他付款方式" at bounding box center [242, 531] width 76 height 18
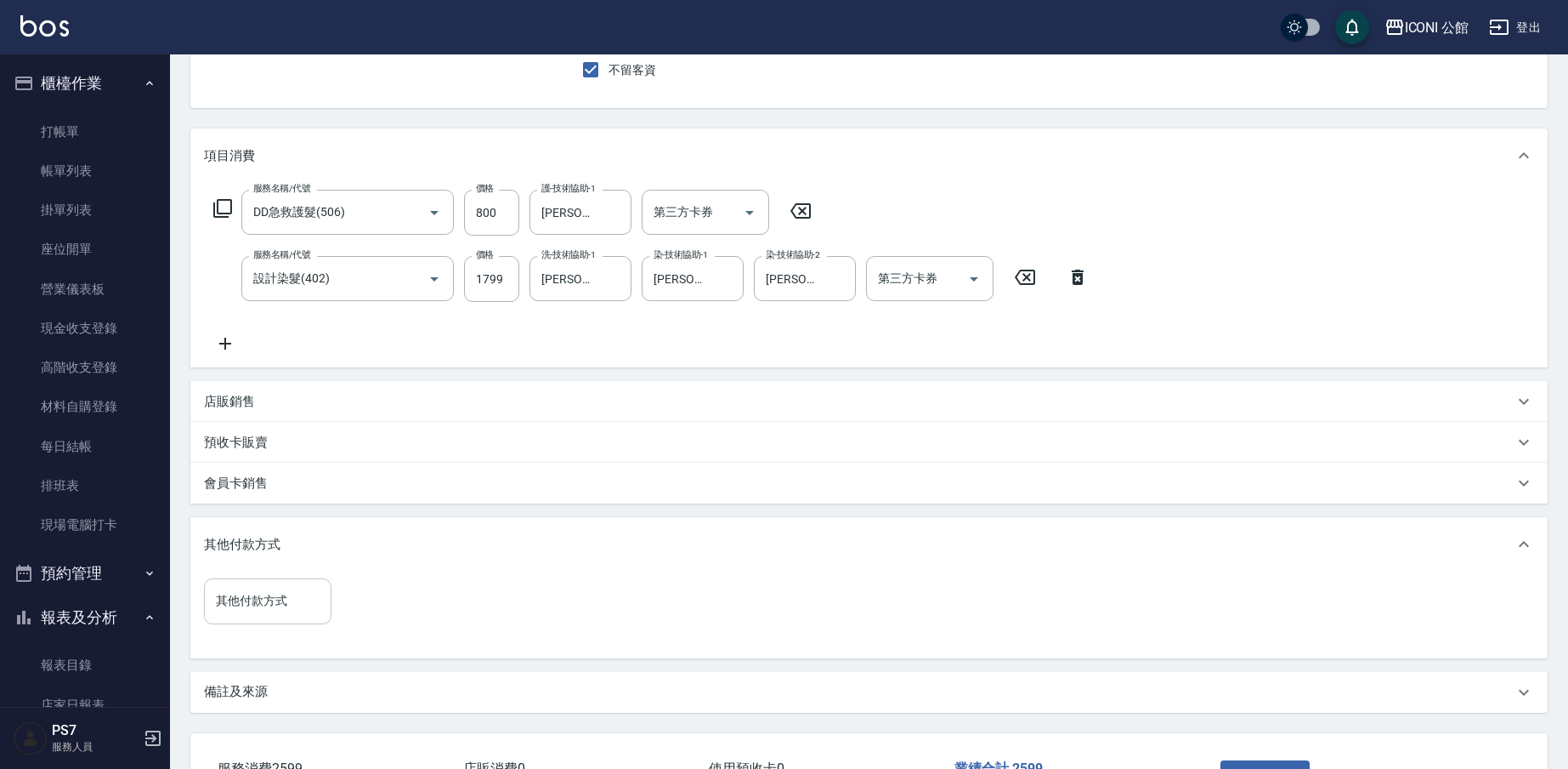
click at [303, 608] on input "其他付款方式" at bounding box center [267, 601] width 112 height 30
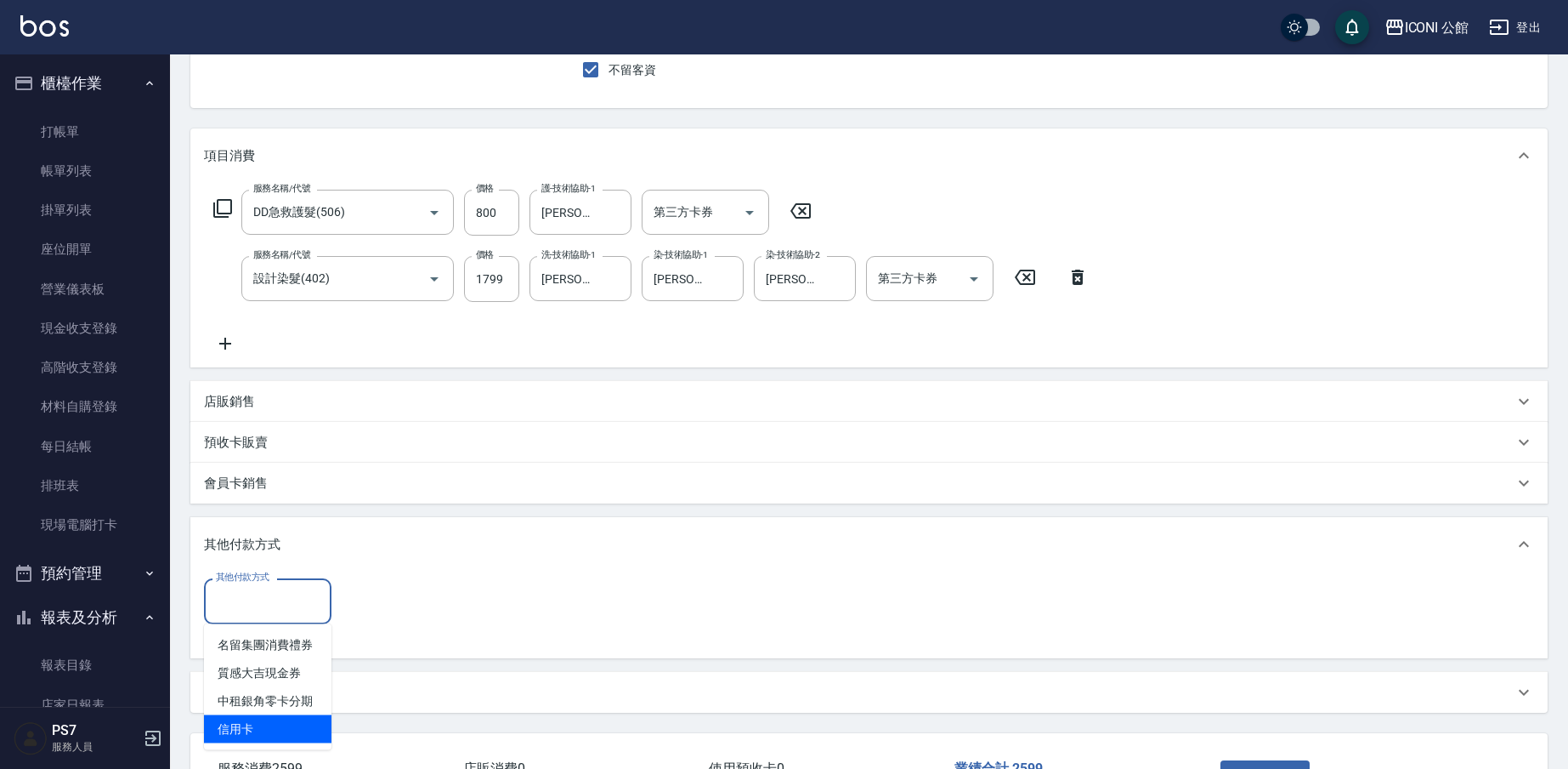
click at [292, 735] on span "信用卡" at bounding box center [267, 728] width 127 height 28
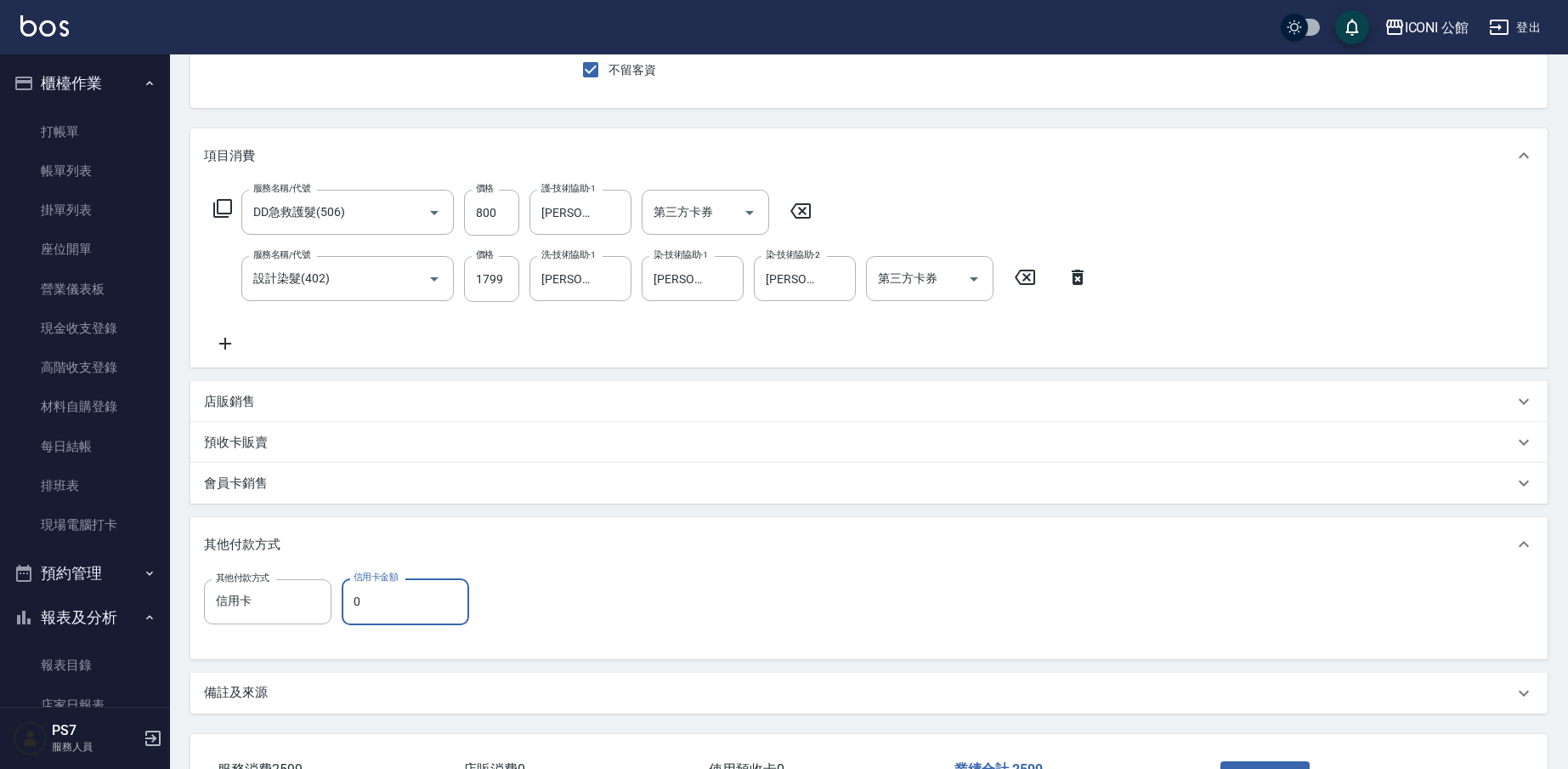
click at [432, 595] on input "0" at bounding box center [405, 601] width 127 height 46
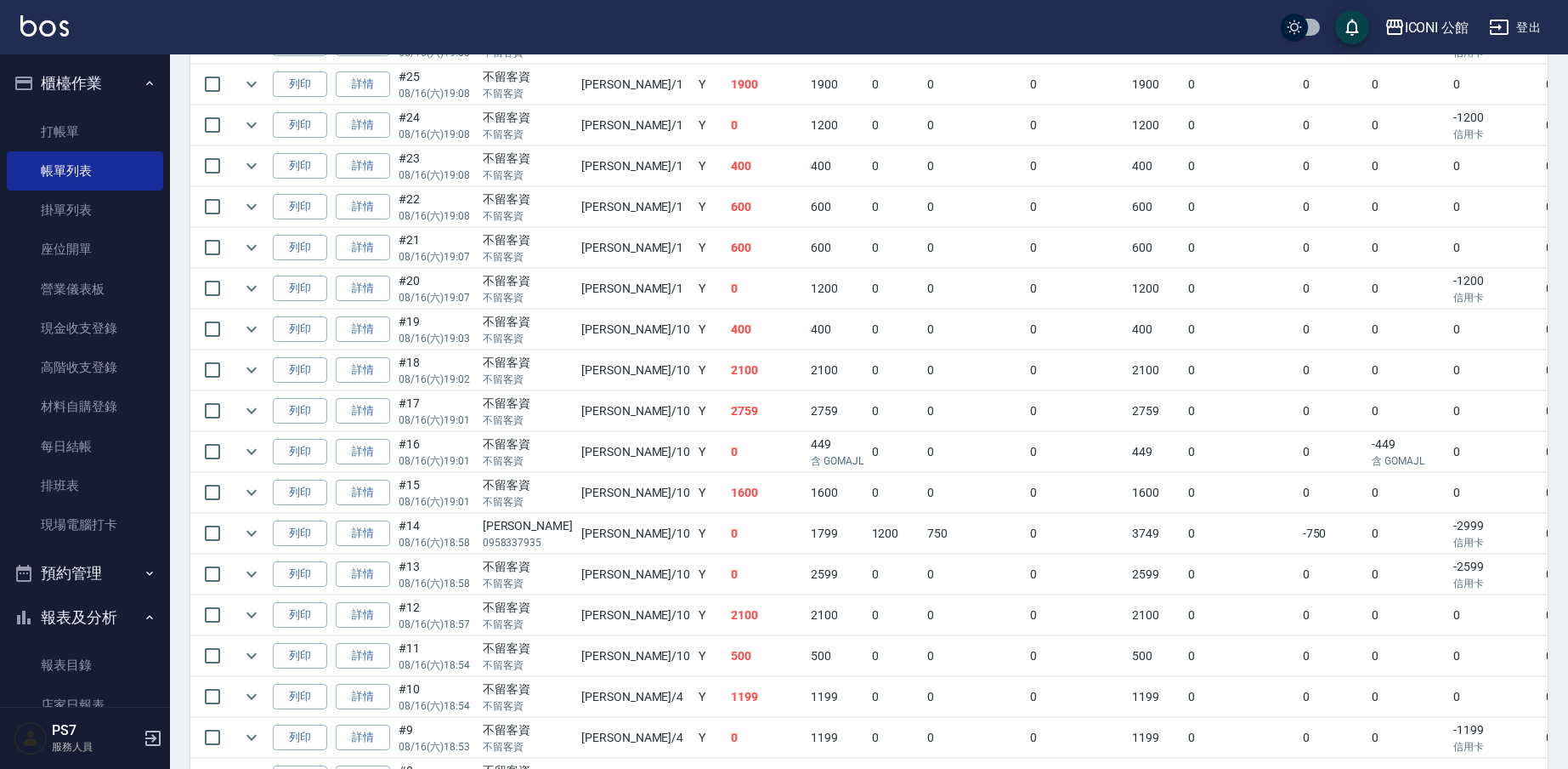
scroll to position [727, 0]
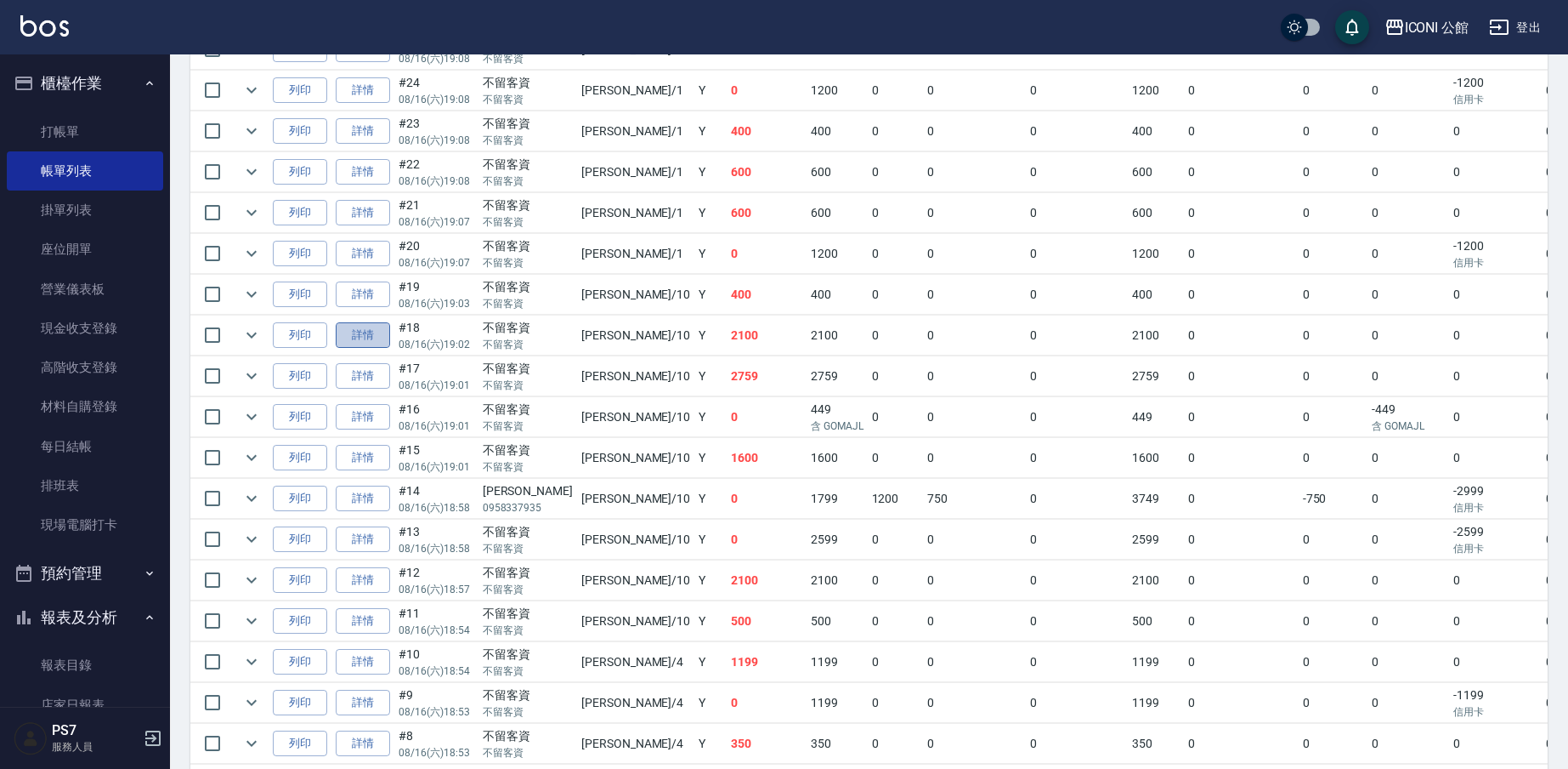
click at [357, 331] on link "詳情" at bounding box center [363, 336] width 54 height 27
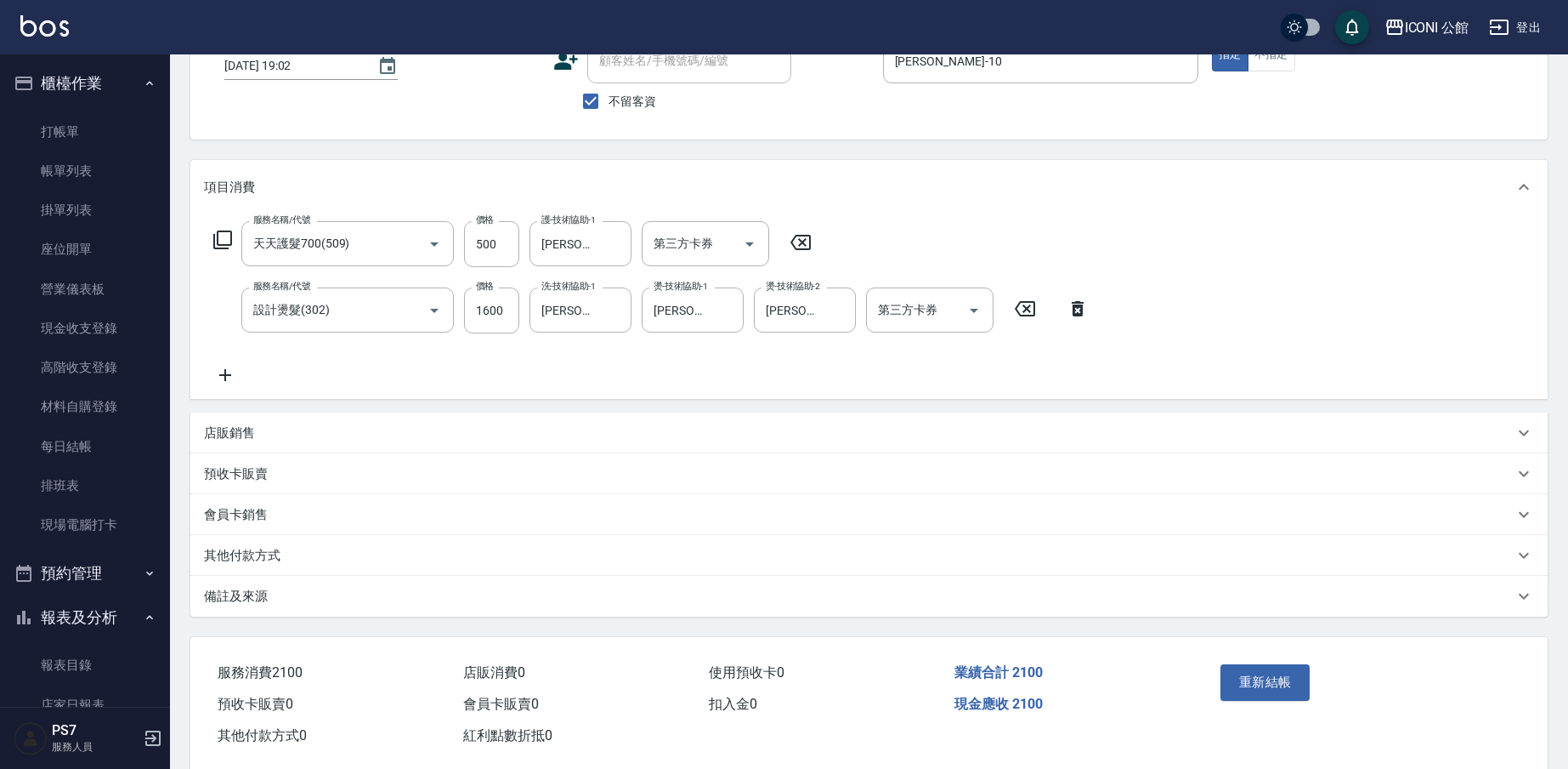
scroll to position [150, 0]
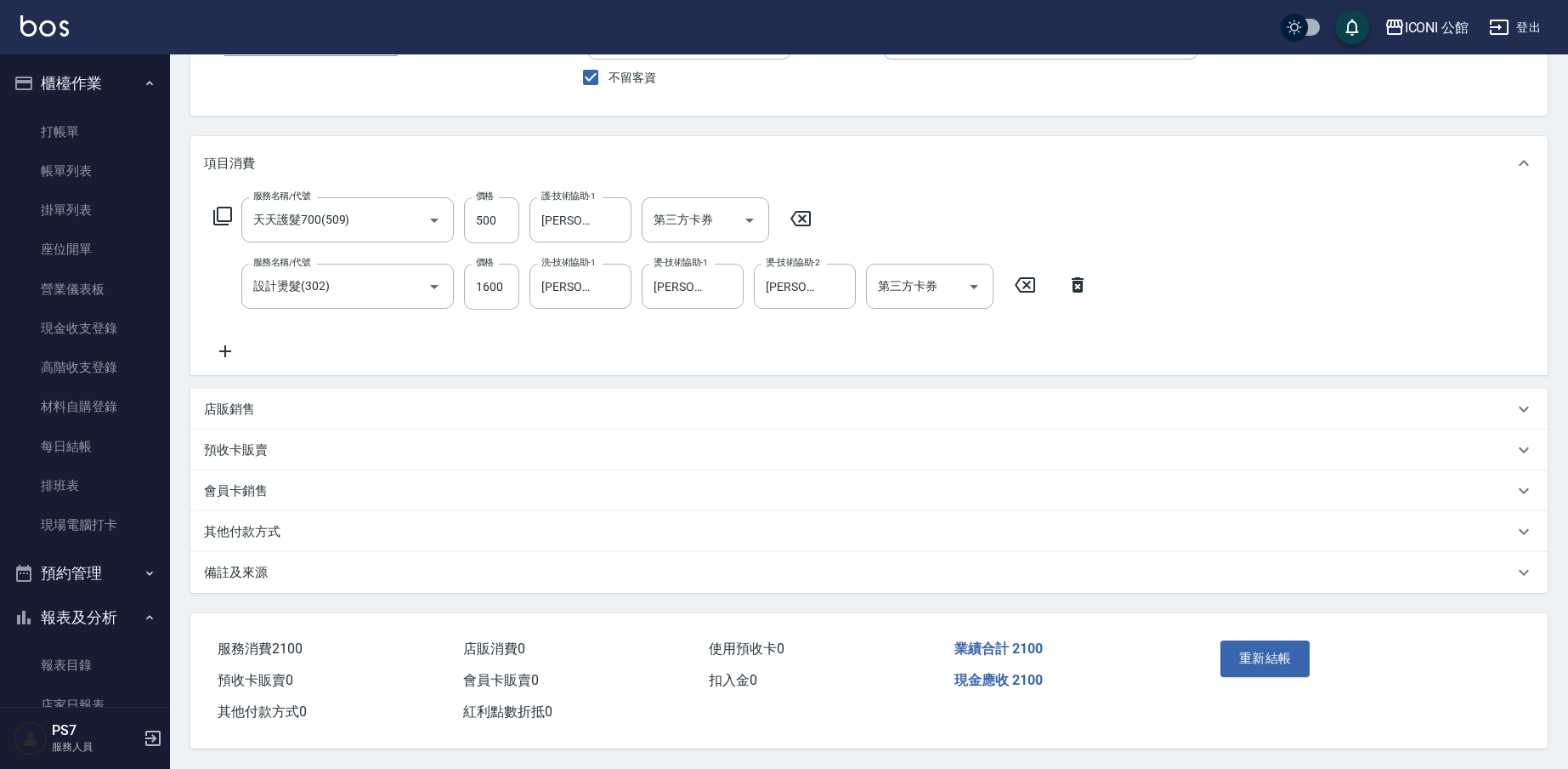
click at [245, 523] on p "其他付款方式" at bounding box center [242, 531] width 76 height 18
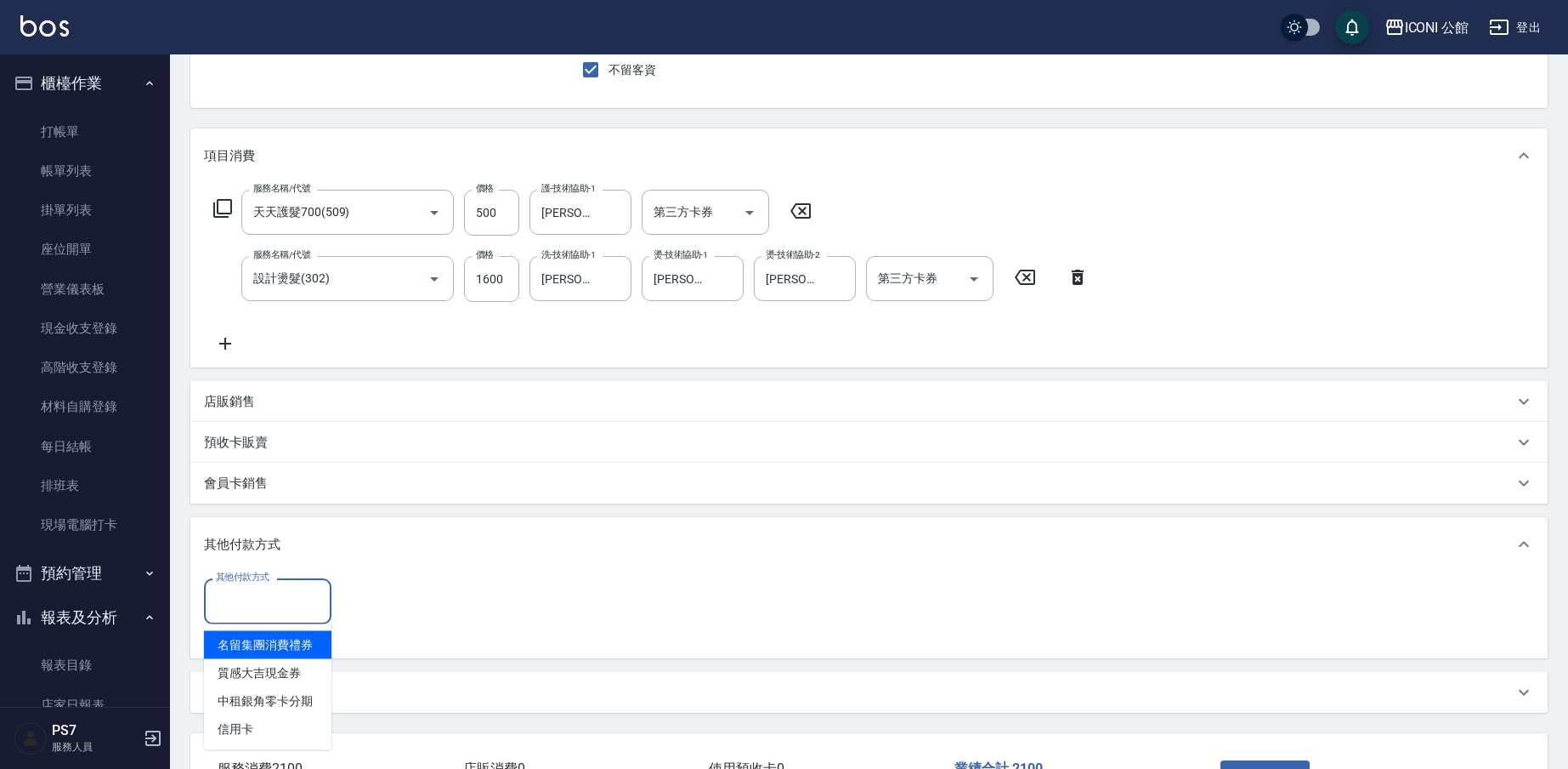
click at [291, 592] on input "其他付款方式" at bounding box center [267, 601] width 112 height 30
click at [283, 724] on span "信用卡" at bounding box center [267, 728] width 127 height 28
click at [390, 594] on input "0" at bounding box center [405, 601] width 127 height 46
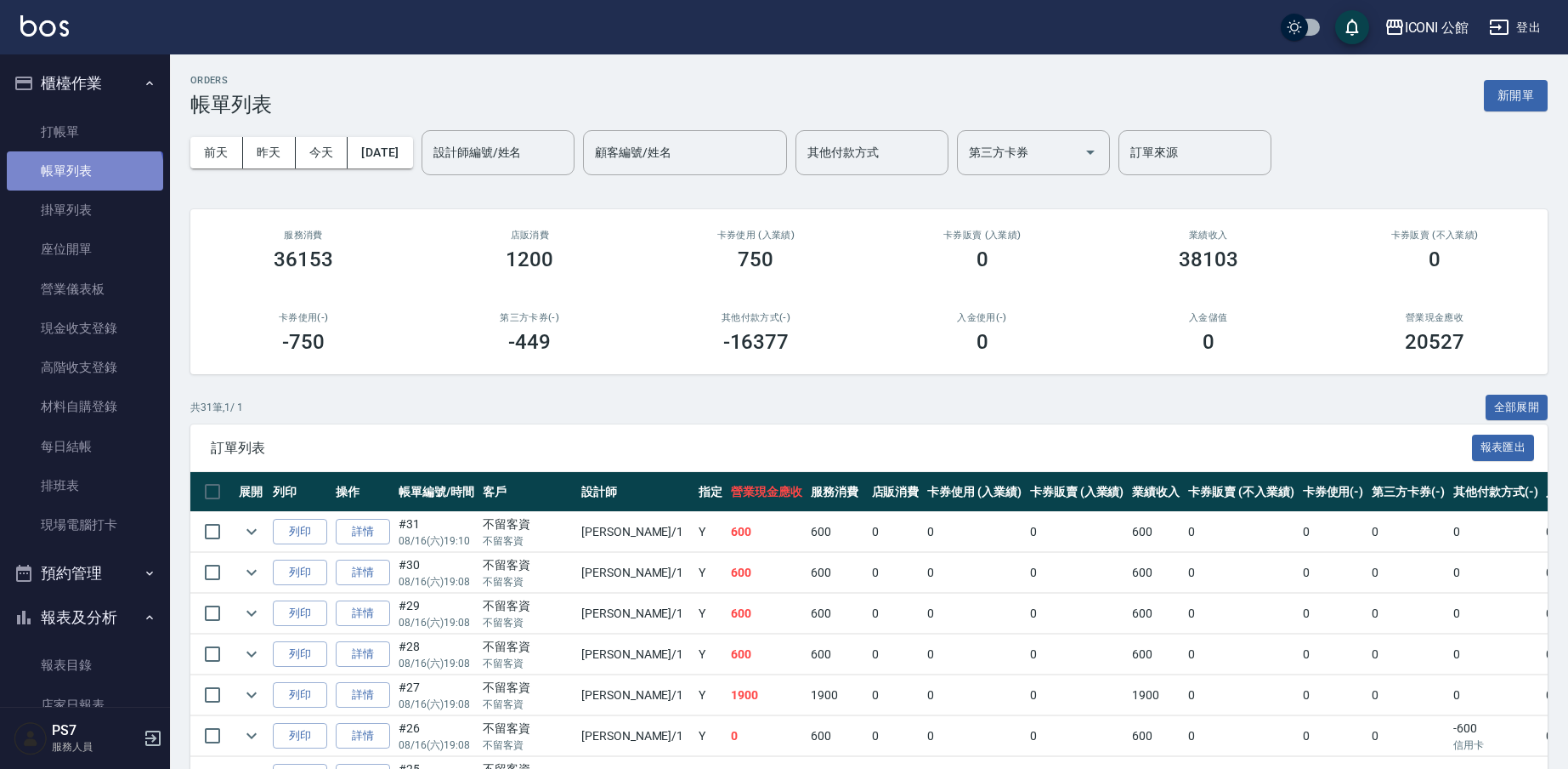
click at [84, 177] on link "帳單列表" at bounding box center [85, 170] width 156 height 39
click at [494, 148] on input "設計師編號/姓名" at bounding box center [498, 152] width 138 height 30
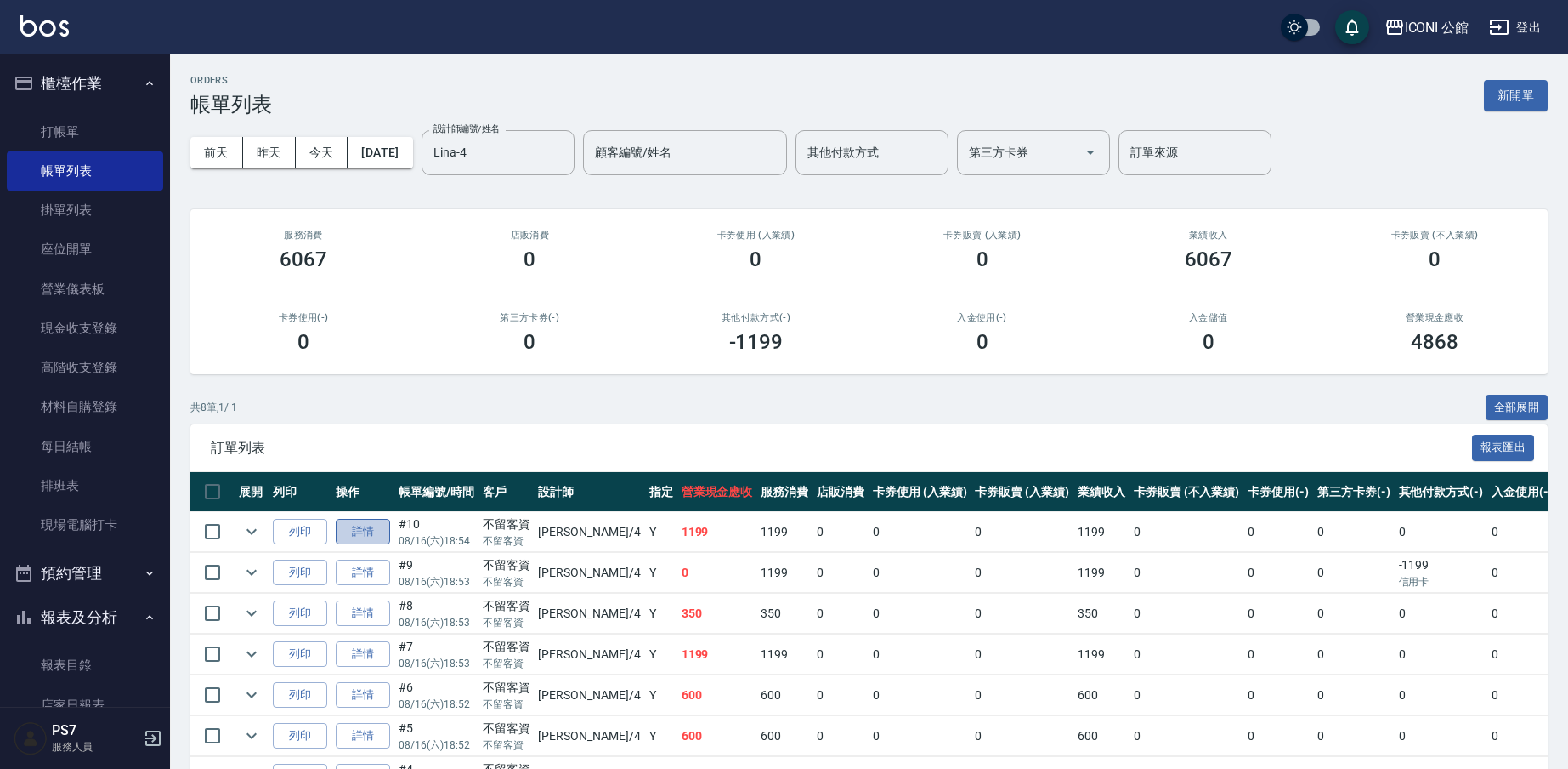
click at [363, 530] on link "詳情" at bounding box center [363, 532] width 54 height 27
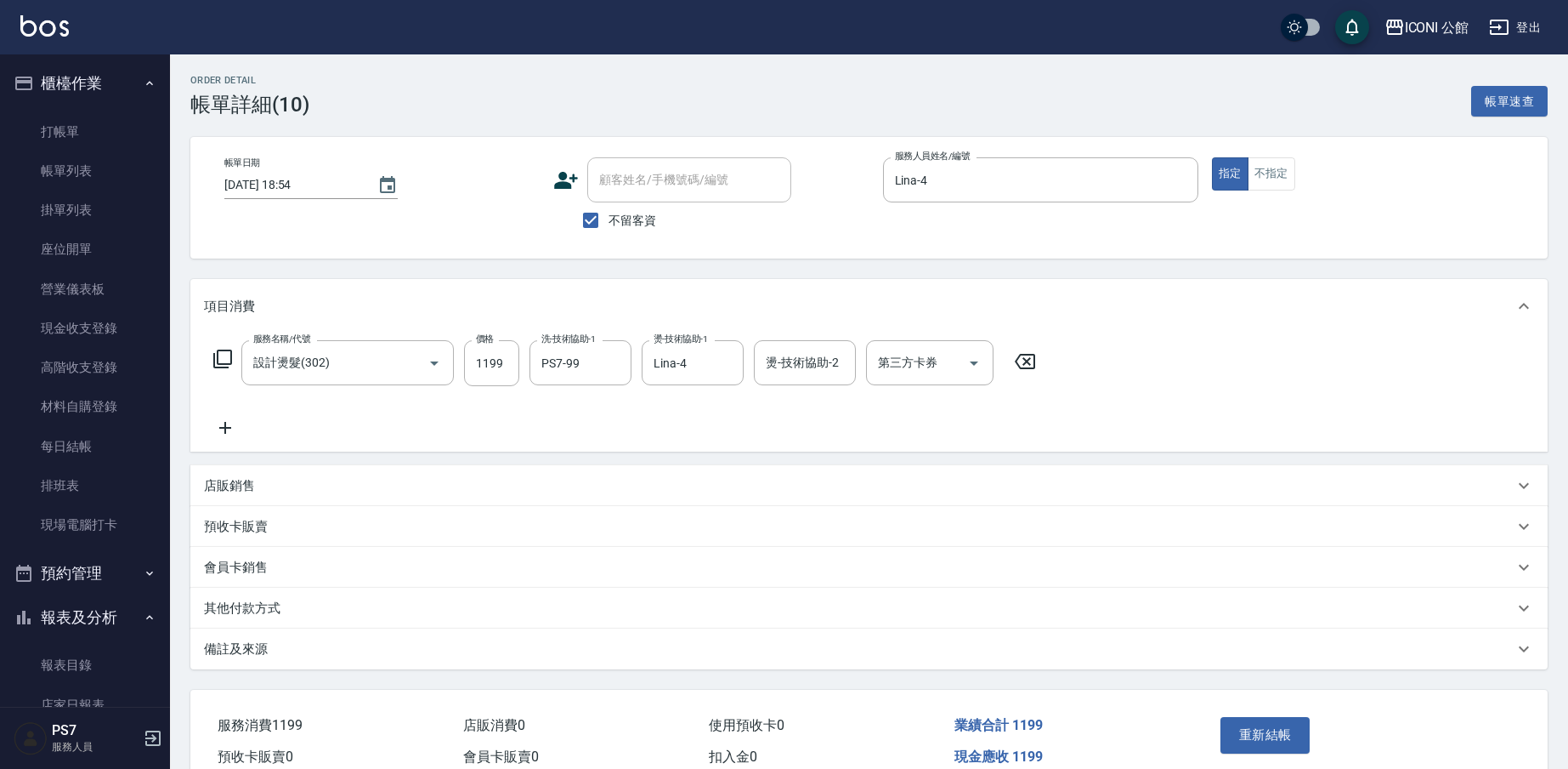
scroll to position [84, 0]
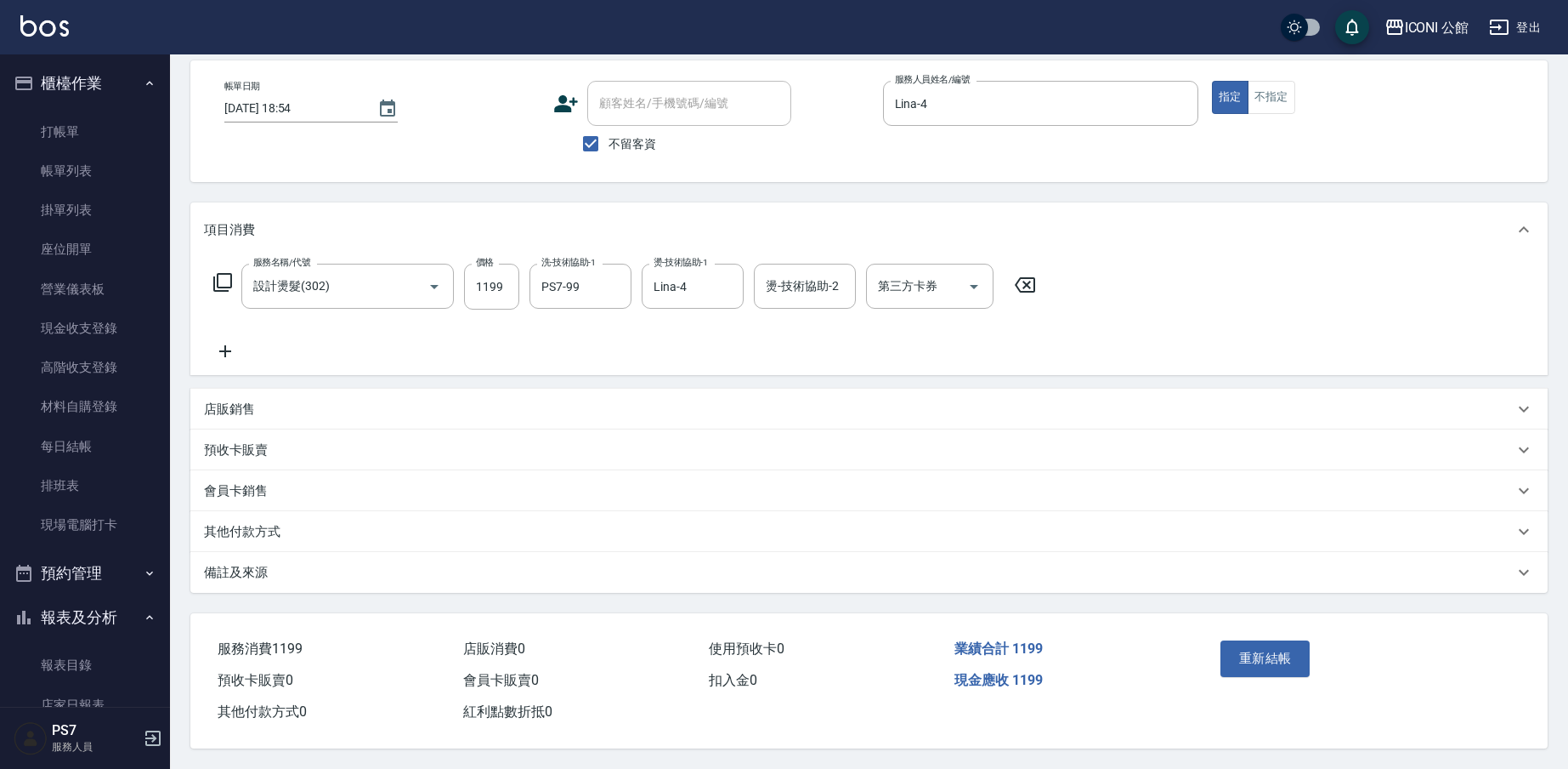
click at [239, 527] on p "其他付款方式" at bounding box center [242, 531] width 76 height 18
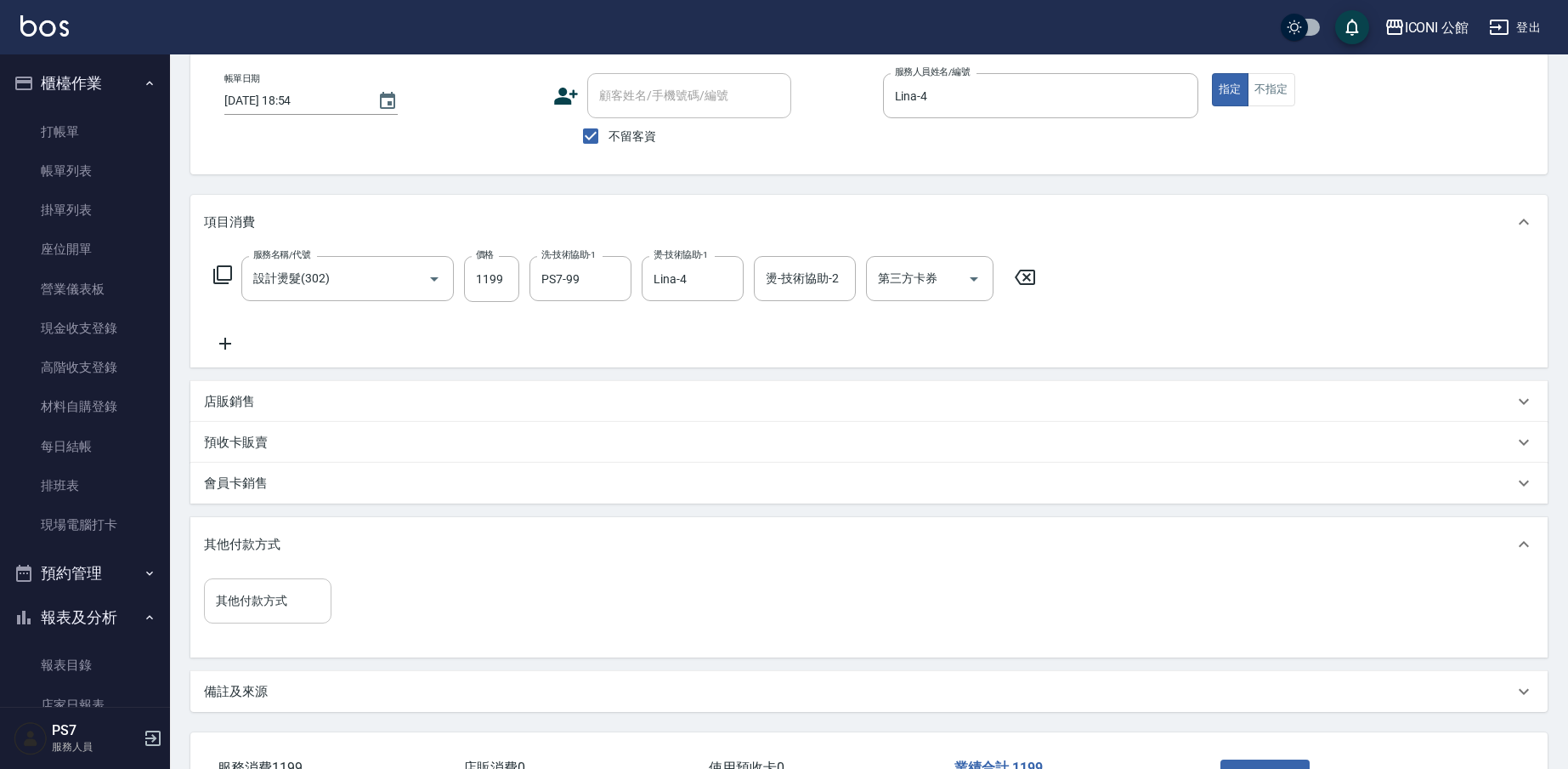
click at [288, 621] on div "其他付款方式" at bounding box center [267, 600] width 127 height 45
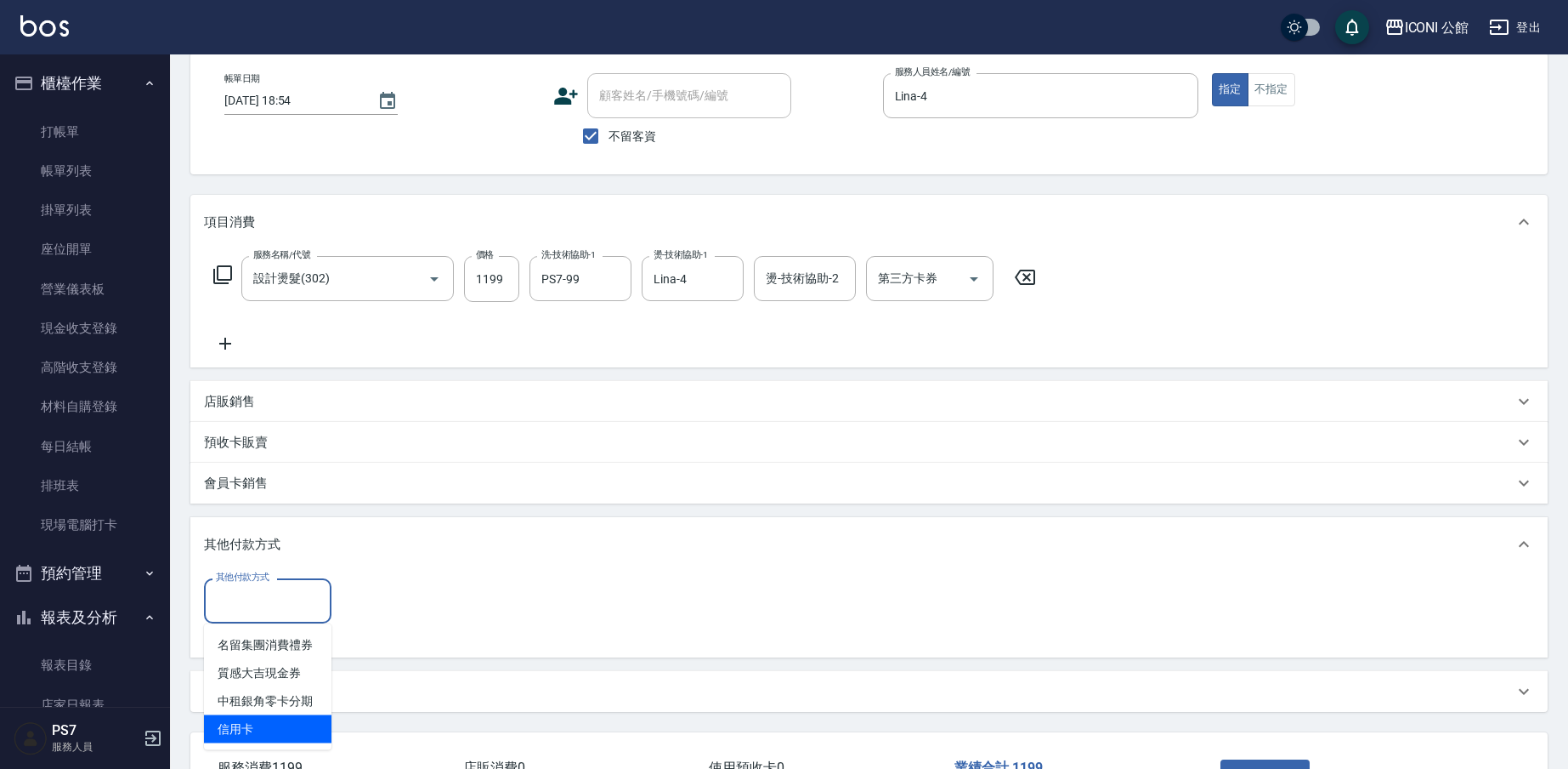
click at [280, 734] on span "信用卡" at bounding box center [267, 728] width 127 height 28
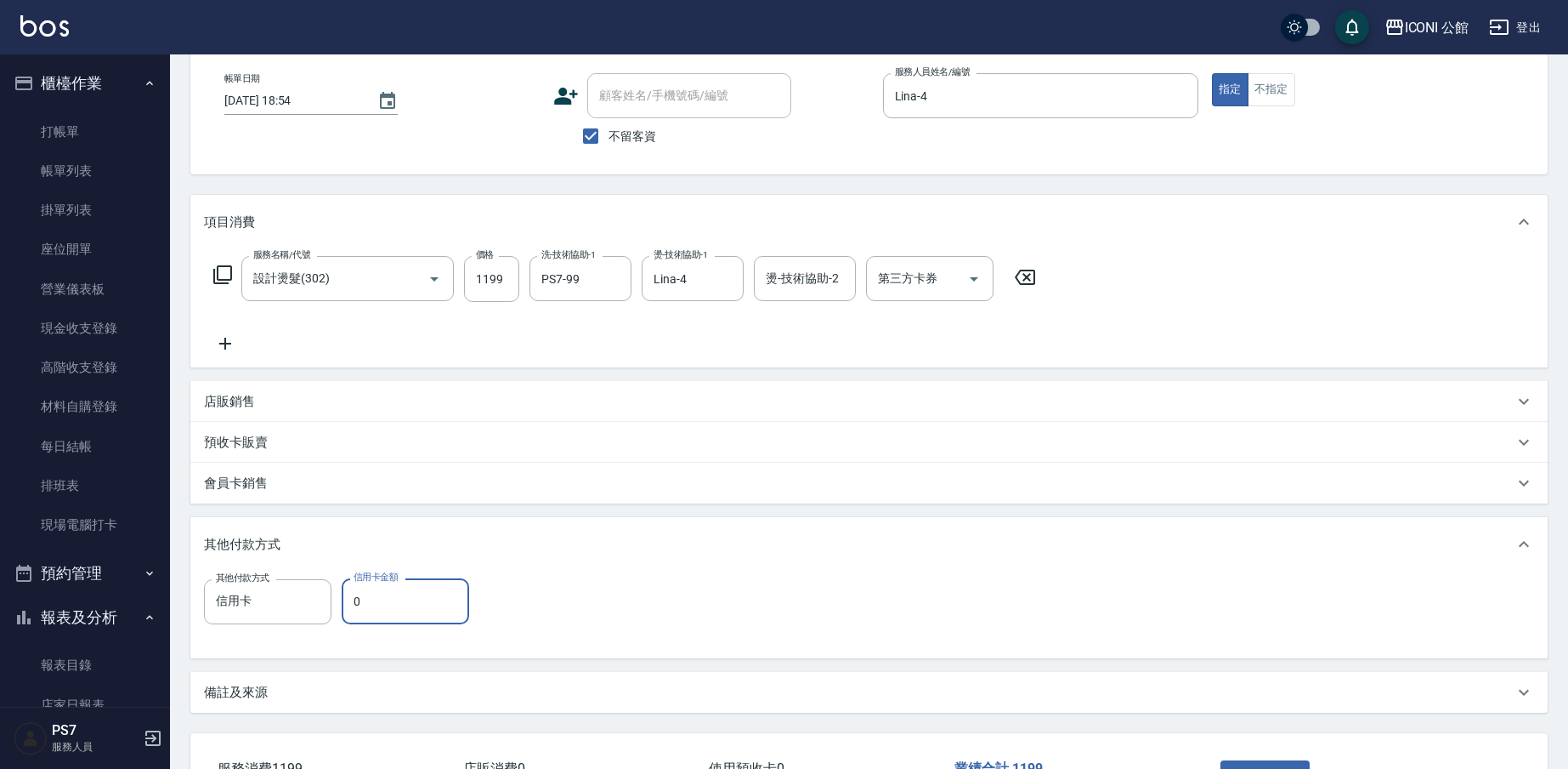
click at [405, 596] on input "0" at bounding box center [405, 601] width 127 height 46
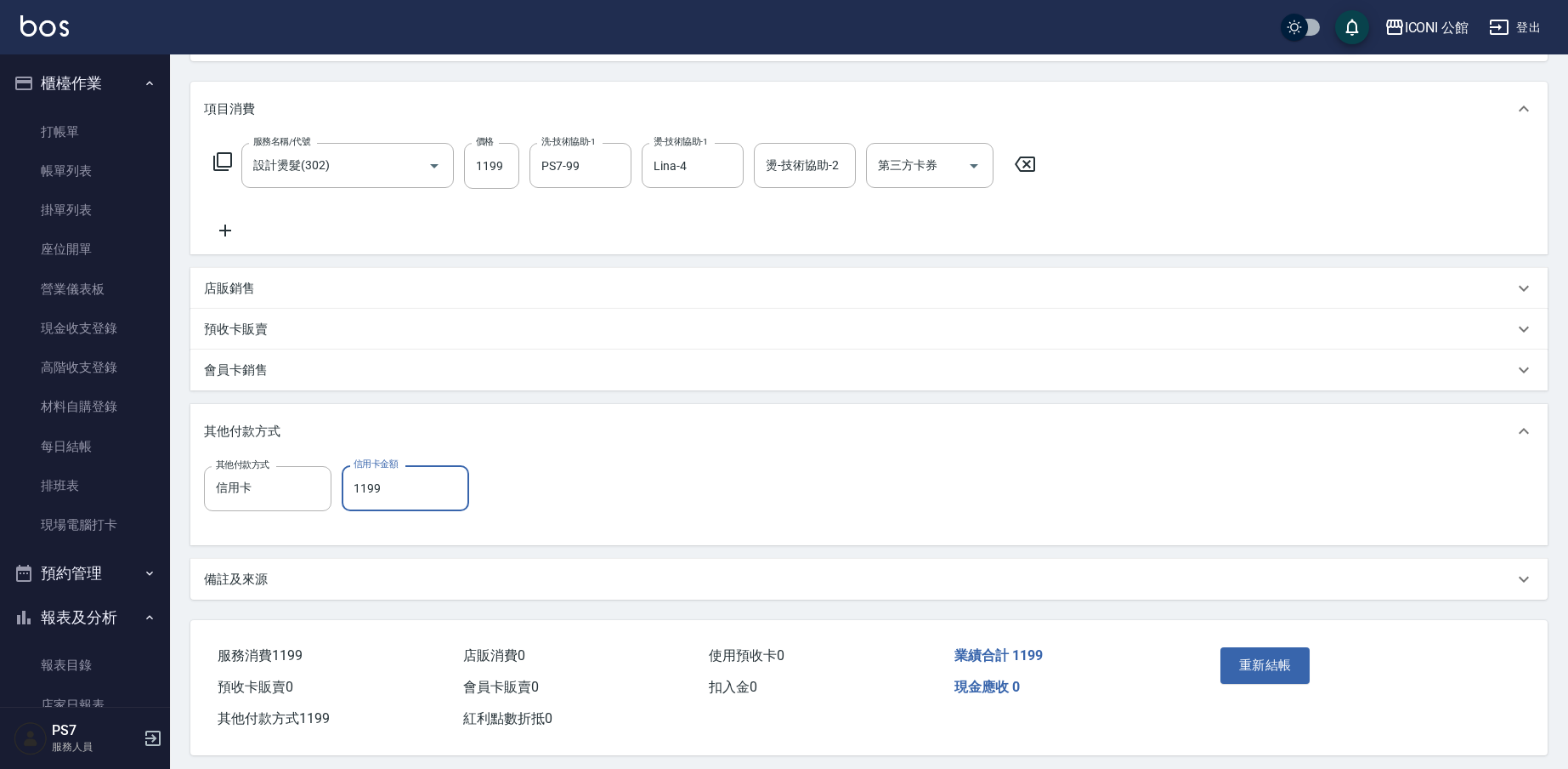
scroll to position [211, 0]
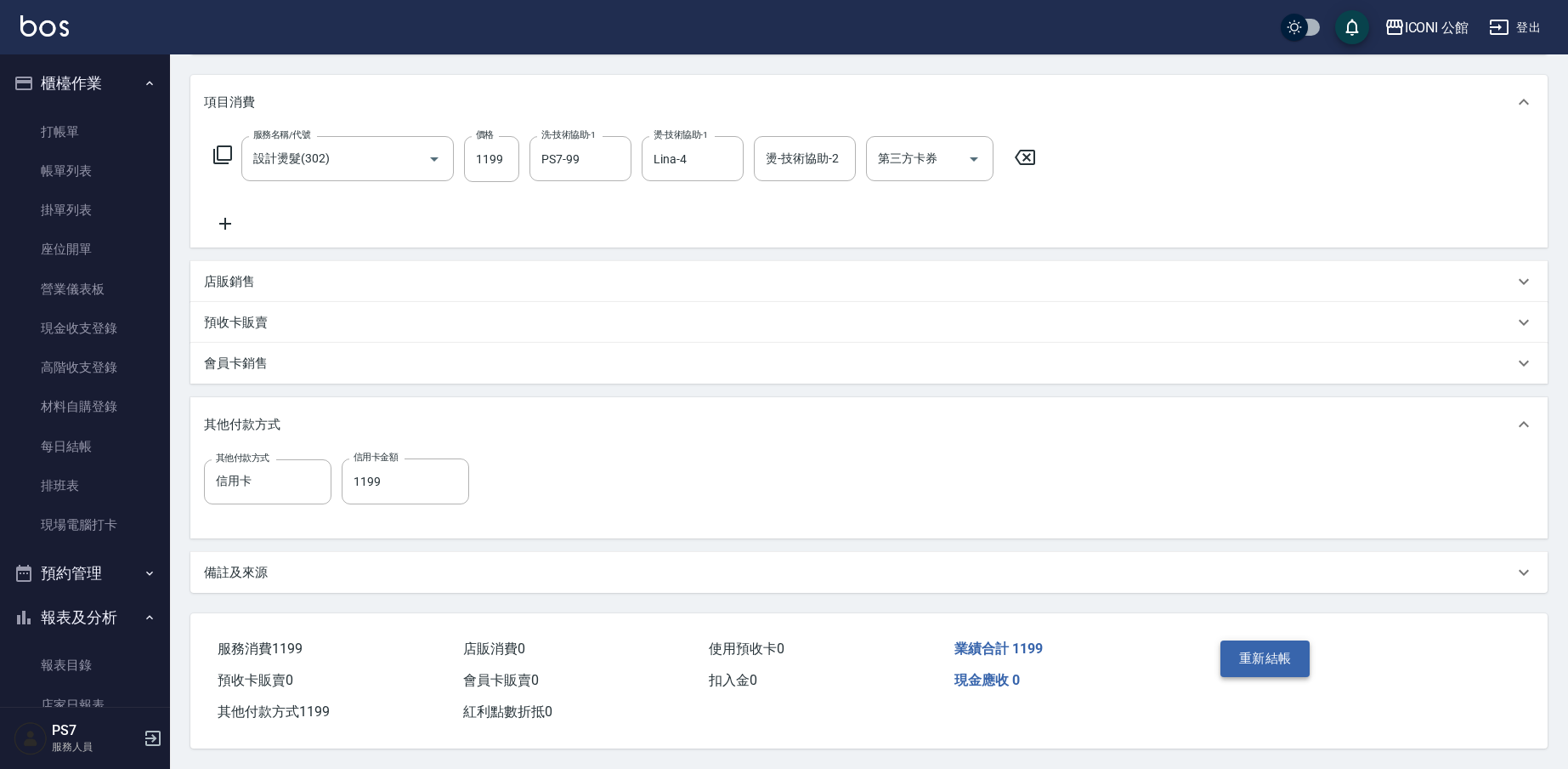
drag, startPoint x: 1260, startPoint y: 632, endPoint x: 1263, endPoint y: 641, distance: 9.5
click at [1263, 641] on div "重新結帳" at bounding box center [1287, 671] width 147 height 74
click at [1263, 641] on button "重新結帳" at bounding box center [1265, 659] width 90 height 36
click at [1261, 650] on div "重新結帳" at bounding box center [1287, 671] width 147 height 74
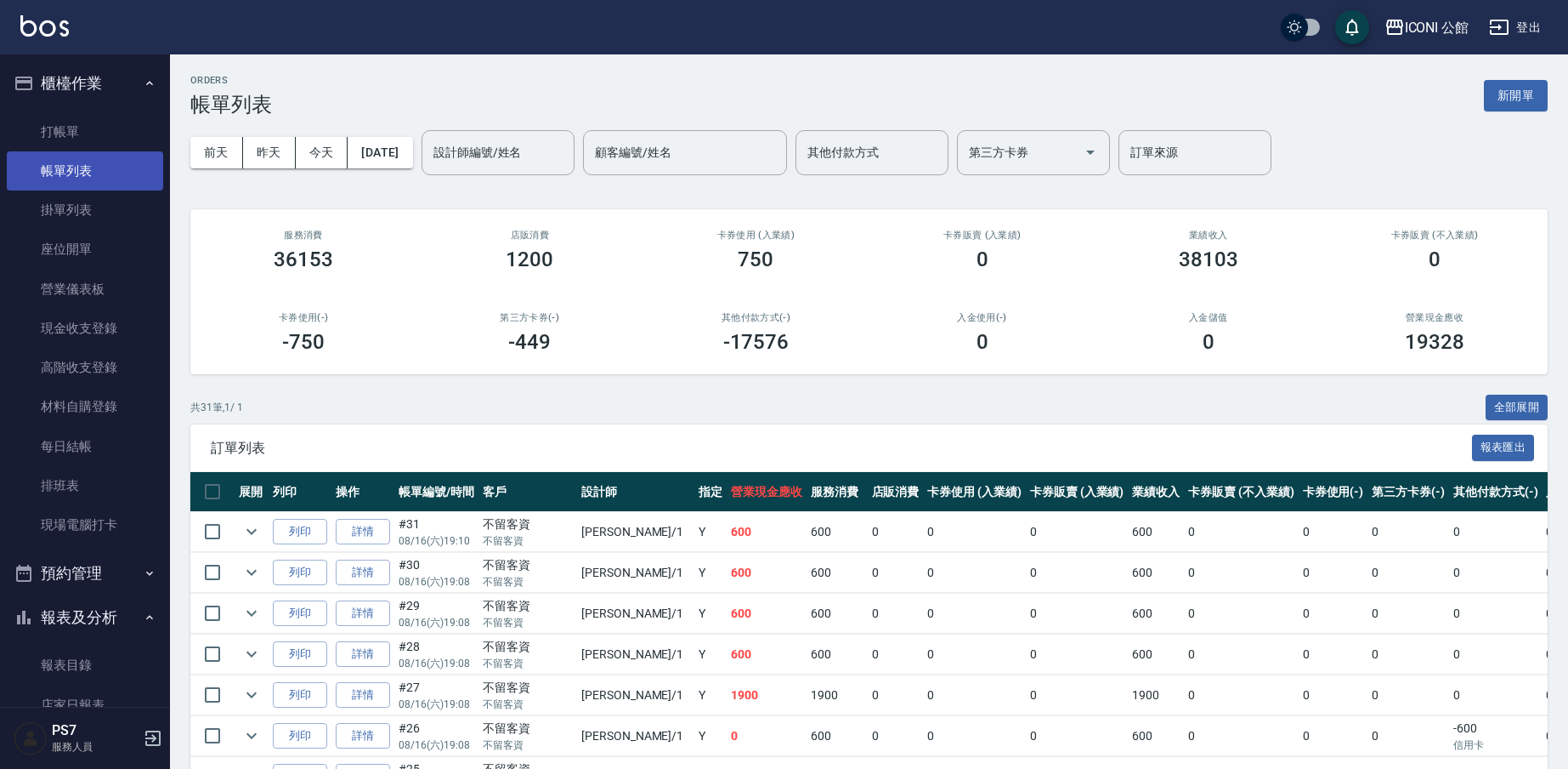
click at [92, 178] on link "帳單列表" at bounding box center [85, 170] width 156 height 39
click at [127, 133] on link "打帳單" at bounding box center [85, 131] width 156 height 39
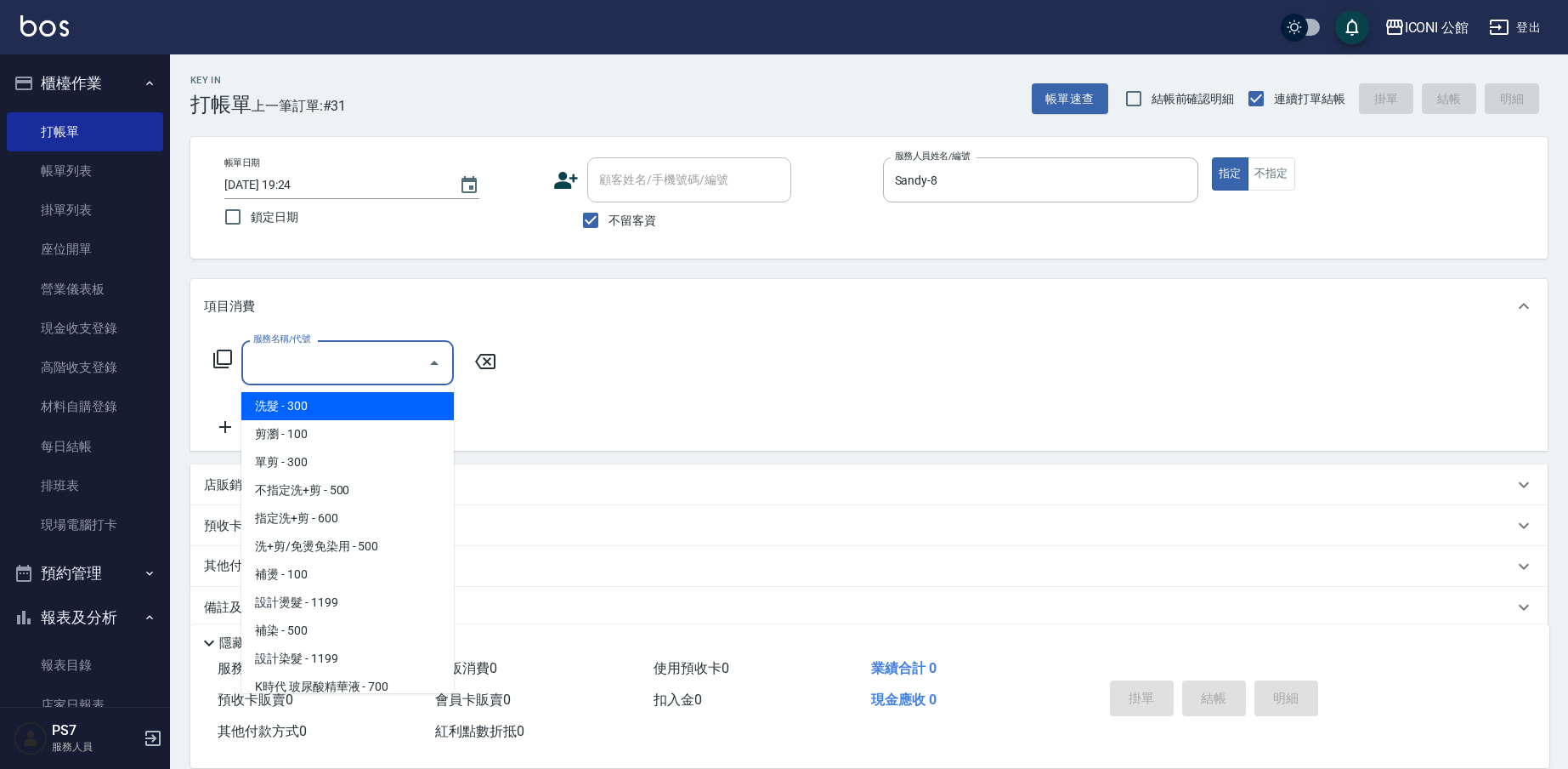
click at [332, 366] on input "服務名稱/代號" at bounding box center [335, 362] width 171 height 30
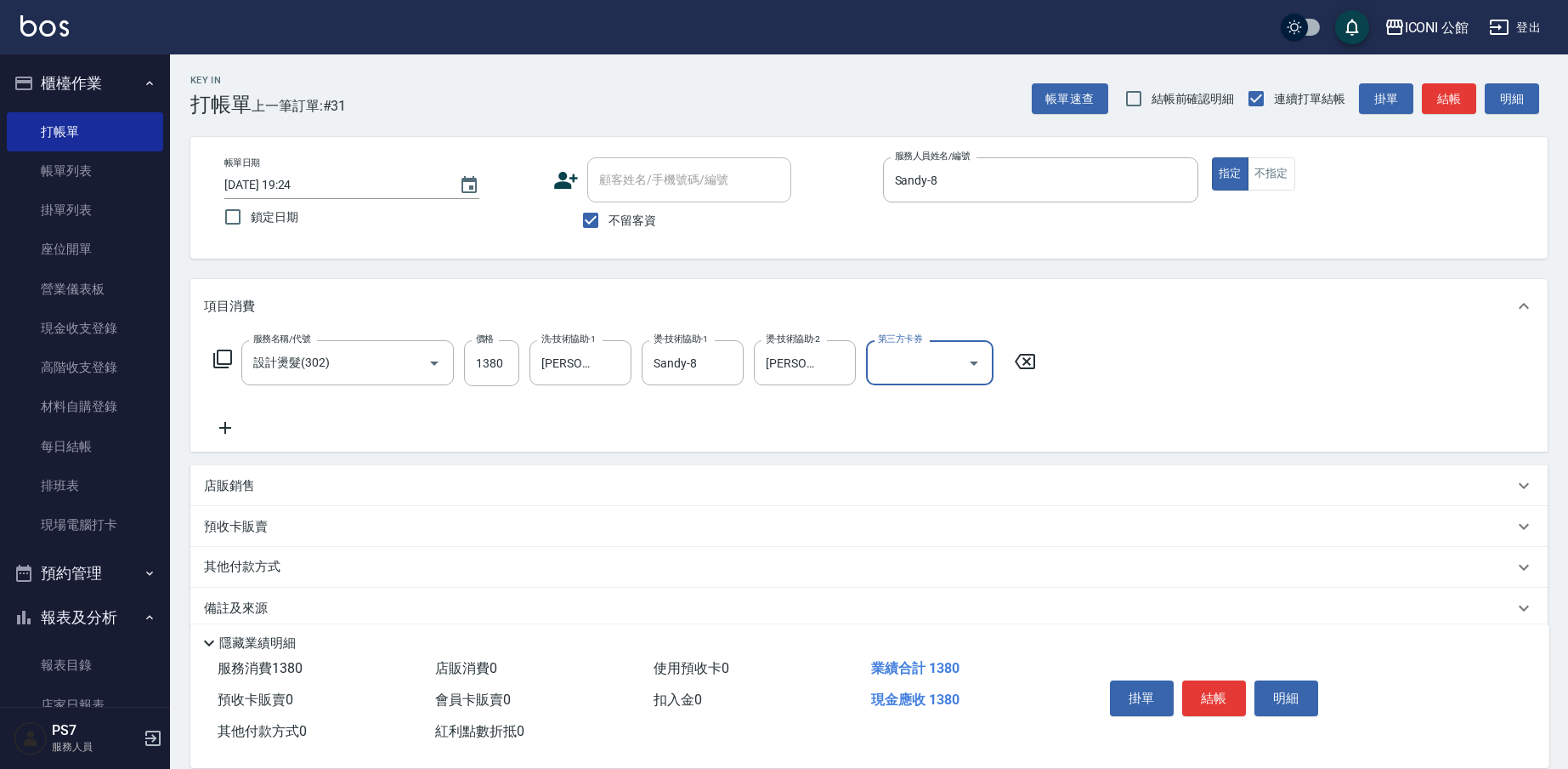
click at [219, 354] on icon at bounding box center [223, 359] width 19 height 19
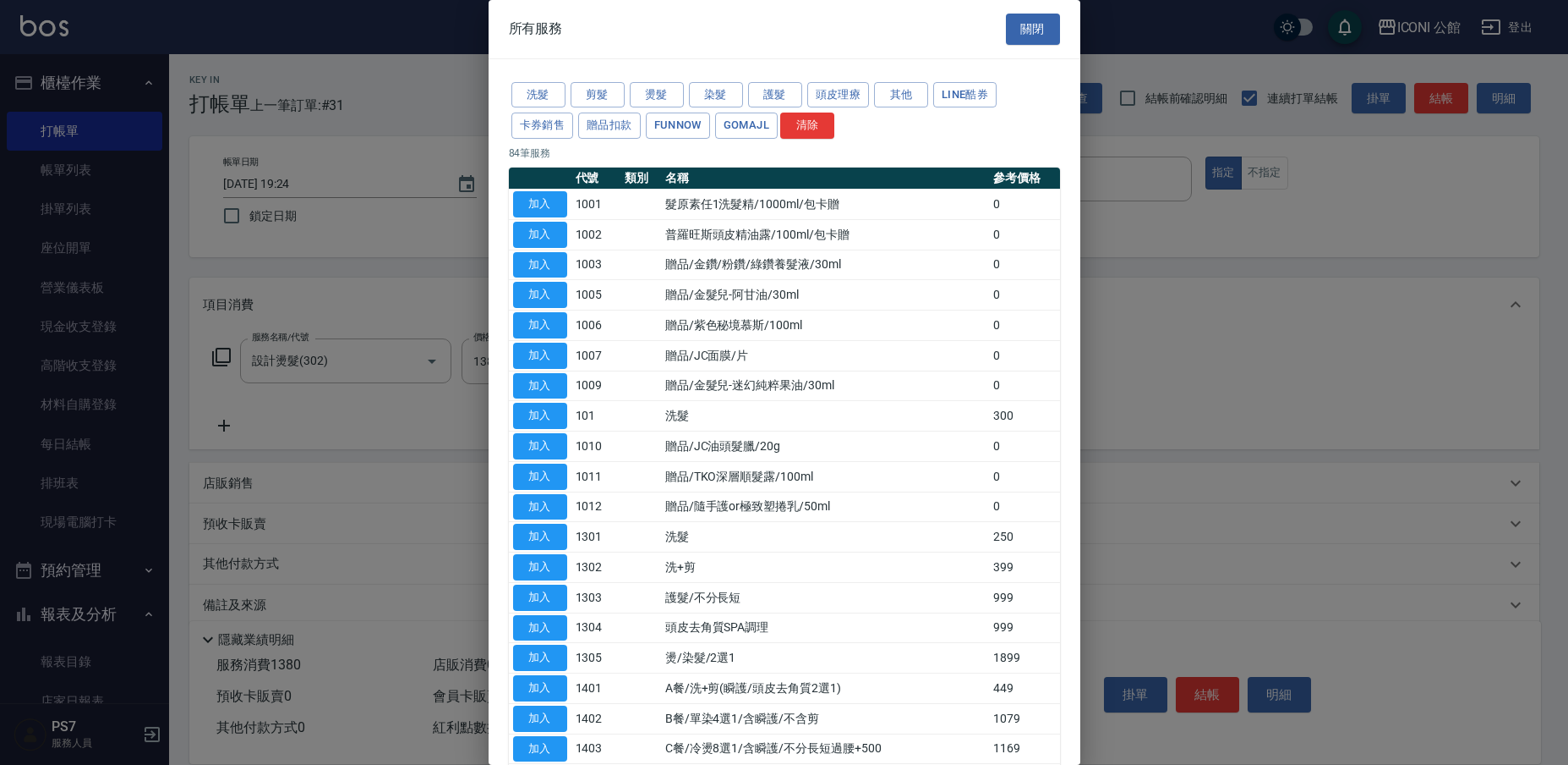
click at [790, 80] on div "洗髮 剪髮 燙髮 染髮 護髮 頭皮理療 其他 LINE酷券 卡券銷售 贈品扣款 FUNNOW GOMAJL 清除" at bounding box center [784, 111] width 551 height 62
click at [789, 86] on button "護髮" at bounding box center [775, 96] width 54 height 27
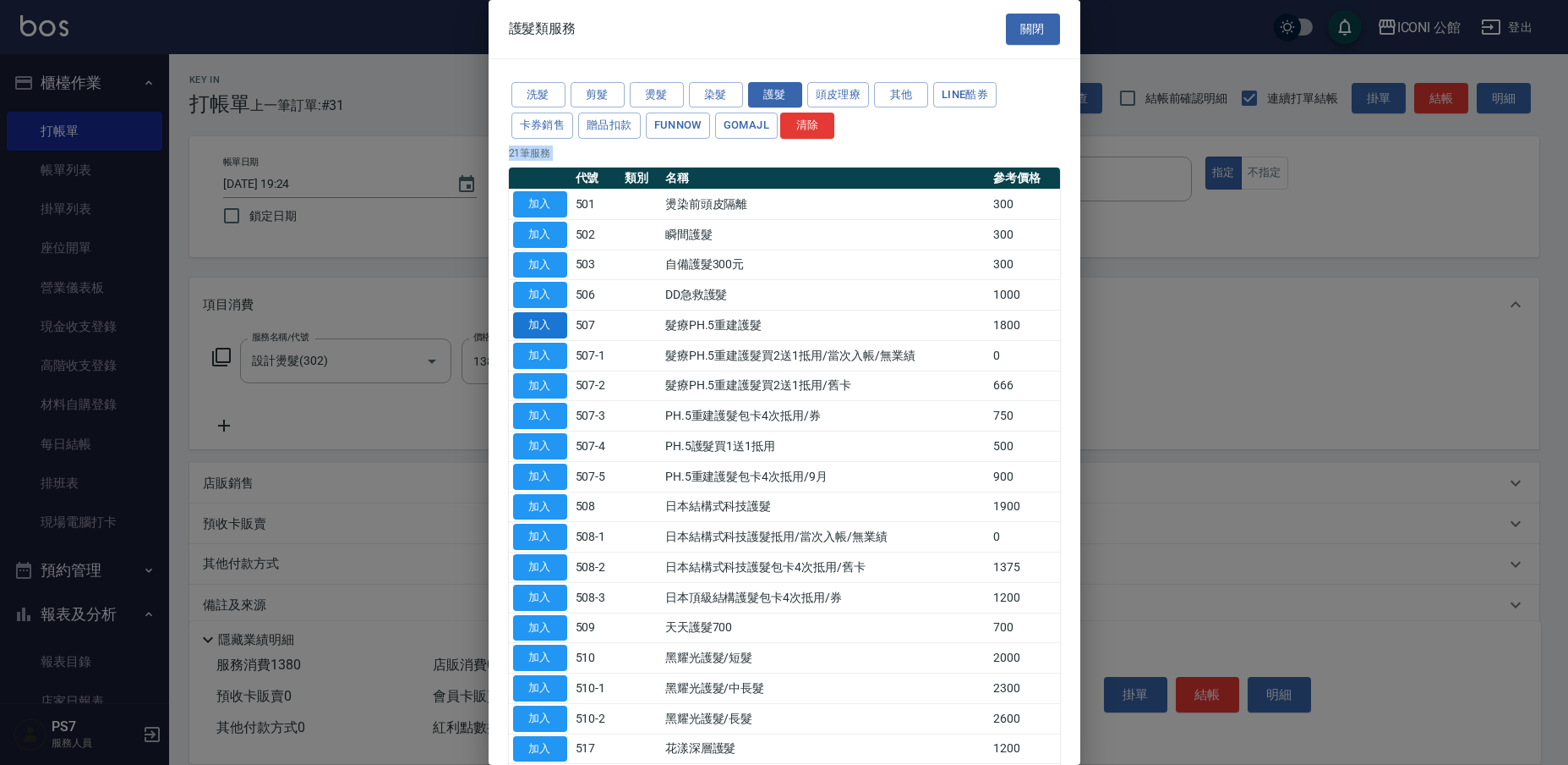
click at [557, 326] on button "加入" at bounding box center [539, 326] width 54 height 27
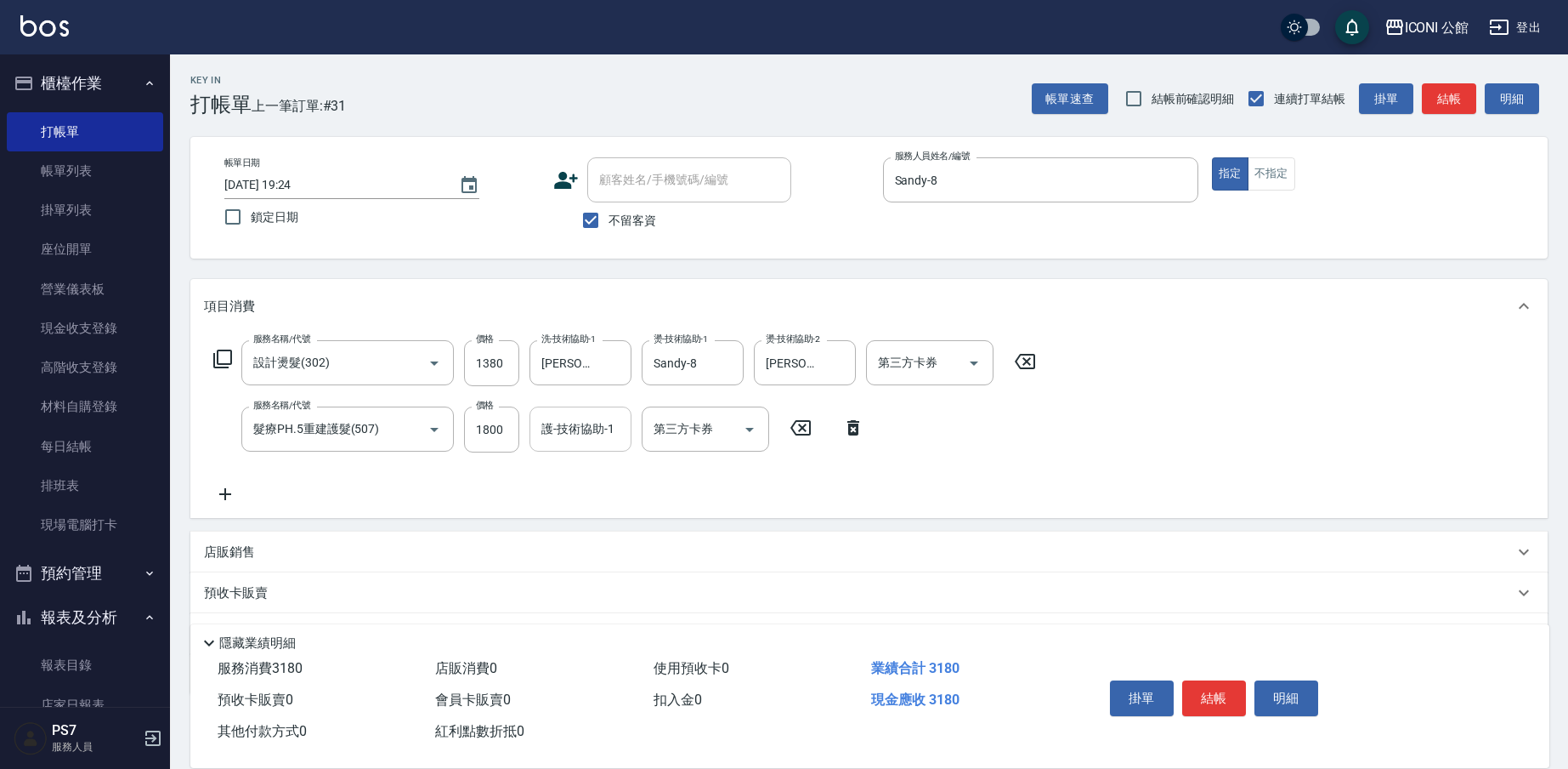
click at [572, 429] on input "護-技術協助-1" at bounding box center [580, 428] width 87 height 30
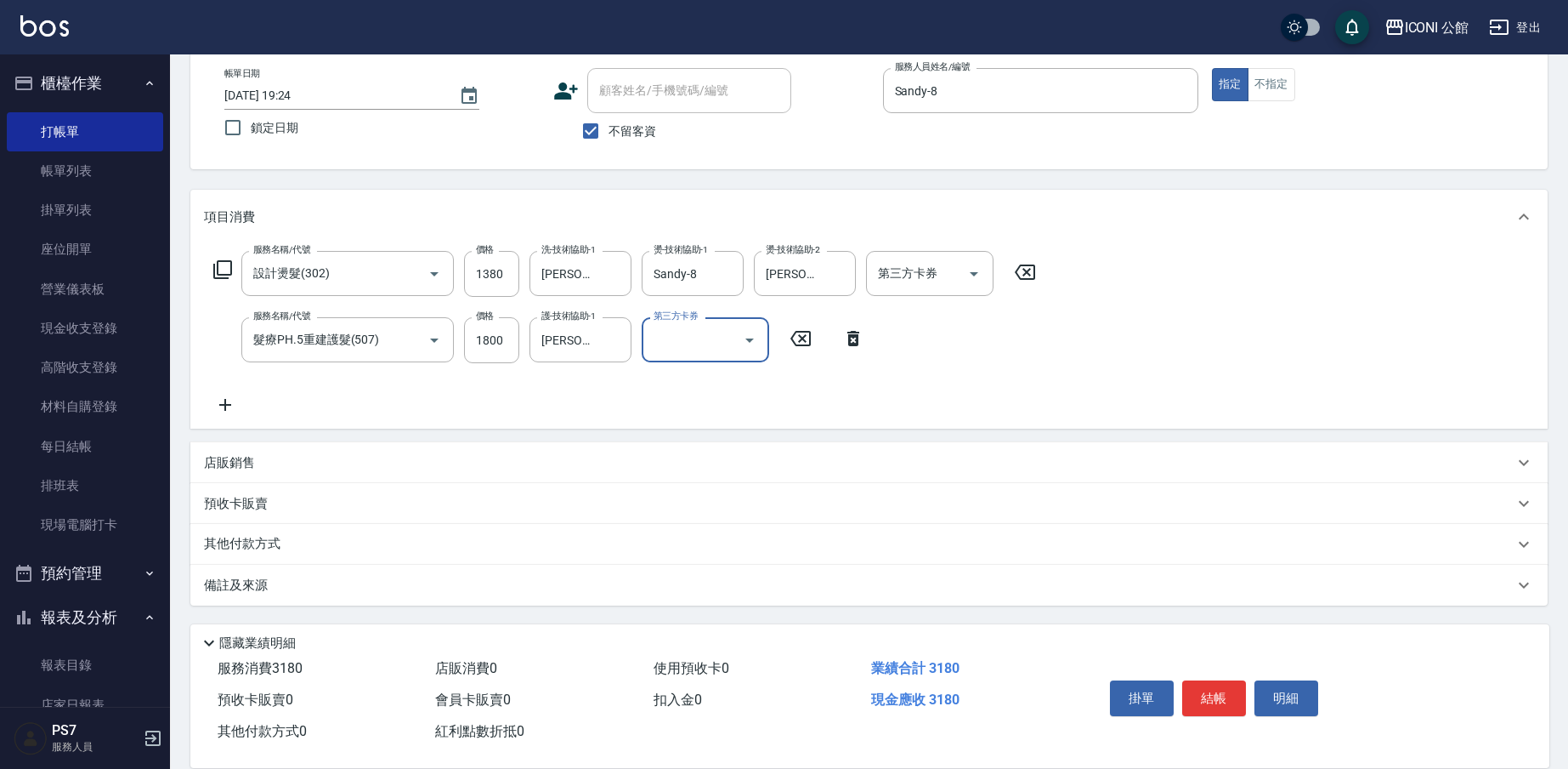
click at [330, 554] on div "其他付款方式" at bounding box center [858, 544] width 1310 height 19
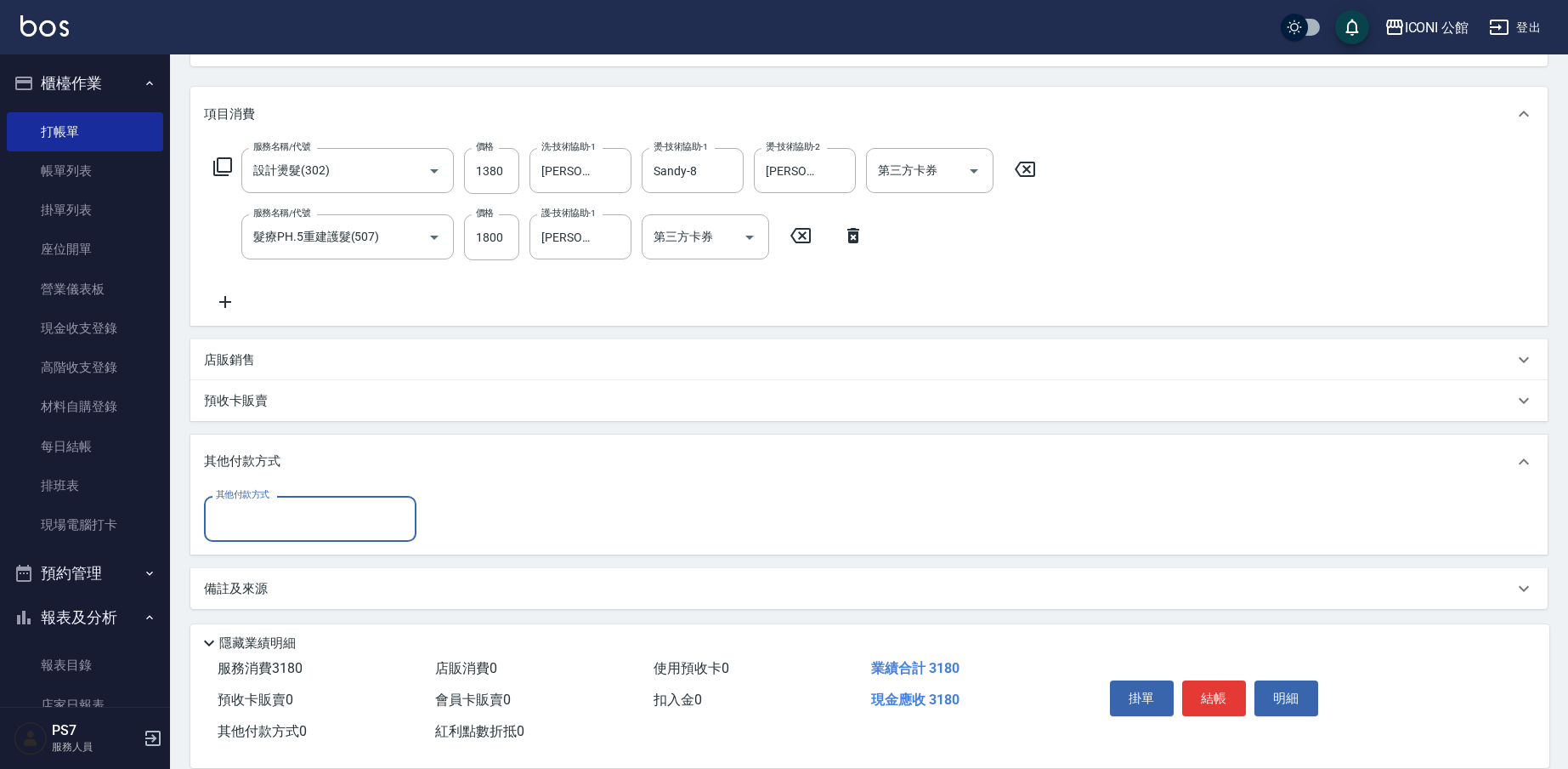
scroll to position [195, 0]
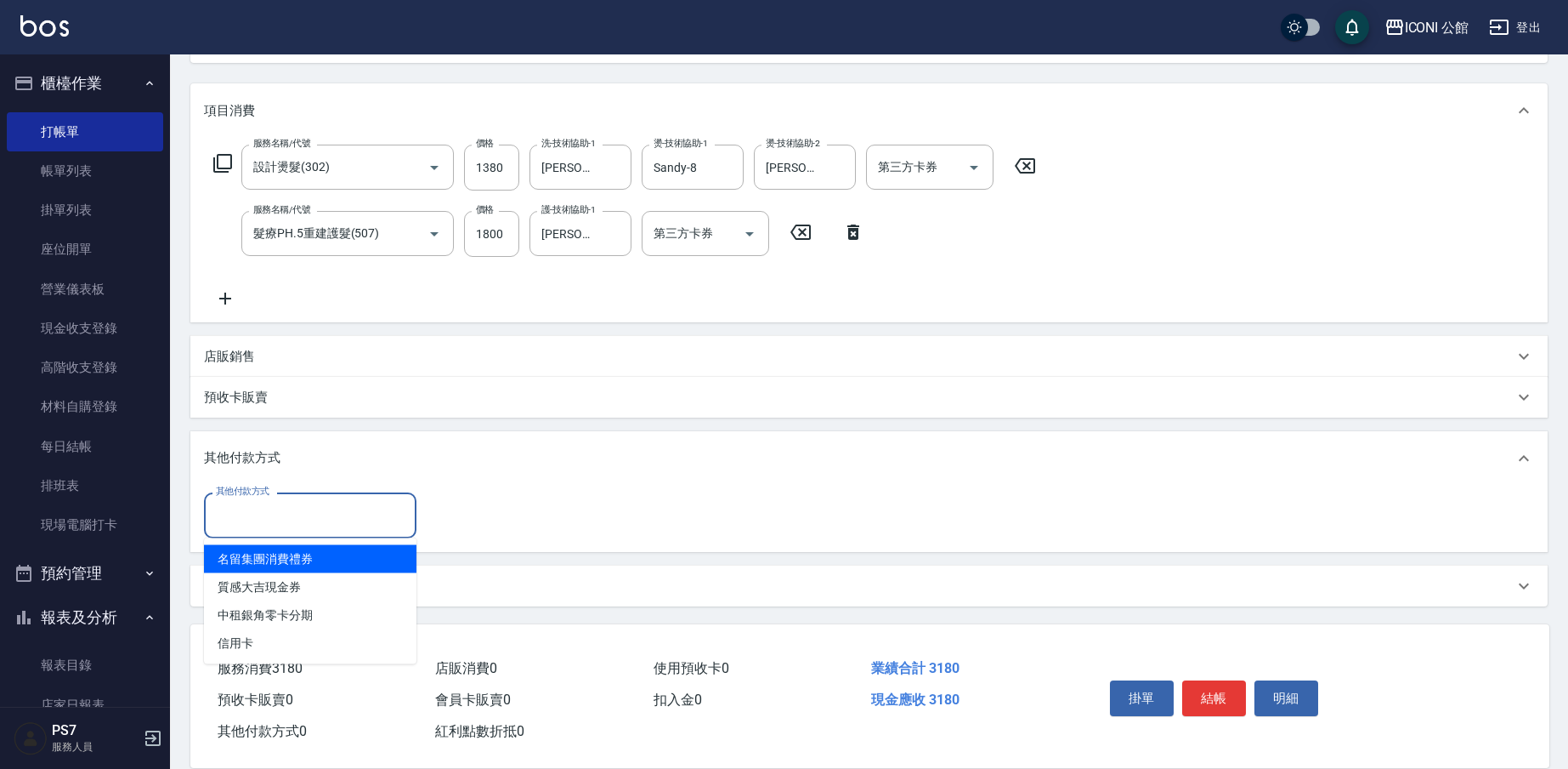
click at [361, 503] on input "其他付款方式" at bounding box center [309, 514] width 197 height 30
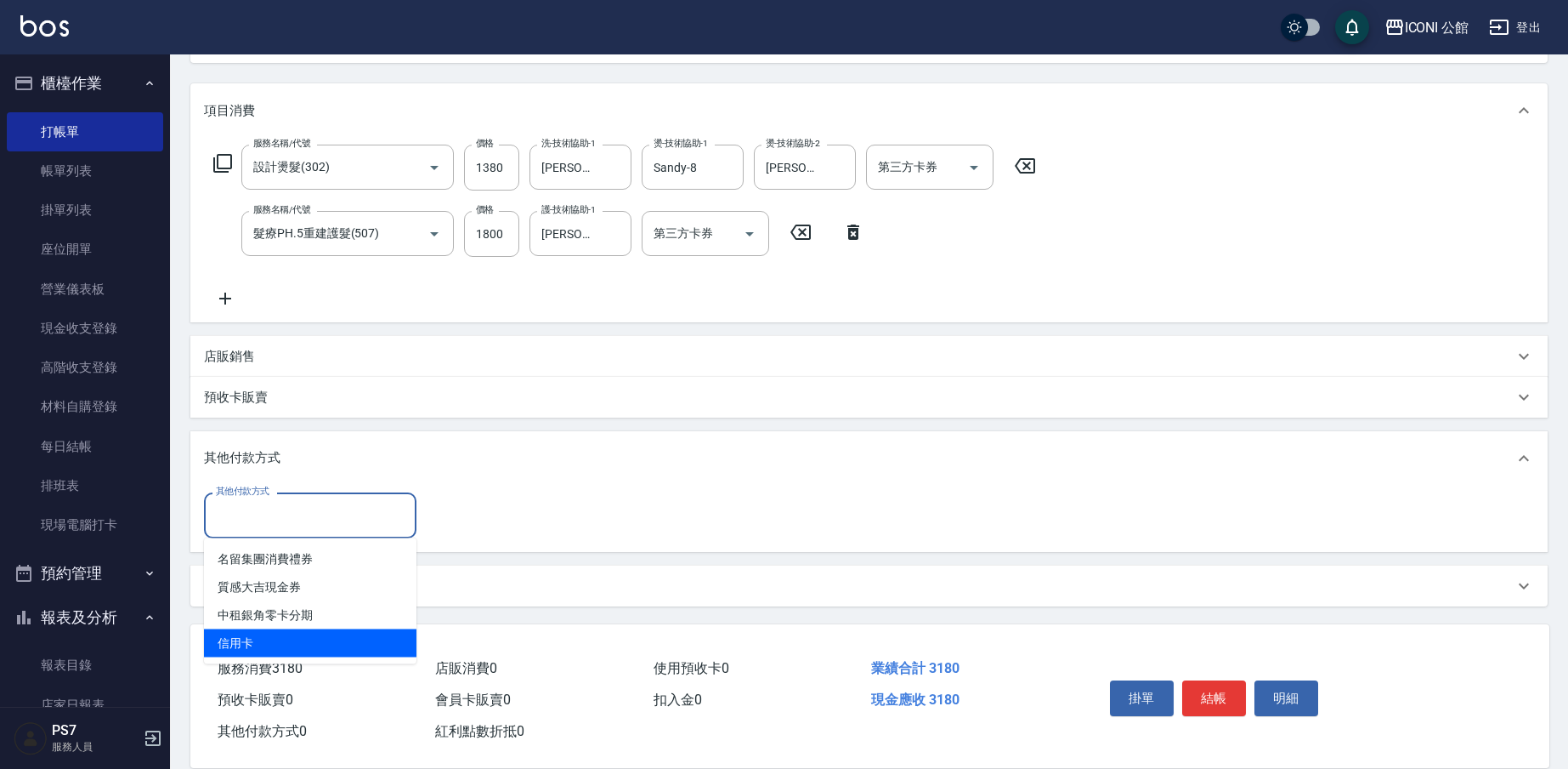
click at [355, 633] on span "信用卡" at bounding box center [309, 642] width 212 height 28
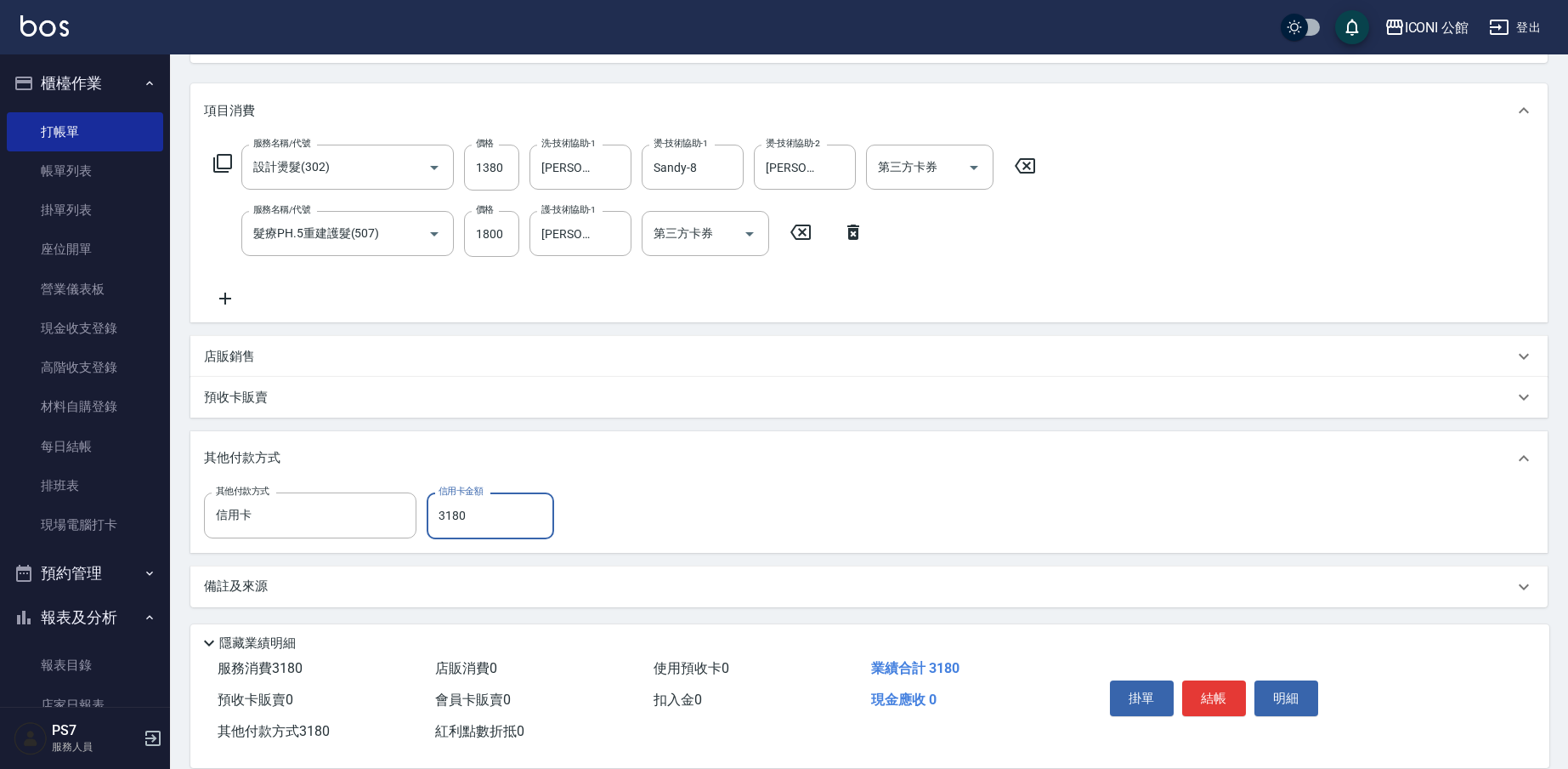
scroll to position [0, 0]
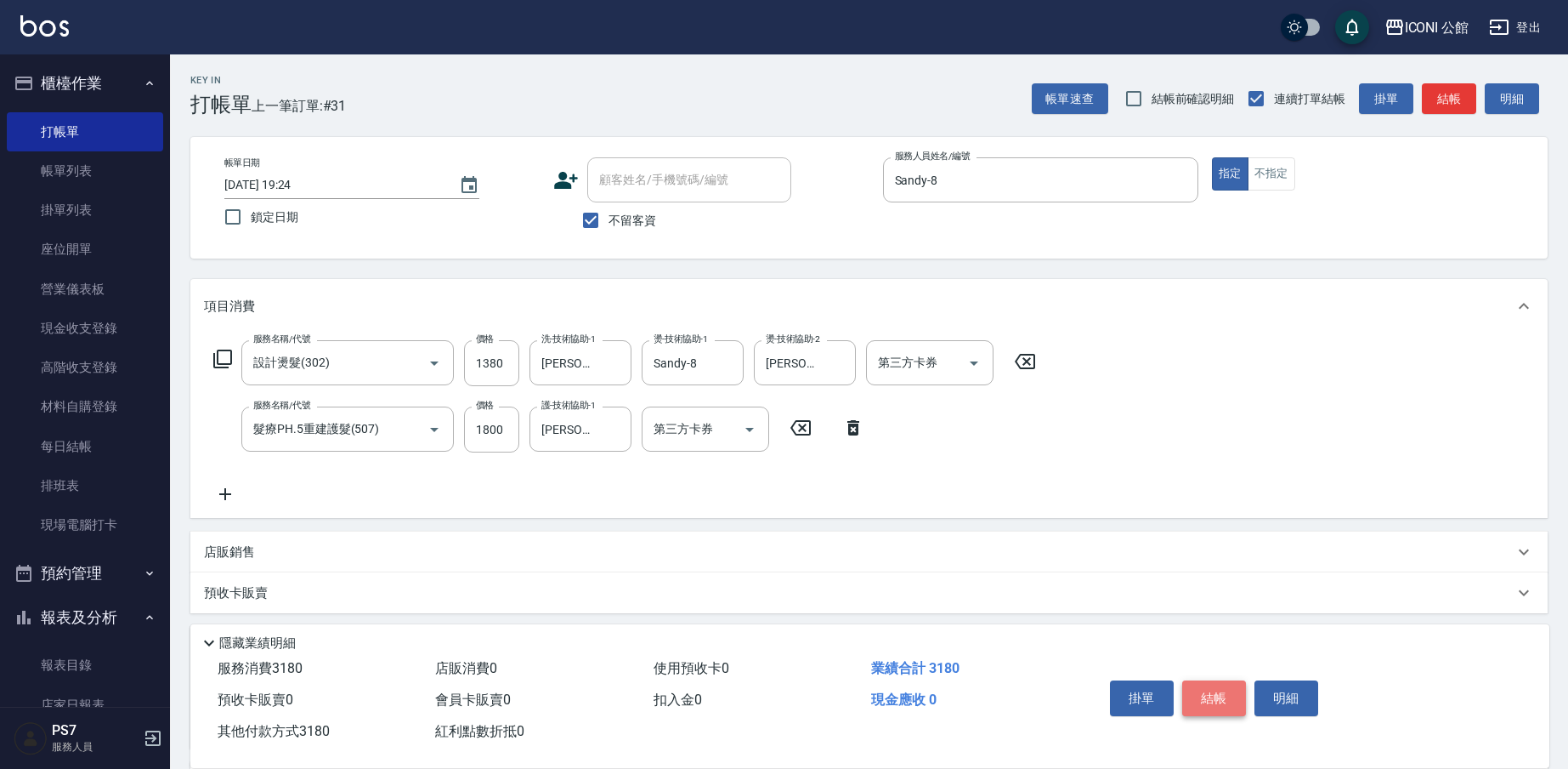
click at [1207, 681] on button "結帳" at bounding box center [1214, 699] width 64 height 36
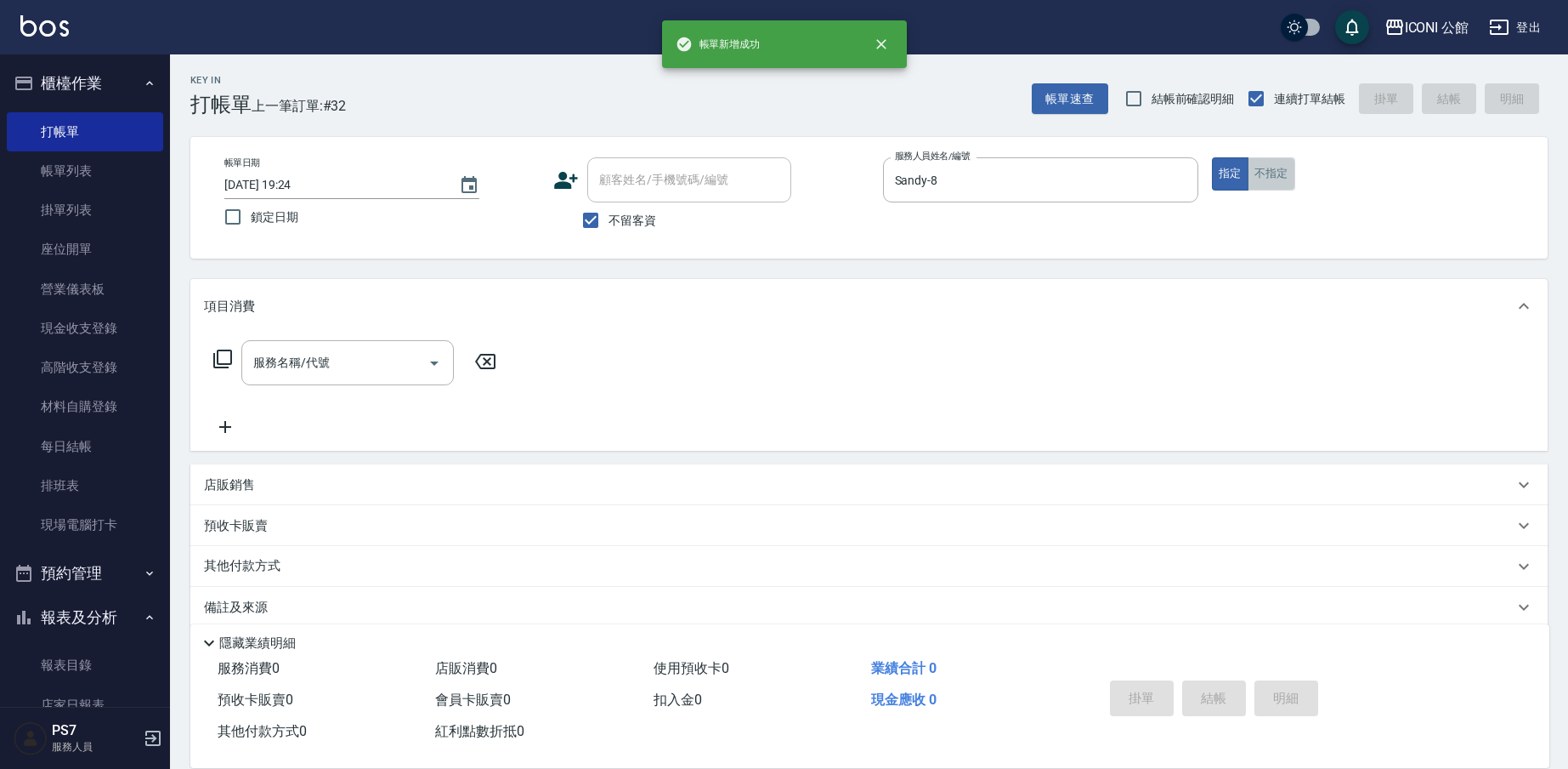
click at [1279, 177] on button "不指定" at bounding box center [1271, 173] width 48 height 33
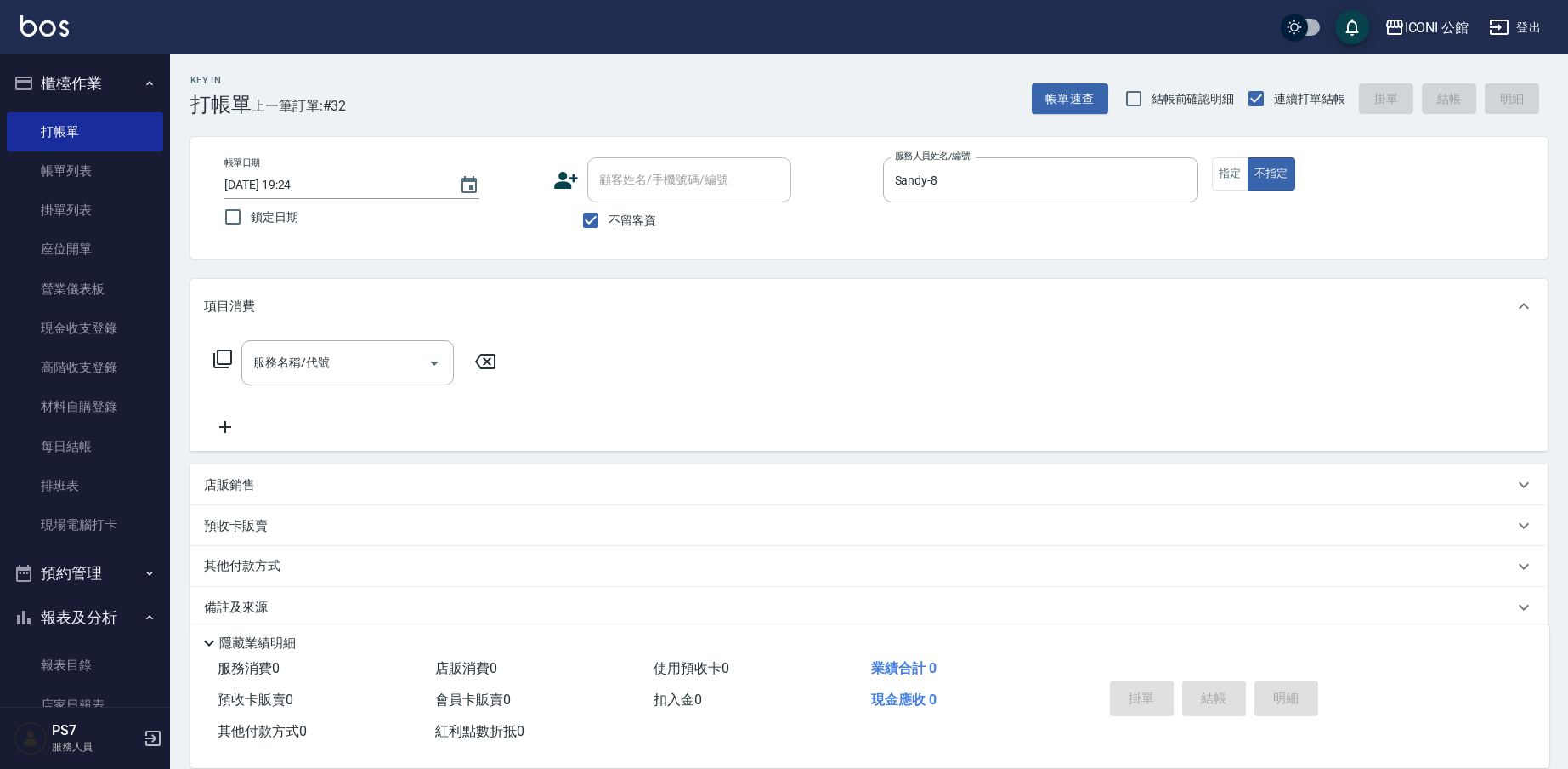
click at [225, 353] on icon at bounding box center [222, 358] width 20 height 20
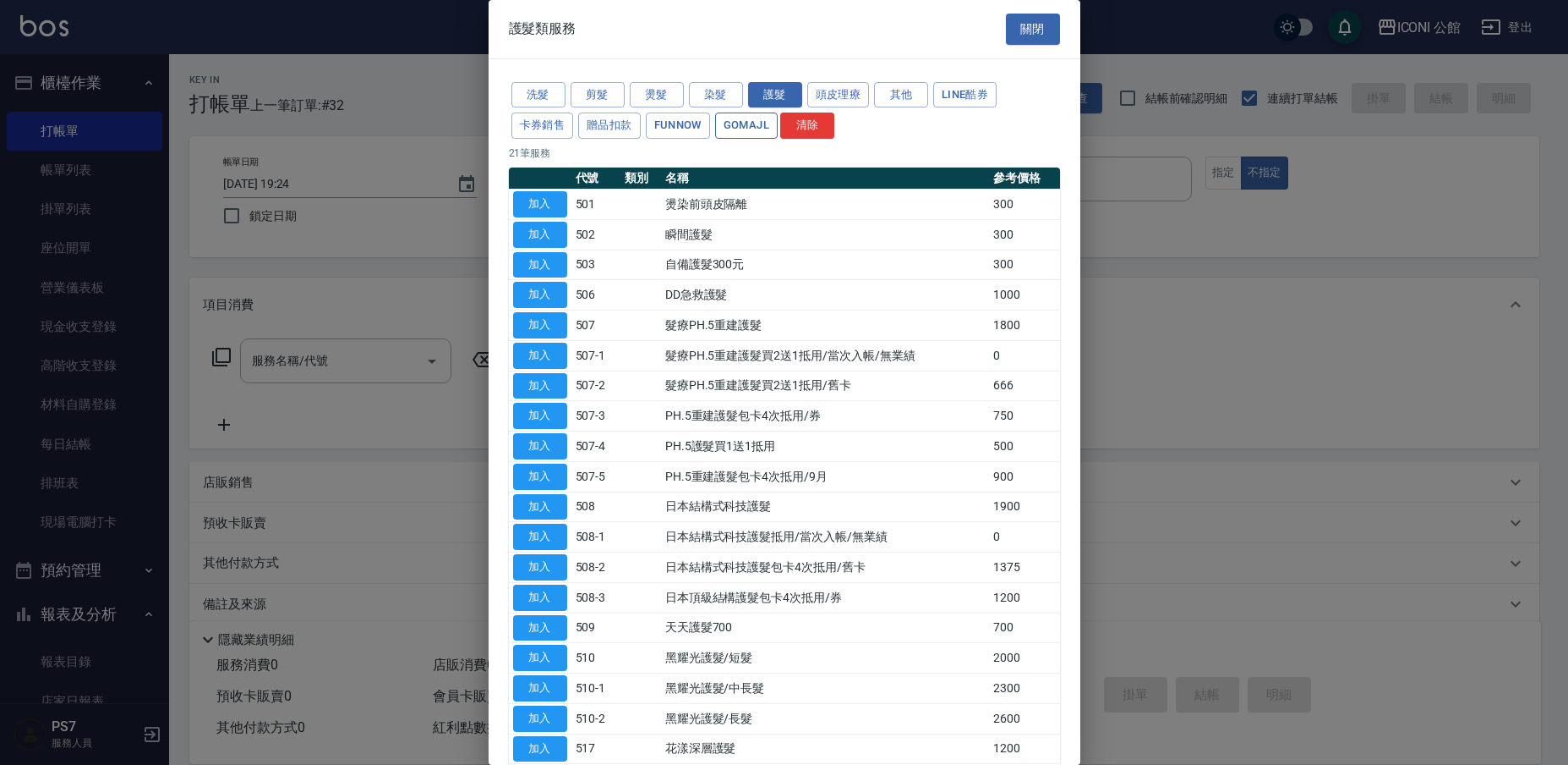
click at [726, 125] on button "GOMAJL" at bounding box center [747, 126] width 62 height 27
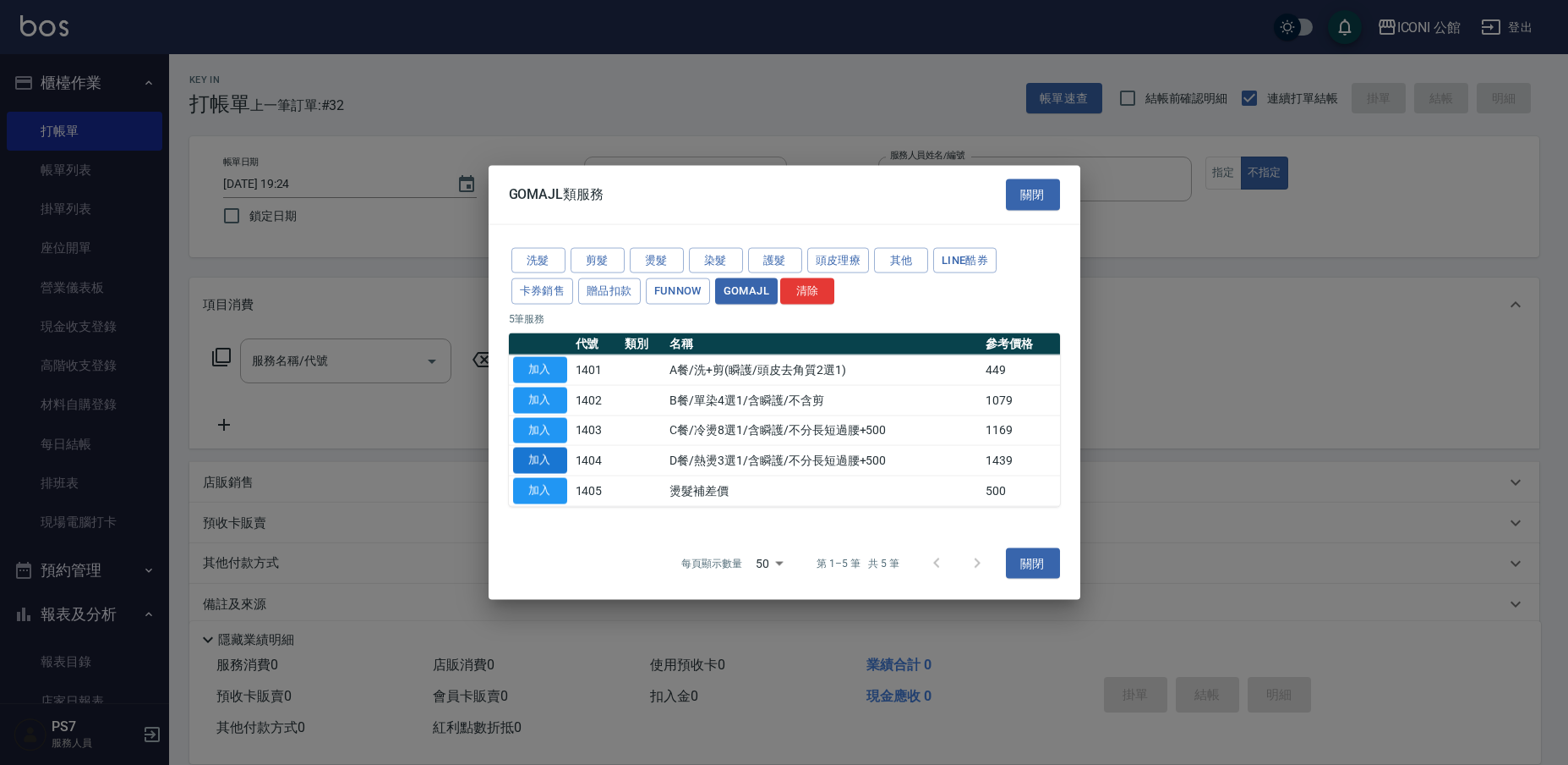
click at [550, 458] on button "加入" at bounding box center [539, 461] width 54 height 27
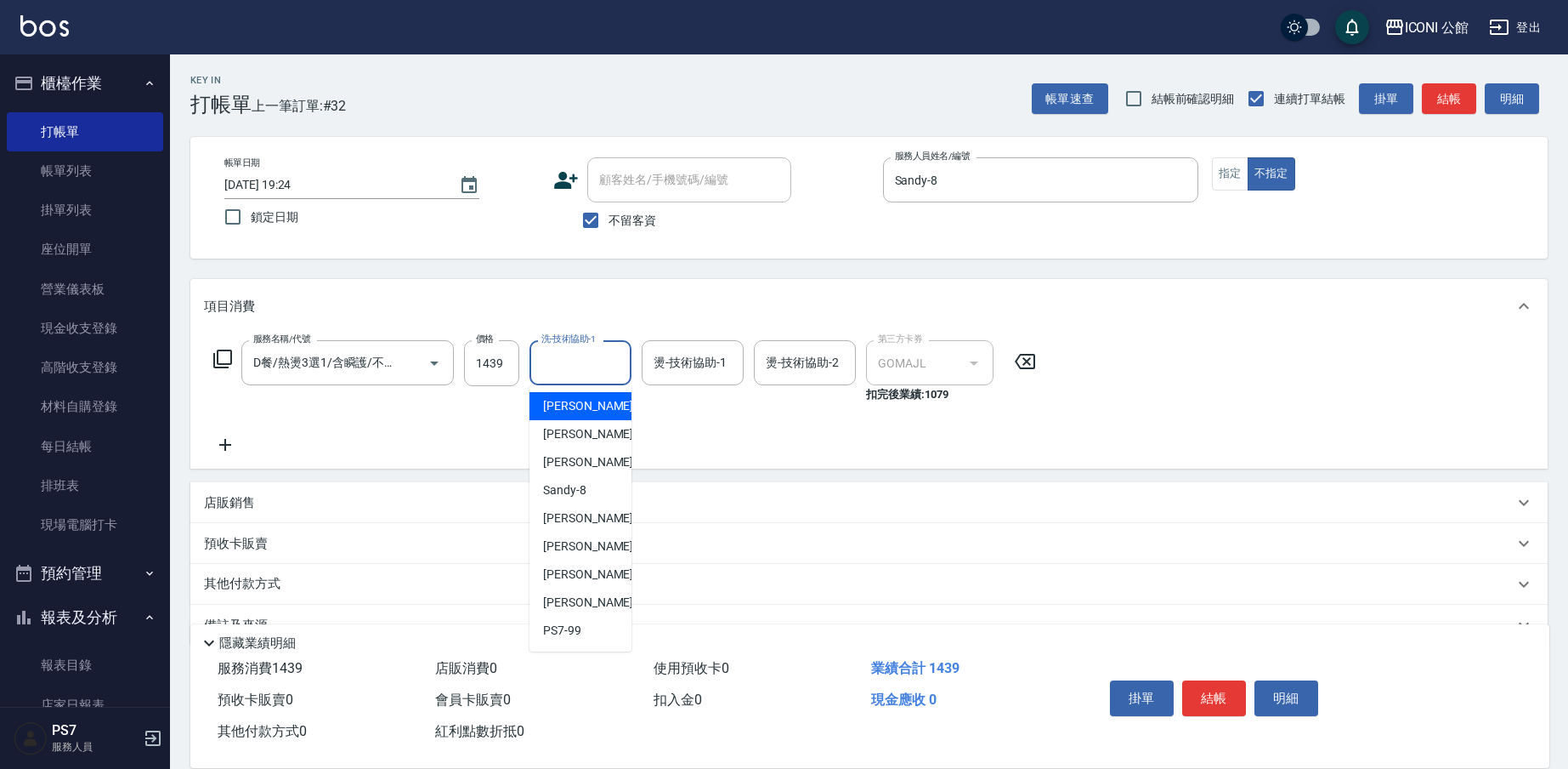
click at [559, 366] on input "洗-技術協助-1" at bounding box center [580, 362] width 87 height 30
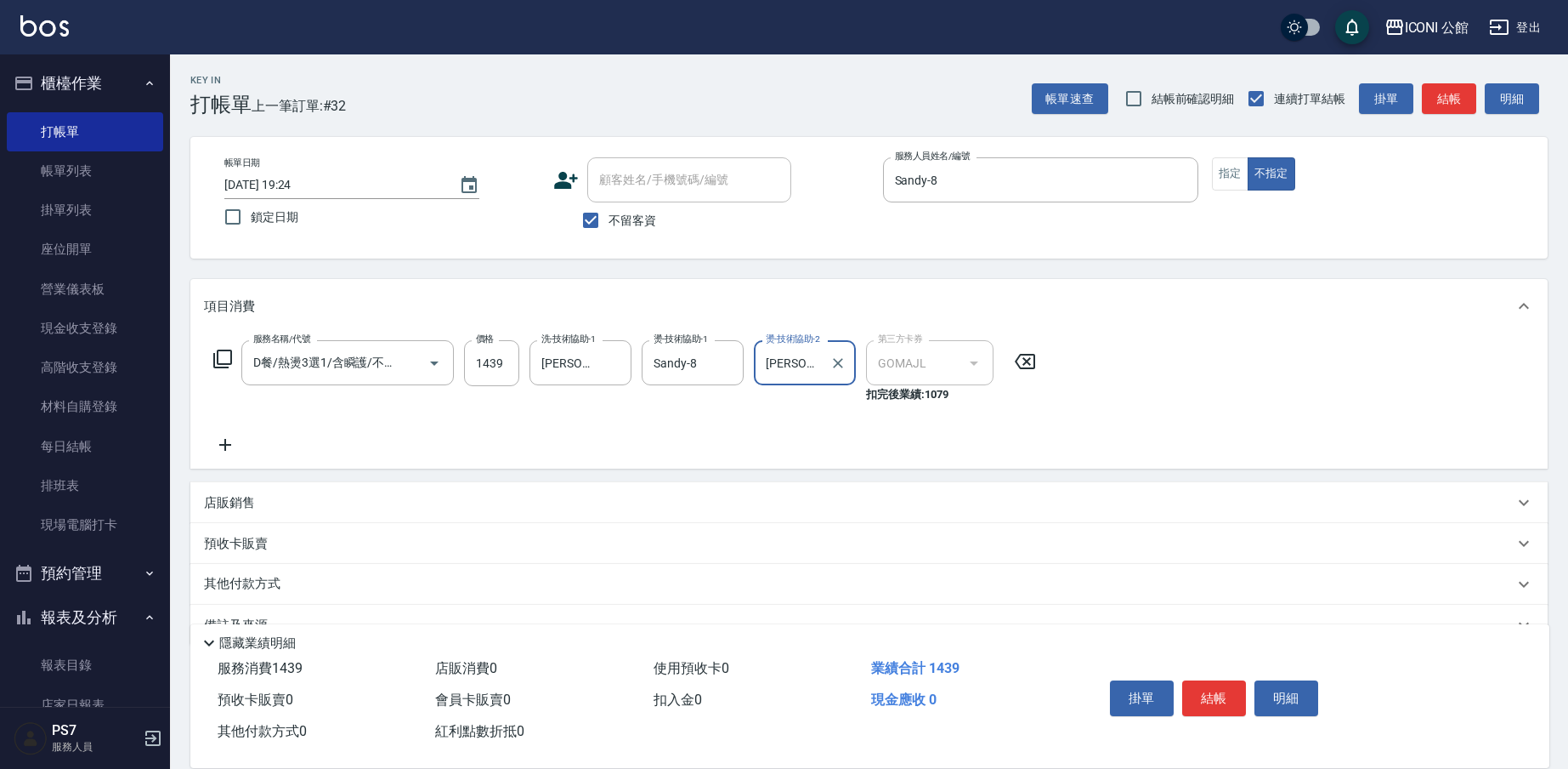
click at [221, 354] on icon at bounding box center [222, 358] width 20 height 20
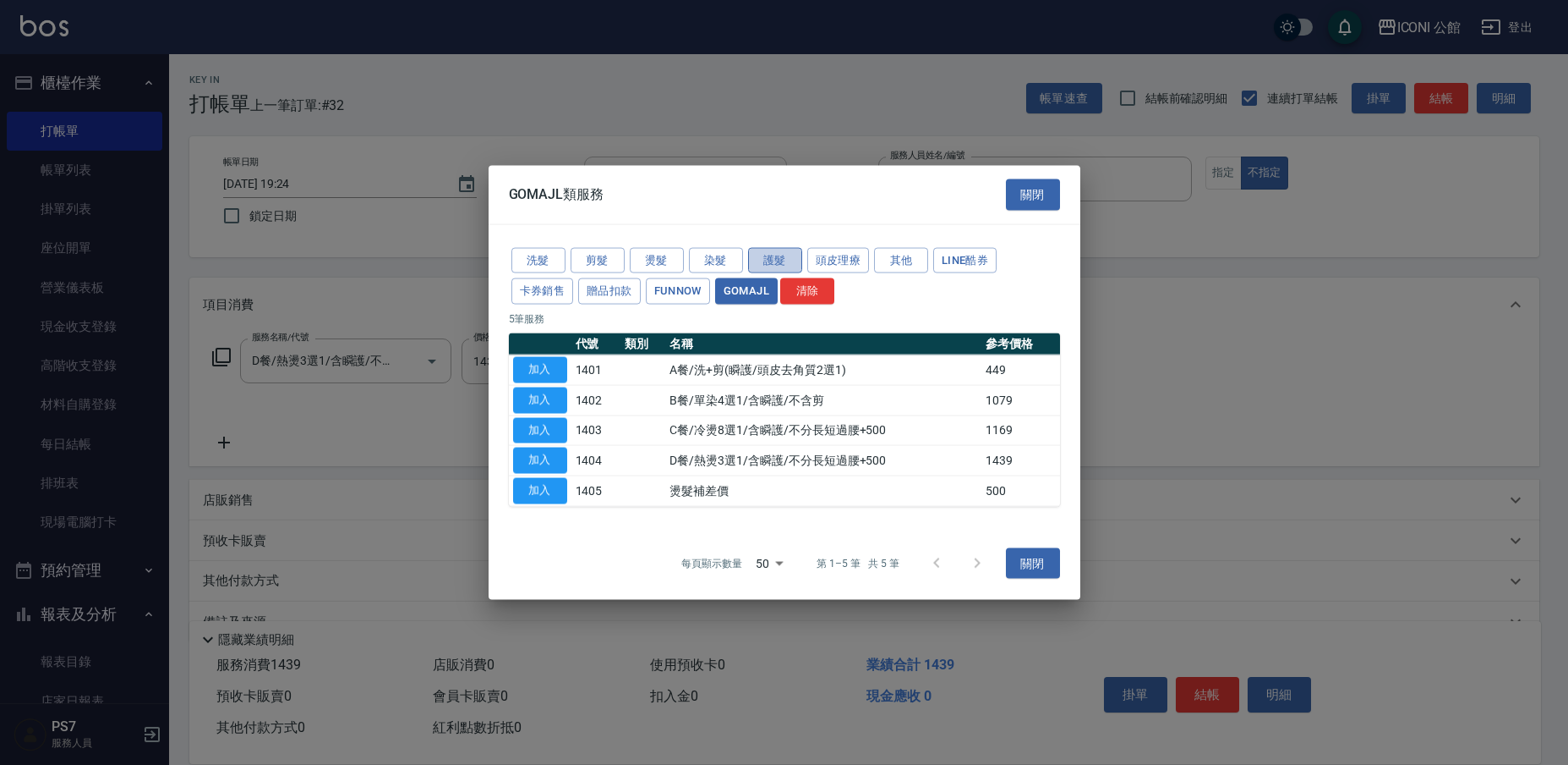
click at [769, 266] on button "護髮" at bounding box center [775, 260] width 54 height 27
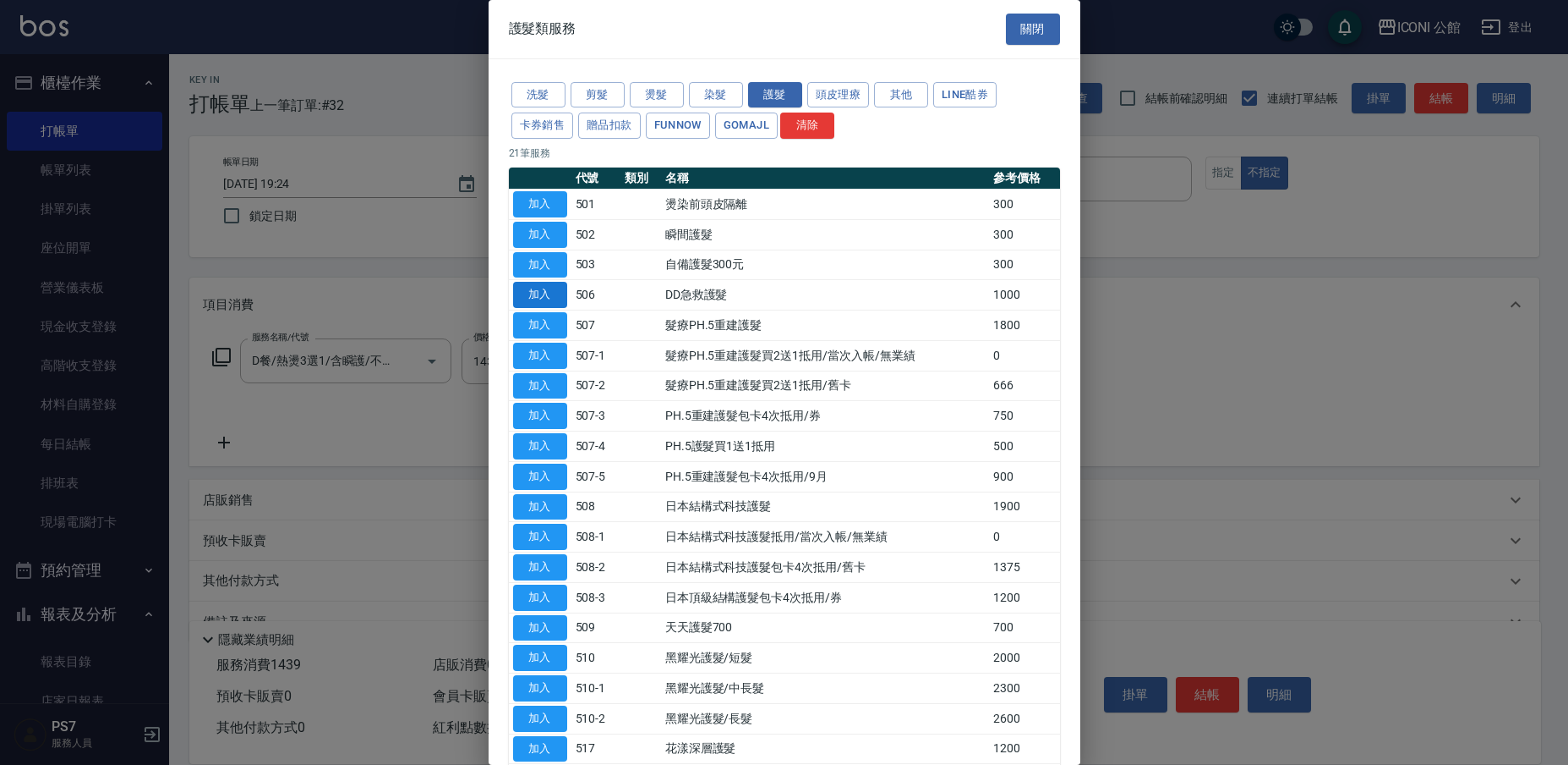
click at [522, 281] on button "加入" at bounding box center [539, 294] width 54 height 27
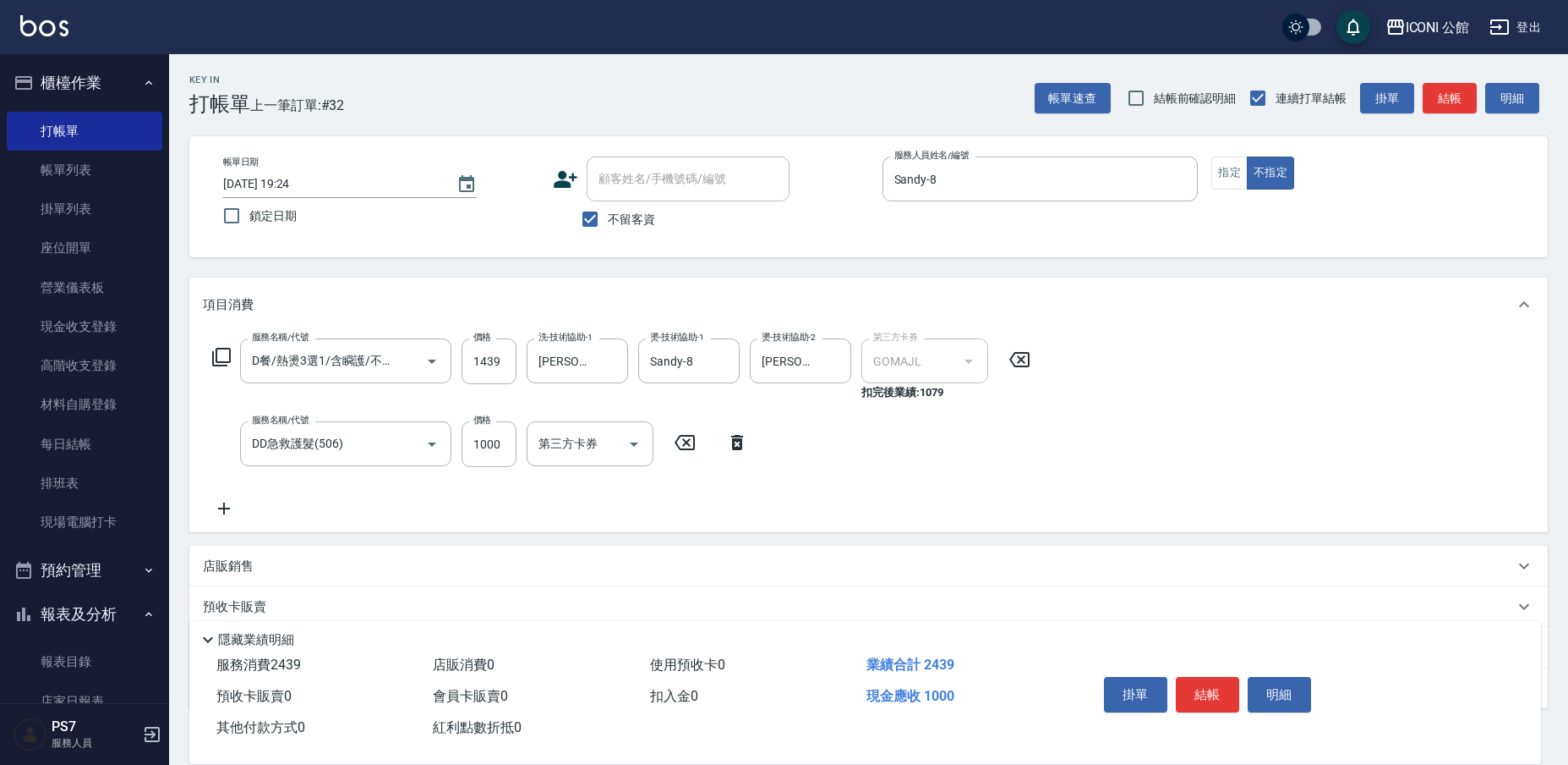
click at [524, 283] on div "項目消費" at bounding box center [869, 304] width 1359 height 54
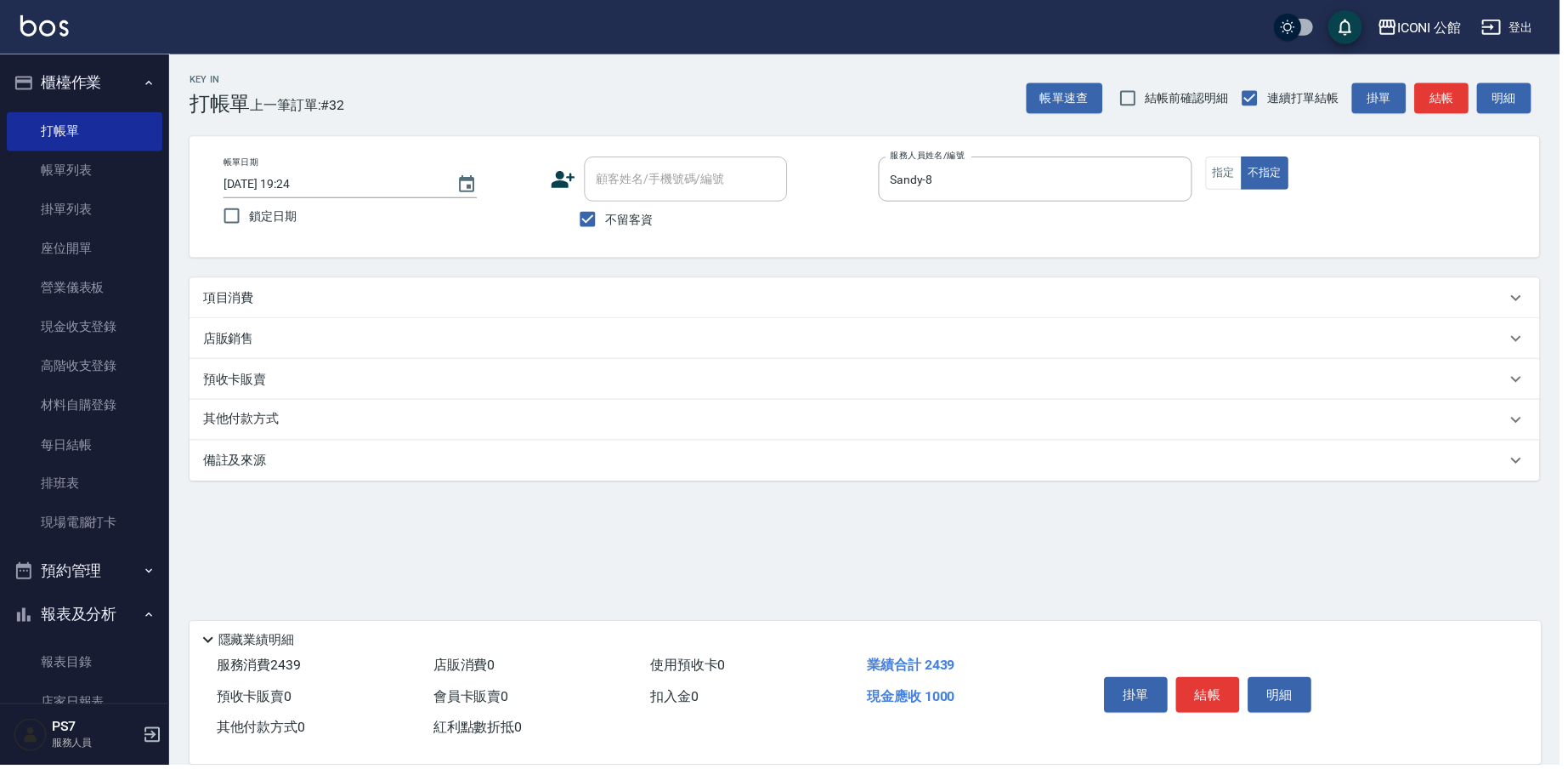
click at [592, 446] on div "項目消費 服務名稱/代號 D餐/熱燙3選1/含瞬護/不分長短過腰+500(1404) 服務名稱/代號 價格 1439 價格 洗-技術協助-1 可[PERSON…" at bounding box center [869, 381] width 1358 height 204
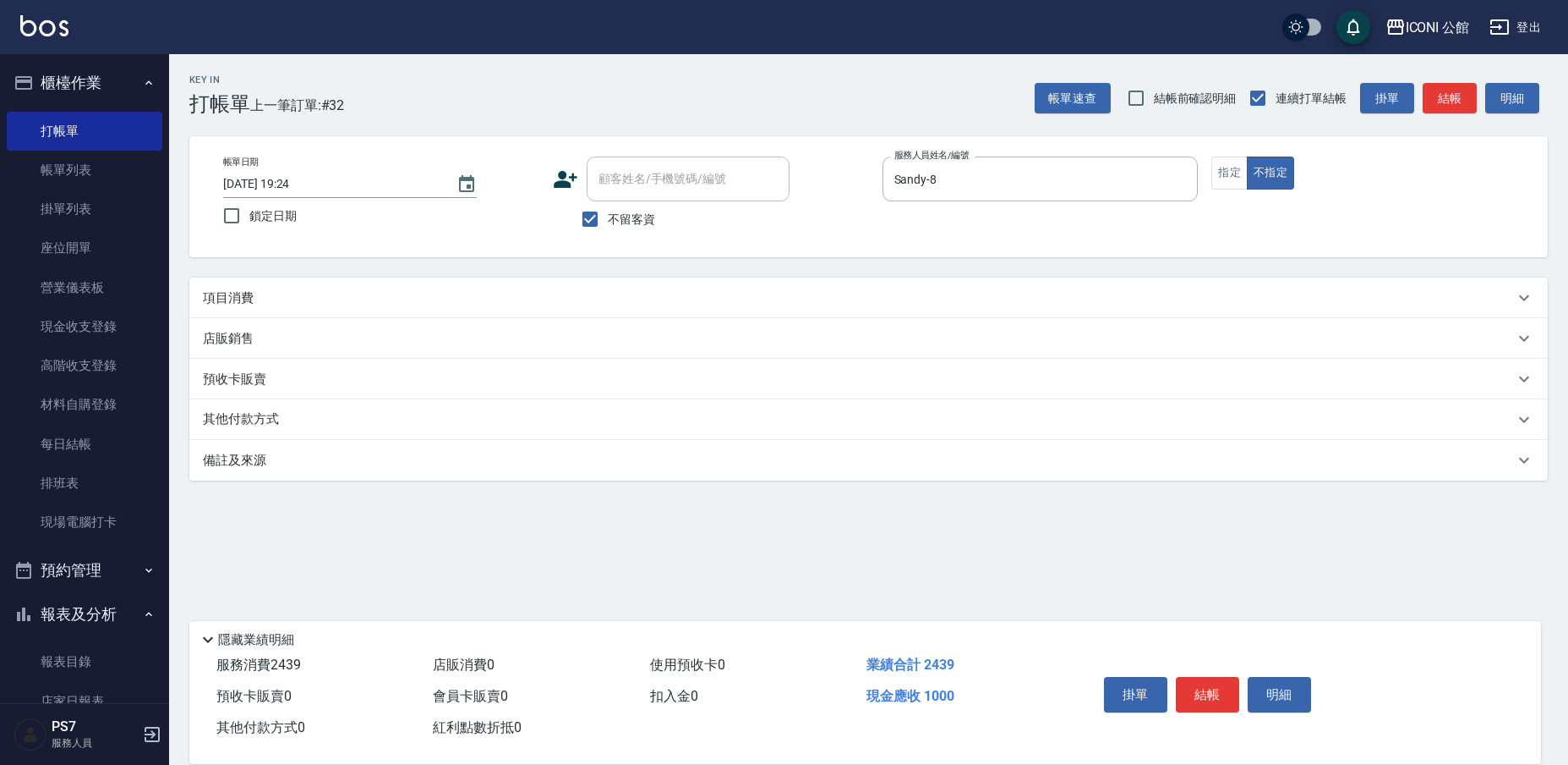
click at [385, 294] on div "項目消費" at bounding box center [858, 298] width 1312 height 18
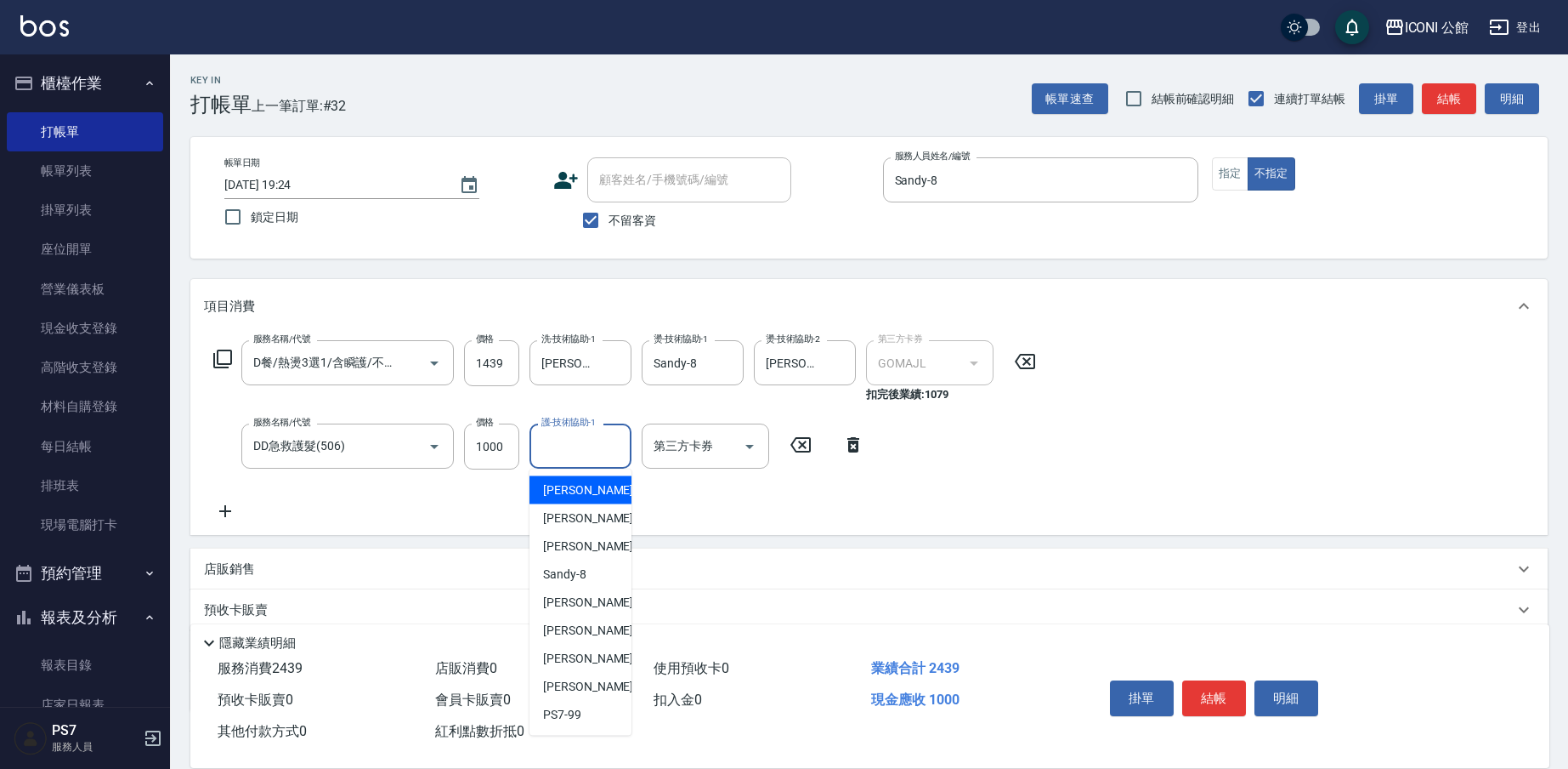
click at [598, 457] on input "護-技術協助-1" at bounding box center [580, 445] width 87 height 30
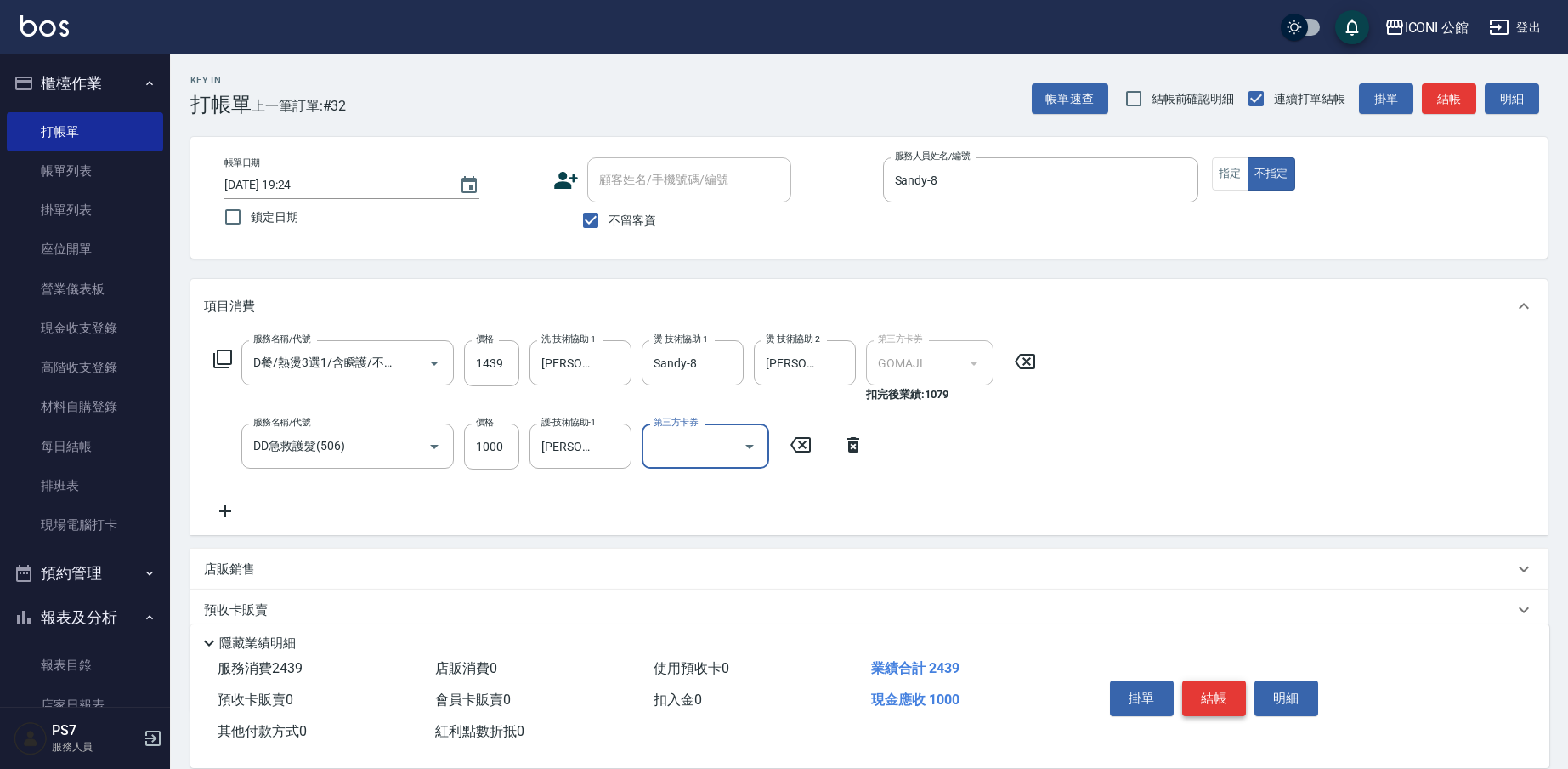
click at [1208, 695] on button "結帳" at bounding box center [1214, 699] width 64 height 36
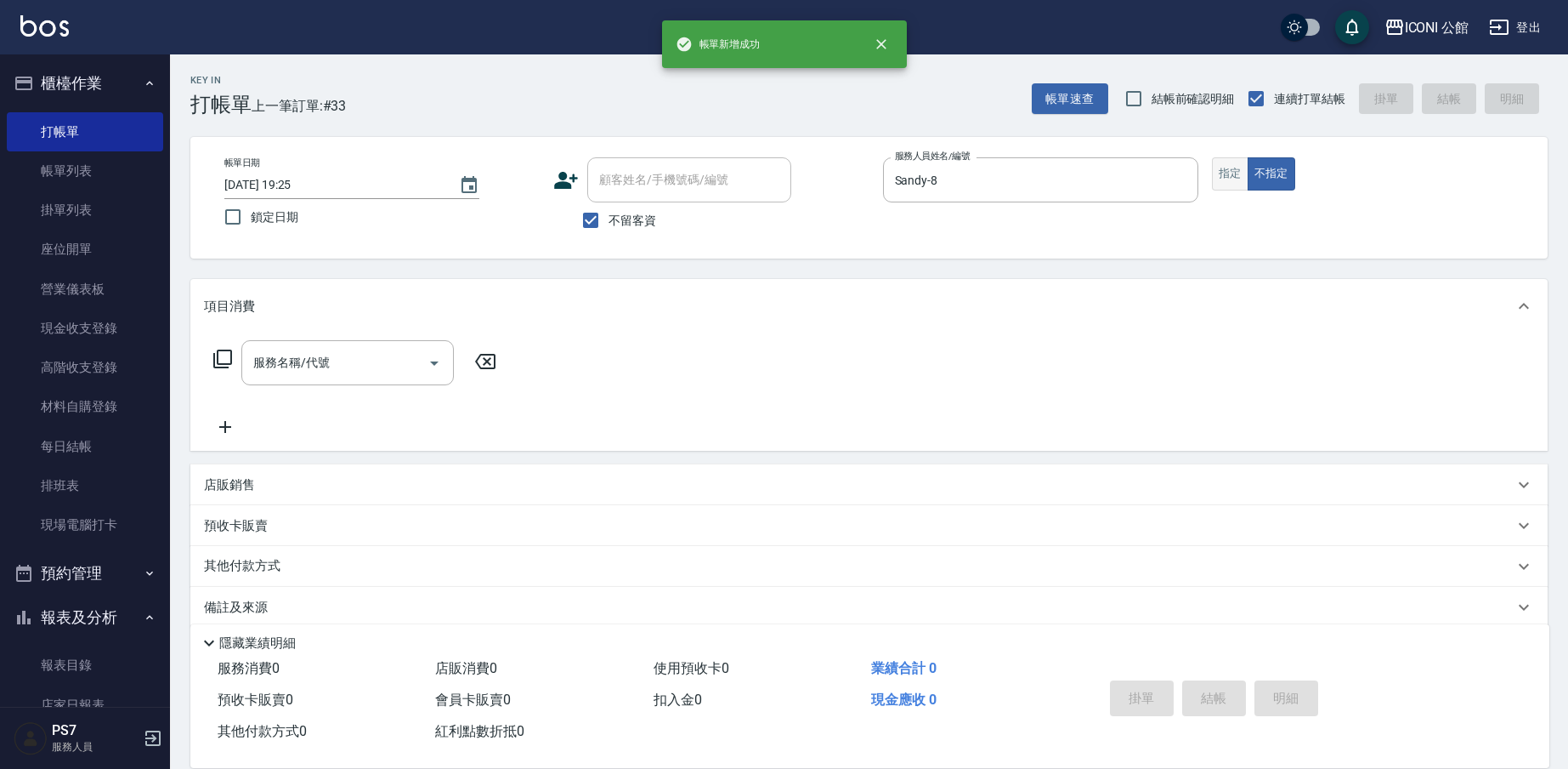
click at [1215, 173] on button "指定" at bounding box center [1230, 173] width 36 height 33
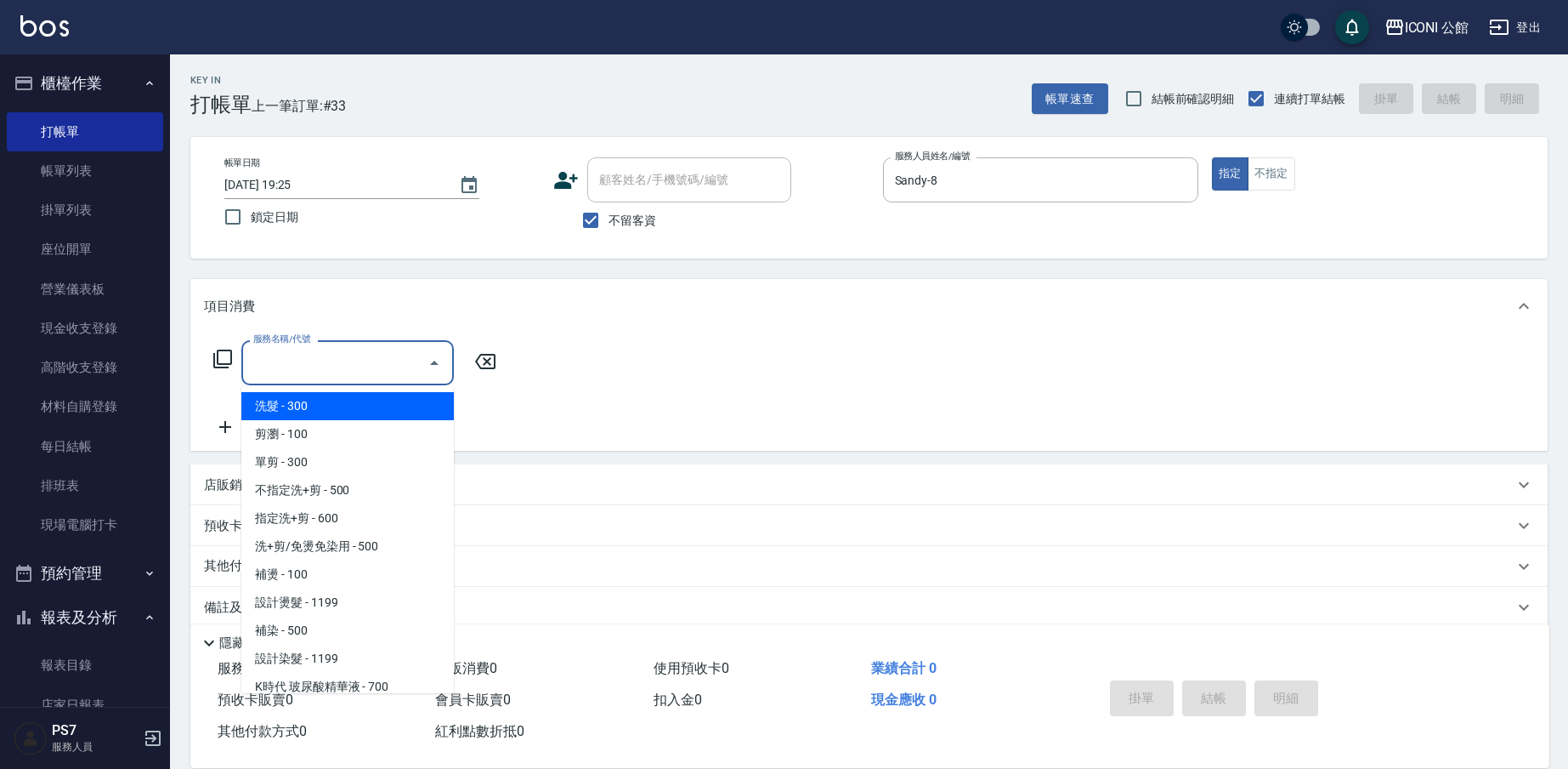
click at [386, 356] on input "服務名稱/代號" at bounding box center [335, 362] width 171 height 30
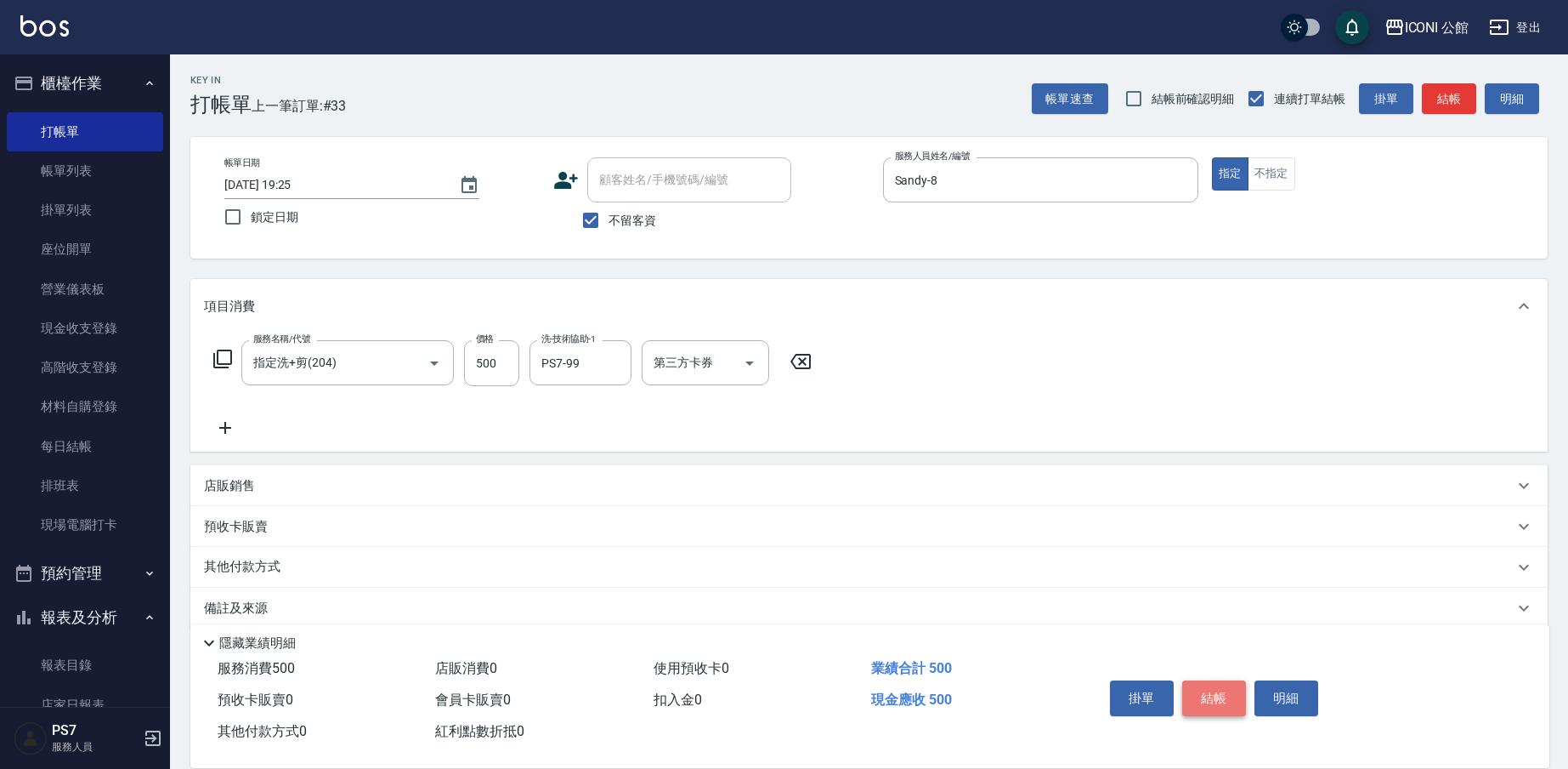
click at [1227, 695] on button "結帳" at bounding box center [1214, 699] width 64 height 36
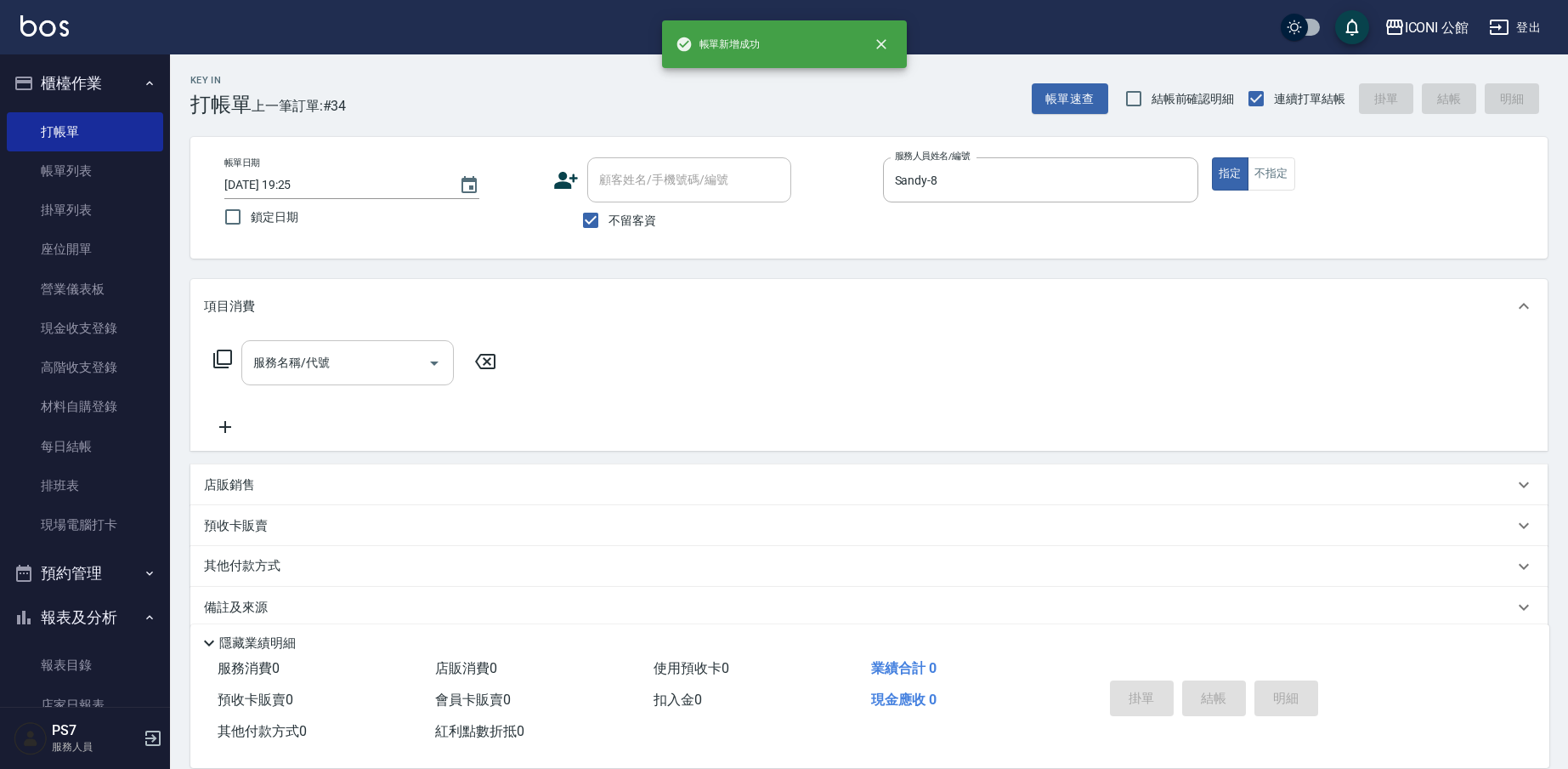
click at [334, 381] on div "服務名稱/代號" at bounding box center [347, 362] width 212 height 45
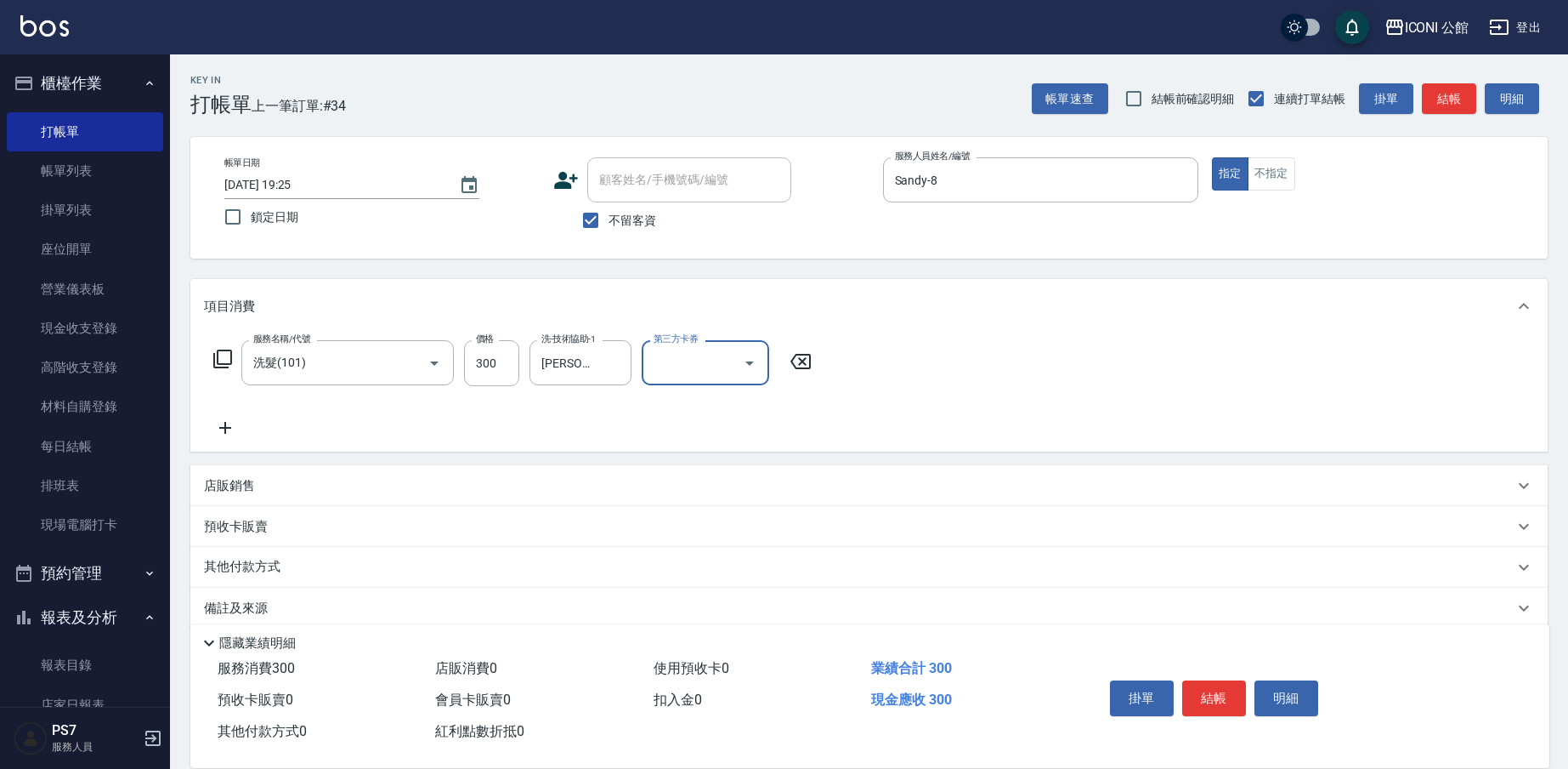
click at [219, 346] on div "服務名稱/代號 洗髮(101) 服務名稱/代號 價格 300 價格 洗-技術協助-1 [PERSON_NAME]-21 洗-技術協助-1 第三方卡券 第三方卡券" at bounding box center [512, 363] width 617 height 46
click at [212, 359] on icon at bounding box center [222, 358] width 20 height 20
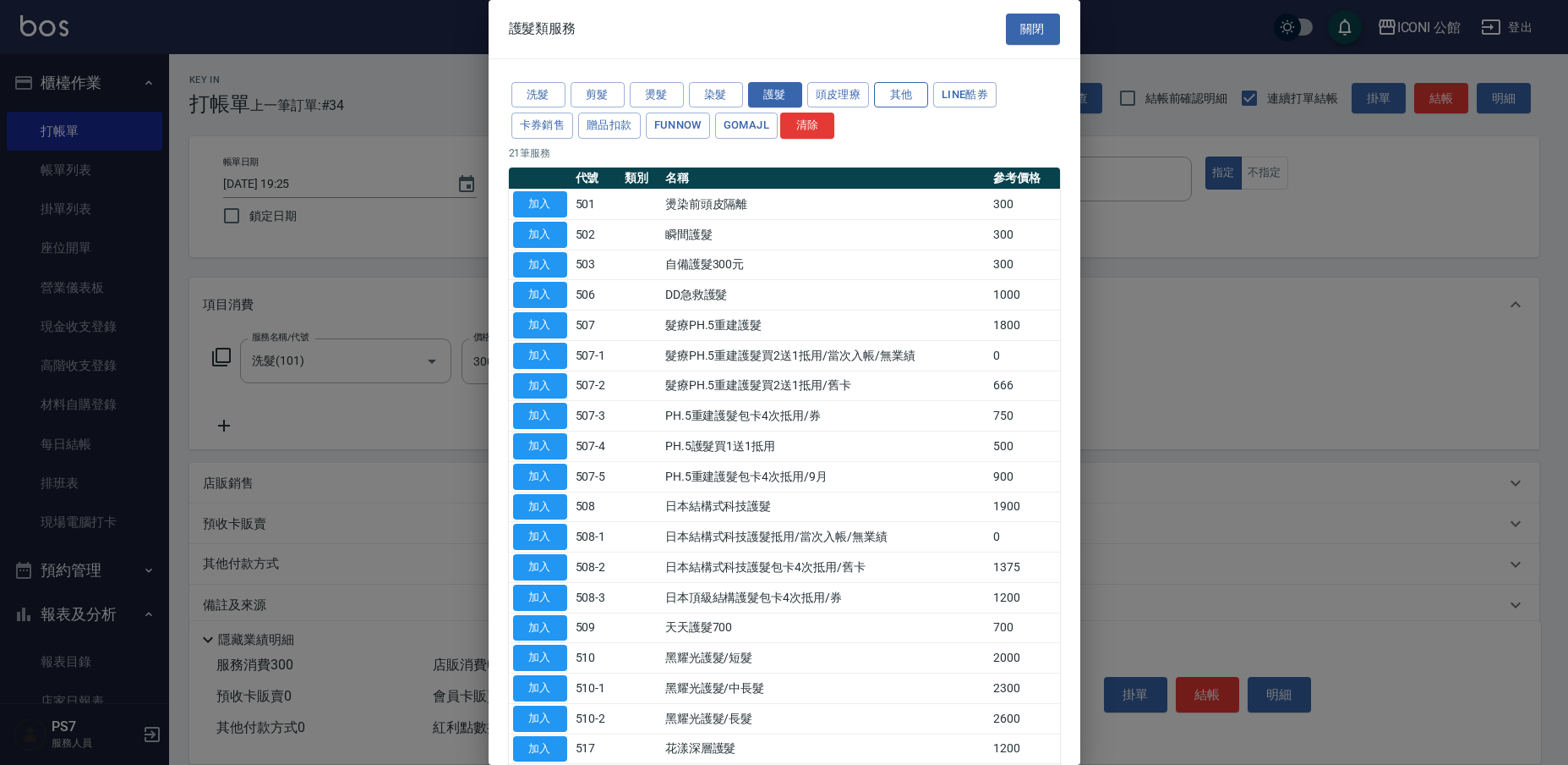
click at [906, 85] on button "其他" at bounding box center [901, 96] width 54 height 27
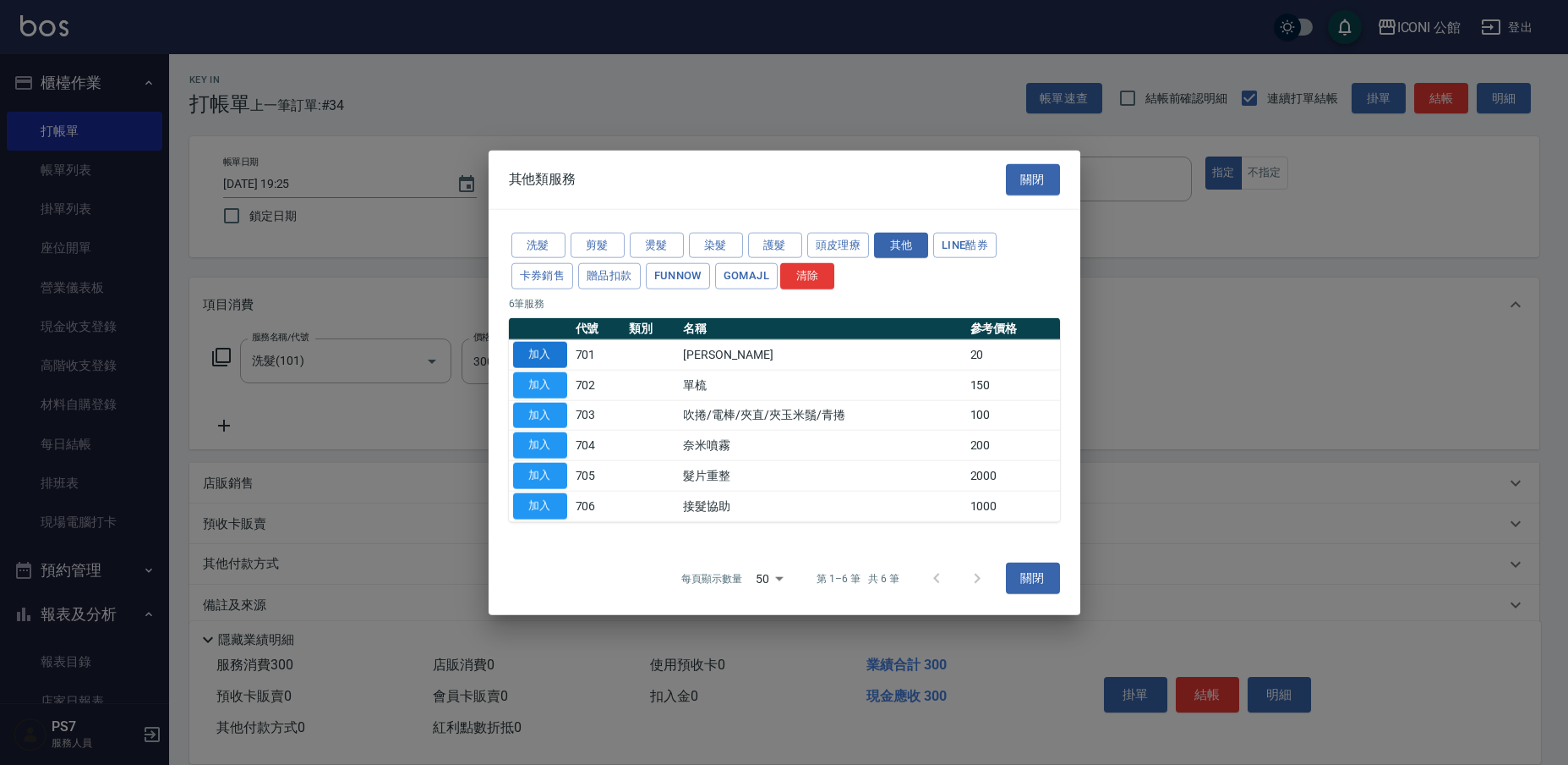
click at [538, 352] on button "加入" at bounding box center [539, 355] width 54 height 27
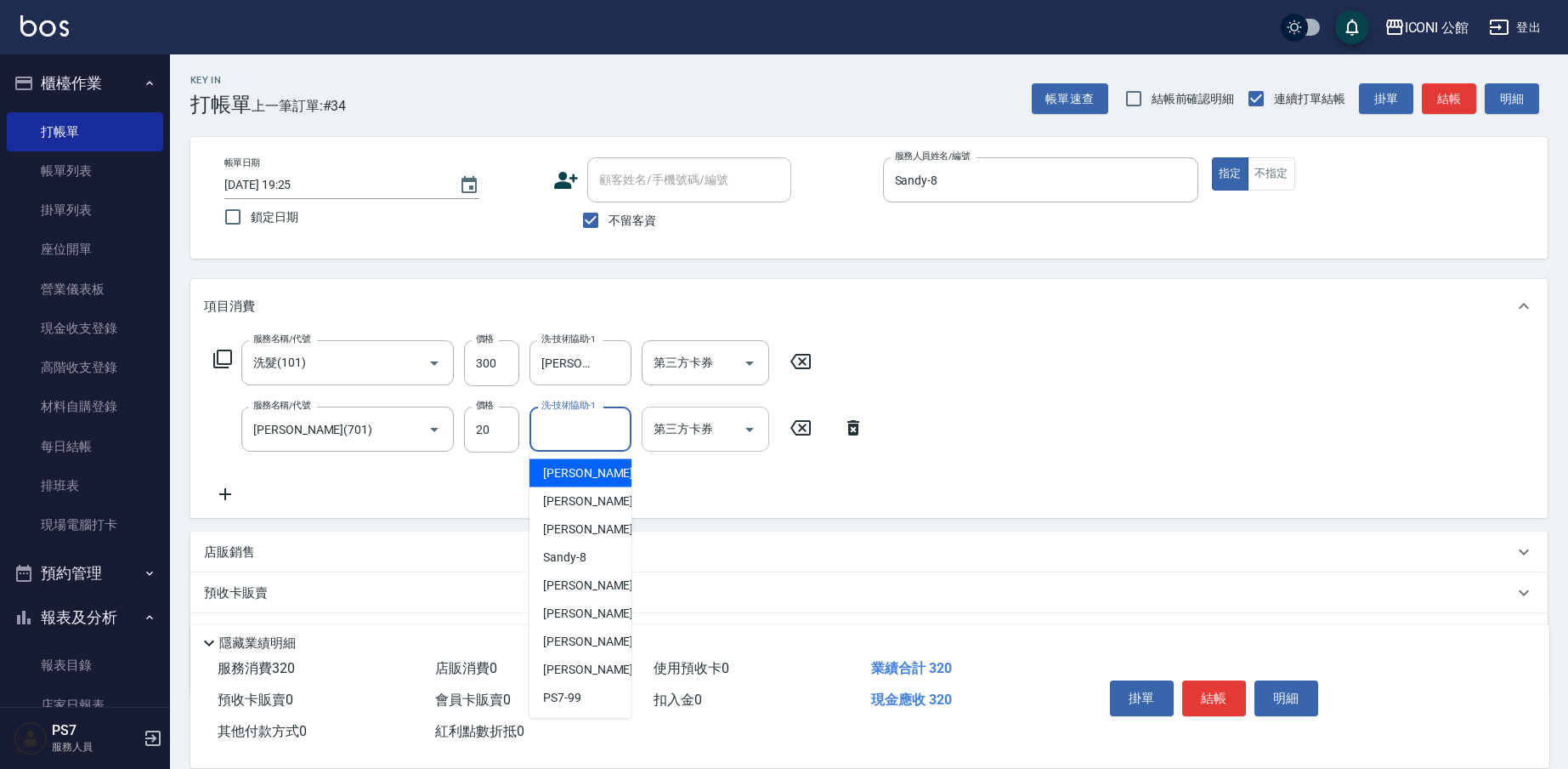
click at [568, 427] on input "洗-技術協助-1" at bounding box center [580, 428] width 87 height 30
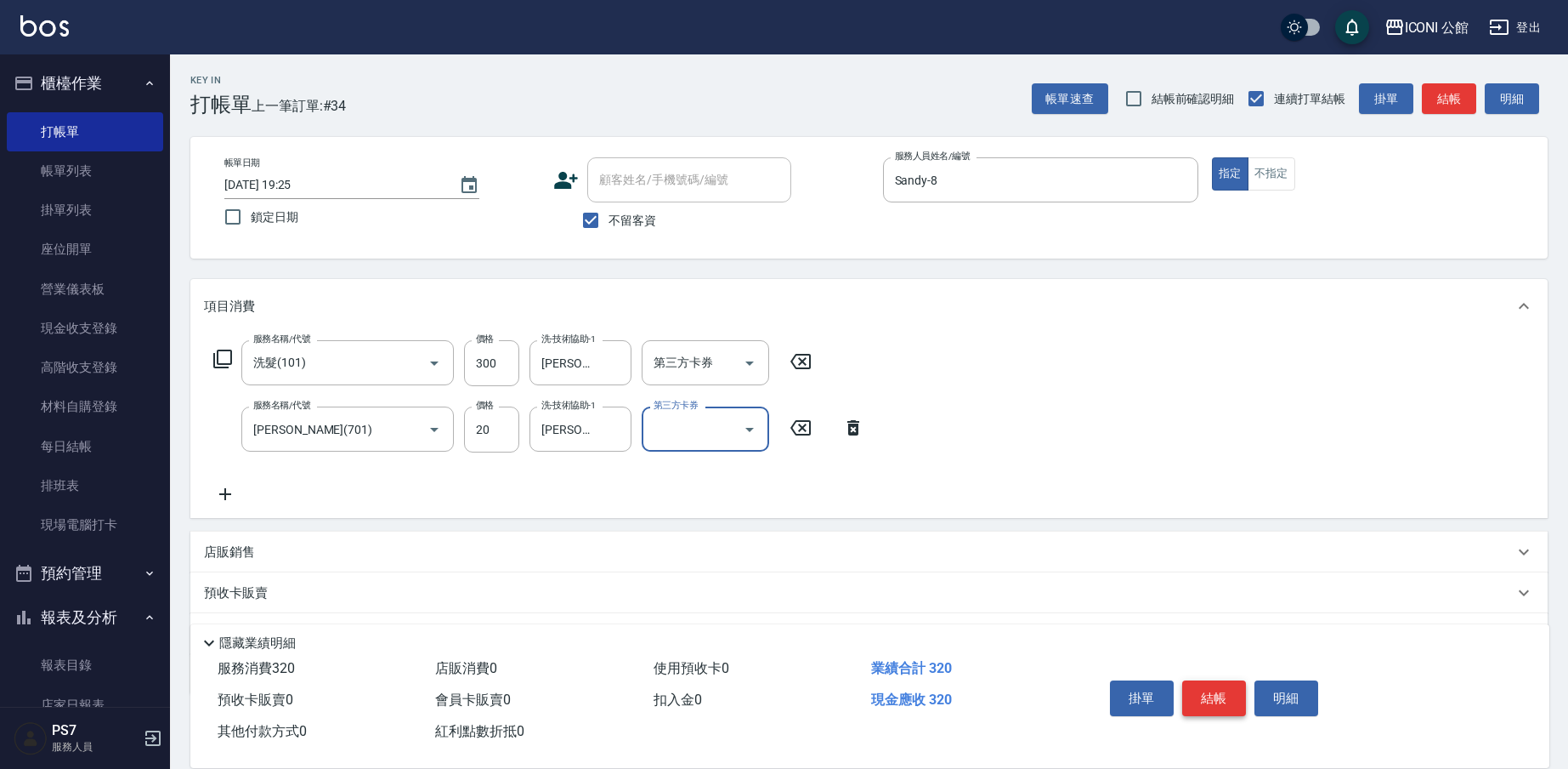
click at [1212, 696] on button "結帳" at bounding box center [1214, 699] width 64 height 36
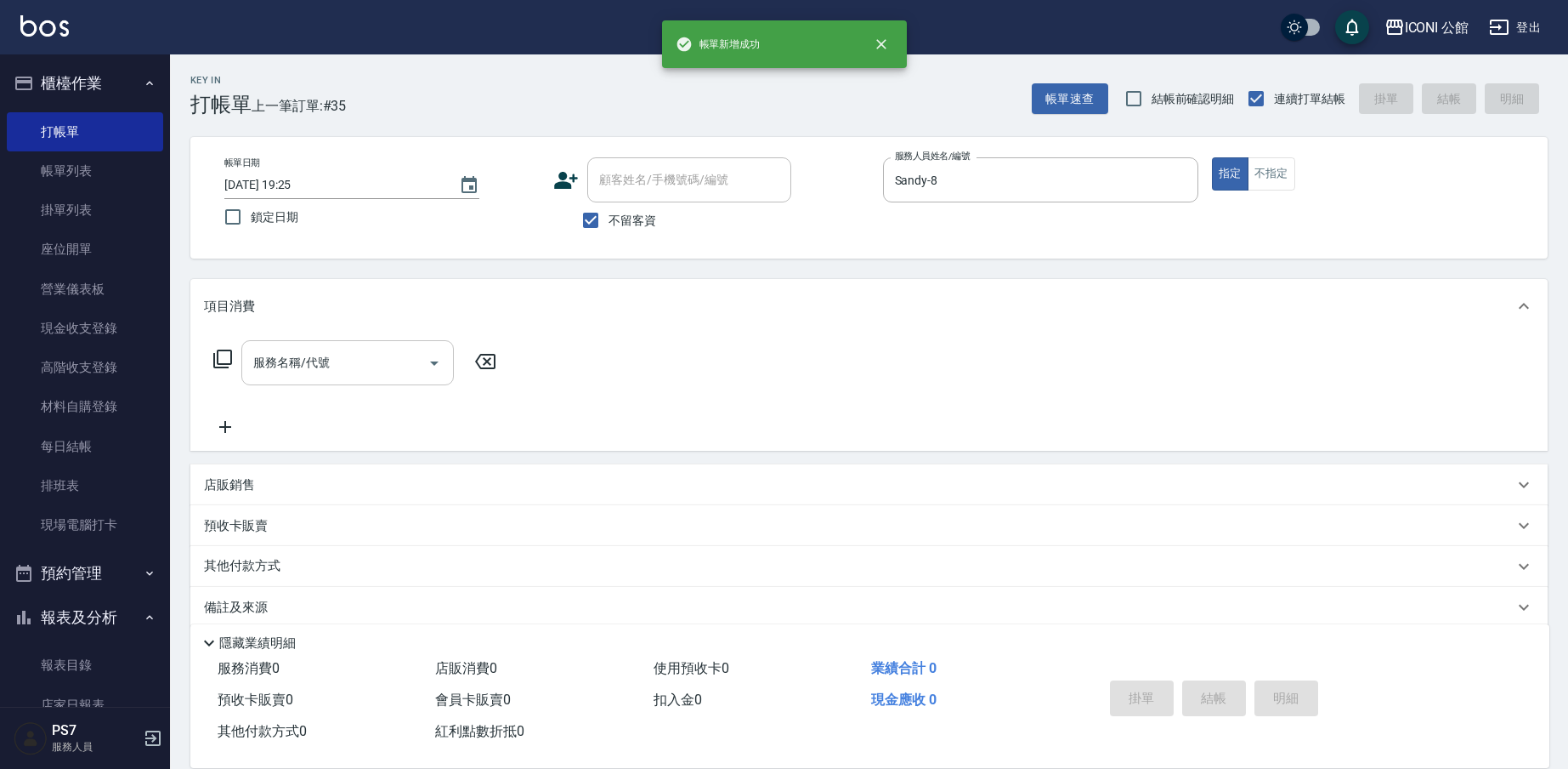
click at [397, 345] on div "服務名稱/代號" at bounding box center [347, 362] width 212 height 45
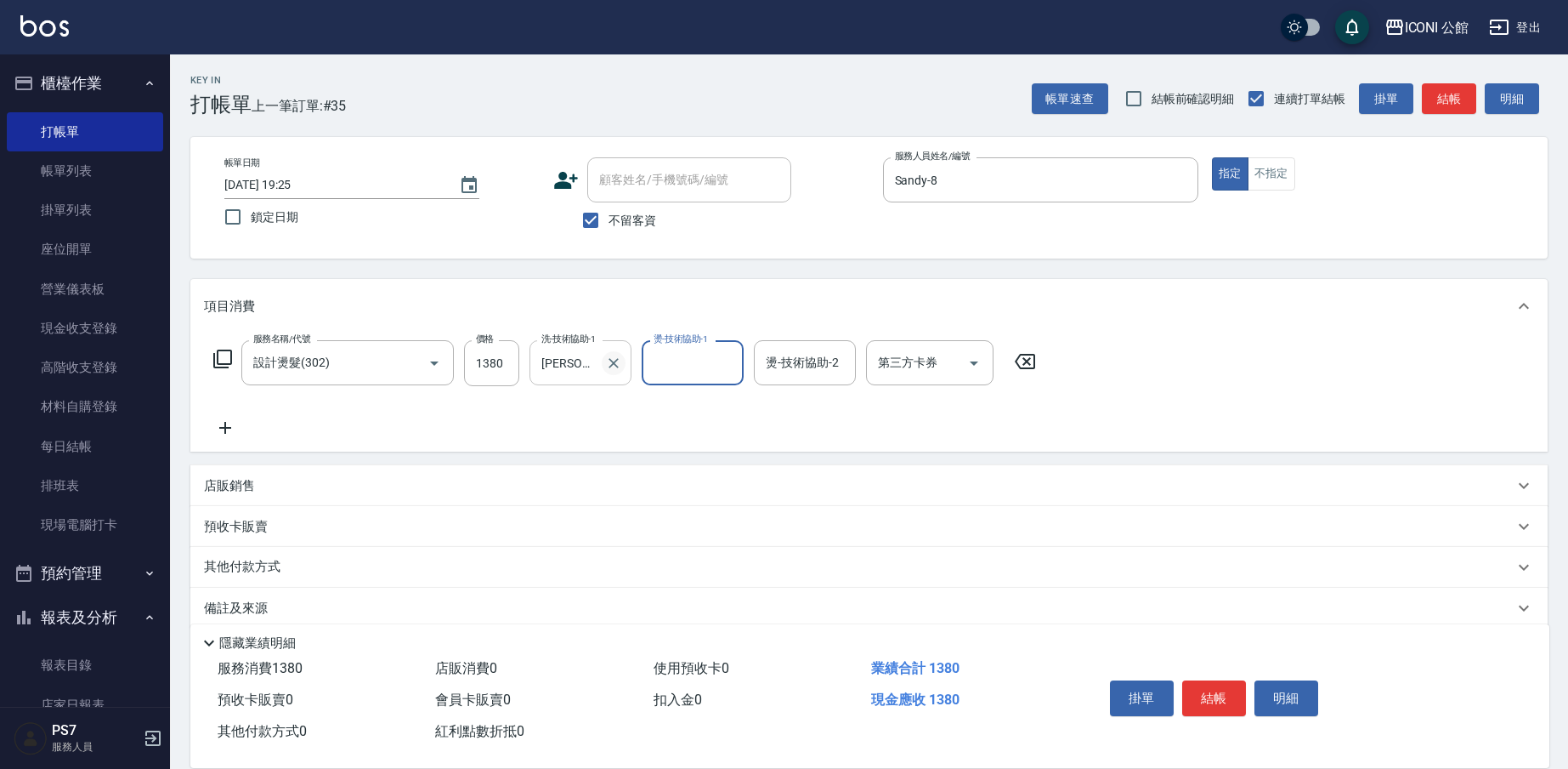
click at [617, 356] on icon "Clear" at bounding box center [614, 364] width 17 height 17
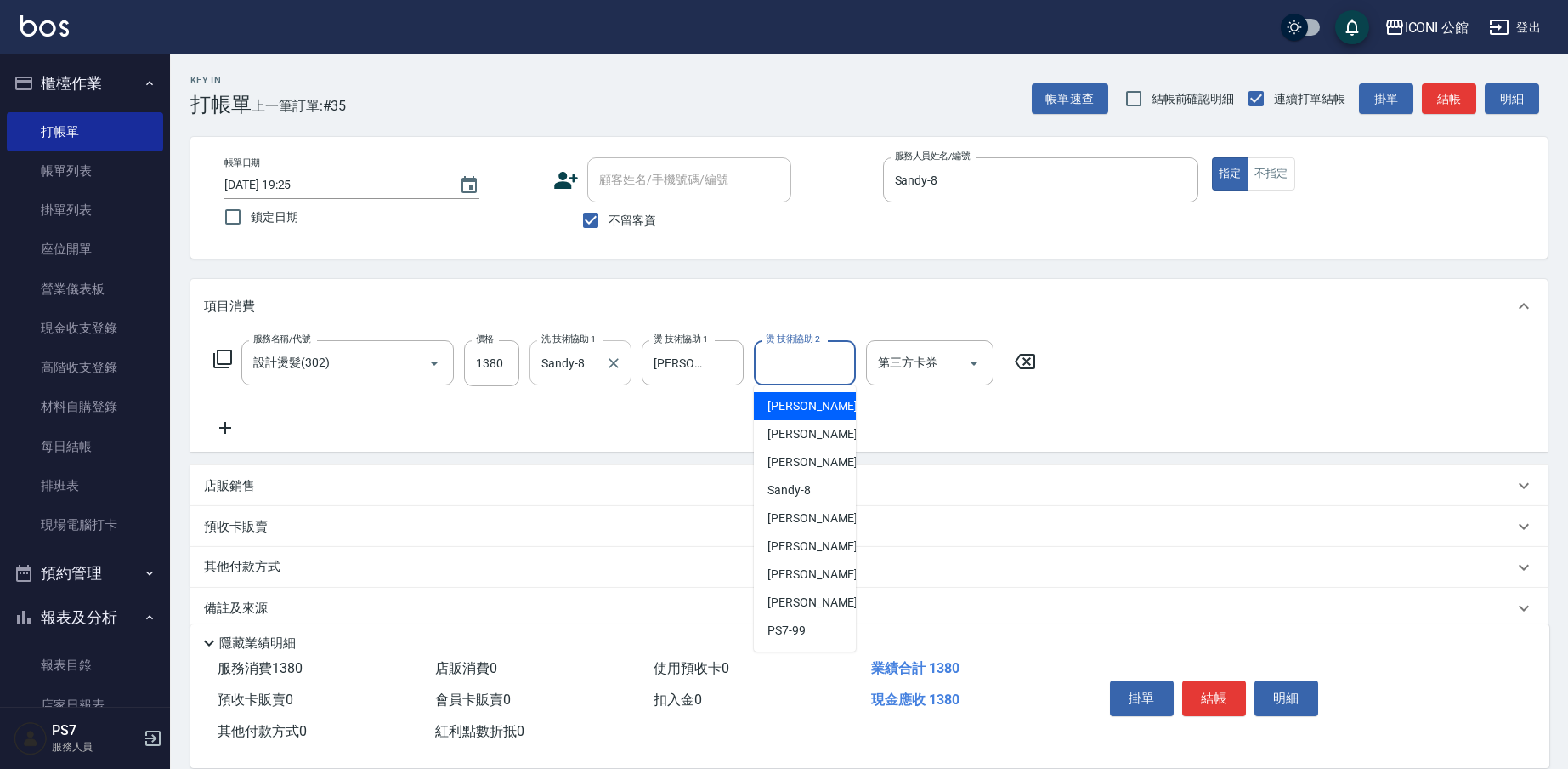
click at [801, 375] on input "燙-技術協助-2" at bounding box center [804, 362] width 87 height 30
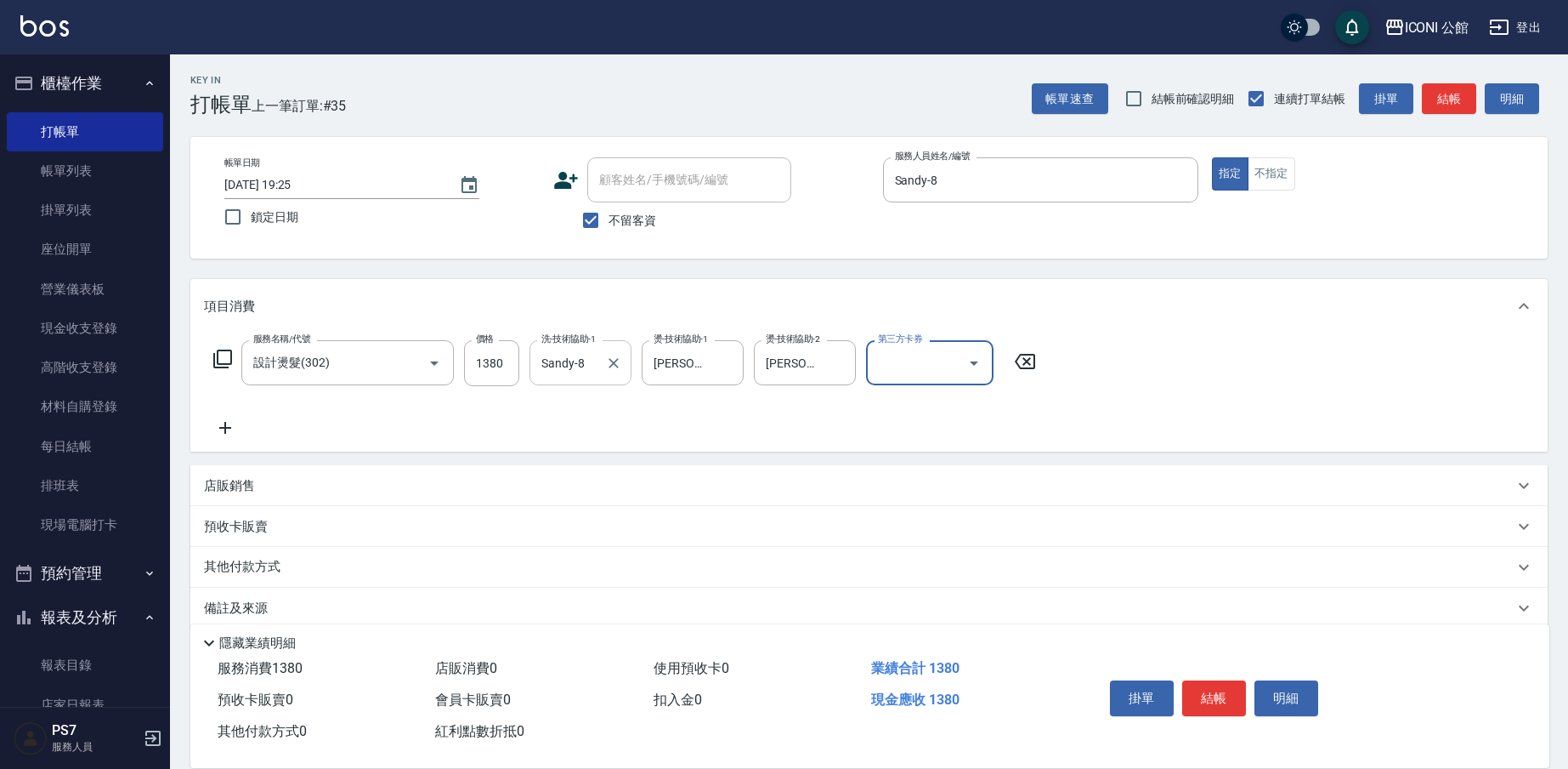
click at [228, 360] on icon at bounding box center [222, 358] width 20 height 20
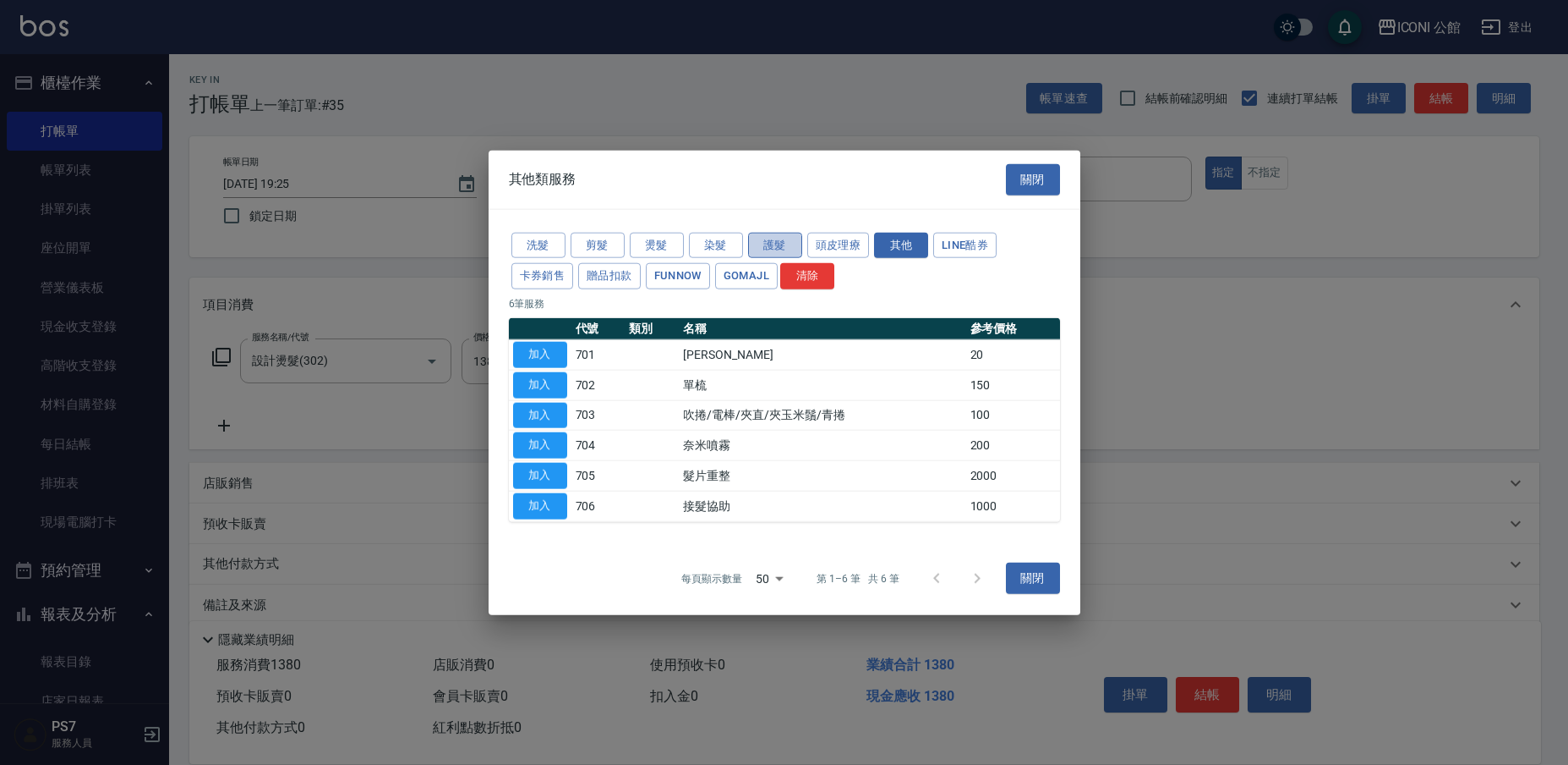
click at [757, 257] on button "護髮" at bounding box center [775, 245] width 54 height 27
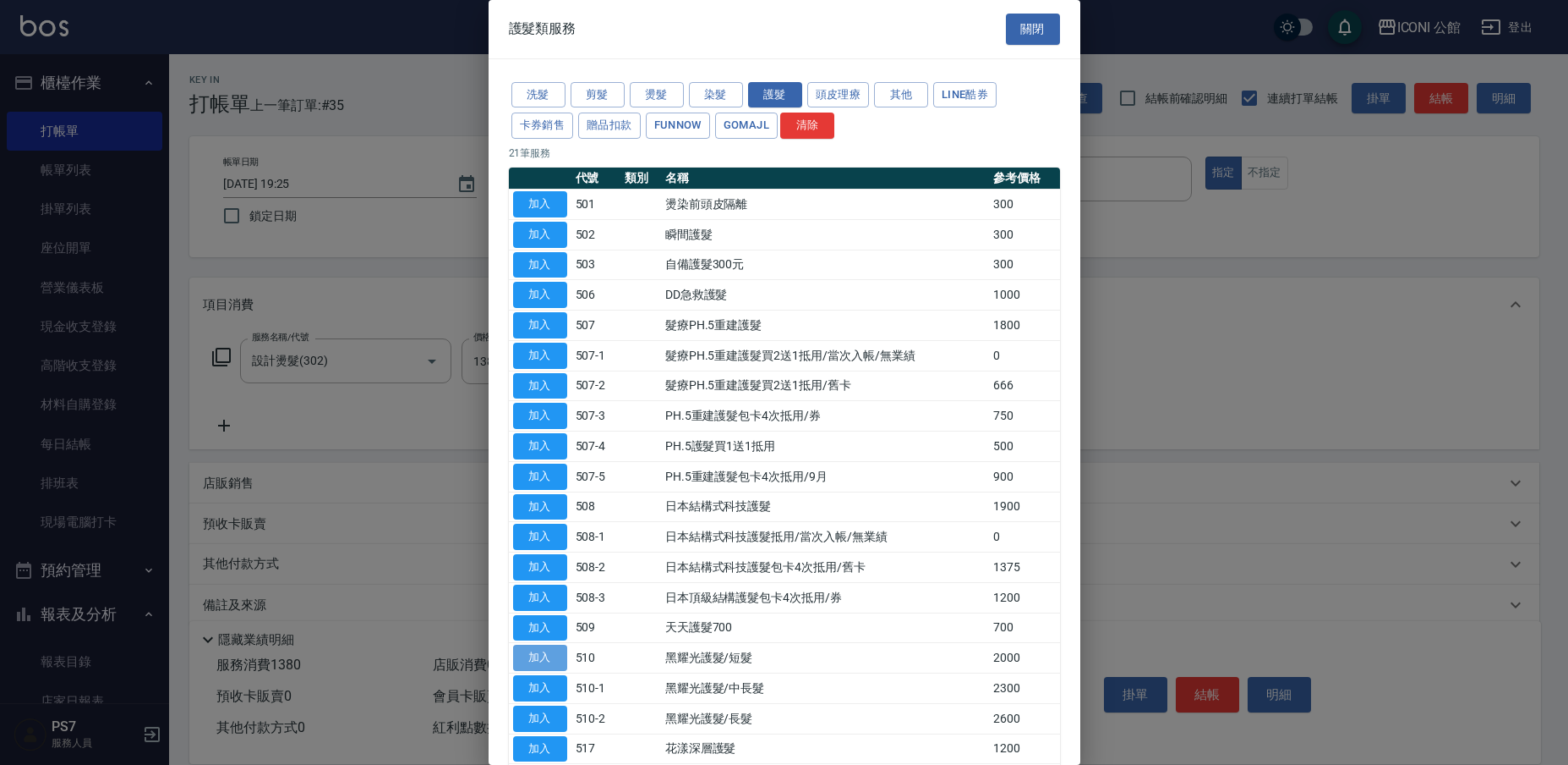
click at [553, 645] on button "加入" at bounding box center [539, 658] width 54 height 27
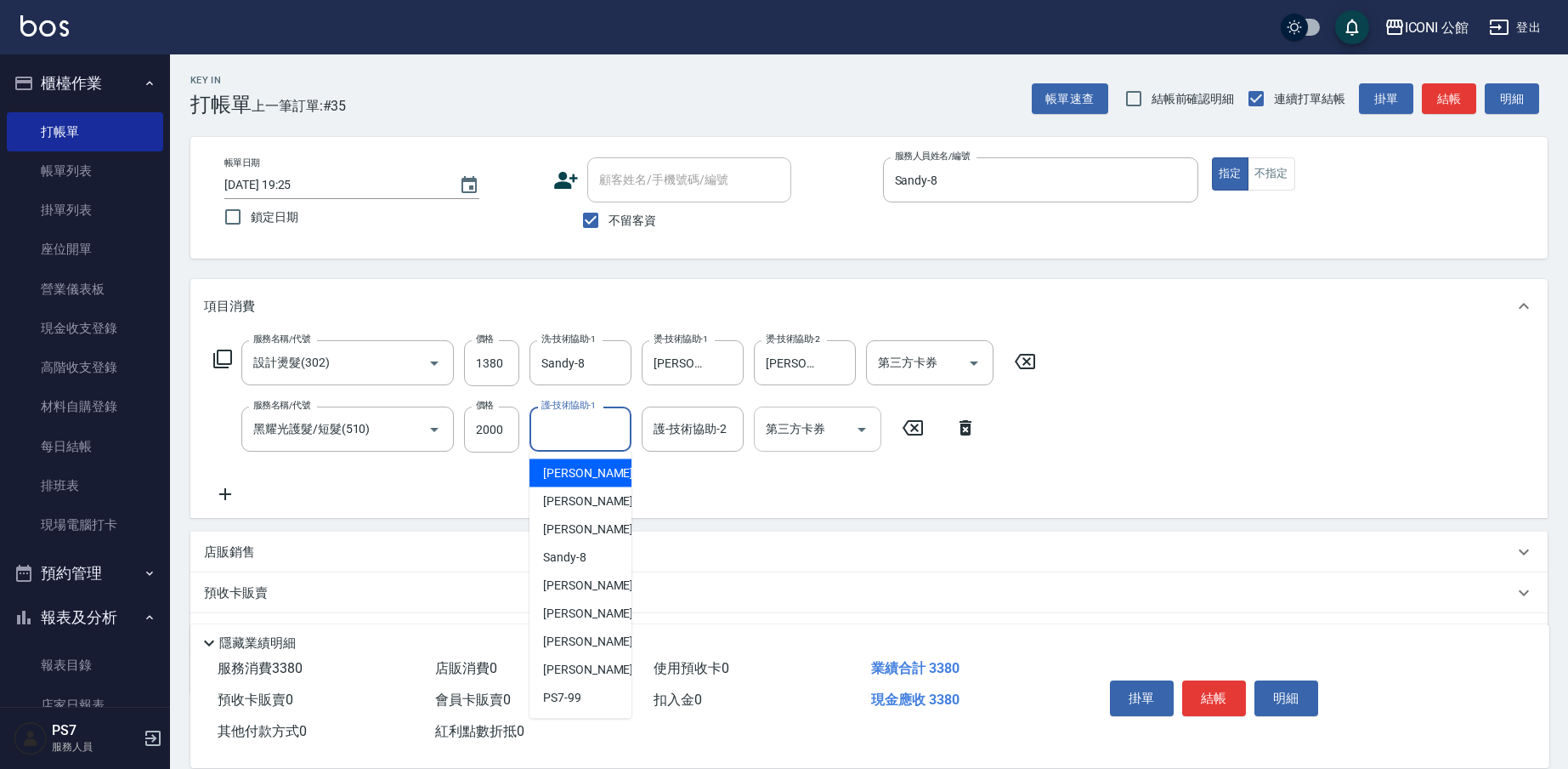
click at [564, 436] on input "護-技術協助-1" at bounding box center [580, 428] width 87 height 30
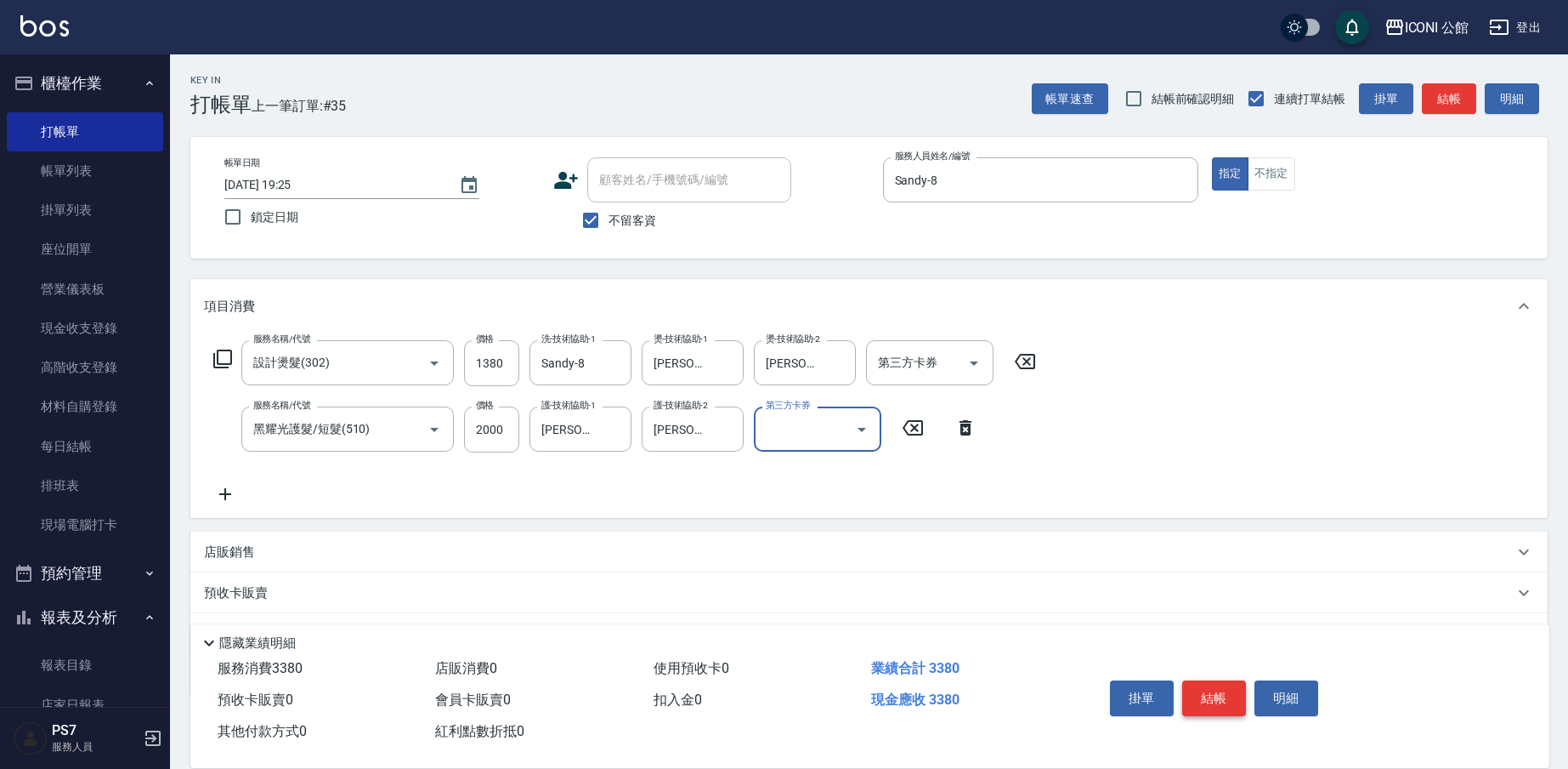
click at [1210, 696] on button "結帳" at bounding box center [1214, 699] width 64 height 36
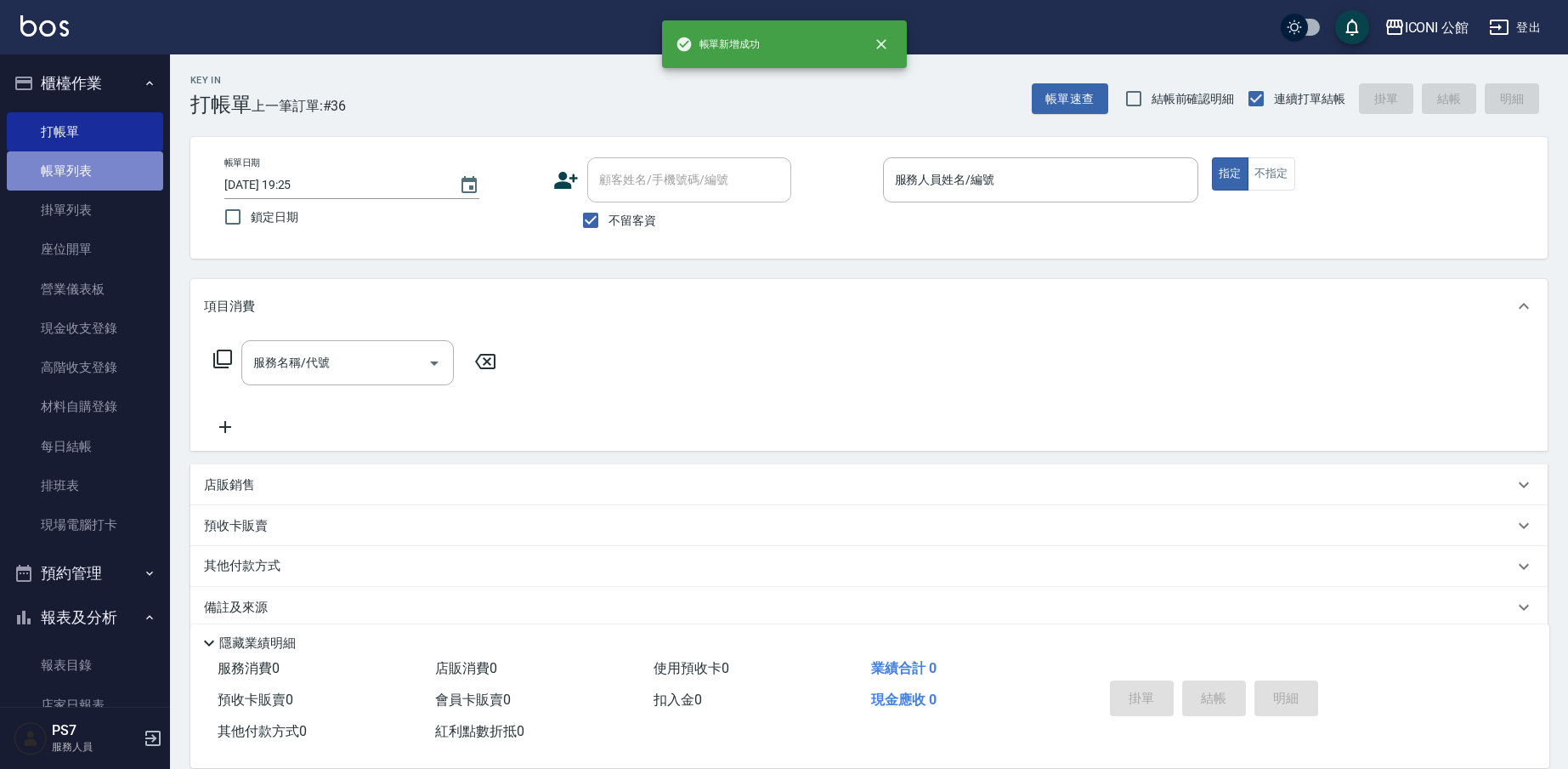
click at [105, 184] on link "帳單列表" at bounding box center [85, 170] width 156 height 39
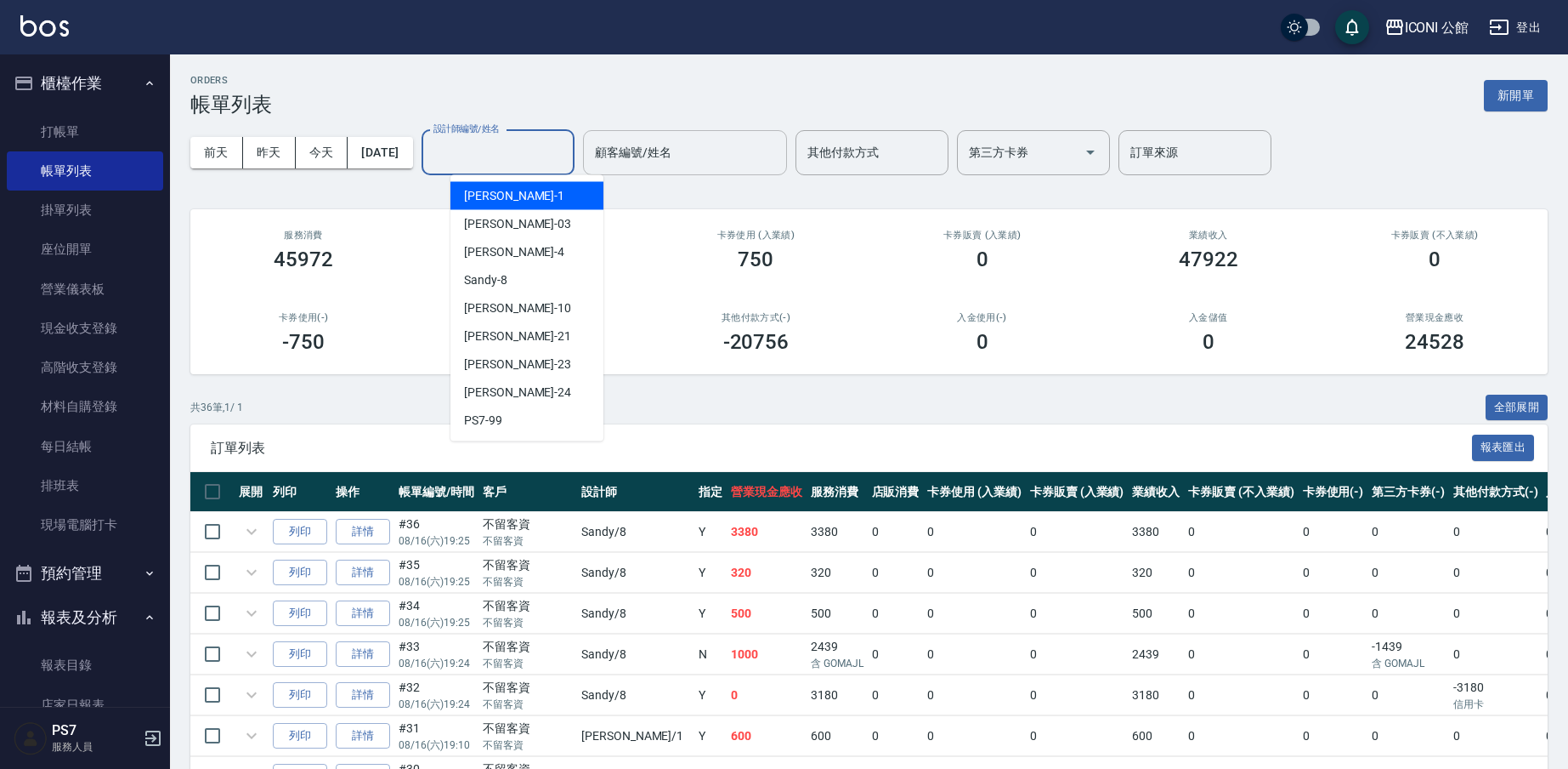
click at [507, 144] on input "設計師編號/姓名" at bounding box center [498, 152] width 138 height 30
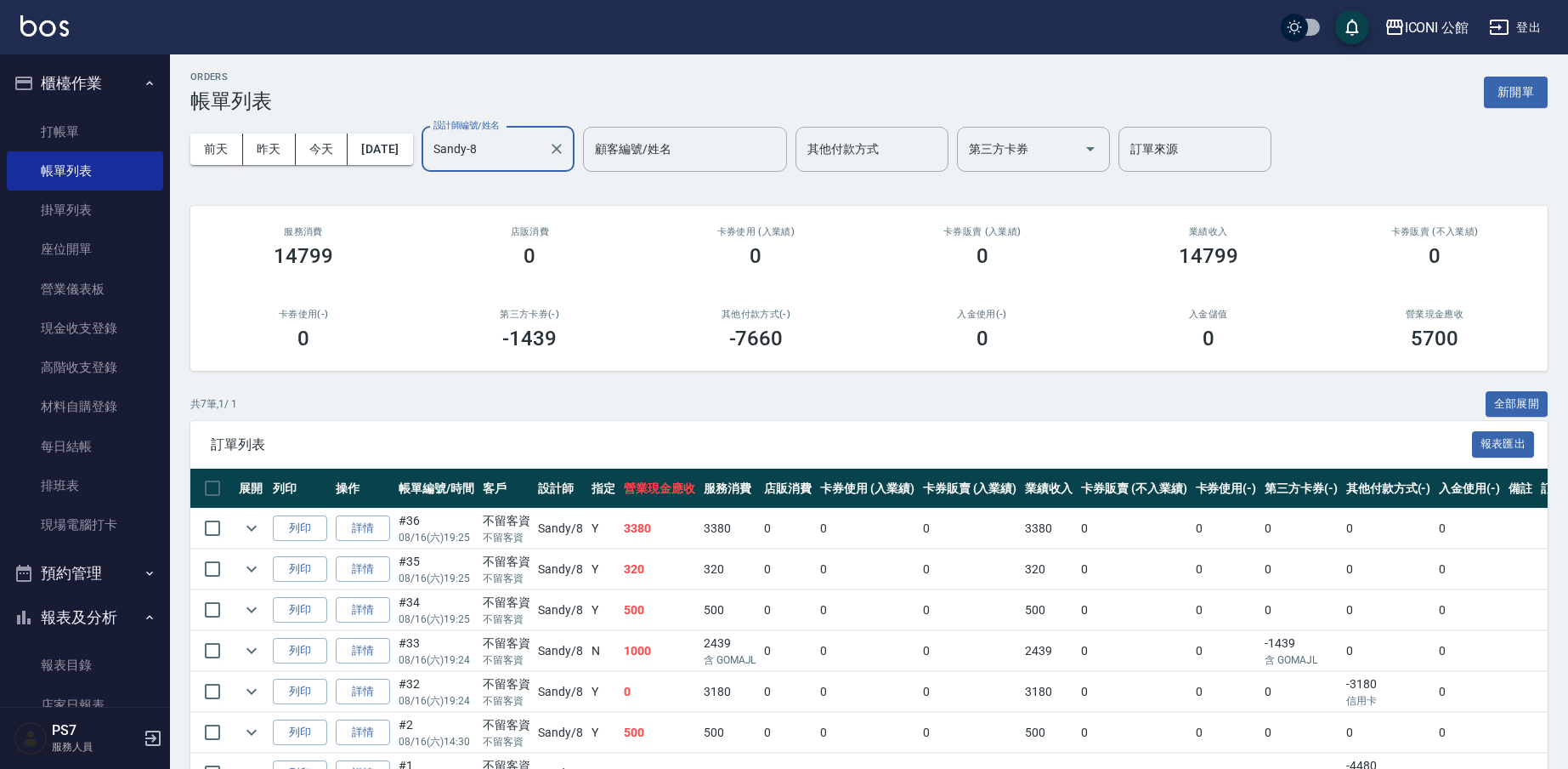
scroll to position [36, 0]
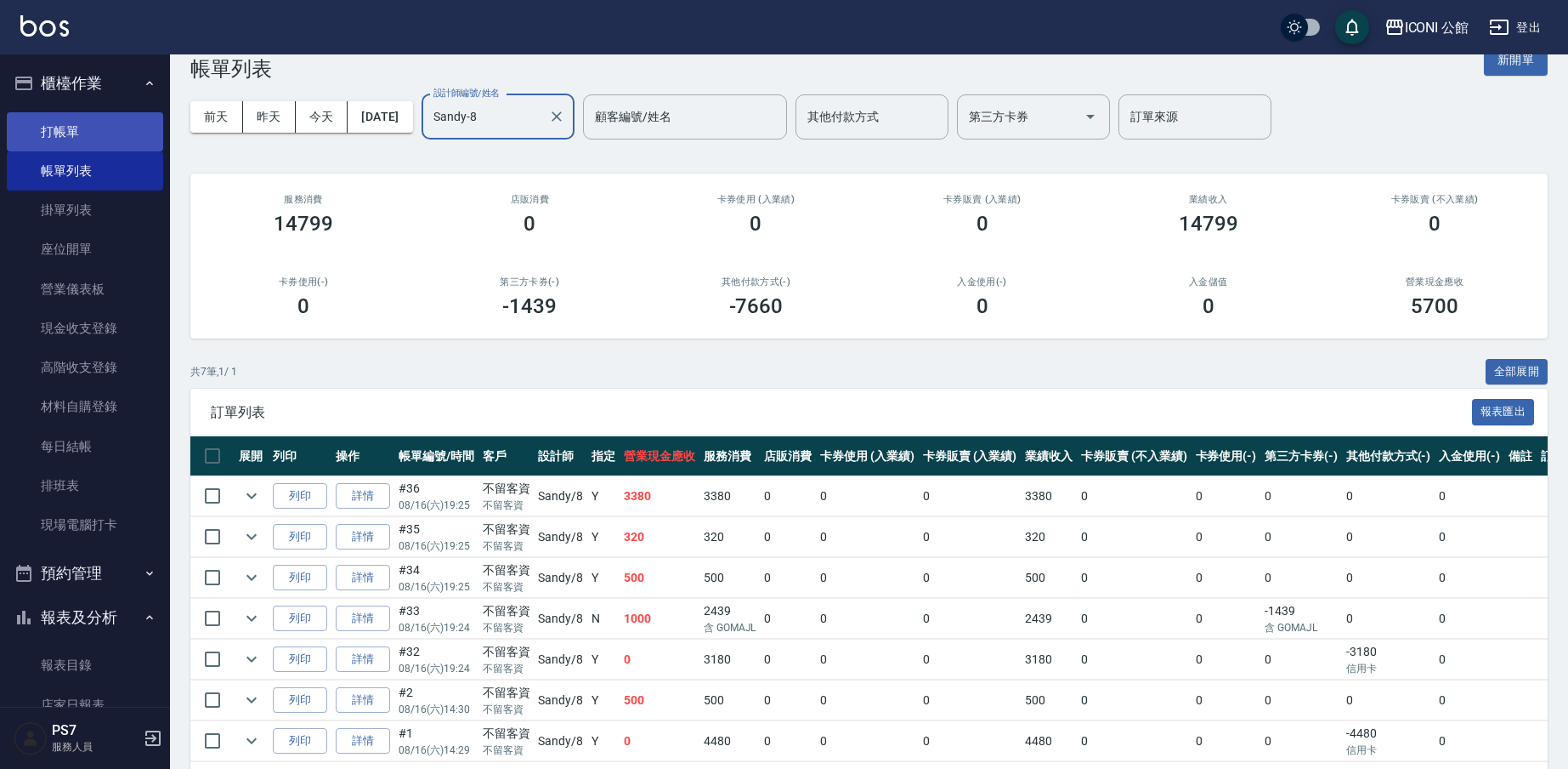
click at [49, 115] on link "打帳單" at bounding box center [85, 131] width 156 height 39
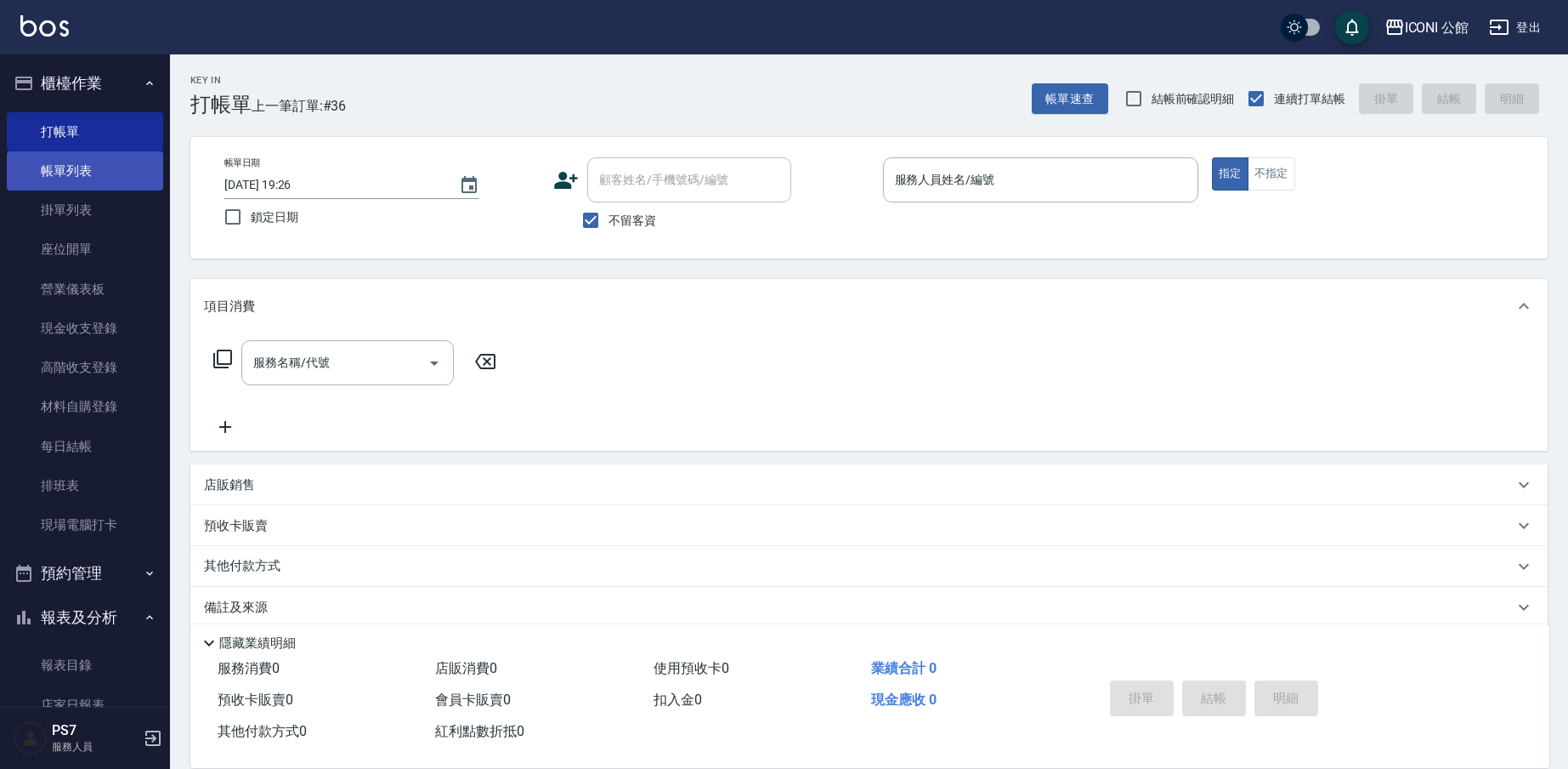
drag, startPoint x: 54, startPoint y: 145, endPoint x: 55, endPoint y: 178, distance: 33.0
click at [55, 178] on ul "打帳單 帳單列表 掛單列表 座位開單 營業儀表板 現金收支登錄 高階收支登錄 材料自購登錄 每日結帳 排班表 現場電腦打卡" at bounding box center [85, 328] width 156 height 446
click at [49, 172] on link "帳單列表" at bounding box center [85, 170] width 156 height 39
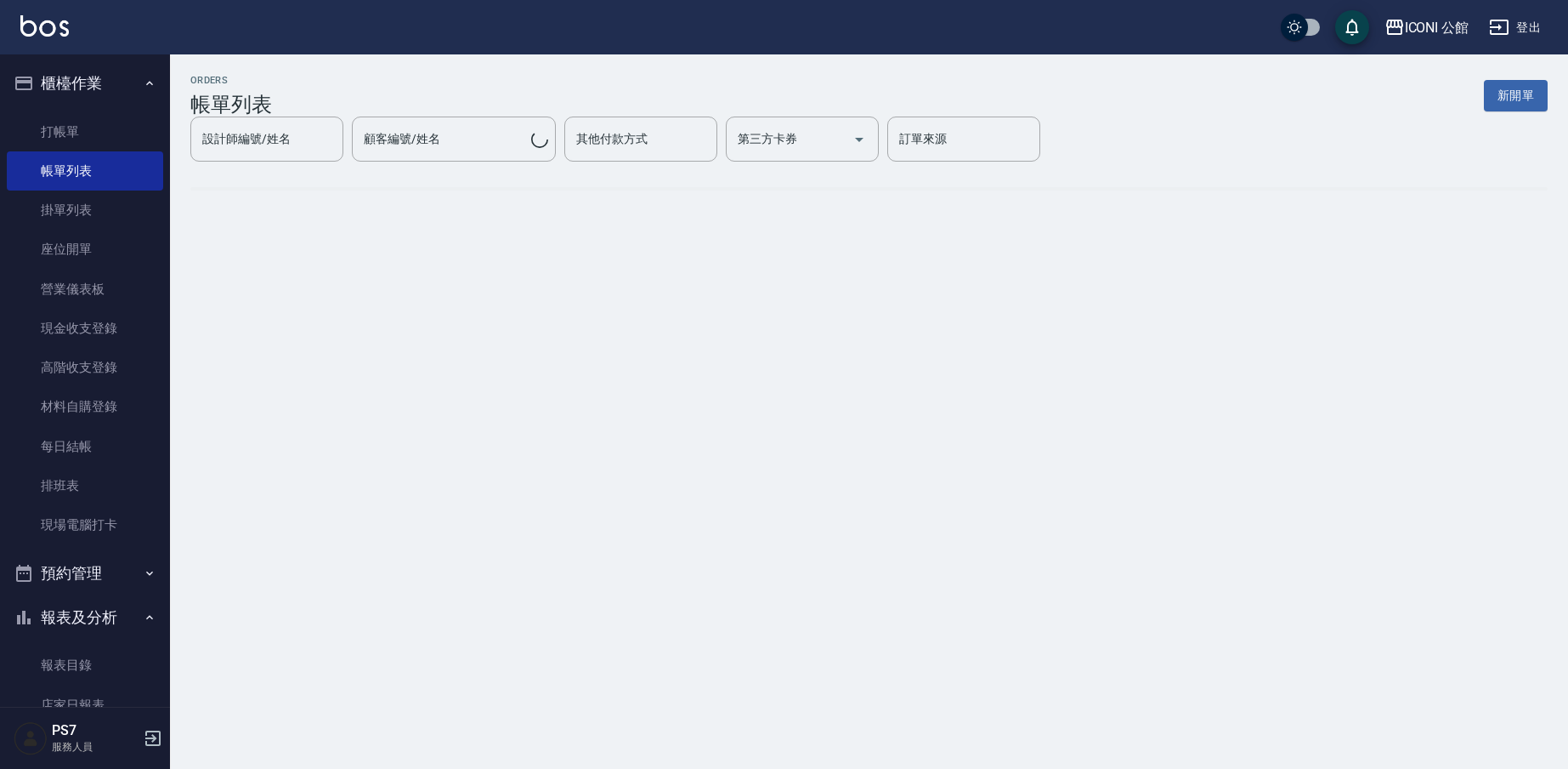
click at [49, 172] on link "帳單列表" at bounding box center [85, 170] width 156 height 39
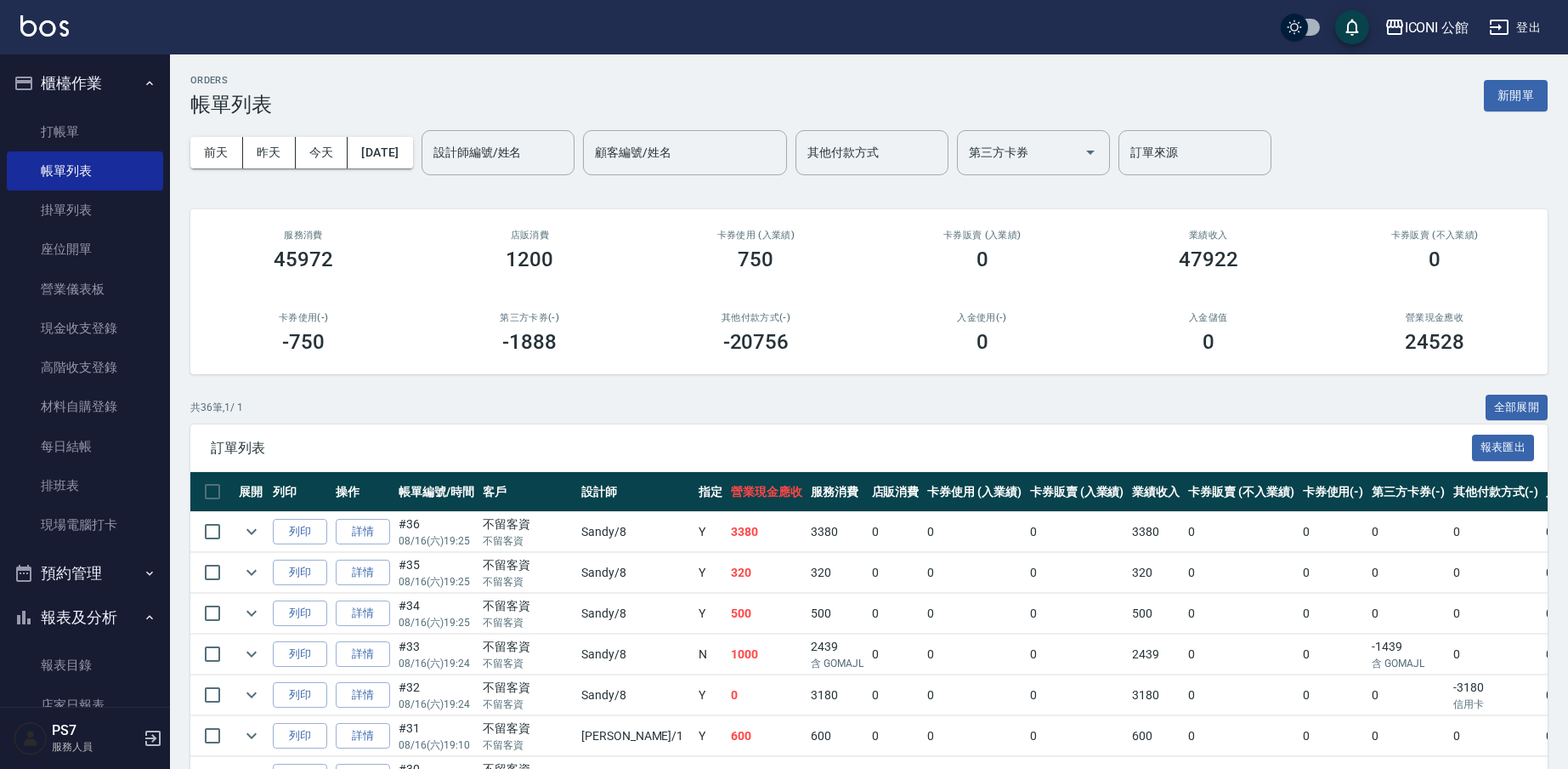
click at [363, 515] on td "詳情" at bounding box center [363, 532] width 63 height 40
click at [363, 521] on link "詳情" at bounding box center [363, 532] width 54 height 27
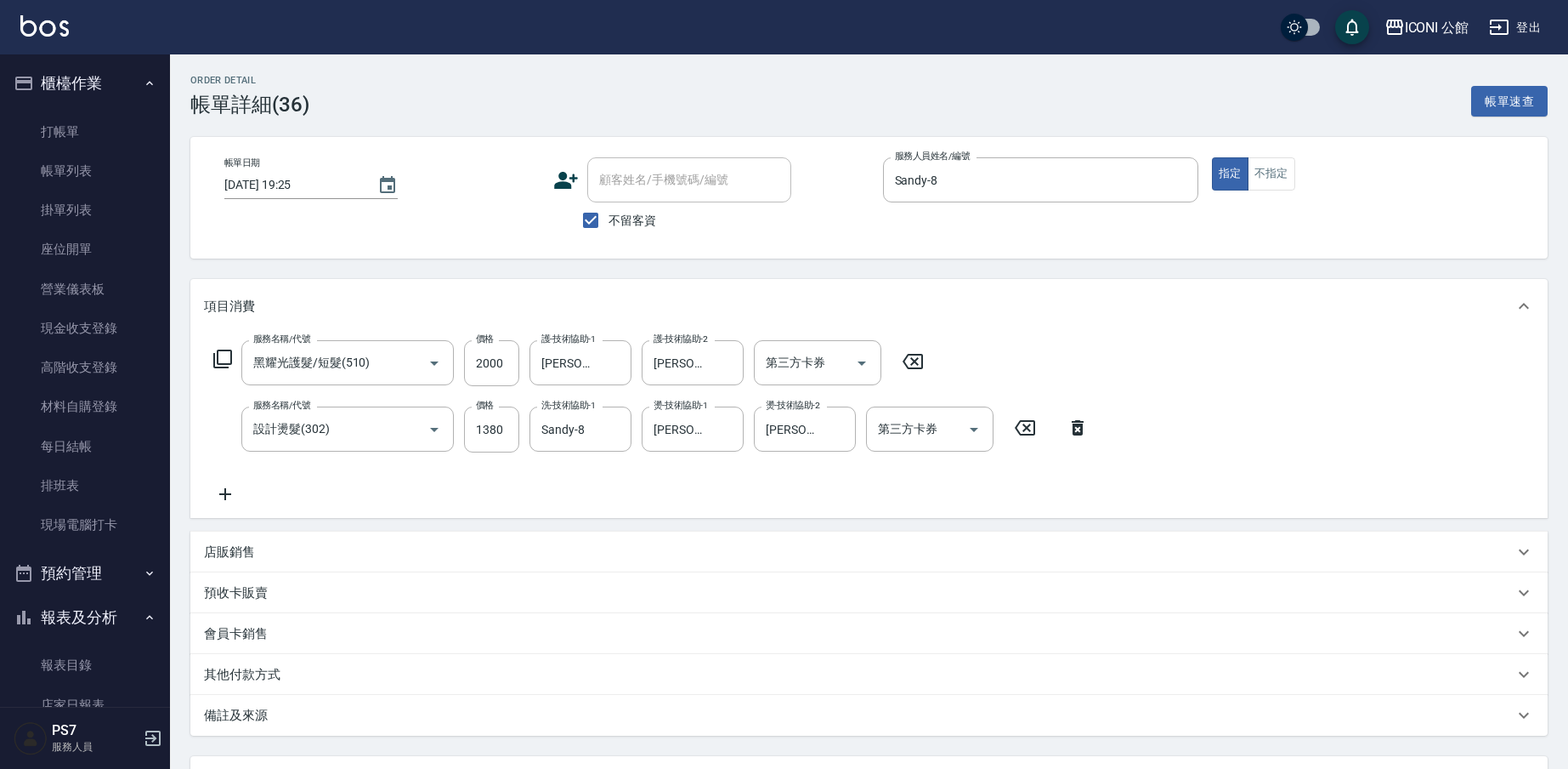
click at [304, 663] on div "其他付款方式" at bounding box center [869, 674] width 1358 height 41
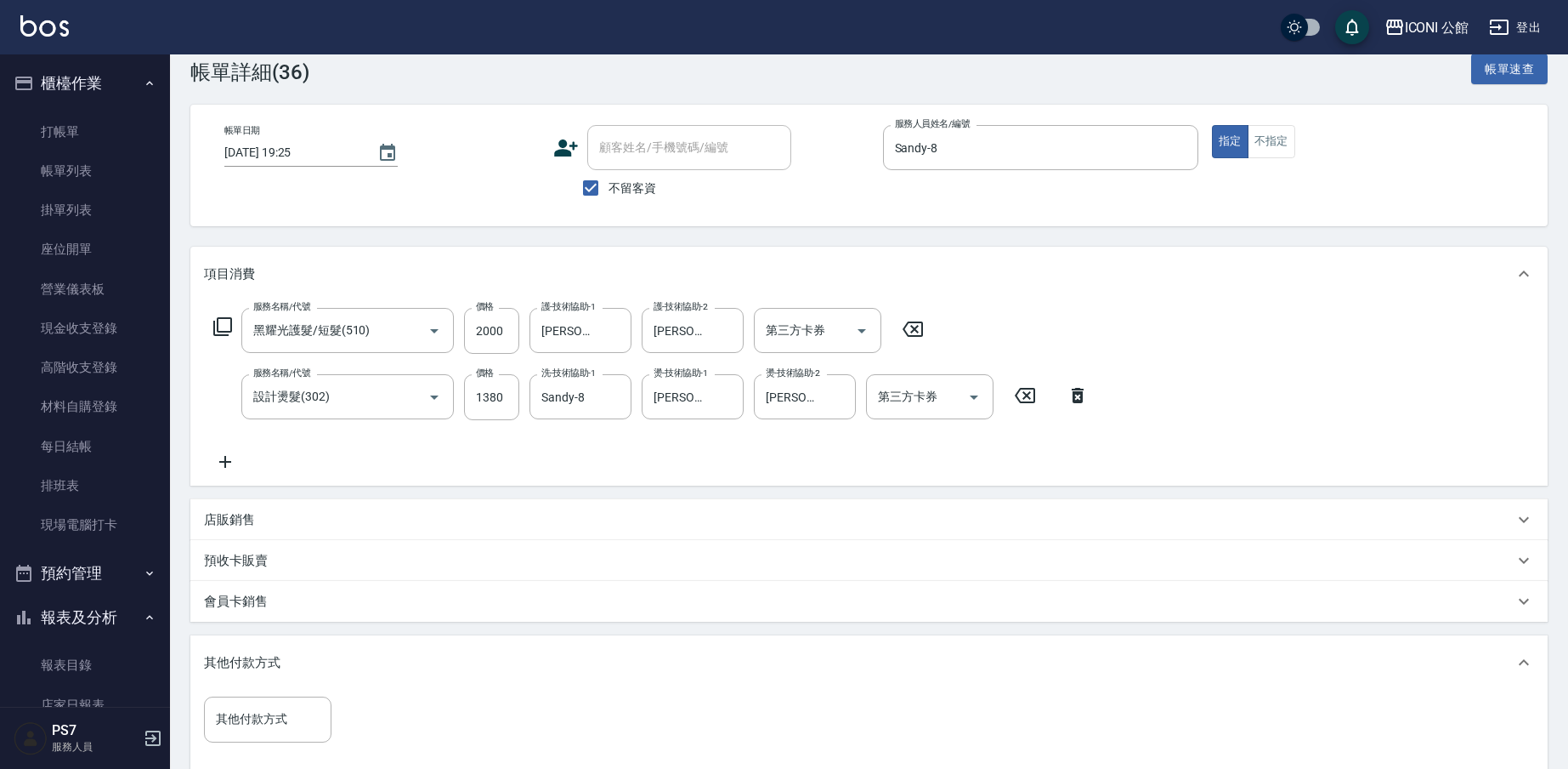
scroll to position [277, 0]
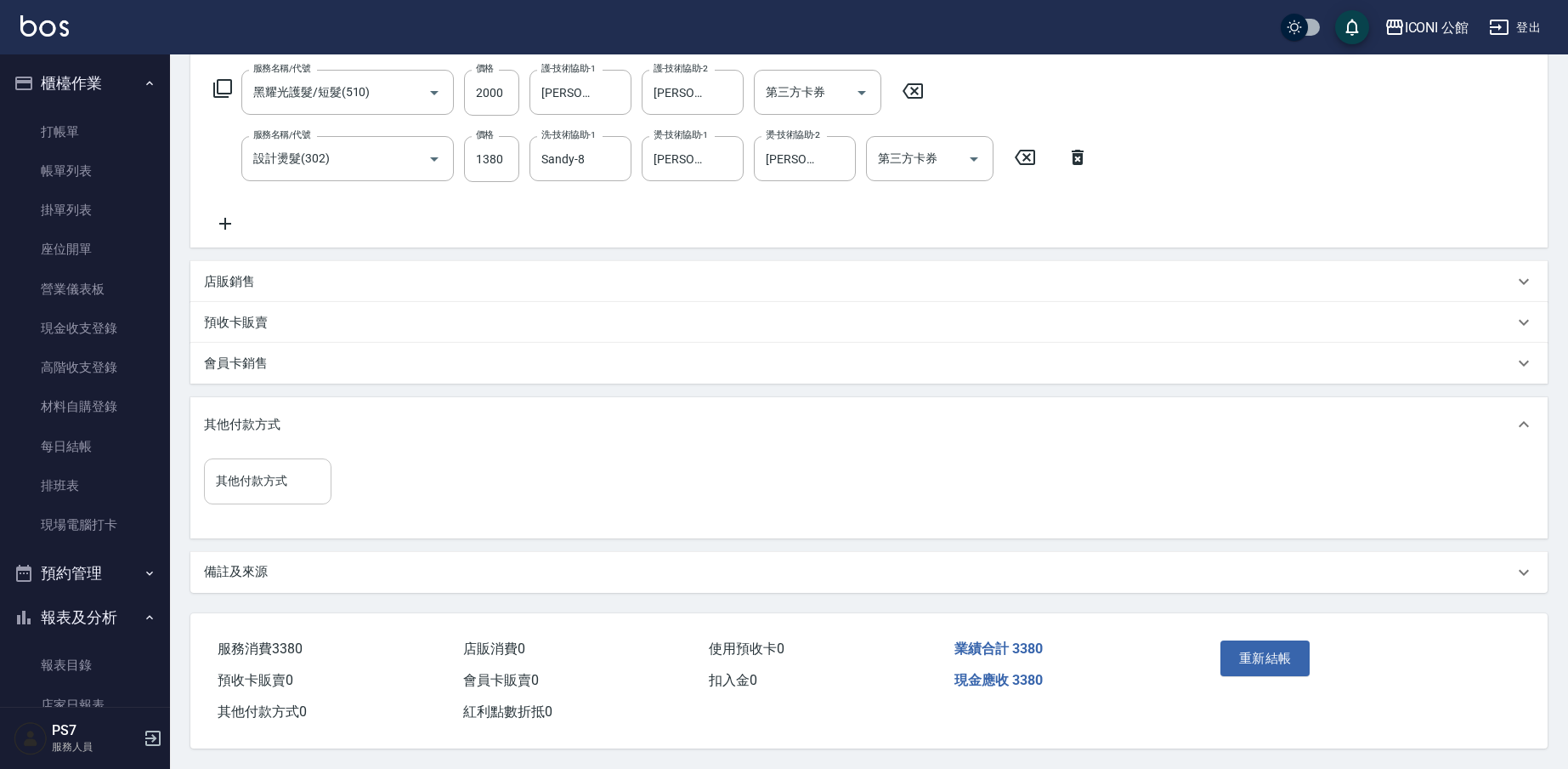
click at [298, 466] on input "其他付款方式" at bounding box center [267, 481] width 112 height 30
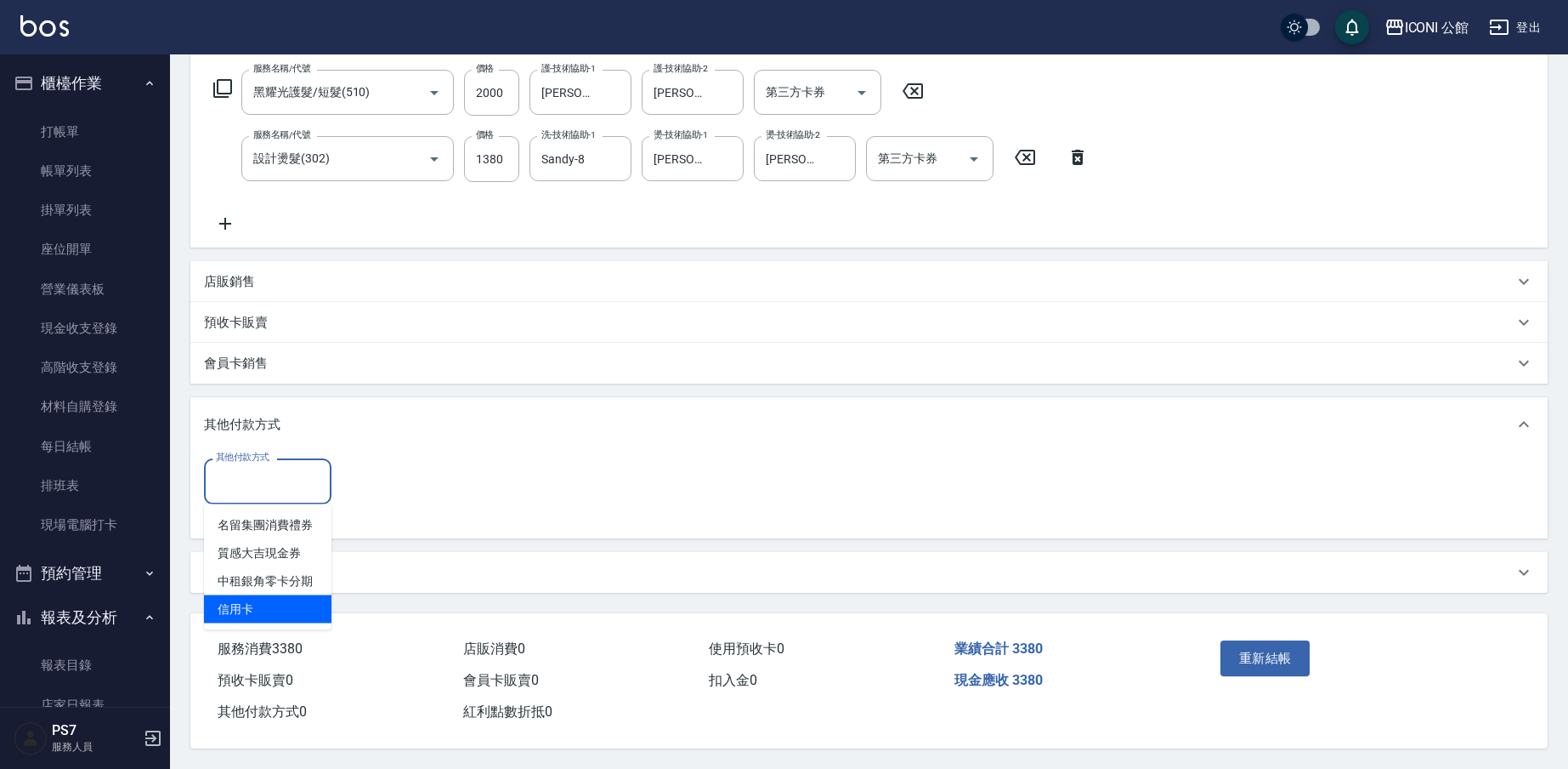
click at [280, 601] on span "信用卡" at bounding box center [267, 608] width 127 height 28
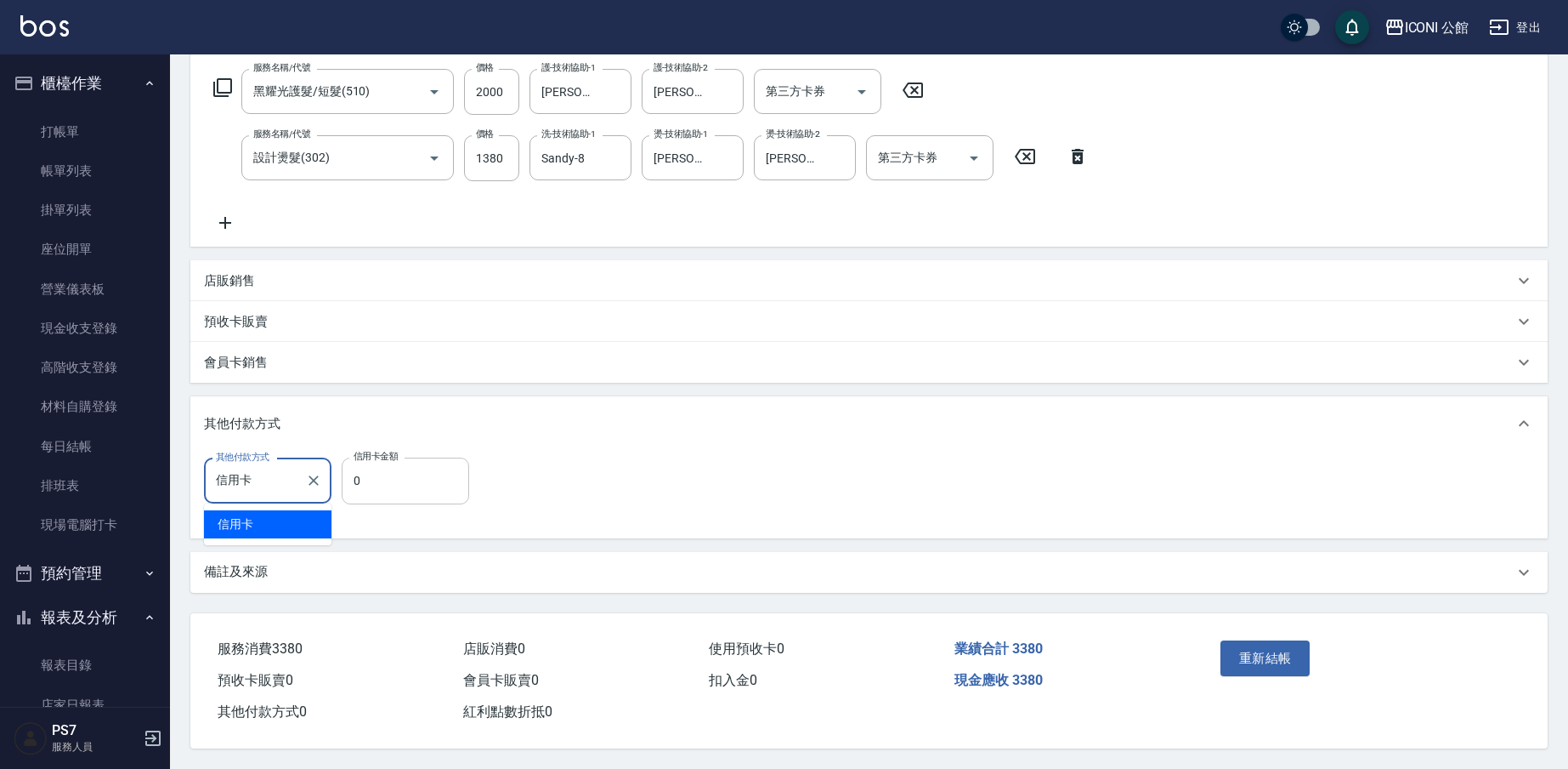
drag, startPoint x: 391, startPoint y: 465, endPoint x: 394, endPoint y: 482, distance: 17.3
click at [391, 466] on input "0" at bounding box center [405, 481] width 127 height 46
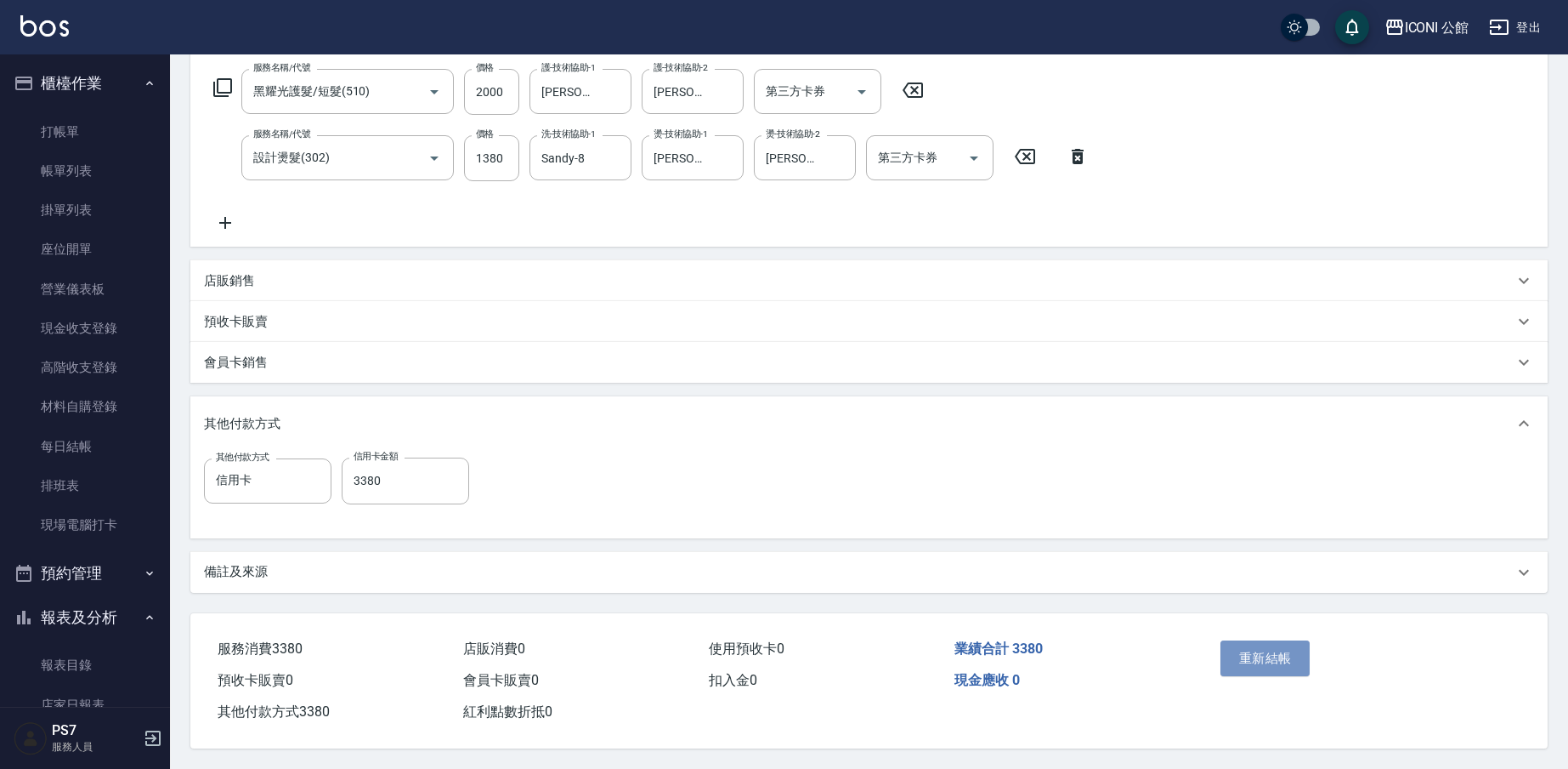
click at [1272, 649] on button "重新結帳" at bounding box center [1265, 659] width 90 height 36
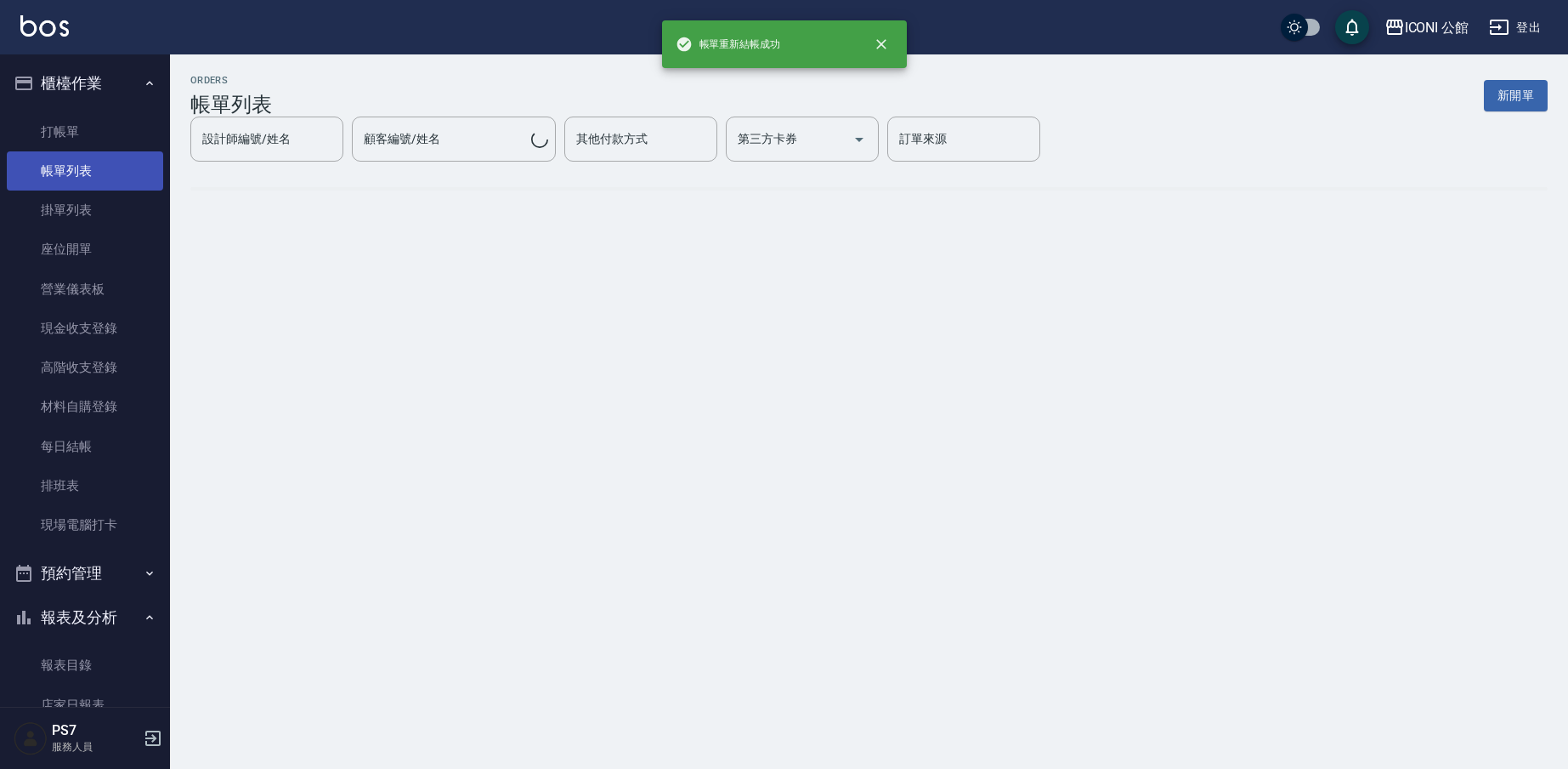
click at [70, 169] on link "帳單列表" at bounding box center [85, 170] width 156 height 39
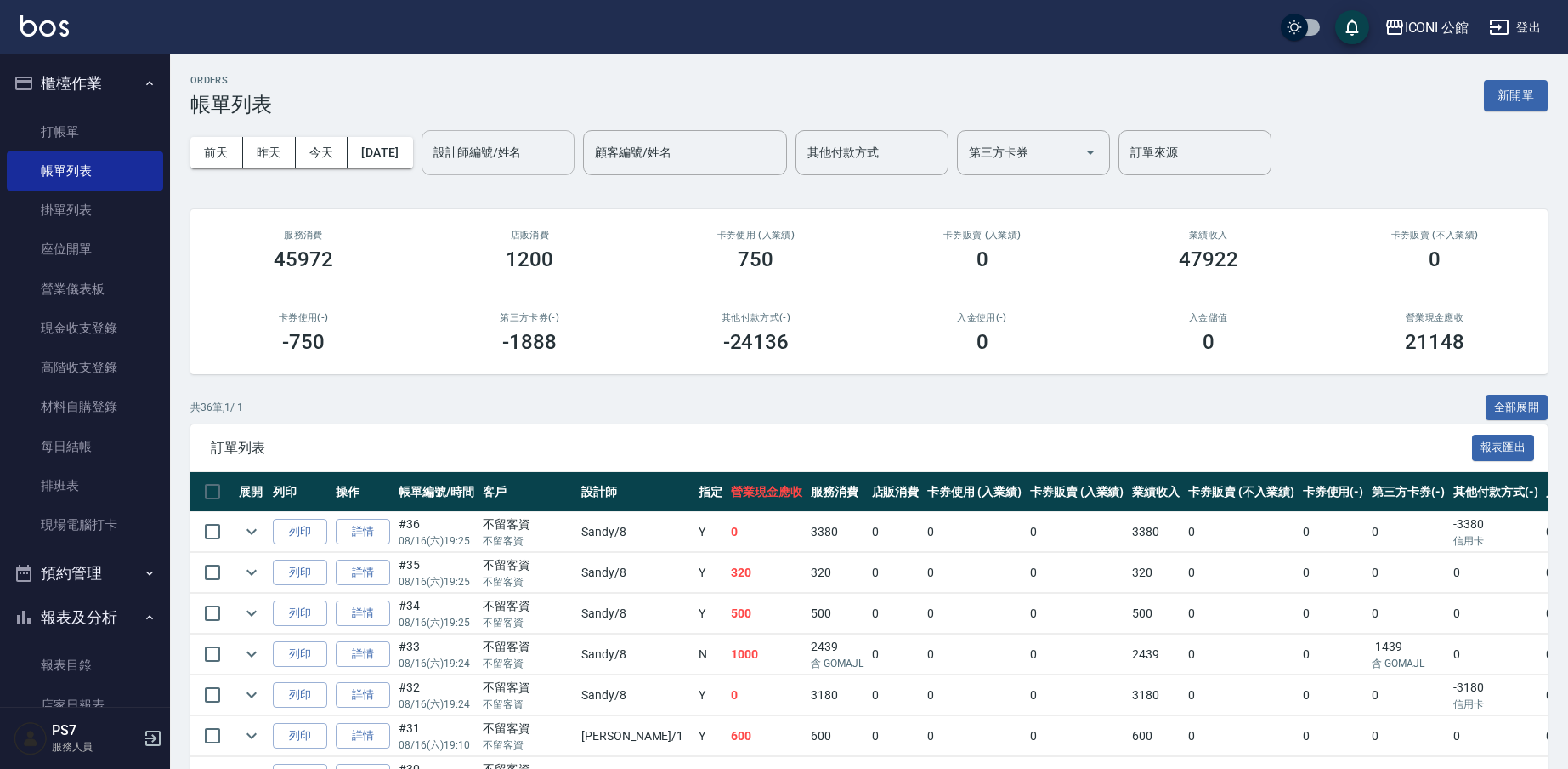
click at [500, 155] on input "設計師編號/姓名" at bounding box center [498, 152] width 138 height 30
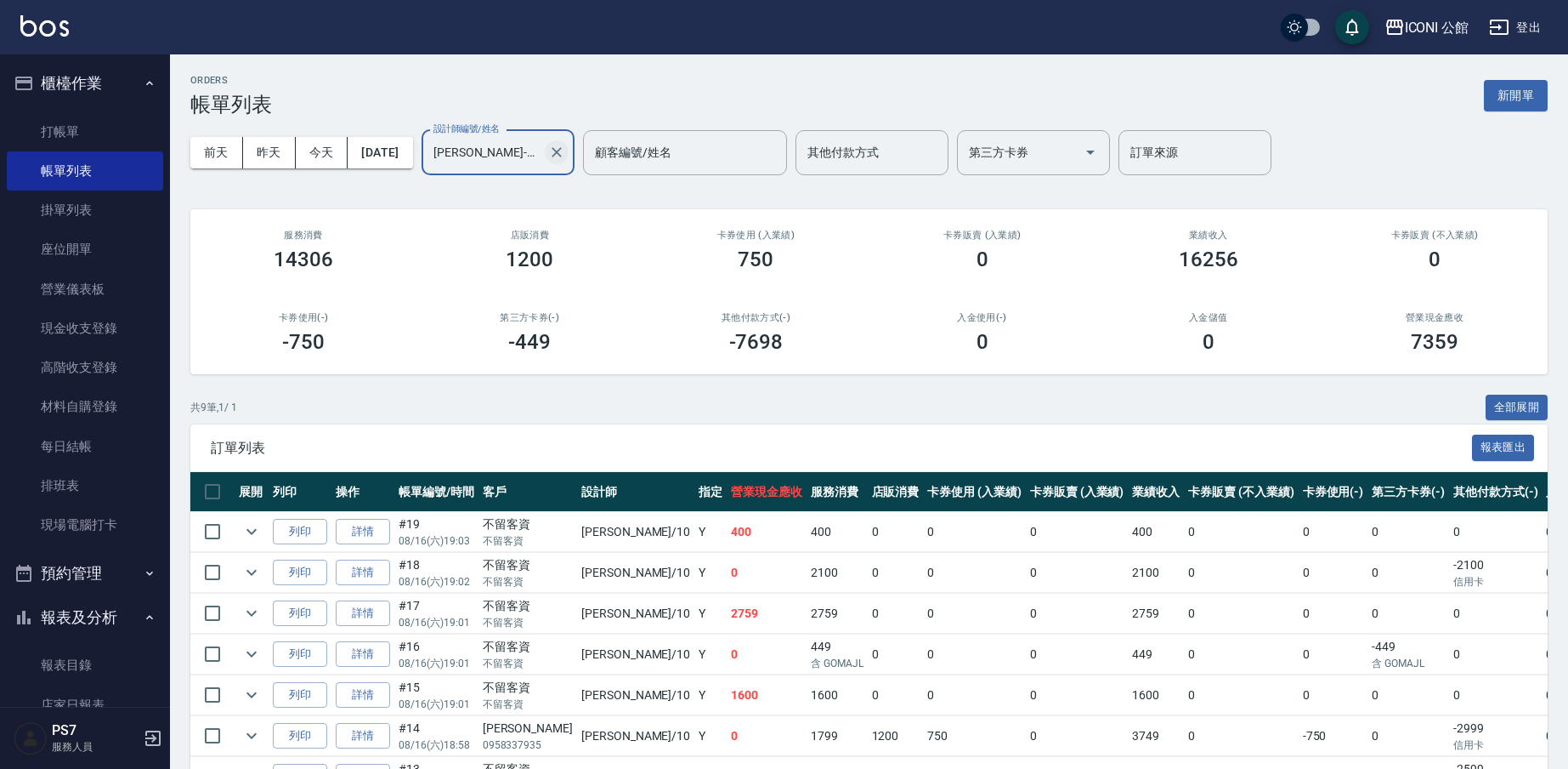
click at [561, 148] on icon "Clear" at bounding box center [557, 152] width 10 height 10
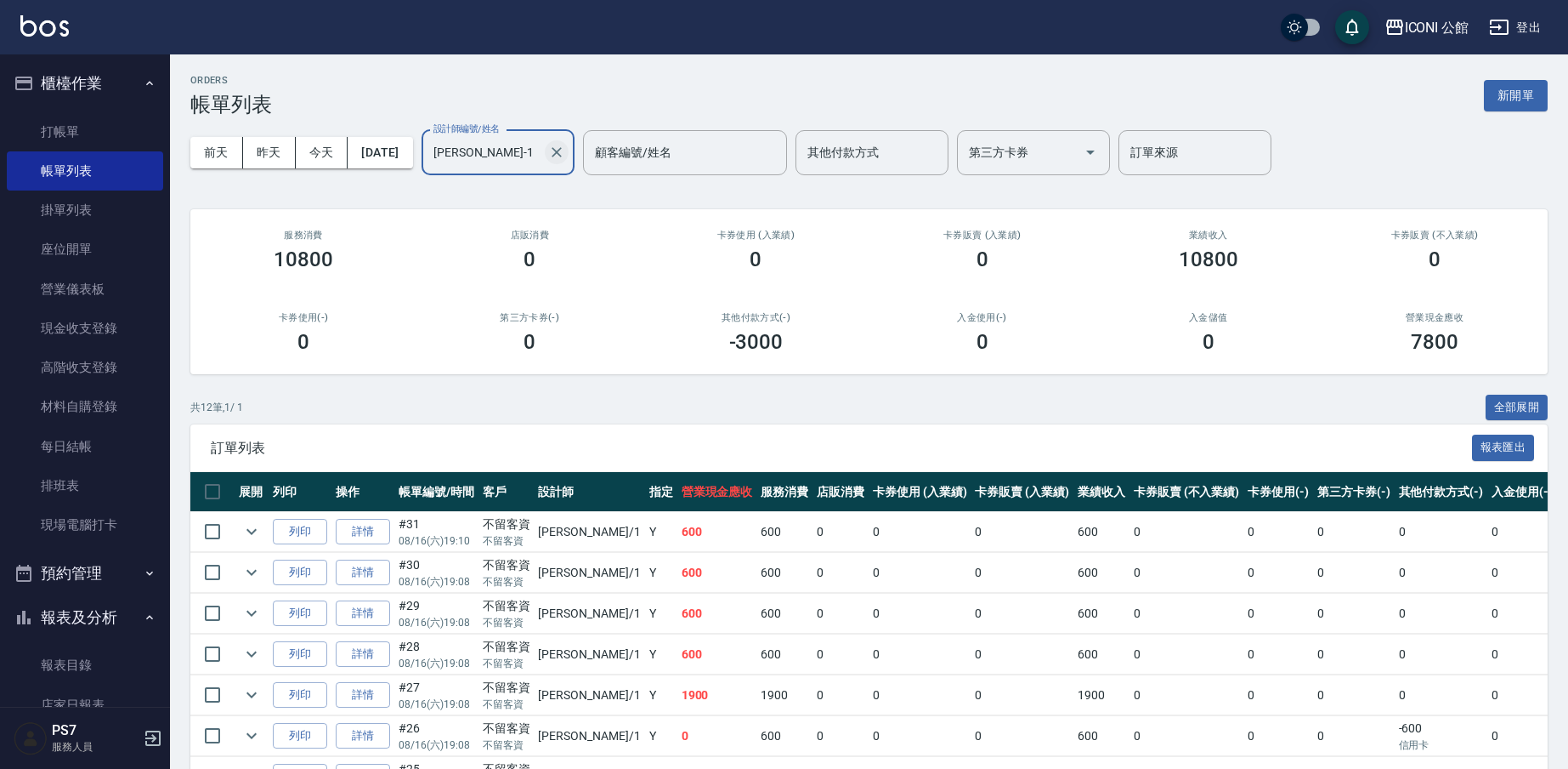
click at [565, 146] on icon "Clear" at bounding box center [557, 152] width 17 height 17
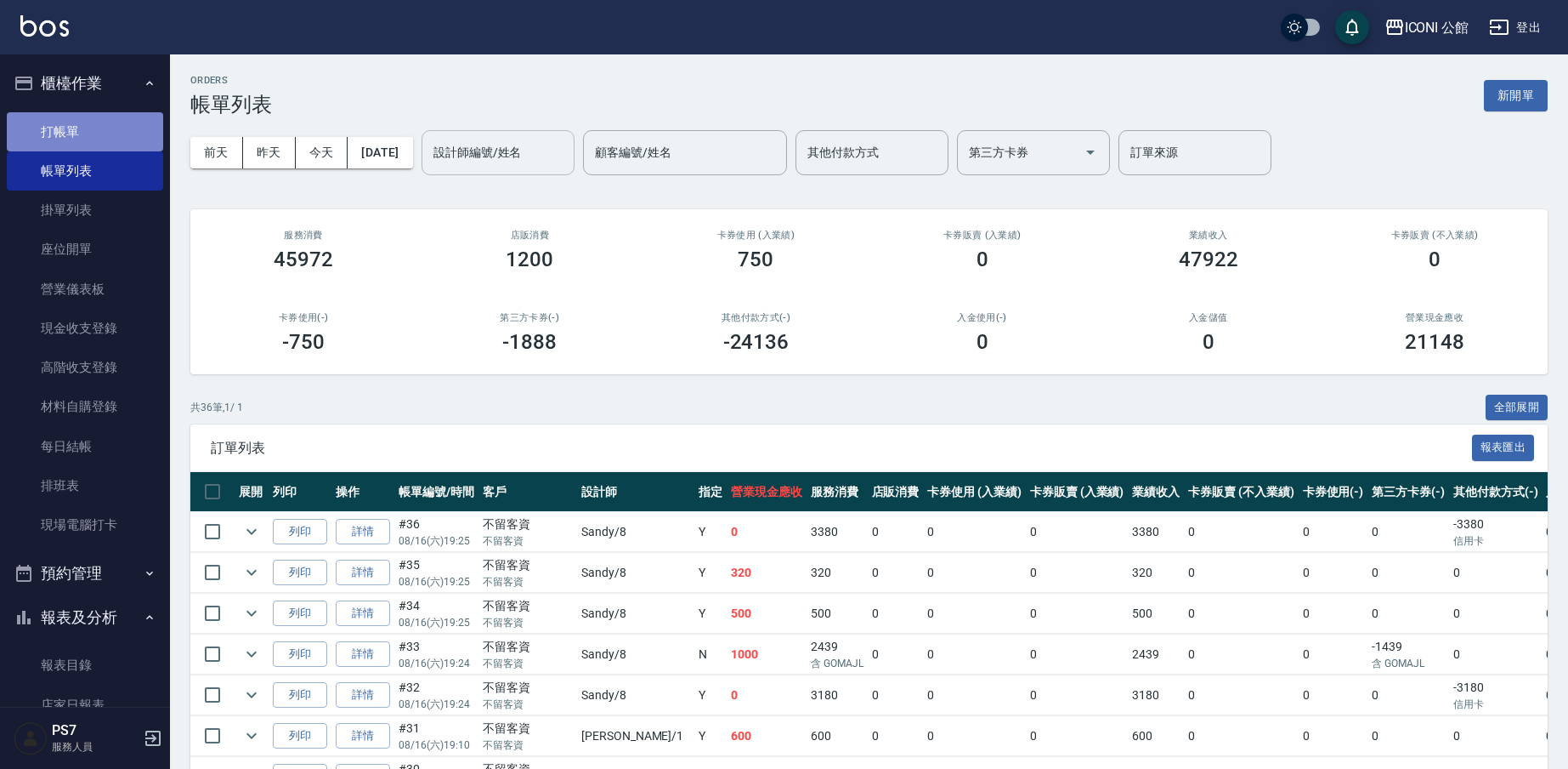
click at [85, 143] on link "打帳單" at bounding box center [85, 131] width 156 height 39
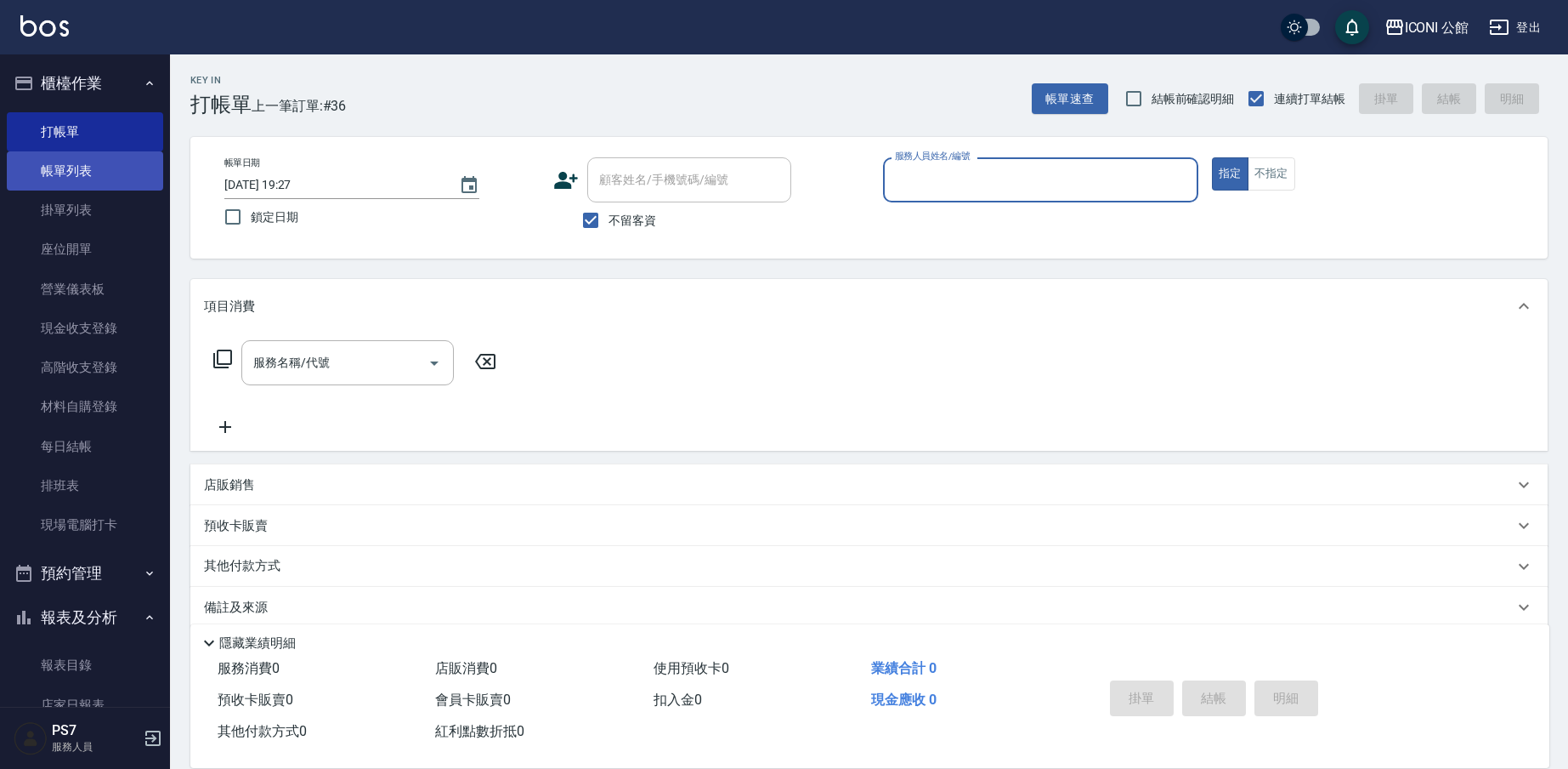
click at [73, 168] on link "帳單列表" at bounding box center [85, 170] width 156 height 39
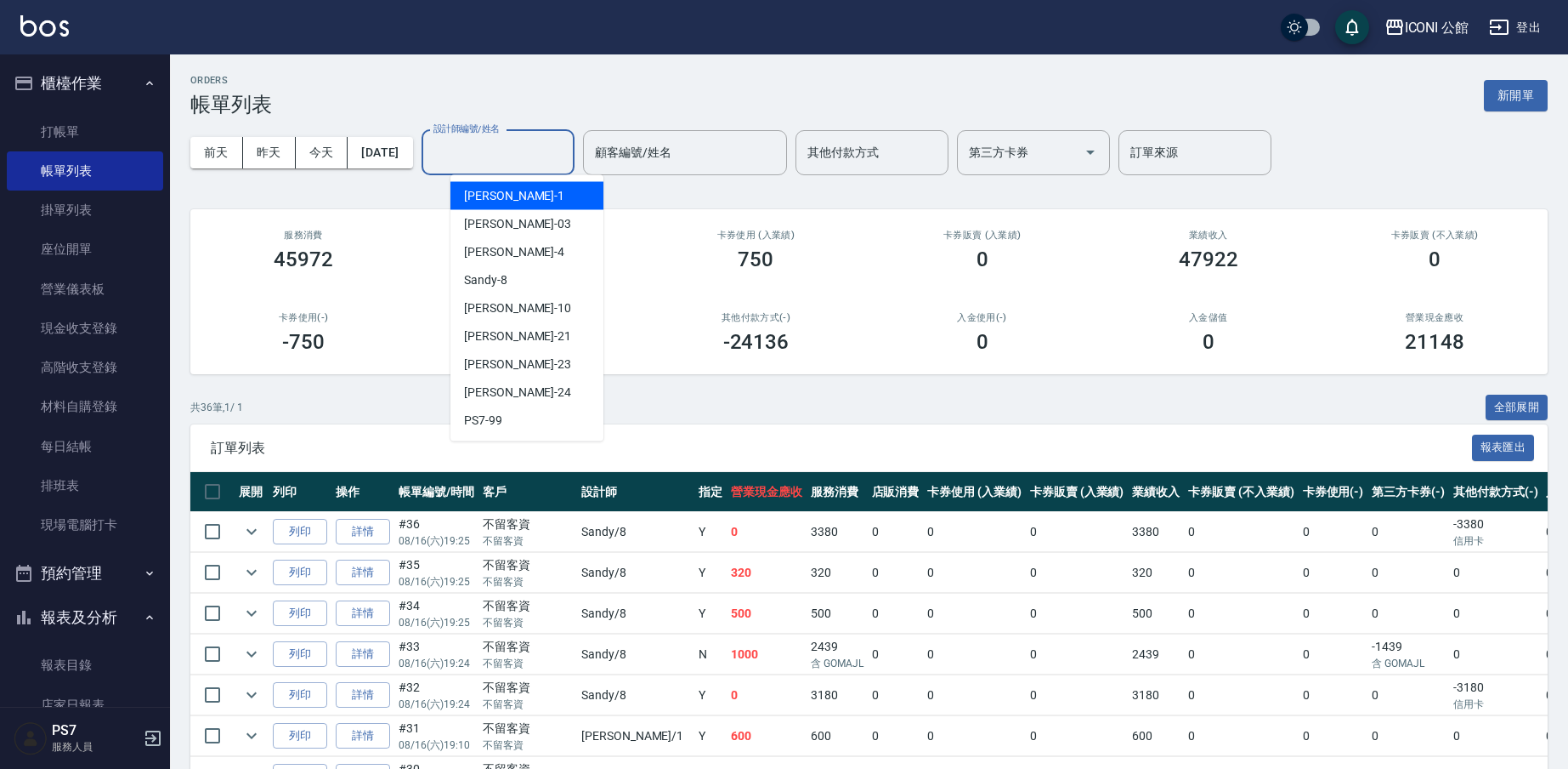
click at [504, 155] on input "設計師編號/姓名" at bounding box center [498, 152] width 138 height 30
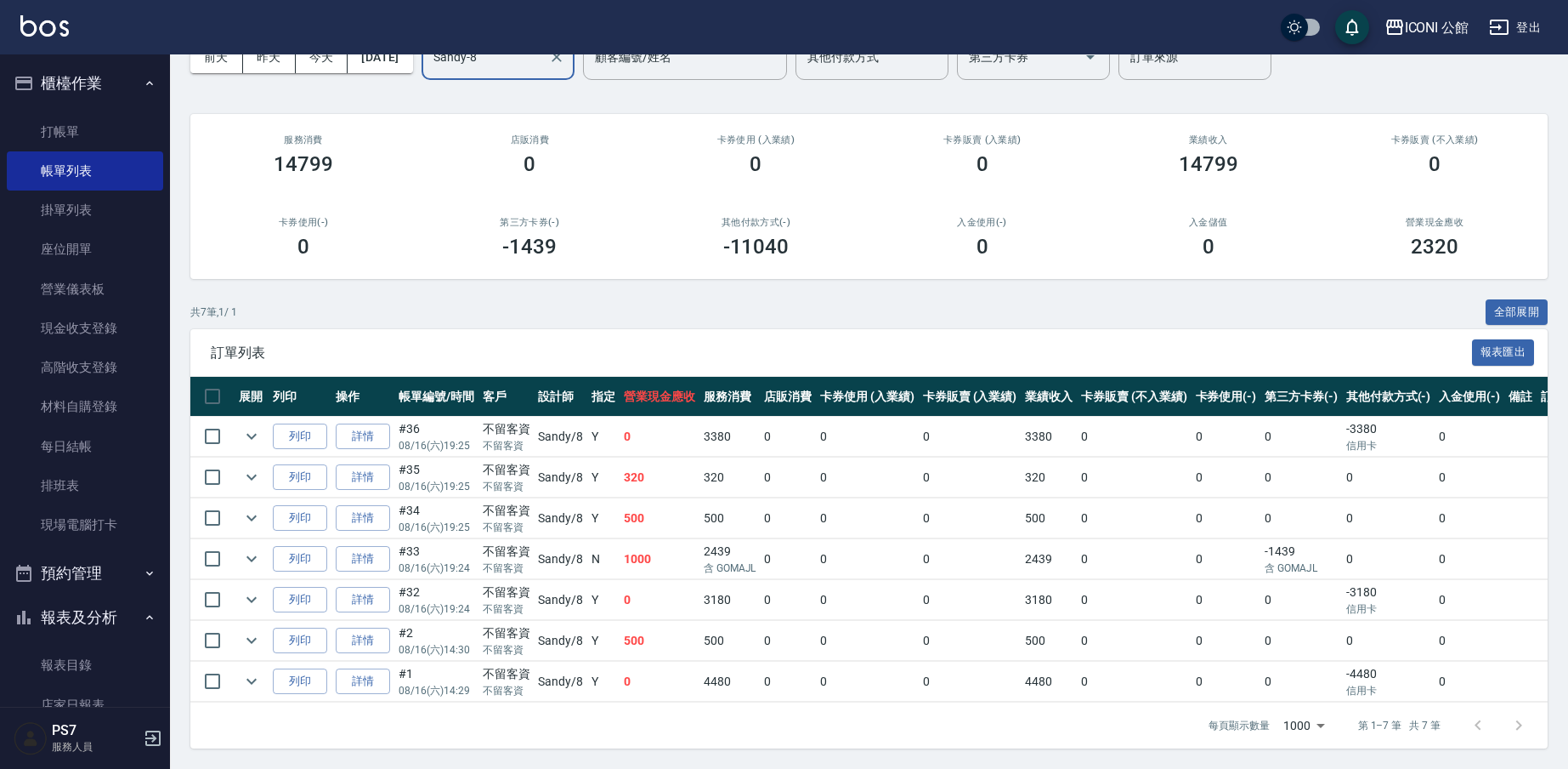
scroll to position [107, 0]
click at [80, 453] on link "每日結帳" at bounding box center [85, 445] width 156 height 39
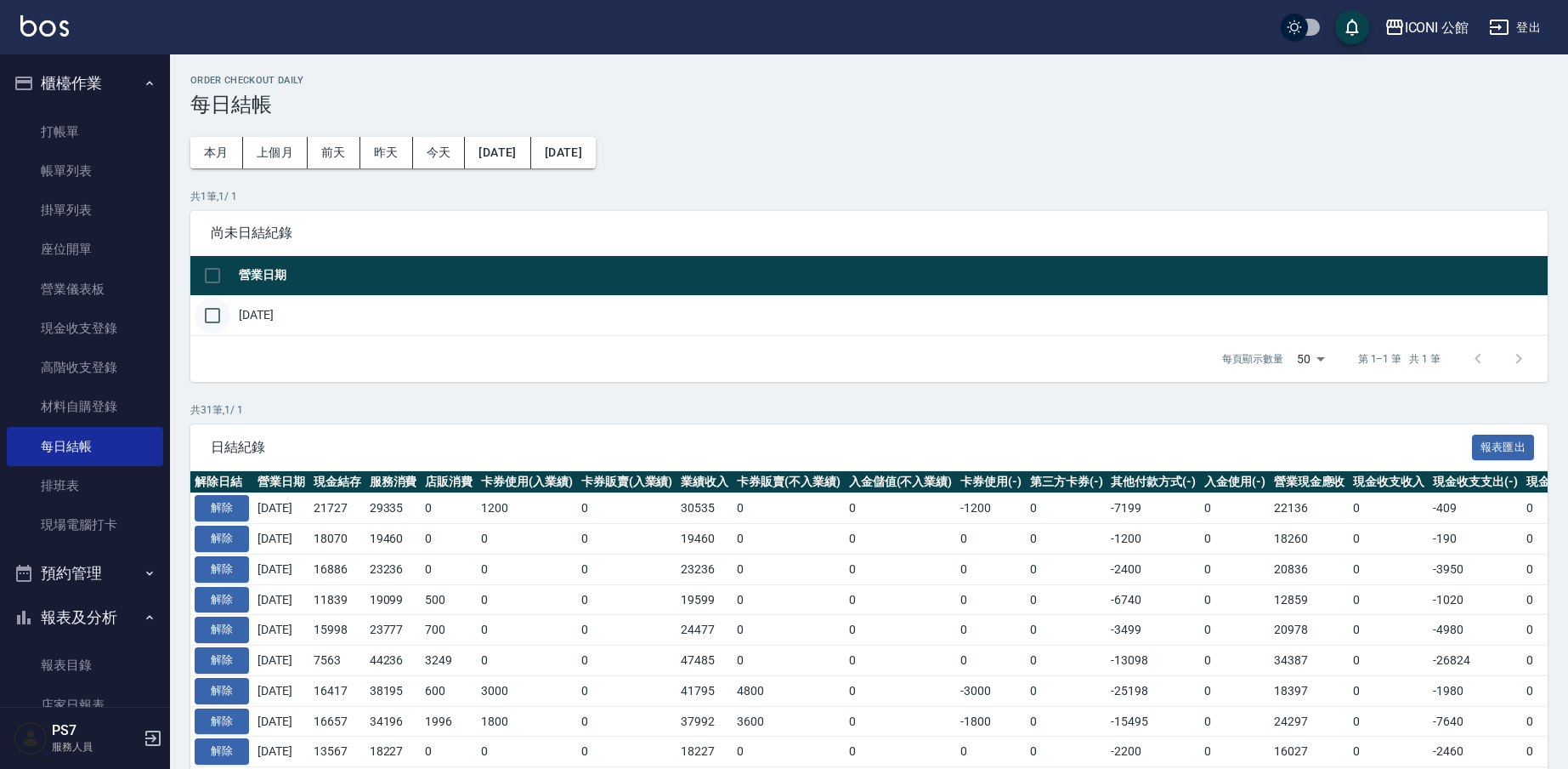
click at [211, 319] on input "checkbox" at bounding box center [213, 316] width 36 height 36
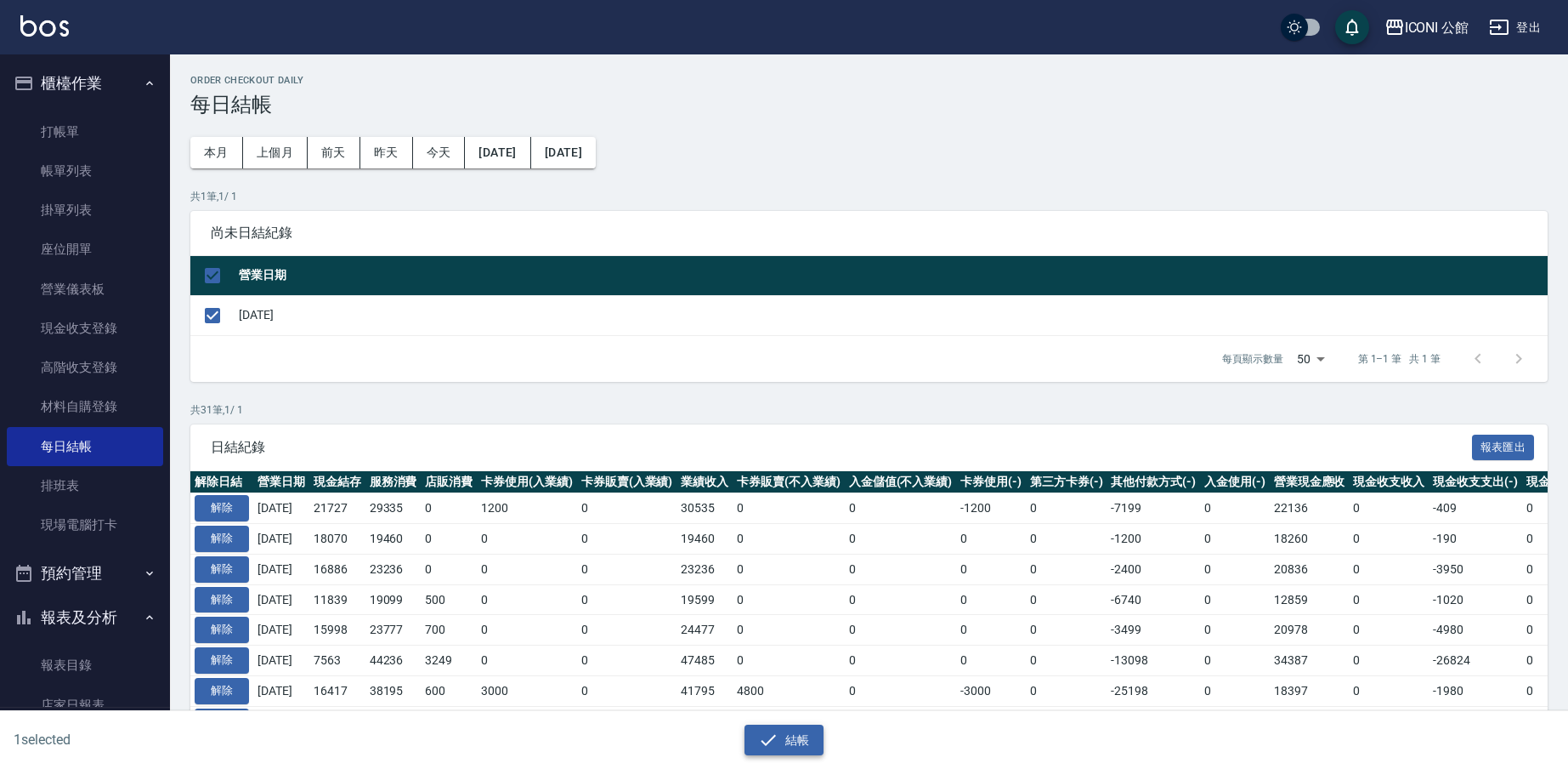
click at [812, 735] on button "結帳" at bounding box center [784, 739] width 79 height 31
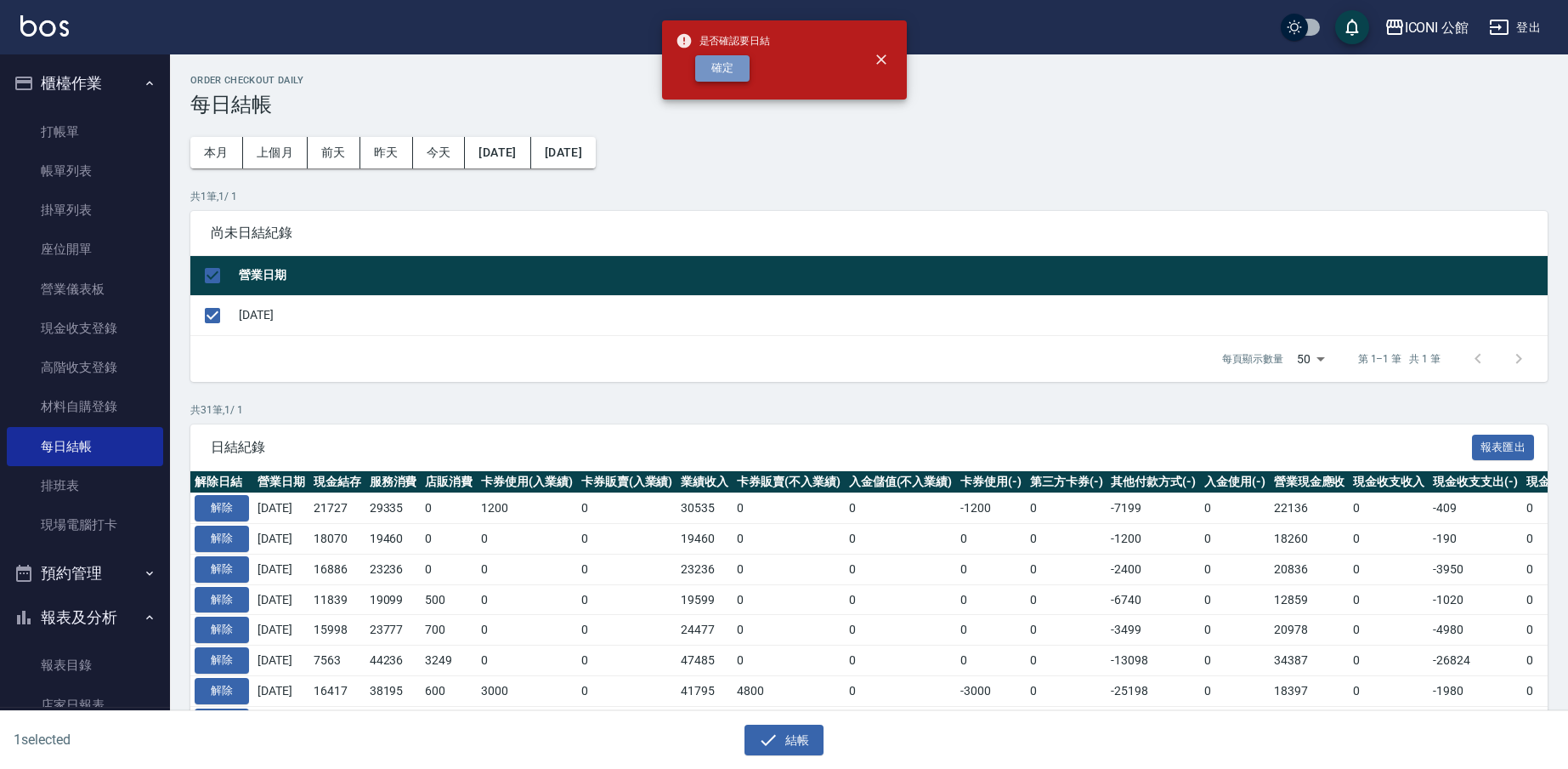
click at [725, 74] on button "確定" at bounding box center [722, 69] width 54 height 27
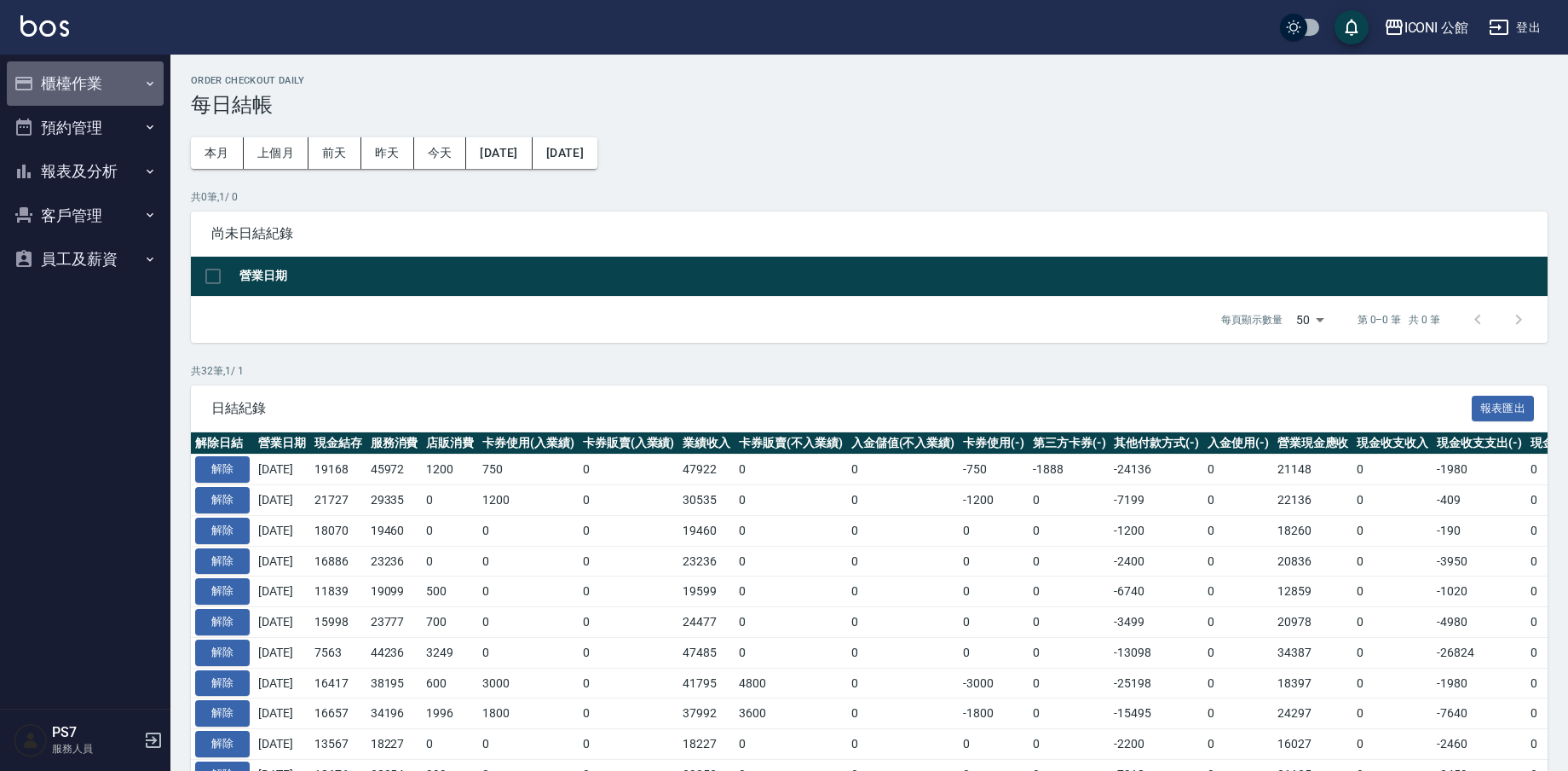
click at [93, 77] on button "櫃檯作業" at bounding box center [85, 83] width 156 height 44
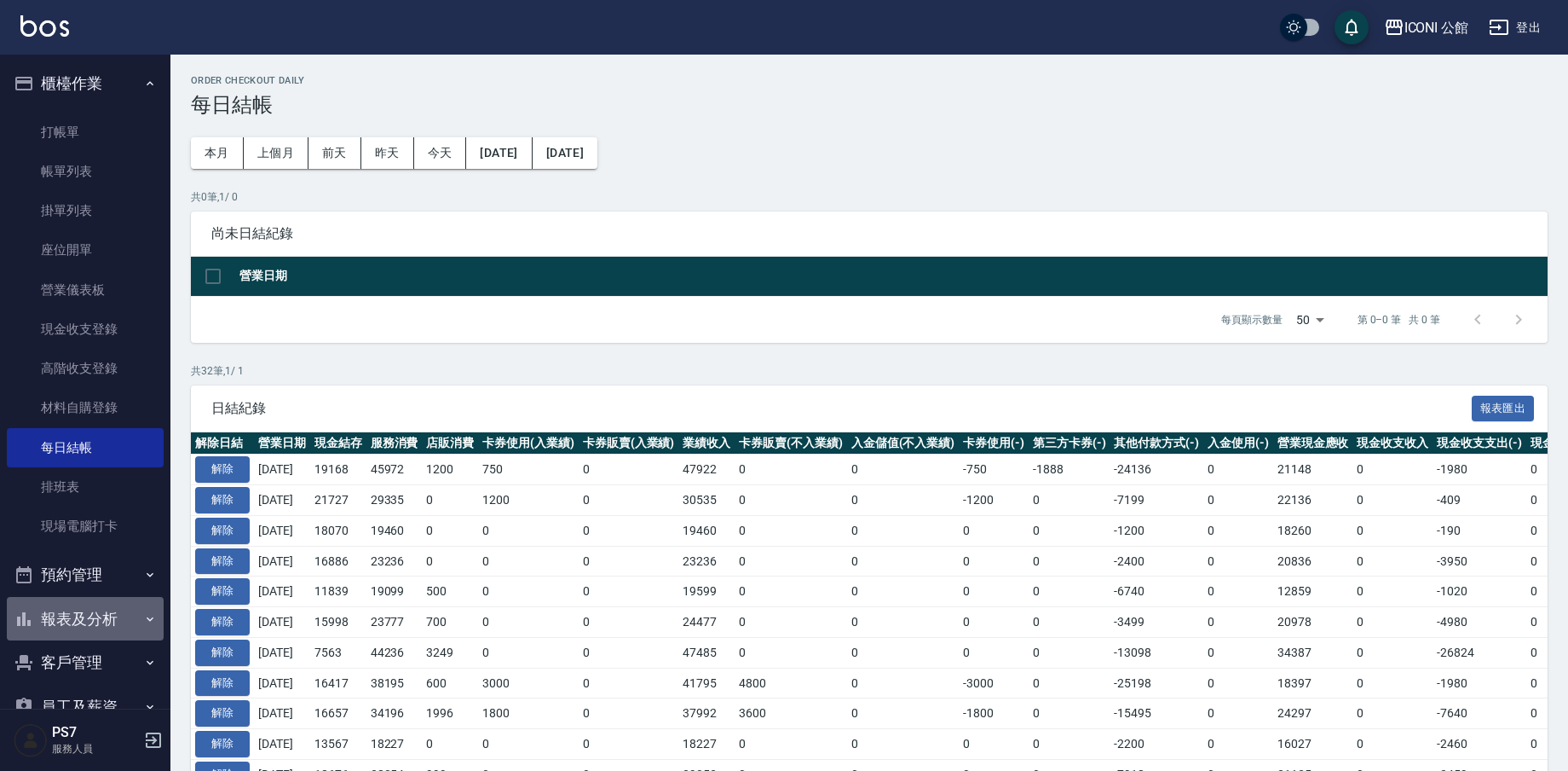
click at [121, 611] on button "報表及分析" at bounding box center [85, 618] width 156 height 44
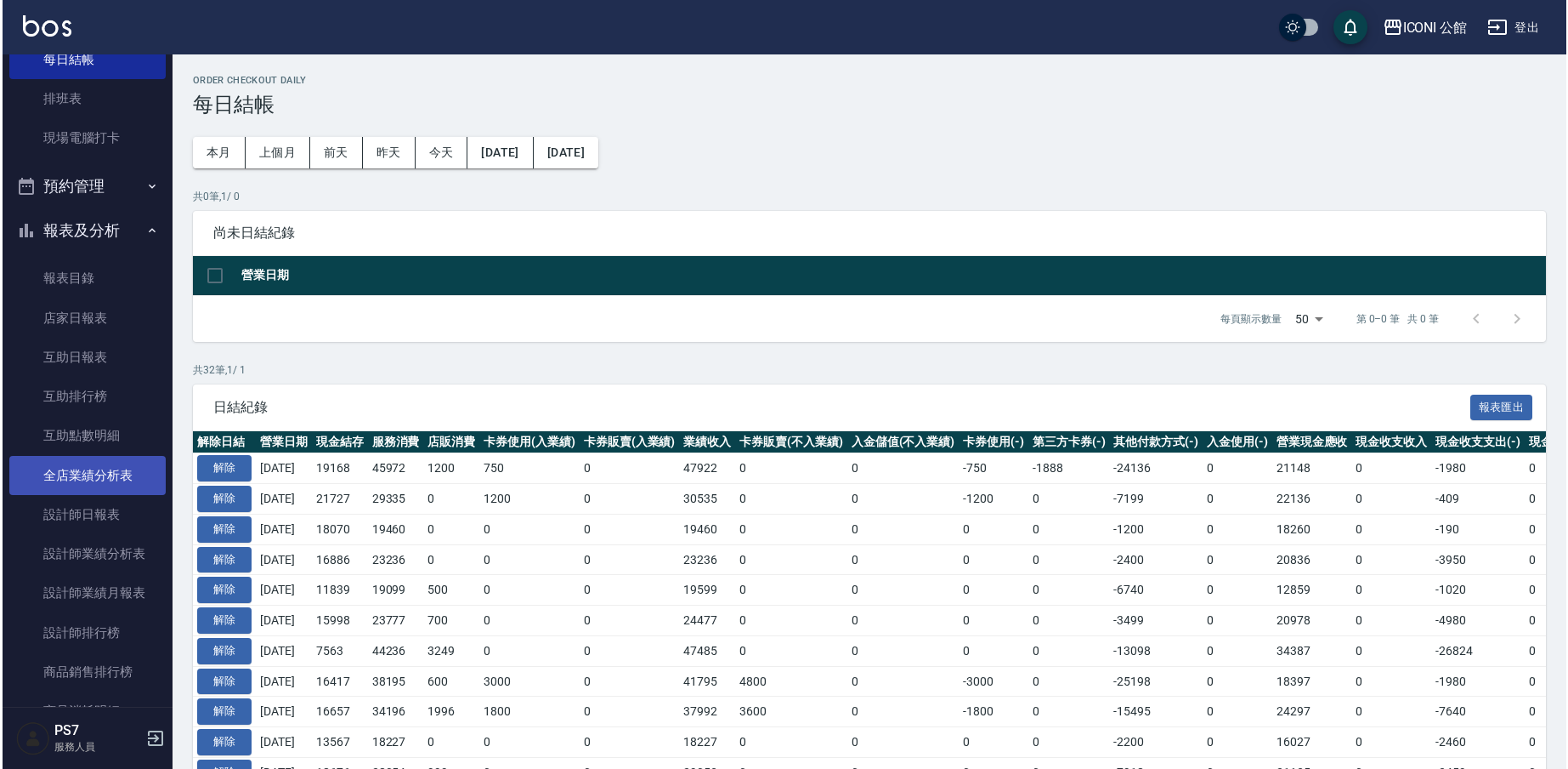
scroll to position [384, 0]
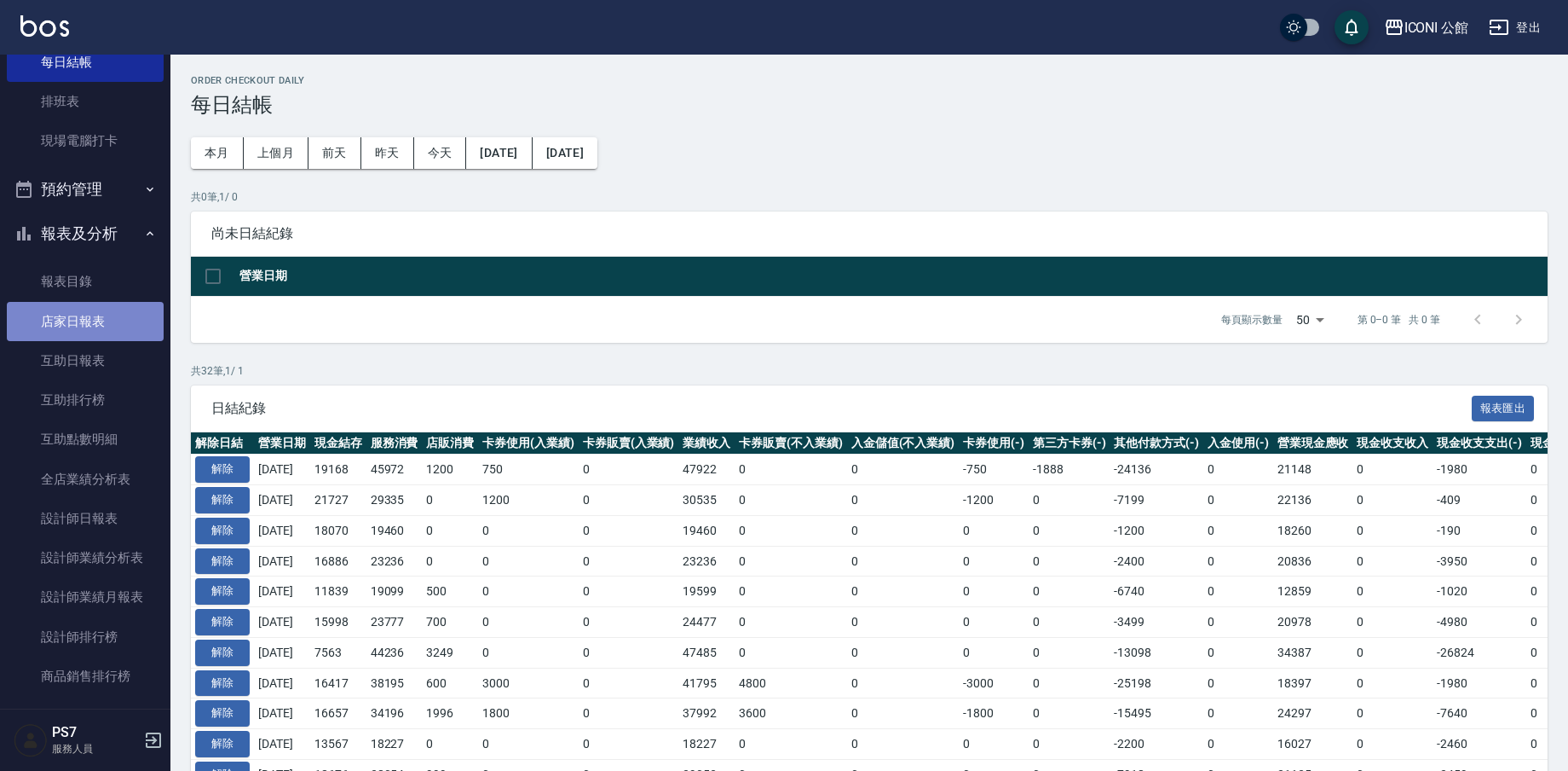
click at [89, 316] on link "店家日報表" at bounding box center [85, 321] width 156 height 39
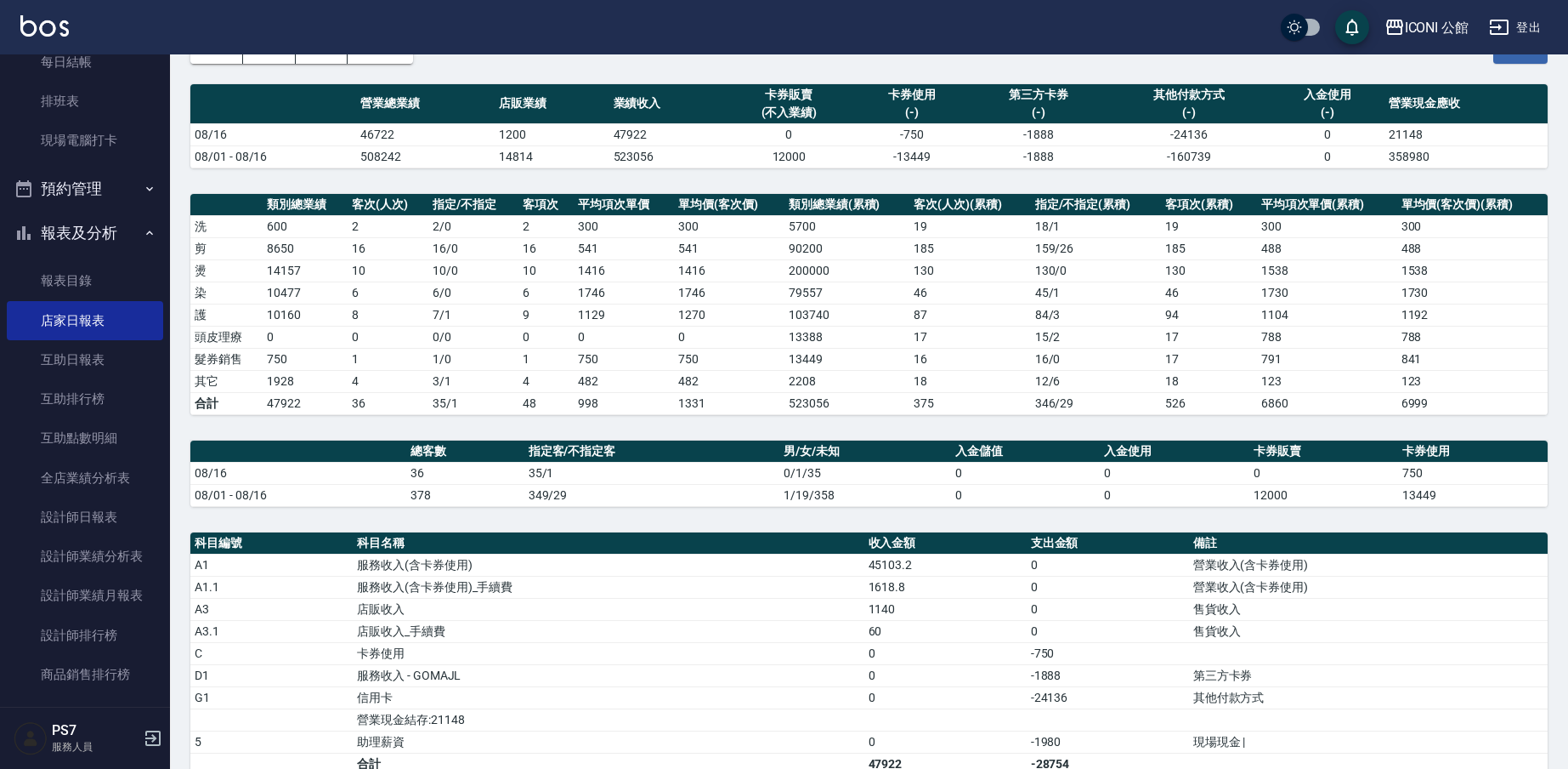
scroll to position [63, 0]
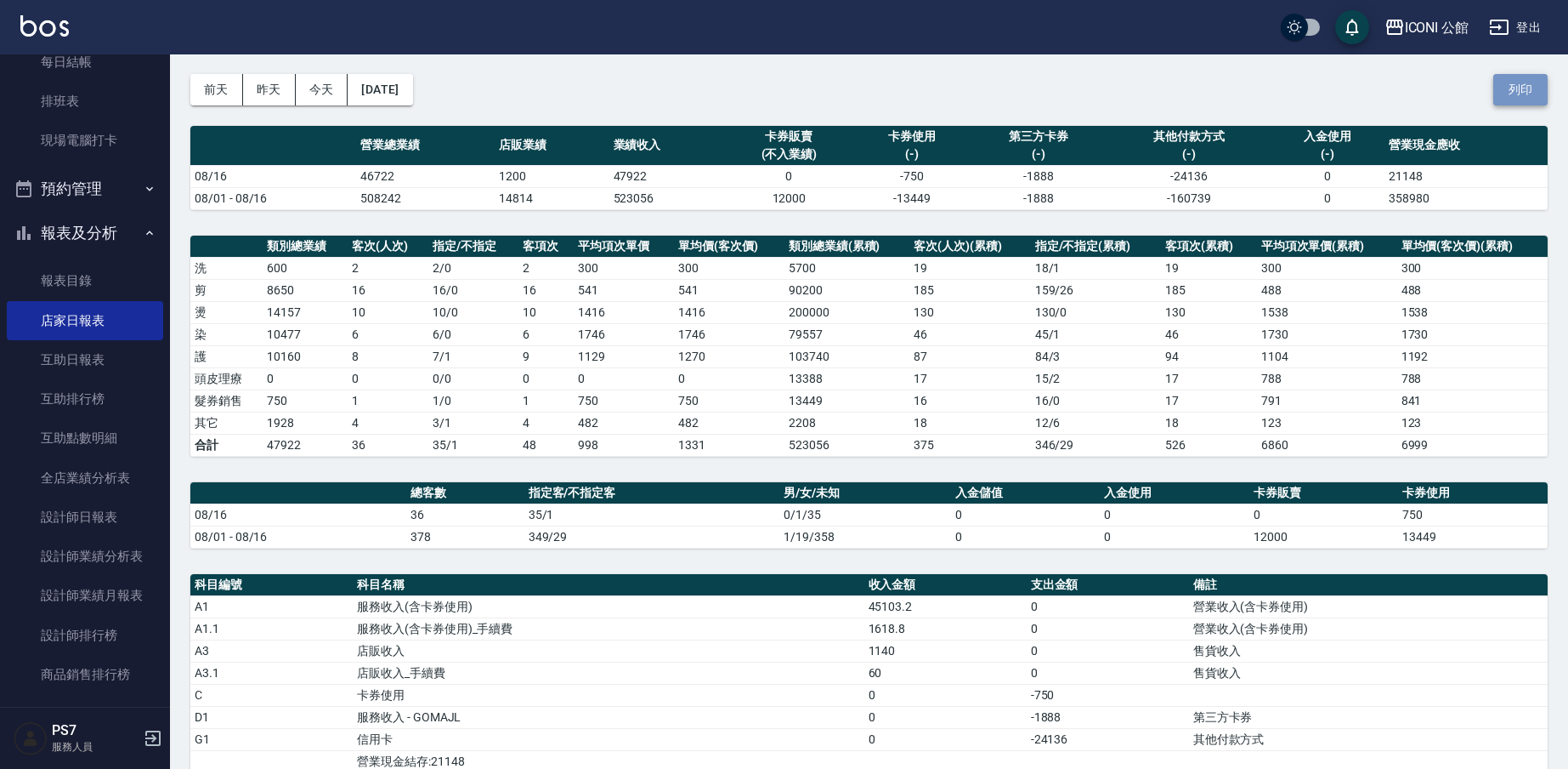
click at [1506, 91] on button "列印" at bounding box center [1520, 89] width 54 height 31
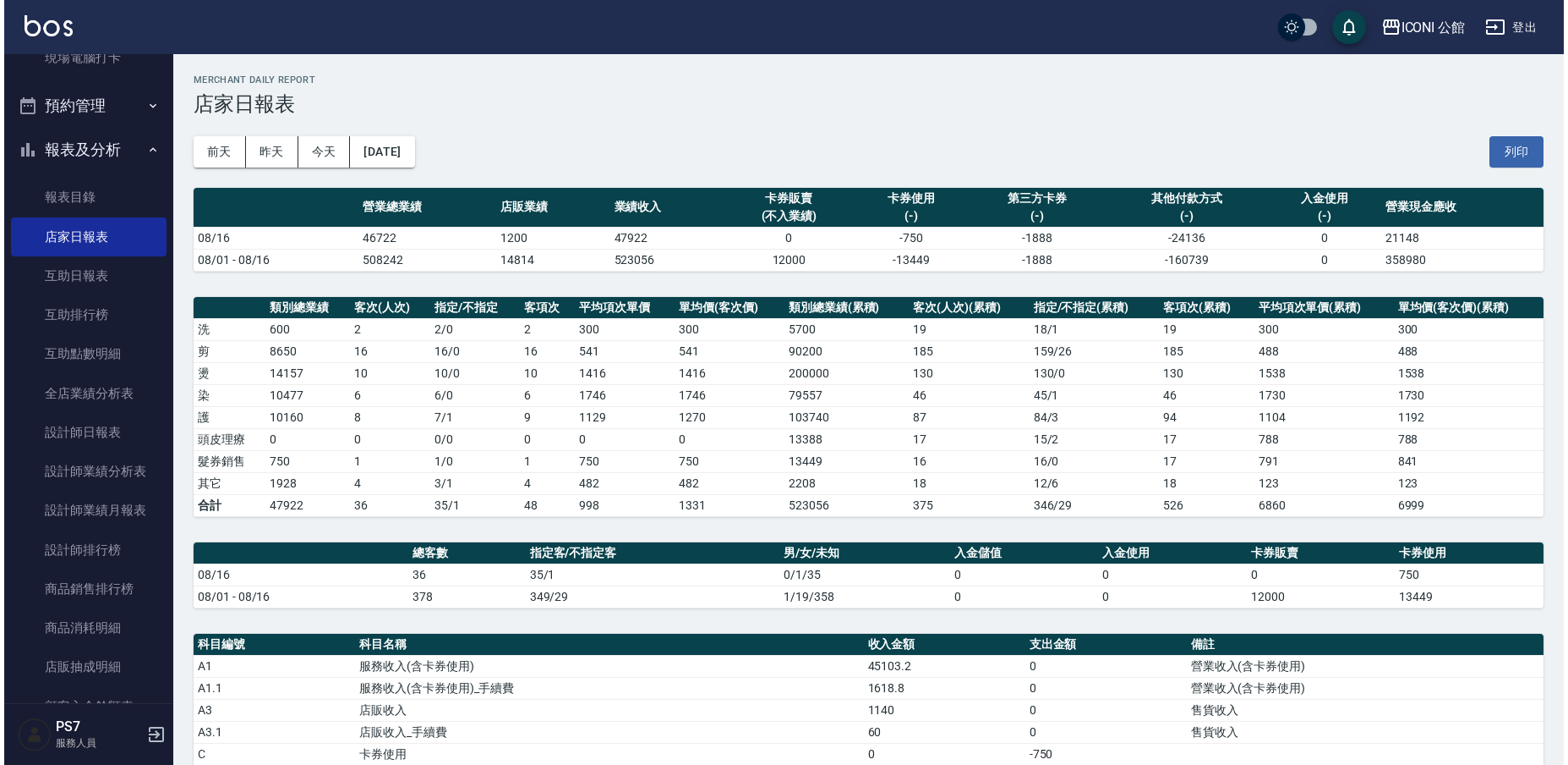
scroll to position [498, 0]
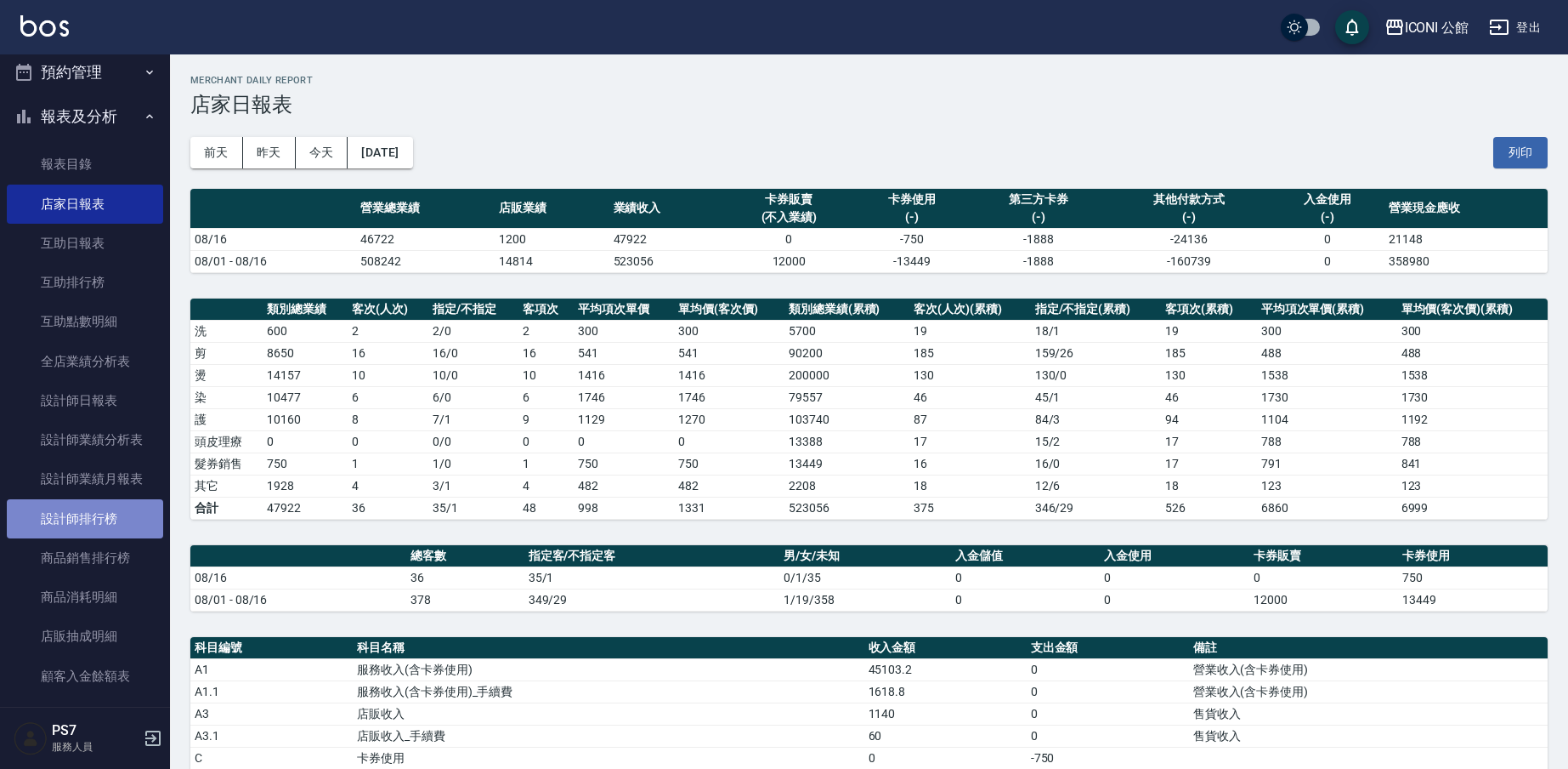
click at [103, 522] on link "設計師排行榜" at bounding box center [85, 518] width 156 height 39
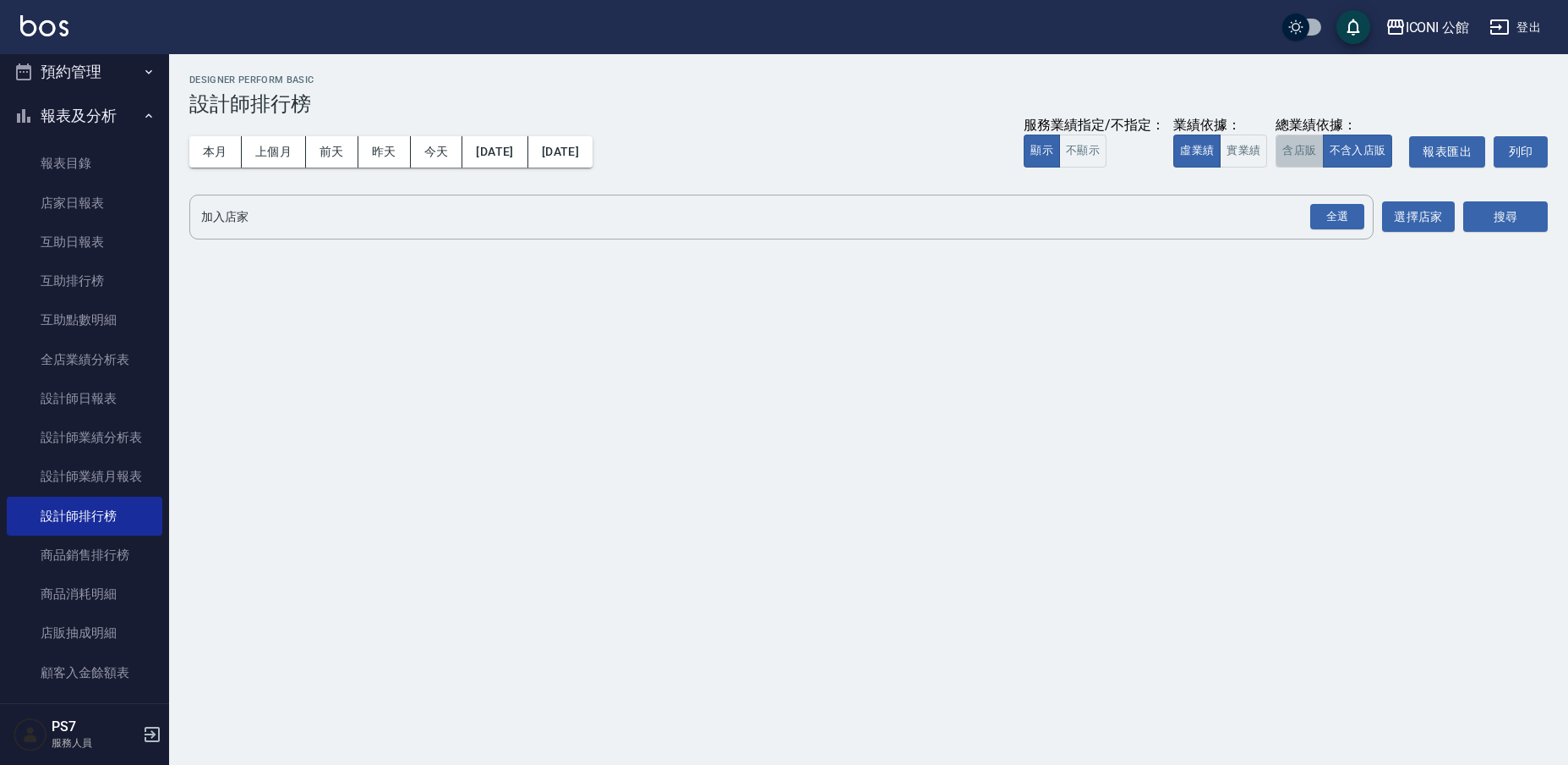
click at [1306, 154] on button "含店販" at bounding box center [1299, 151] width 47 height 33
click at [1356, 212] on div "全選" at bounding box center [1337, 217] width 54 height 27
click at [1505, 222] on button "搜尋" at bounding box center [1505, 218] width 84 height 31
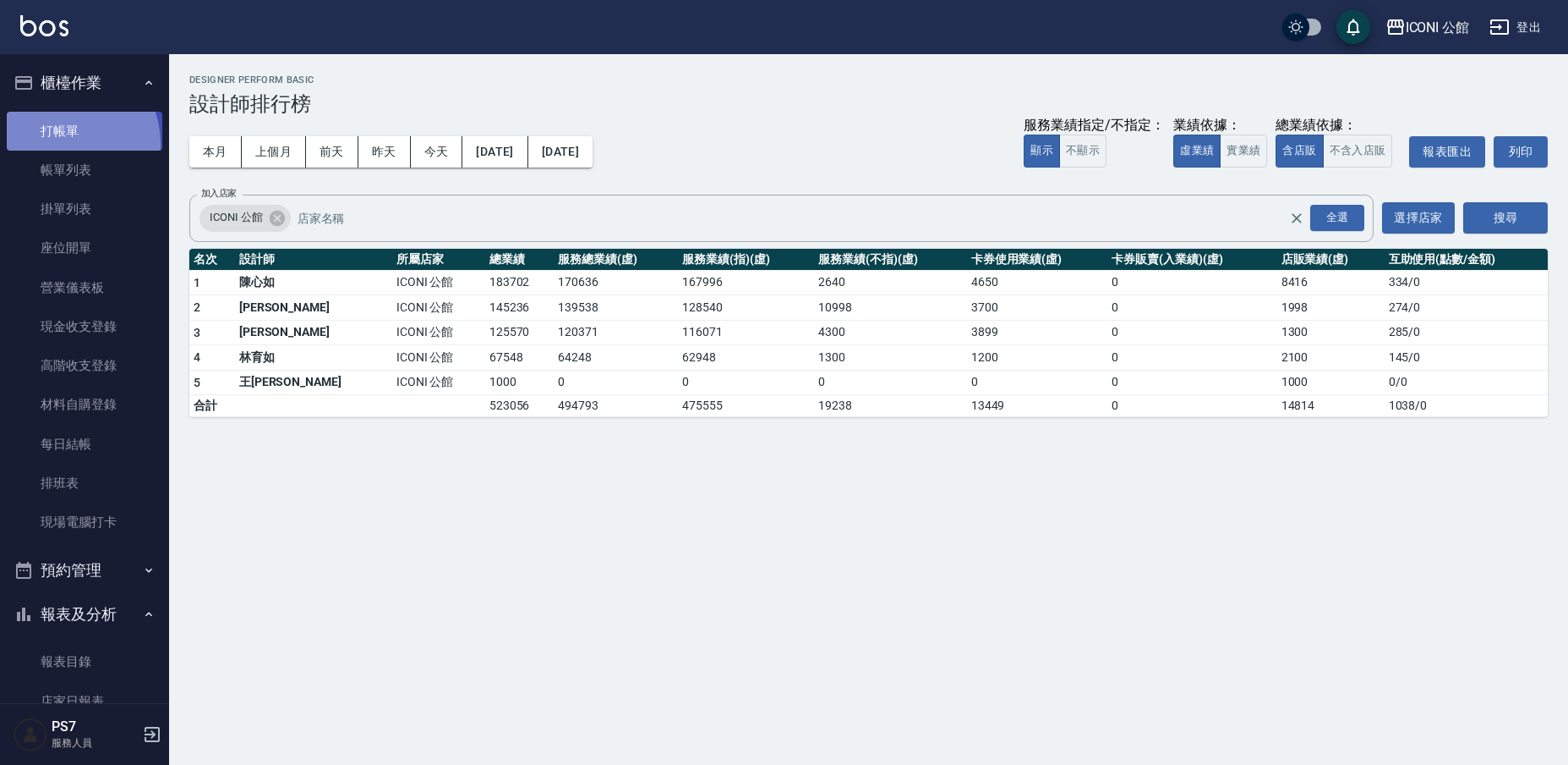
click at [63, 143] on link "打帳單" at bounding box center [84, 131] width 155 height 39
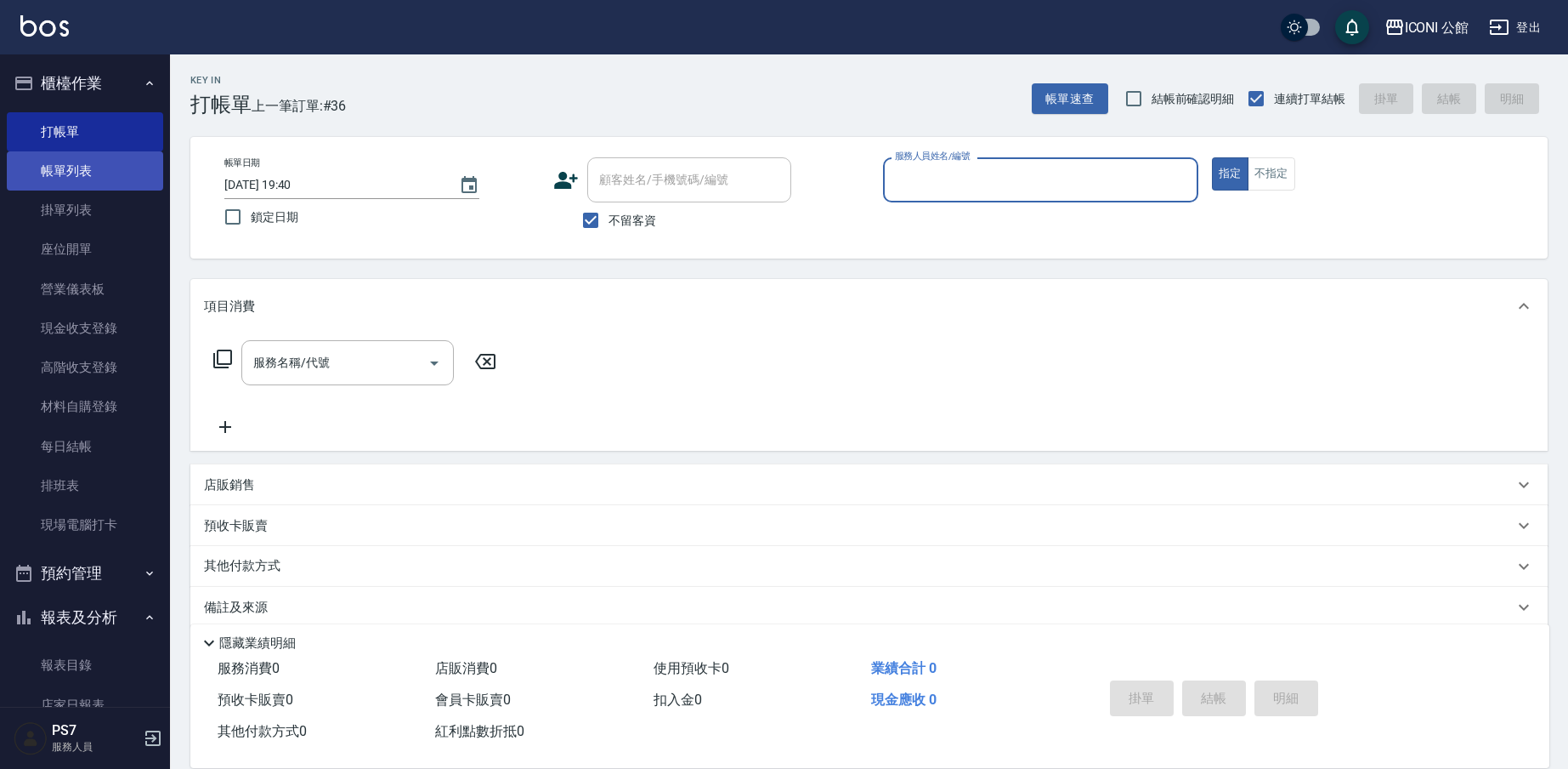
click at [88, 166] on link "帳單列表" at bounding box center [85, 170] width 156 height 39
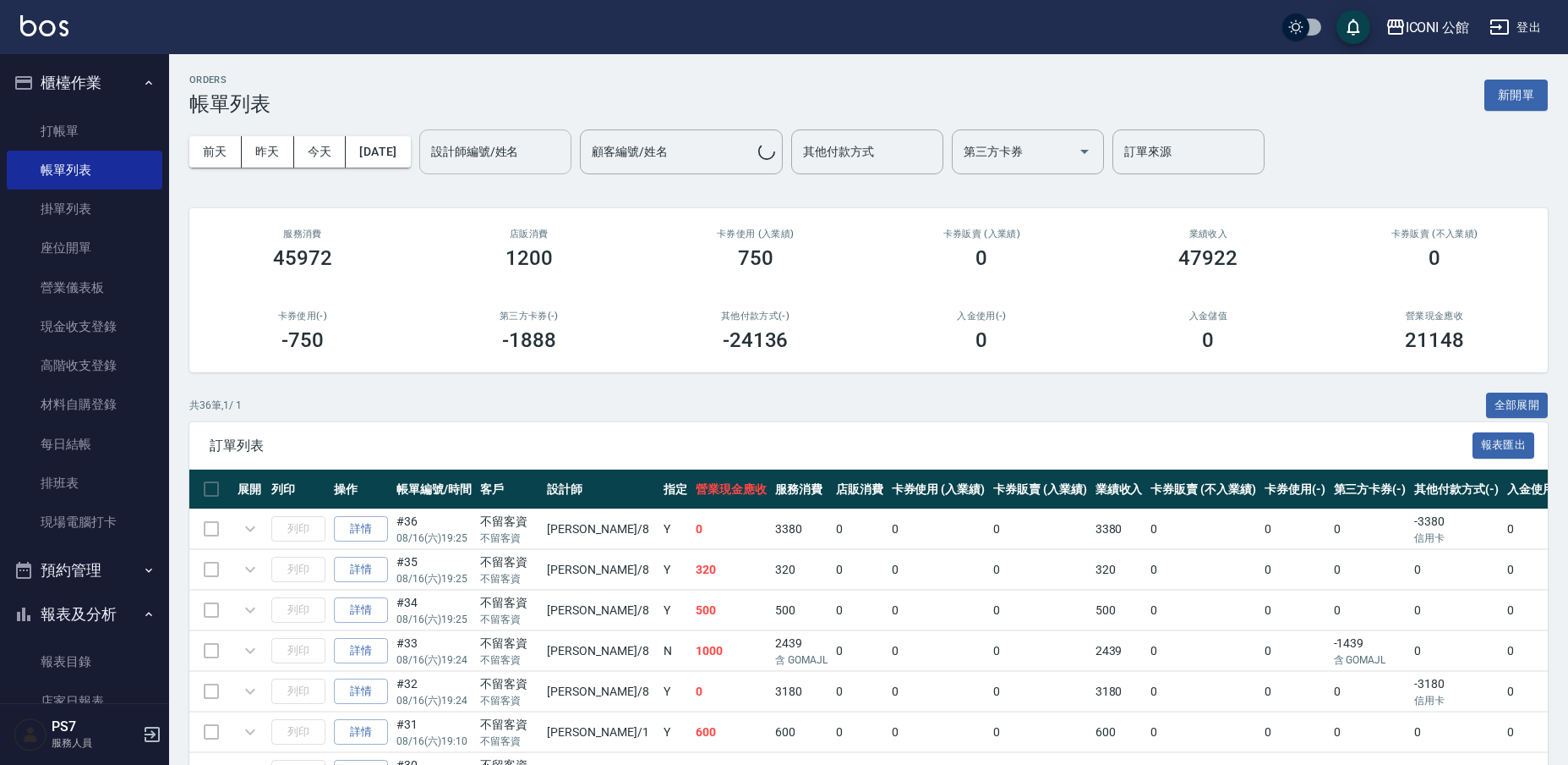
click at [543, 158] on div "設計師編號/姓名 設計師編號/姓名" at bounding box center [495, 151] width 152 height 44
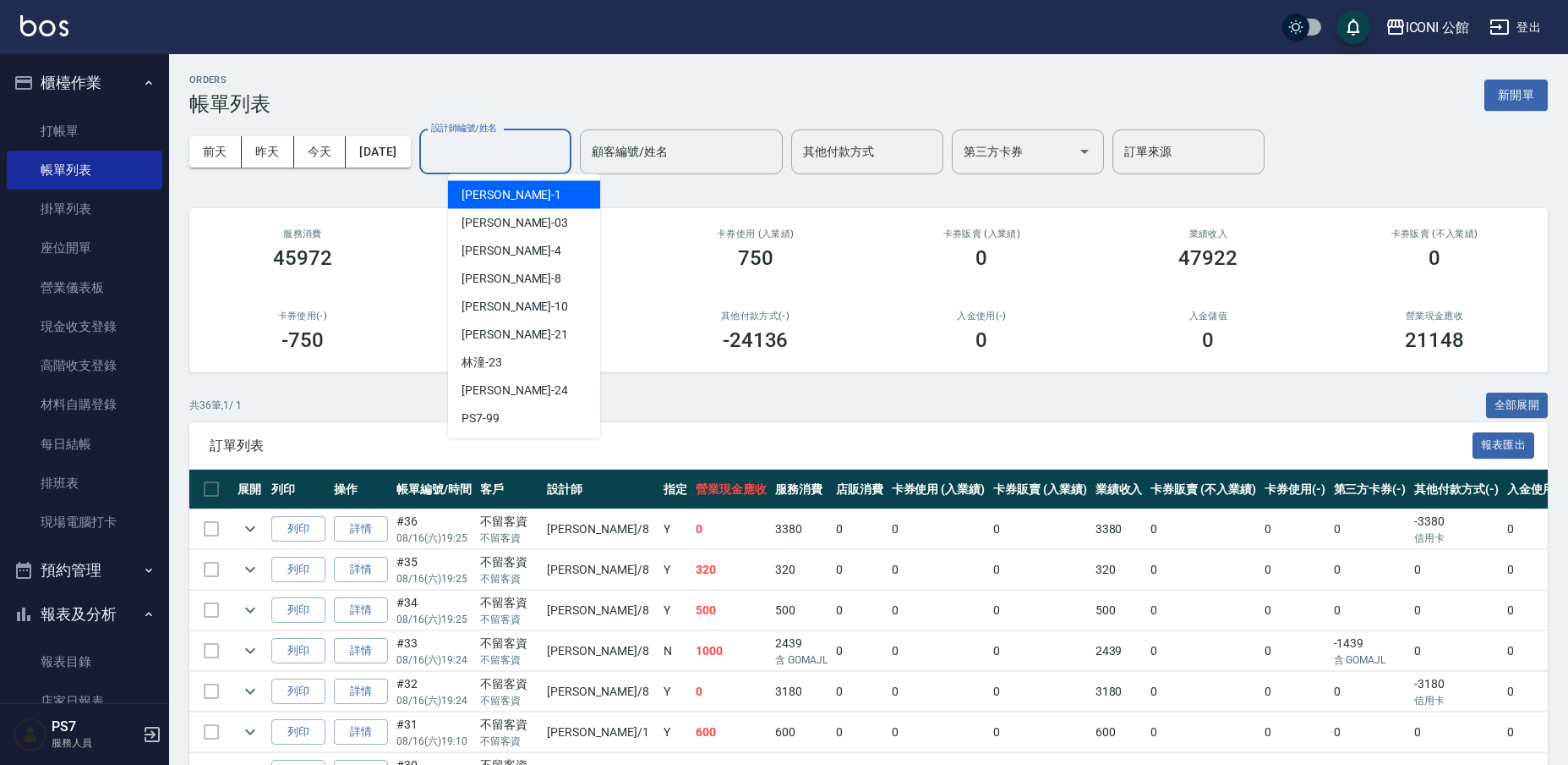
click at [503, 153] on input "設計師編號/姓名" at bounding box center [495, 151] width 137 height 29
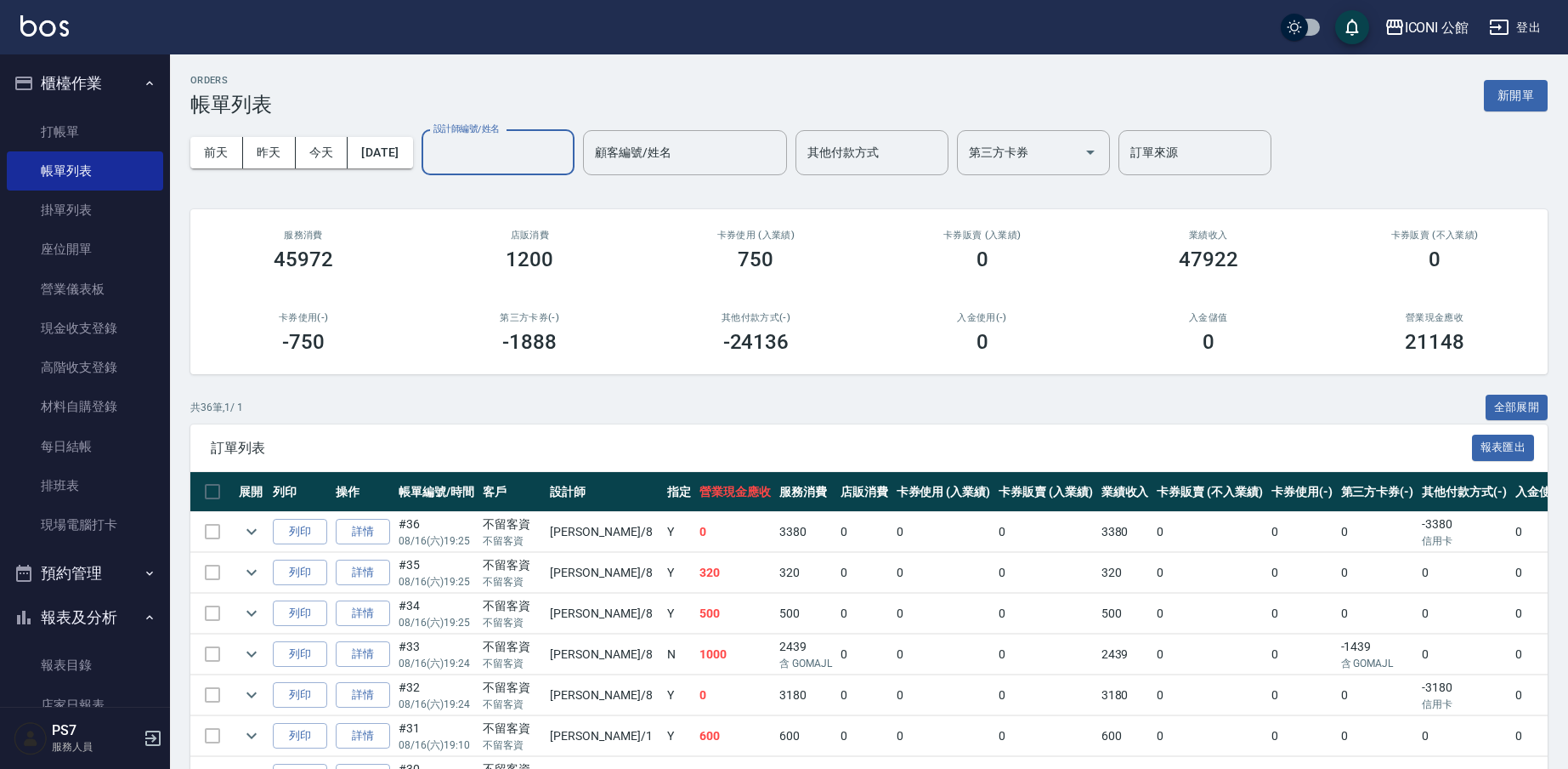
click at [481, 267] on div "1200" at bounding box center [529, 259] width 186 height 24
click at [522, 171] on div "設計師編號/姓名" at bounding box center [498, 152] width 153 height 45
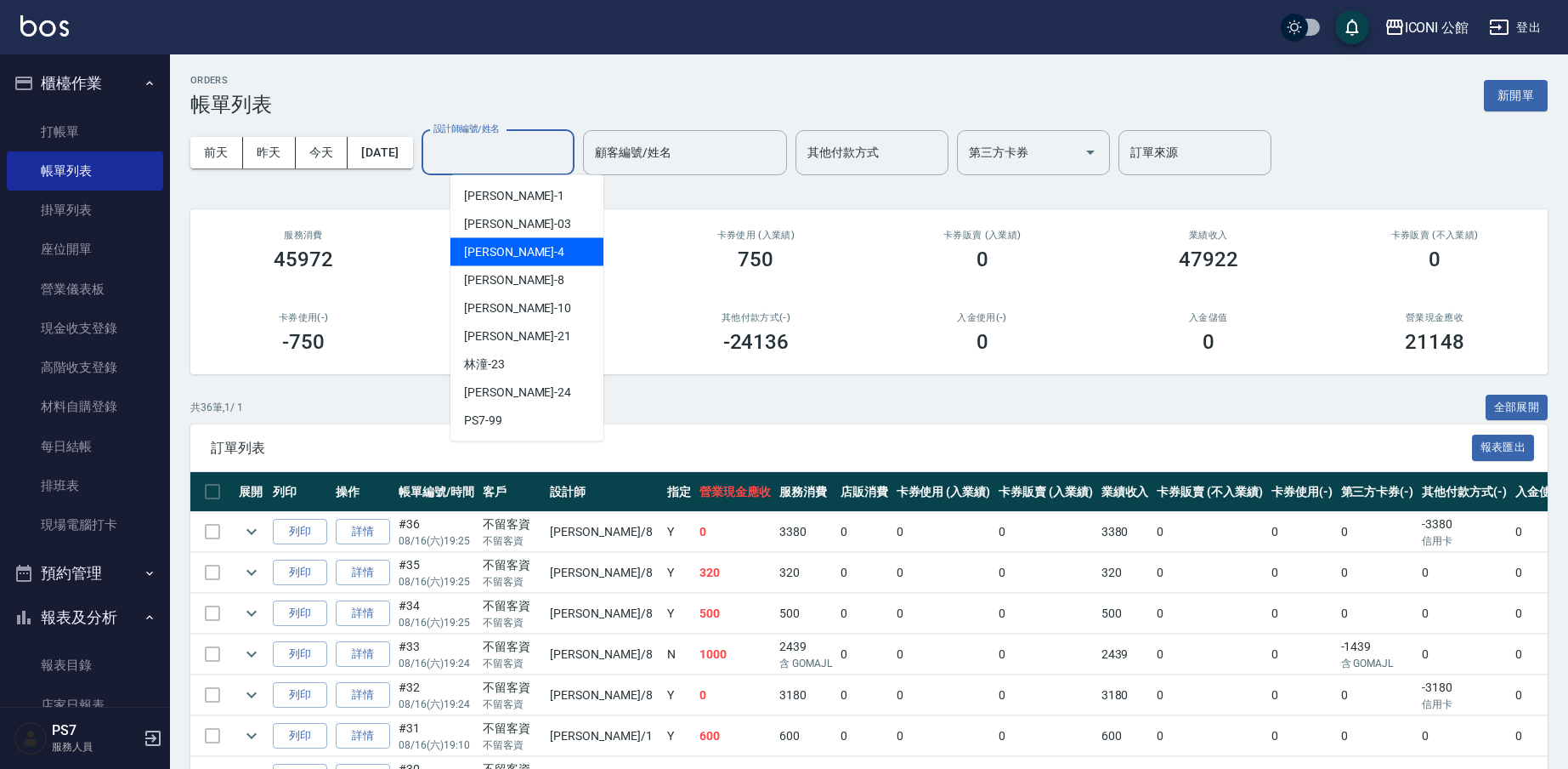
click at [484, 243] on div "Lina -4" at bounding box center [526, 251] width 153 height 28
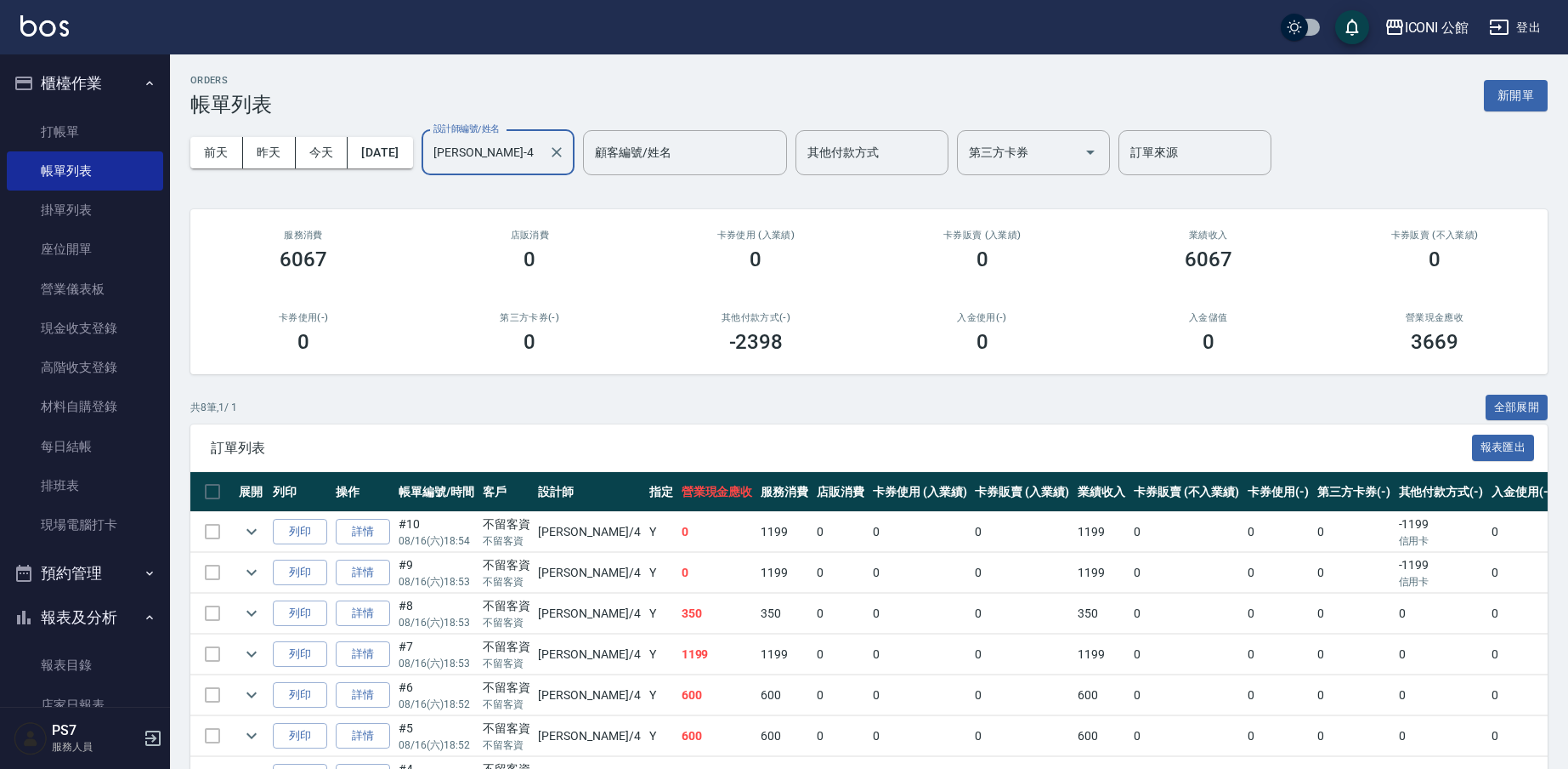
click at [514, 158] on input "Lina-4" at bounding box center [485, 152] width 112 height 30
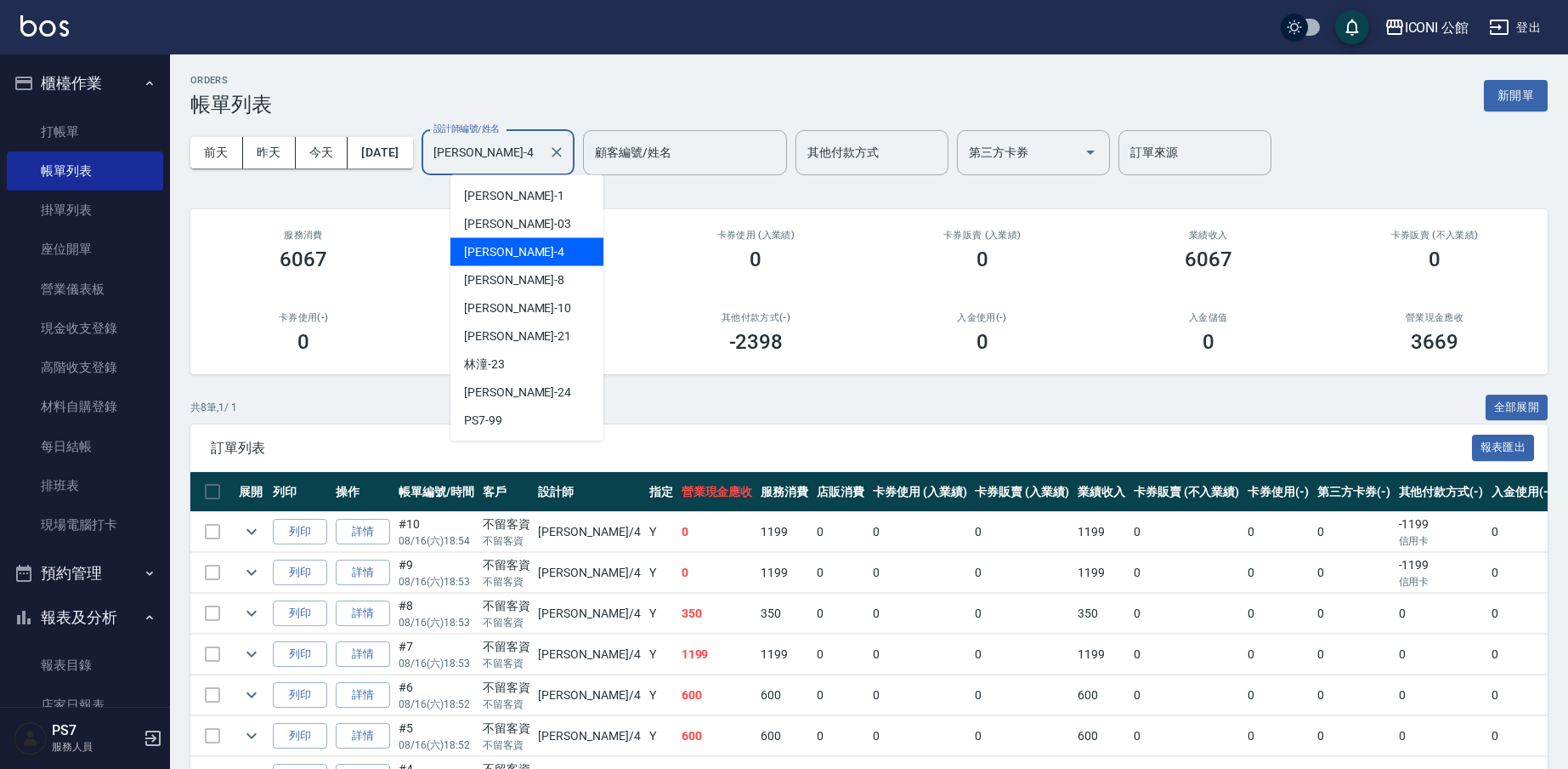
click at [514, 158] on input "Lina-4" at bounding box center [485, 152] width 112 height 30
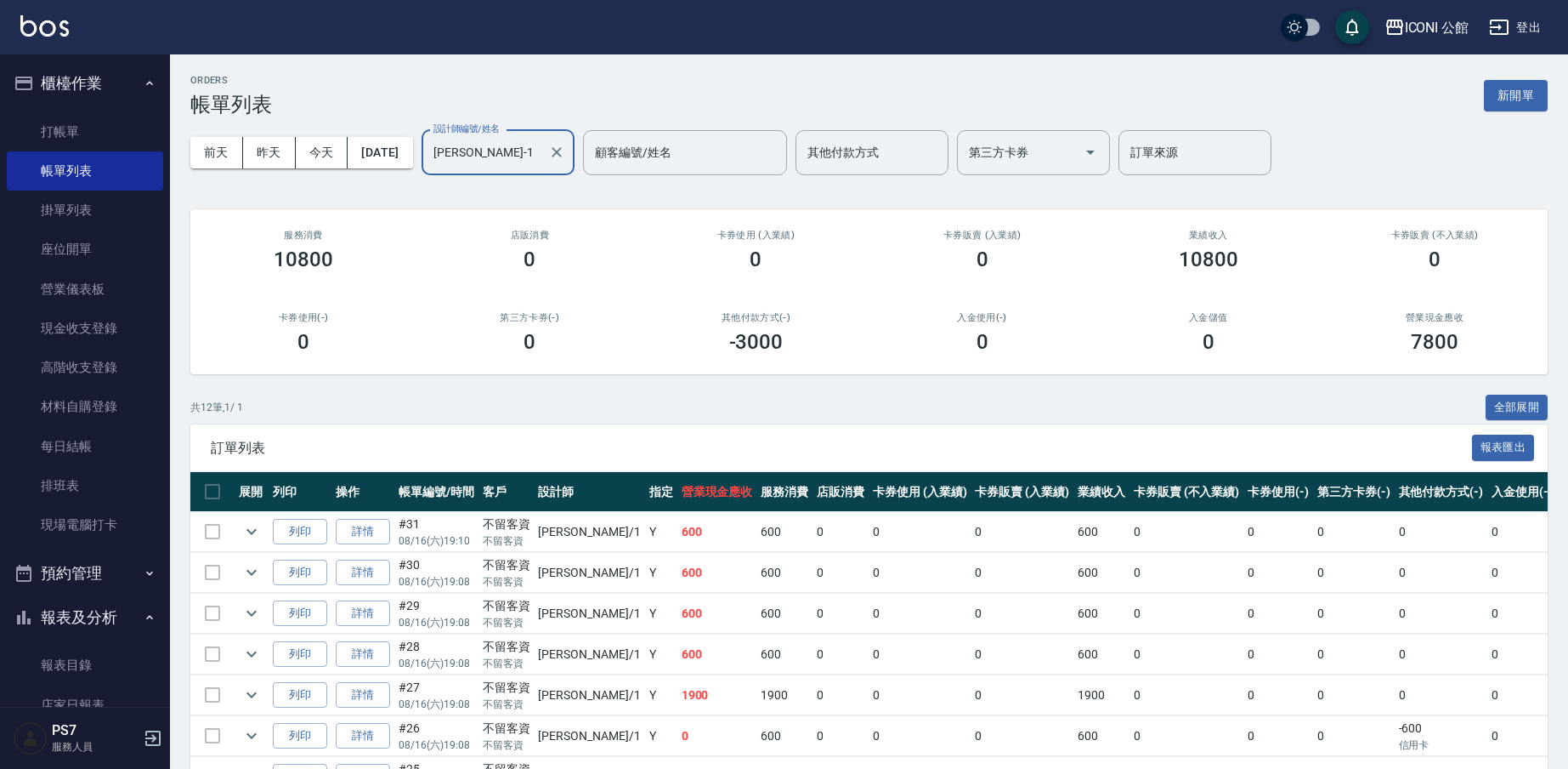
scroll to position [310, 0]
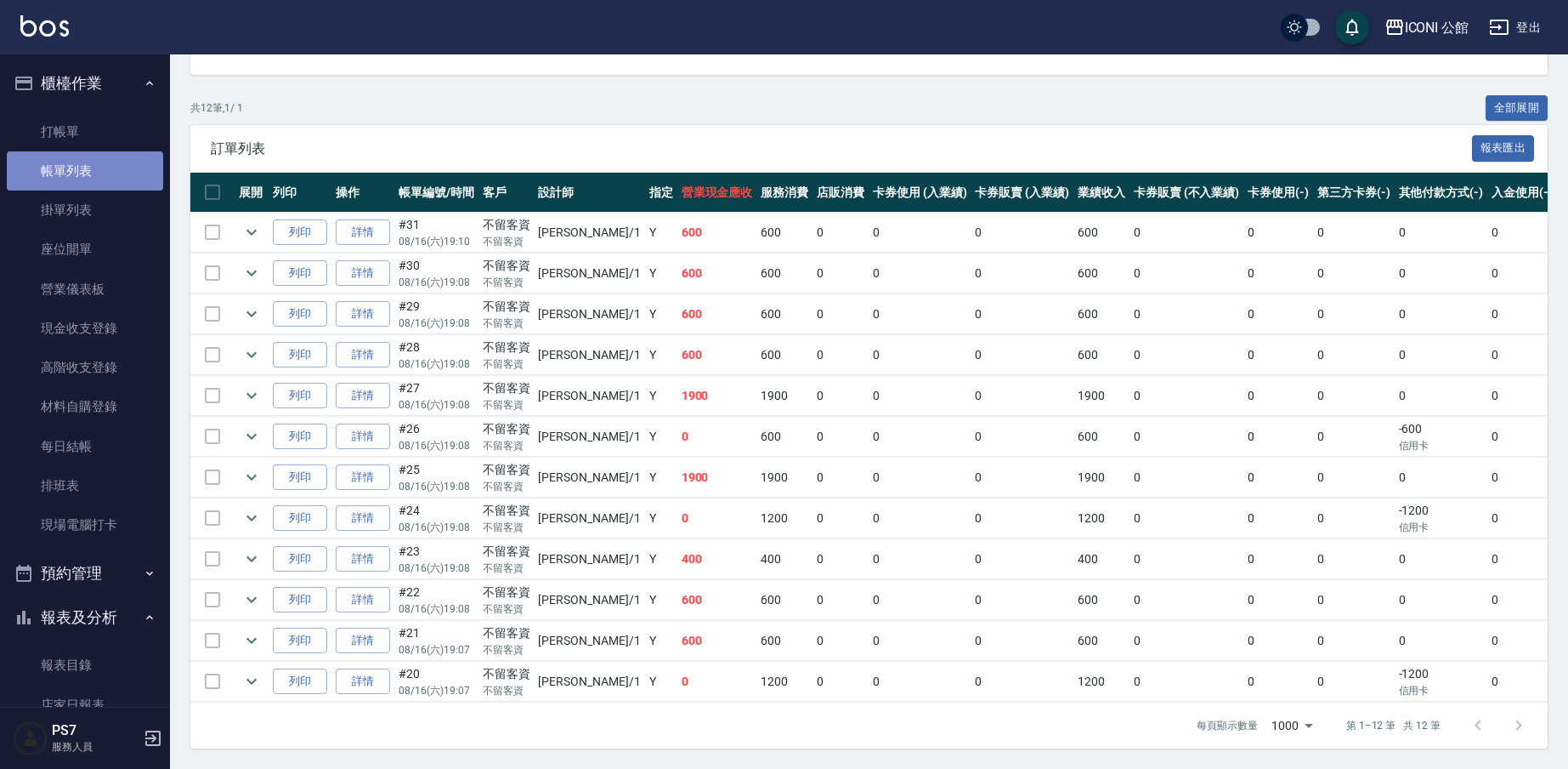
click at [119, 172] on link "帳單列表" at bounding box center [85, 170] width 156 height 39
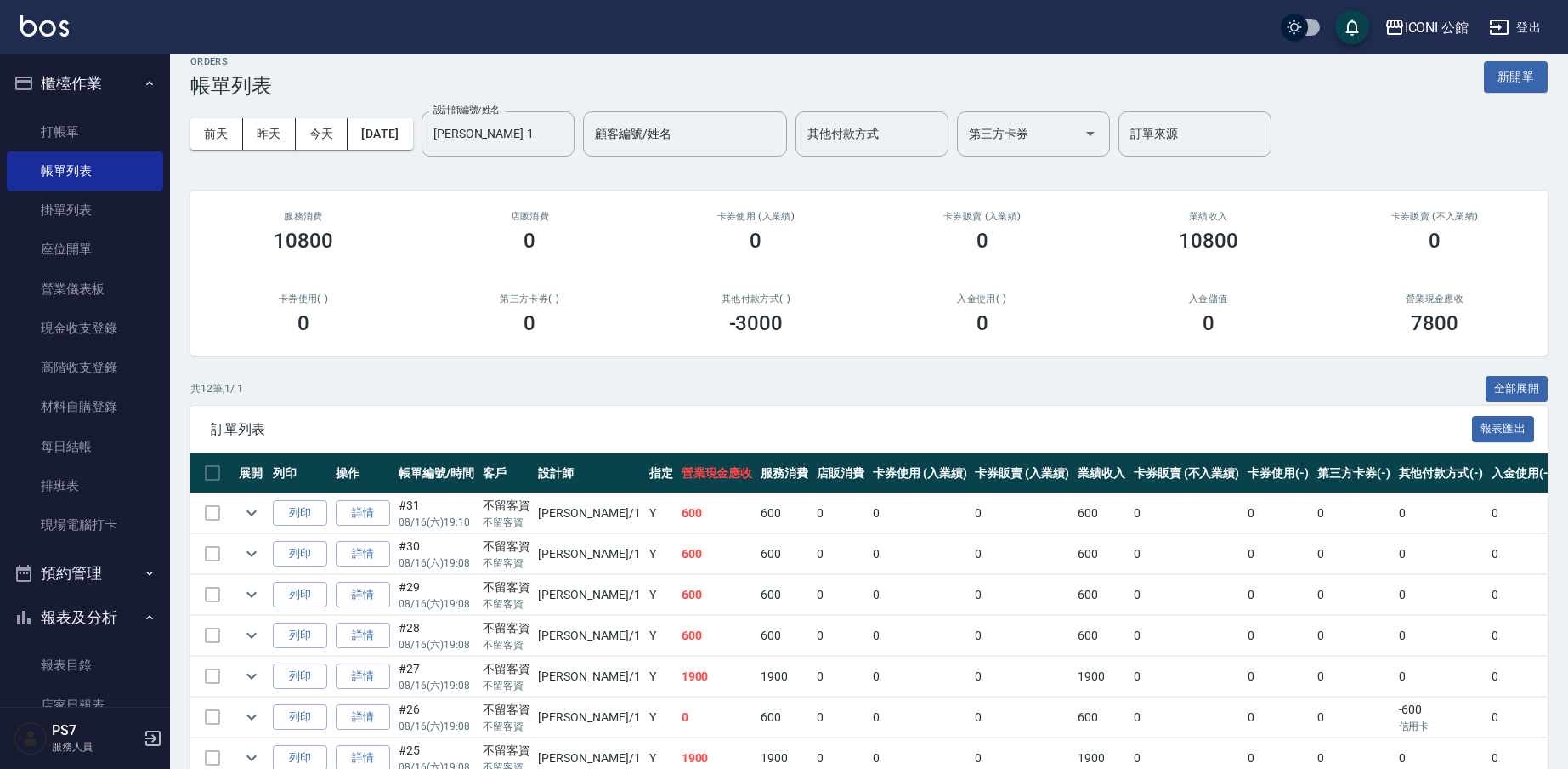
scroll to position [0, 0]
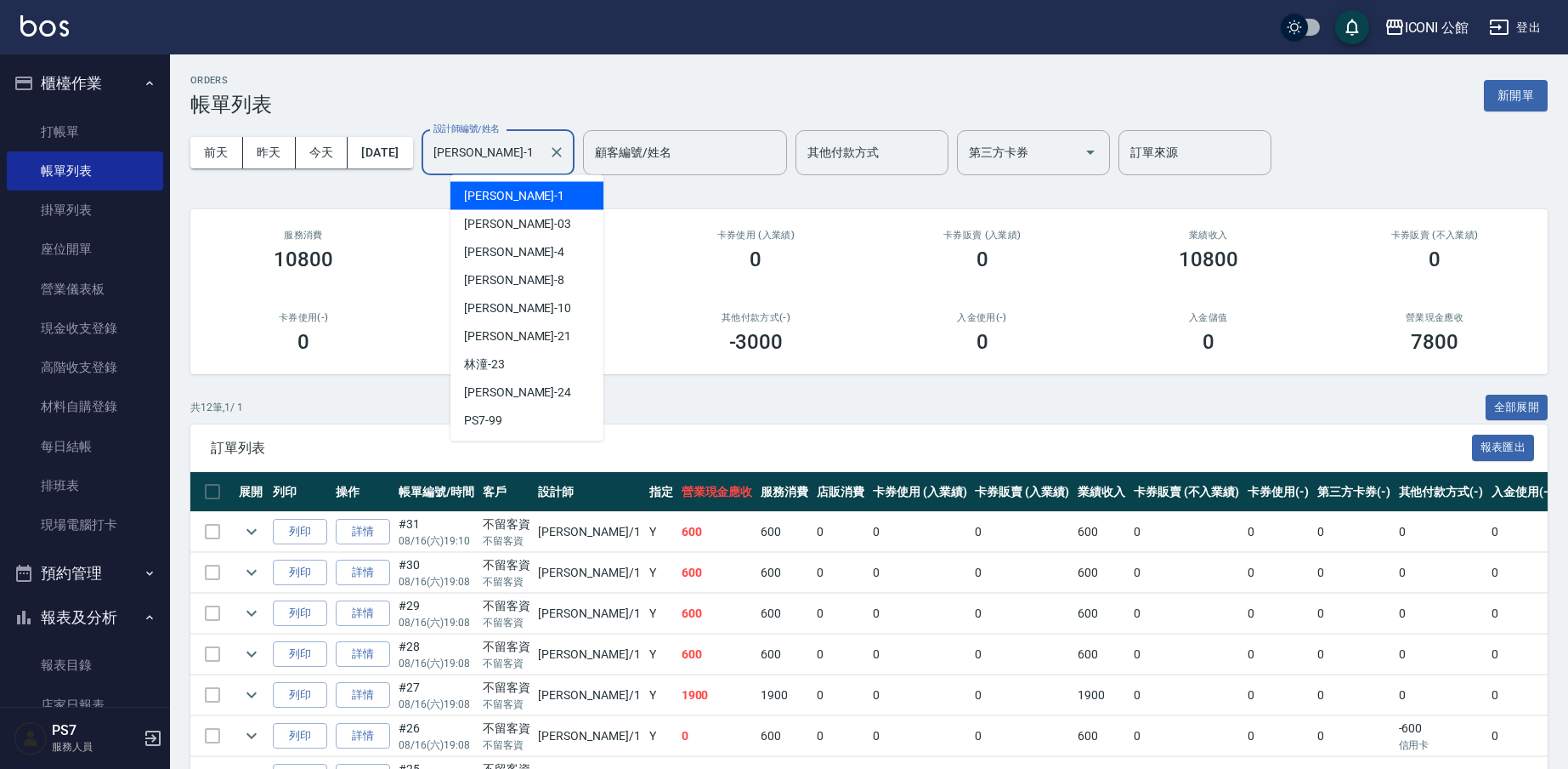
click at [519, 147] on input "[PERSON_NAME]-1" at bounding box center [485, 152] width 112 height 30
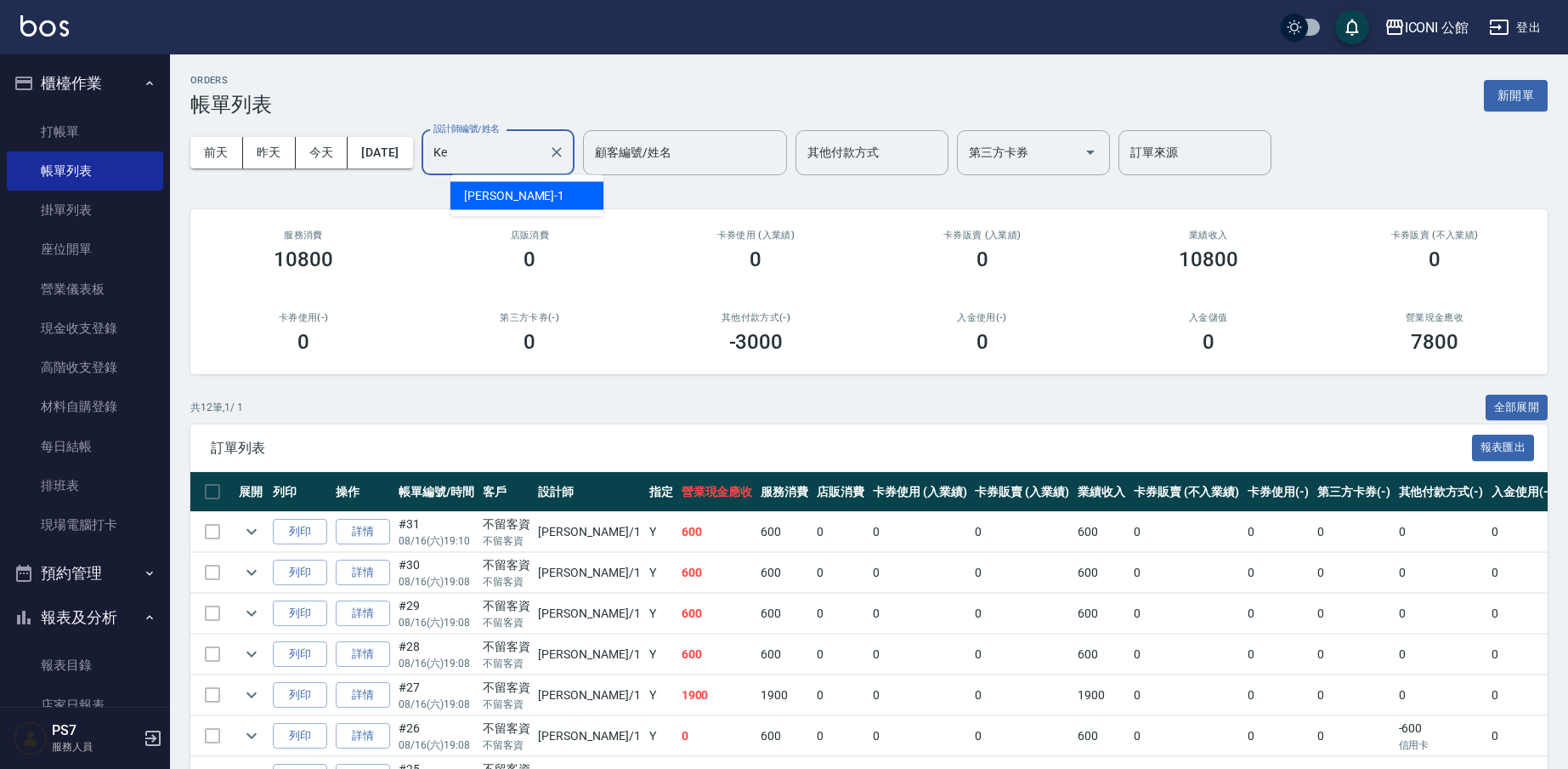
type input "K"
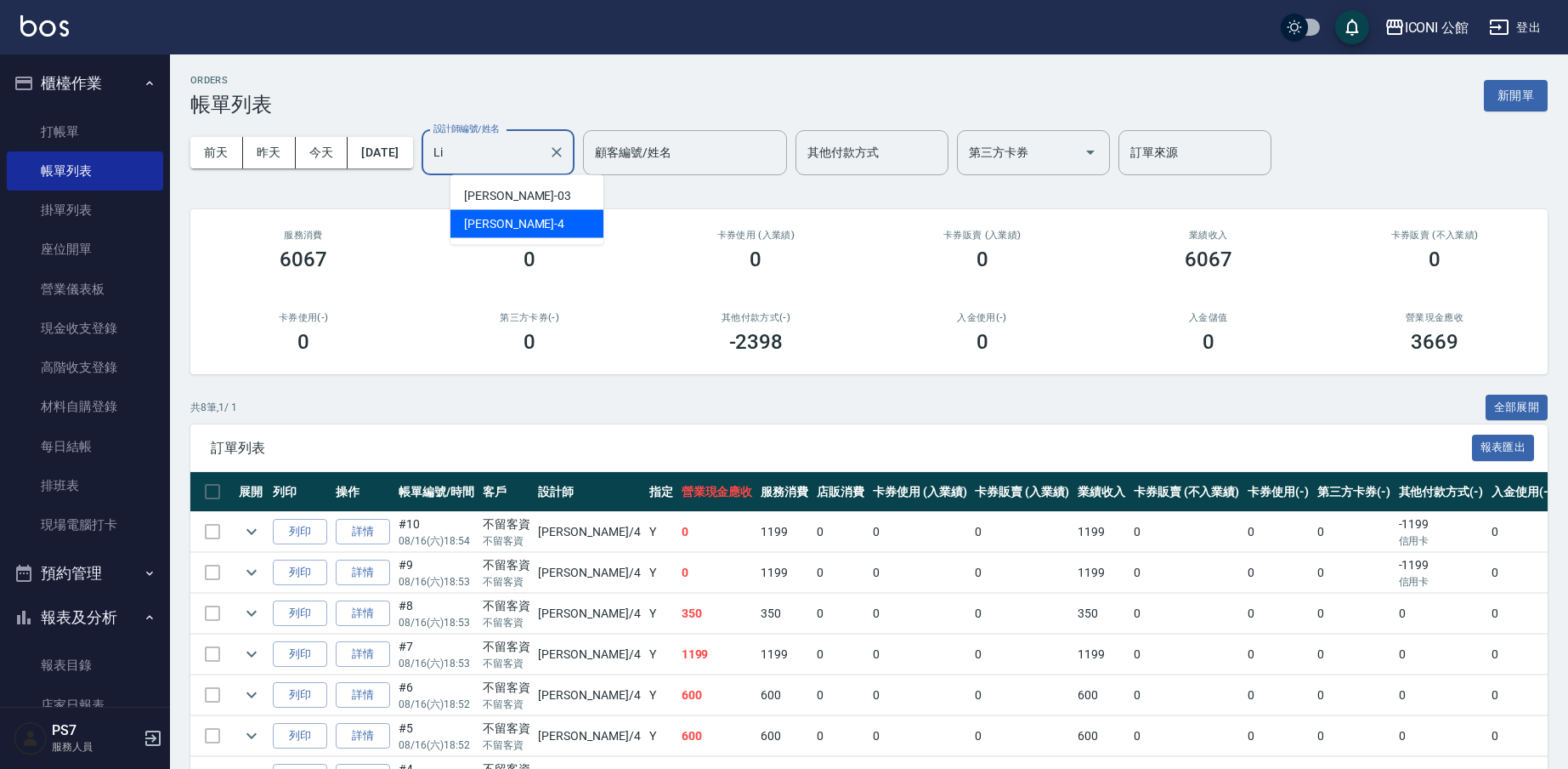
type input "L"
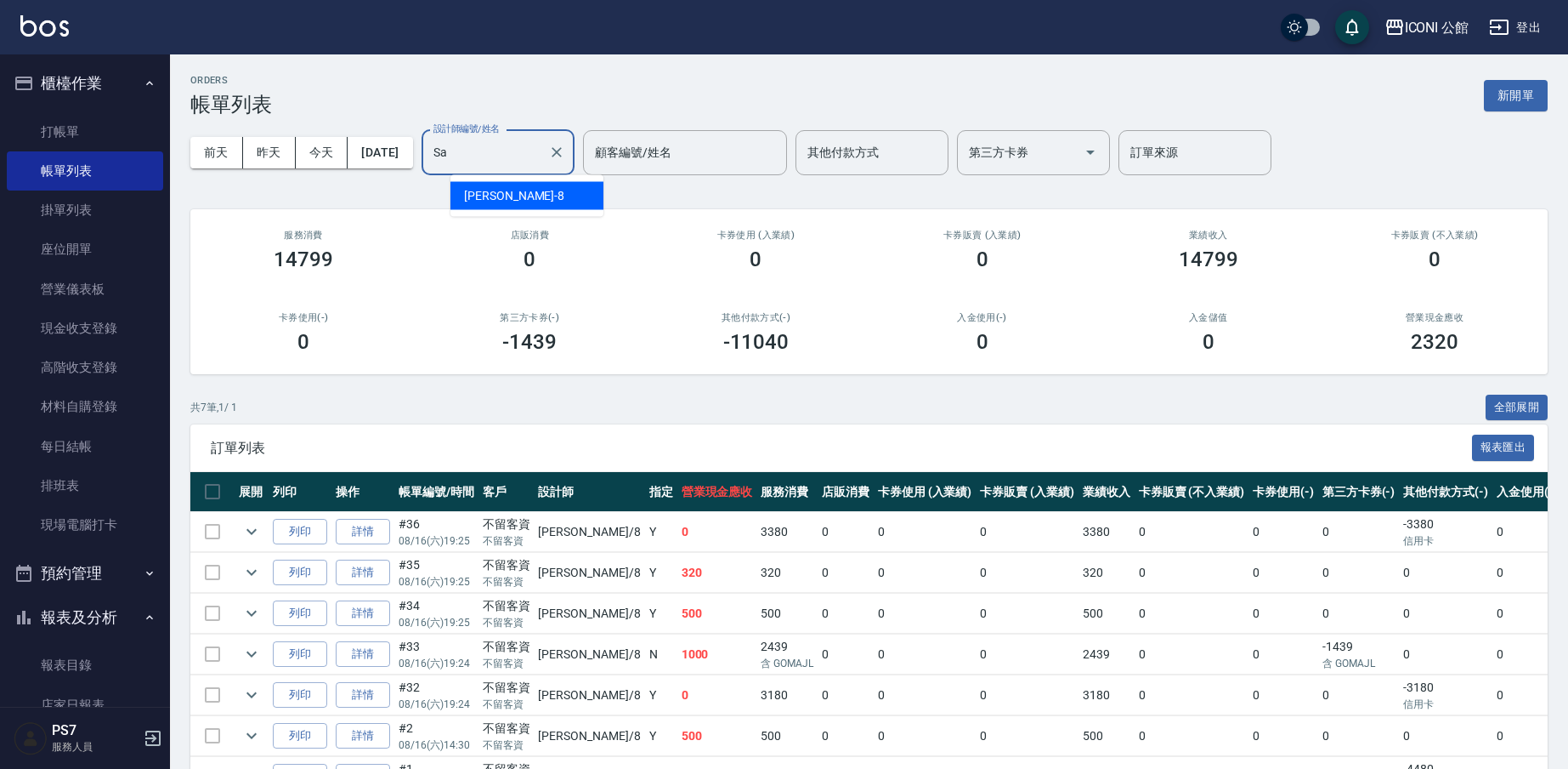
type input "S"
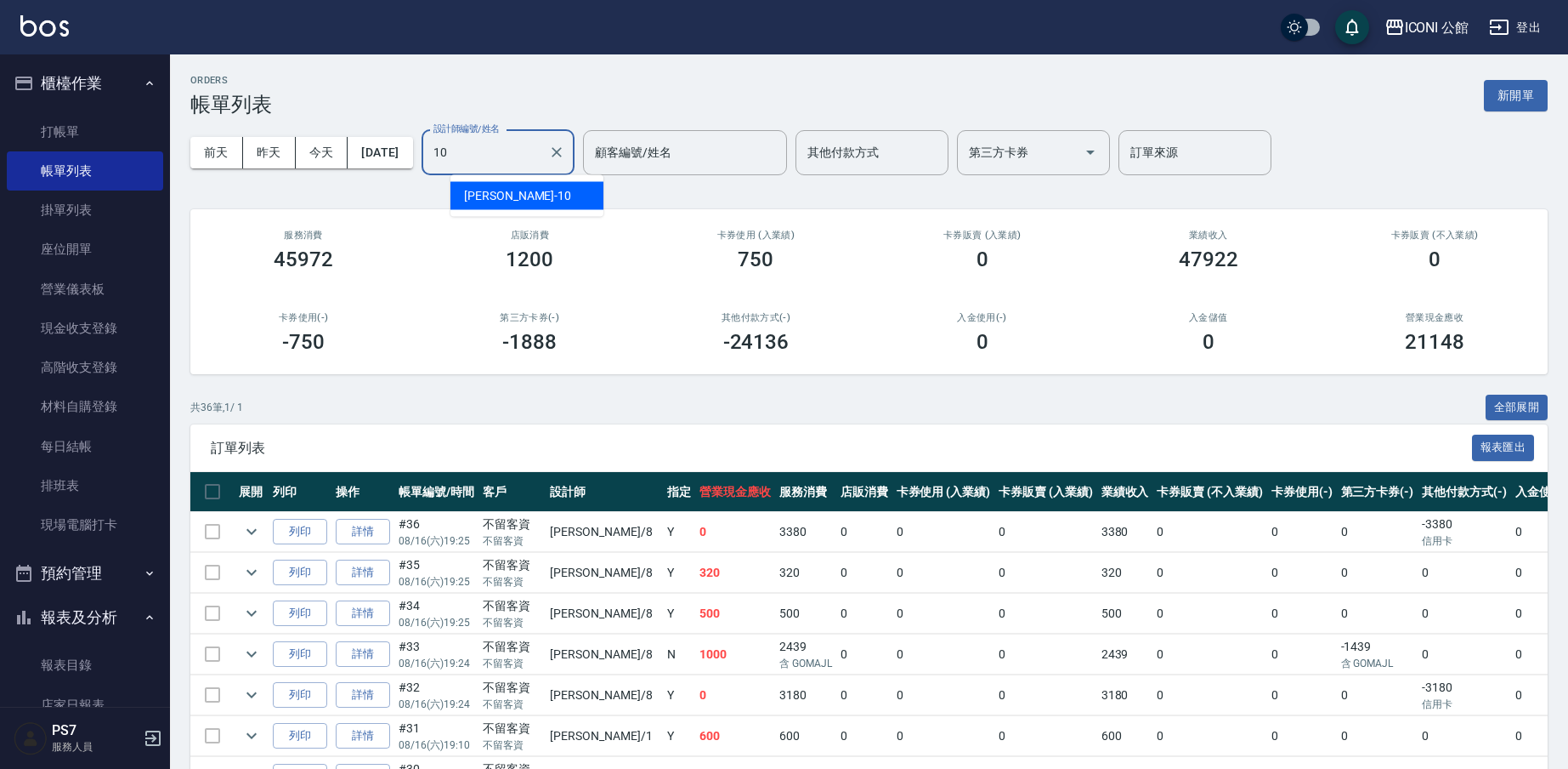
type input "[PERSON_NAME]-10"
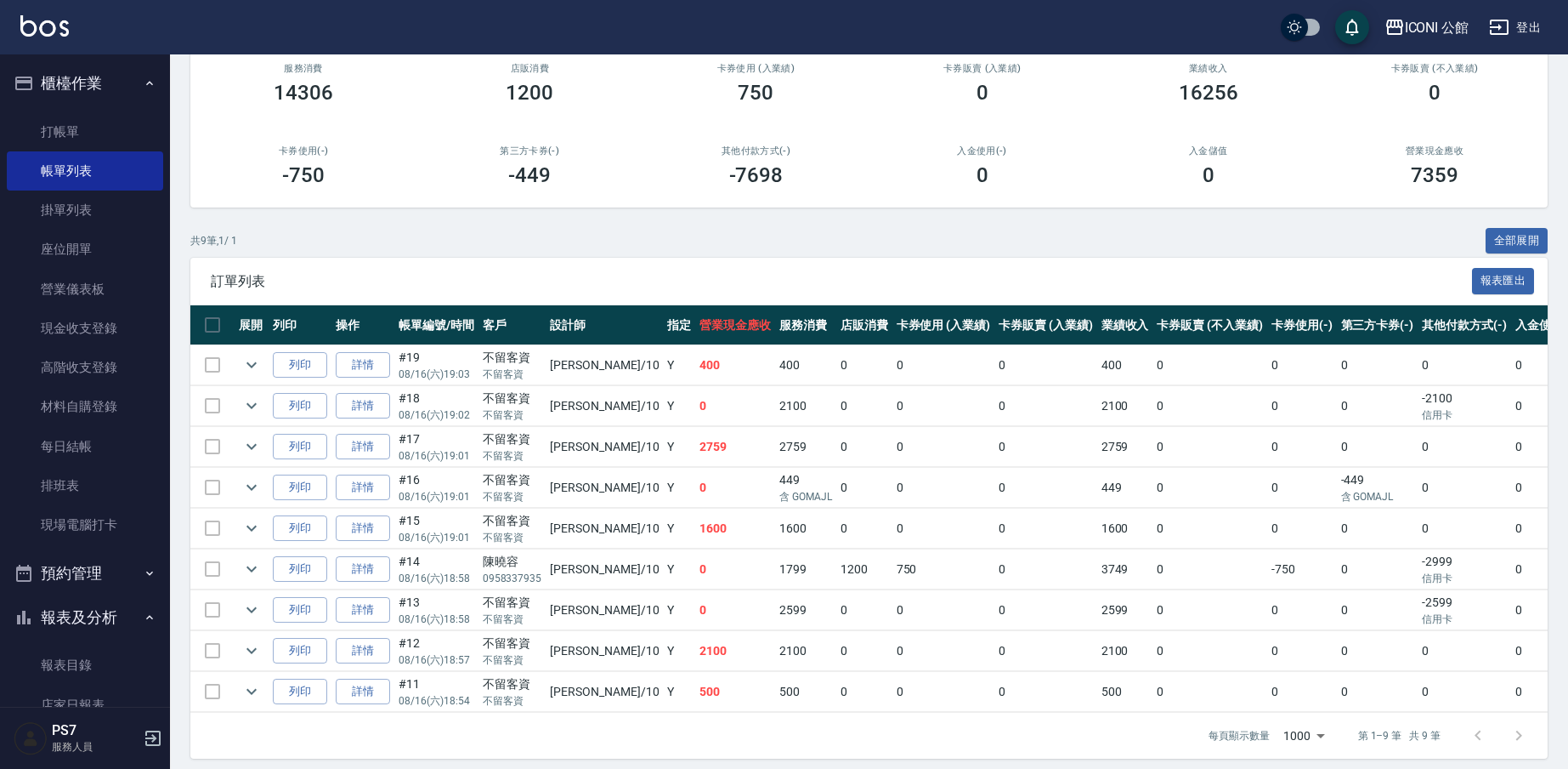
scroll to position [187, 0]
